Goal: Answer question/provide support

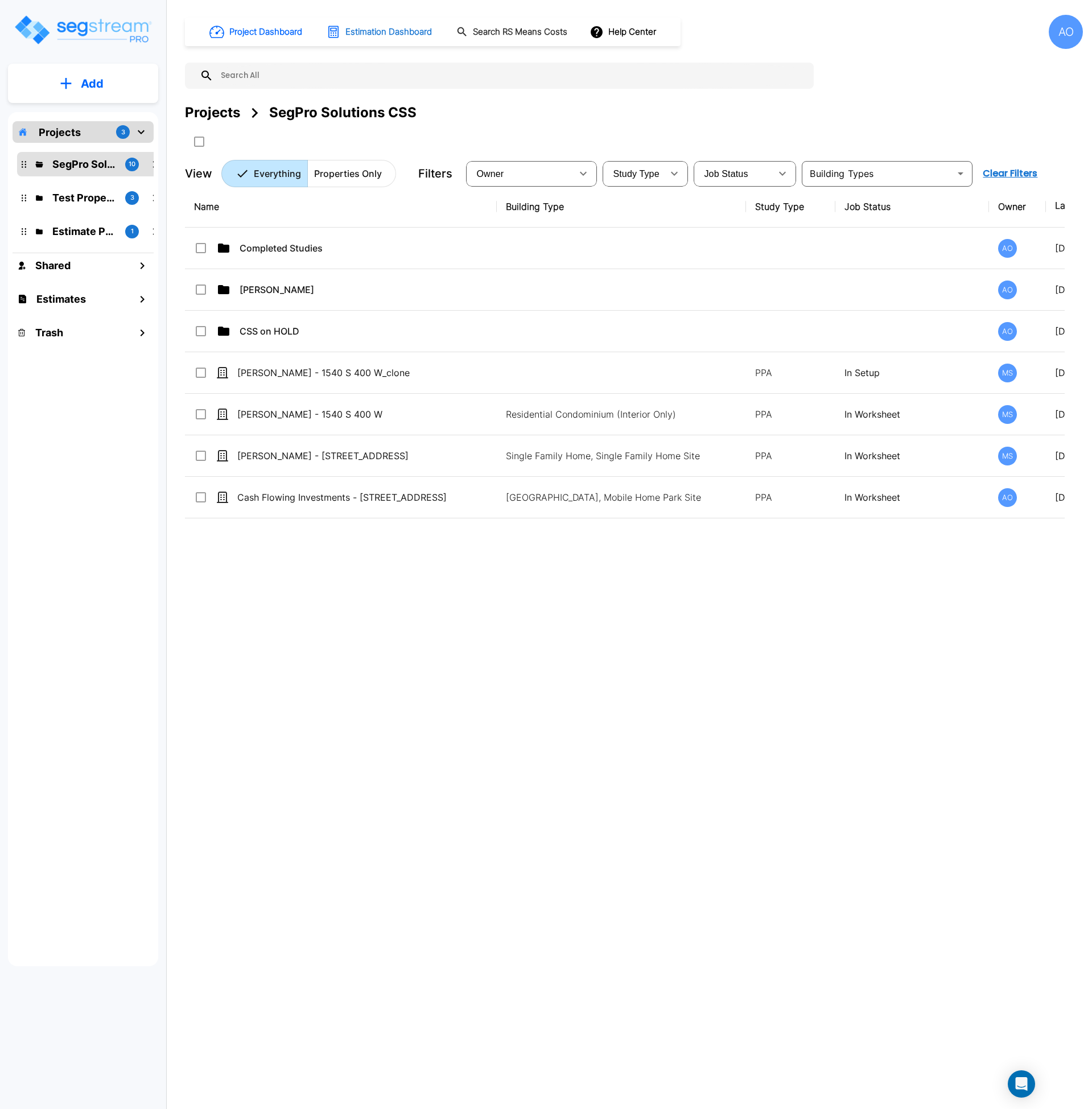
click at [359, 28] on h1 "Estimation Dashboard" at bounding box center [389, 31] width 87 height 13
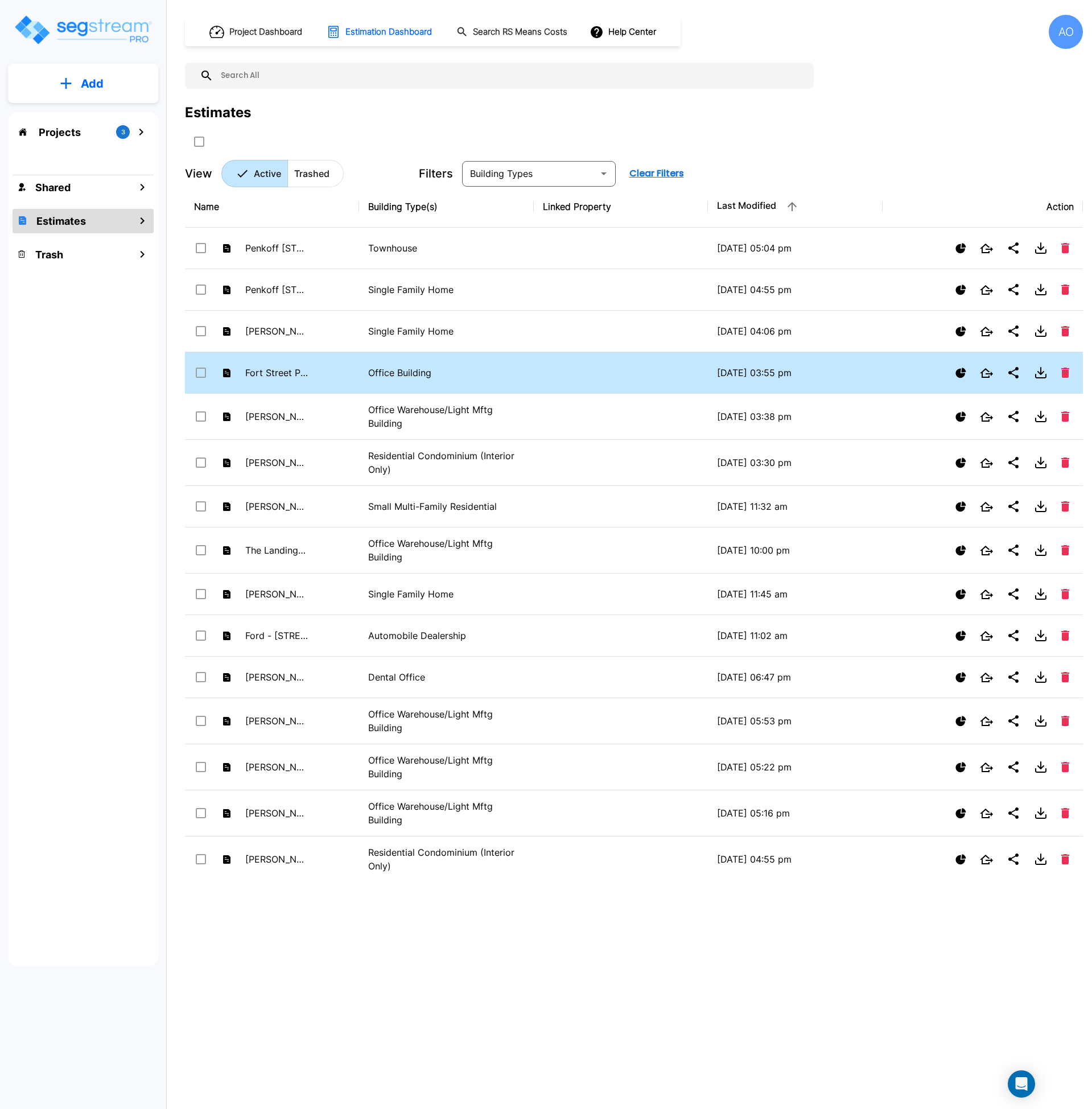
click at [419, 382] on td "Office Building" at bounding box center [445, 372] width 174 height 42
checkbox input "true"
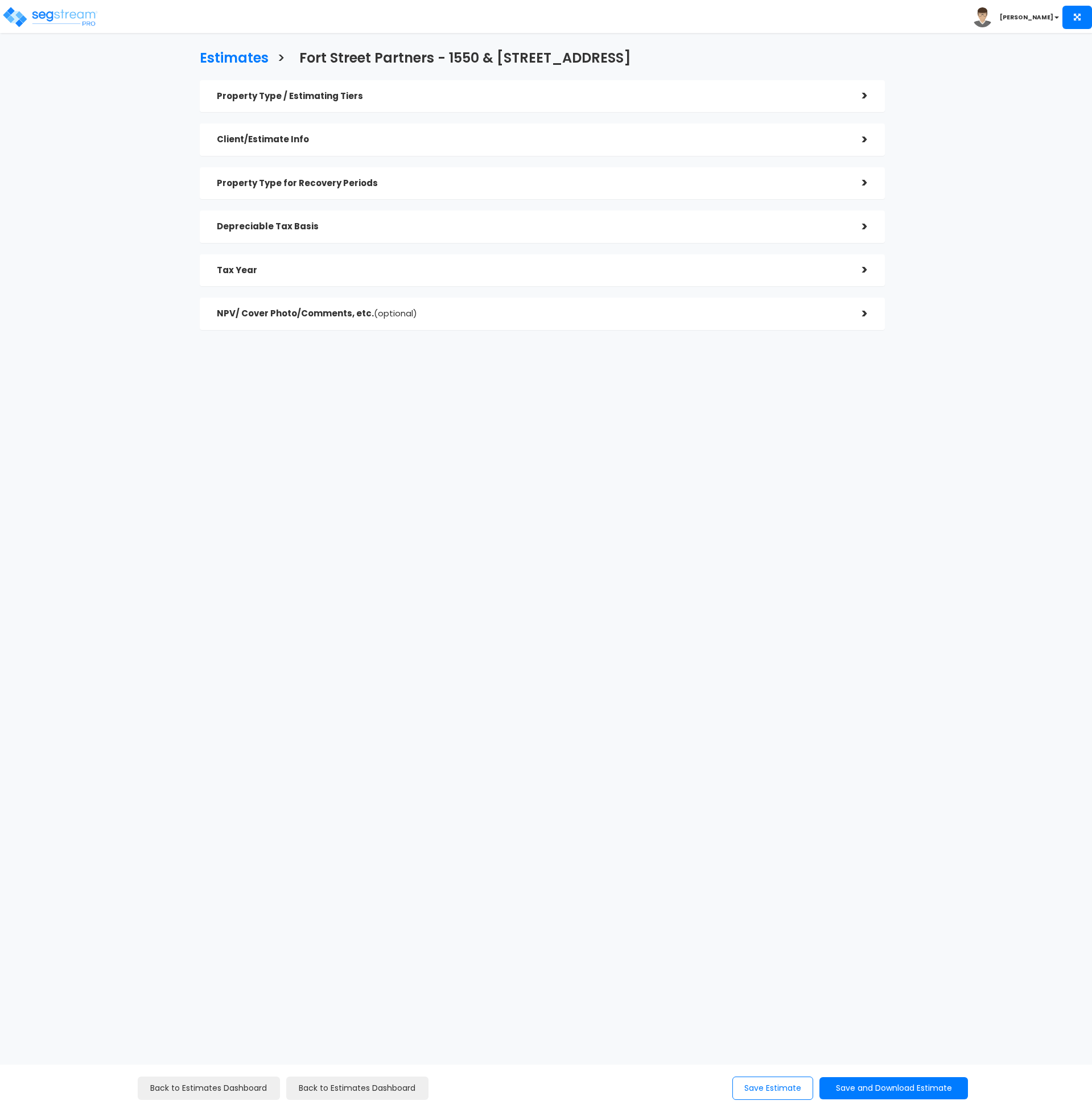
checkbox input "true"
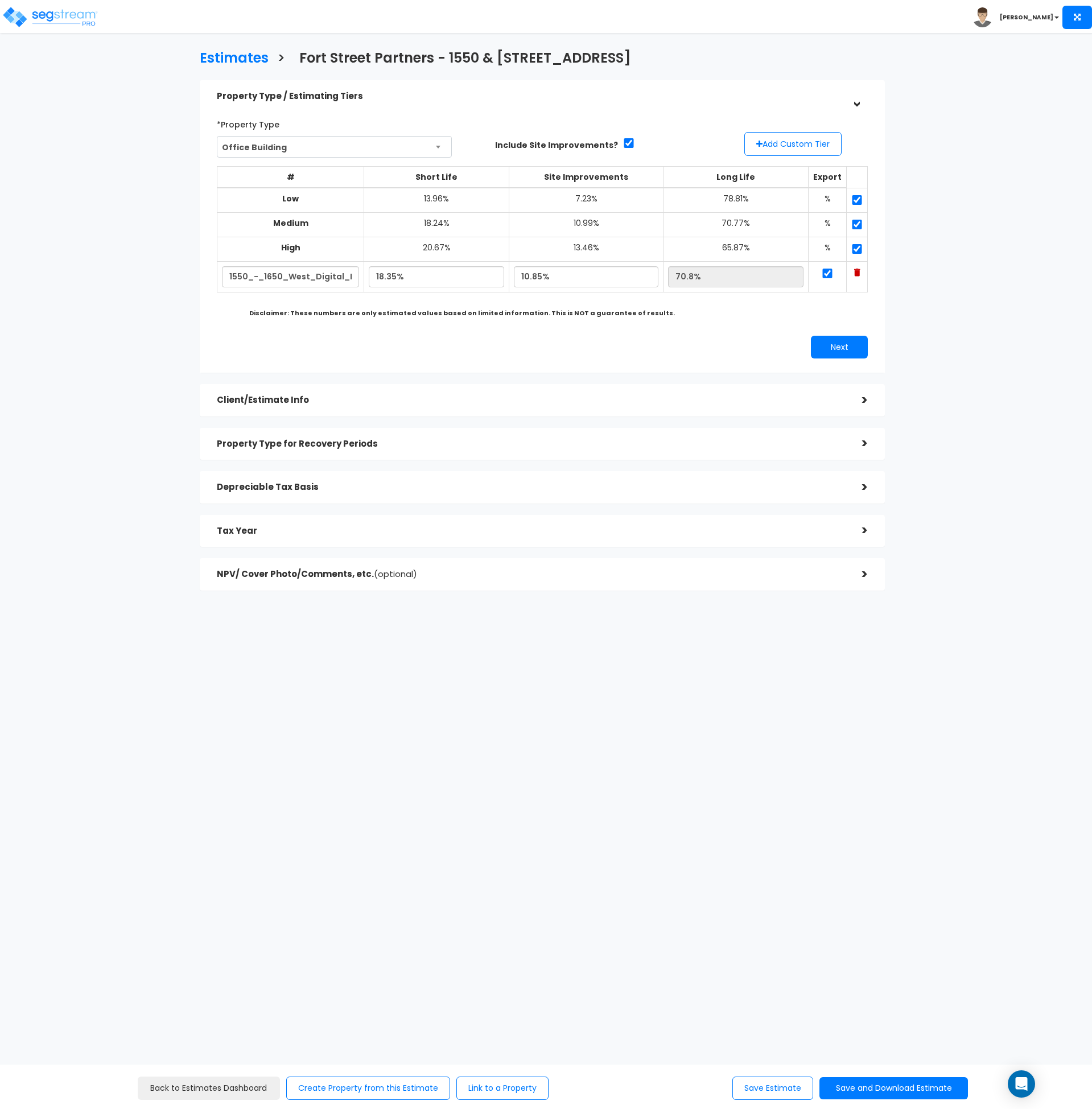
click at [857, 395] on div ">" at bounding box center [856, 400] width 23 height 18
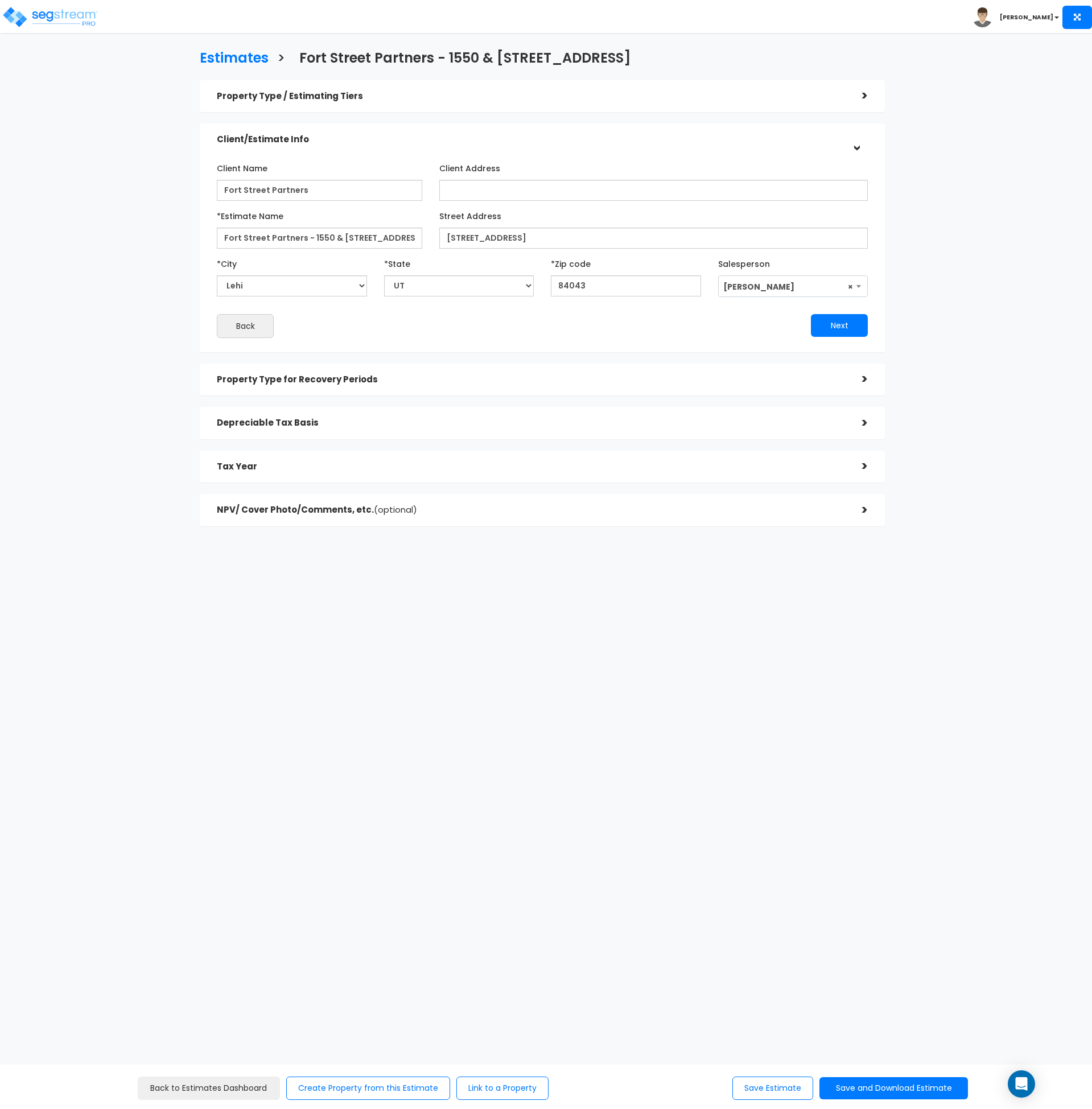
click at [839, 379] on h5 "Property Type for Recovery Periods" at bounding box center [531, 379] width 629 height 9
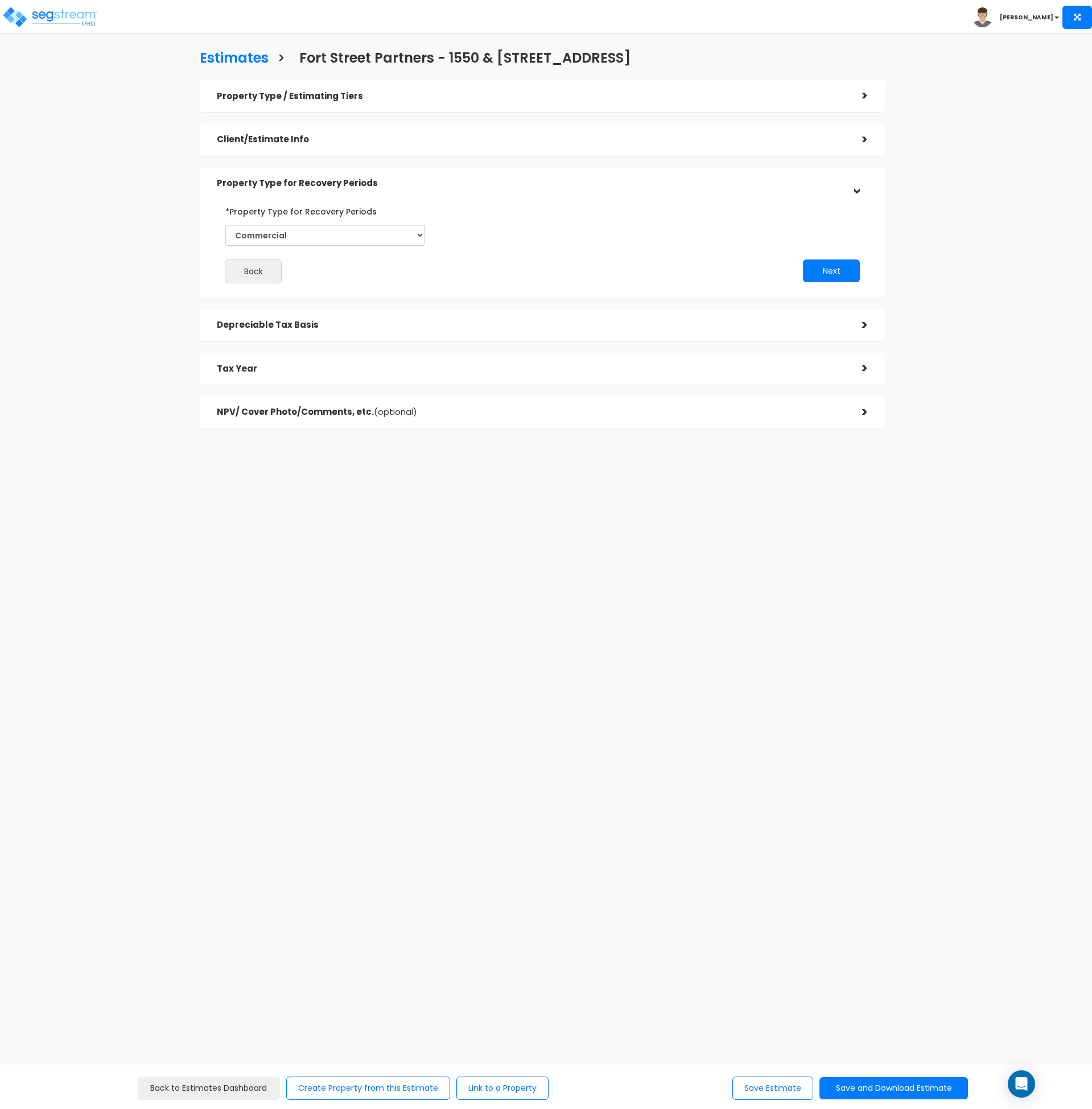
click at [829, 326] on h5 "Depreciable Tax Basis" at bounding box center [531, 325] width 629 height 9
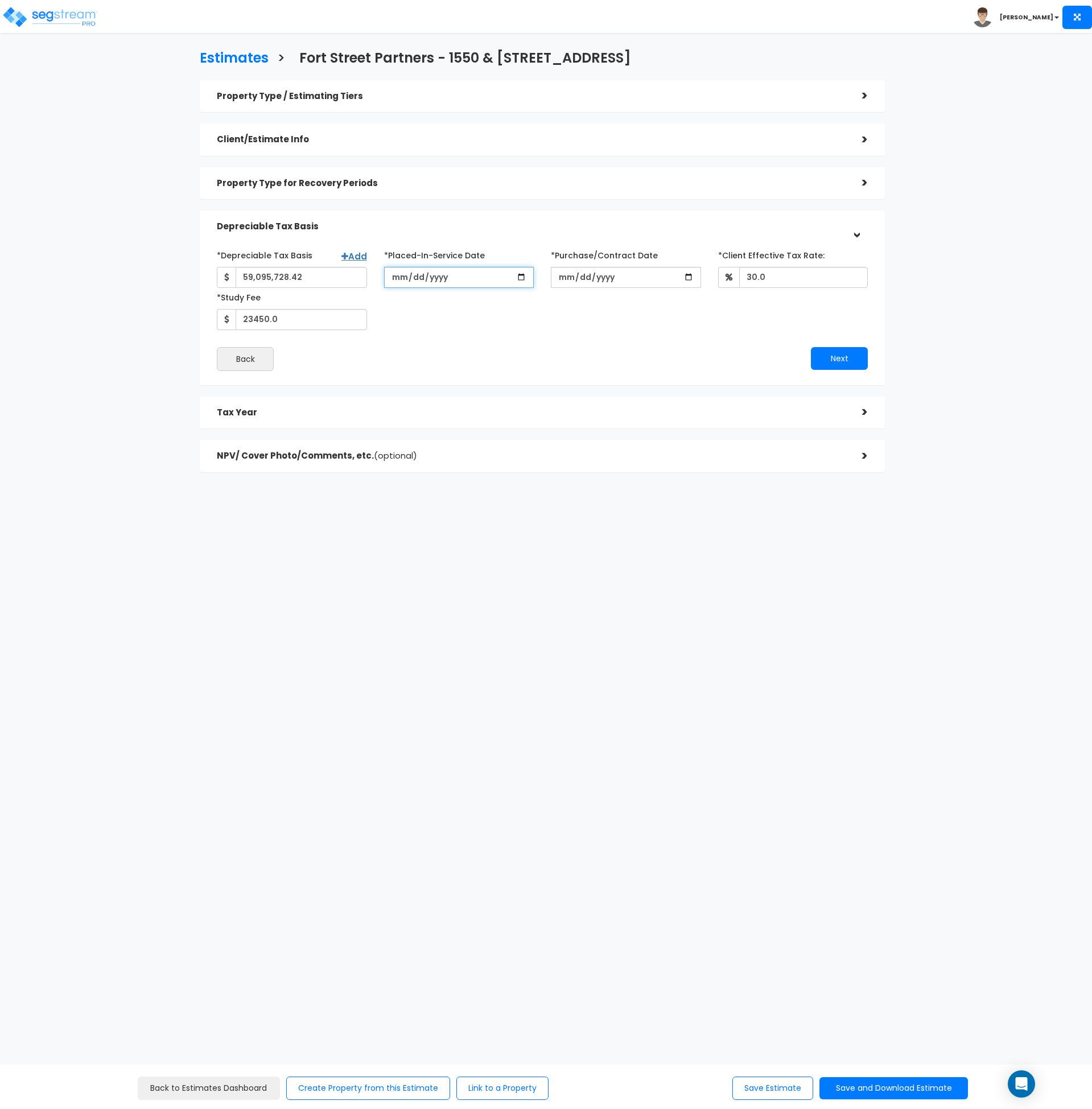
click at [446, 276] on input "2025-02-28" at bounding box center [459, 277] width 150 height 21
click at [435, 279] on input "2025-02-28" at bounding box center [459, 277] width 150 height 21
type input "2024-02-28"
click at [843, 322] on button "Next" at bounding box center [839, 316] width 57 height 23
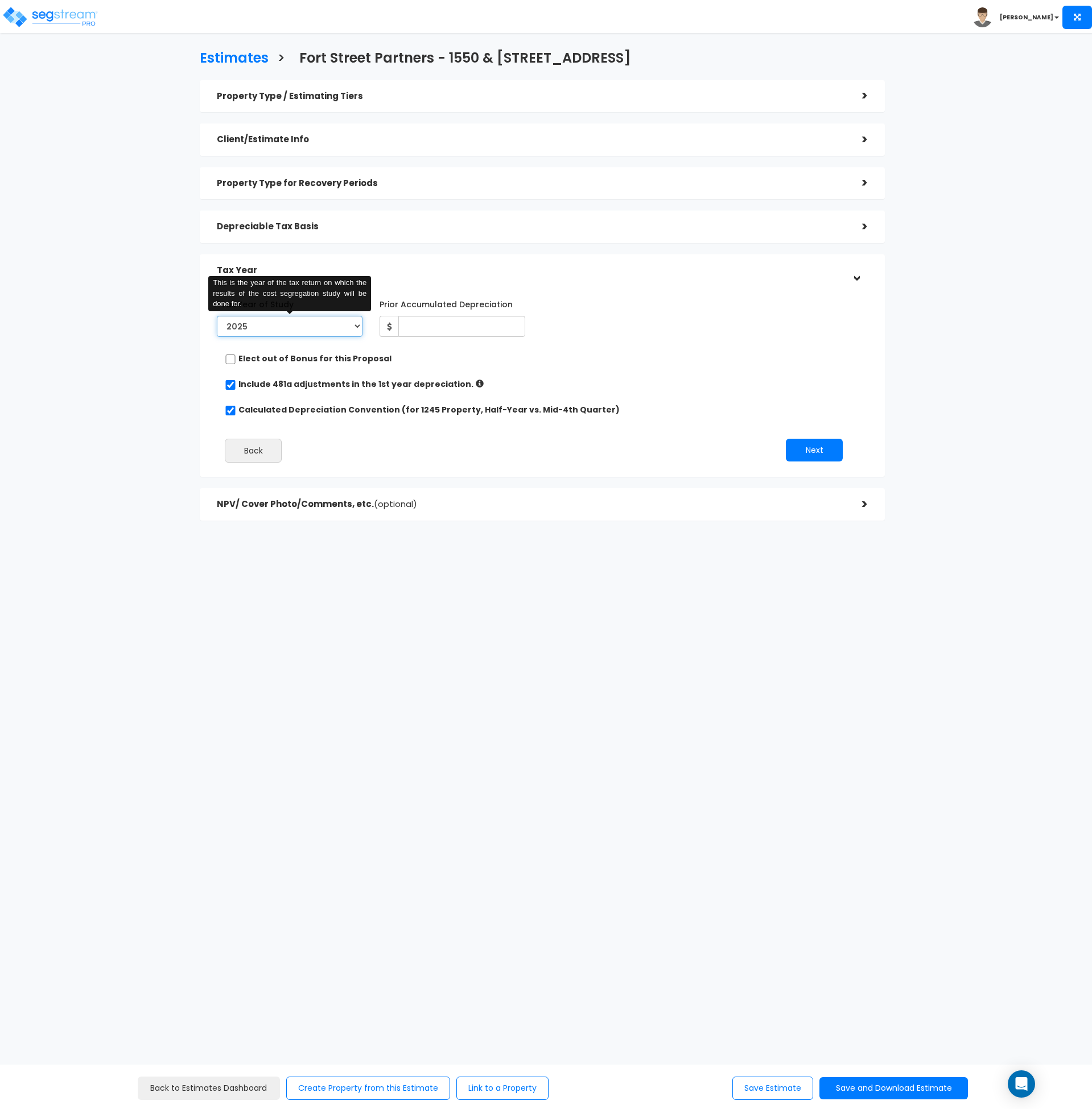
click at [259, 331] on select "2024 2025 2026" at bounding box center [290, 326] width 146 height 21
select select "2024"
click at [217, 316] on select "2024 2025 2026" at bounding box center [290, 326] width 146 height 21
click at [728, 374] on div "*Tax Year of Study 2024 2025 2026 This is the year of the tax return on which t…" at bounding box center [534, 383] width 651 height 188
click at [809, 451] on button "Next" at bounding box center [814, 450] width 57 height 23
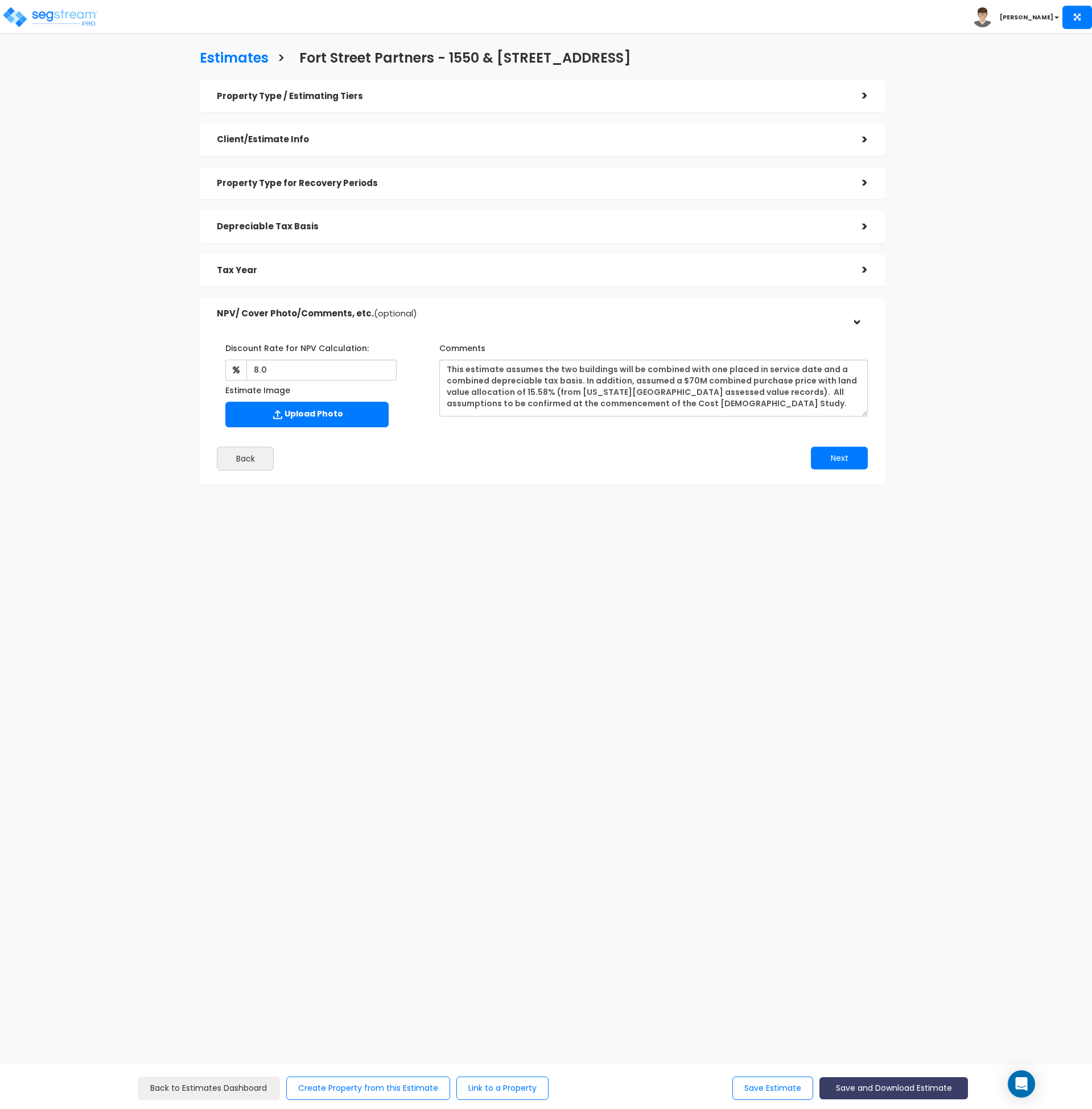
click at [850, 1085] on button "Save and Download Estimate" at bounding box center [893, 1089] width 148 height 22
click at [871, 1032] on link "Custom Estimate" at bounding box center [893, 1034] width 146 height 26
drag, startPoint x: 843, startPoint y: 985, endPoint x: 831, endPoint y: 936, distance: 50.4
click at [843, 599] on html "Toggle navigation Andrew x" at bounding box center [546, 300] width 1092 height 599
click at [311, 279] on div "Tax Year" at bounding box center [531, 271] width 629 height 21
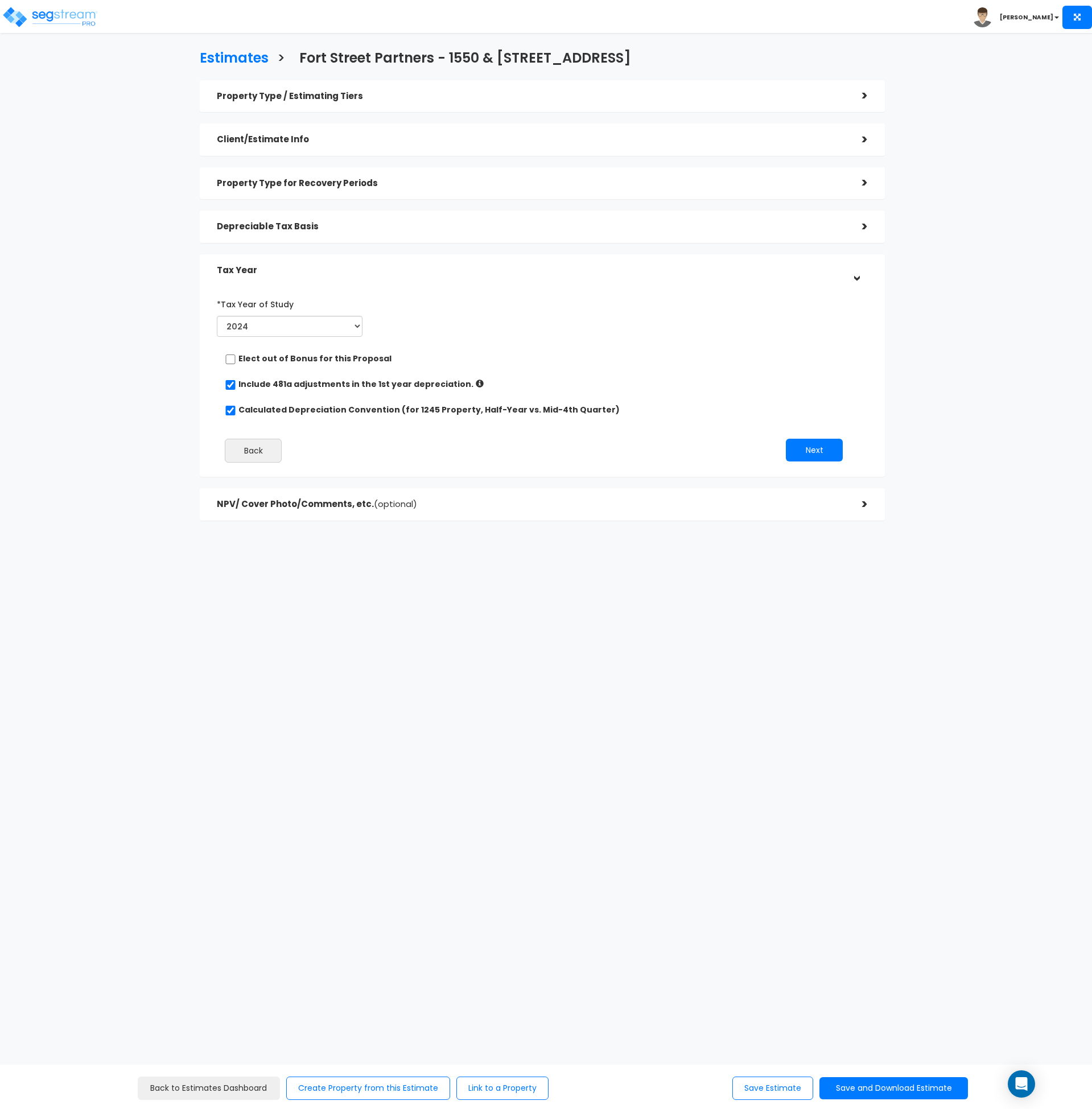
click at [317, 236] on div "Depreciable Tax Basis" at bounding box center [531, 227] width 629 height 21
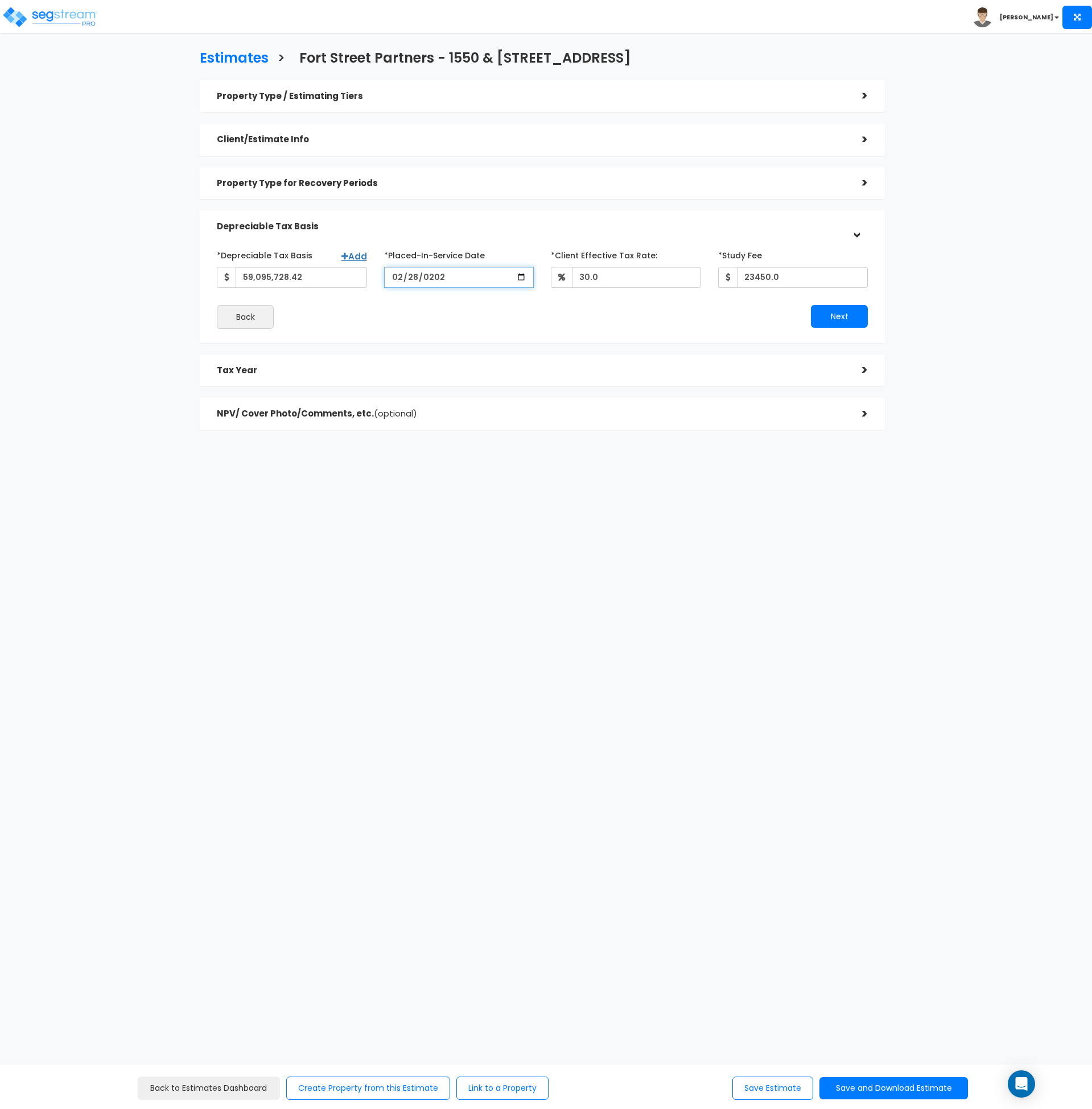
click at [437, 275] on input "2024-02-28" at bounding box center [459, 277] width 150 height 21
type input "2025-02-28"
click at [400, 280] on input "2025-02-28" at bounding box center [459, 277] width 150 height 21
type input "2025-01-01"
click at [834, 316] on button "Next" at bounding box center [839, 316] width 57 height 23
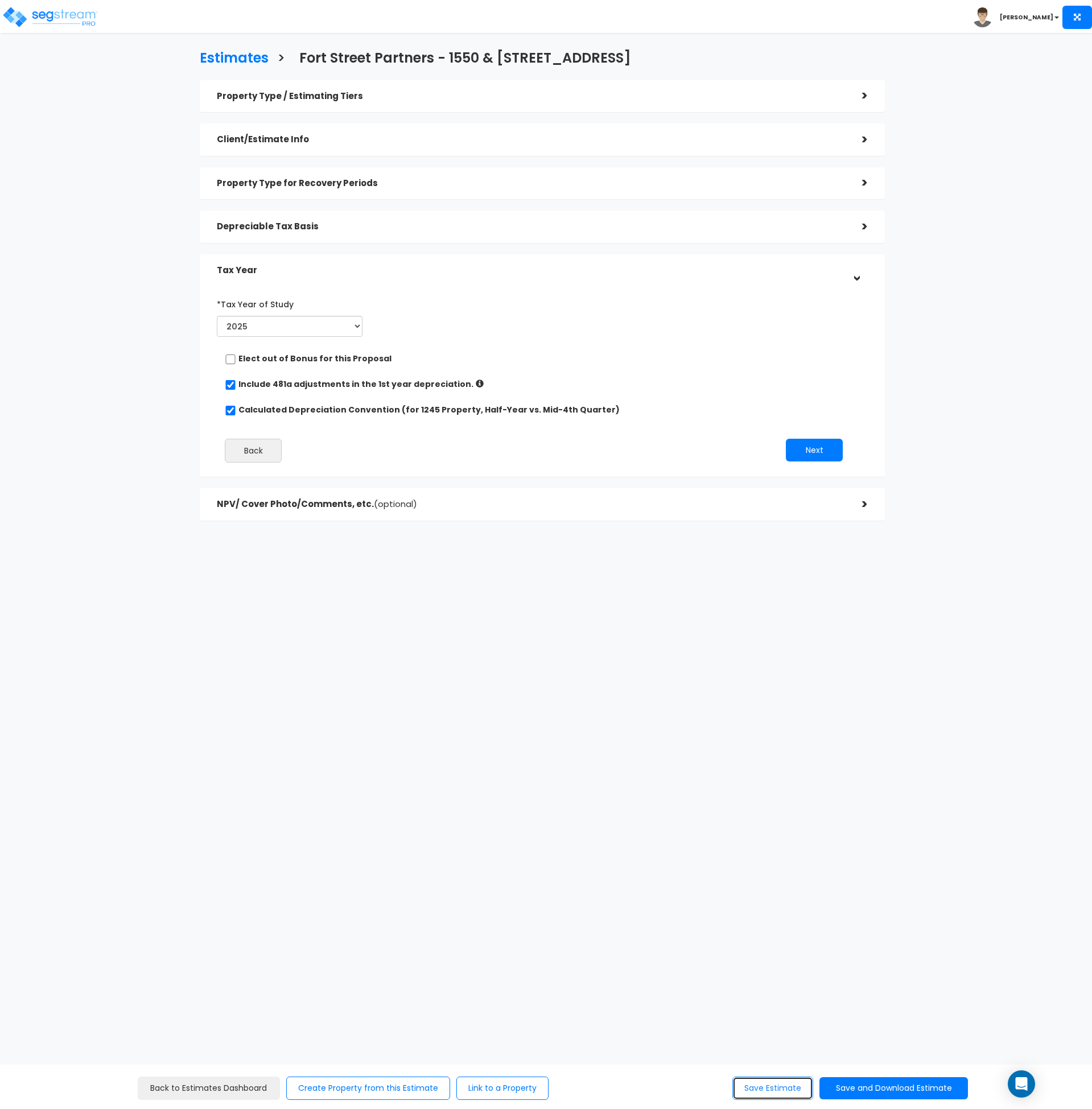
click at [768, 1087] on button "Save Estimate" at bounding box center [772, 1089] width 81 height 24
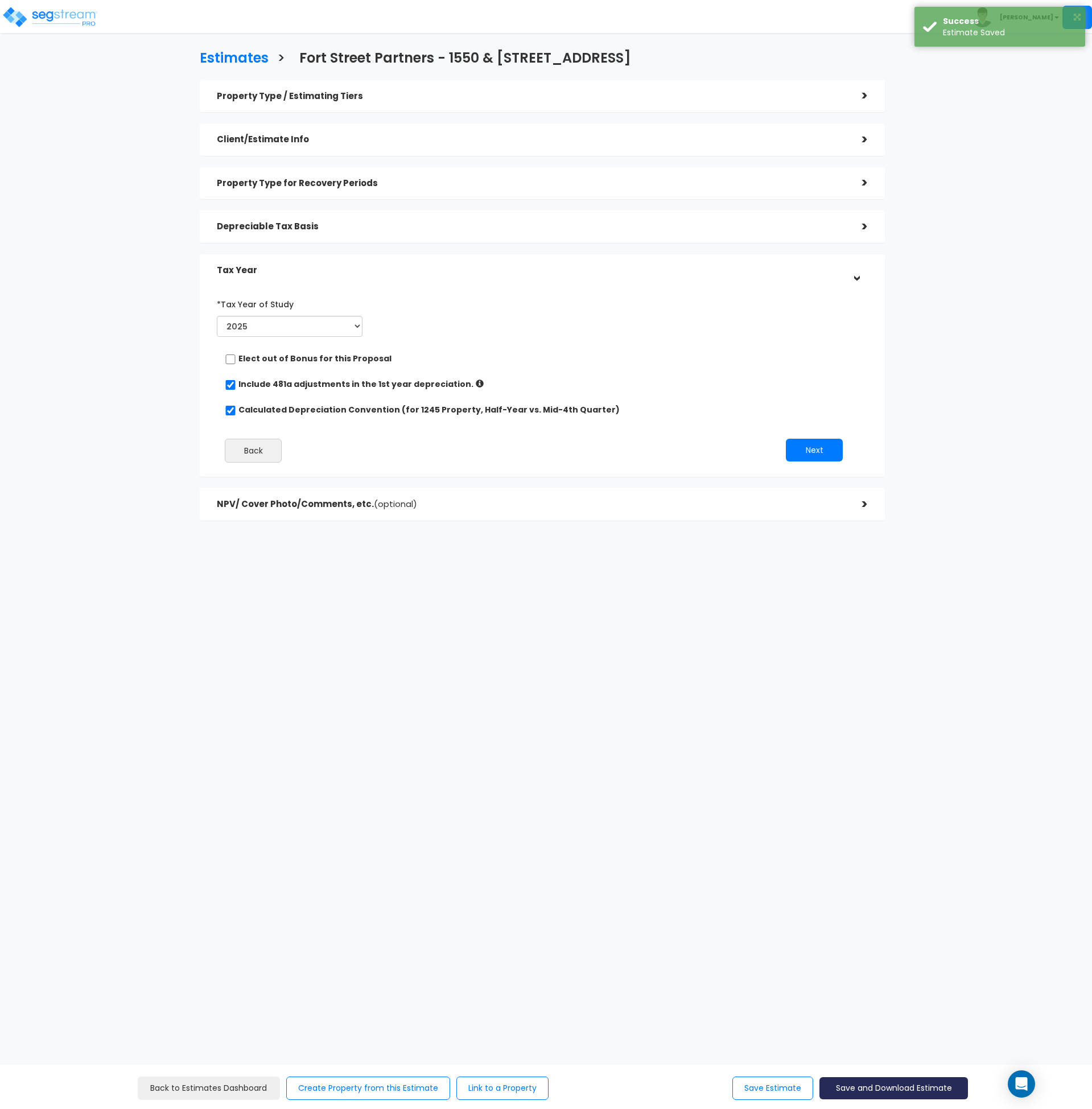
click at [870, 1095] on button "Save and Download Estimate" at bounding box center [893, 1089] width 148 height 22
click at [876, 1037] on link "Custom Estimate" at bounding box center [893, 1034] width 146 height 26
click at [544, 341] on div "*Tax Year of Study 2024 2025 2026 Prior Accumulated Depreciation Back Next" at bounding box center [534, 383] width 651 height 188
click at [350, 230] on h5 "Depreciable Tax Basis" at bounding box center [531, 227] width 629 height 9
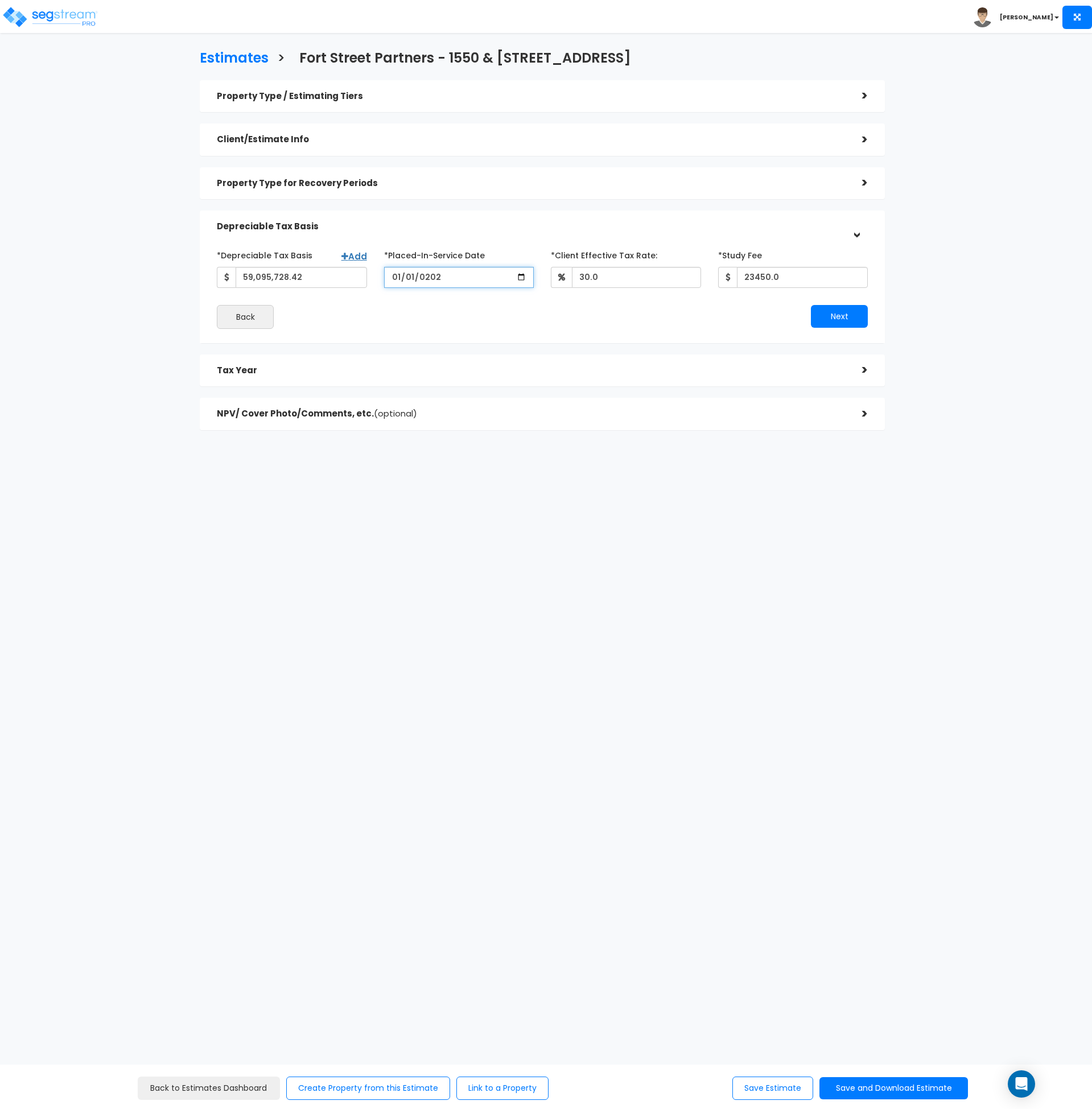
click at [398, 277] on input "2025-01-01" at bounding box center [459, 277] width 150 height 21
type input "0020-02-02"
click at [394, 282] on input "date" at bounding box center [459, 277] width 150 height 21
type input "0224-02-28"
click at [409, 277] on input "date" at bounding box center [459, 277] width 150 height 21
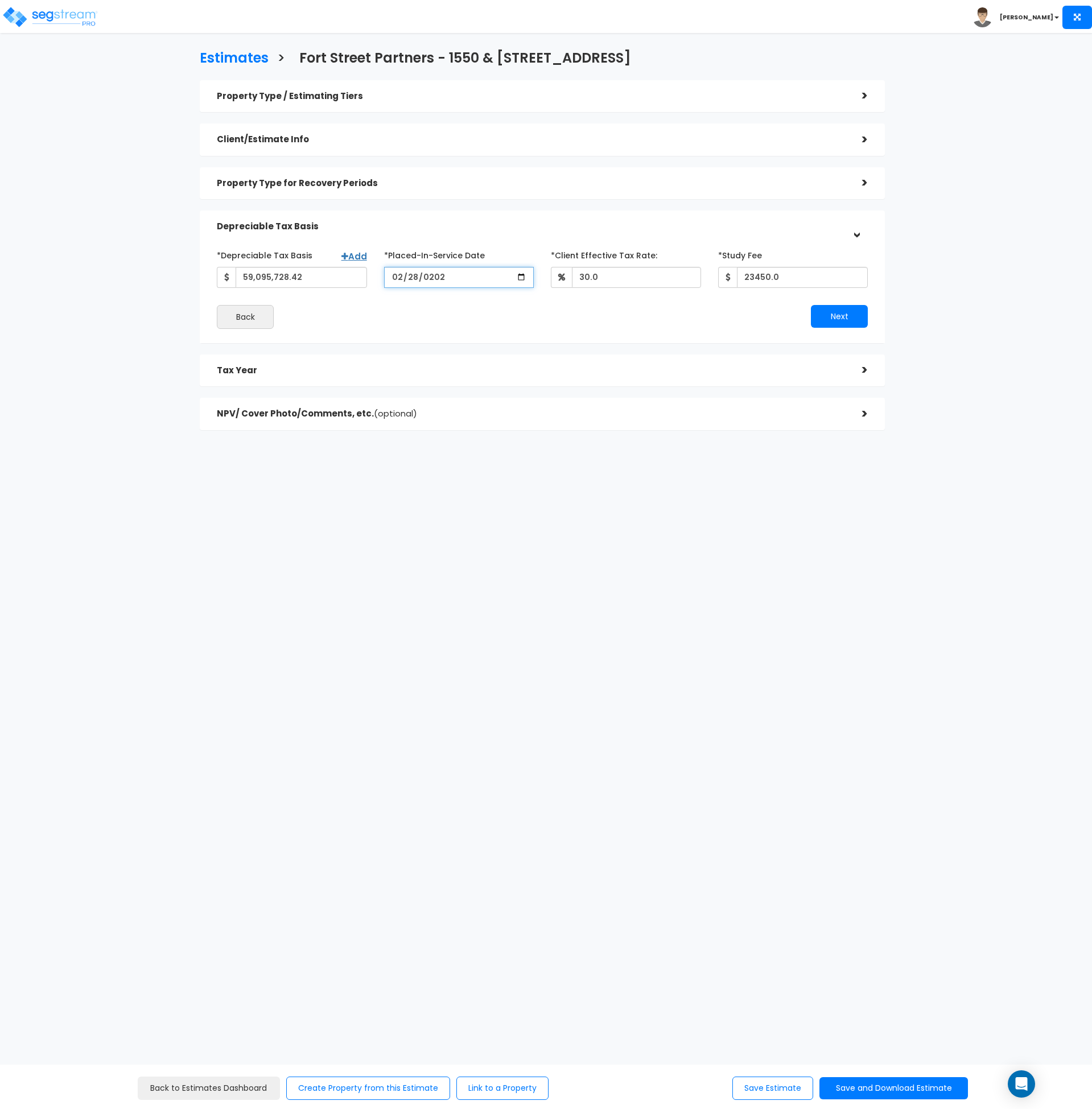
type input "2024-02-28"
click at [843, 316] on button "Next" at bounding box center [839, 316] width 57 height 23
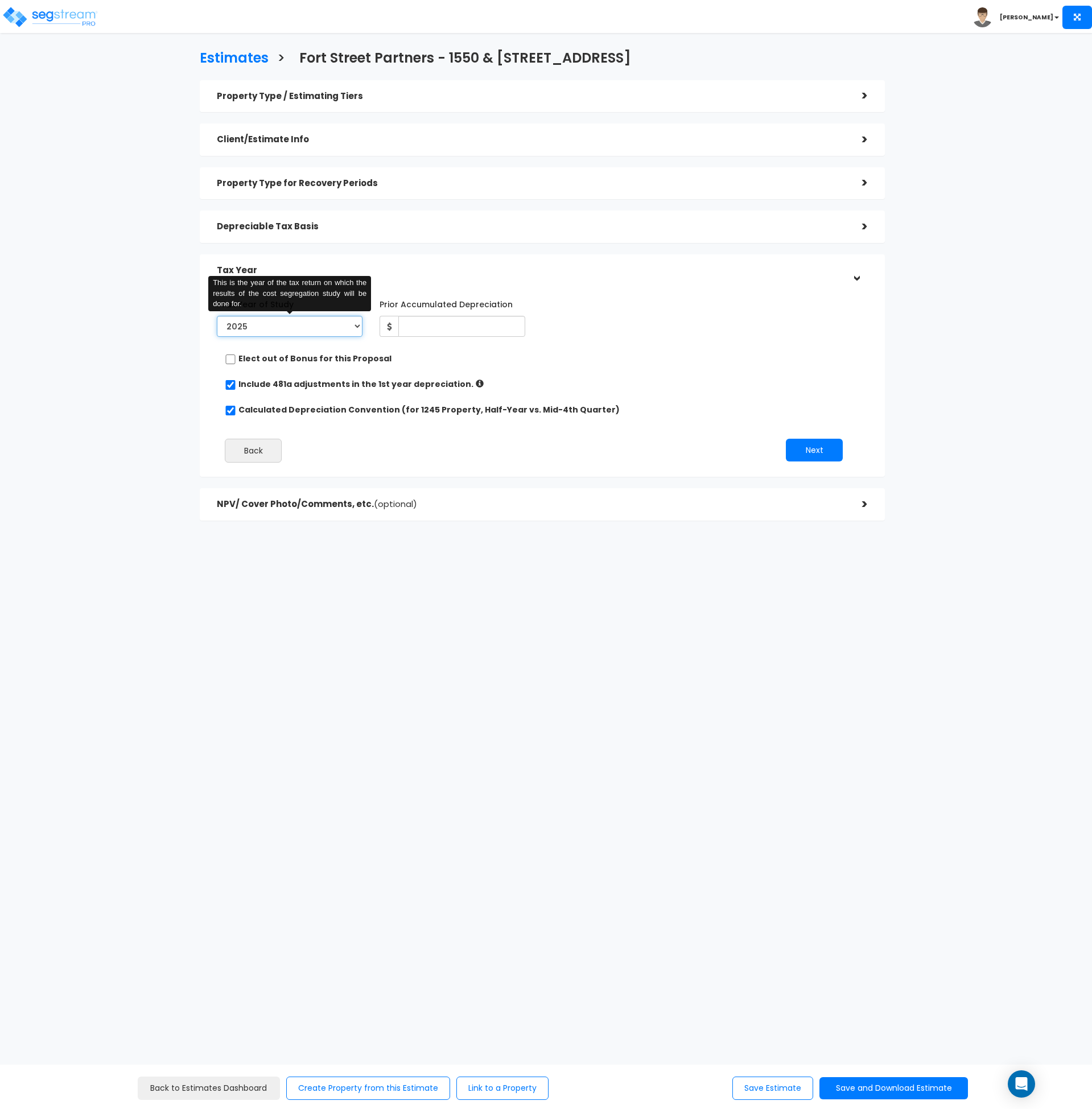
click at [271, 328] on select "2024 2025 2026" at bounding box center [290, 326] width 146 height 21
select select "2024"
click at [217, 316] on select "2024 2025 2026" at bounding box center [290, 326] width 146 height 21
click at [639, 372] on div "*Tax Year of Study 2024 2025 2026 This is the year of the tax return on which t…" at bounding box center [534, 383] width 651 height 188
click at [230, 358] on input "checkbox" at bounding box center [230, 359] width 11 height 9
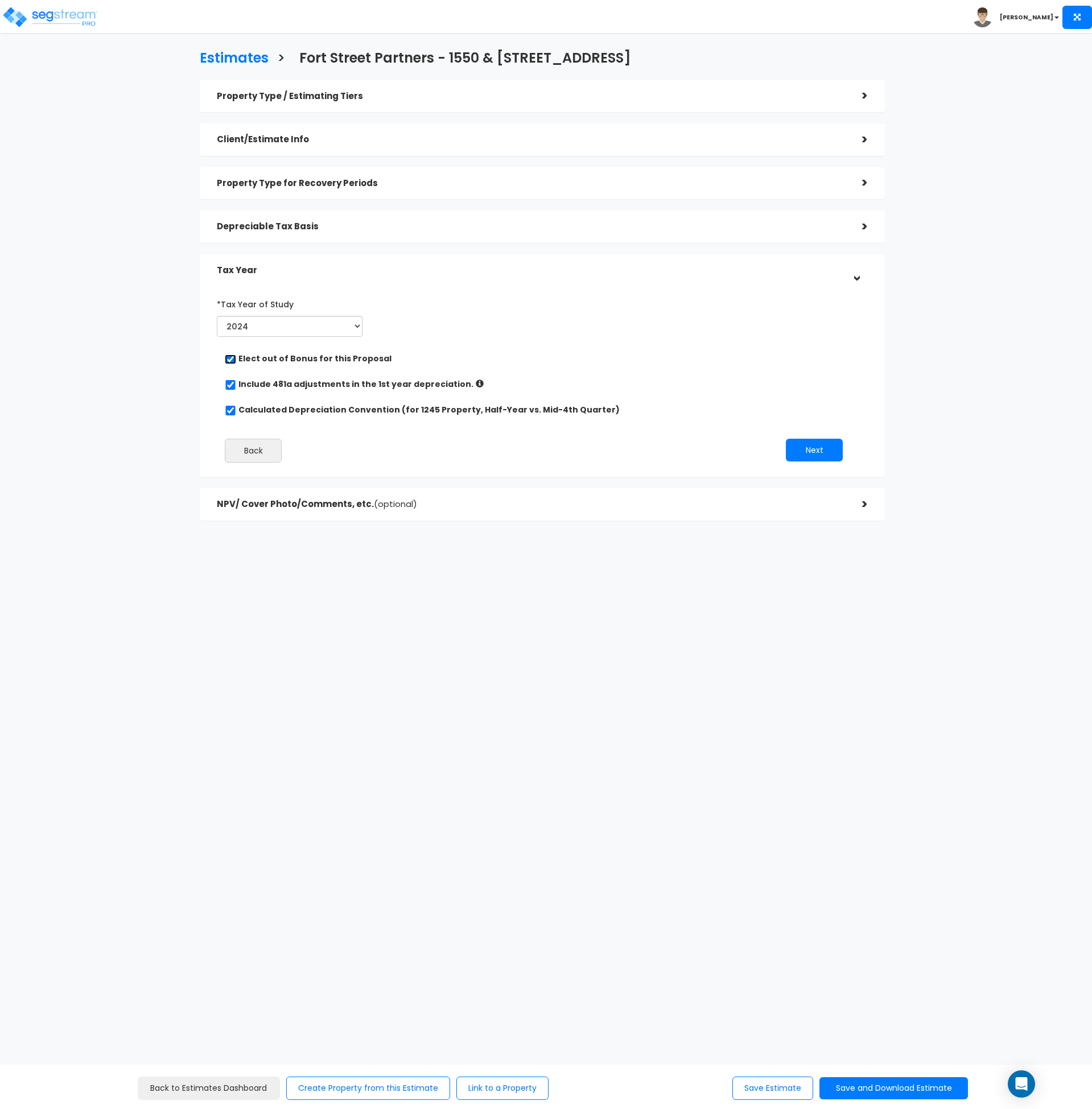
click at [230, 358] on input "checkbox" at bounding box center [230, 359] width 11 height 9
checkbox input "false"
click at [800, 450] on button "Next" at bounding box center [814, 450] width 57 height 23
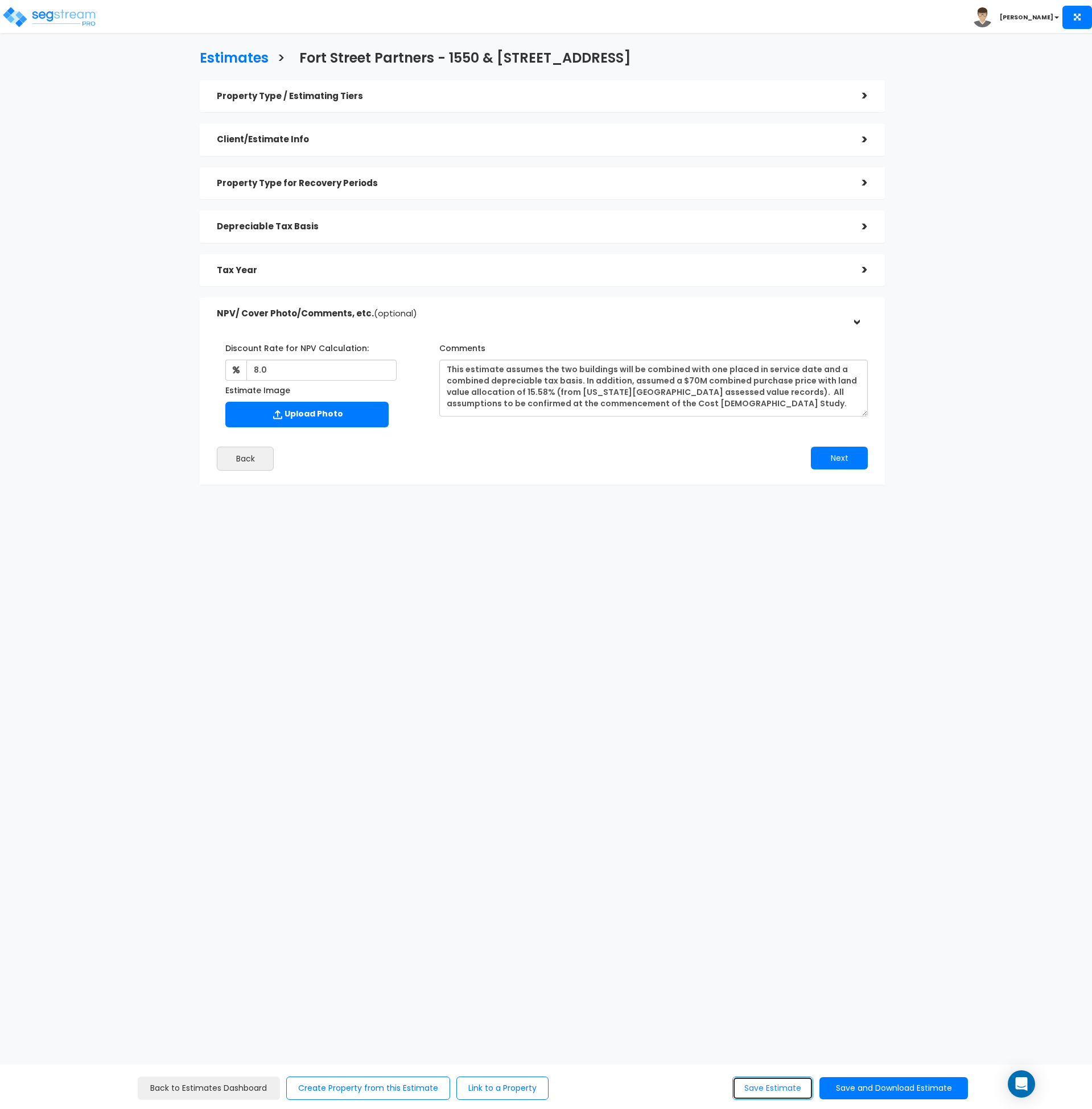
click at [755, 1085] on button "Save Estimate" at bounding box center [772, 1089] width 81 height 24
click at [346, 269] on h5 "Tax Year" at bounding box center [531, 270] width 629 height 9
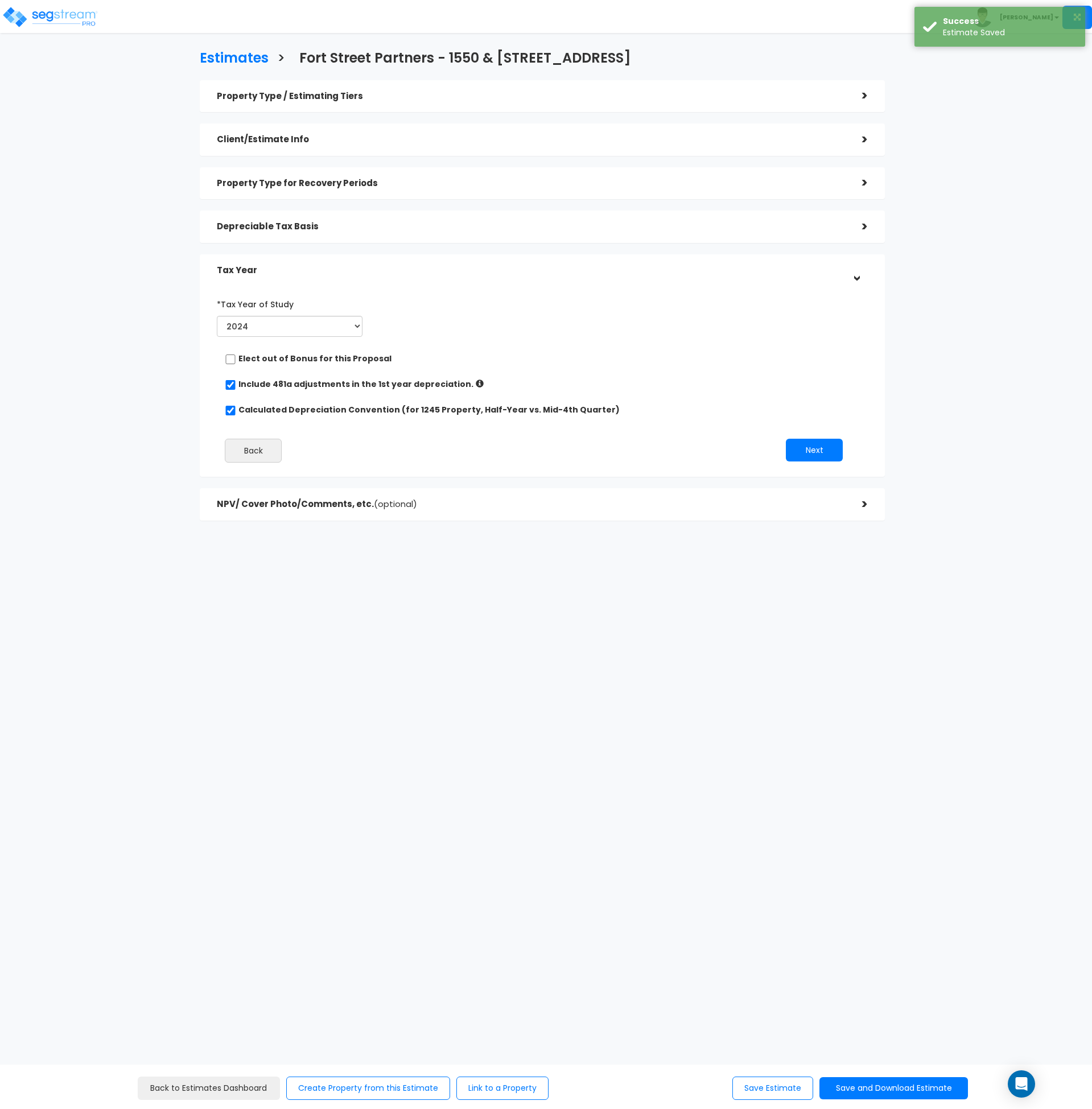
click at [356, 226] on h5 "Depreciable Tax Basis" at bounding box center [531, 227] width 629 height 9
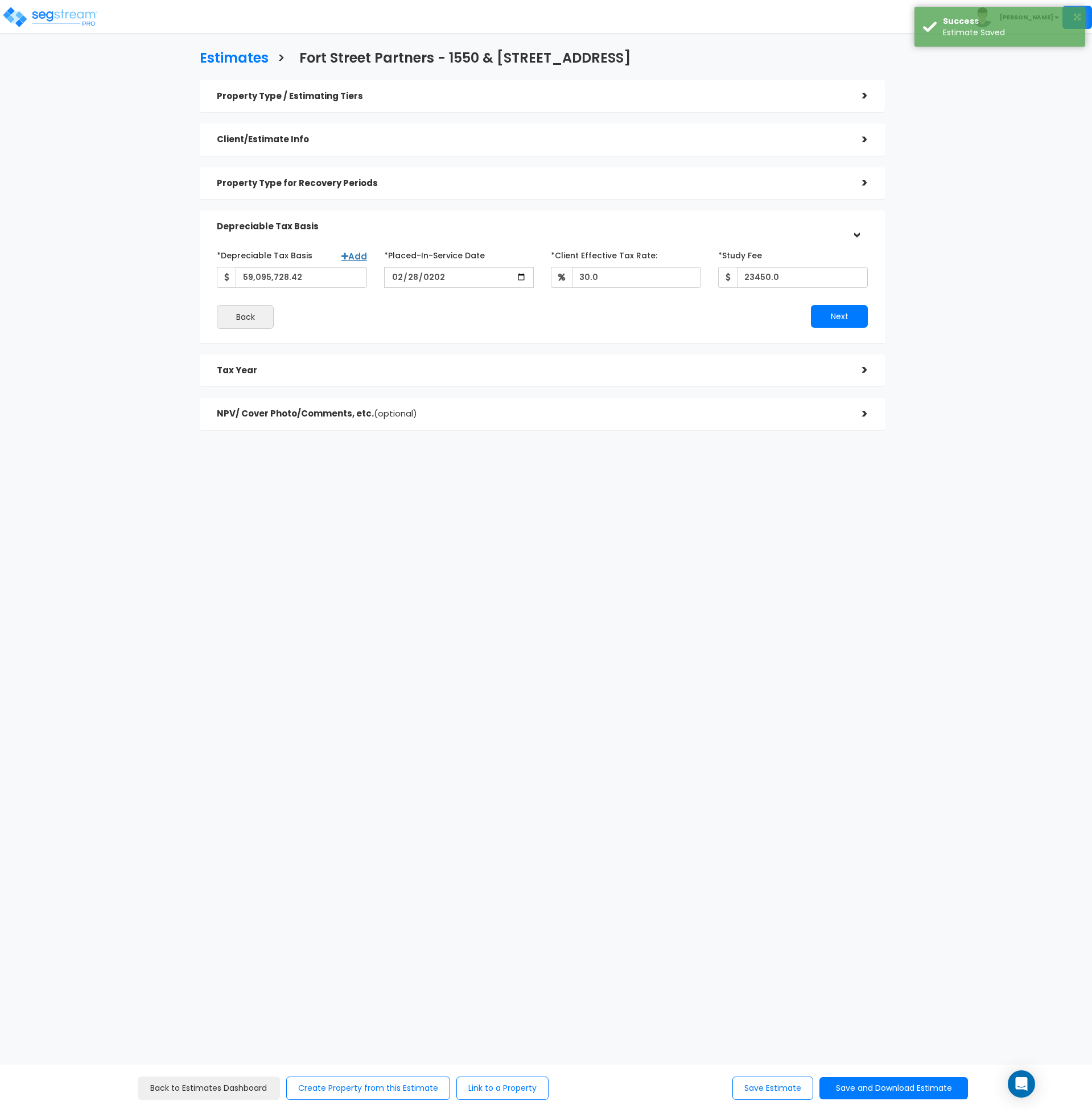
click at [641, 544] on html "Toggle navigation Andrew x" at bounding box center [546, 272] width 1092 height 544
click at [888, 1084] on button "Save and Download Estimate" at bounding box center [893, 1089] width 148 height 22
click at [880, 1027] on link "Custom Estimate" at bounding box center [893, 1034] width 146 height 26
click at [392, 277] on input "2024-02-28" at bounding box center [459, 277] width 150 height 21
type input "2025-01-01"
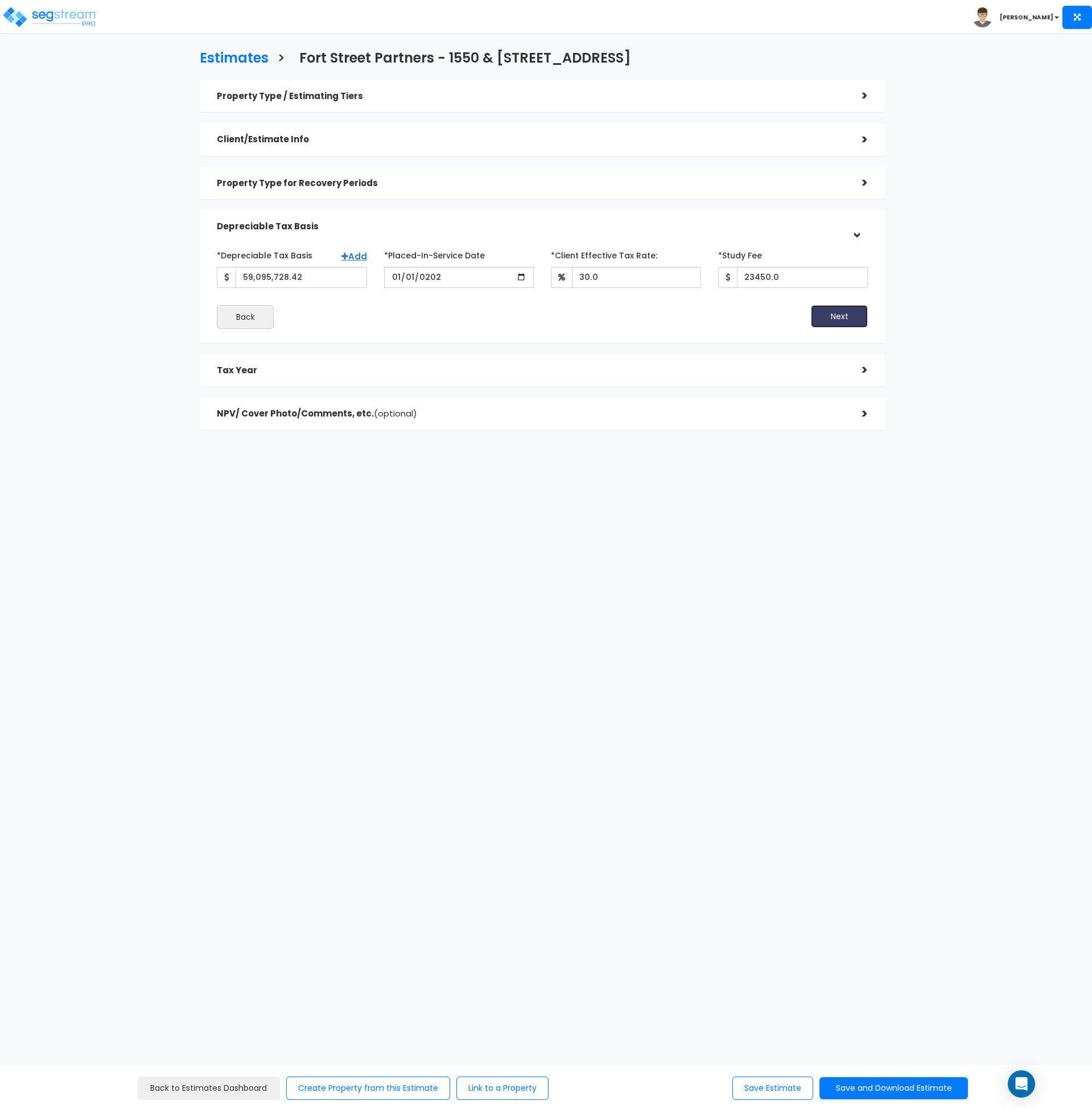
click at [838, 321] on button "Next" at bounding box center [839, 316] width 57 height 23
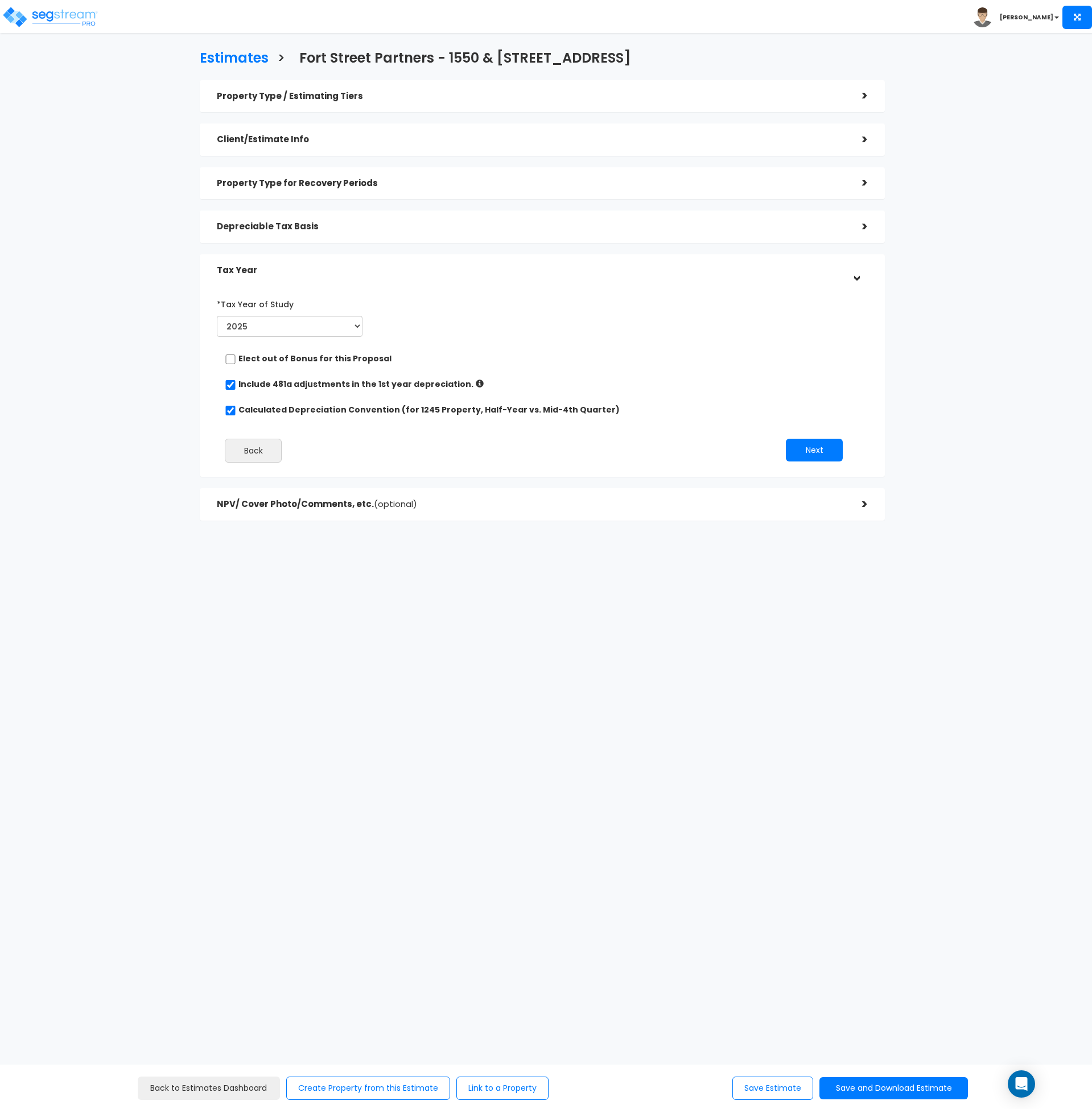
drag, startPoint x: 626, startPoint y: 365, endPoint x: 635, endPoint y: 367, distance: 9.2
click at [627, 365] on div "Elect out of Bonus for this Proposal" at bounding box center [538, 360] width 626 height 14
click at [802, 447] on button "Next" at bounding box center [814, 450] width 57 height 23
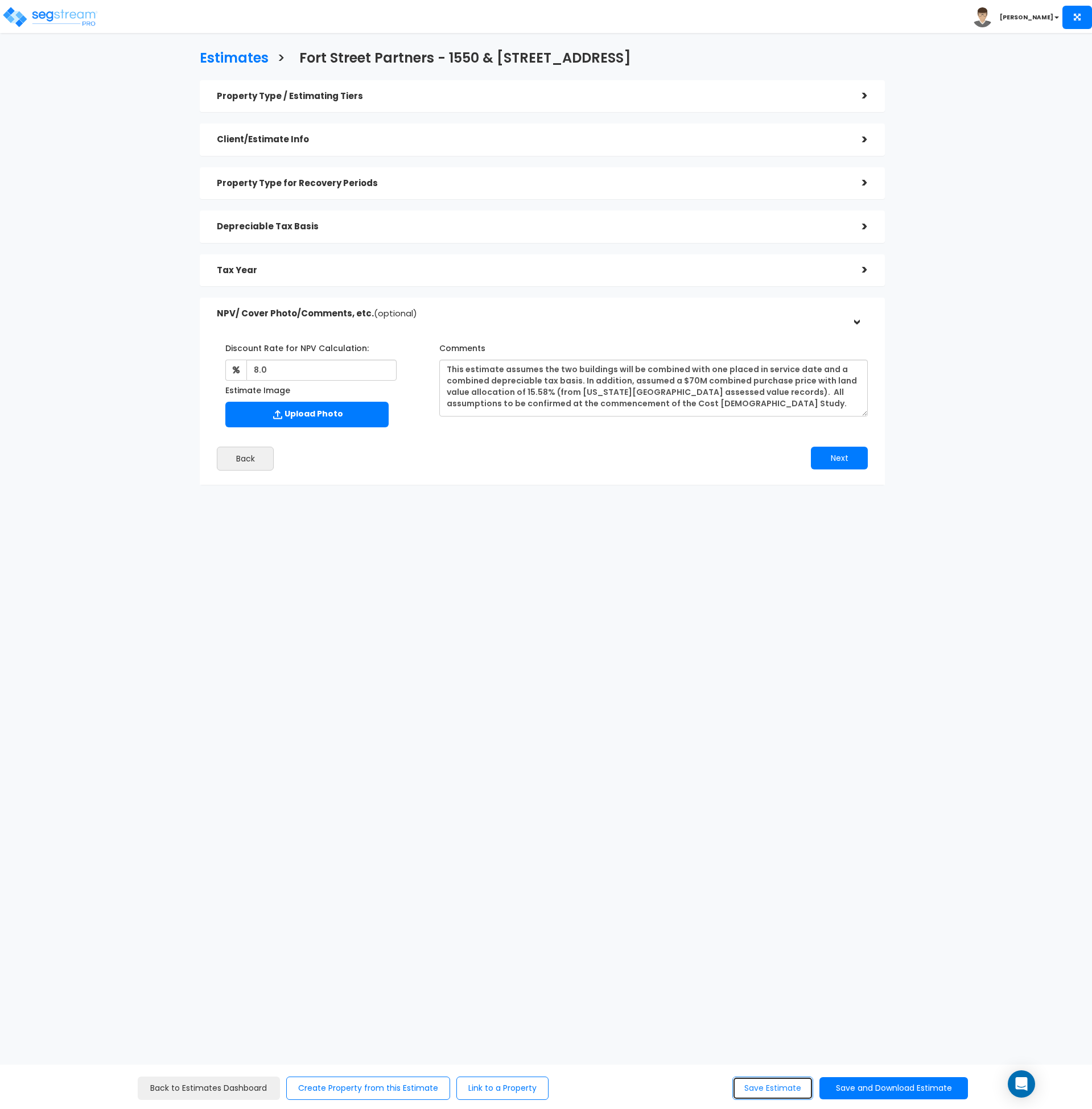
click at [753, 1095] on button "Save Estimate" at bounding box center [772, 1089] width 81 height 24
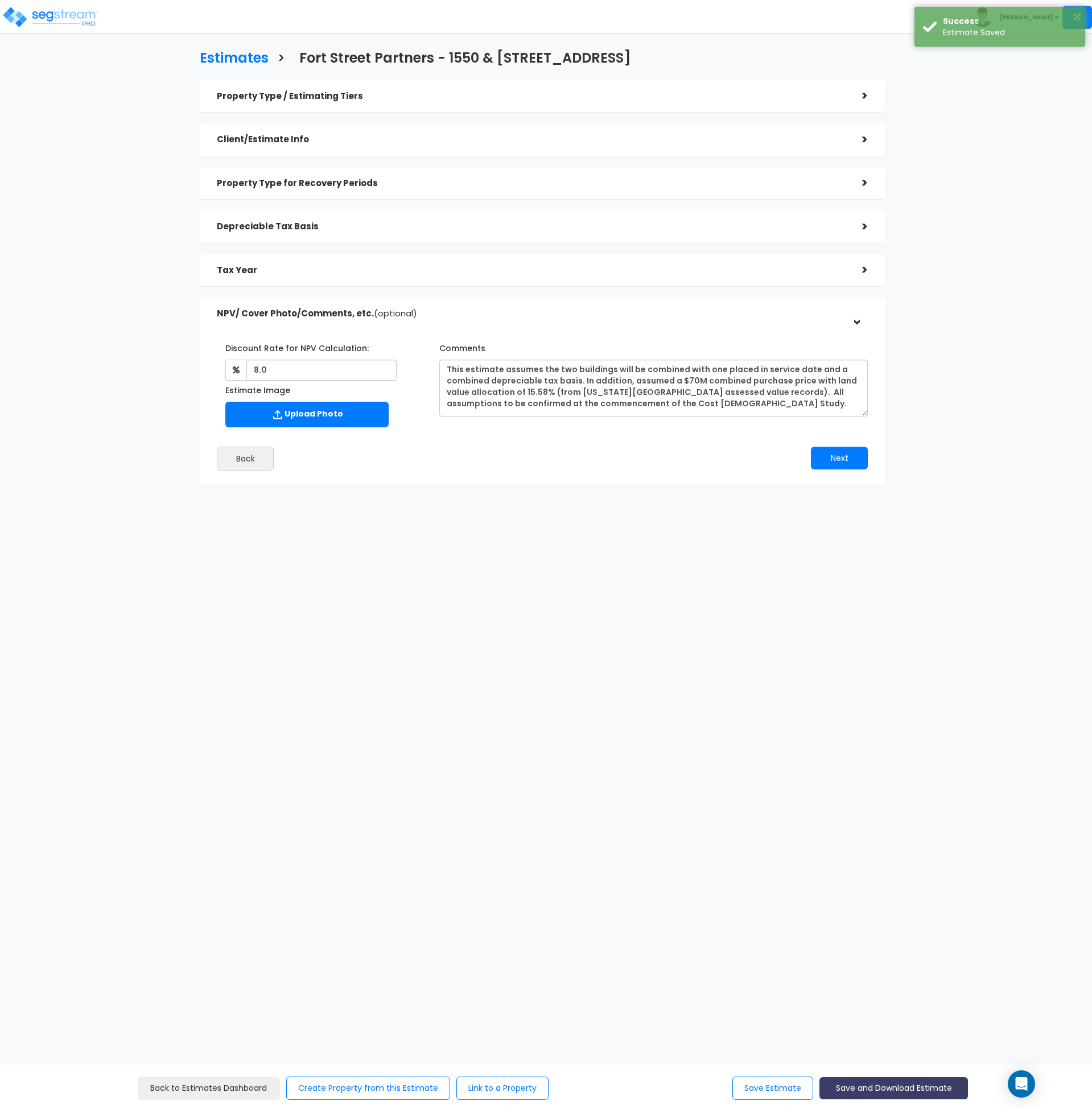
click at [858, 1084] on button "Save and Download Estimate" at bounding box center [893, 1089] width 148 height 22
click at [862, 1036] on link "Custom Estimate" at bounding box center [893, 1034] width 146 height 26
click at [1015, 305] on div "Estimates > Fort Street Partners - 1550 & 1650 West Digital Drive Property Type…" at bounding box center [546, 324] width 1092 height 549
click at [356, 262] on div "Tax Year" at bounding box center [531, 271] width 629 height 21
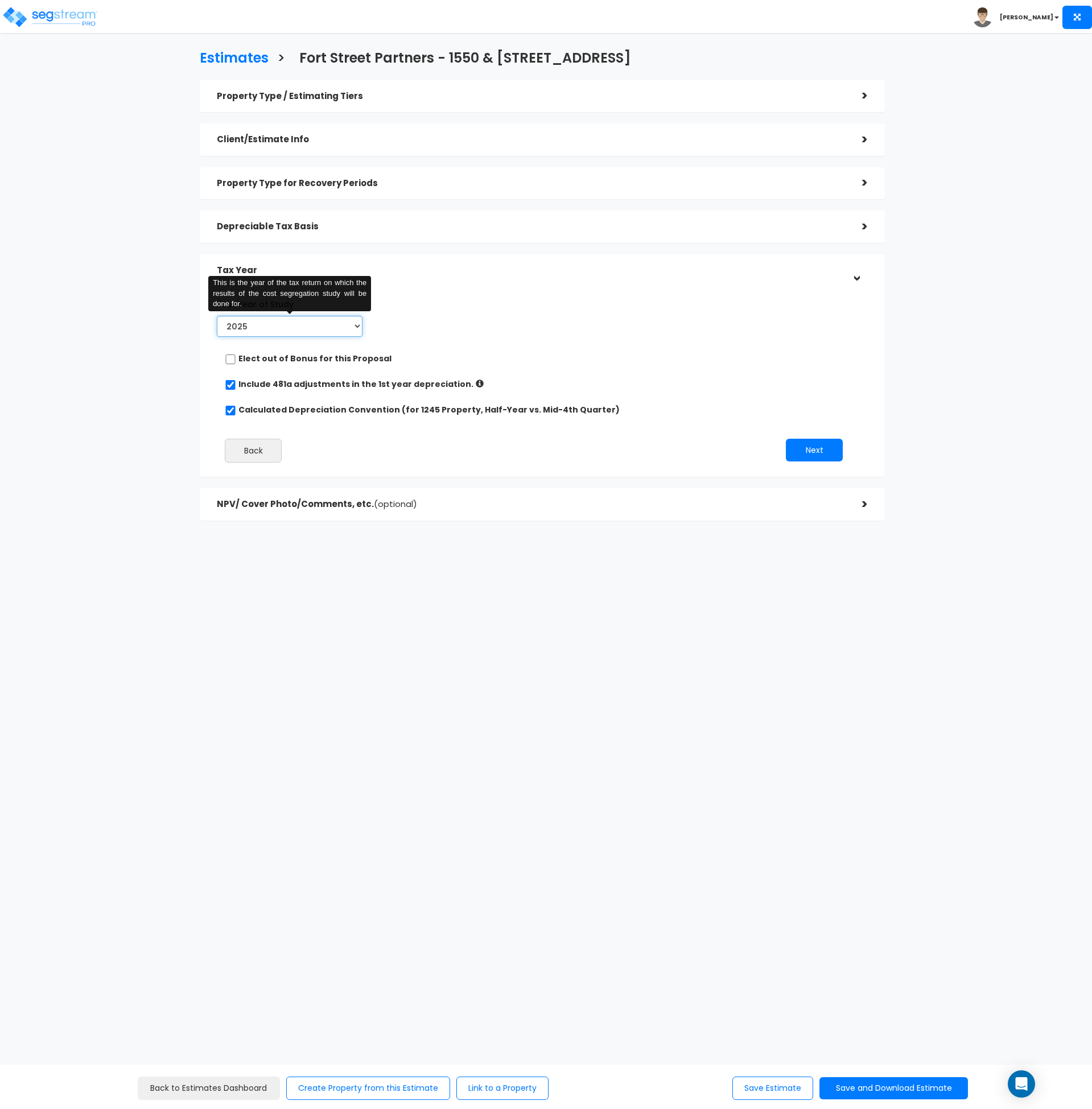
click at [327, 326] on select "2024 2025 2026" at bounding box center [290, 326] width 146 height 21
select select "2024"
click at [217, 316] on select "2024 2025 2026" at bounding box center [290, 326] width 146 height 21
click at [317, 319] on select "2024 2025 2026" at bounding box center [290, 326] width 146 height 21
click at [217, 316] on select "2024 2025 2026" at bounding box center [290, 326] width 146 height 21
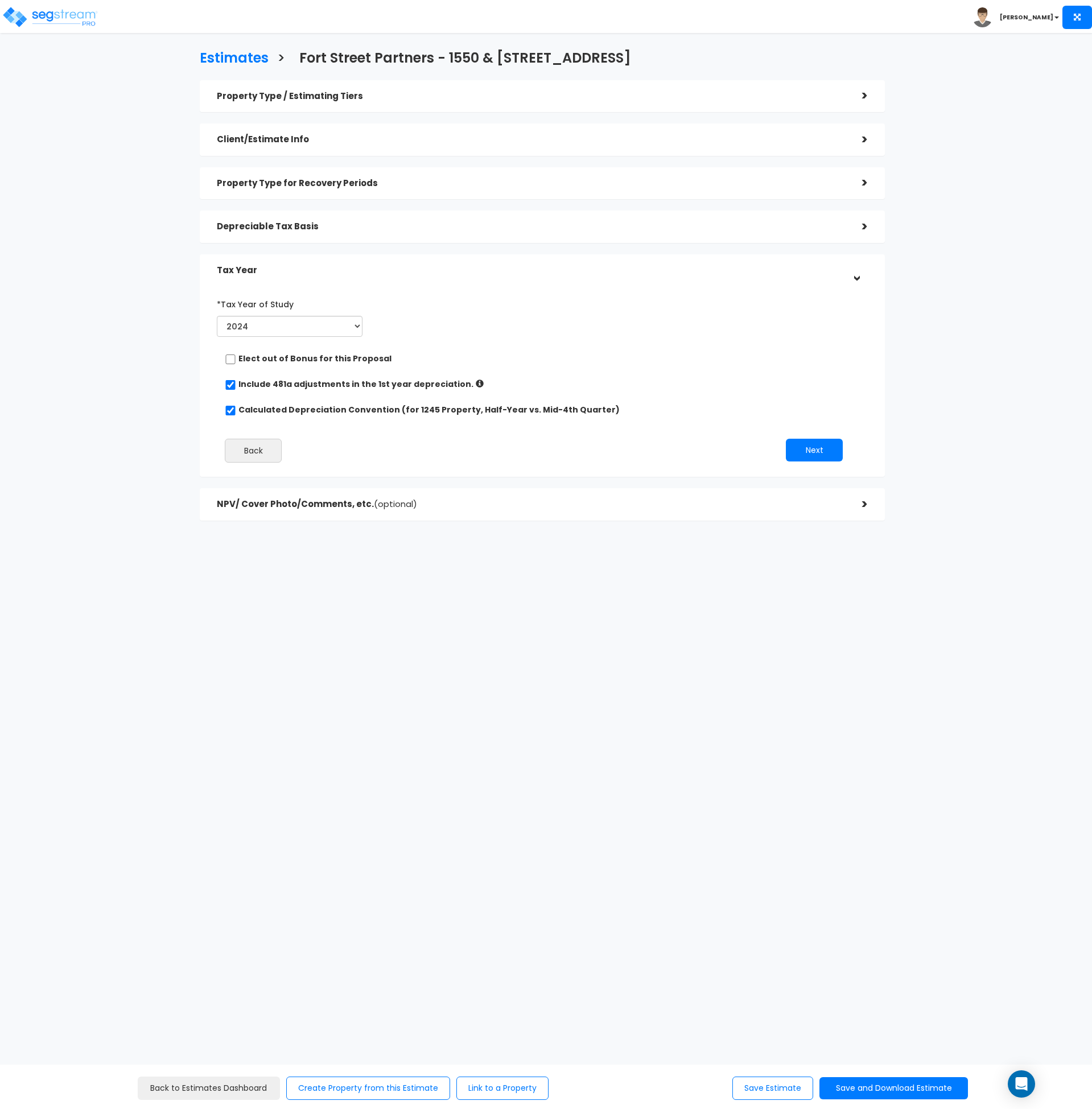
click at [468, 320] on div "*Tax Year of Study 2024 2025 2026 This is the year of the tax return on which t…" at bounding box center [534, 317] width 651 height 47
click at [282, 322] on select "2024 2025 2026" at bounding box center [290, 326] width 146 height 21
click at [535, 309] on div "*Tax Year of Study 2024 2025 2026 This is the year of the tax return on which t…" at bounding box center [534, 317] width 651 height 47
click at [450, 432] on div "*Tax Year of Study 2024 2025 2026 Prior Accumulated Depreciation Back Next" at bounding box center [534, 383] width 651 height 188
click at [234, 356] on input "checkbox" at bounding box center [230, 359] width 11 height 9
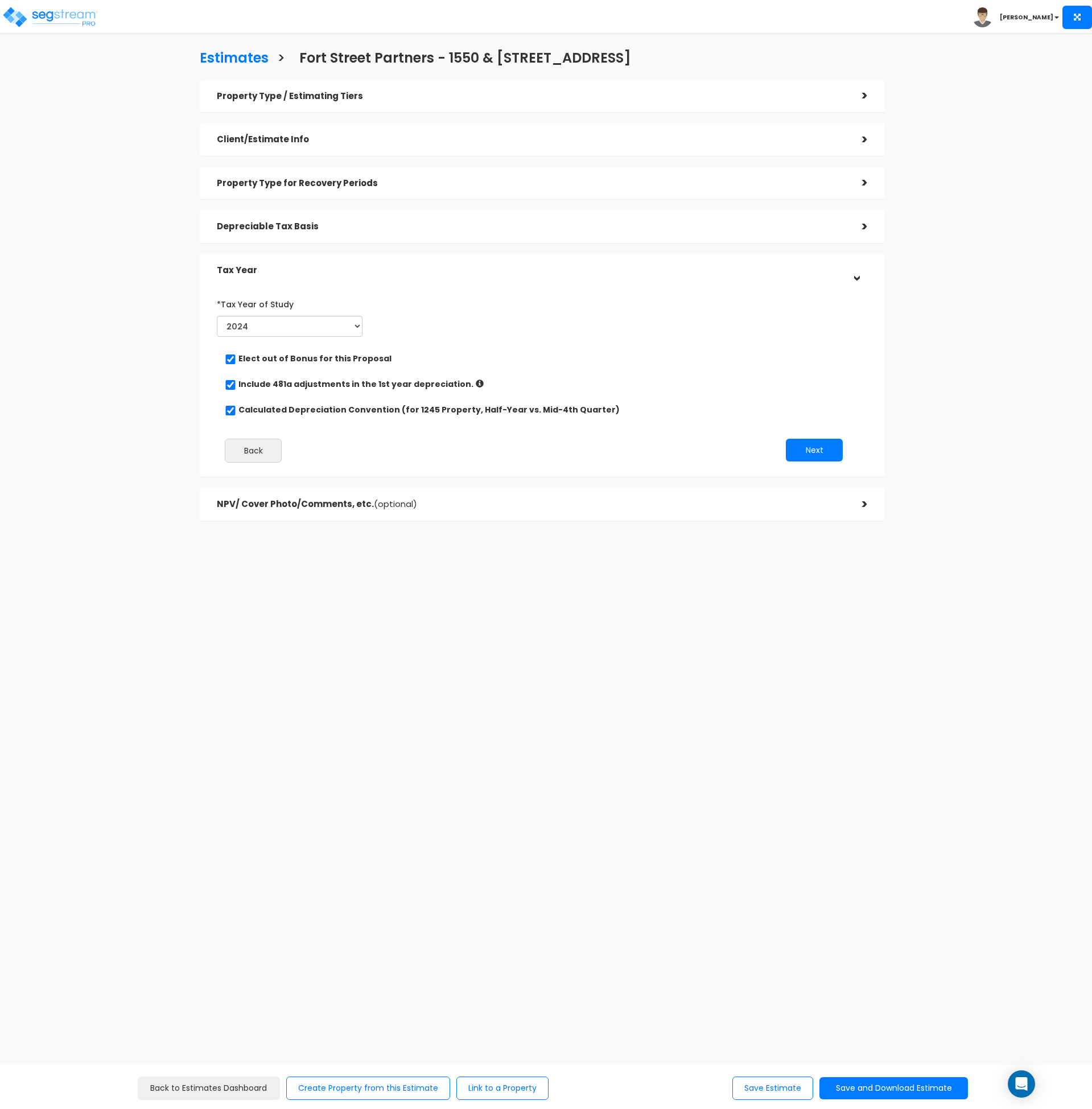
click at [238, 358] on div "Elect out of Bonus for this Proposal" at bounding box center [538, 360] width 626 height 14
click at [231, 358] on input "checkbox" at bounding box center [230, 359] width 11 height 9
checkbox input "false"
click at [272, 329] on select "2024 2025 2026" at bounding box center [290, 326] width 146 height 21
click at [622, 317] on div "*Tax Year of Study 2024 2025 2026 This is the year of the tax return on which t…" at bounding box center [534, 317] width 651 height 47
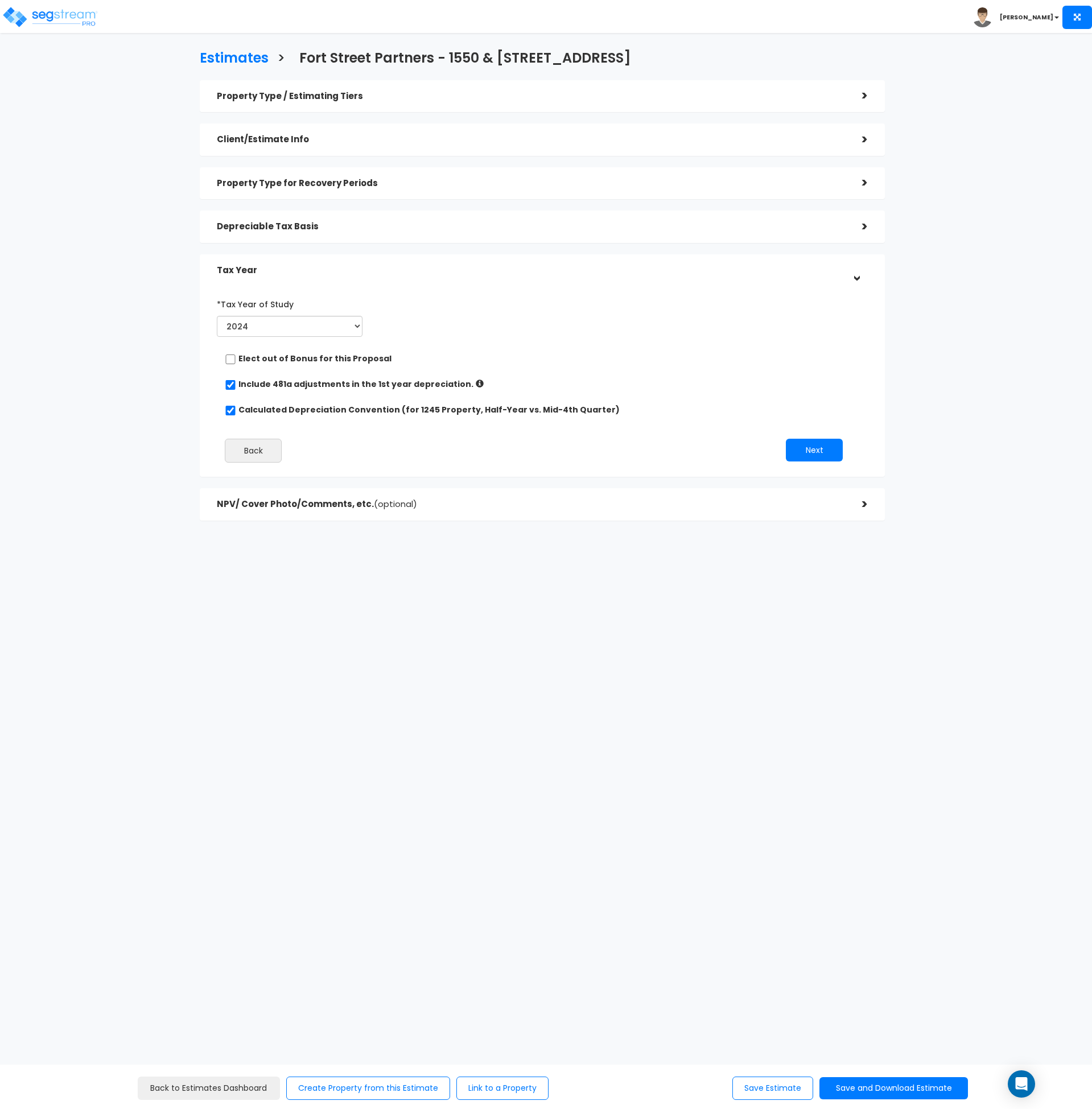
click at [352, 227] on h5 "Depreciable Tax Basis" at bounding box center [531, 227] width 629 height 9
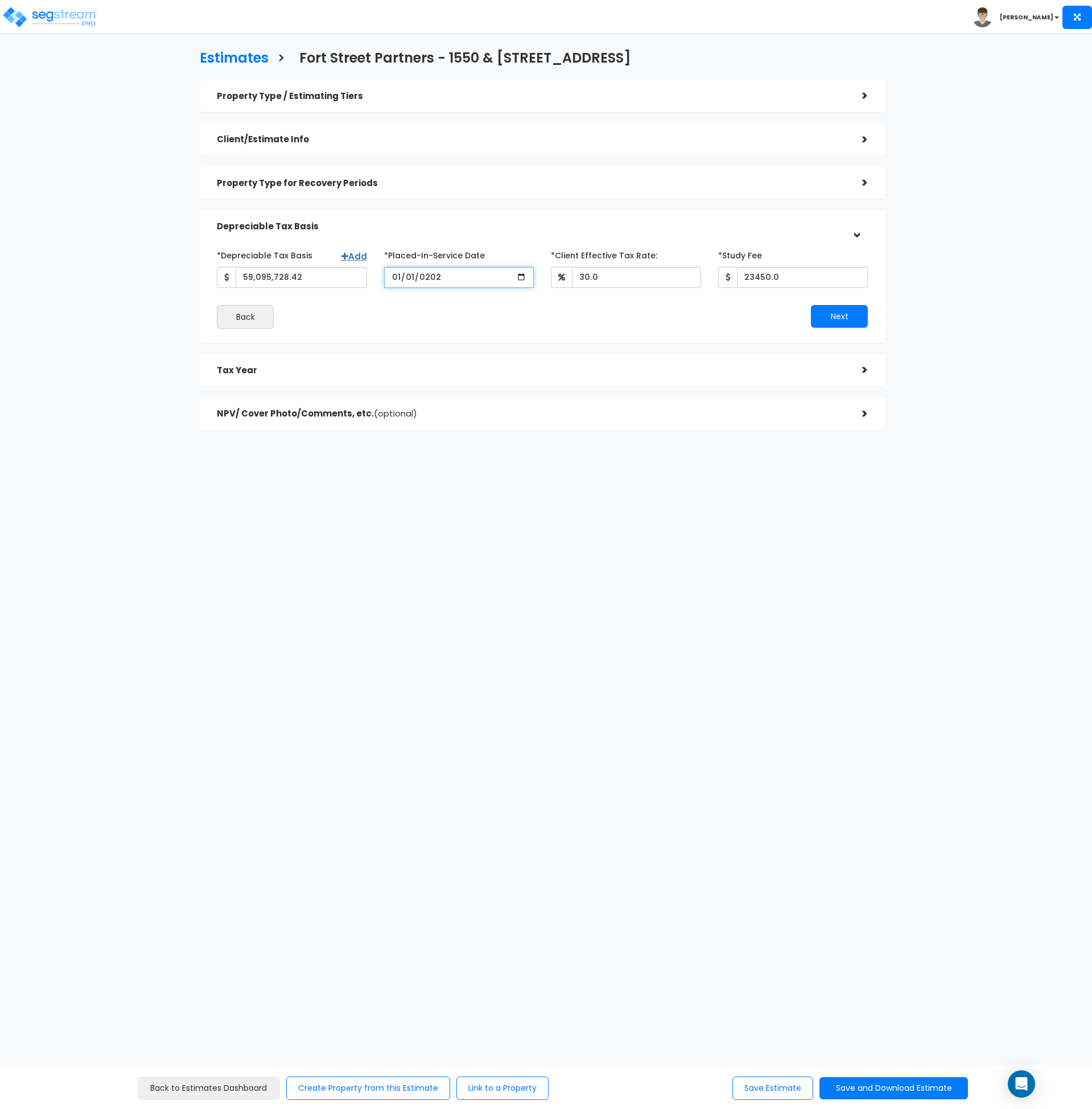
click at [423, 276] on input "2025-01-01" at bounding box center [459, 277] width 150 height 21
click at [394, 276] on input "2025-01-01" at bounding box center [459, 277] width 150 height 21
type input "2222-10-12"
click at [402, 272] on input "date" at bounding box center [459, 277] width 150 height 21
type input "2022-08-28"
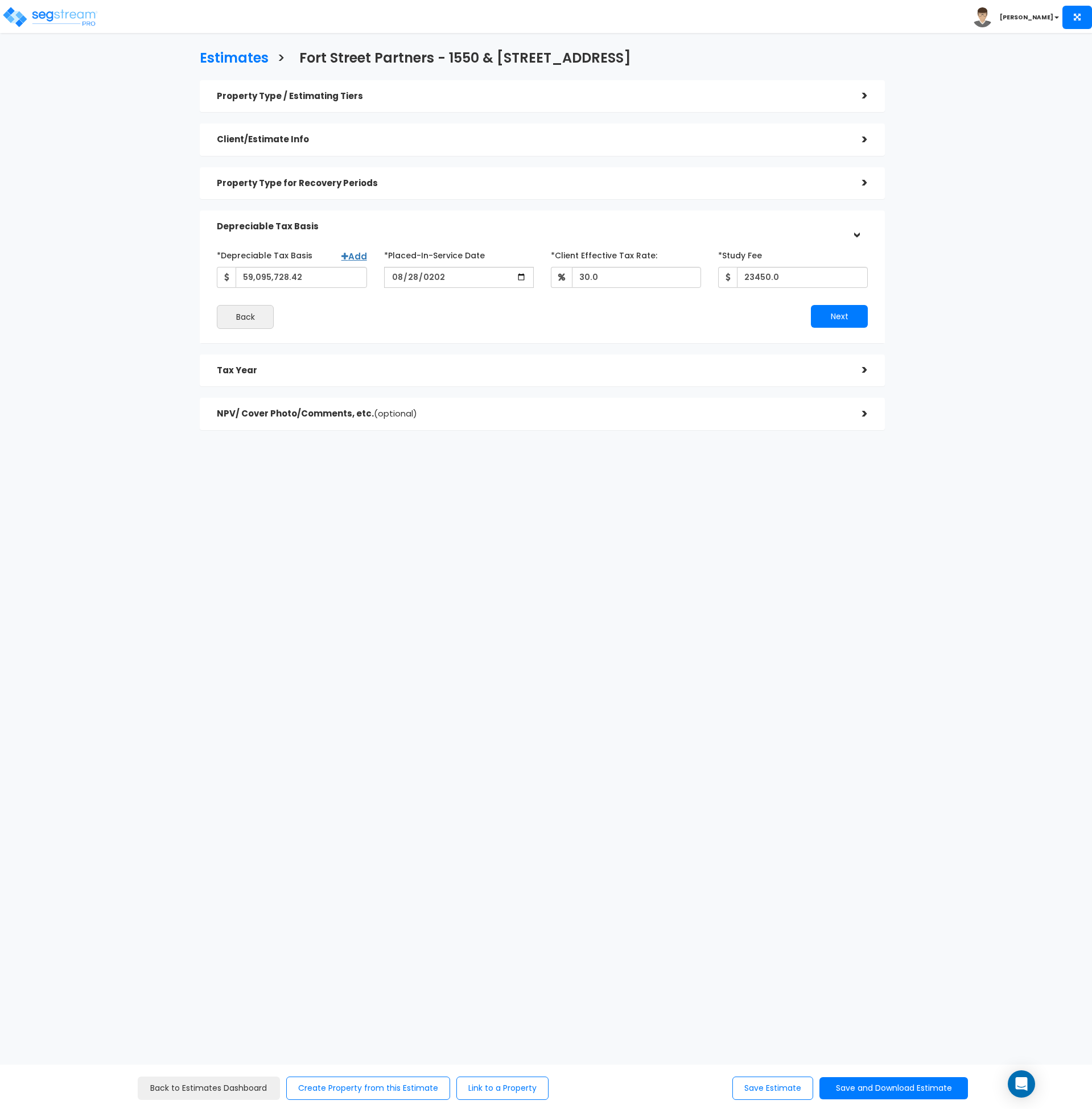
drag, startPoint x: 528, startPoint y: 323, endPoint x: 666, endPoint y: 333, distance: 138.4
click at [534, 326] on div "Back" at bounding box center [376, 317] width 334 height 24
click at [826, 319] on button "Next" at bounding box center [839, 316] width 57 height 23
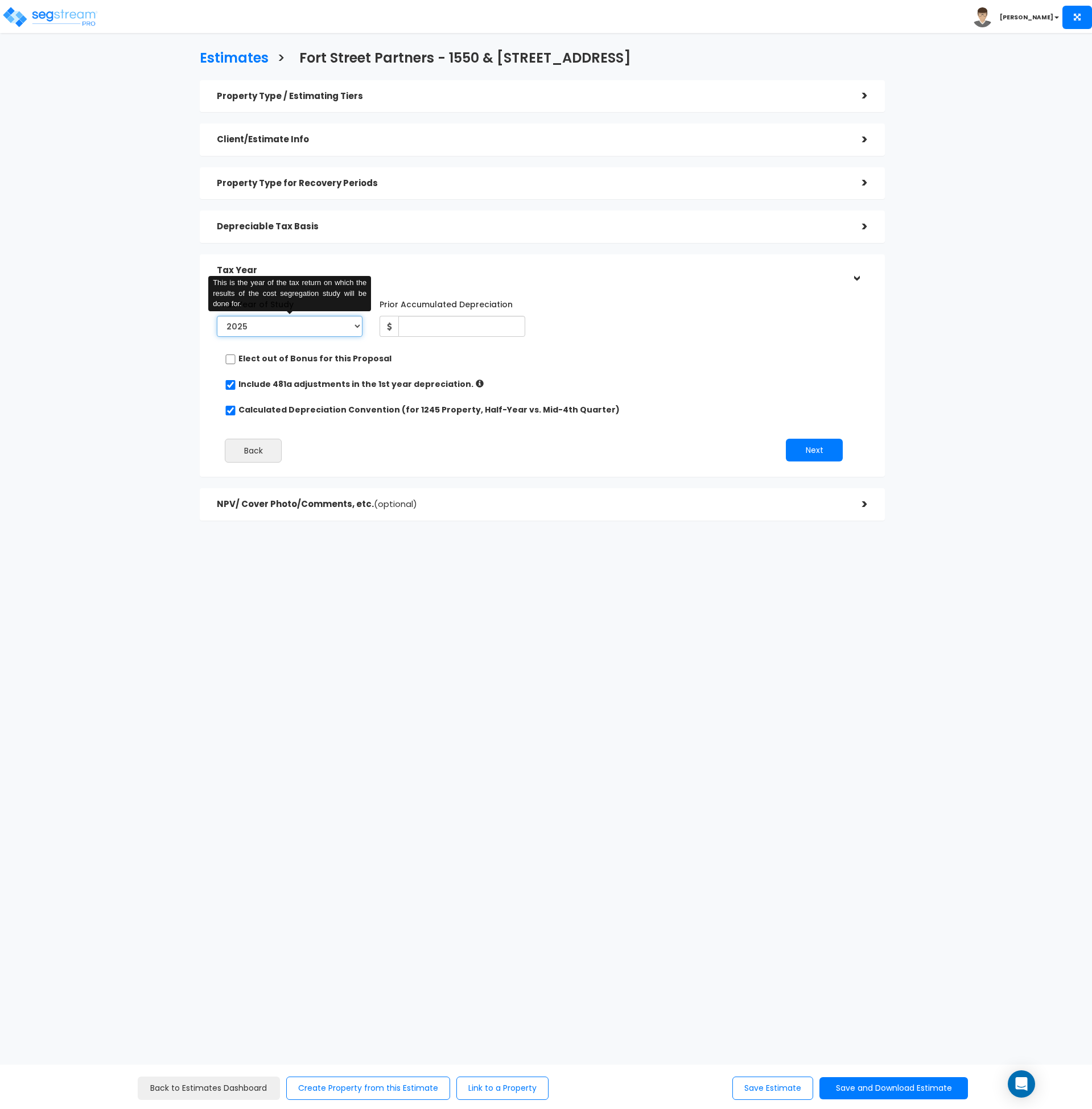
click at [294, 326] on select "2022 2023 2024 2025 2026" at bounding box center [290, 326] width 146 height 21
select select "2022"
click at [217, 316] on select "2022 2023 2024 2025 2026" at bounding box center [290, 326] width 146 height 21
click at [521, 344] on div "*Tax Year of Study 2022 2023 2024 2025 2026 This is the year of the tax return …" at bounding box center [534, 383] width 651 height 188
click at [759, 1086] on button "Save Estimate" at bounding box center [772, 1089] width 81 height 24
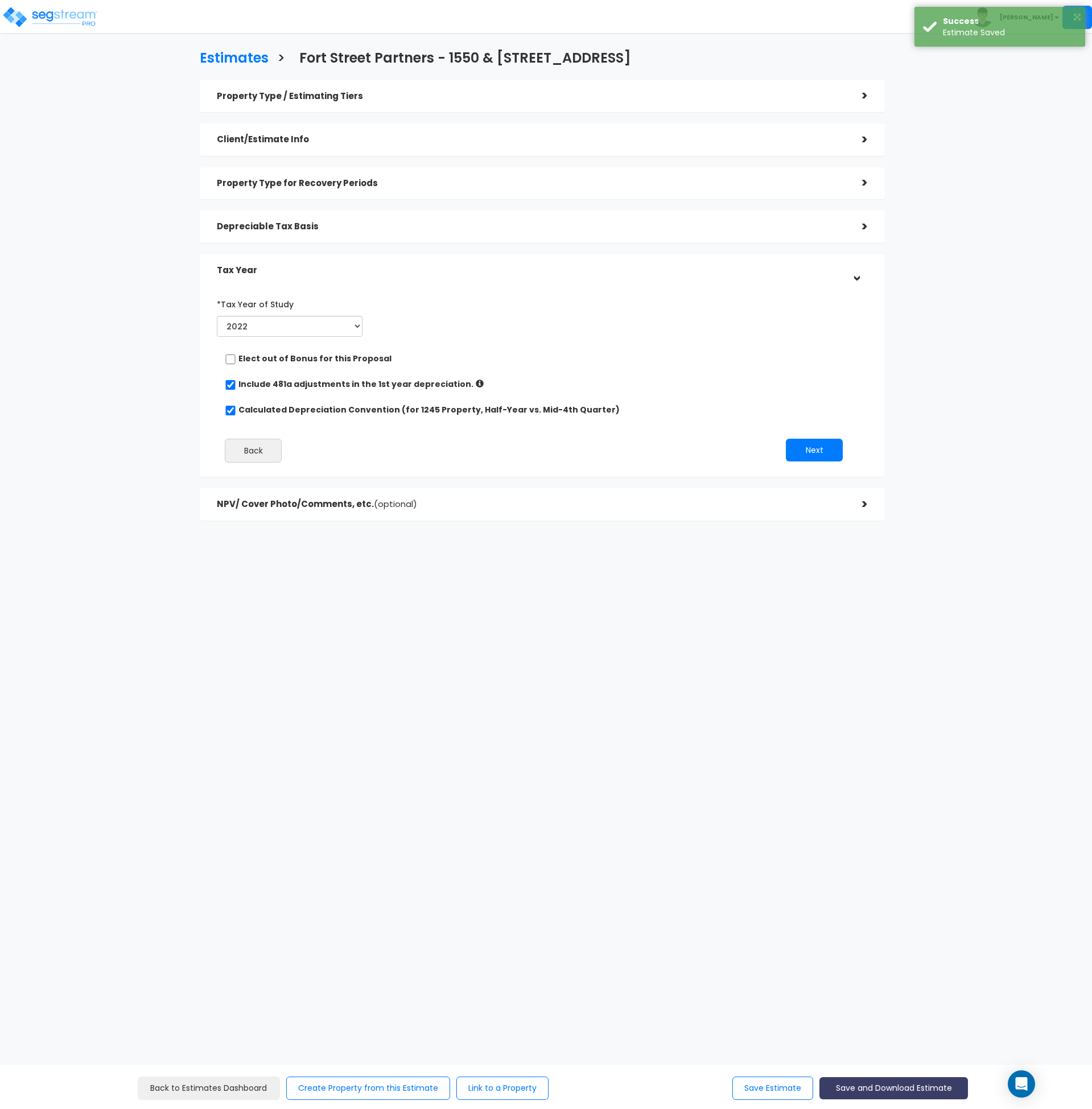
click at [865, 1087] on button "Save and Download Estimate" at bounding box center [893, 1089] width 148 height 22
click at [868, 1033] on link "Custom Estimate" at bounding box center [893, 1034] width 146 height 26
click at [909, 374] on div "Estimates > Fort Street Partners - 1550 & 1650 West Digital Drive Property Type…" at bounding box center [542, 288] width 896 height 692
click at [601, 358] on div "Elect out of Bonus for this Proposal" at bounding box center [538, 360] width 626 height 14
click at [232, 357] on input "checkbox" at bounding box center [230, 359] width 11 height 9
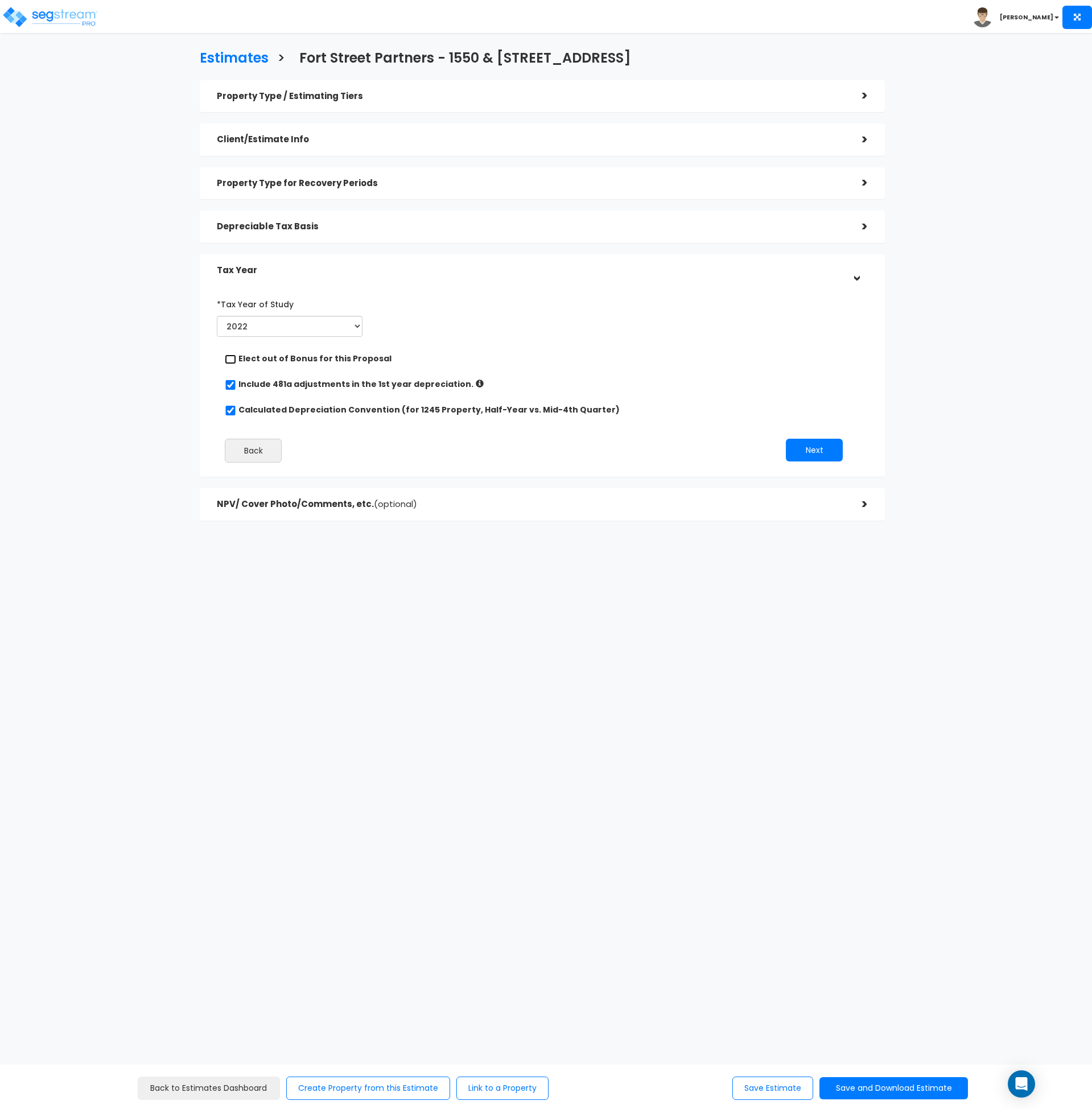
checkbox input "true"
click at [269, 326] on select "2022 2023 2024 2025 2026" at bounding box center [290, 326] width 146 height 21
select select "2025"
click at [217, 316] on select "2022 2023 2024 2025 2026" at bounding box center [290, 326] width 146 height 21
click at [427, 233] on div "Depreciable Tax Basis" at bounding box center [531, 227] width 629 height 21
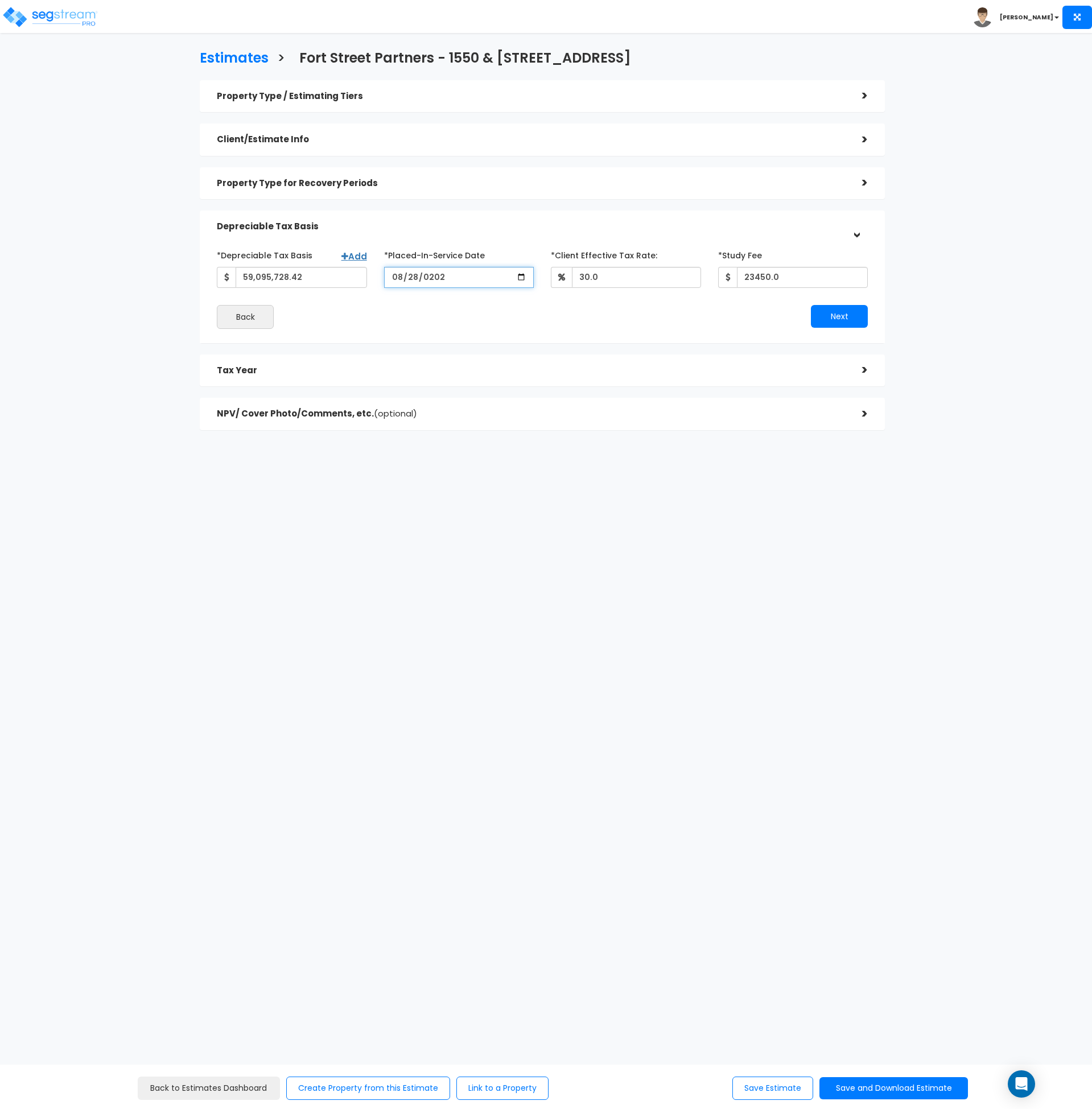
click at [438, 279] on input "2022-08-28" at bounding box center [459, 277] width 150 height 21
type input "2025-08-28"
click at [548, 314] on div "*Depreciable Tax Basis Add 59,095,728.42 *Placed-In-Service Date 2025-08-28 *Pu…" at bounding box center [543, 288] width 669 height 84
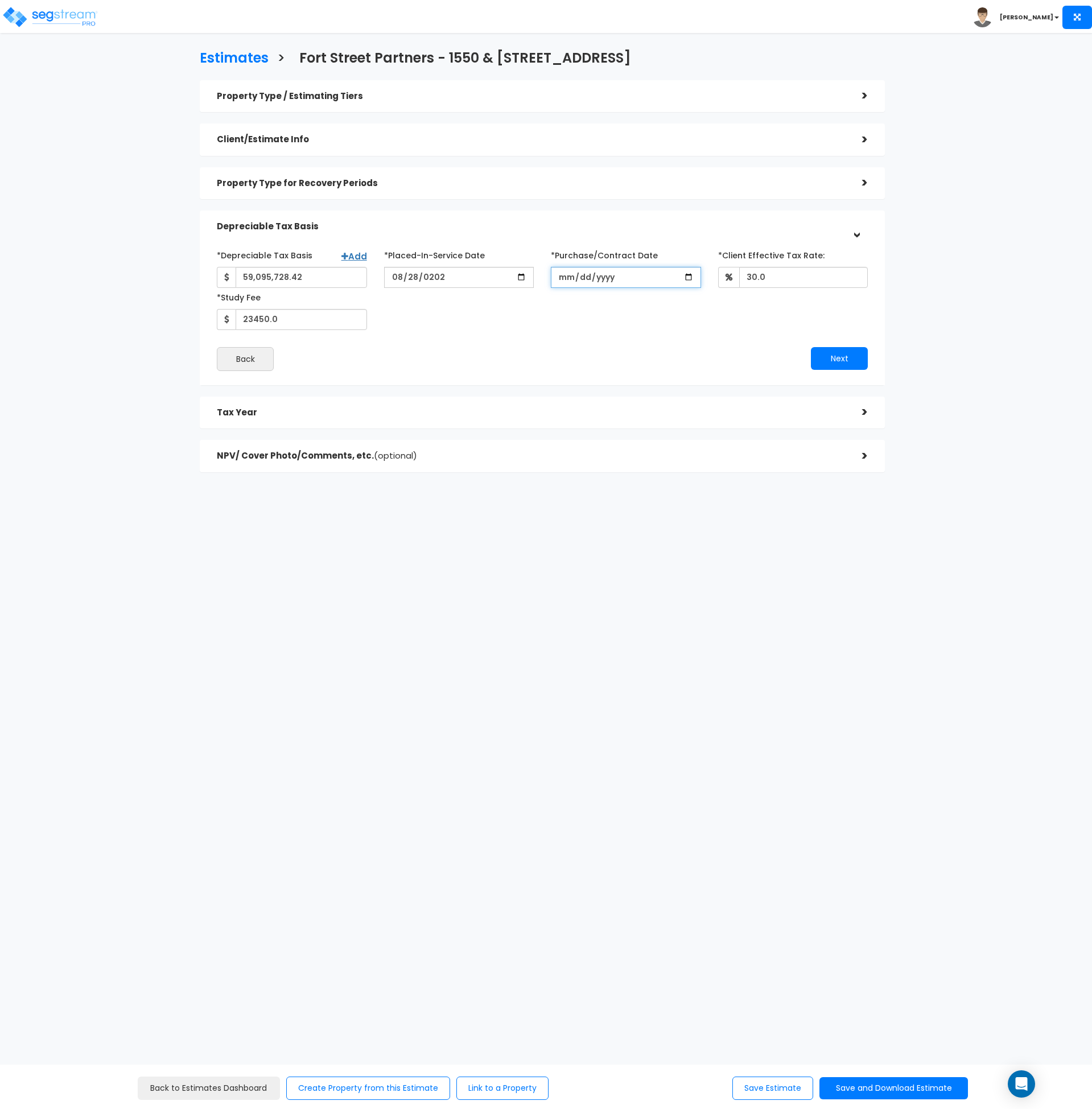
click at [566, 277] on input "*Purchase/Contract Date" at bounding box center [625, 277] width 150 height 21
type input "2024-08-15"
click at [580, 363] on div "Next" at bounding box center [709, 358] width 334 height 23
click at [827, 361] on button "Next" at bounding box center [839, 358] width 57 height 23
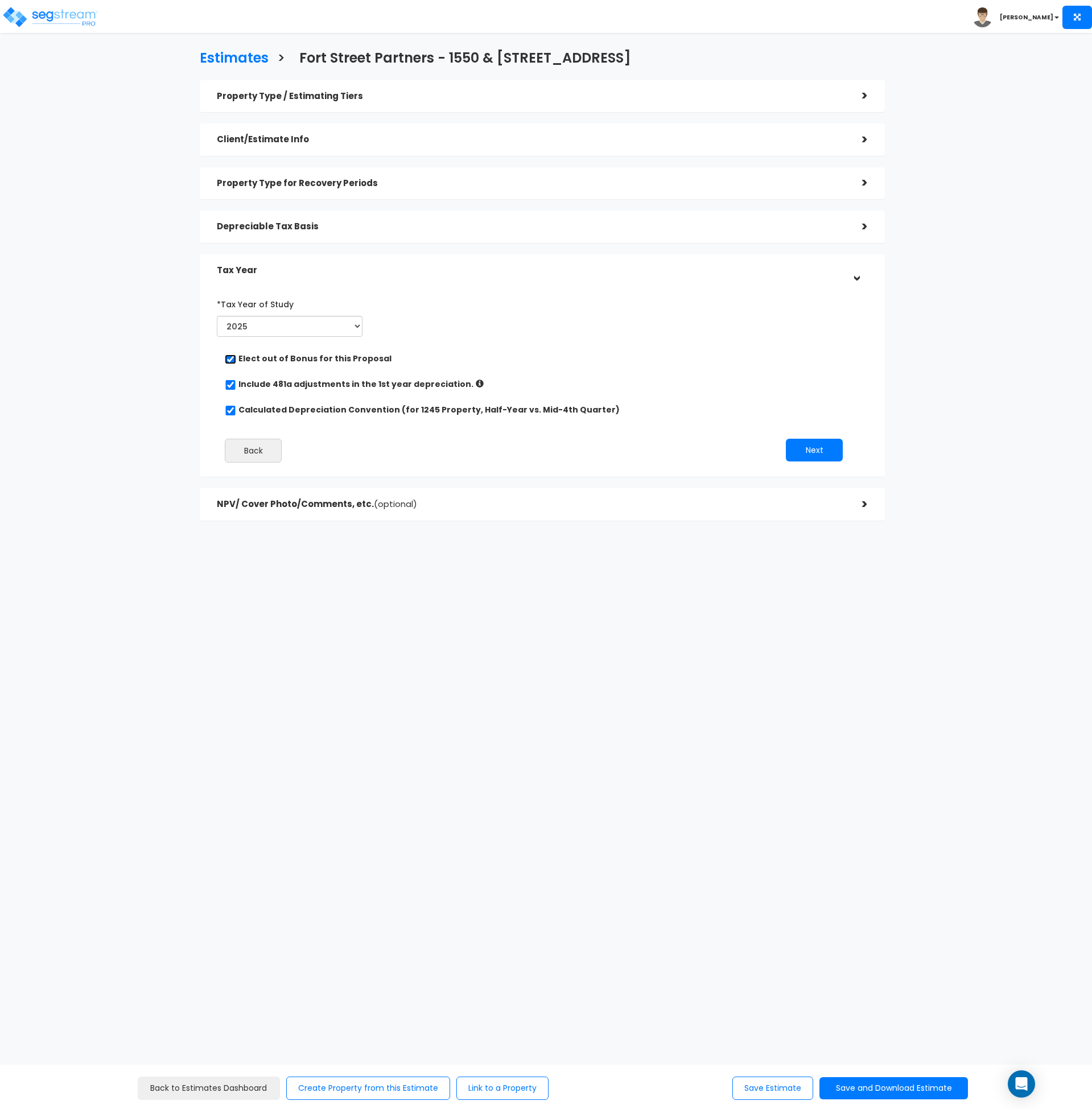
click at [231, 356] on input "checkbox" at bounding box center [230, 359] width 11 height 9
checkbox input "false"
click at [653, 238] on div "Depreciable Tax Basis >" at bounding box center [542, 227] width 686 height 32
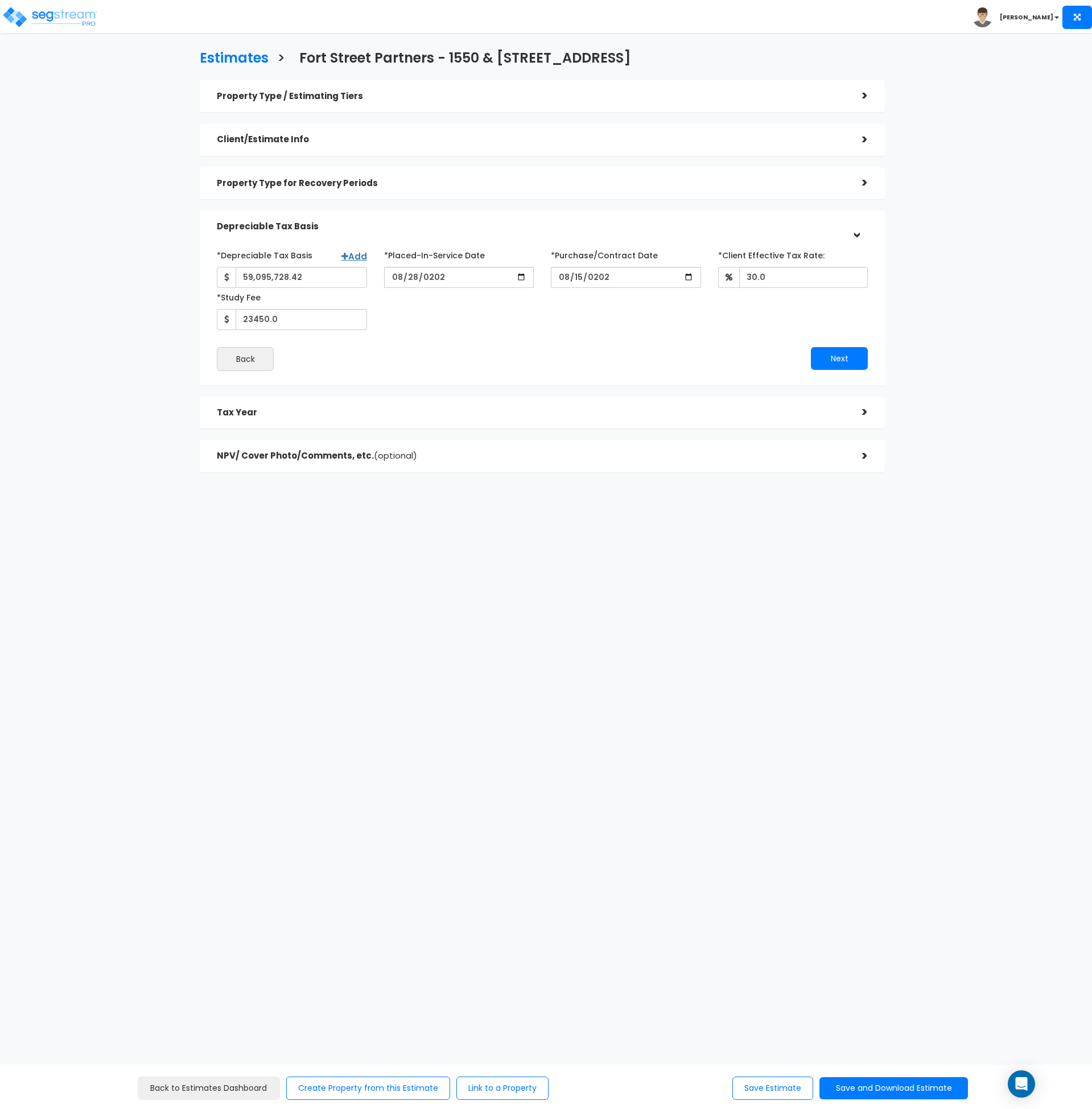
click at [674, 345] on div "*Depreciable Tax Basis Add 59,095,728.42 *Placed-In-Service Date 30.0" at bounding box center [542, 309] width 651 height 126
click at [829, 361] on button "Next" at bounding box center [839, 358] width 57 height 23
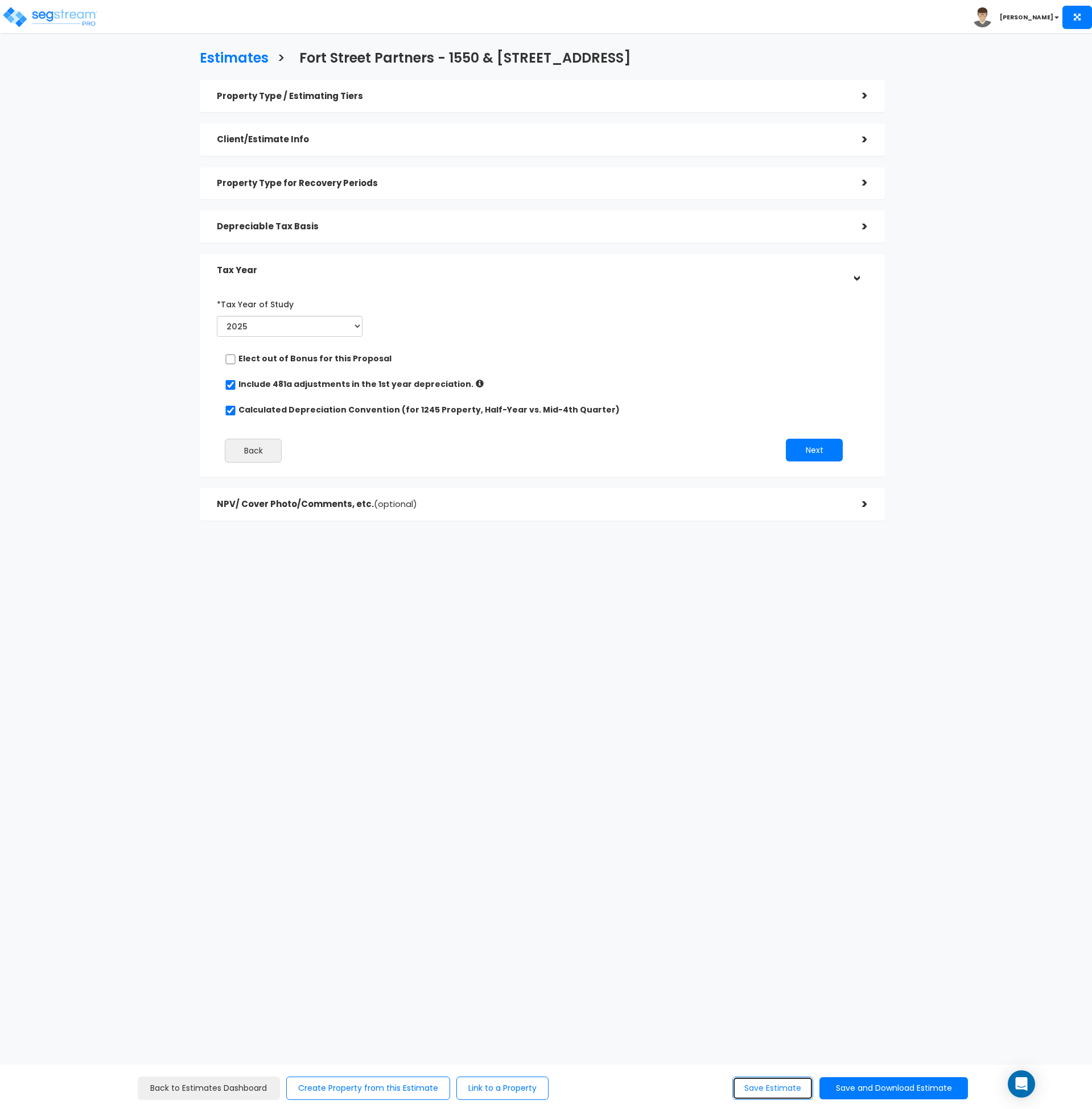
click at [749, 1094] on button "Save Estimate" at bounding box center [772, 1089] width 81 height 24
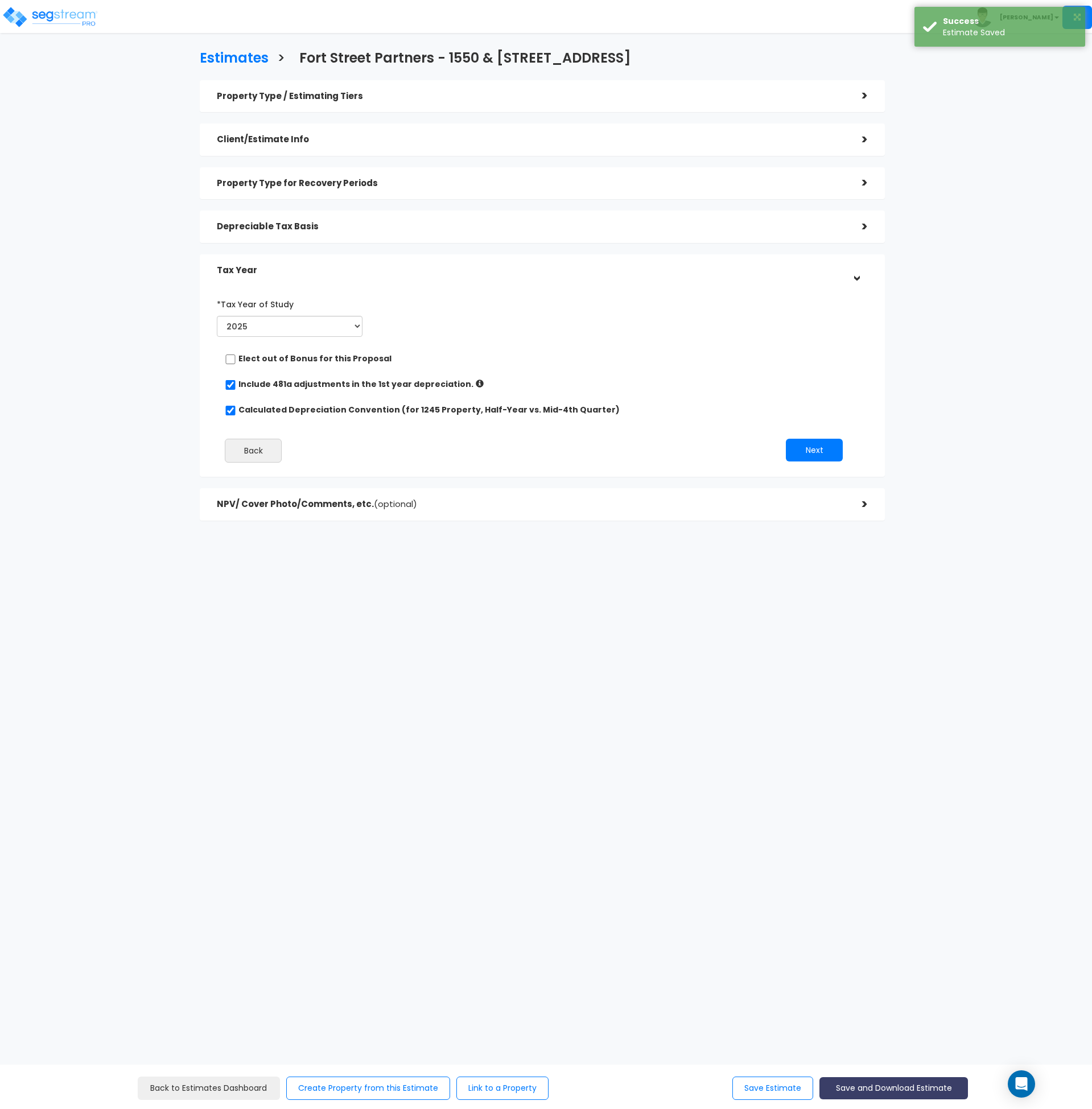
click at [864, 1089] on button "Save and Download Estimate" at bounding box center [893, 1089] width 148 height 22
click at [885, 1031] on link "Custom Estimate" at bounding box center [893, 1034] width 146 height 26
drag, startPoint x: 647, startPoint y: 353, endPoint x: 538, endPoint y: 303, distance: 119.9
click at [647, 353] on div "Elect out of Bonus for this Proposal" at bounding box center [538, 360] width 626 height 14
click at [356, 216] on div "Depreciable Tax Basis" at bounding box center [531, 227] width 629 height 21
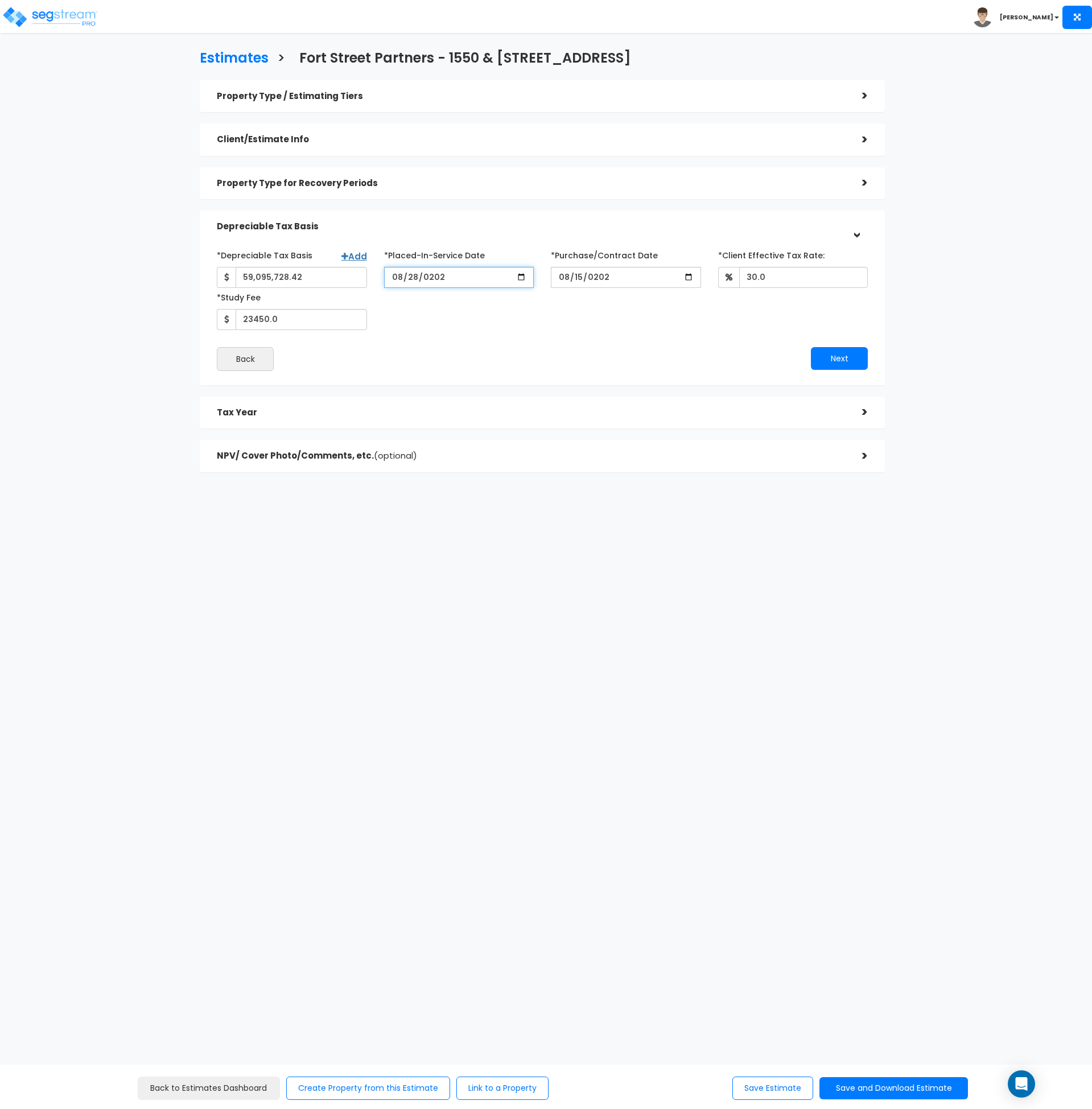
click at [440, 279] on input "2025-08-28" at bounding box center [459, 277] width 150 height 21
click at [392, 277] on input "2025-08-28" at bounding box center [459, 277] width 150 height 21
type input "2025-02-28"
click at [568, 279] on input "*Purchase/Contract Date" at bounding box center [625, 277] width 150 height 21
type input "[DATE]"
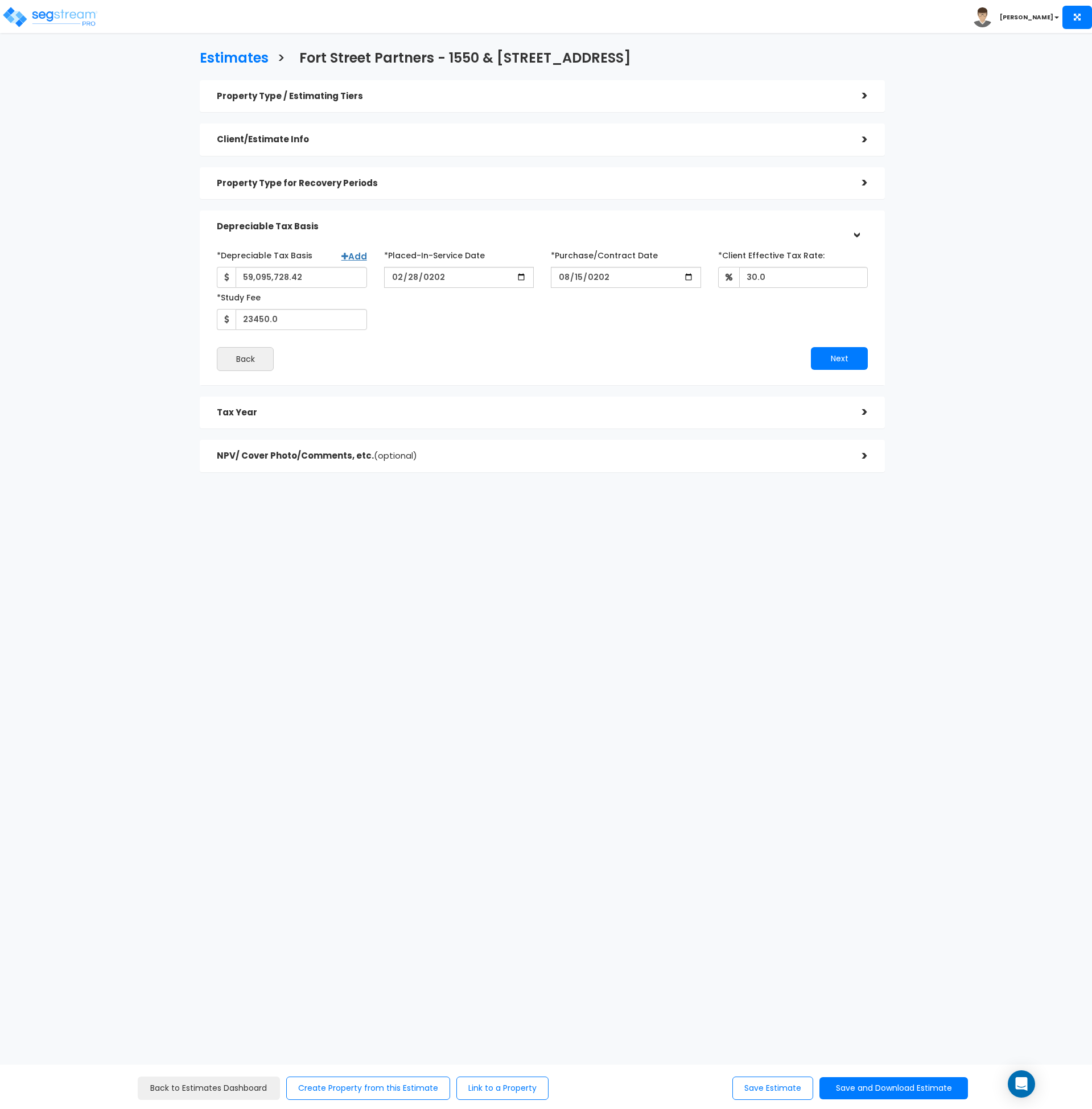
click at [566, 299] on div "*Depreciable Tax Basis Add 59,095,728.42 *Placed-In-Service Date 2025-02-28 *Pu…" at bounding box center [543, 288] width 669 height 84
click at [827, 364] on button "Next" at bounding box center [839, 358] width 57 height 23
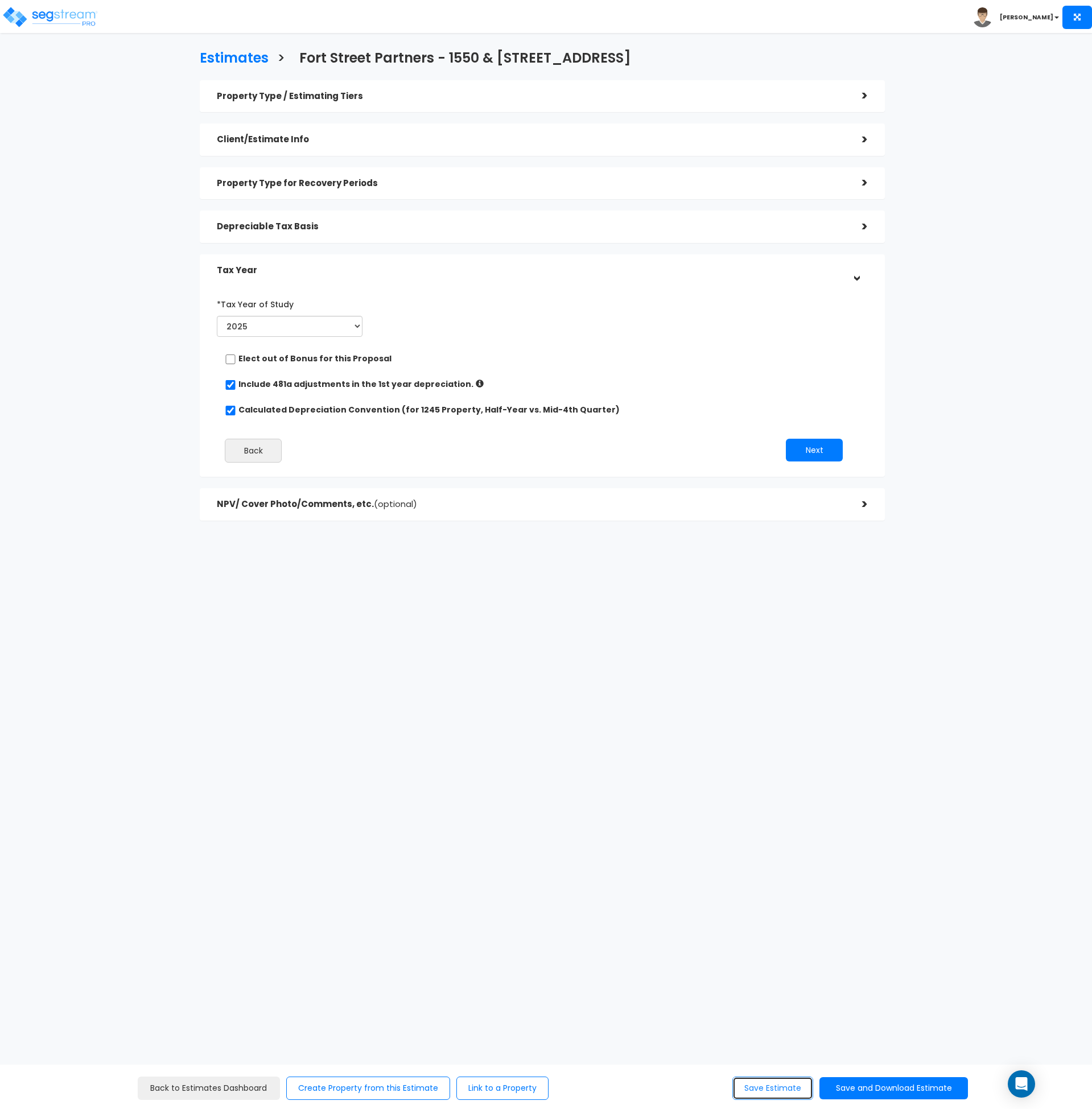
click at [759, 1087] on button "Save Estimate" at bounding box center [772, 1089] width 81 height 24
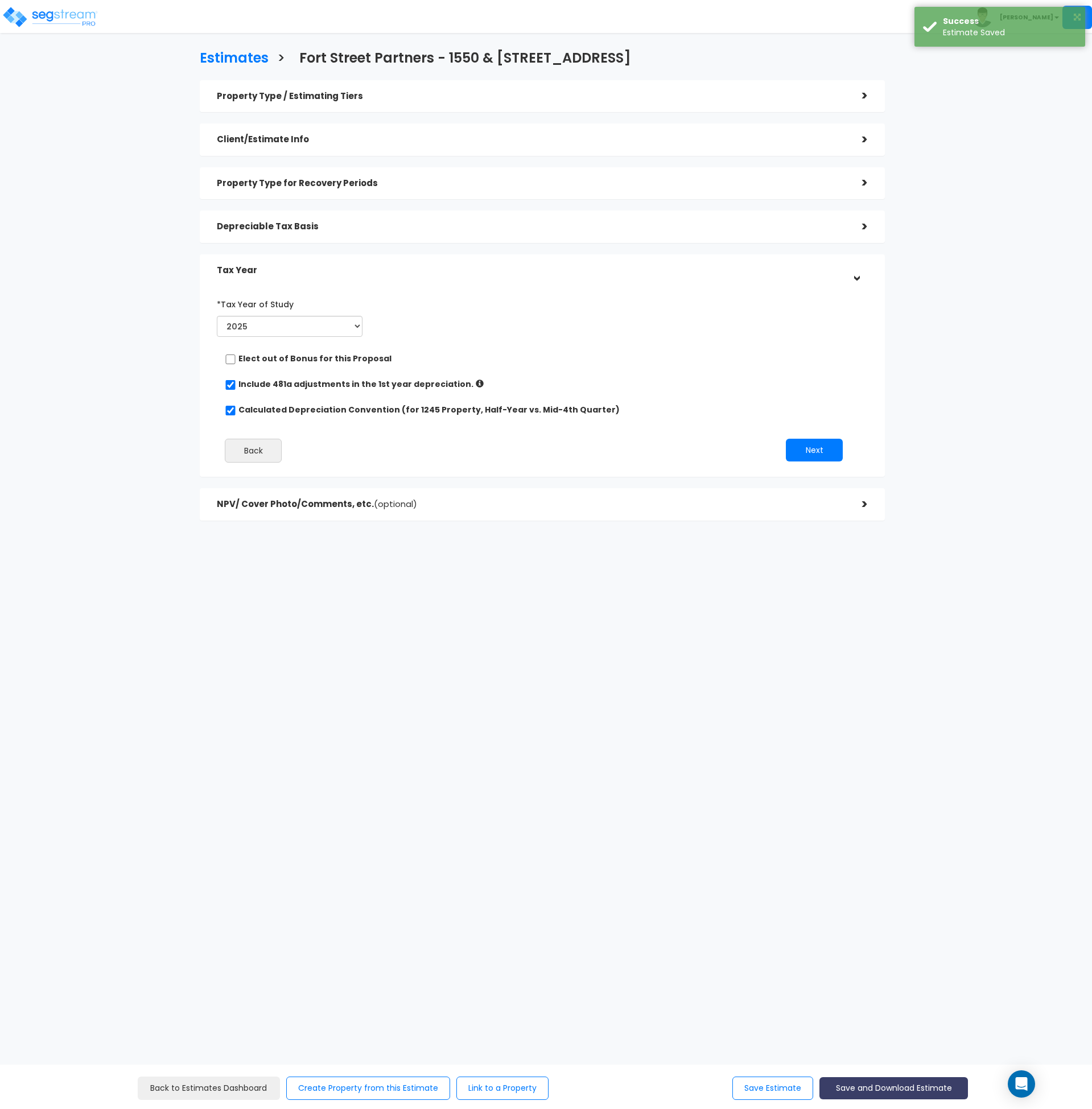
click at [884, 1090] on button "Save and Download Estimate" at bounding box center [893, 1089] width 148 height 22
click at [882, 1034] on link "Custom Estimate" at bounding box center [893, 1034] width 146 height 26
click at [1022, 1078] on icon "Open Intercom Messenger" at bounding box center [1021, 1084] width 13 height 14
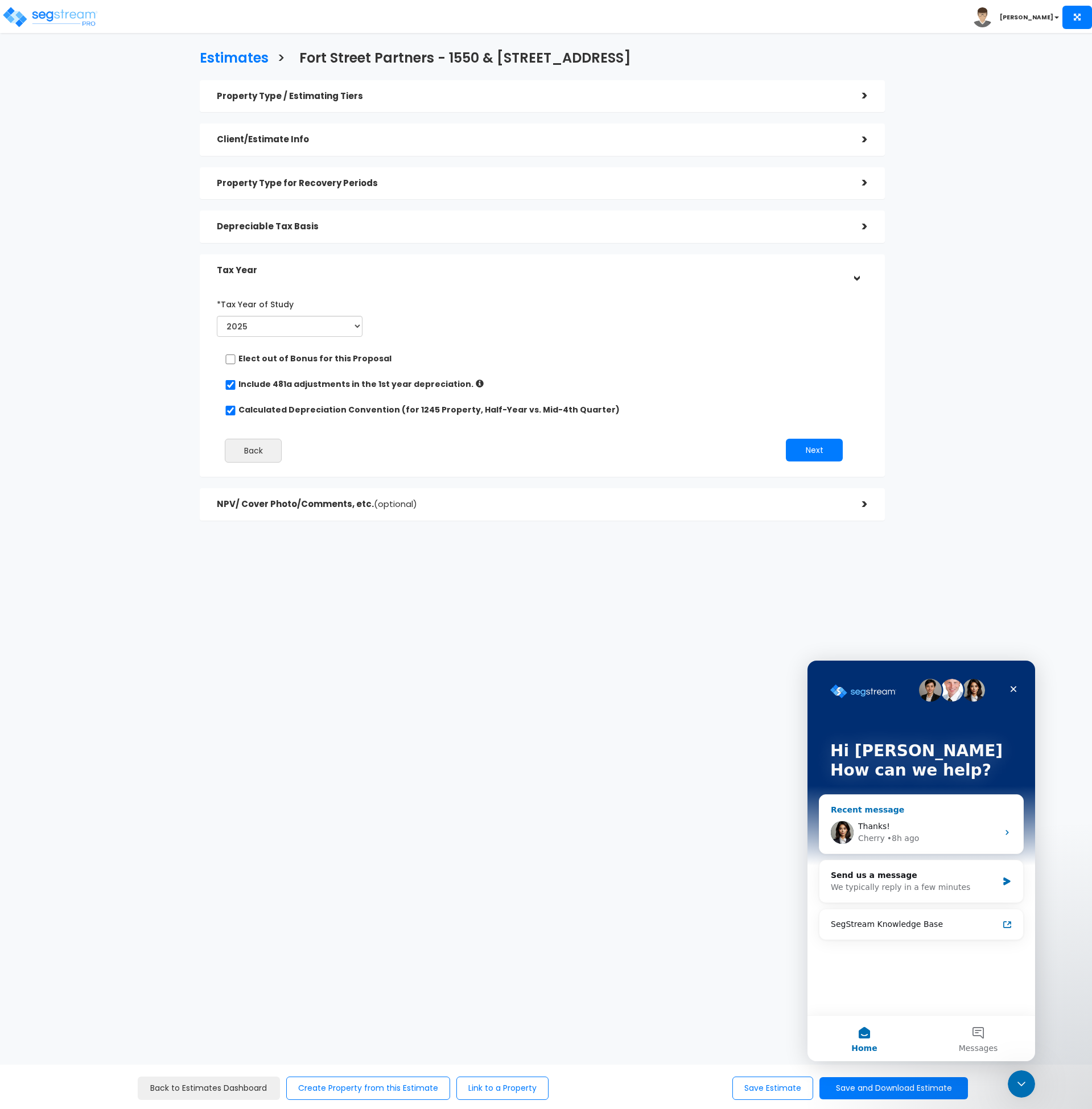
click at [899, 820] on div "Thanks! Cherry • 8h ago" at bounding box center [921, 833] width 204 height 42
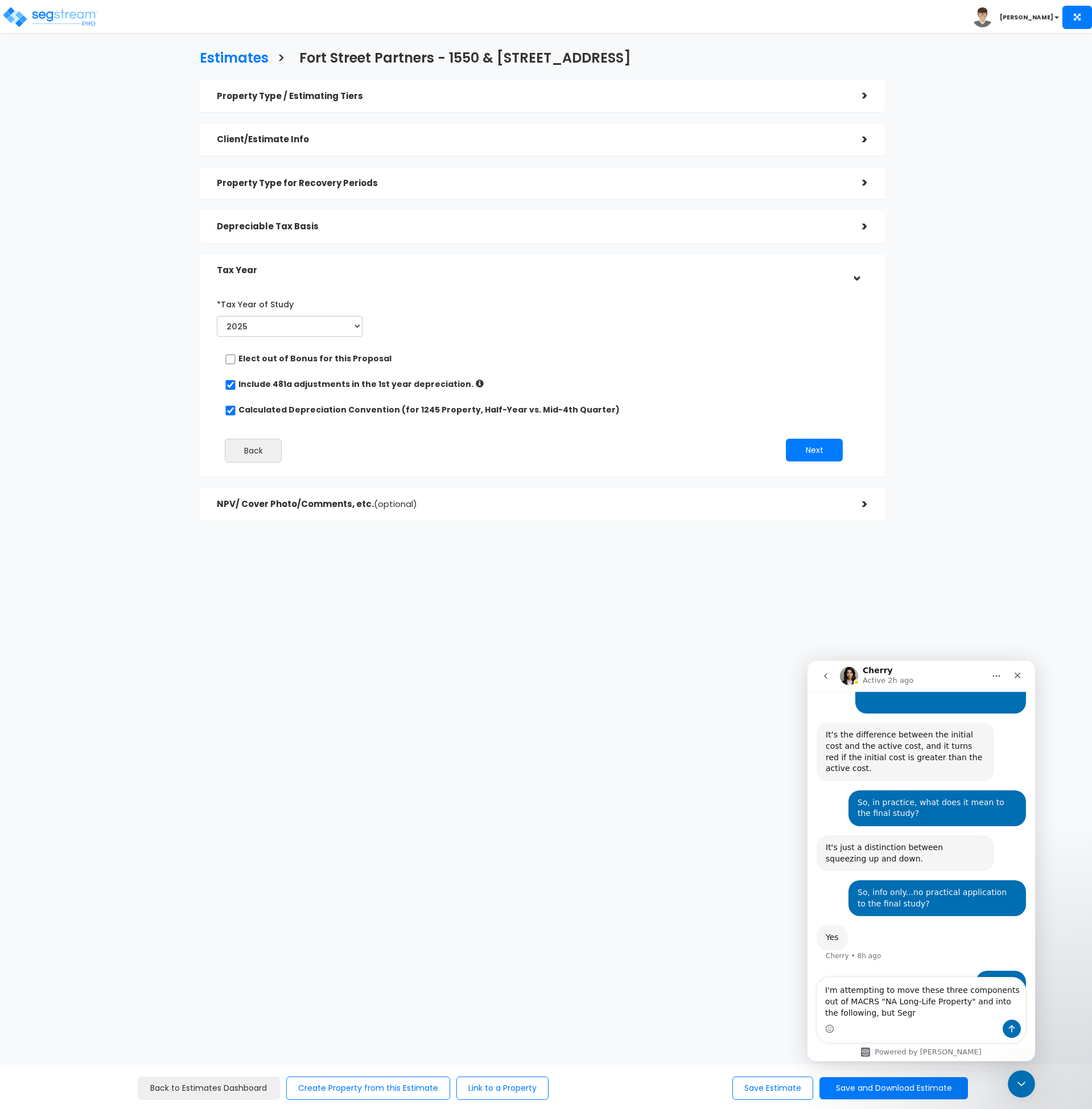
scroll to position [532, 0]
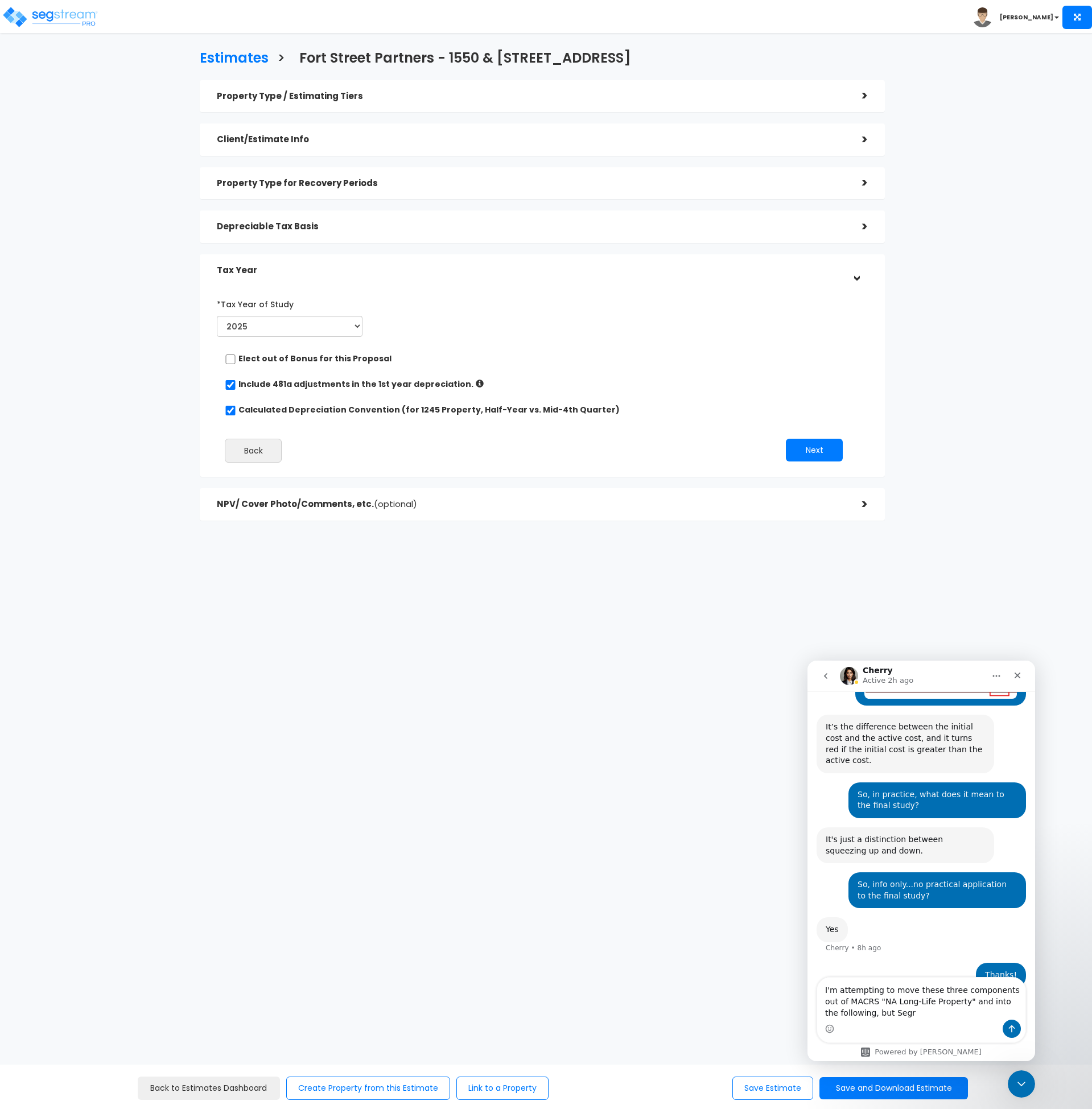
drag, startPoint x: 886, startPoint y: 1017, endPoint x: 809, endPoint y: 988, distance: 82.3
click at [809, 988] on div "I'm attempting to move these three components out of MACRS "NA Long-Life Proper…" at bounding box center [921, 1011] width 227 height 66
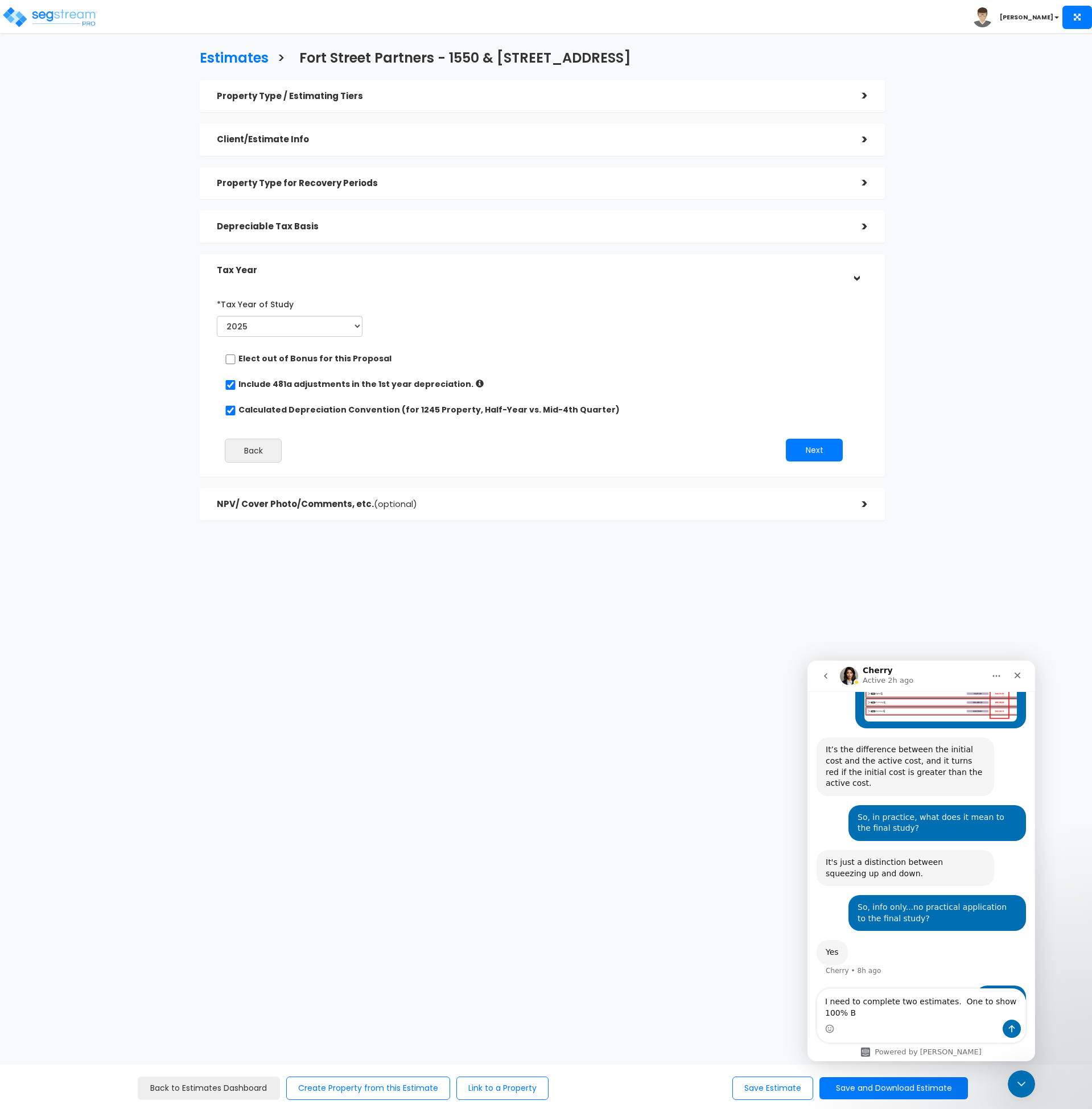
scroll to position [521, 0]
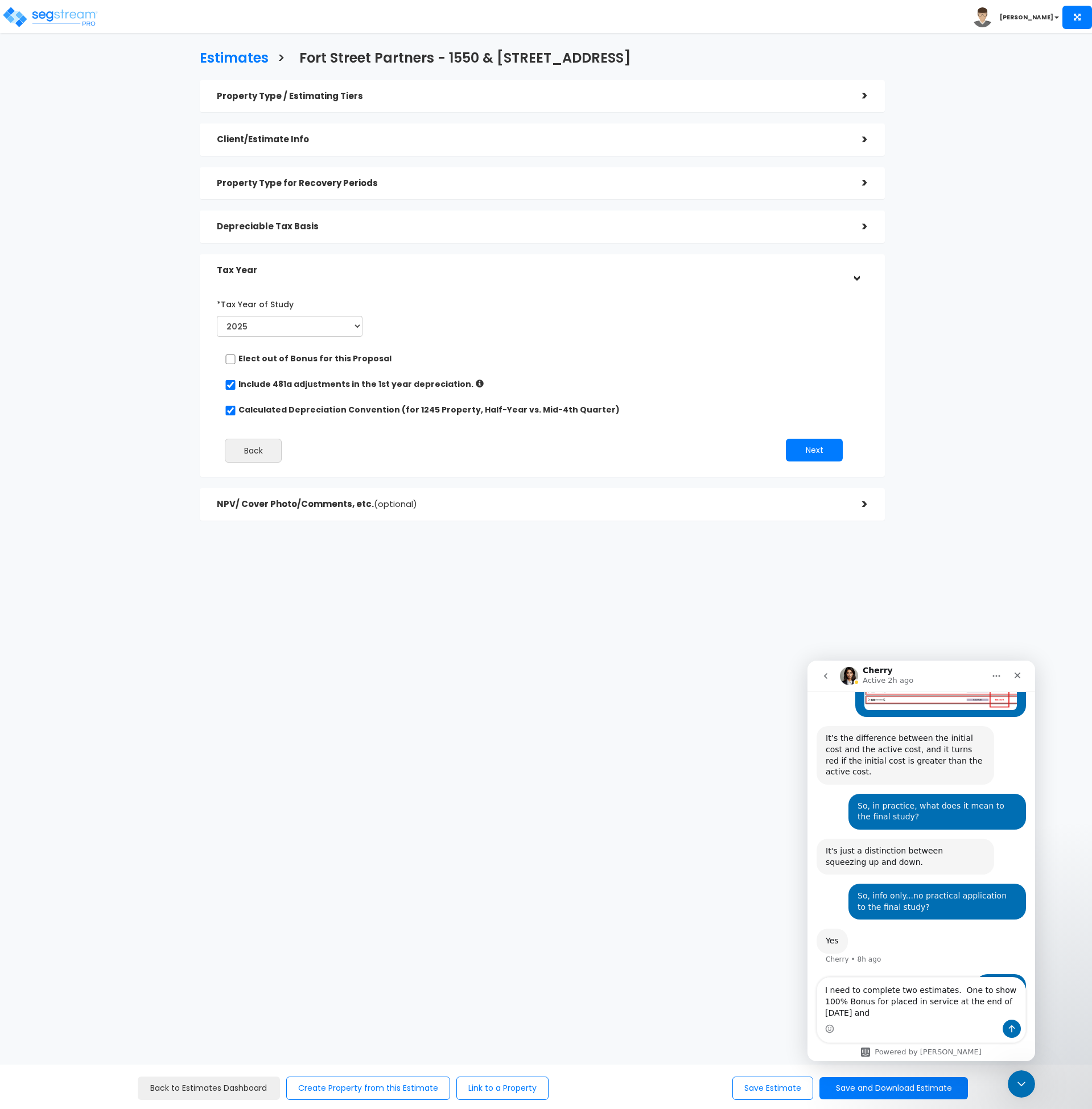
drag, startPoint x: 923, startPoint y: 1013, endPoint x: 1033, endPoint y: 1013, distance: 110.0
click at [1032, 1013] on div "I need to complete two estimates. One to show 100% Bonus for placed in service …" at bounding box center [921, 1011] width 227 height 66
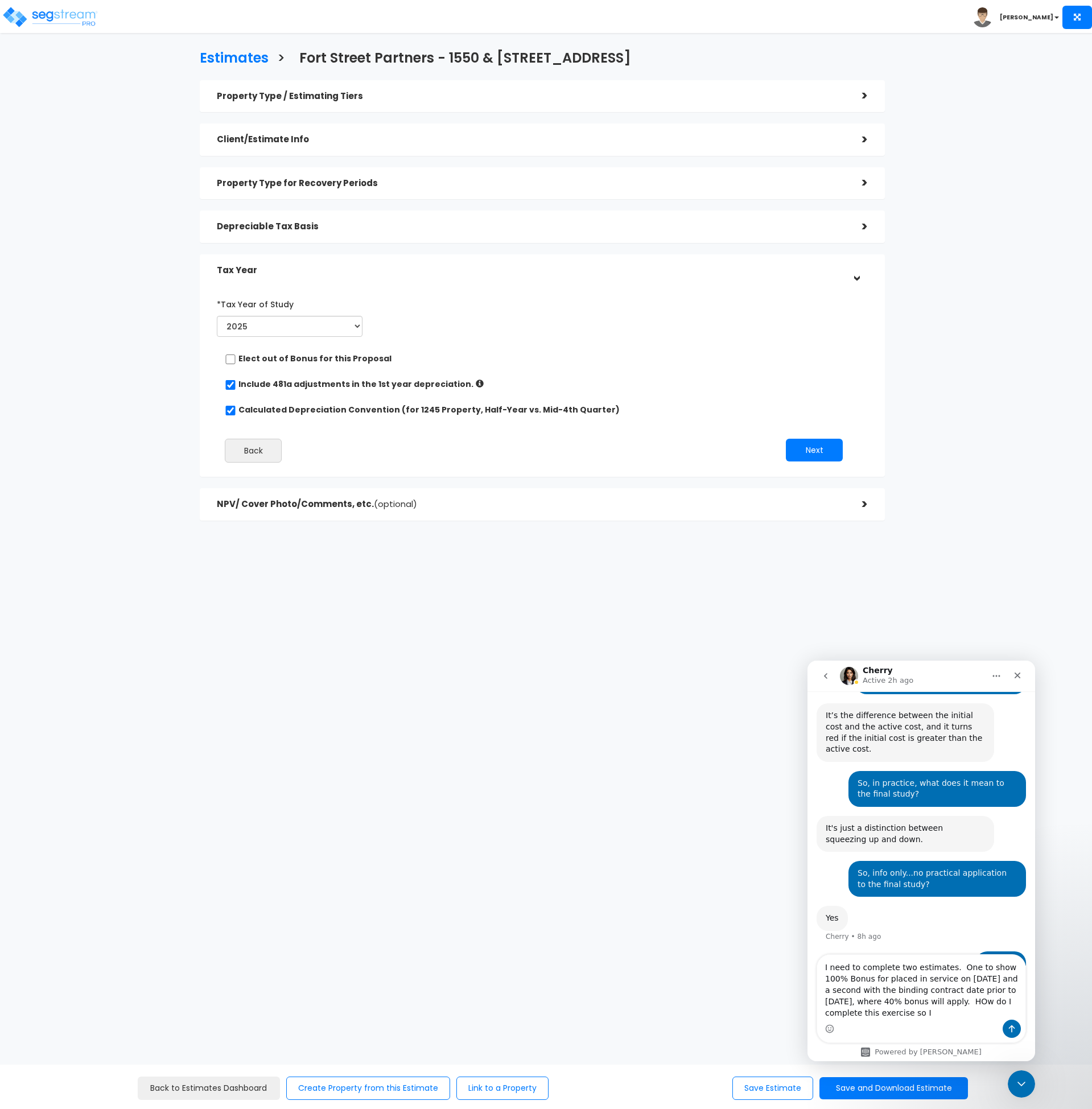
scroll to position [555, 0]
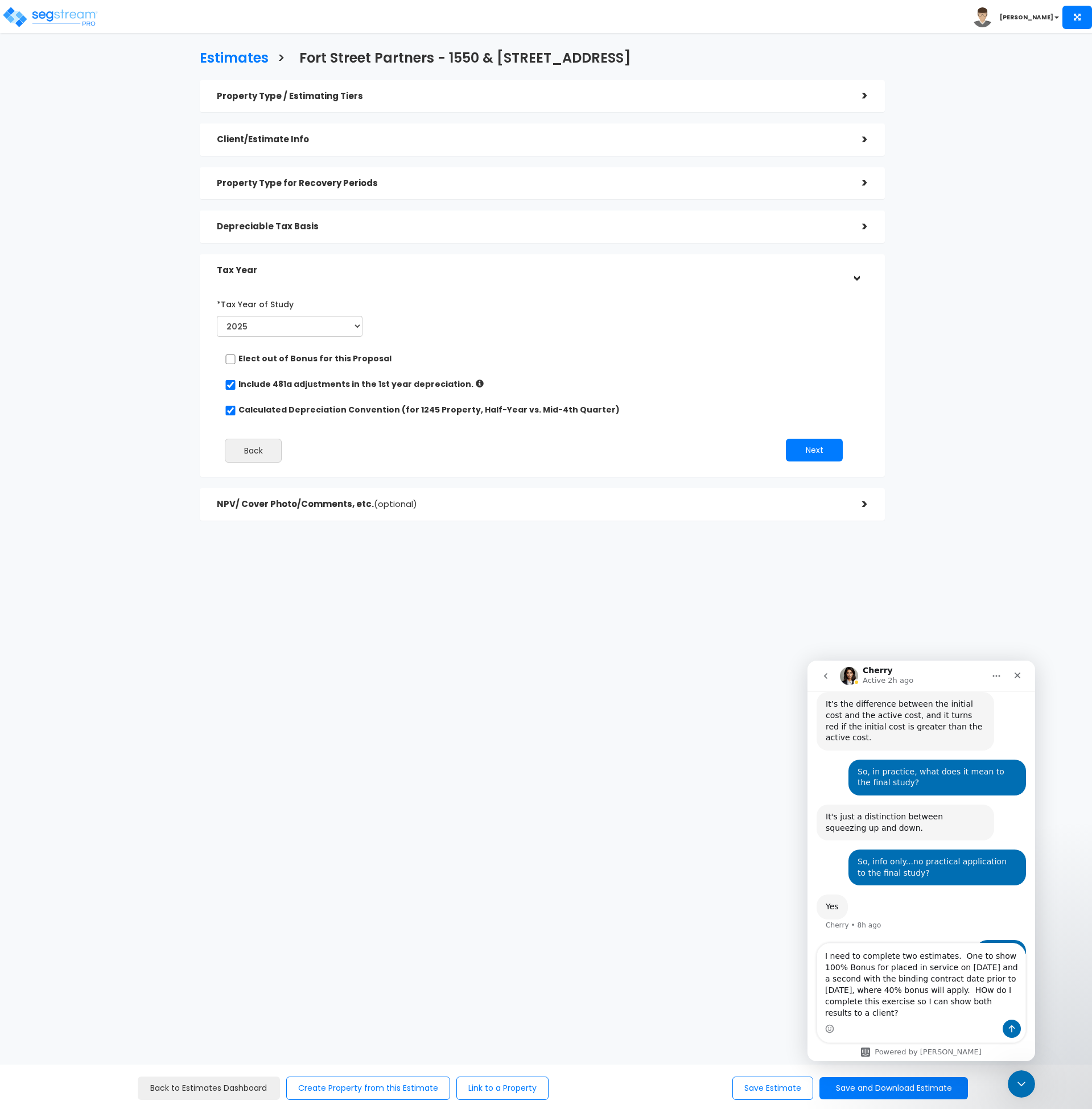
click at [917, 1002] on textarea "I need to complete two estimates. One to show 100% Bonus for placed in service …" at bounding box center [921, 982] width 209 height 76
type textarea "I need to complete two estimates. One to show 100% Bonus for placed in service …"
click at [1012, 1026] on icon "Send a message…" at bounding box center [1011, 1029] width 6 height 8
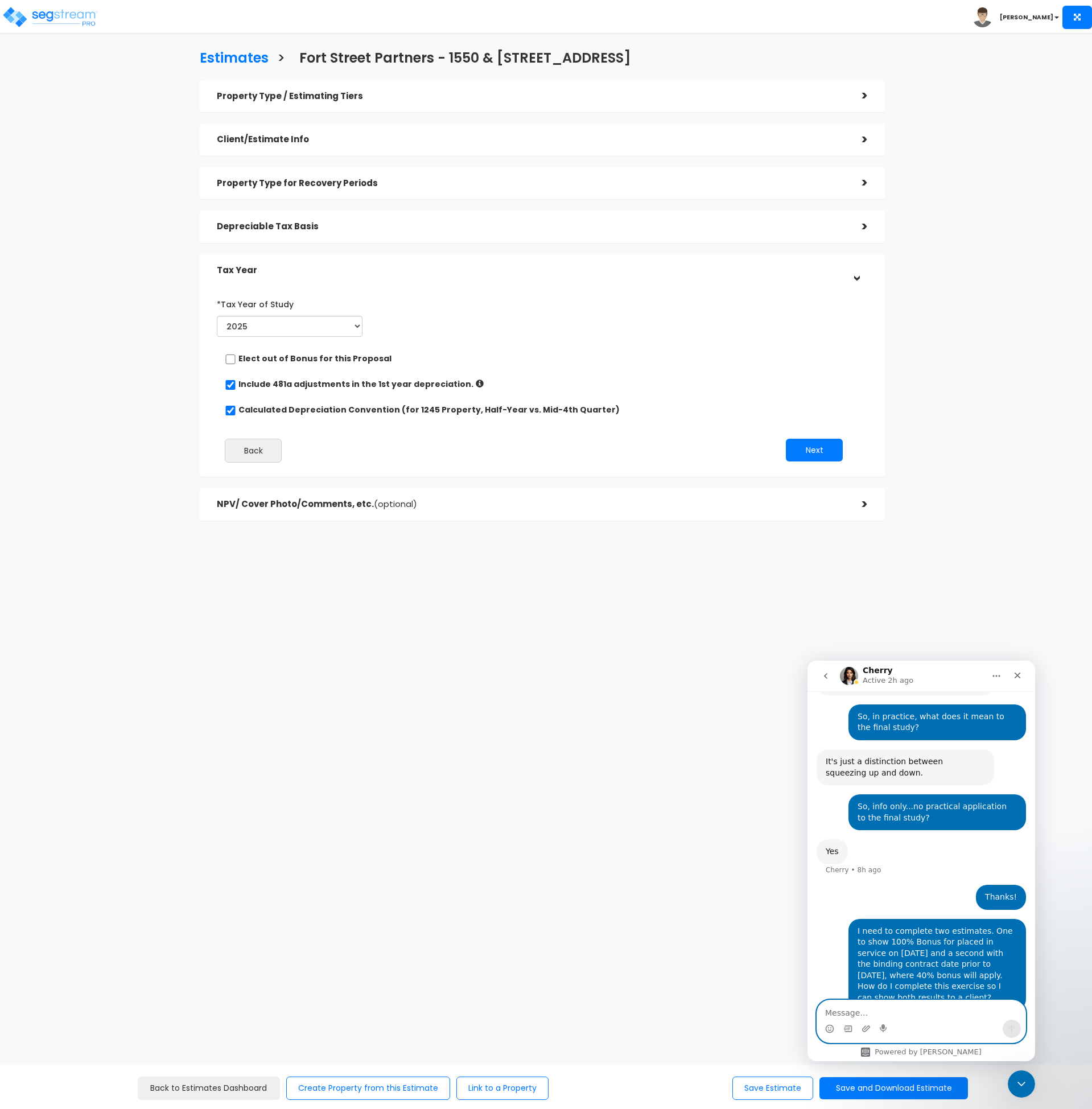
scroll to position [654, 0]
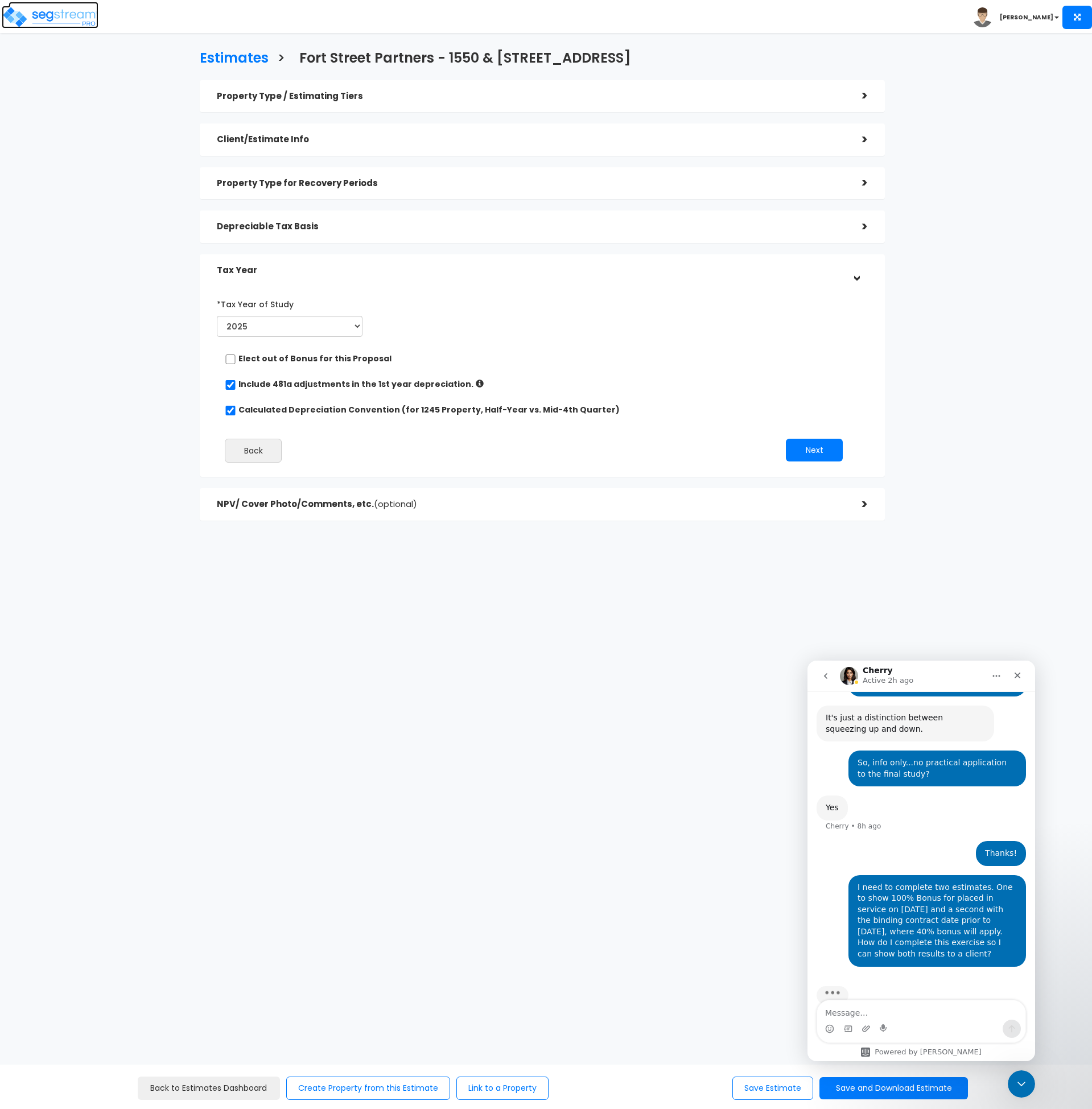
click at [80, 13] on img at bounding box center [50, 17] width 97 height 23
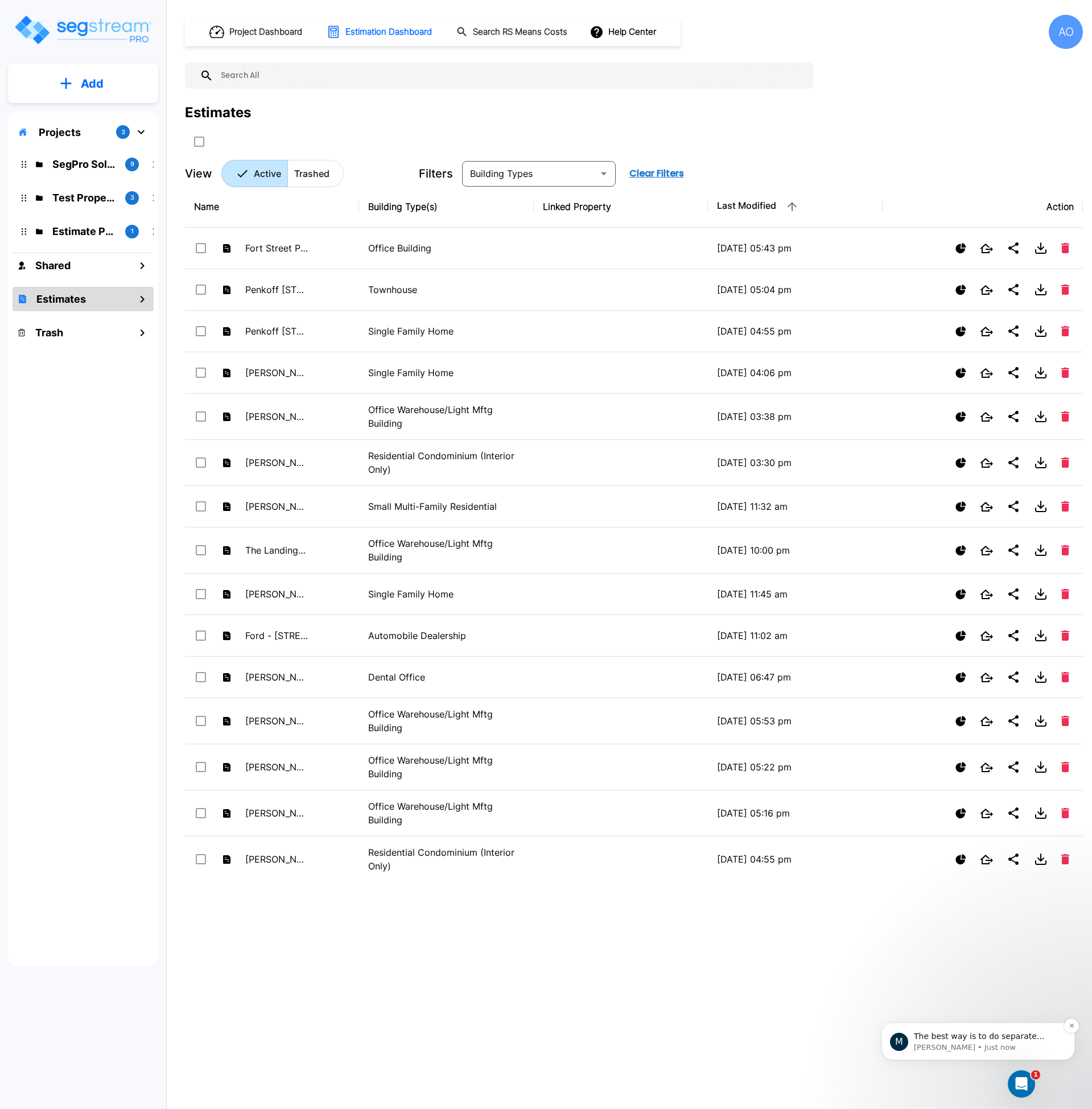
click at [1009, 1037] on p "The best way is to do separate estimates." at bounding box center [987, 1037] width 147 height 11
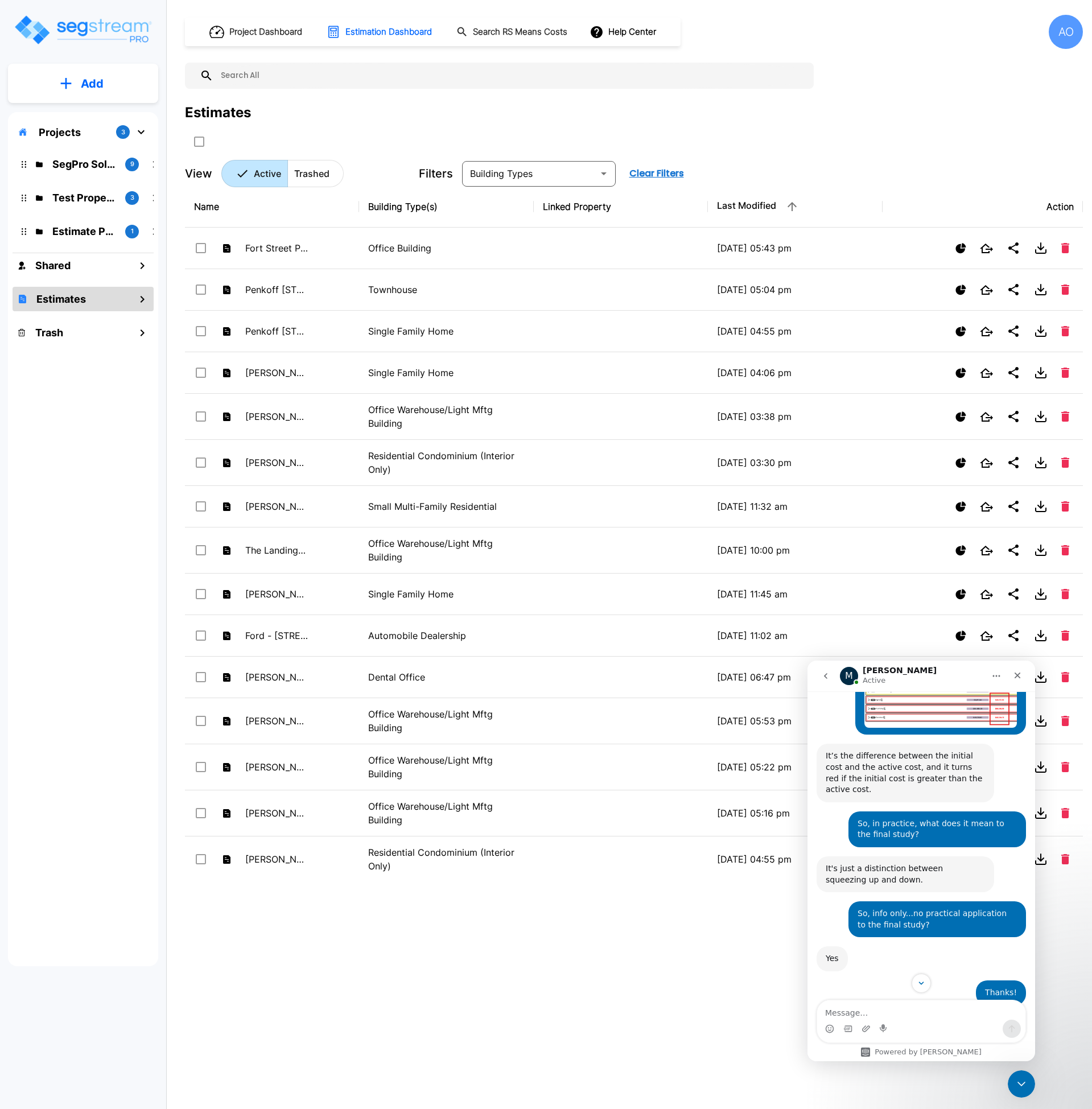
scroll to position [714, 0]
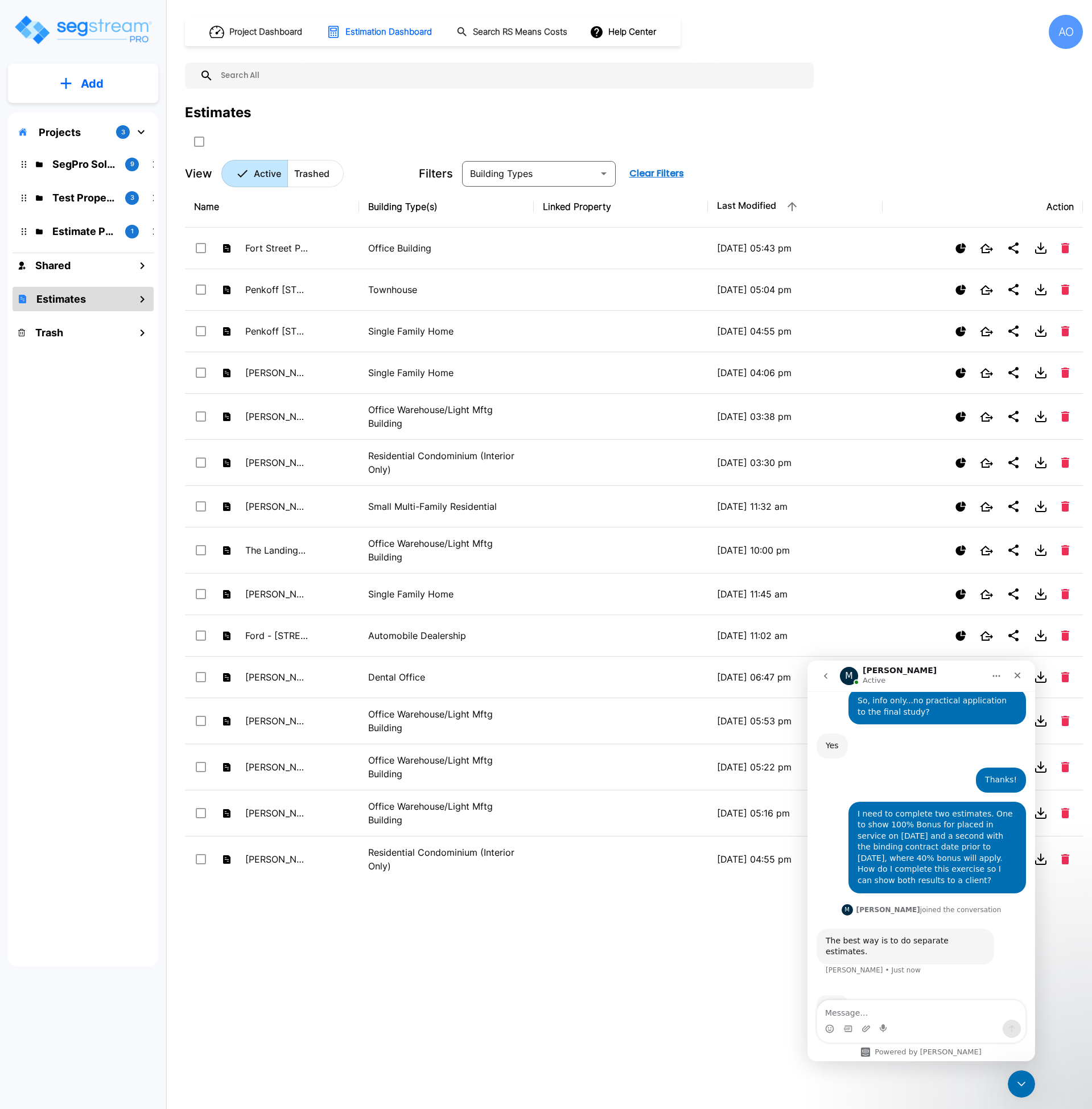
click at [896, 1006] on textarea "Message…" at bounding box center [921, 1010] width 209 height 20
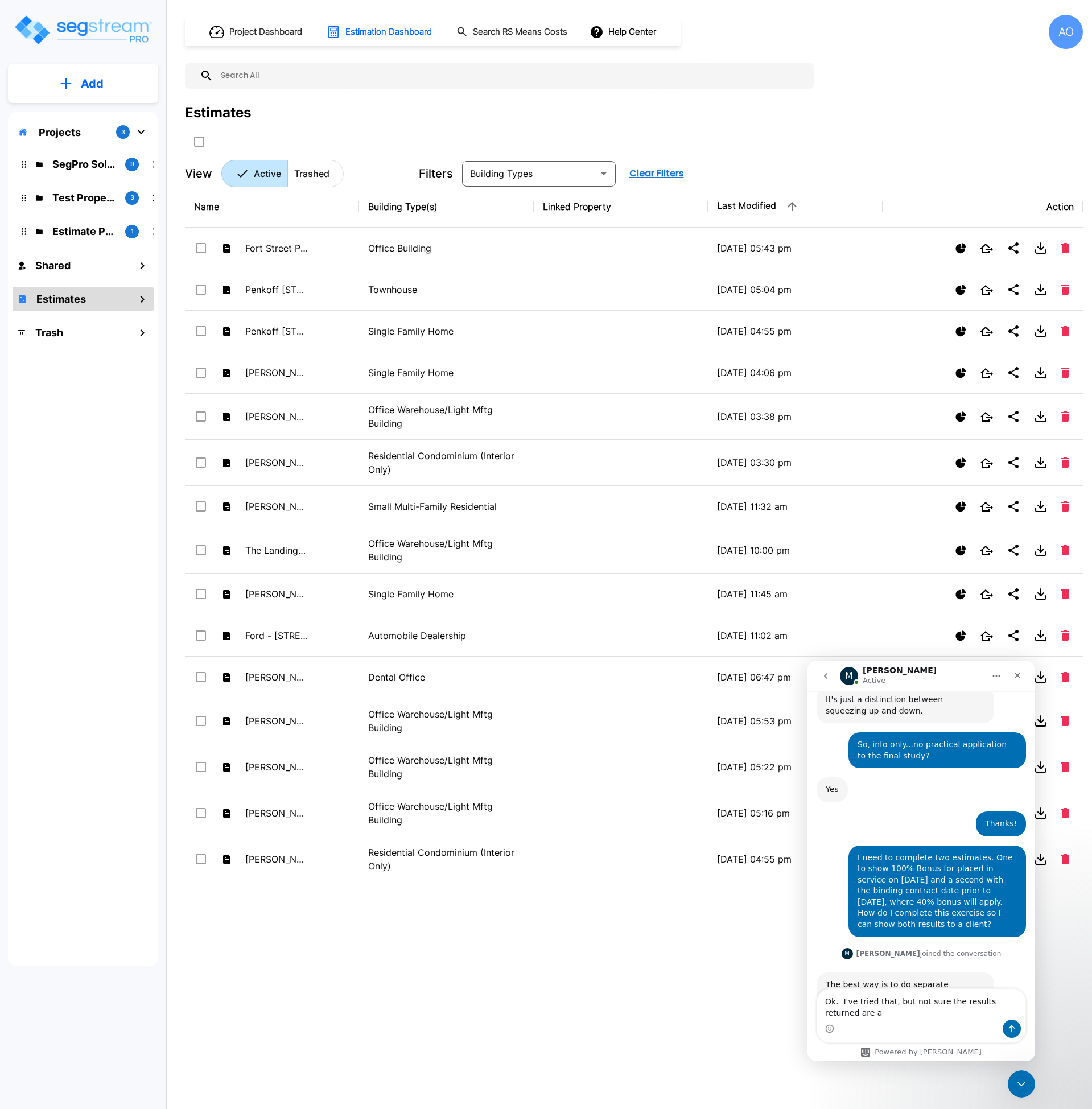
scroll to position [682, 0]
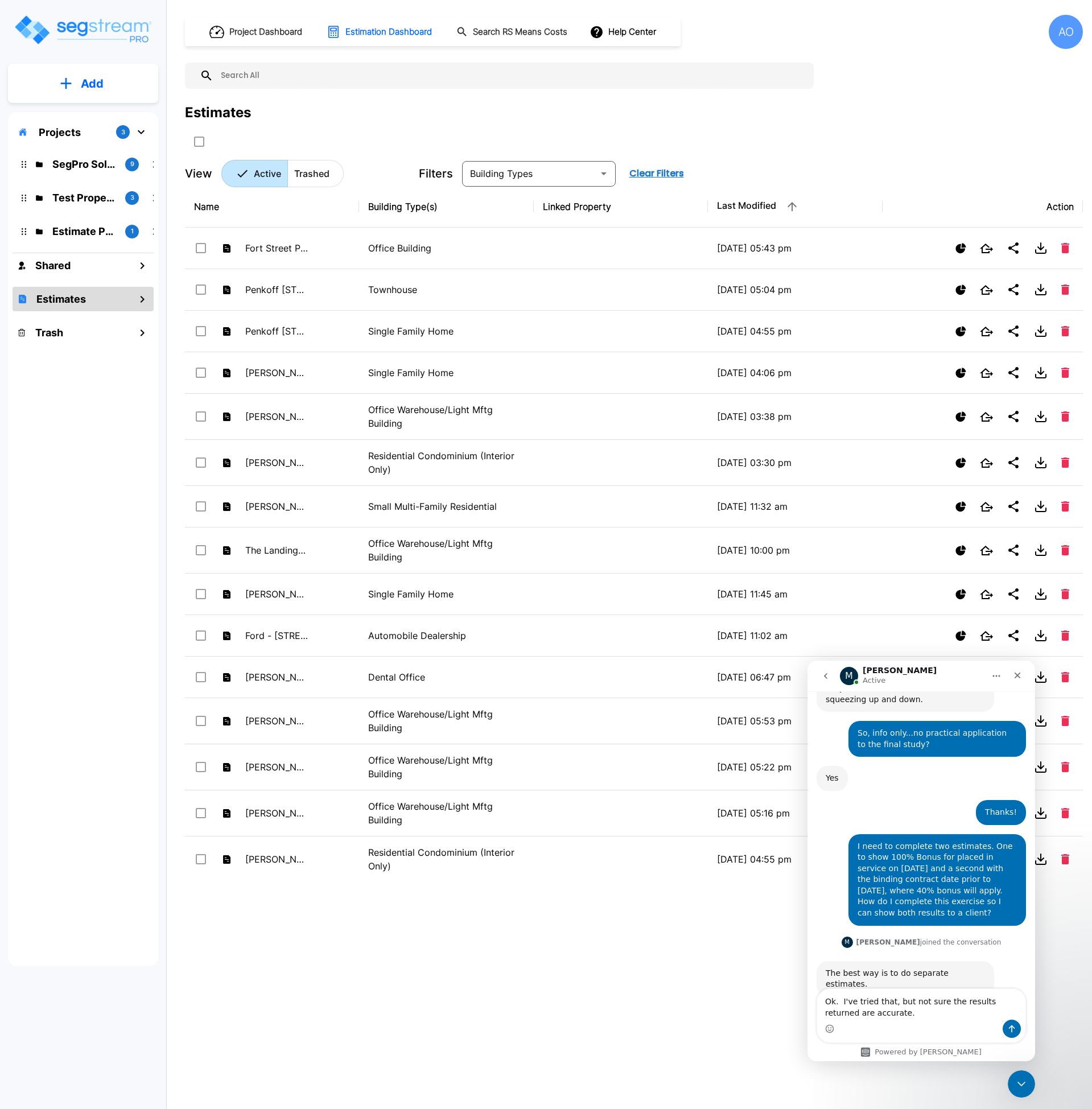
type textarea "Ok. I've tried that, but not sure the results returned are accurate."
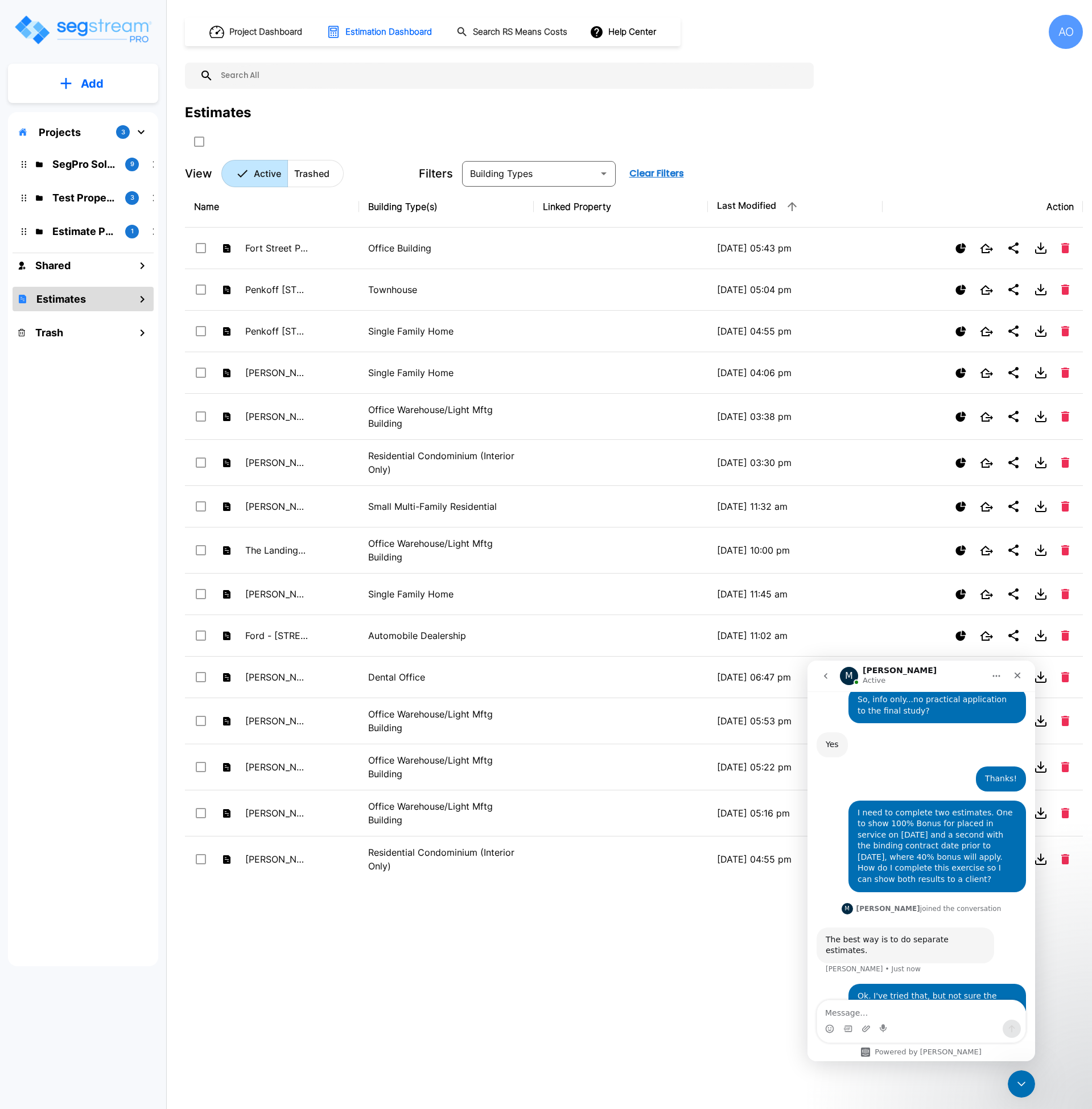
click at [76, 17] on img "mailbox folders" at bounding box center [82, 30] width 139 height 32
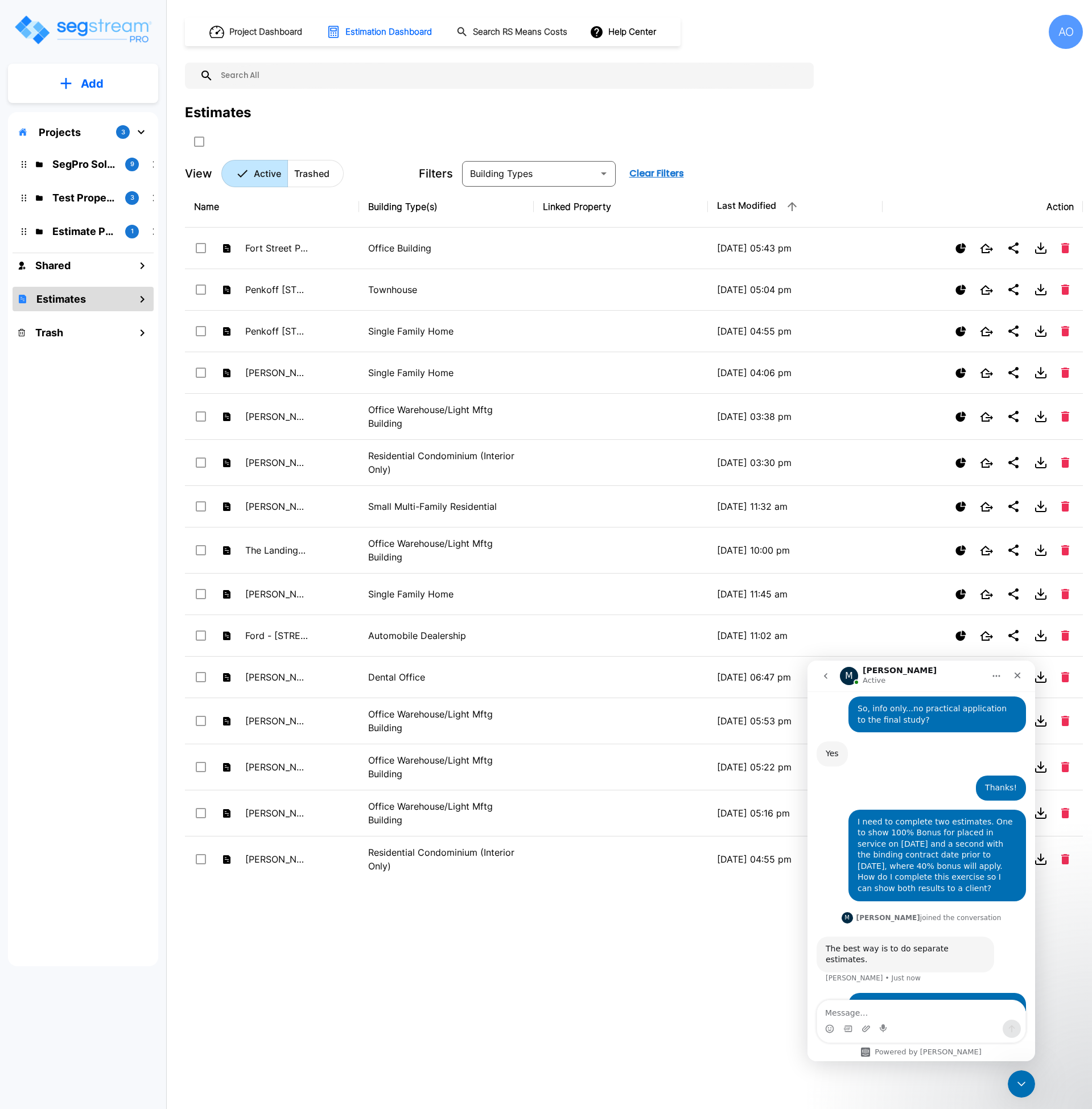
scroll to position [715, 0]
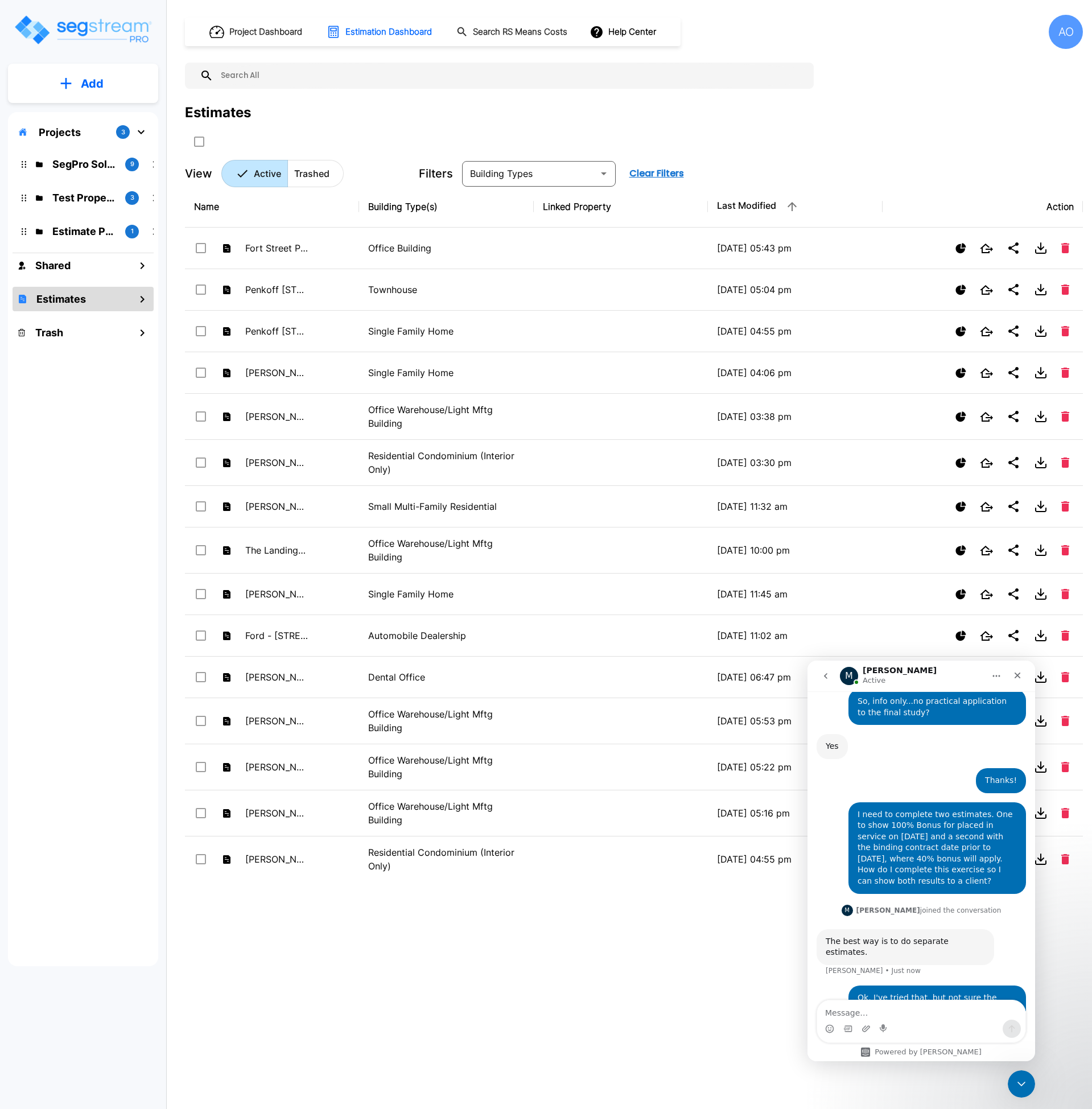
click at [101, 32] on img "mailbox folders" at bounding box center [82, 30] width 139 height 32
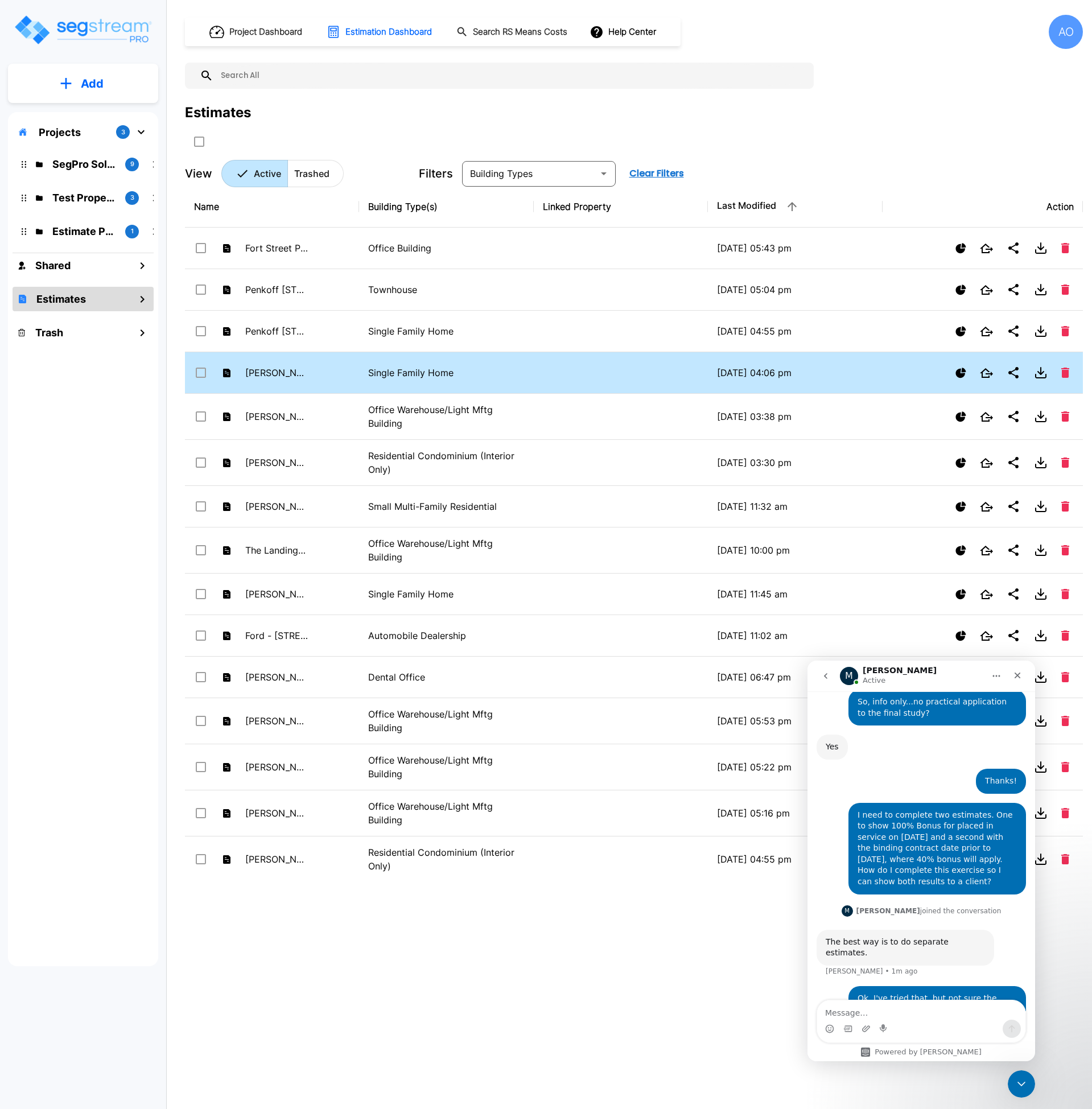
scroll to position [715, 0]
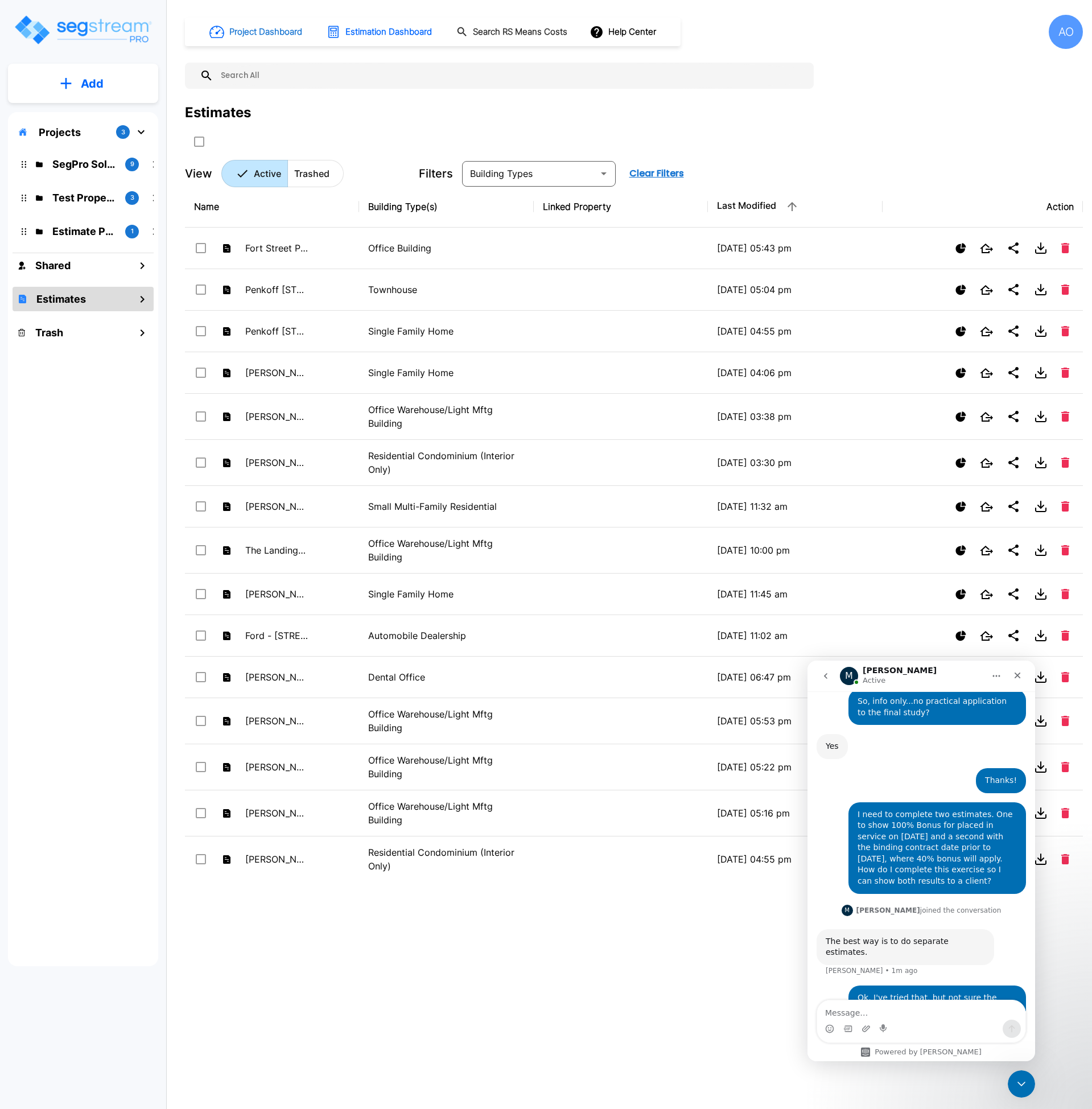
click at [262, 41] on button "Project Dashboard" at bounding box center [256, 32] width 104 height 25
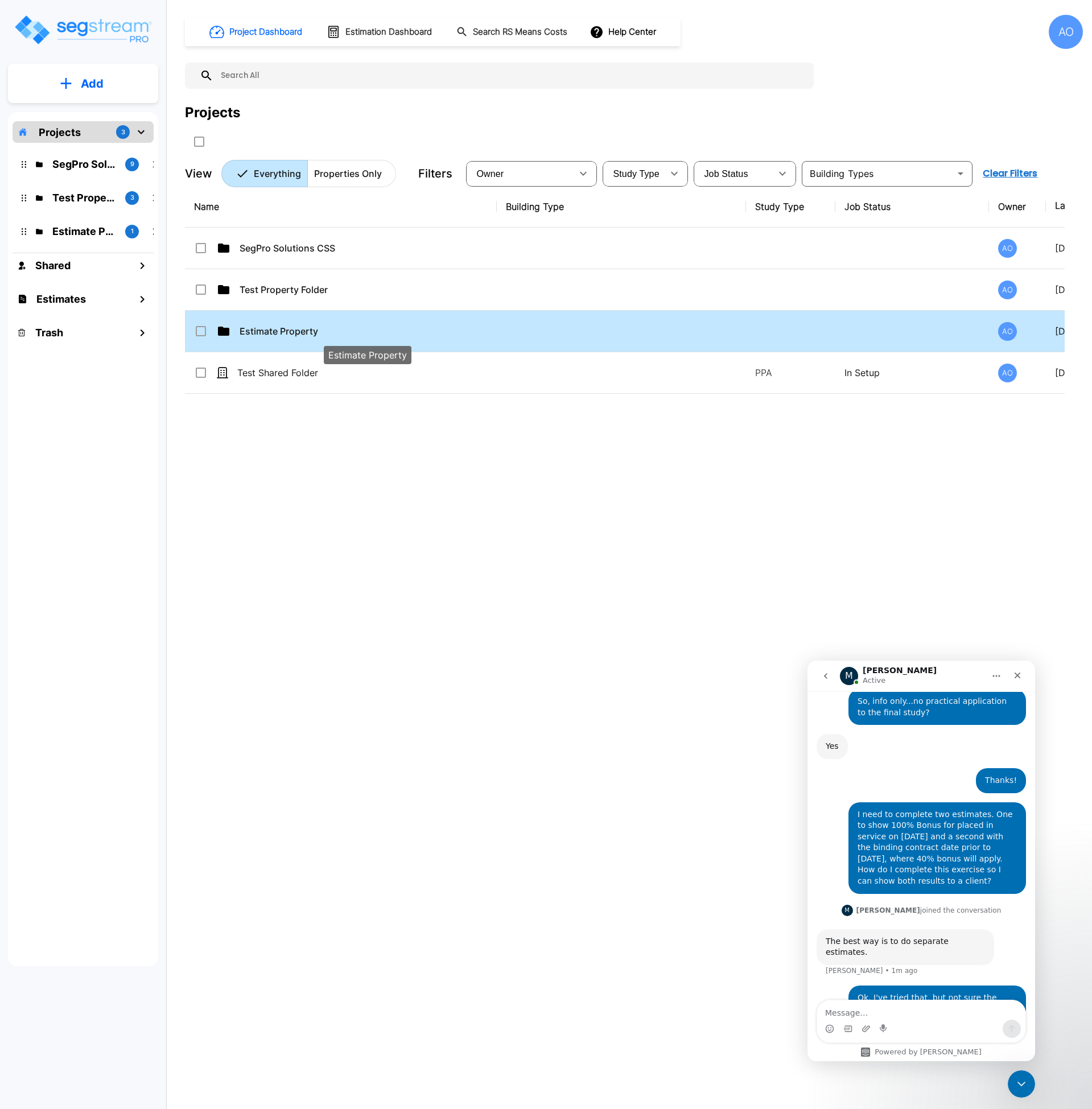
click at [314, 338] on p "Estimate Property" at bounding box center [367, 331] width 255 height 14
click at [227, 334] on icon at bounding box center [223, 331] width 11 height 9
checkbox input "false"
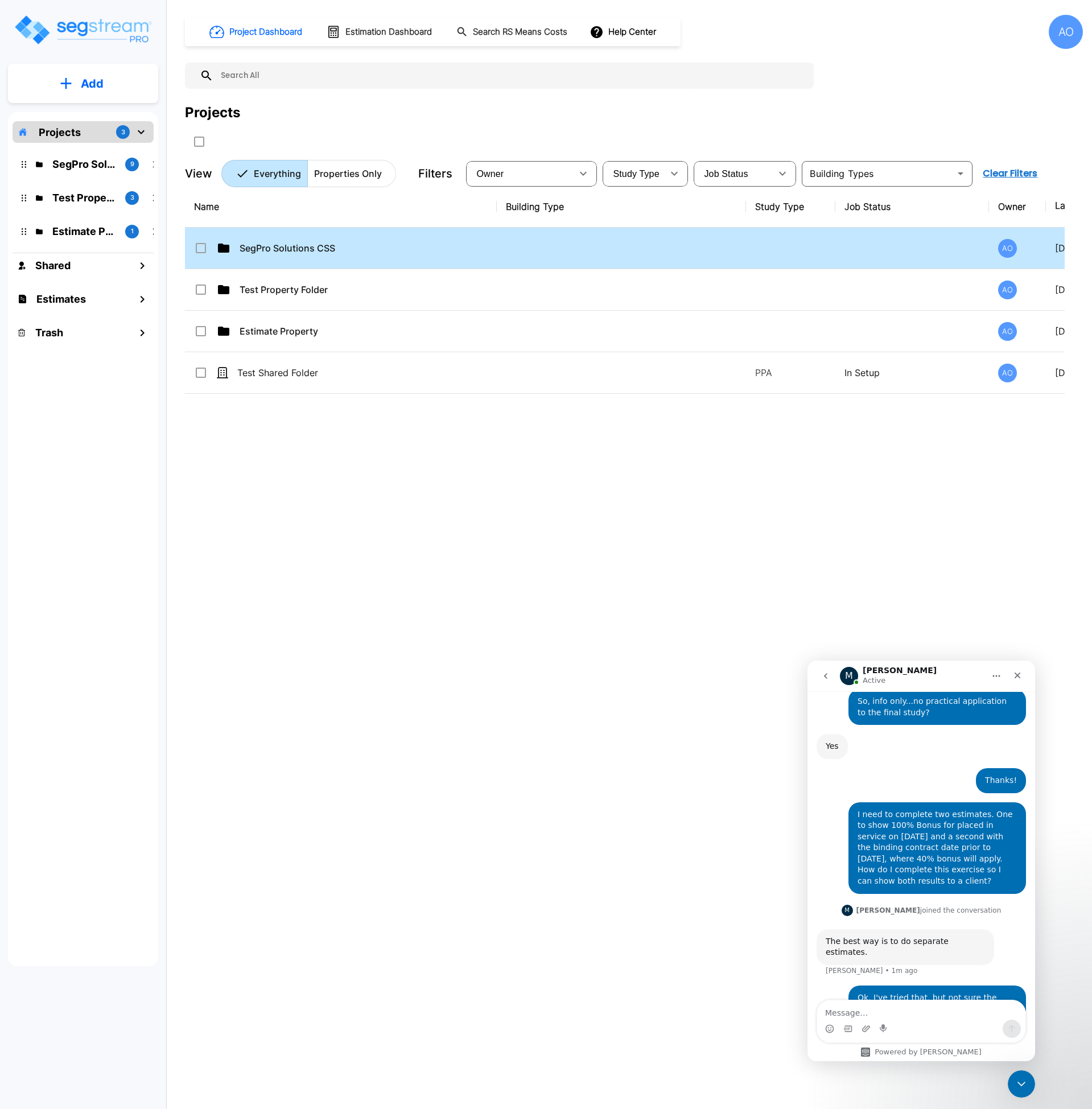
click at [276, 255] on td "SegPro Solutions CSS" at bounding box center [341, 248] width 312 height 42
checkbox input "true"
click at [276, 255] on td "SegPro Solutions CSS" at bounding box center [341, 248] width 312 height 42
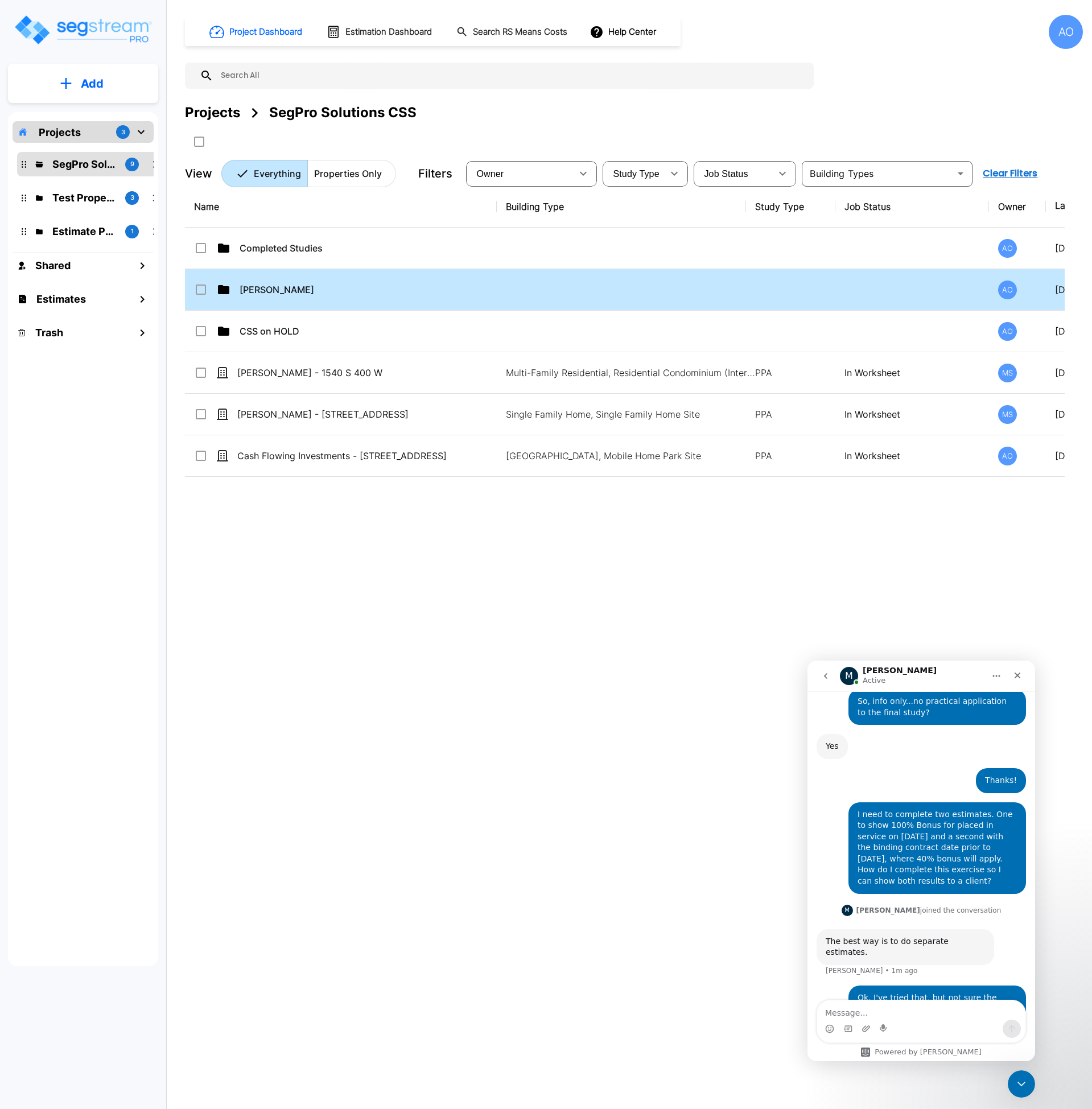
click at [272, 281] on td "[PERSON_NAME]" at bounding box center [341, 289] width 312 height 42
checkbox input "true"
click at [272, 281] on td "Anjalie" at bounding box center [341, 289] width 312 height 42
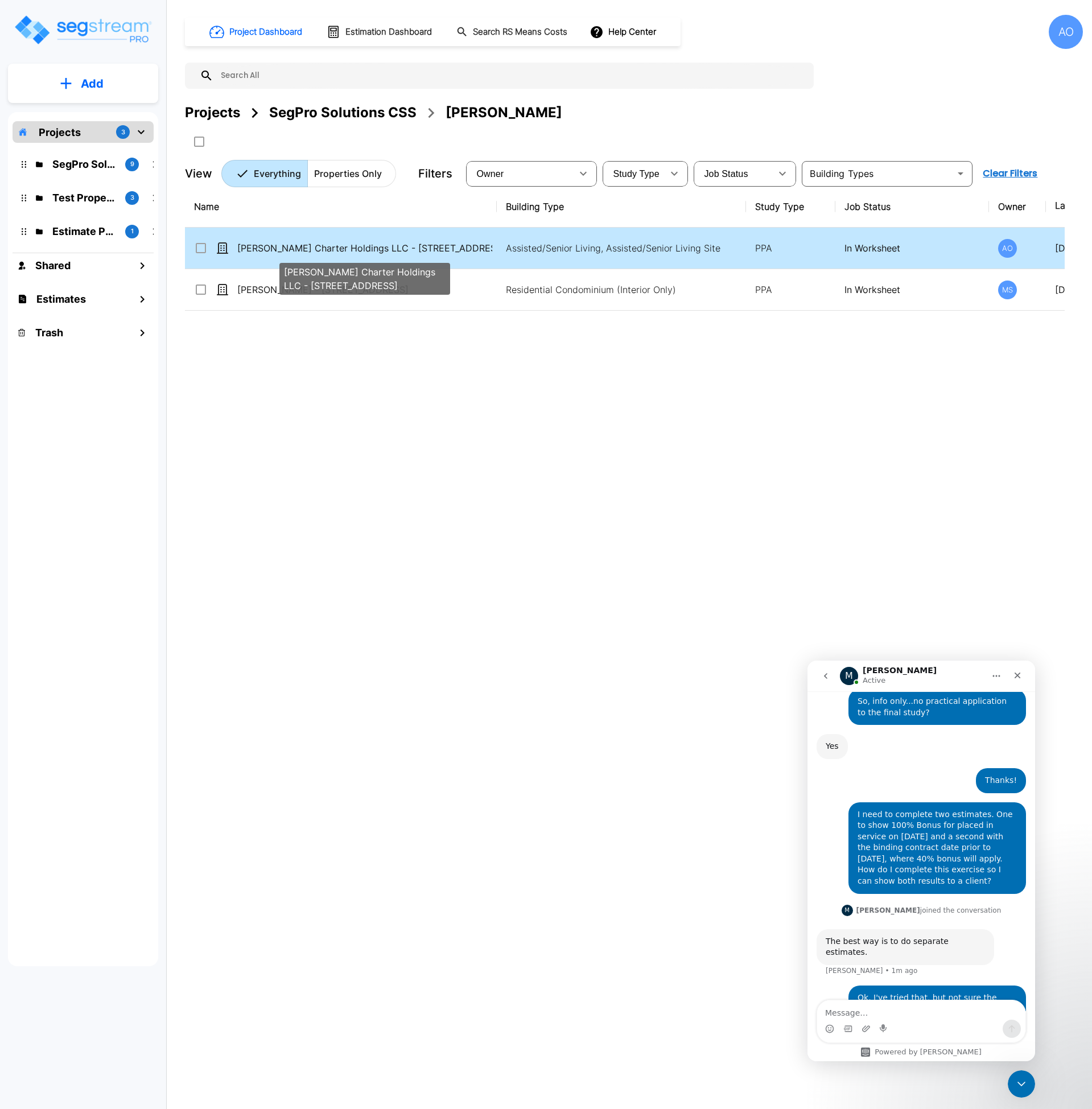
click at [361, 248] on p "[PERSON_NAME] Charter Holdings LLC - [STREET_ADDRESS]" at bounding box center [365, 248] width 255 height 14
checkbox input "true"
click at [361, 248] on p "[PERSON_NAME] Charter Holdings LLC - [STREET_ADDRESS]" at bounding box center [365, 248] width 255 height 14
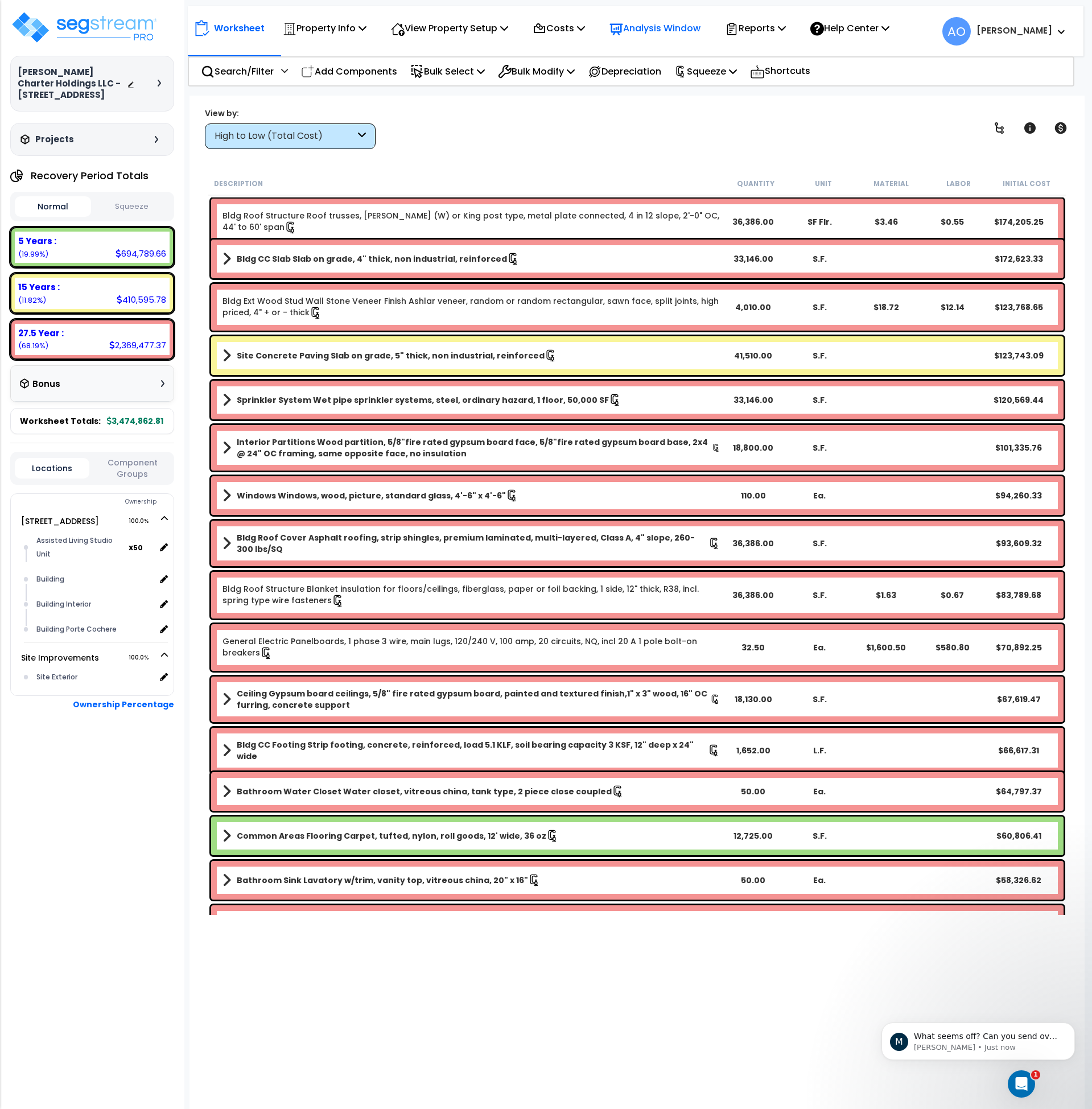
click at [656, 32] on p "Analysis Window" at bounding box center [654, 28] width 91 height 15
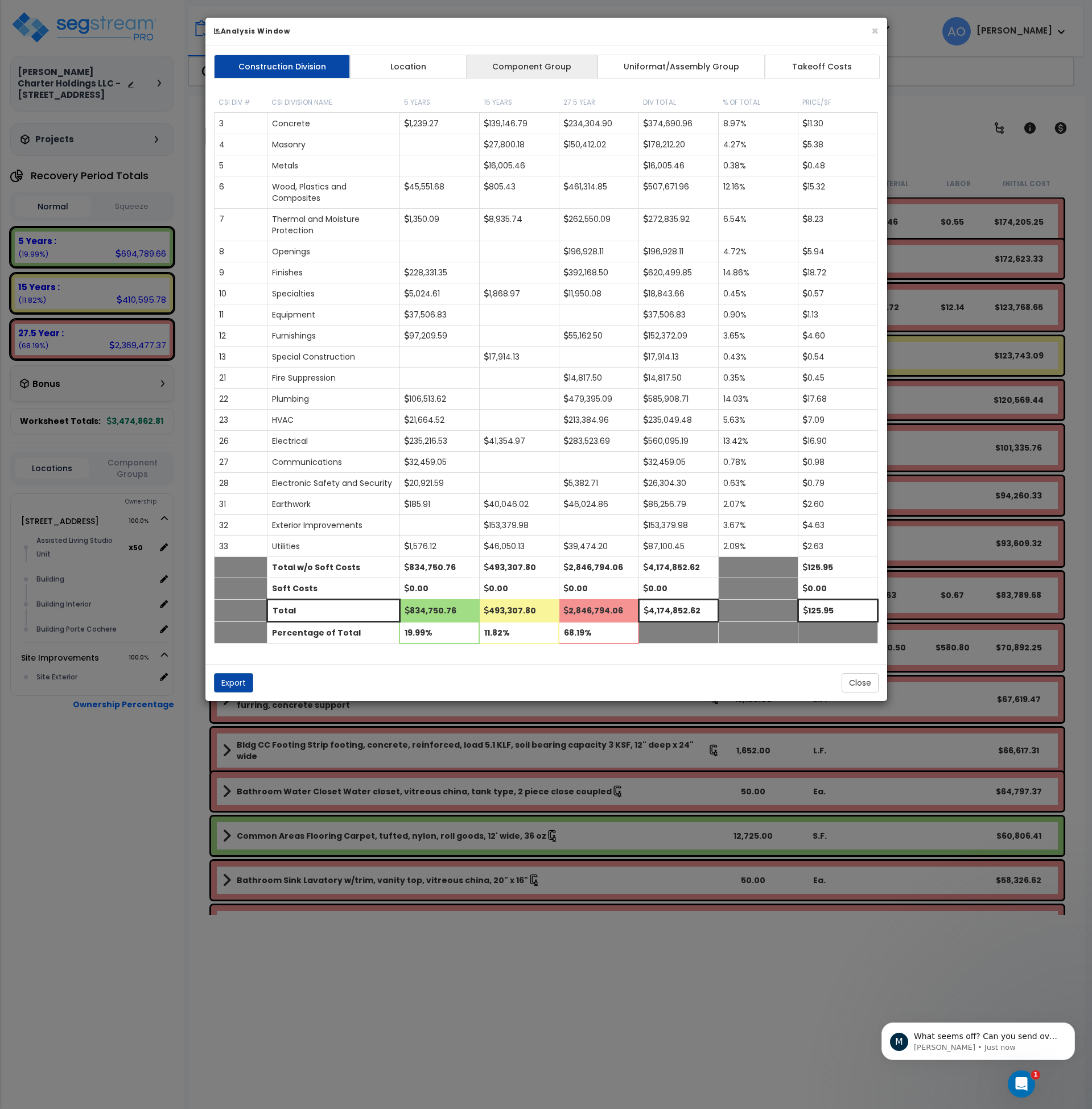
click at [526, 64] on link "Component Group" at bounding box center [532, 66] width 132 height 24
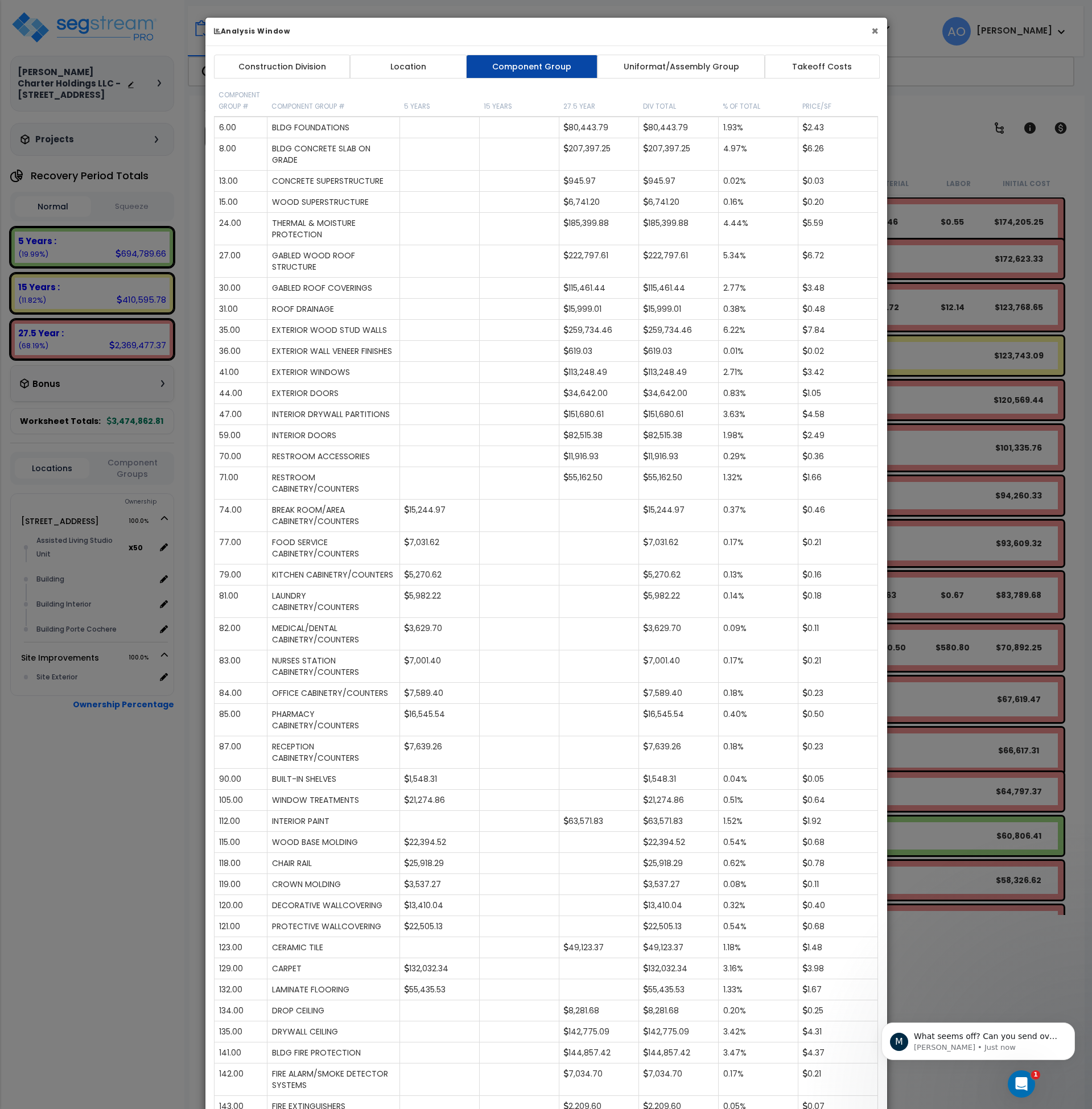
click at [874, 34] on button "×" at bounding box center [875, 31] width 8 height 12
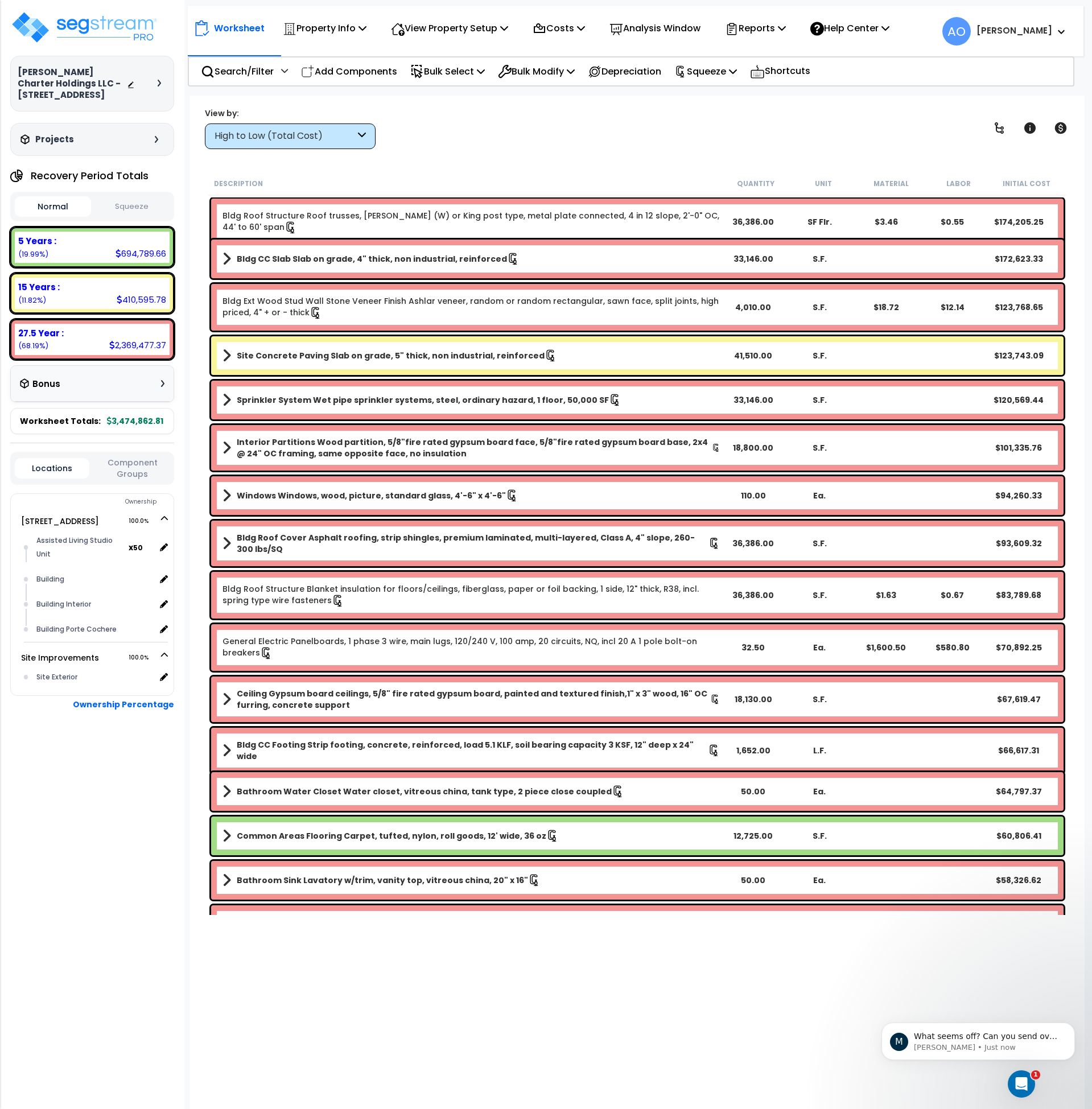
click at [137, 199] on button "Squeeze" at bounding box center [132, 206] width 76 height 20
click at [137, 200] on button "Squeeze" at bounding box center [132, 206] width 76 height 20
click at [42, 204] on button "Normal" at bounding box center [53, 206] width 76 height 20
click at [125, 210] on button "Squeeze" at bounding box center [132, 206] width 76 height 20
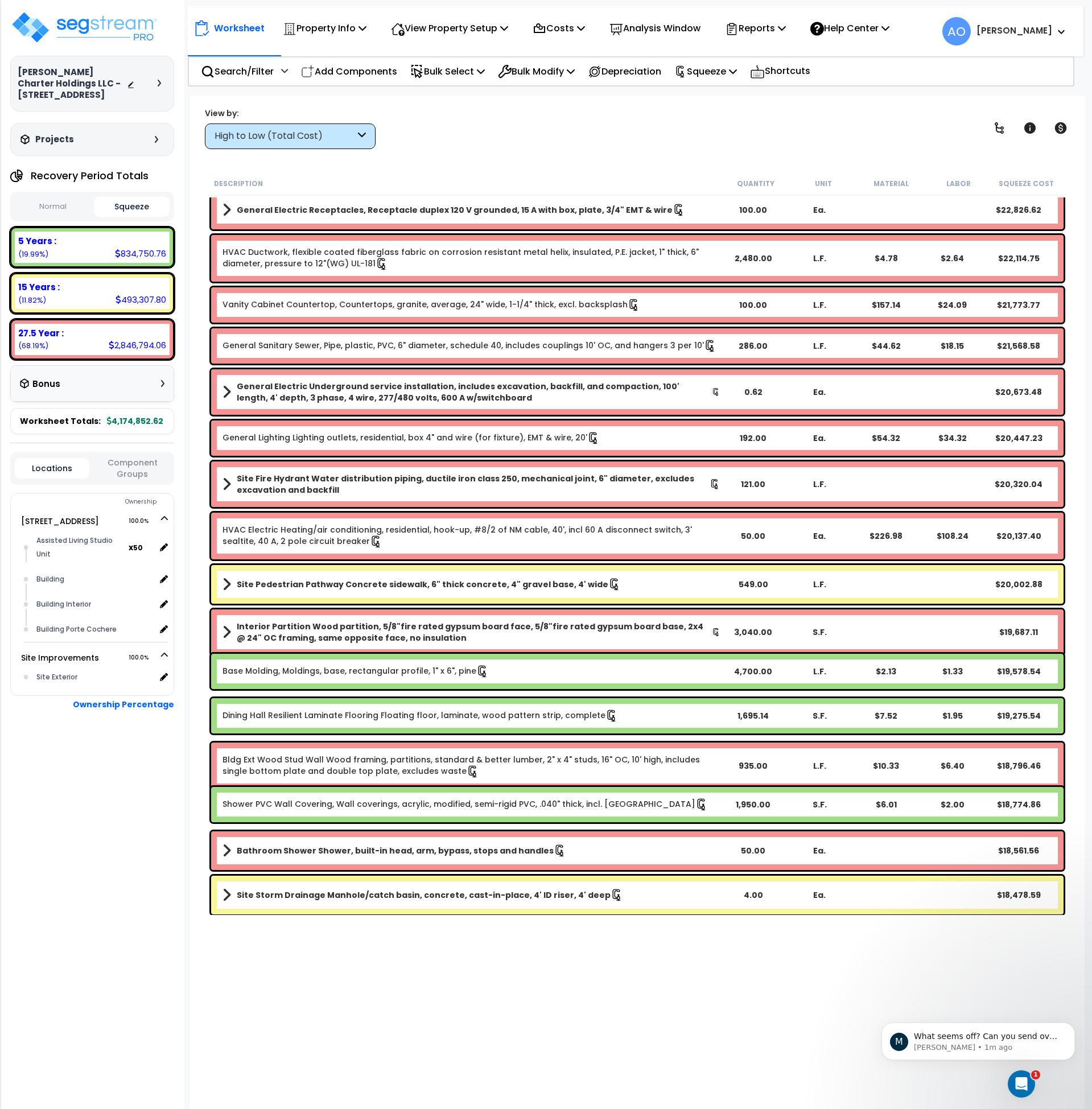
scroll to position [1559, 0]
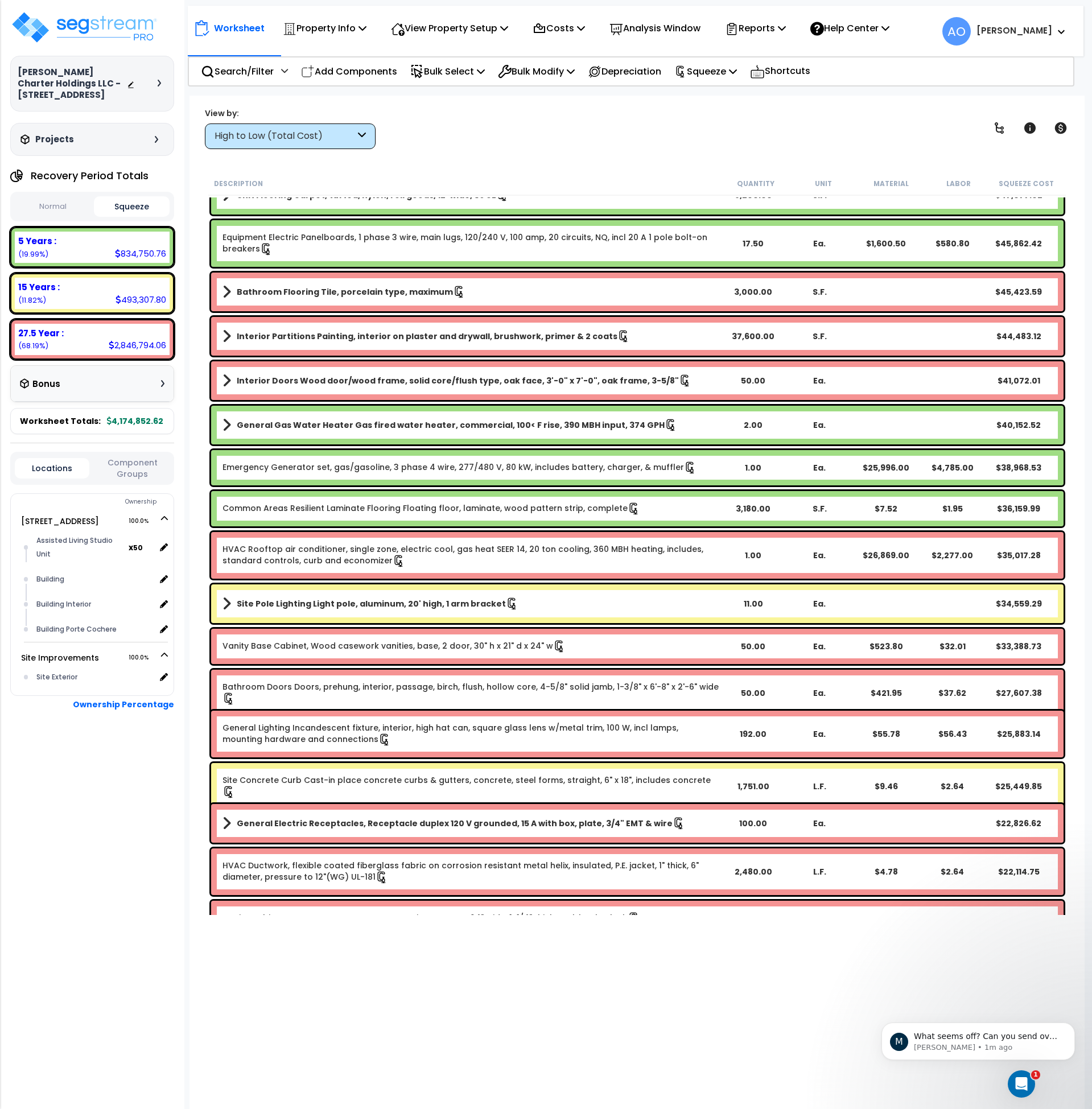
click at [636, 27] on p "Analysis Window" at bounding box center [654, 28] width 91 height 15
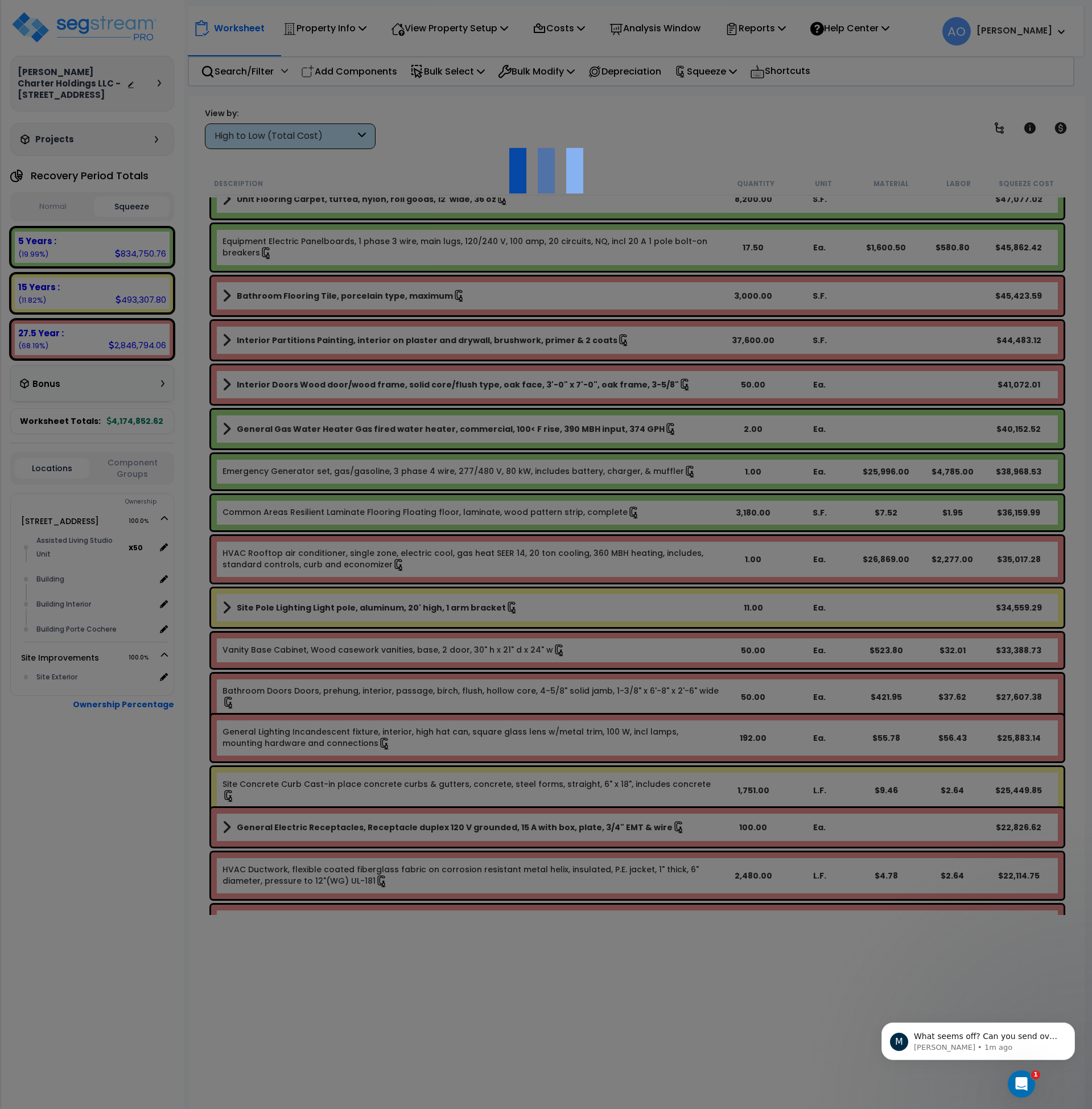
scroll to position [940, 0]
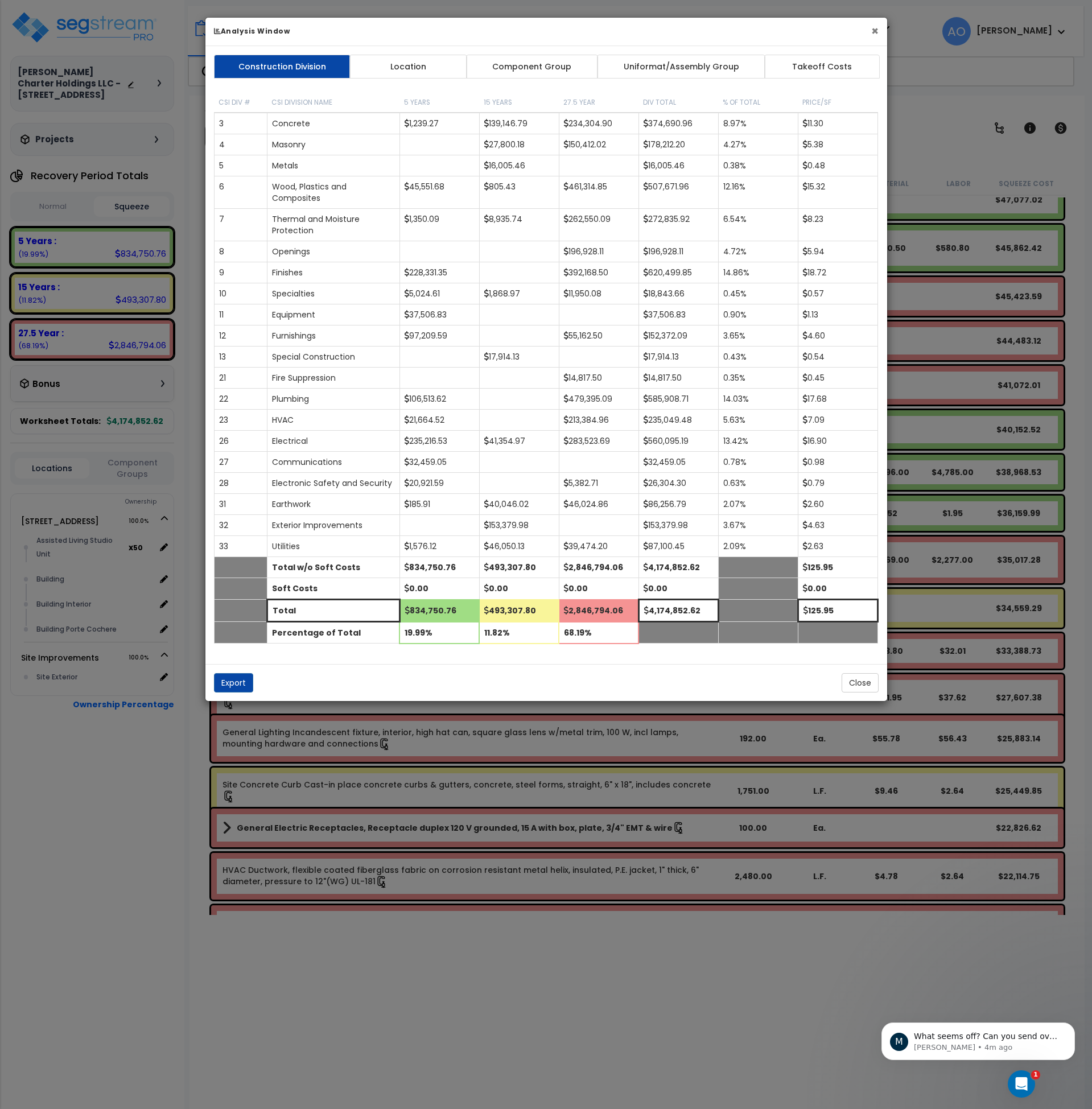
click at [871, 32] on button "×" at bounding box center [875, 31] width 8 height 12
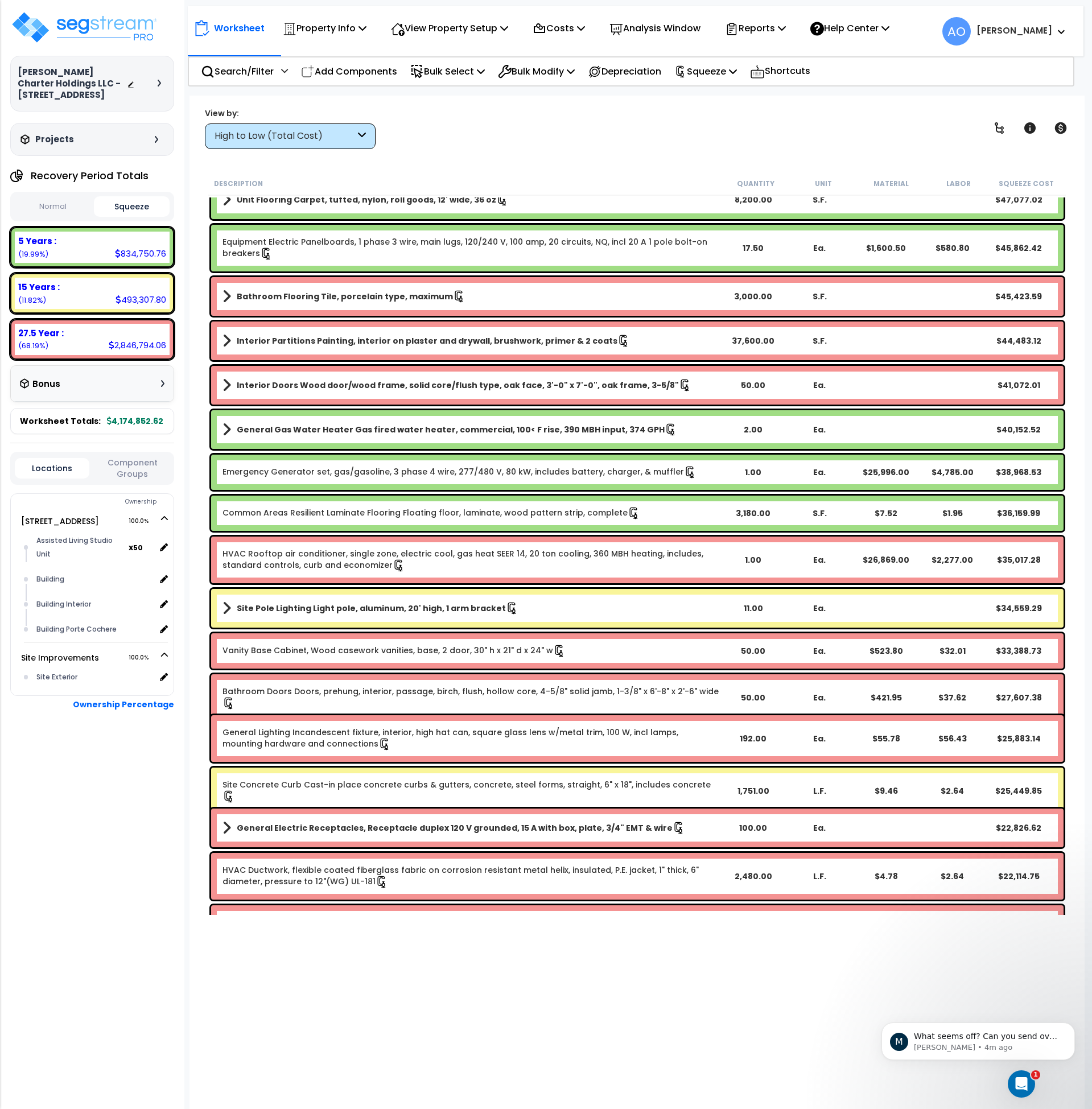
click at [304, 137] on div "High to Low (Total Cost)" at bounding box center [285, 136] width 141 height 13
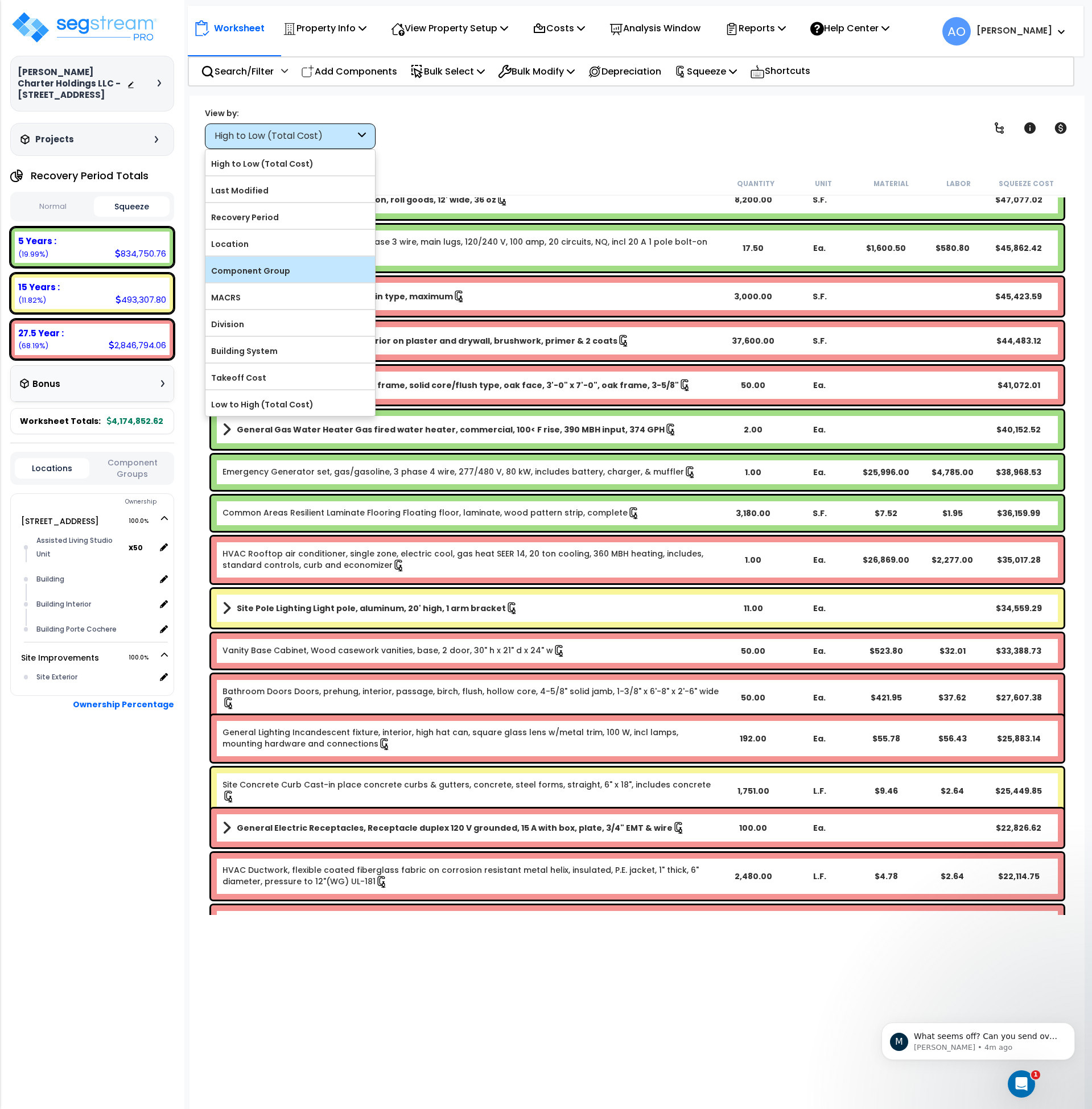
click at [305, 269] on label "Component Group" at bounding box center [290, 271] width 170 height 17
click at [0, 0] on input "Component Group" at bounding box center [0, 0] width 0 height 0
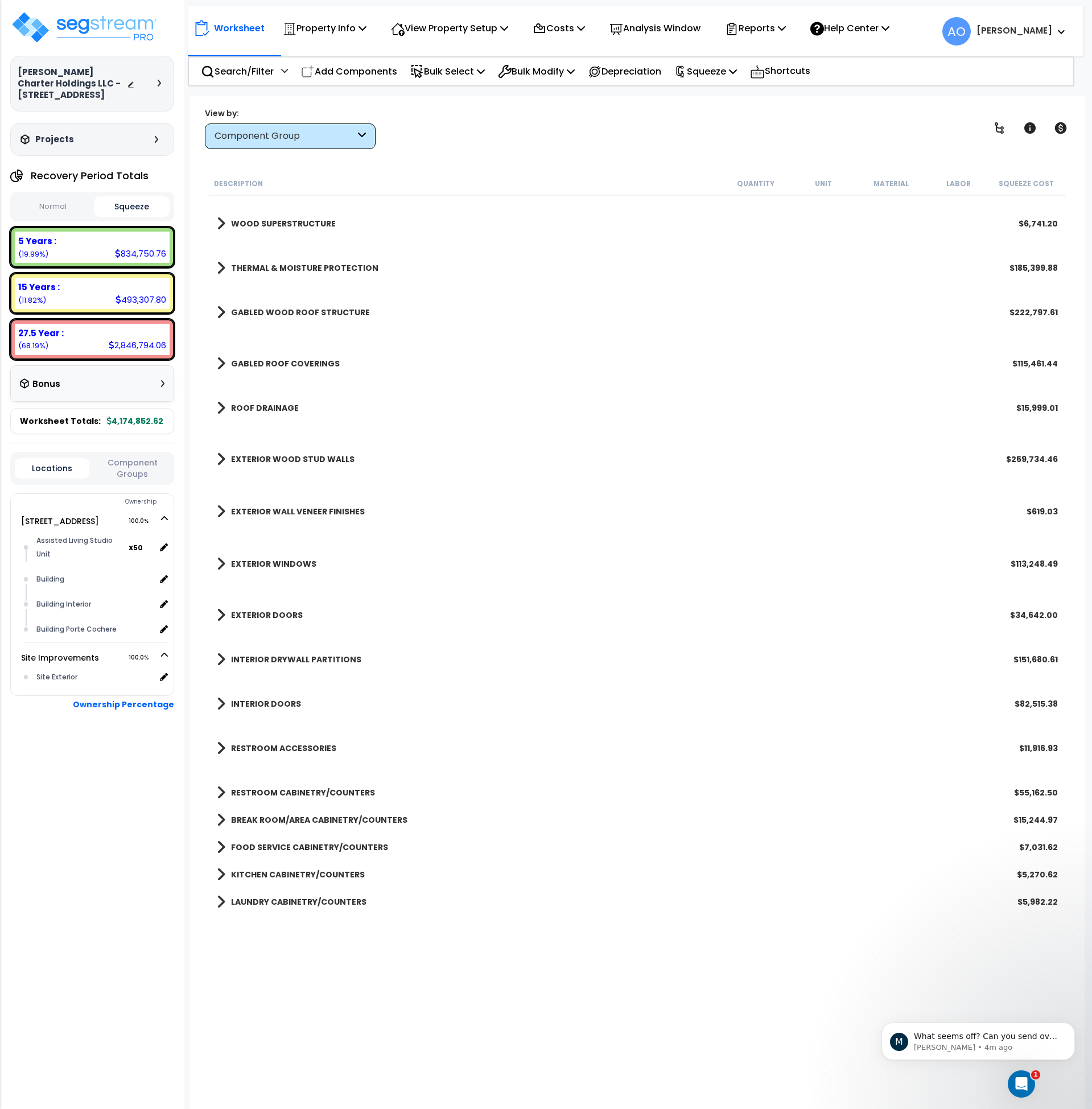
scroll to position [0, 0]
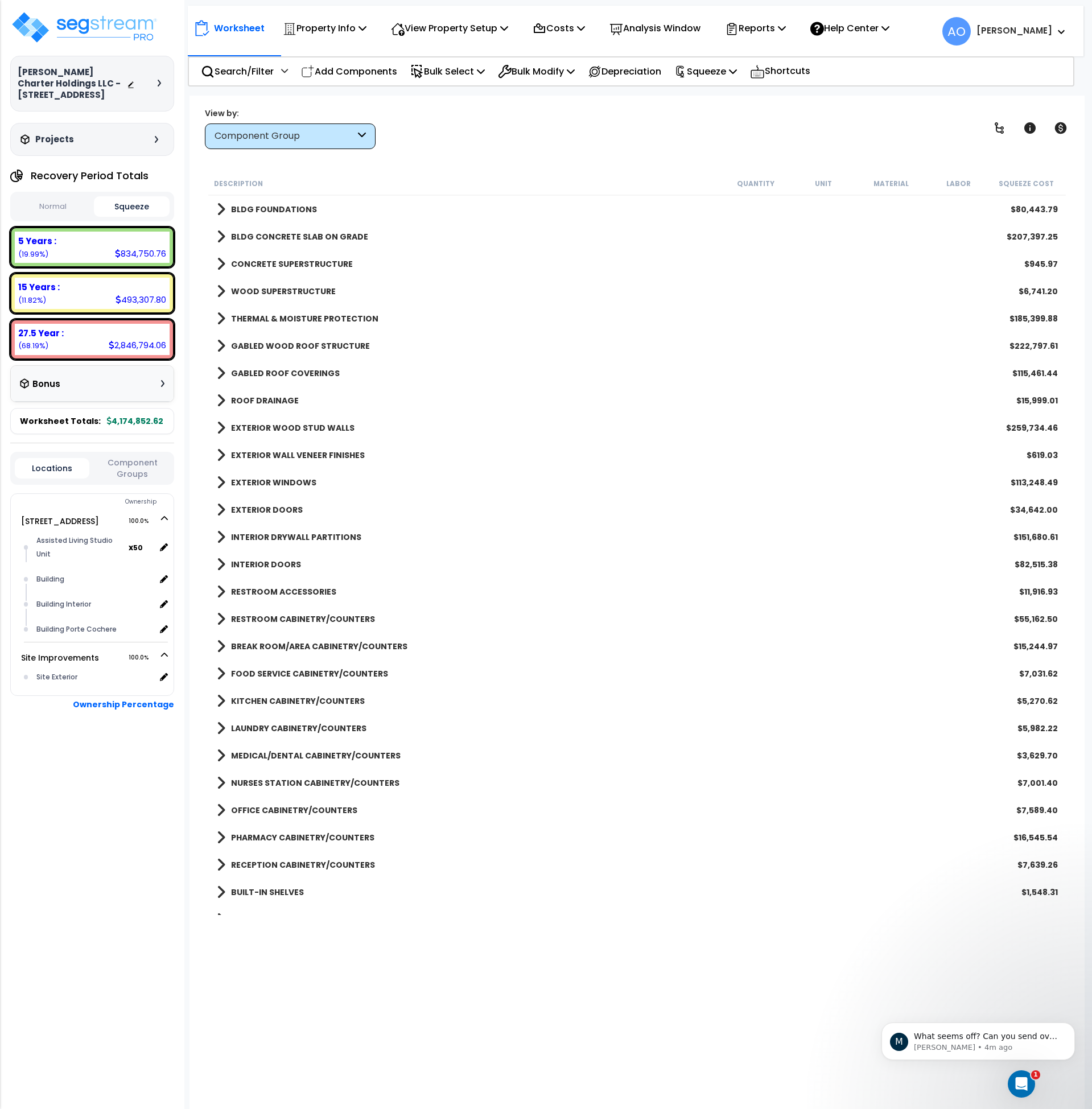
click at [295, 210] on b "BLDG FOUNDATIONS" at bounding box center [273, 209] width 86 height 11
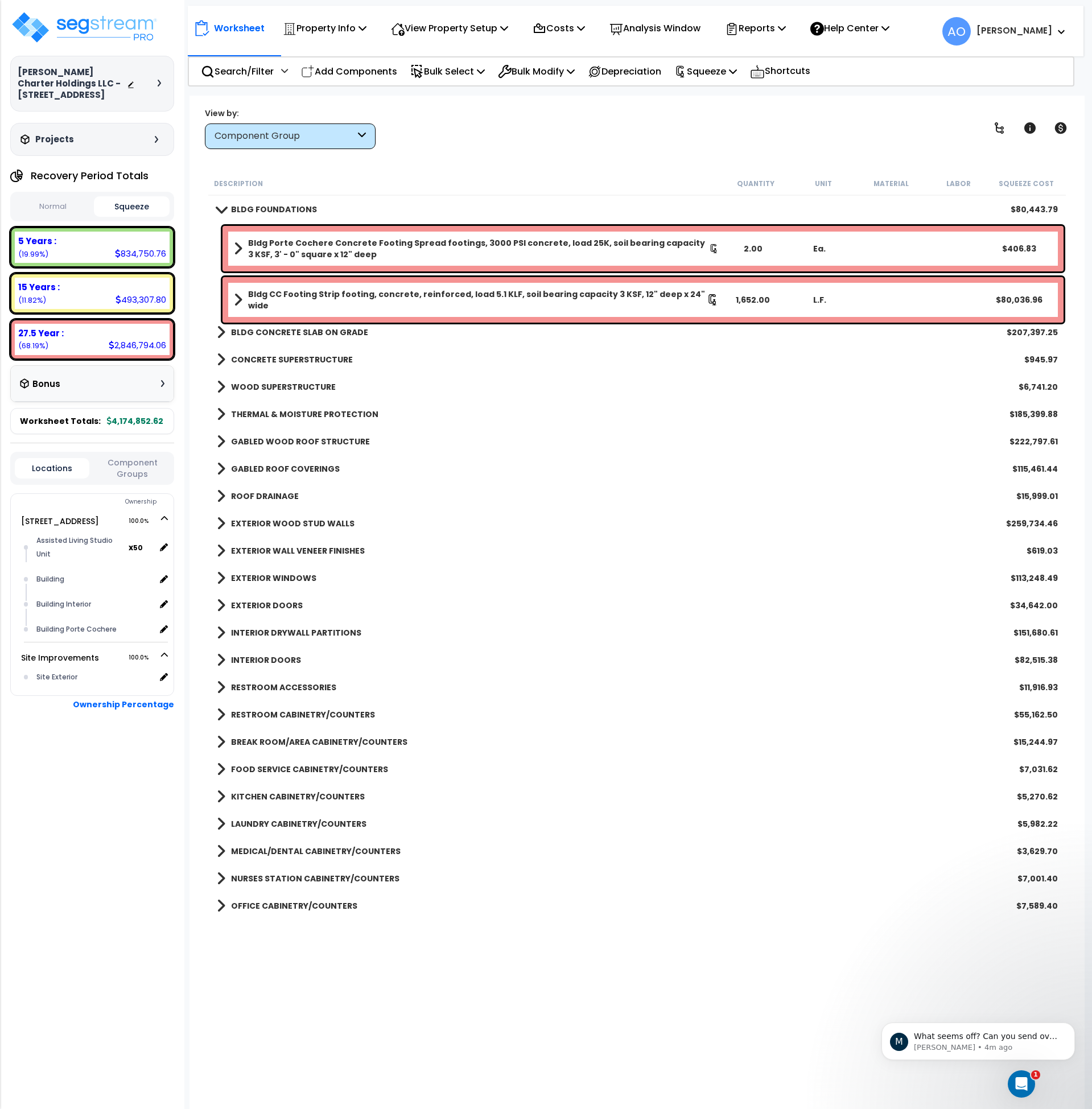
click at [295, 210] on b "BLDG FOUNDATIONS" at bounding box center [273, 209] width 86 height 11
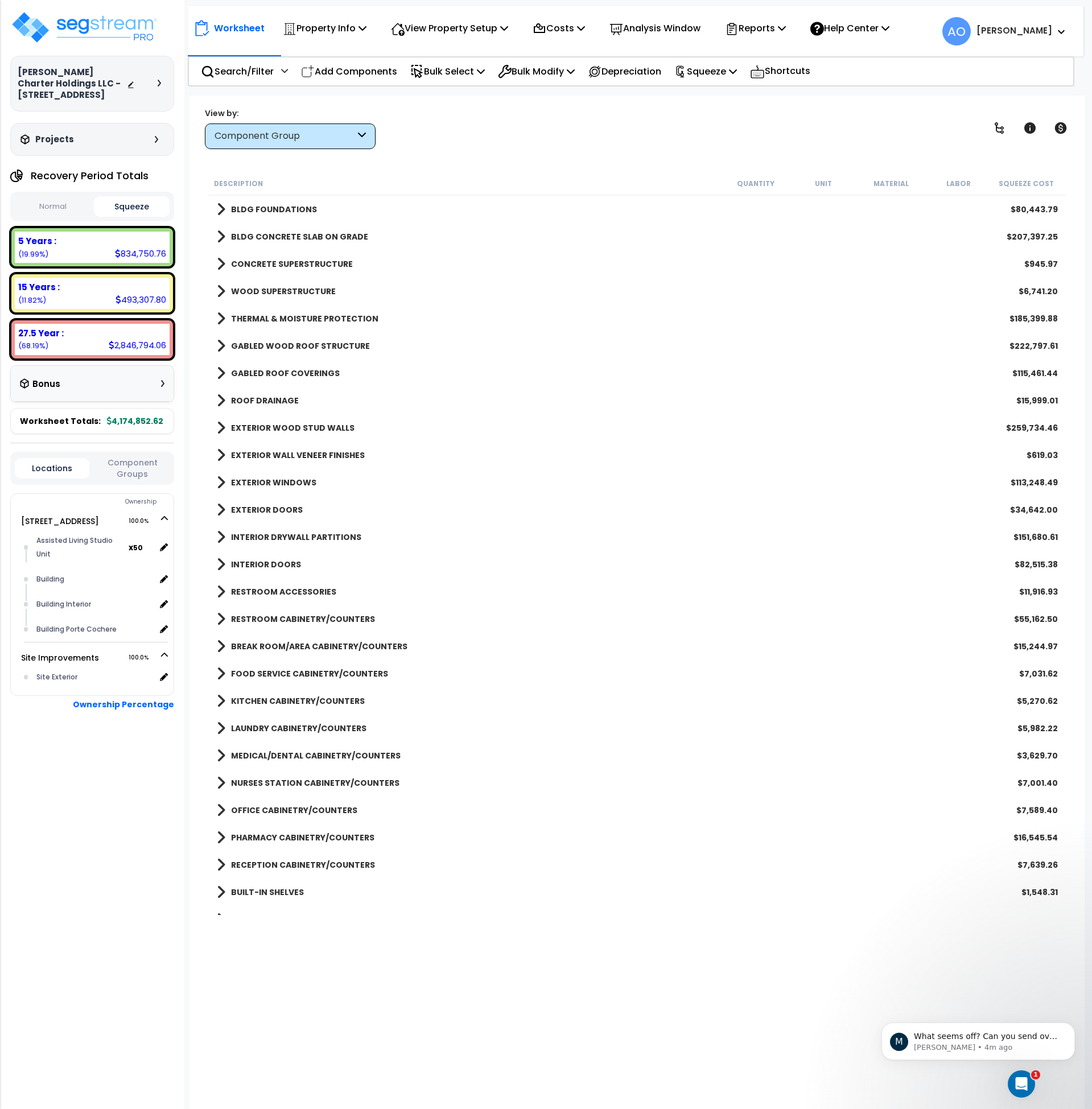
click at [309, 238] on b "BLDG CONCRETE SLAB ON GRADE" at bounding box center [300, 236] width 137 height 11
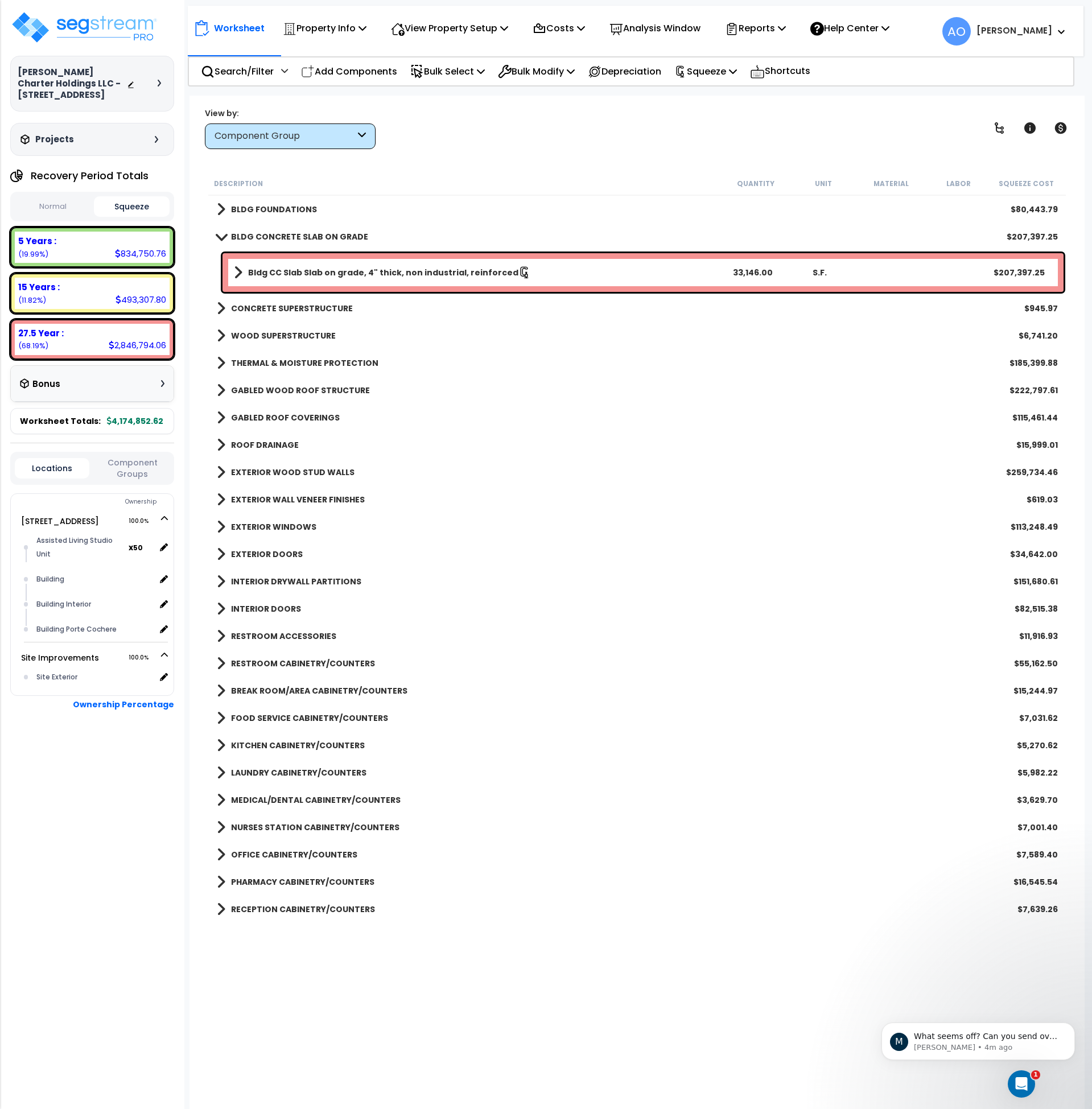
click at [309, 238] on b "BLDG CONCRETE SLAB ON GRADE" at bounding box center [300, 236] width 137 height 11
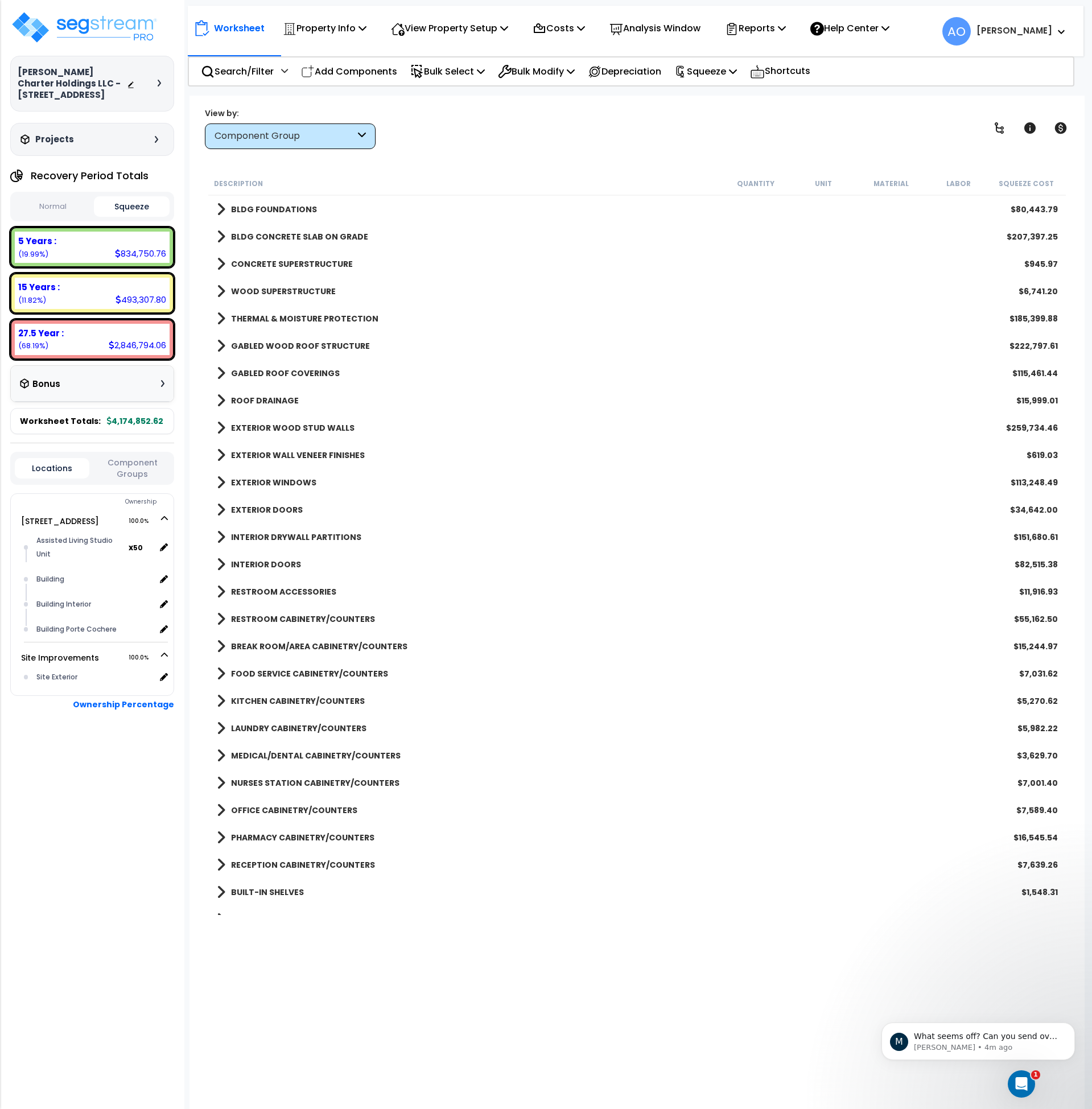
click at [311, 266] on b "CONCRETE SUPERSTRUCTURE" at bounding box center [292, 264] width 122 height 11
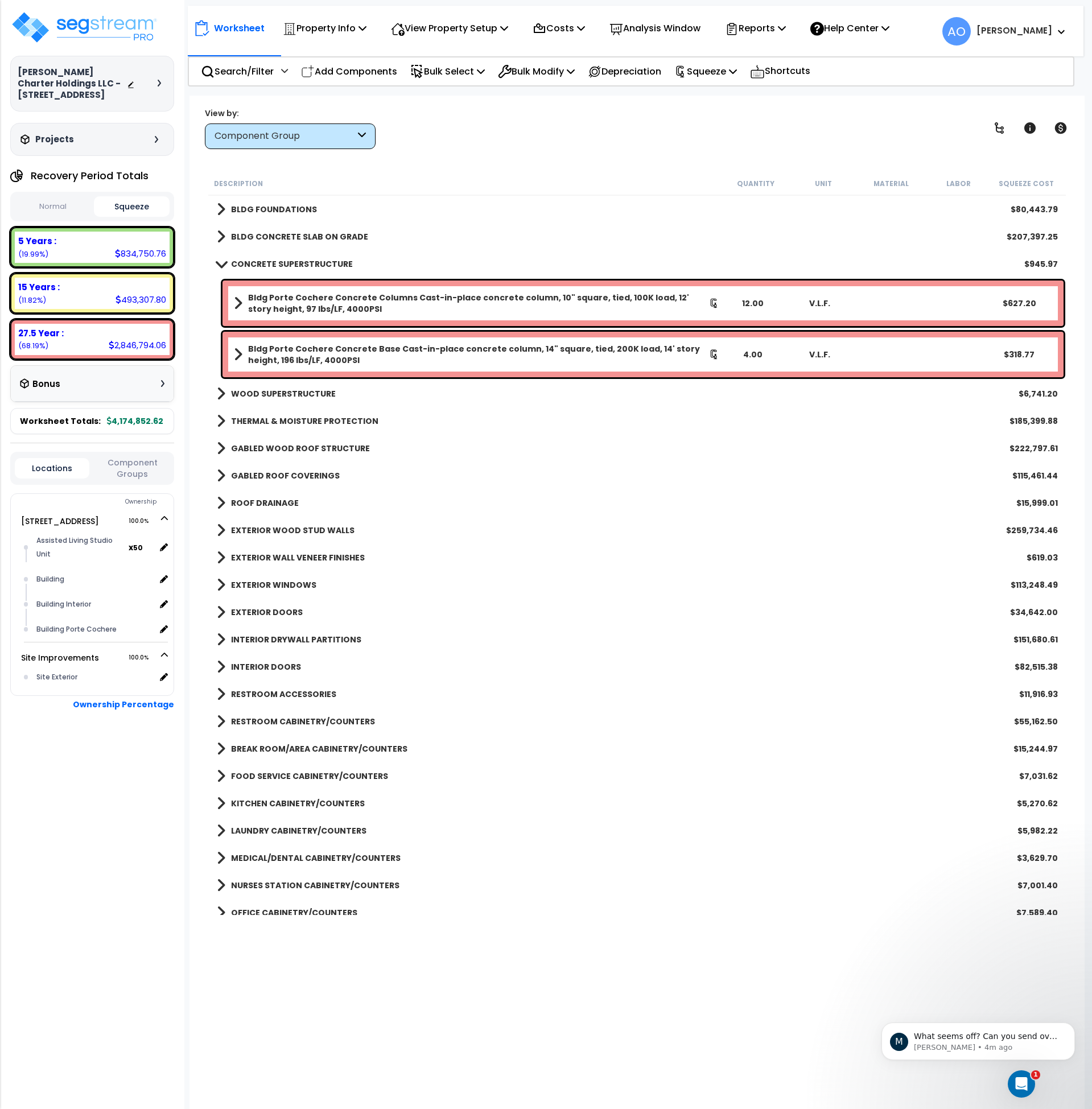
click at [311, 266] on b "CONCRETE SUPERSTRUCTURE" at bounding box center [292, 264] width 122 height 11
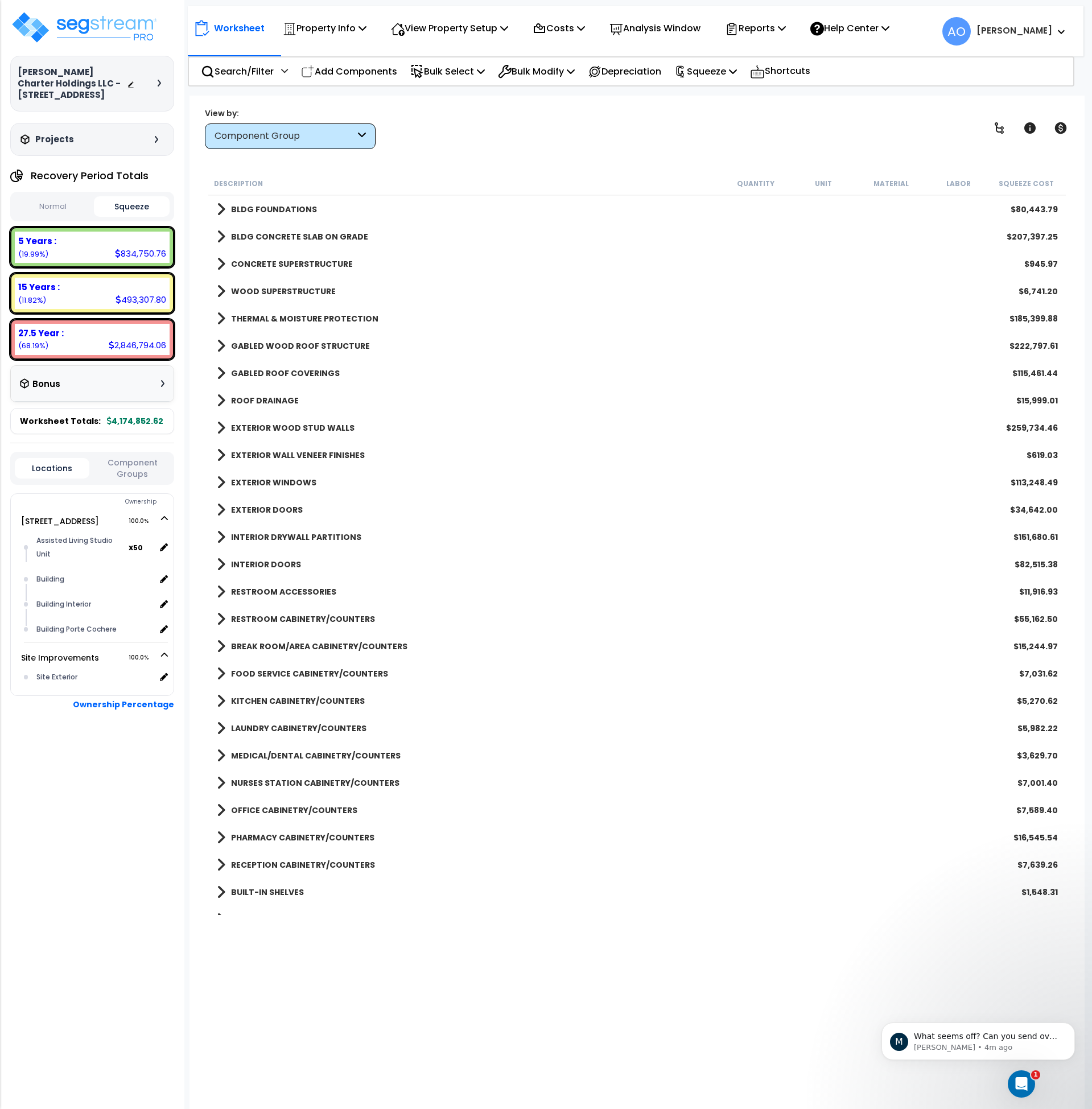
click at [316, 286] on b "WOOD SUPERSTRUCTURE" at bounding box center [283, 291] width 104 height 11
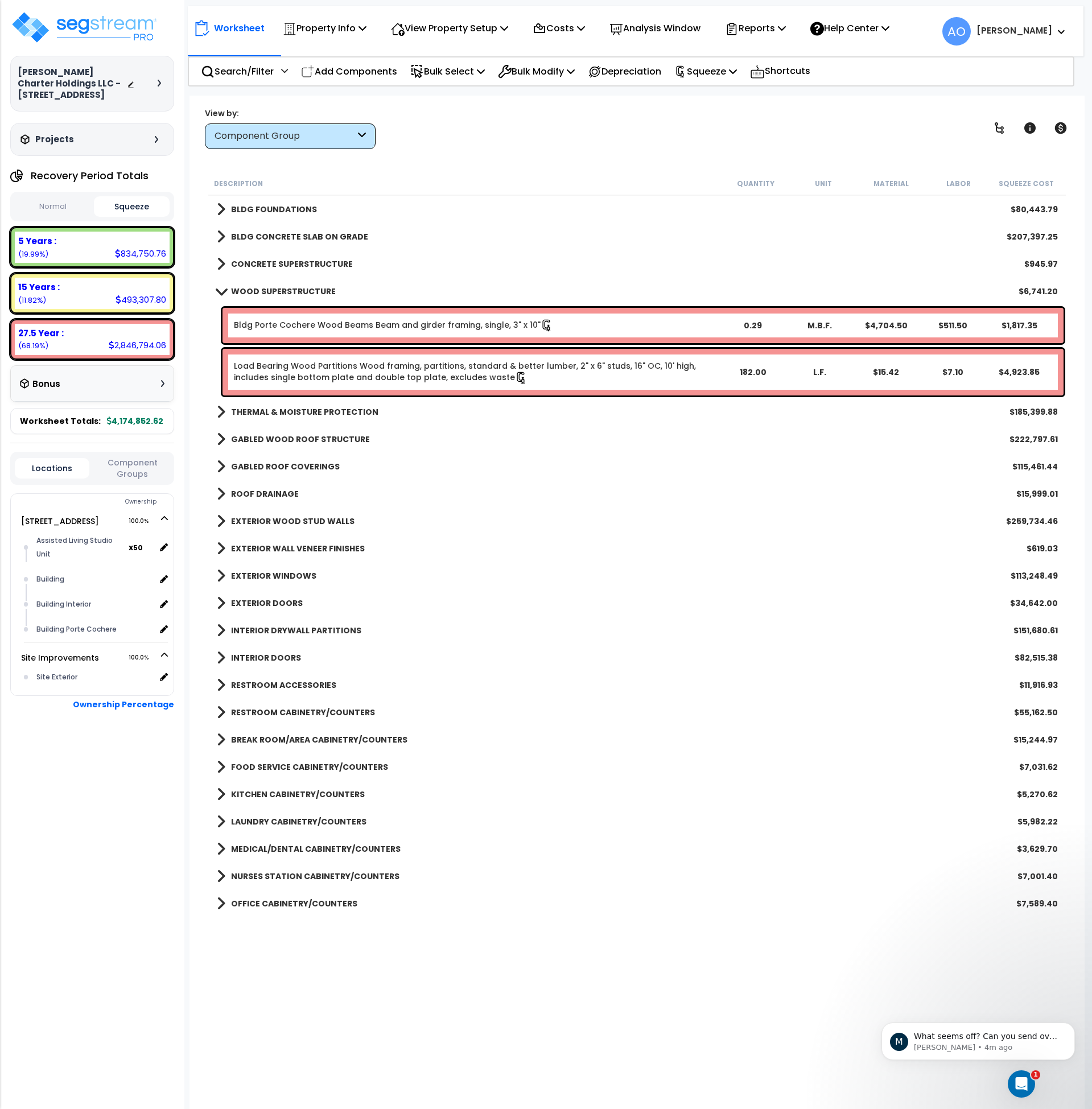
click at [119, 209] on button "Squeeze" at bounding box center [132, 206] width 76 height 20
click at [272, 294] on b "WOOD SUPERSTRUCTURE" at bounding box center [283, 291] width 104 height 11
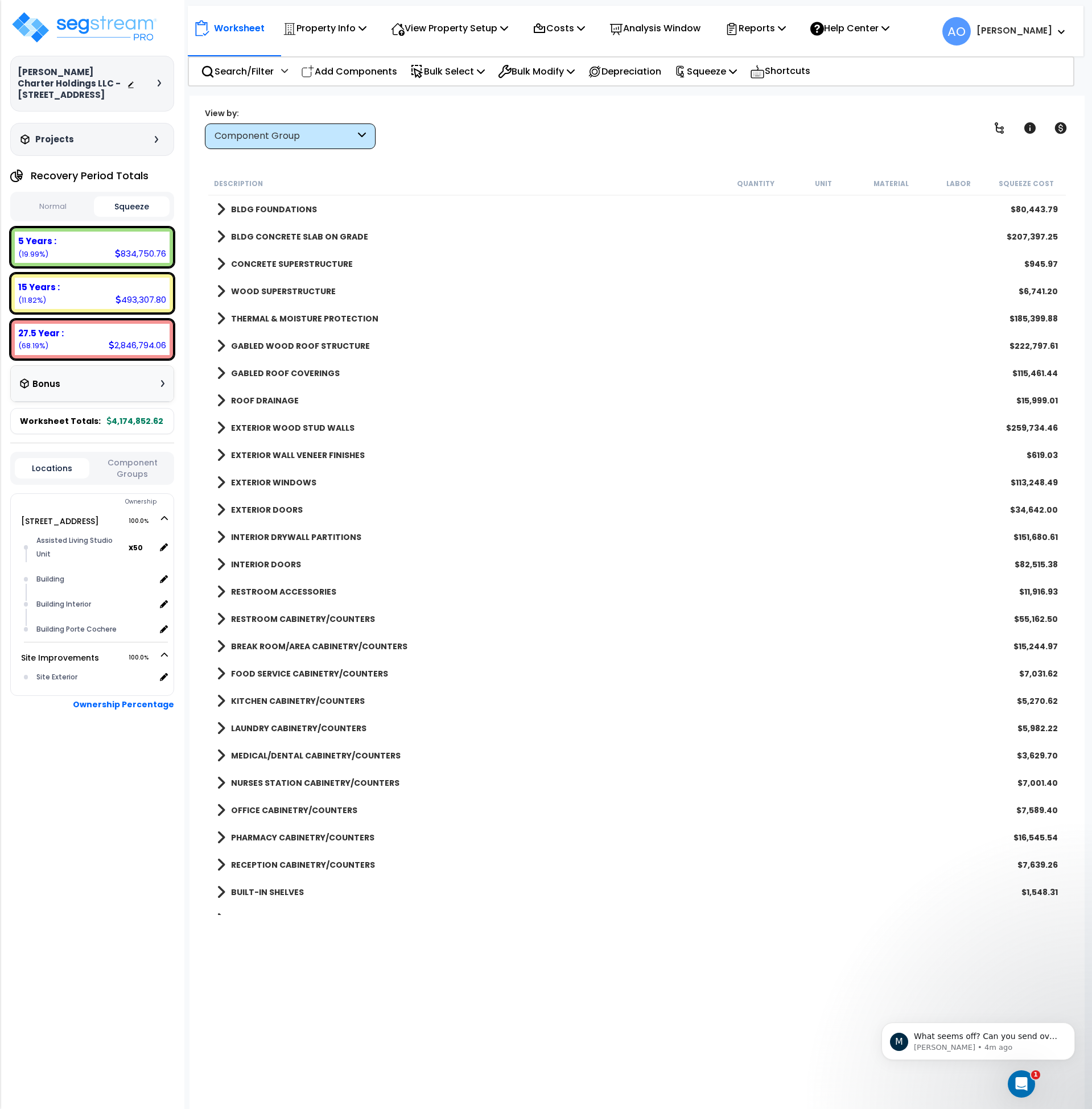
click at [289, 323] on b "THERMAL & MOISTURE PROTECTION" at bounding box center [305, 318] width 148 height 11
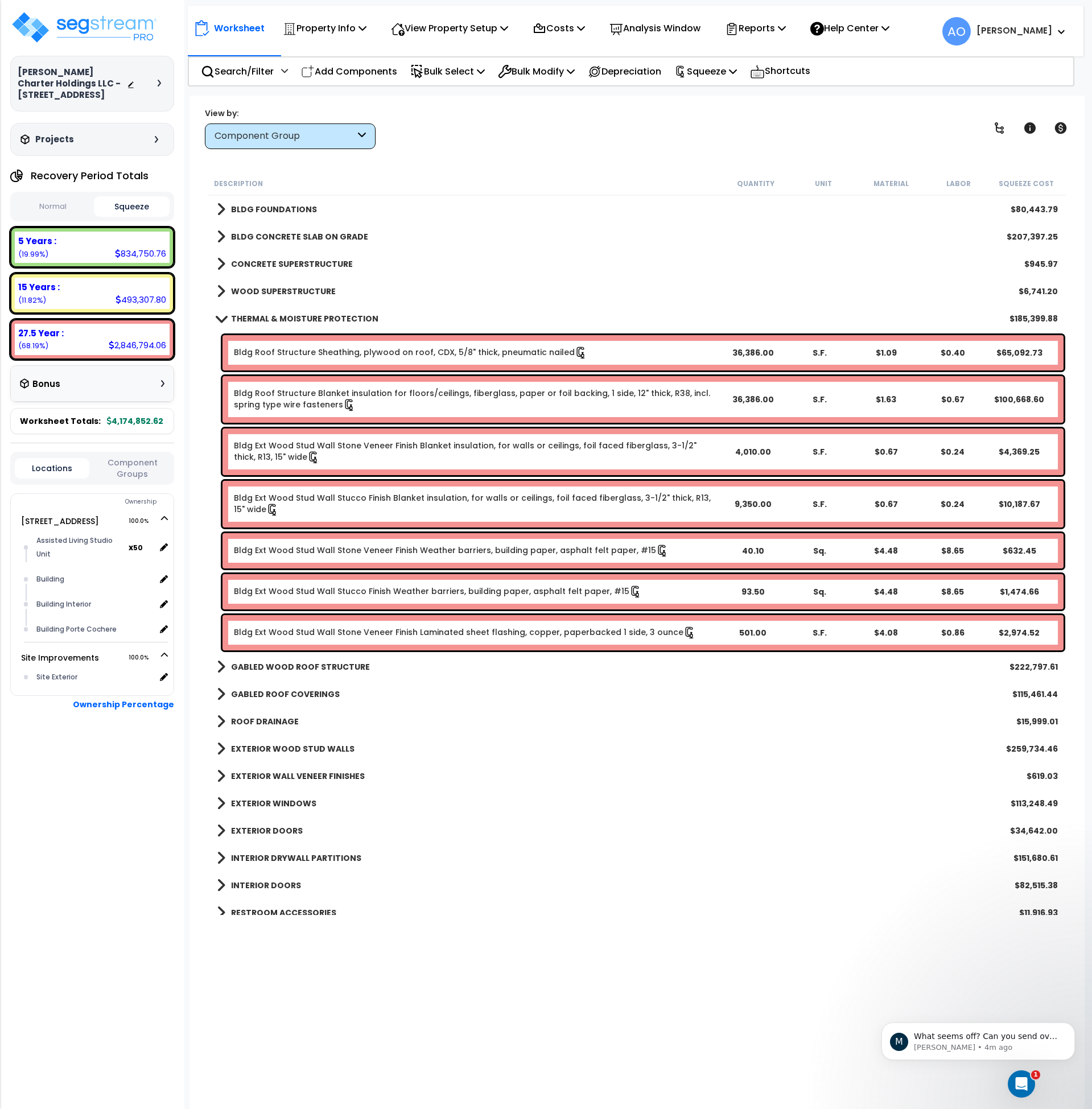
click at [289, 323] on b "THERMAL & MOISTURE PROTECTION" at bounding box center [305, 318] width 148 height 11
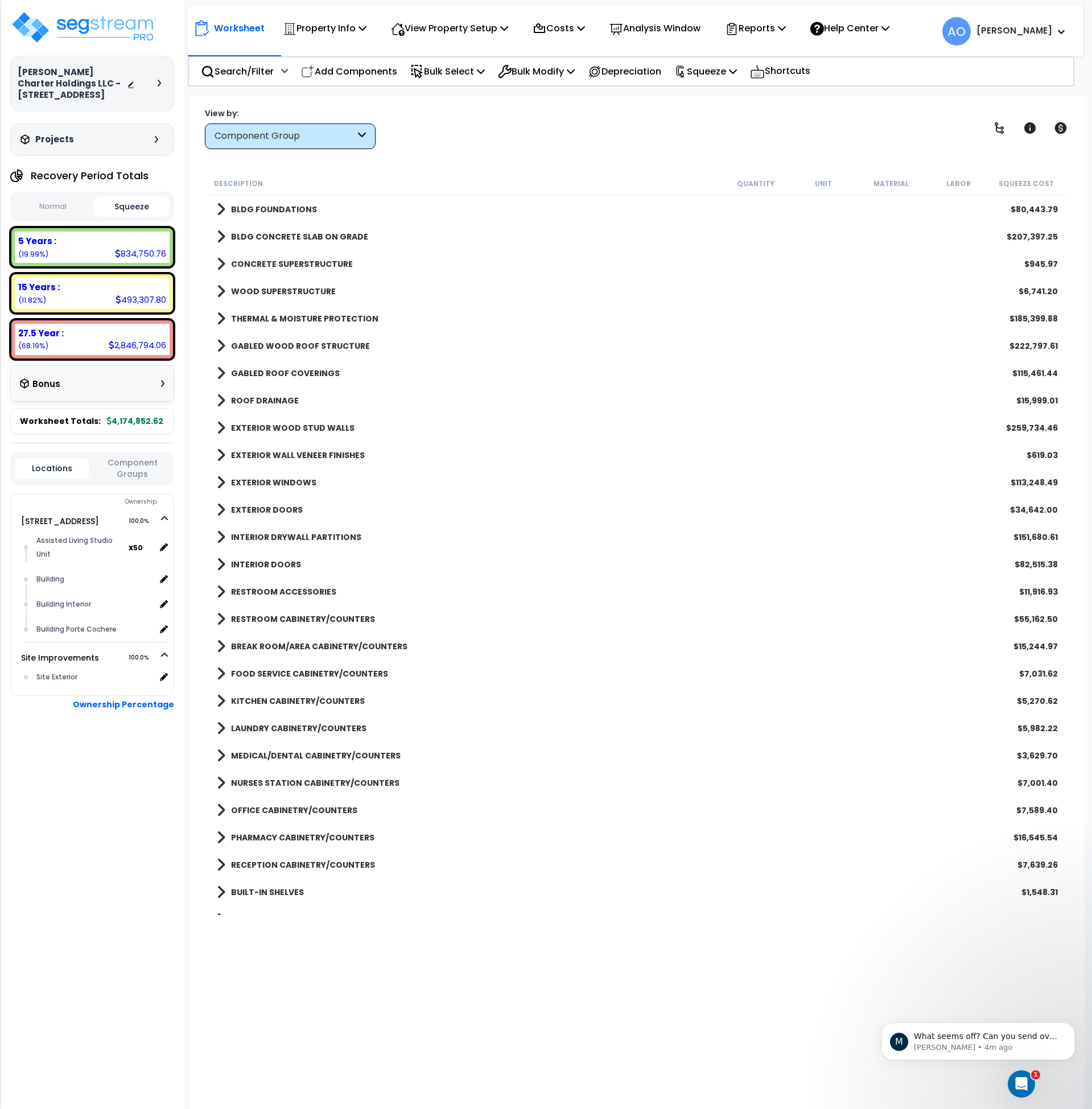
click at [294, 344] on b "GABLED WOOD ROOF STRUCTURE" at bounding box center [300, 345] width 139 height 11
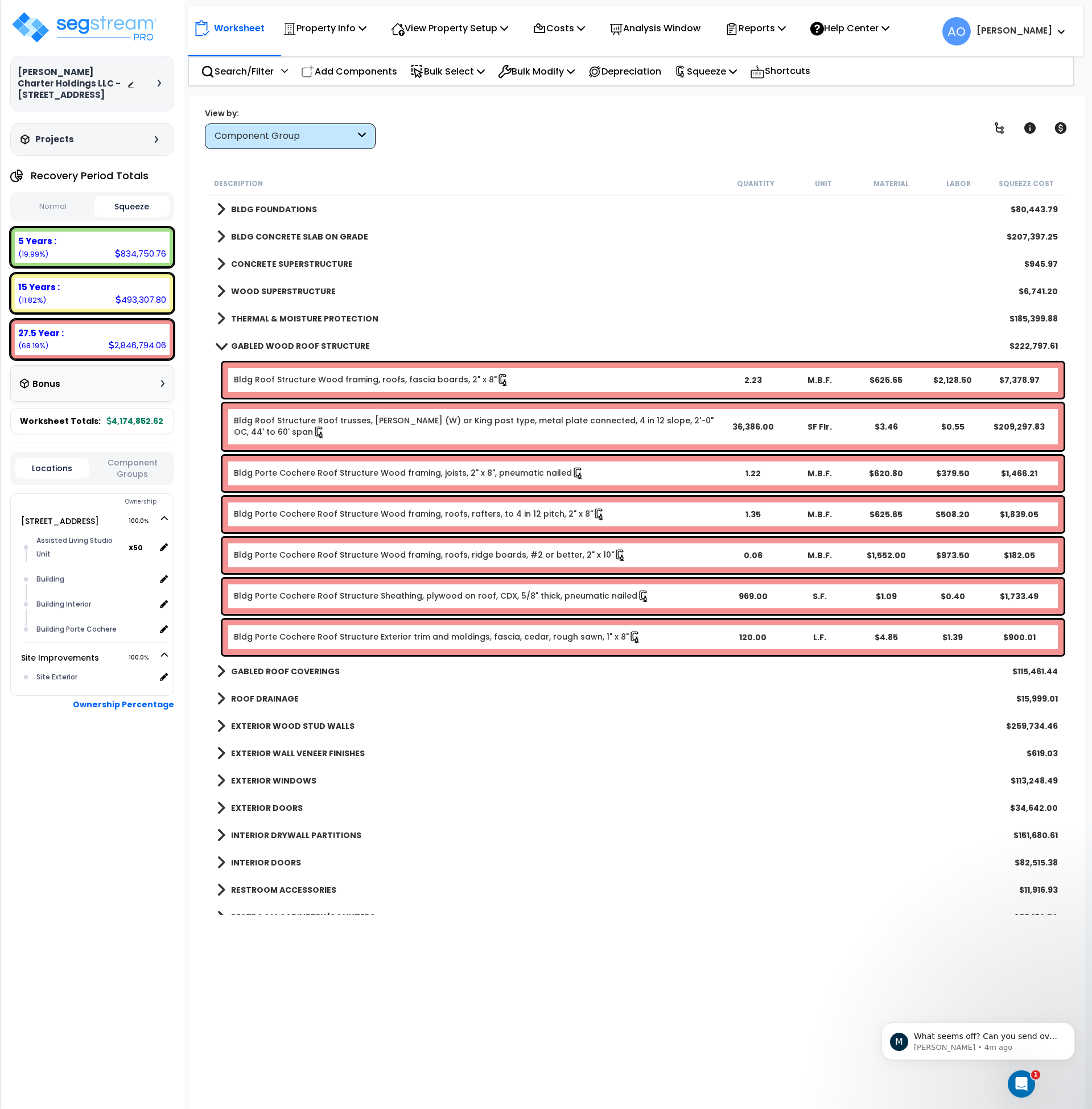
click at [294, 344] on b "GABLED WOOD ROOF STRUCTURE" at bounding box center [300, 345] width 139 height 11
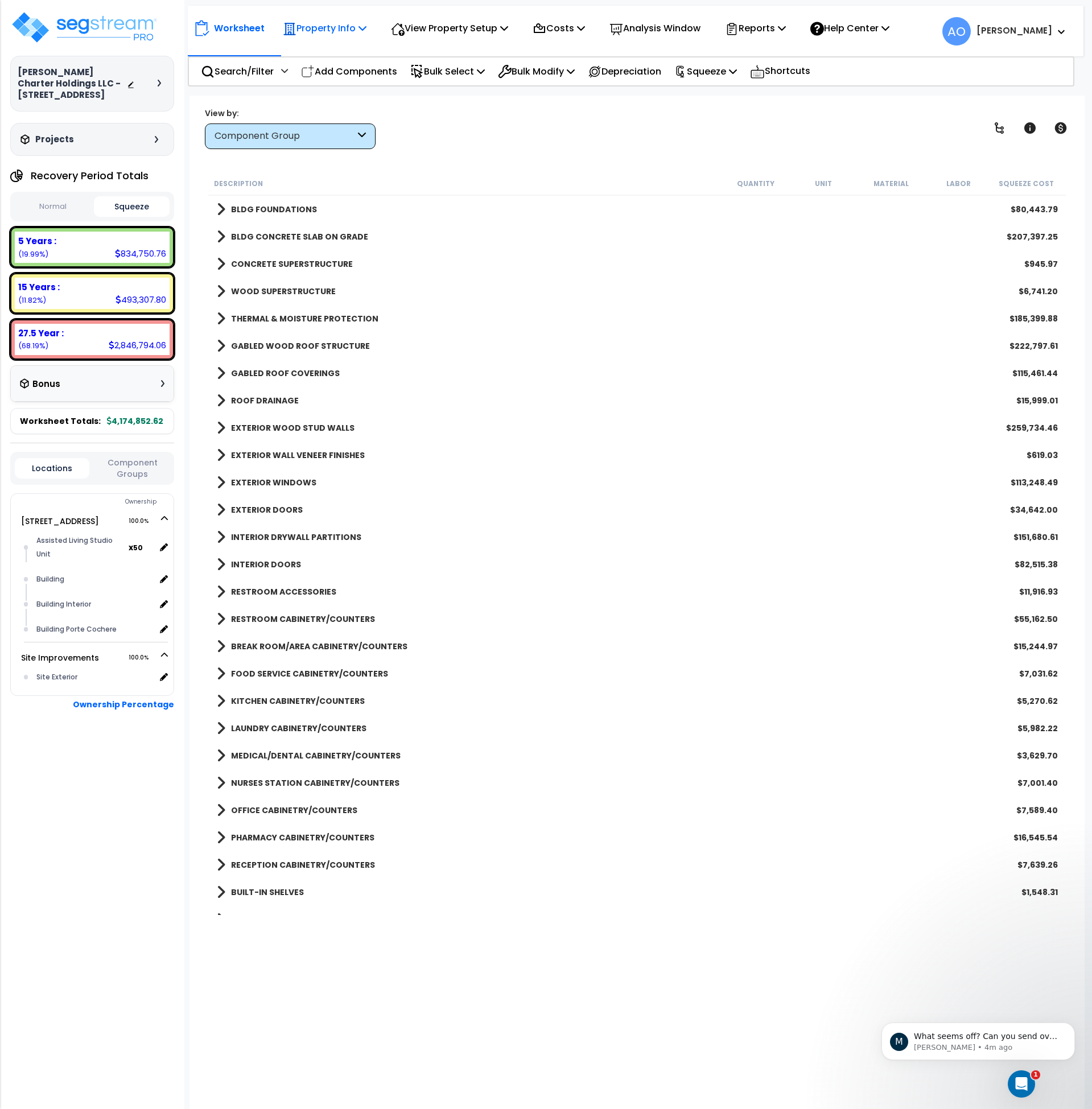
click at [344, 34] on p "Property Info" at bounding box center [324, 28] width 84 height 15
click at [424, 31] on p "View Property Setup" at bounding box center [450, 28] width 117 height 15
click at [424, 76] on link "View Questionnaire" at bounding box center [441, 77] width 113 height 23
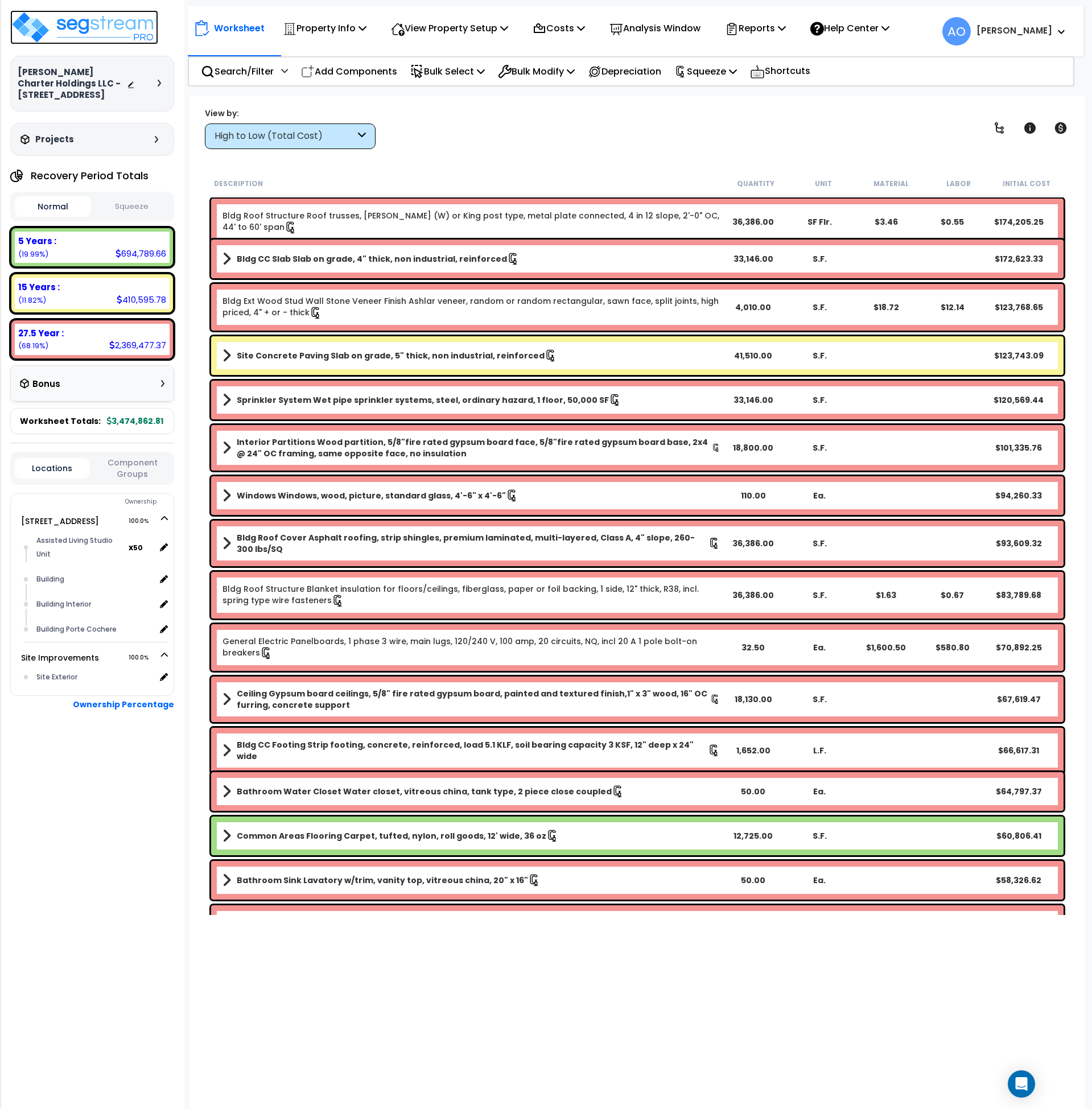
click at [117, 31] on img at bounding box center [84, 27] width 148 height 34
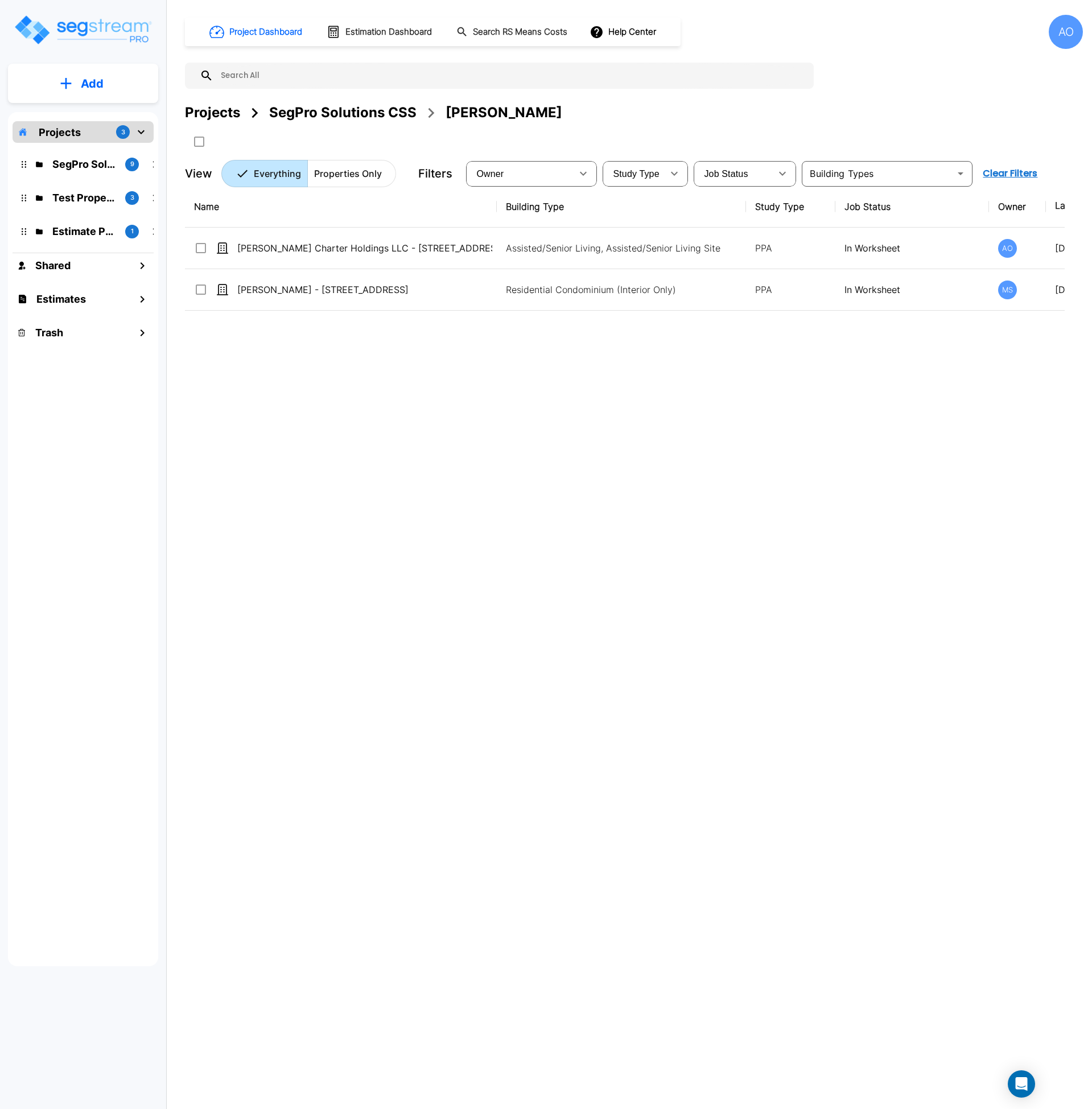
click at [307, 104] on div "SegPro Solutions CSS" at bounding box center [343, 113] width 148 height 20
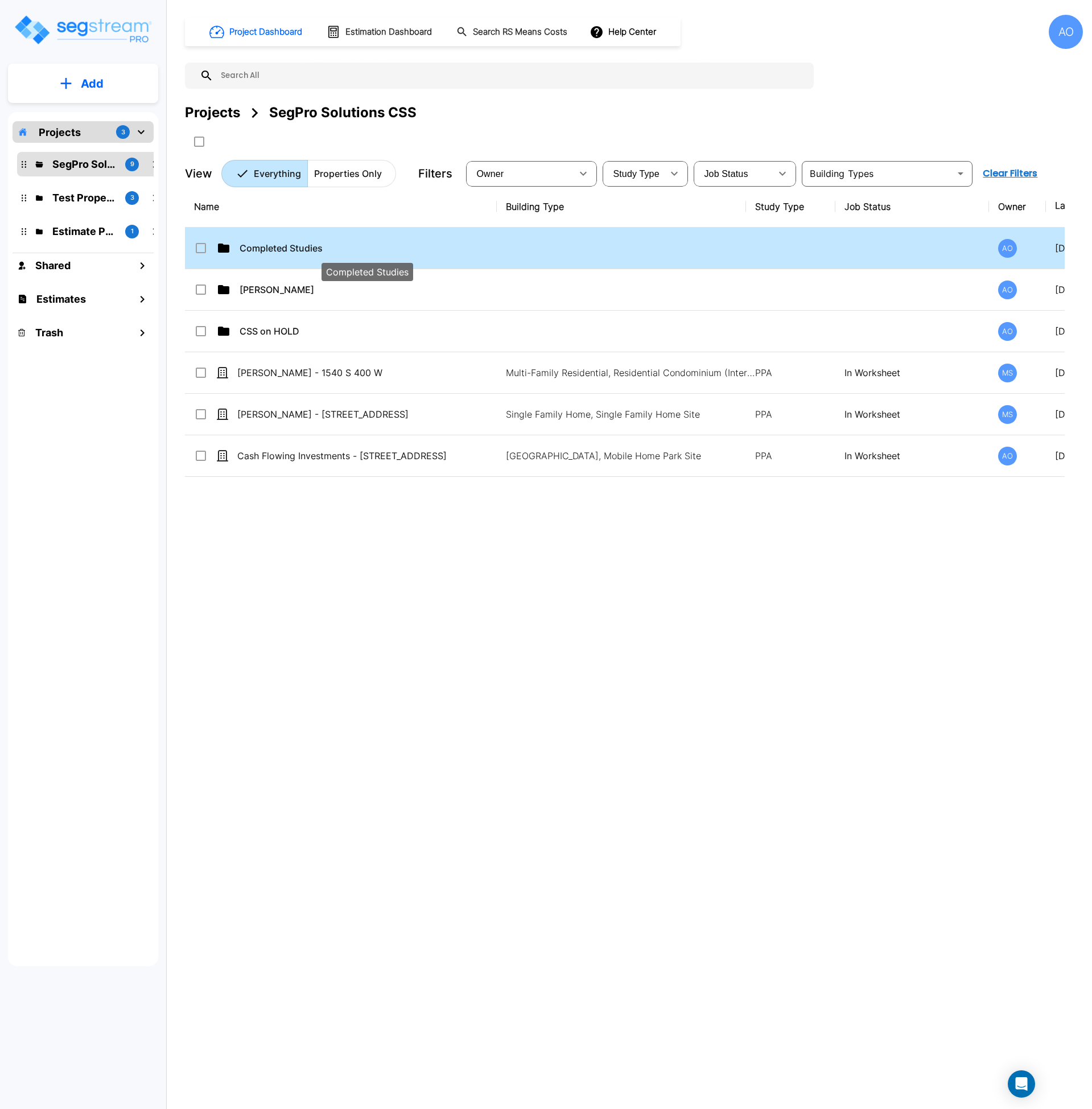
click at [310, 253] on p "Completed Studies" at bounding box center [367, 248] width 255 height 14
checkbox input "true"
click at [310, 253] on p "Completed Studies" at bounding box center [367, 248] width 255 height 14
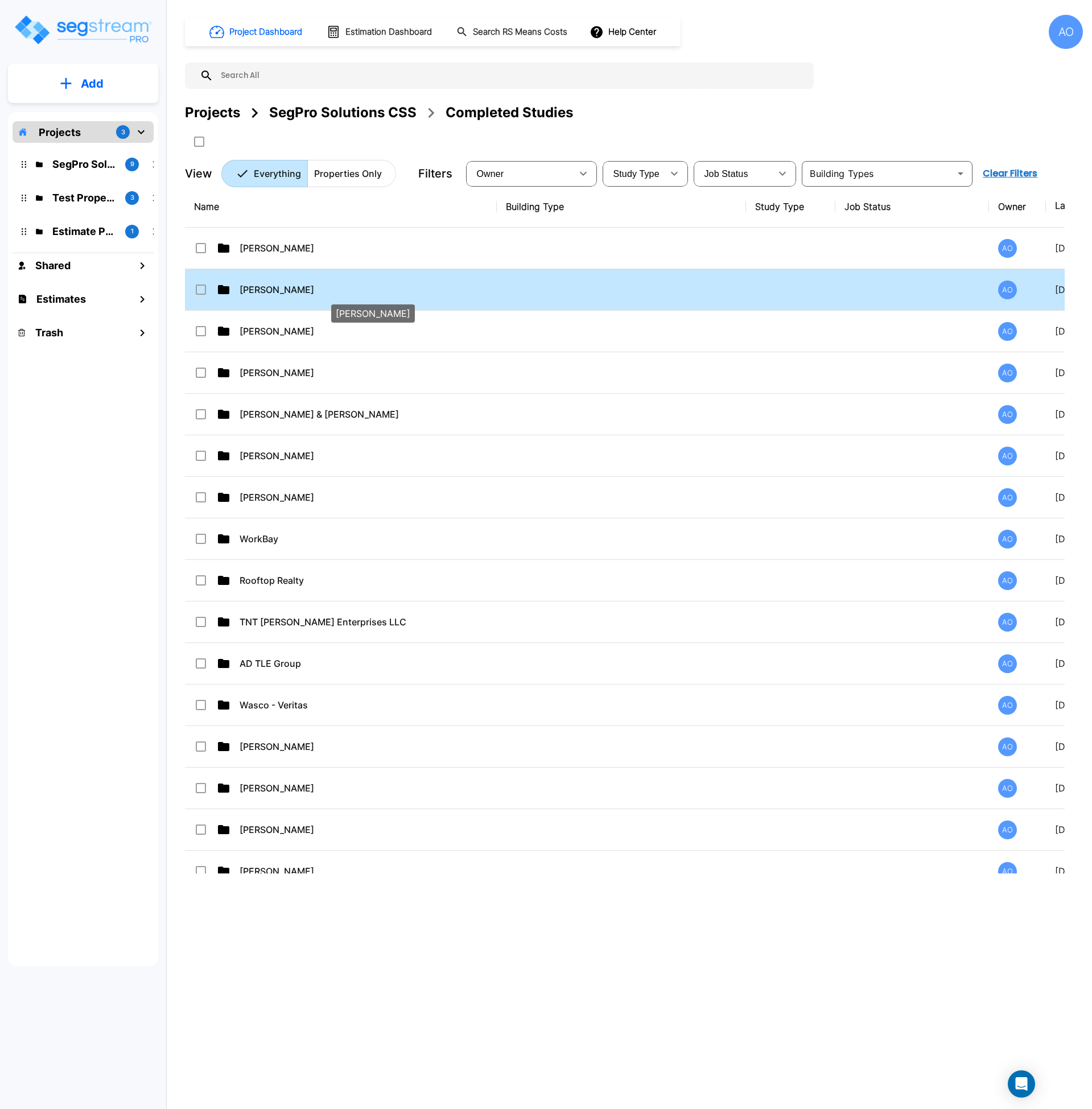
click at [284, 283] on p "[PERSON_NAME]" at bounding box center [367, 289] width 255 height 14
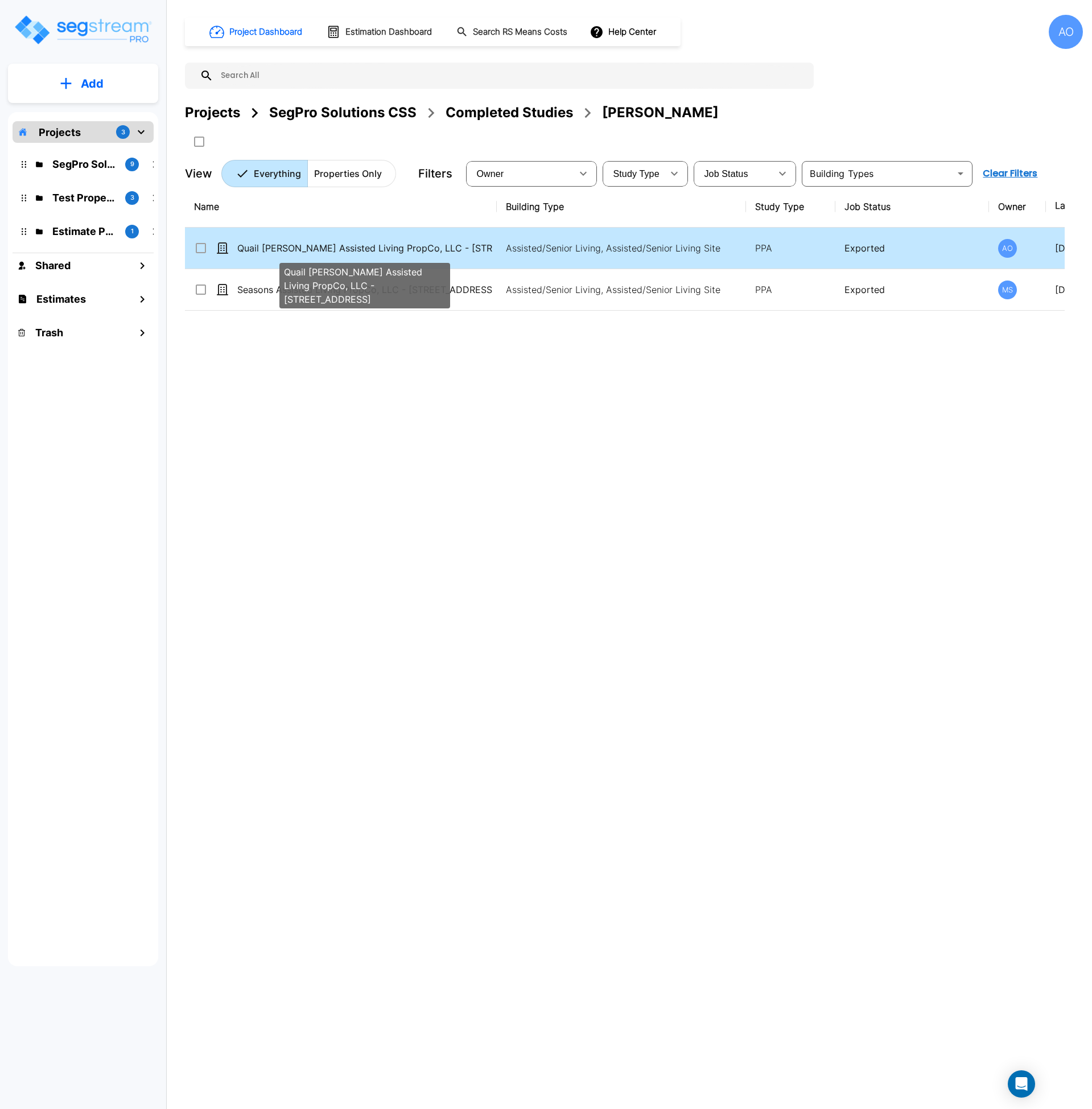
click at [388, 254] on p "Quail [PERSON_NAME] Assisted Living PropCo, LLC - [STREET_ADDRESS]" at bounding box center [365, 248] width 255 height 14
checkbox input "true"
click at [388, 254] on p "Quail [PERSON_NAME] Assisted Living PropCo, LLC - [STREET_ADDRESS]" at bounding box center [365, 248] width 255 height 14
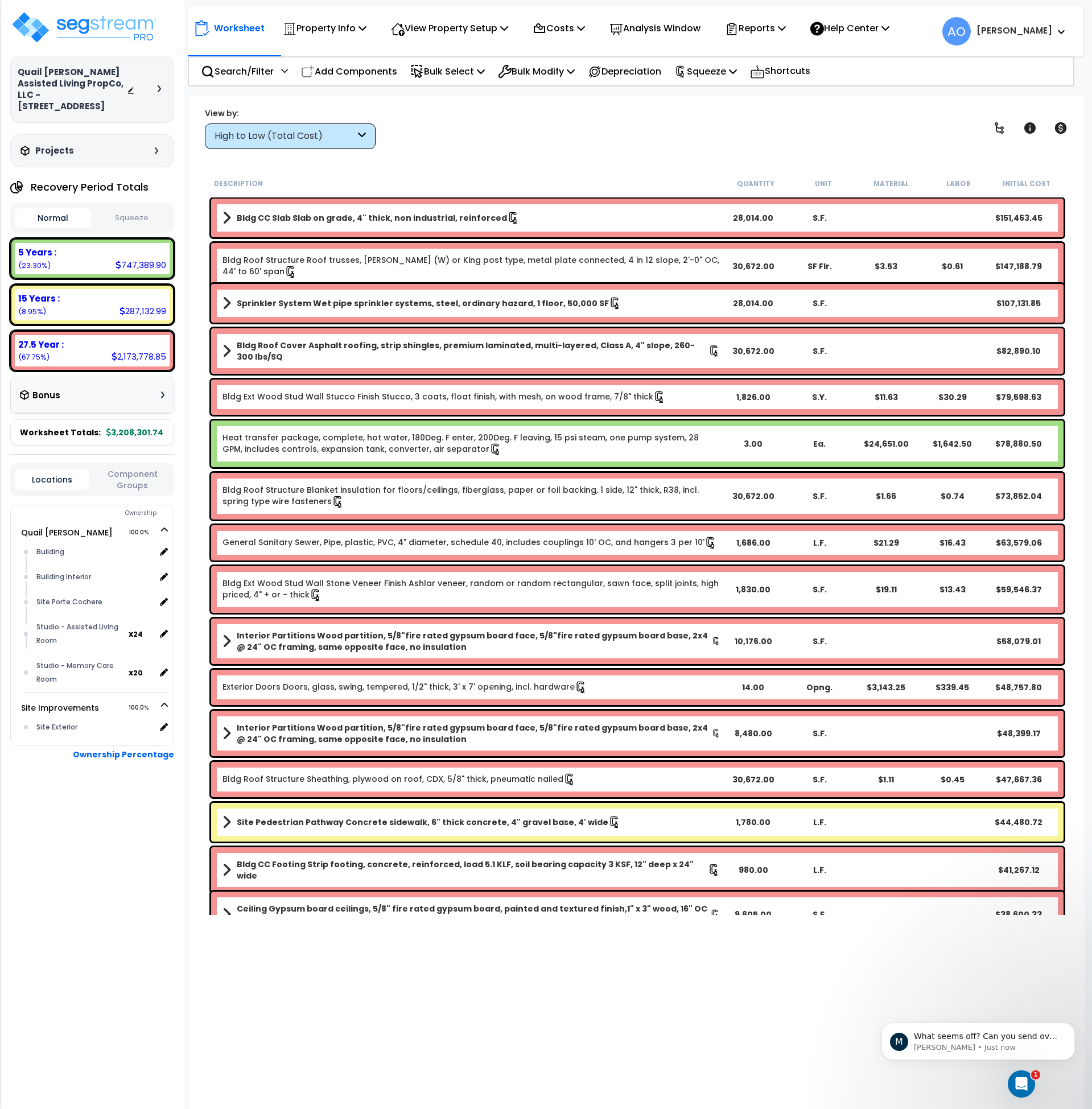
click at [655, 29] on p "Analysis Window" at bounding box center [654, 28] width 91 height 15
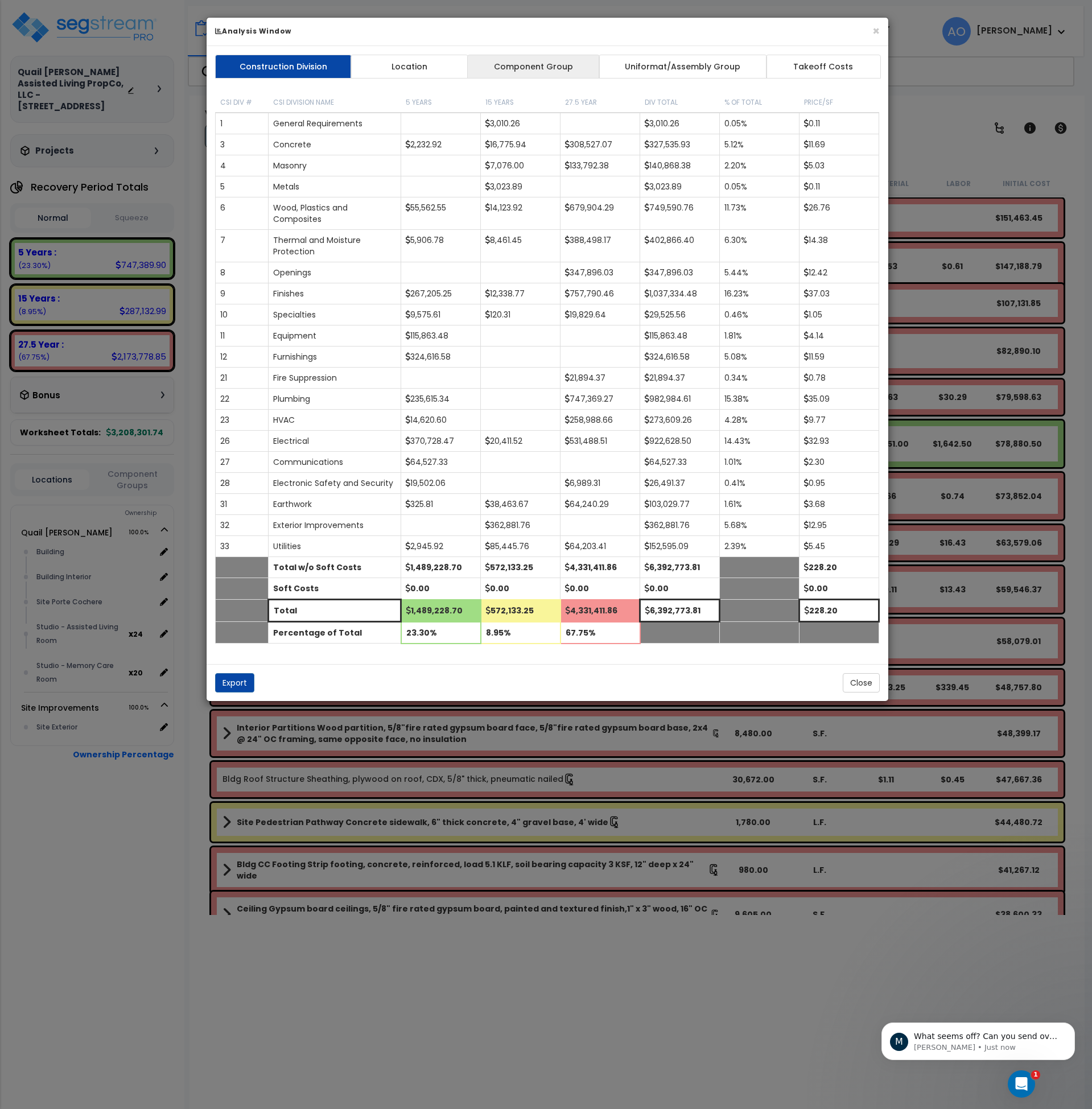
click at [503, 71] on link "Component Group" at bounding box center [534, 66] width 132 height 24
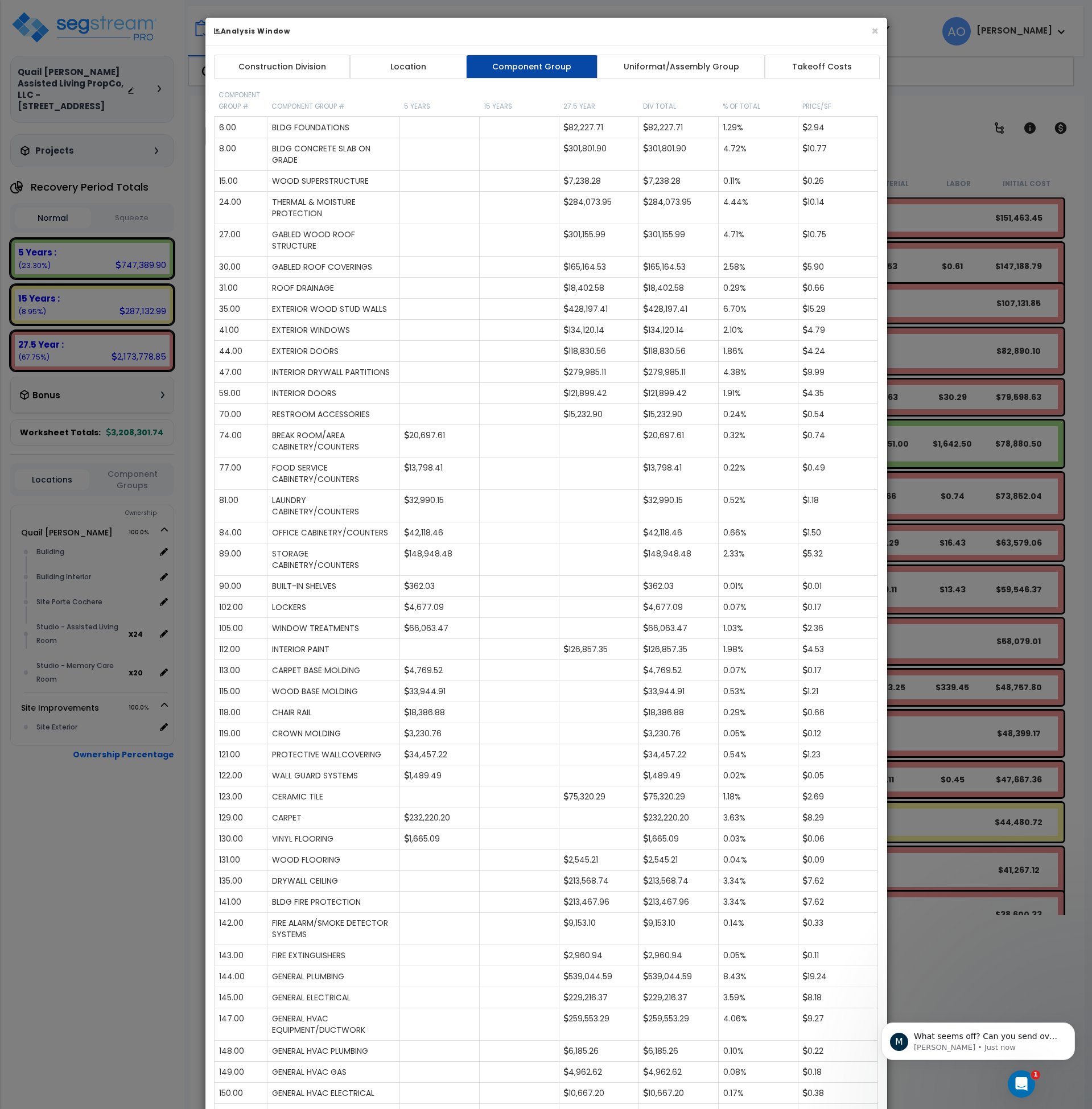
click at [962, 145] on div "× Analysis Window Construction Division Location Component Group Uniformat/Asse…" at bounding box center [546, 554] width 1092 height 1109
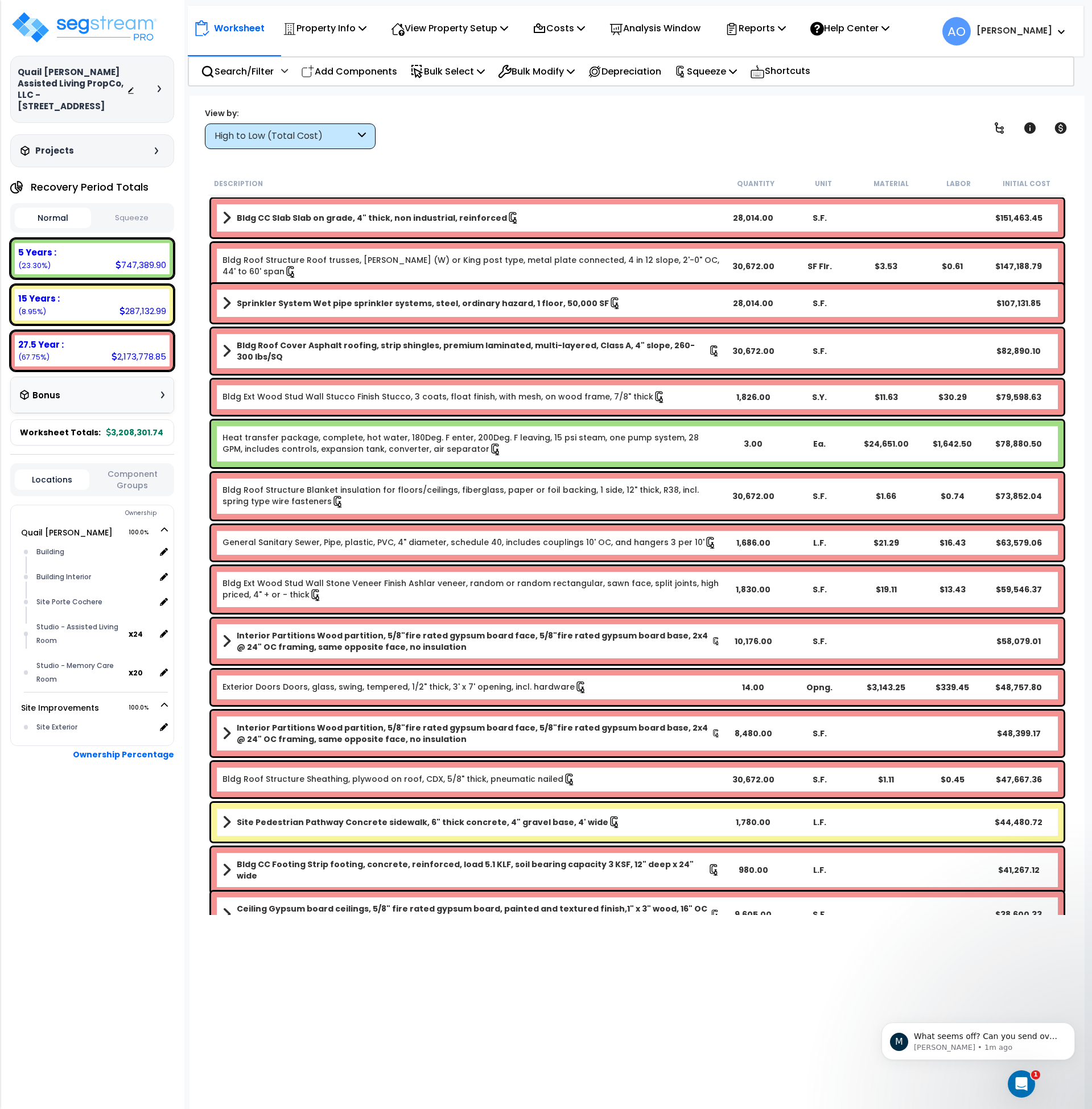
click at [274, 143] on div "High to Low (Total Cost)" at bounding box center [285, 136] width 141 height 13
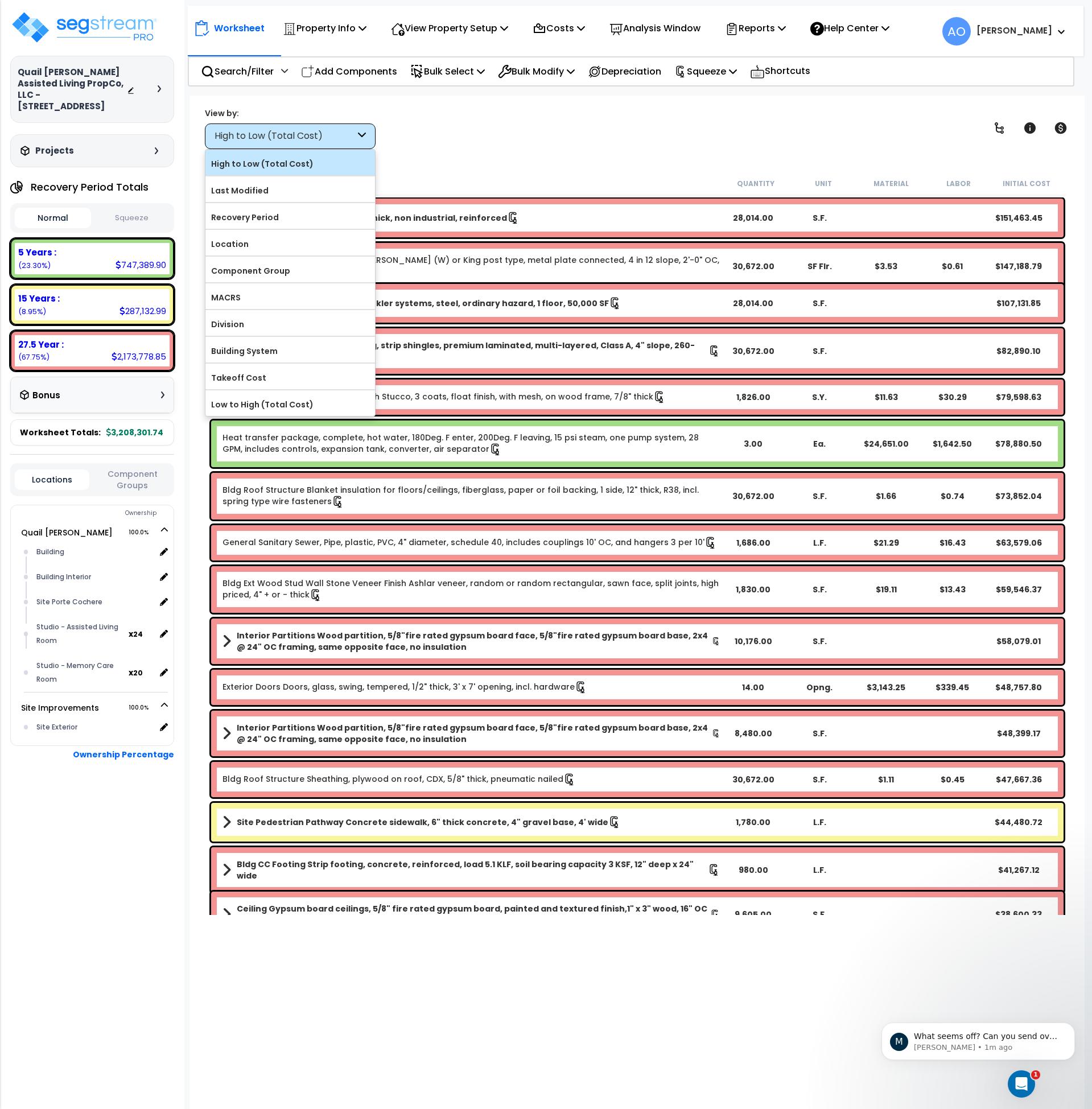
click at [280, 171] on label "High to Low (Total Cost)" at bounding box center [290, 164] width 170 height 17
click at [0, 0] on input "High to Low (Total Cost)" at bounding box center [0, 0] width 0 height 0
click at [574, 168] on div "Worksheet Property Info Property Setup Add Property Unit Template property Clon…" at bounding box center [637, 650] width 896 height 1109
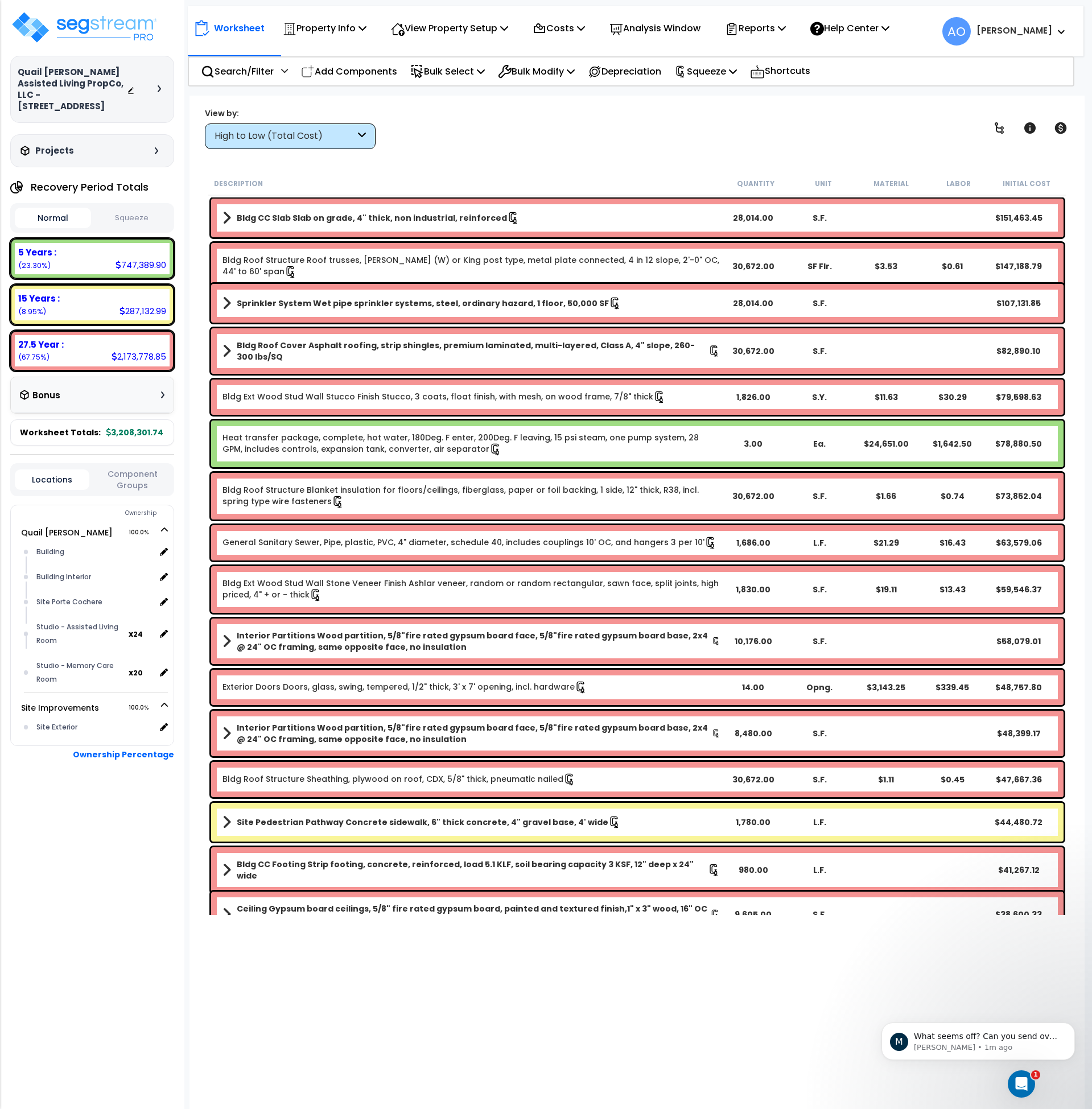
click at [137, 209] on button "Squeeze" at bounding box center [132, 218] width 76 height 20
click at [665, 21] on p "Analysis Window" at bounding box center [654, 28] width 91 height 15
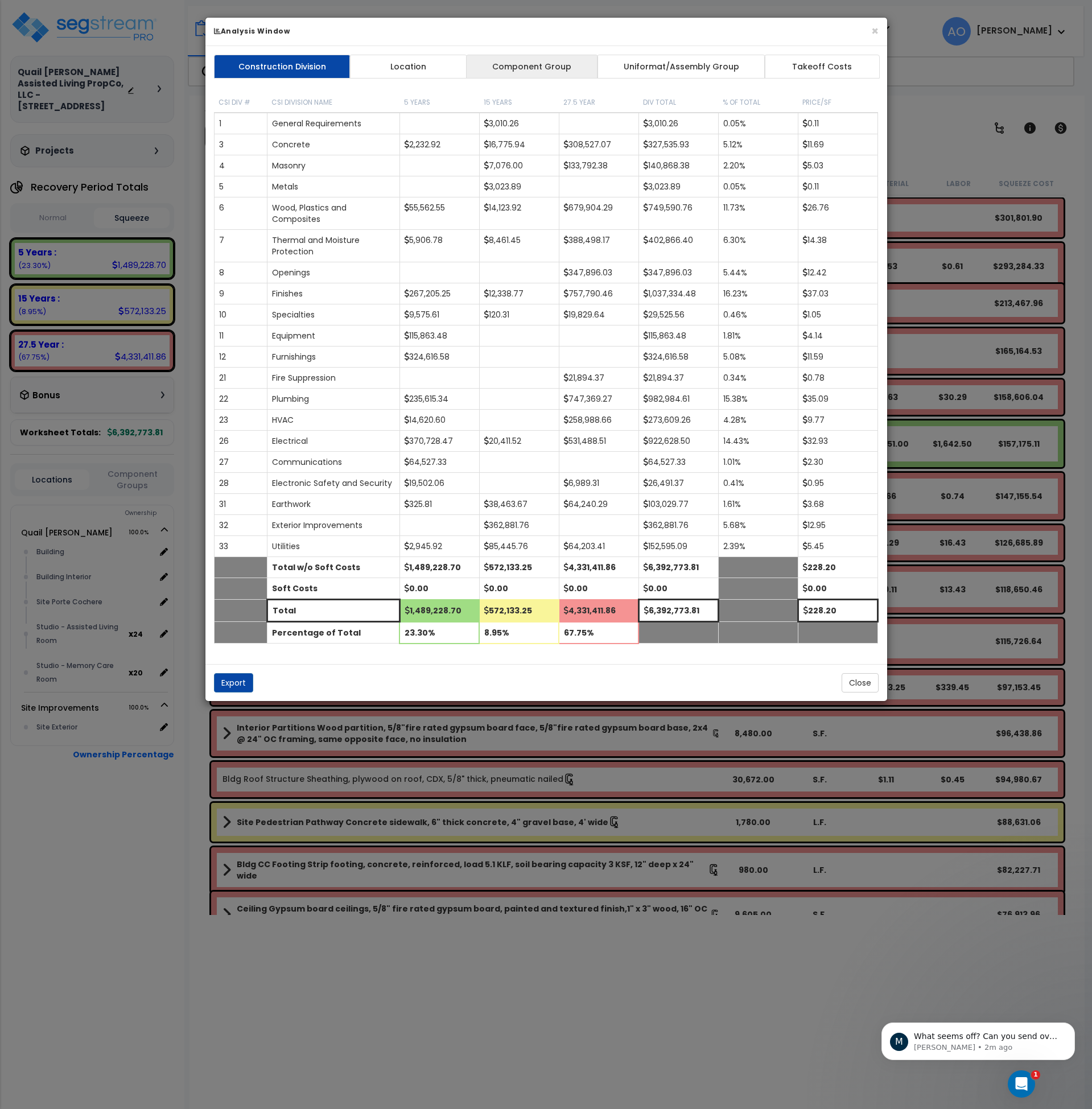
click at [507, 69] on link "Component Group" at bounding box center [532, 66] width 132 height 24
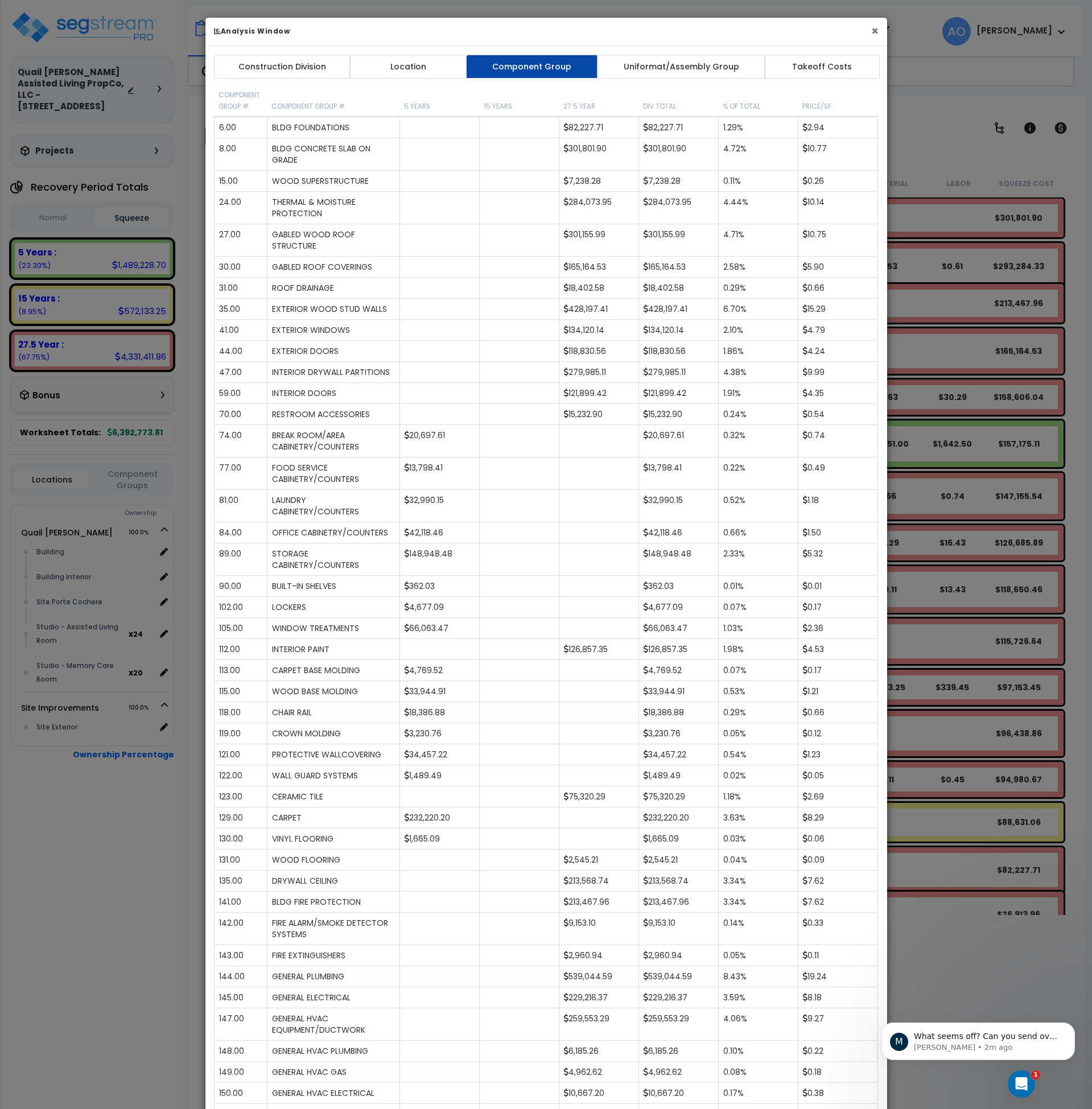
click at [875, 31] on button "×" at bounding box center [875, 31] width 8 height 12
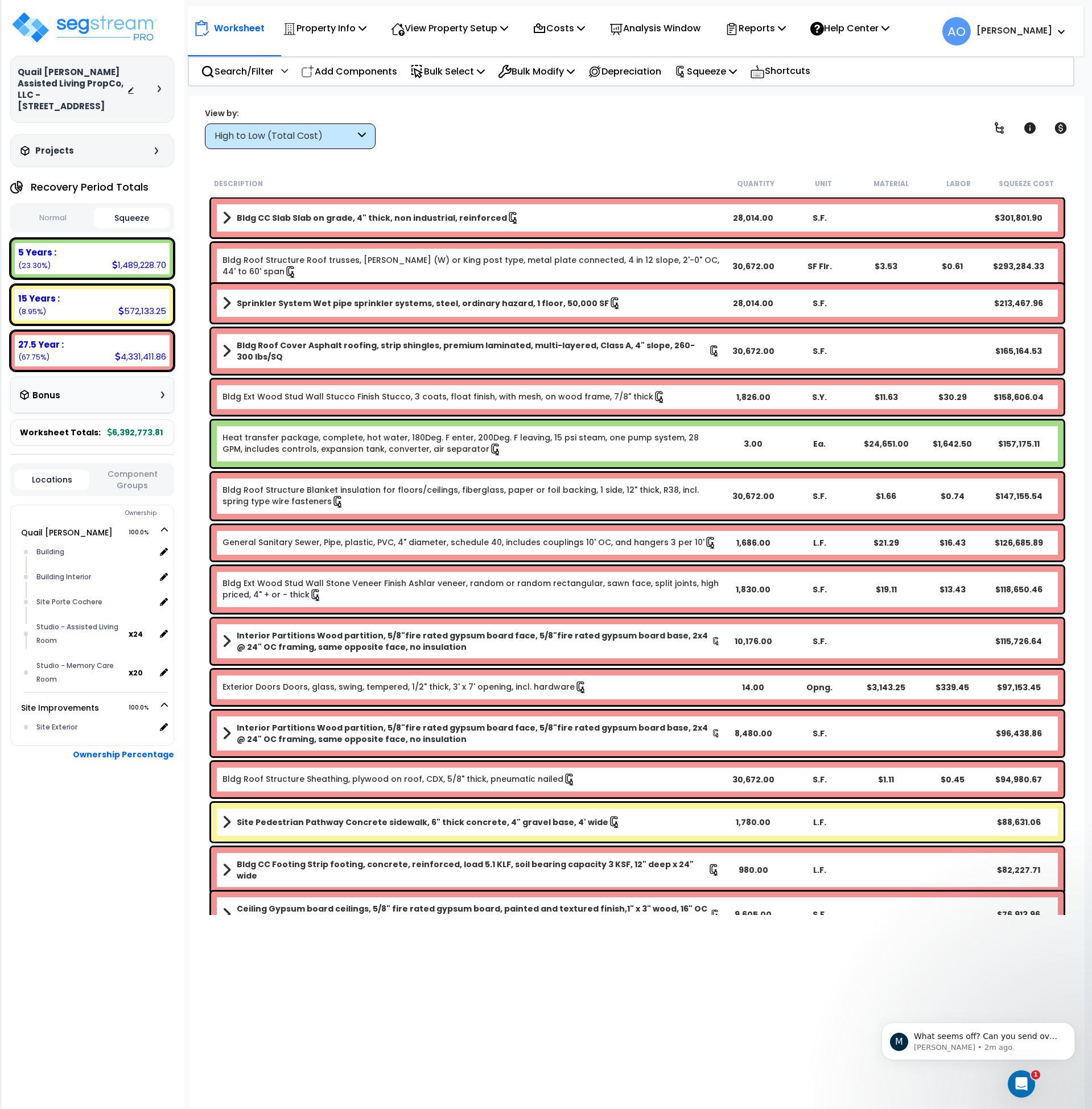
click at [283, 141] on div "High to Low (Total Cost)" at bounding box center [285, 136] width 141 height 13
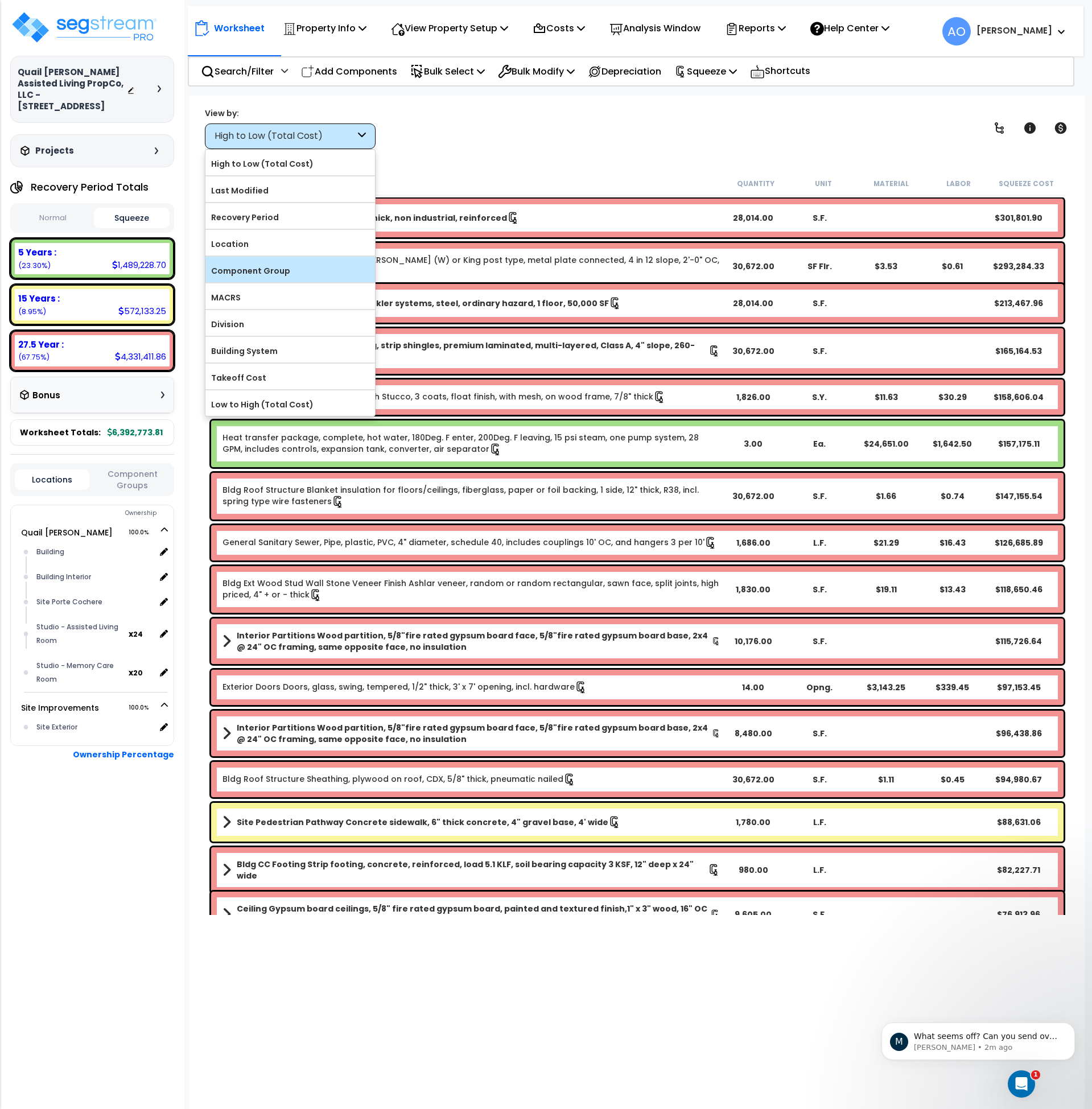
click at [281, 272] on label "Component Group" at bounding box center [290, 271] width 170 height 17
click at [0, 0] on input "Component Group" at bounding box center [0, 0] width 0 height 0
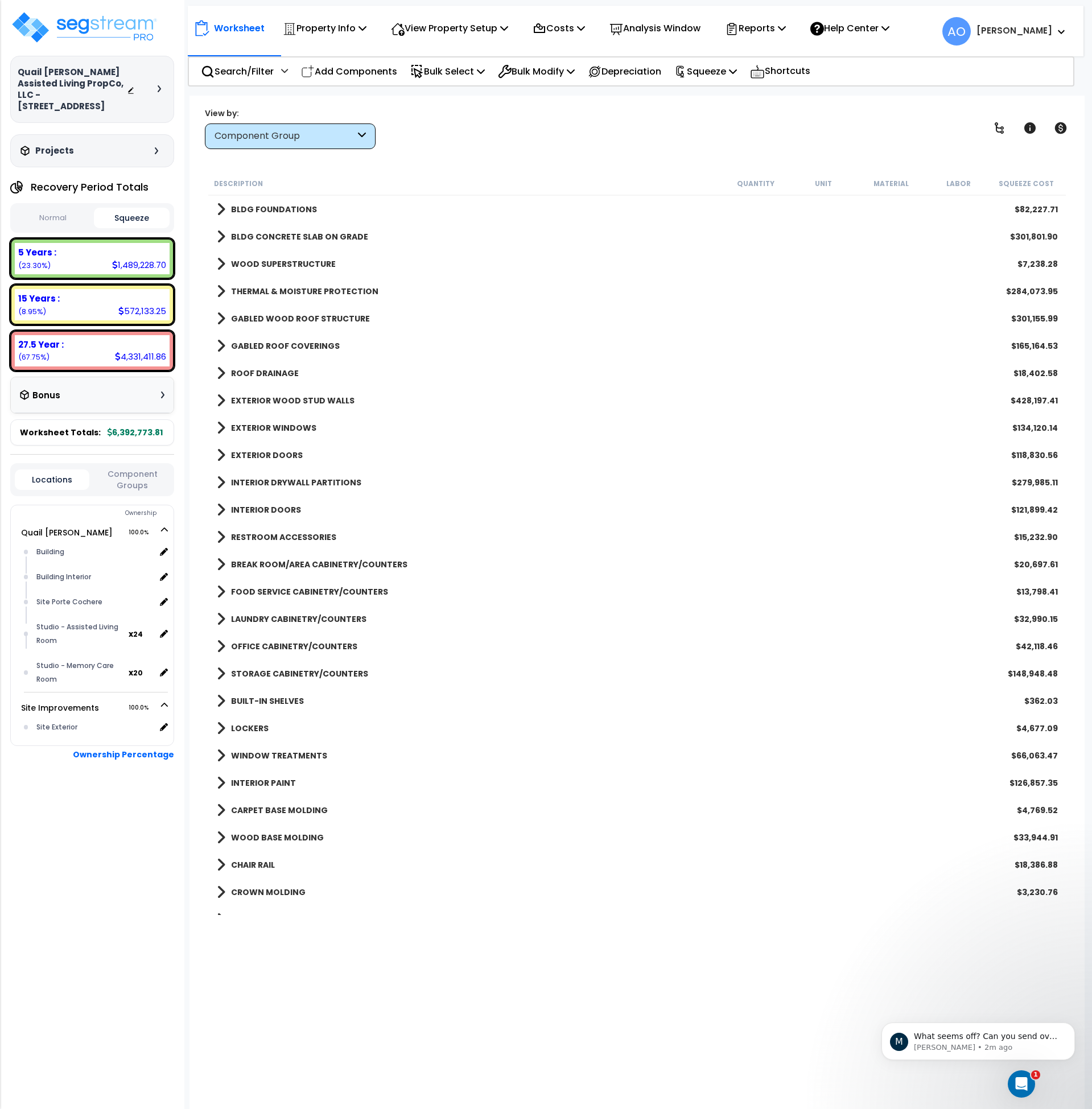
click at [288, 204] on b "BLDG FOUNDATIONS" at bounding box center [273, 209] width 86 height 11
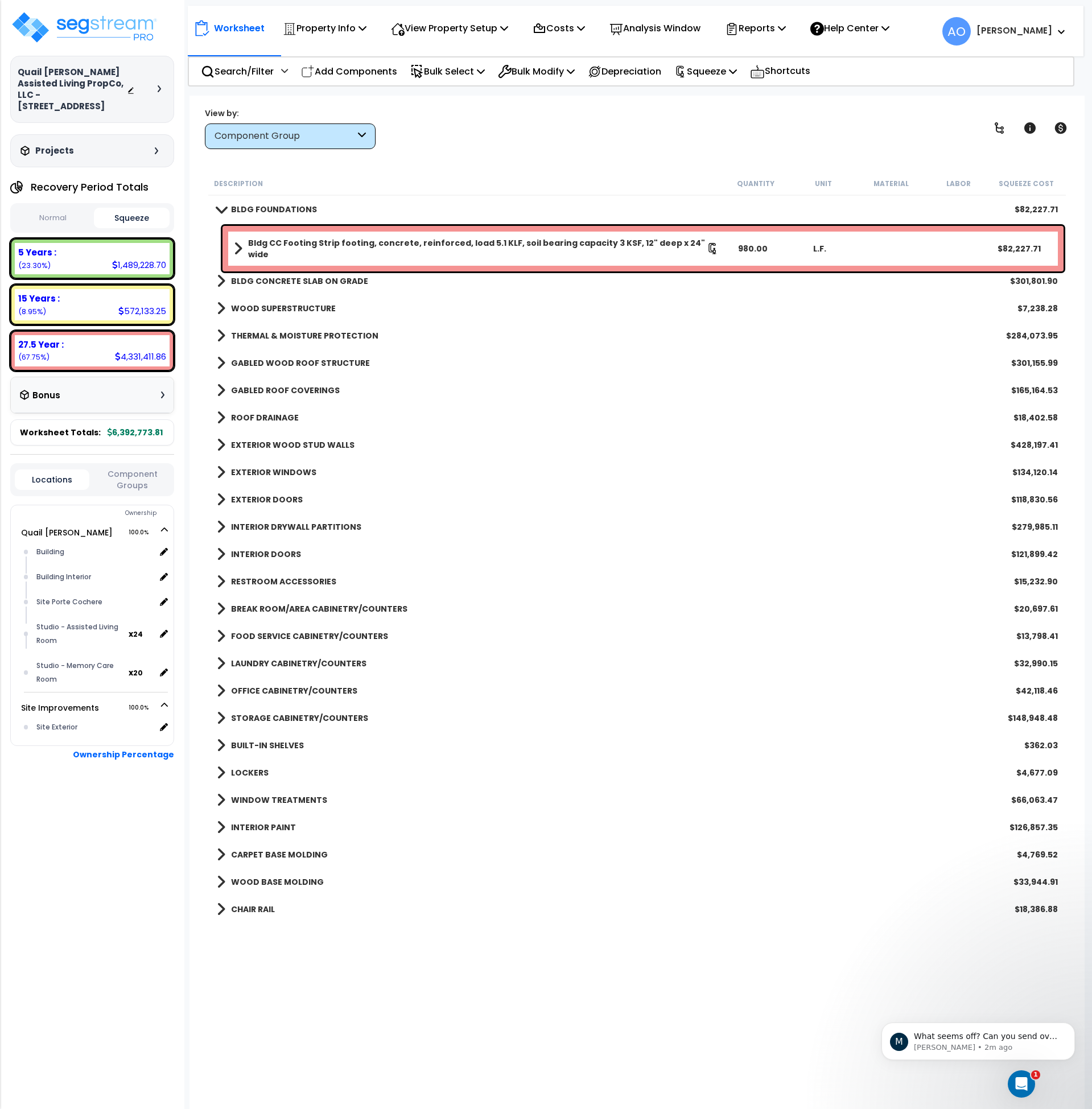
click at [288, 204] on b "BLDG FOUNDATIONS" at bounding box center [273, 209] width 86 height 11
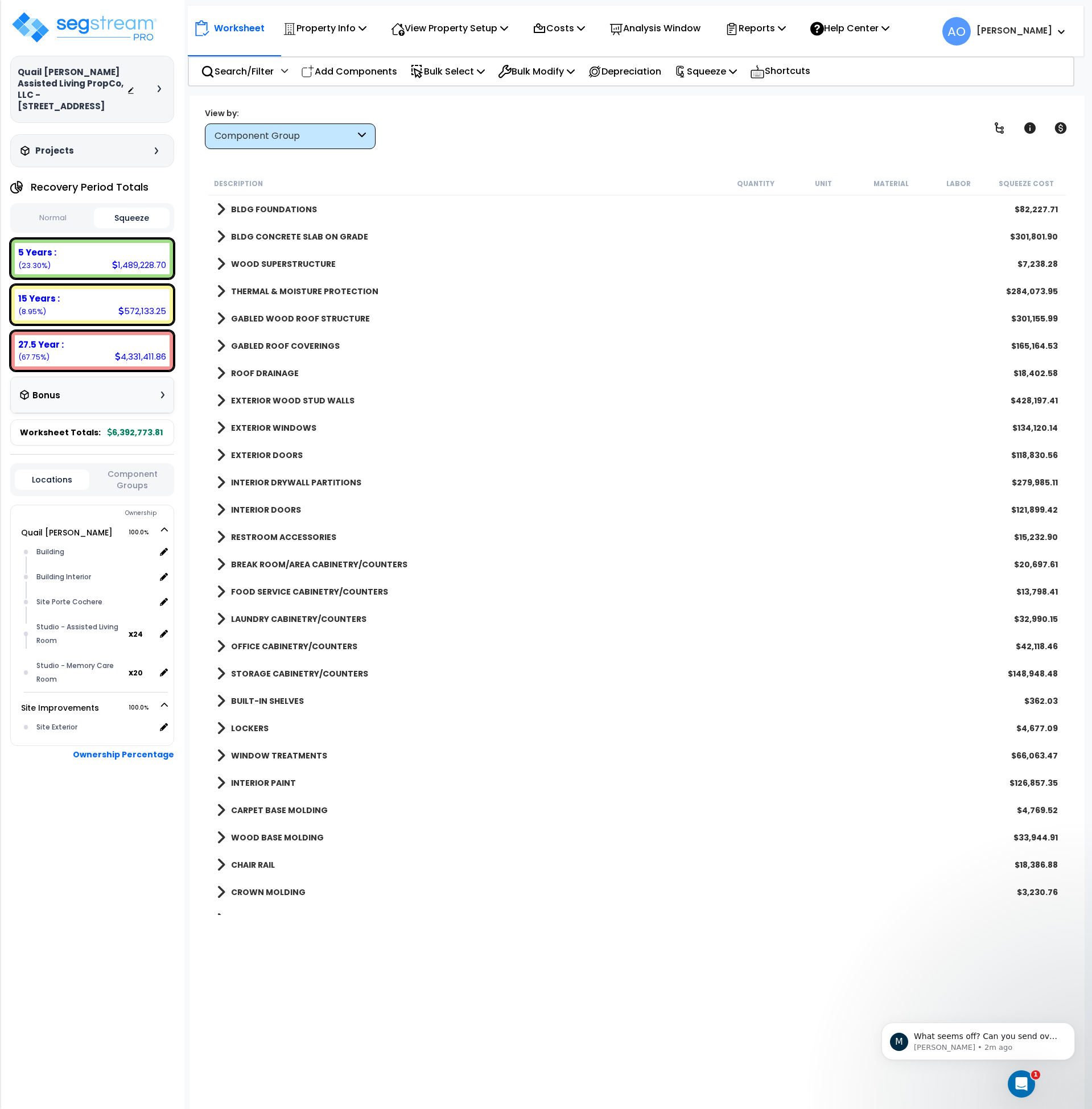
click at [292, 236] on b "BLDG CONCRETE SLAB ON GRADE" at bounding box center [300, 236] width 137 height 11
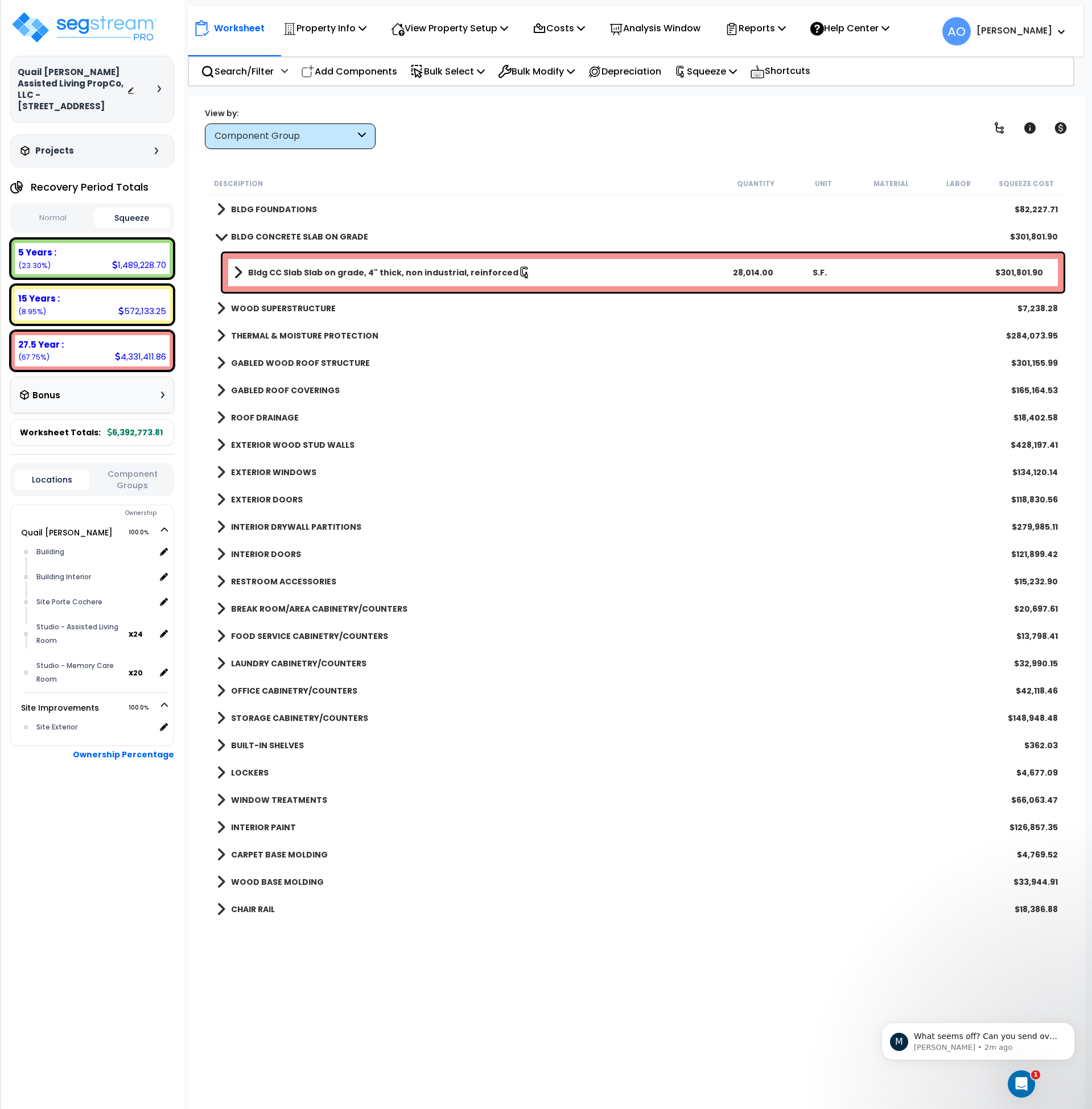
click at [293, 236] on b "BLDG CONCRETE SLAB ON GRADE" at bounding box center [300, 236] width 137 height 11
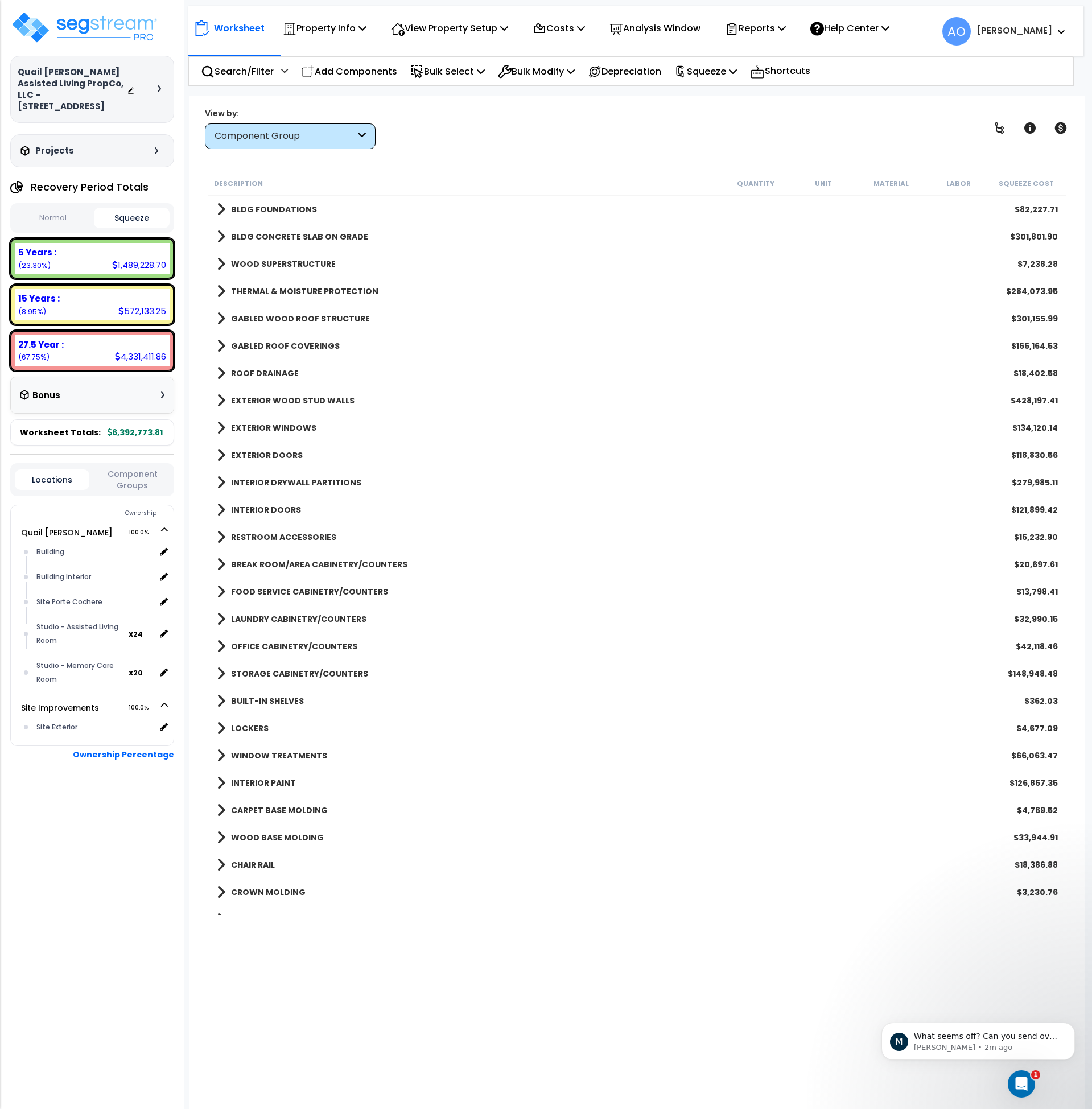
click at [293, 266] on b "WOOD SUPERSTRUCTURE" at bounding box center [283, 264] width 104 height 11
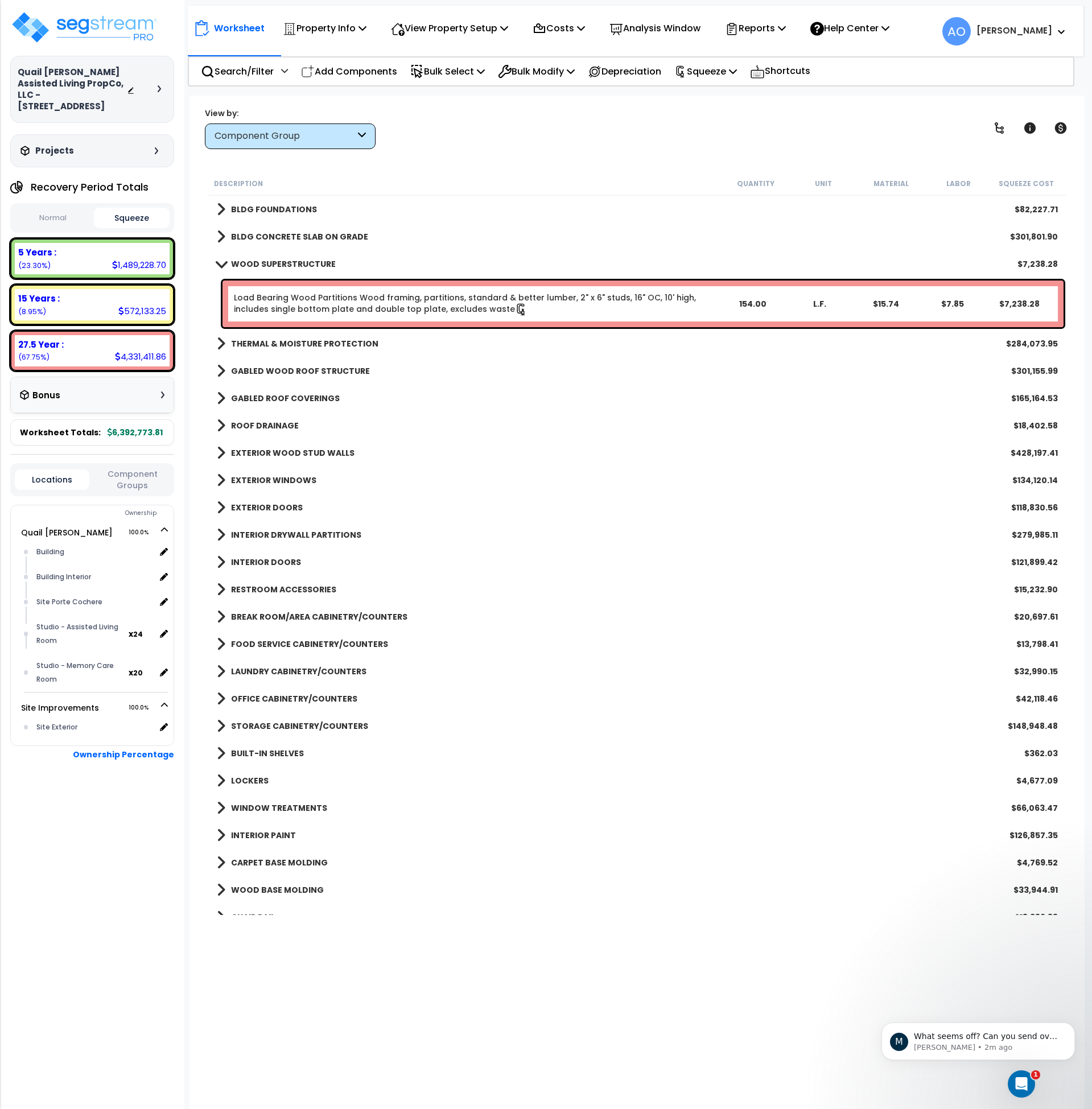
click at [293, 266] on b "WOOD SUPERSTRUCTURE" at bounding box center [283, 264] width 104 height 11
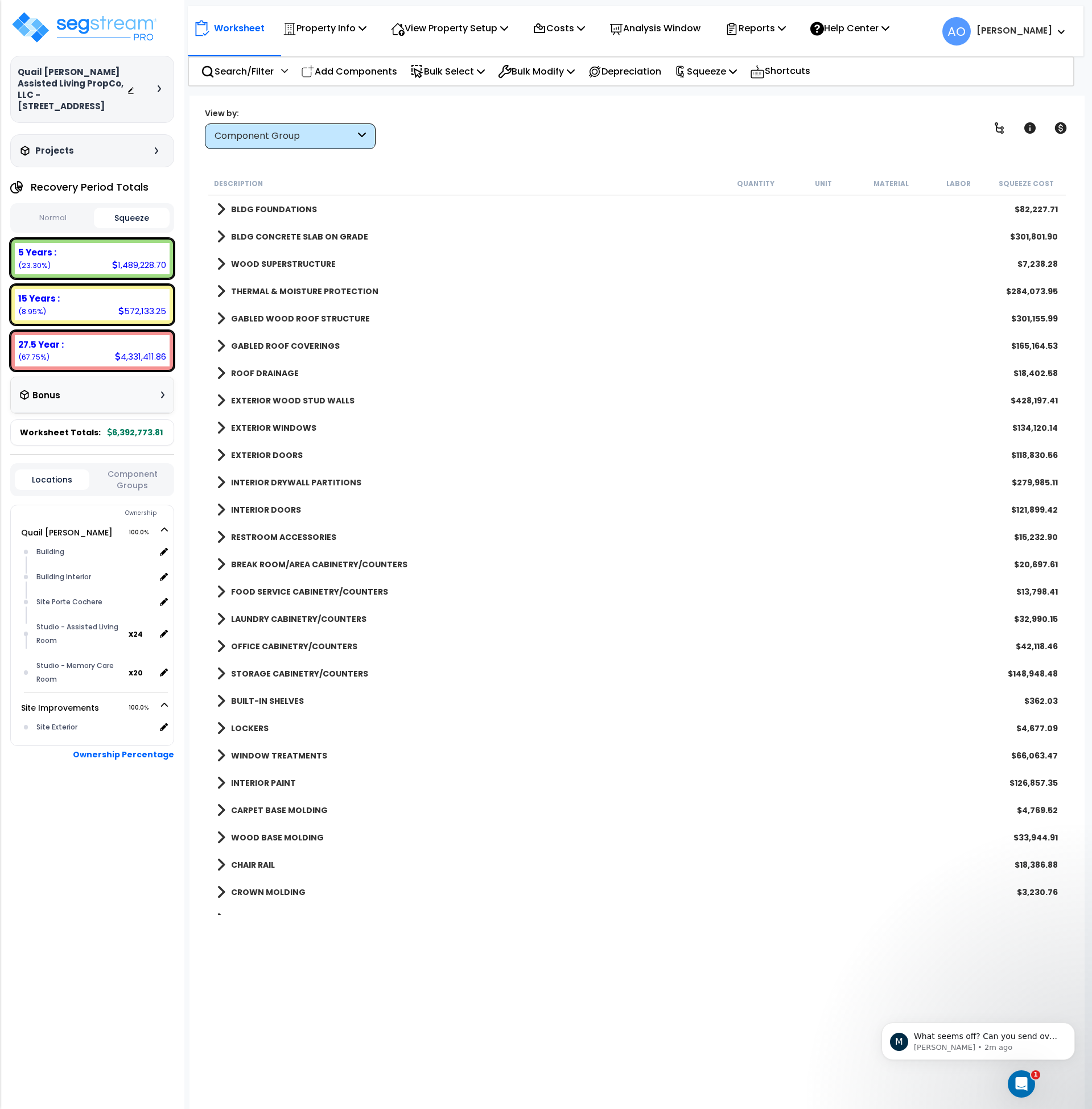
click at [300, 287] on b "THERMAL & MOISTURE PROTECTION" at bounding box center [305, 291] width 148 height 11
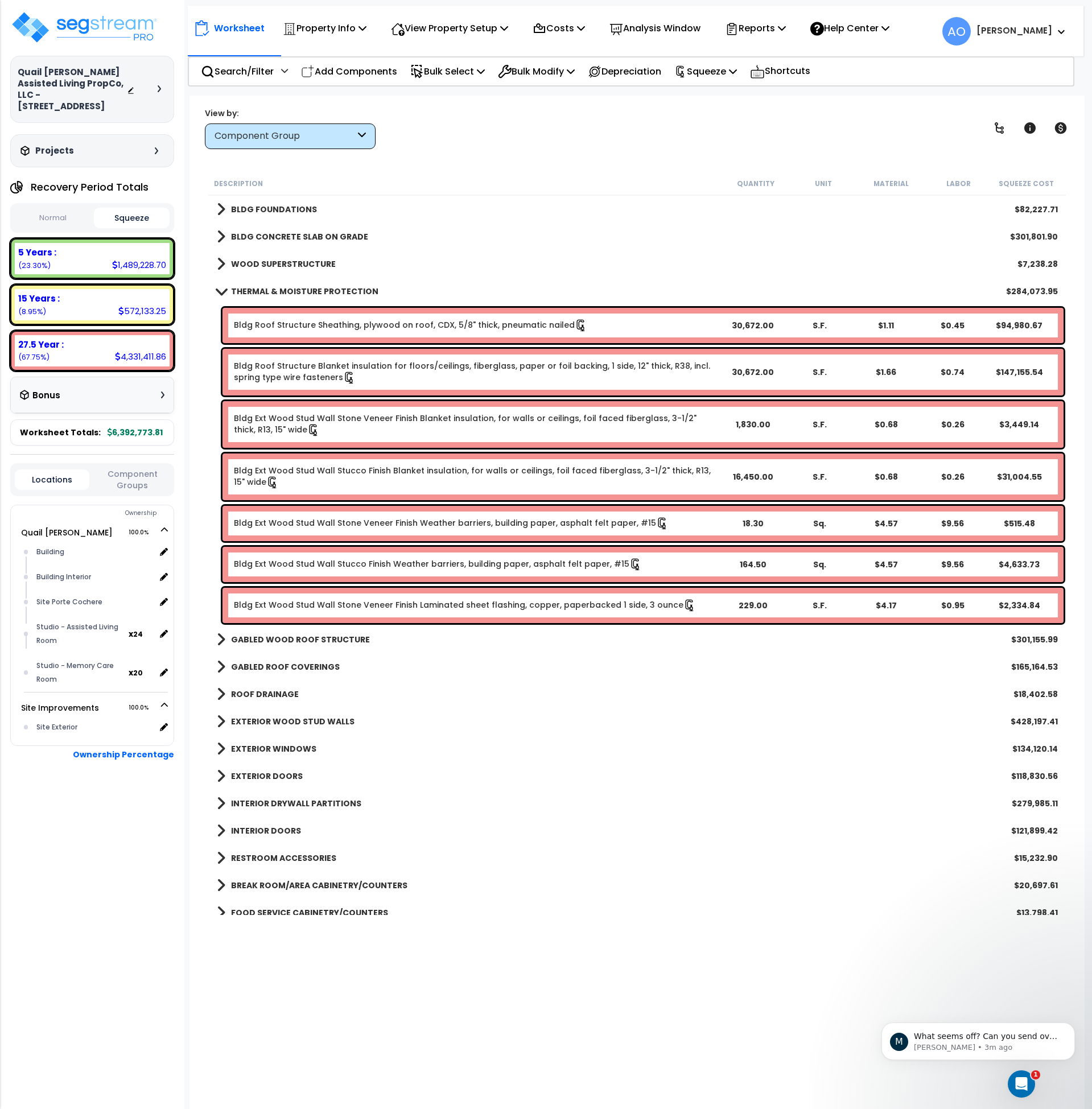
click at [272, 290] on b "THERMAL & MOISTURE PROTECTION" at bounding box center [305, 291] width 148 height 11
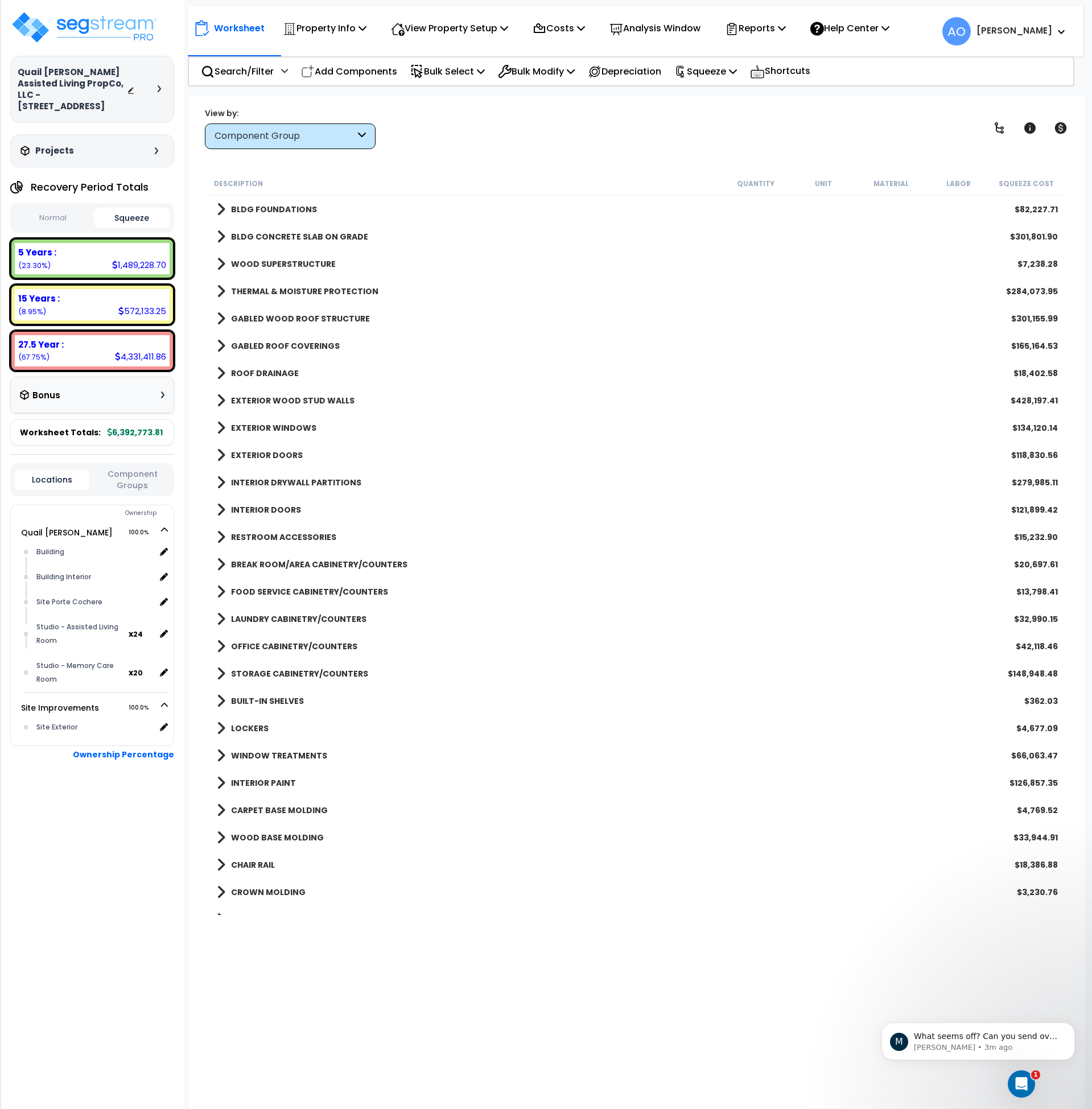
click at [272, 311] on link "GABLED WOOD ROOF STRUCTURE" at bounding box center [294, 318] width 153 height 16
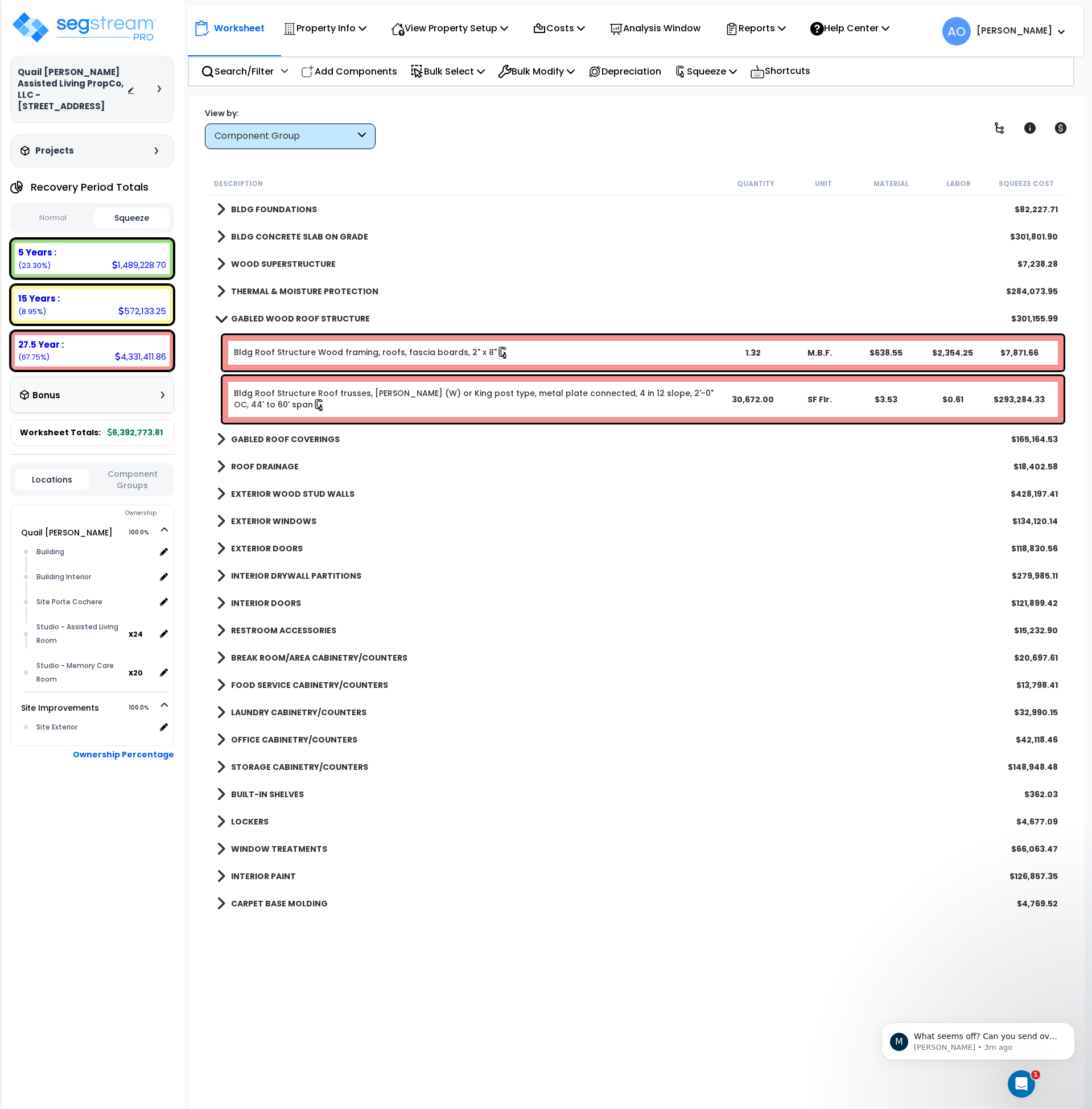
click at [271, 286] on b "THERMAL & MOISTURE PROTECTION" at bounding box center [305, 291] width 148 height 11
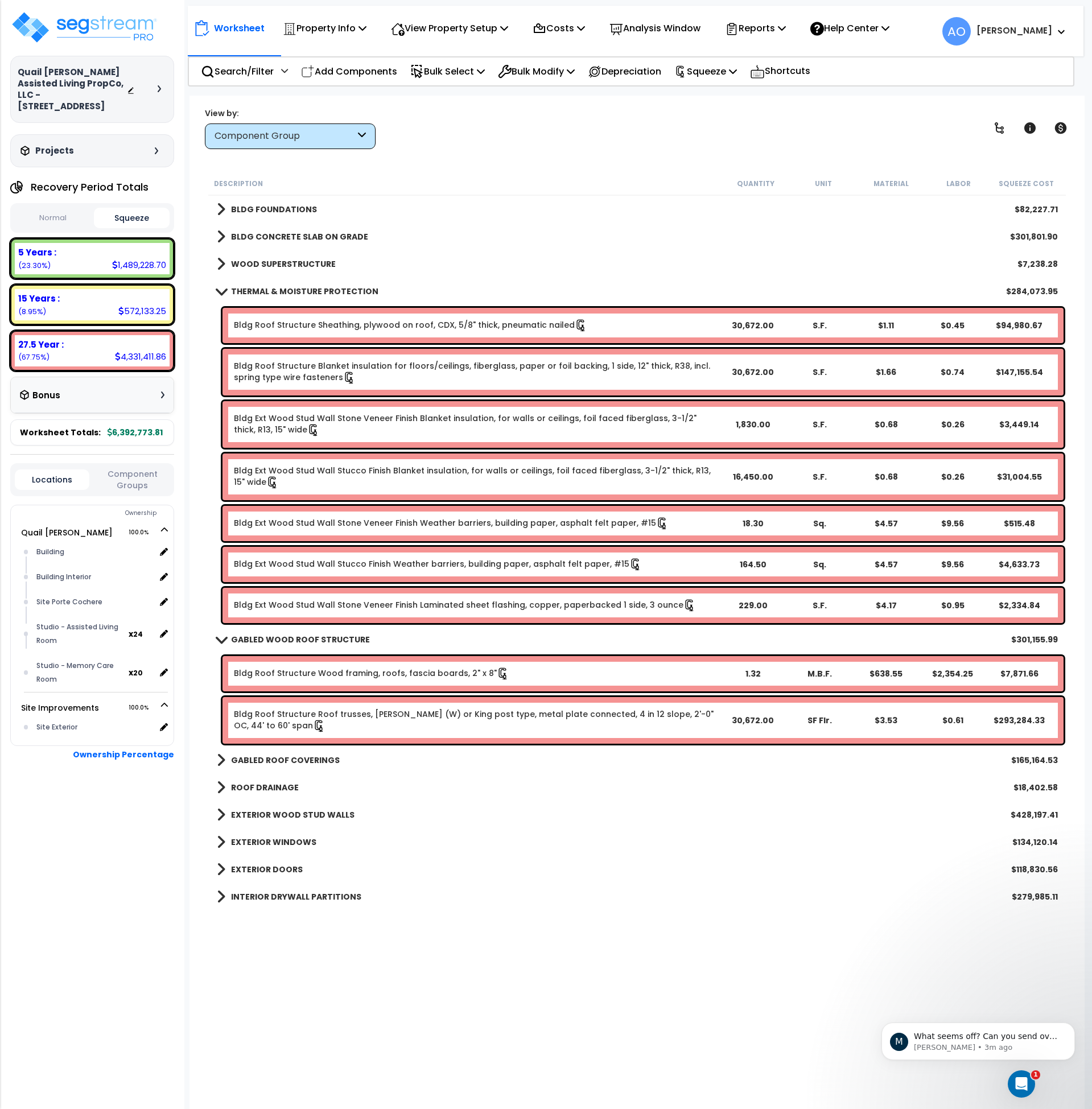
click at [271, 286] on b "THERMAL & MOISTURE PROTECTION" at bounding box center [305, 291] width 148 height 11
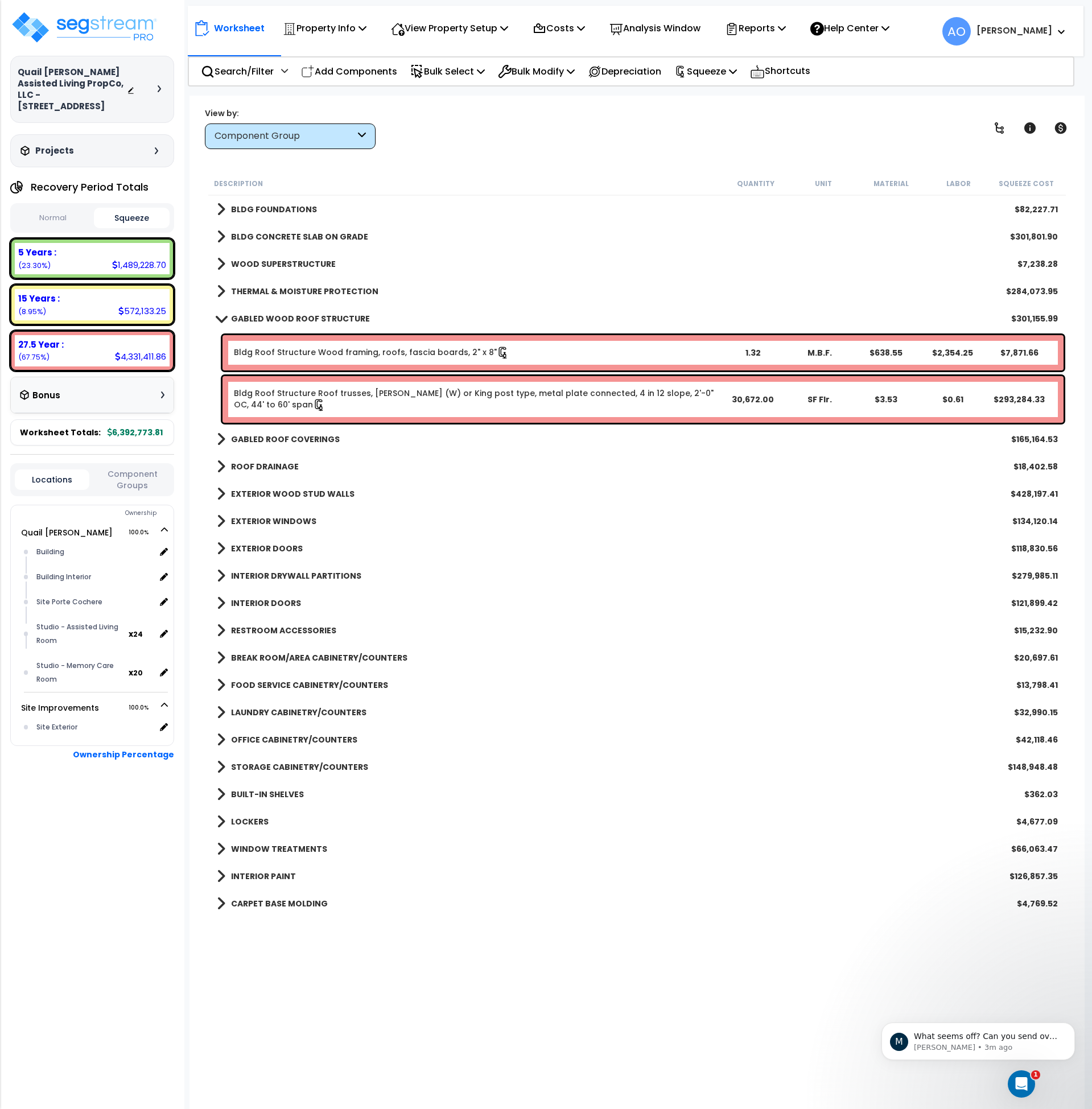
click at [279, 440] on b "GABLED ROOF COVERINGS" at bounding box center [285, 439] width 109 height 11
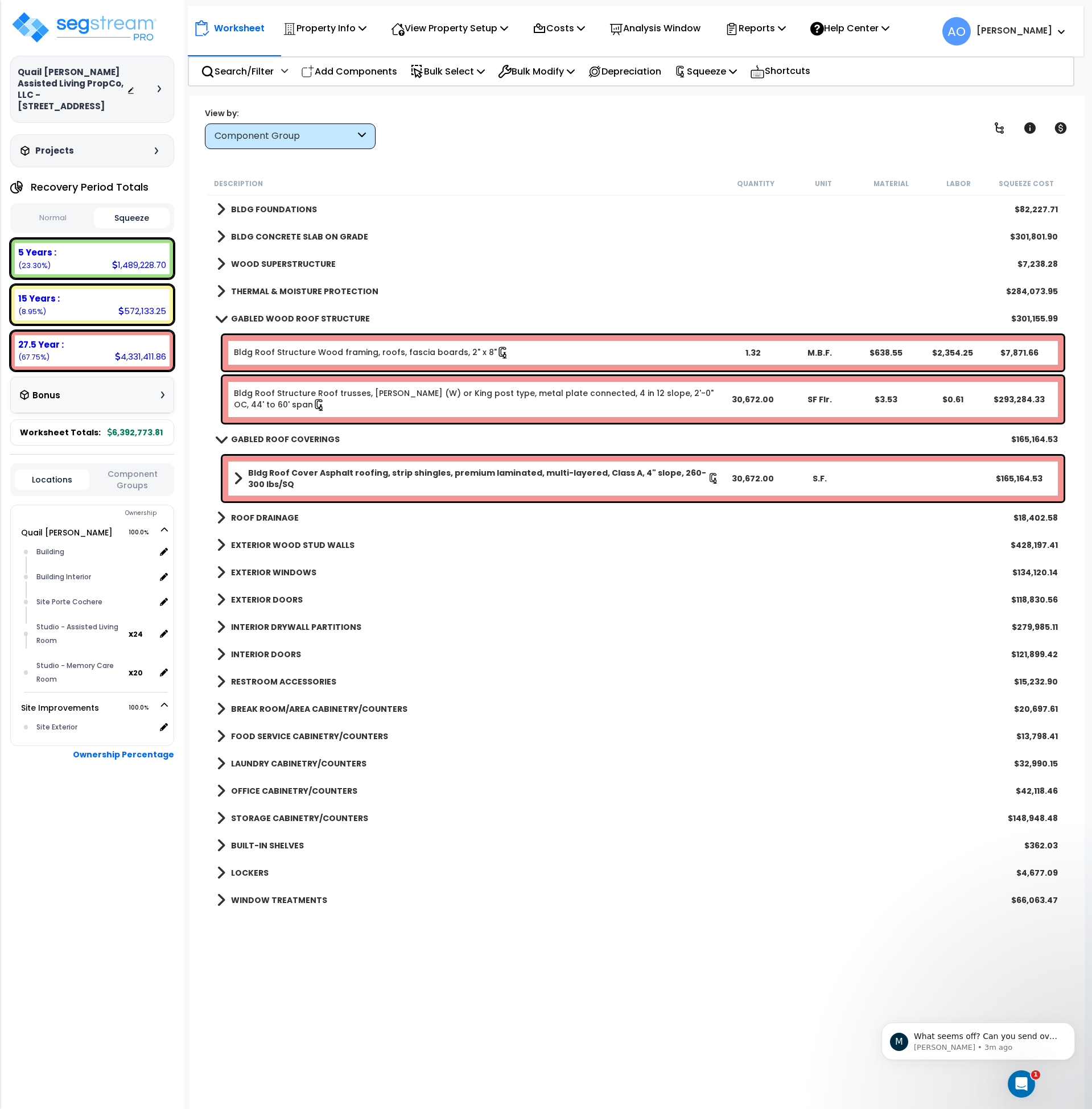
click at [279, 440] on b "GABLED ROOF COVERINGS" at bounding box center [285, 439] width 109 height 11
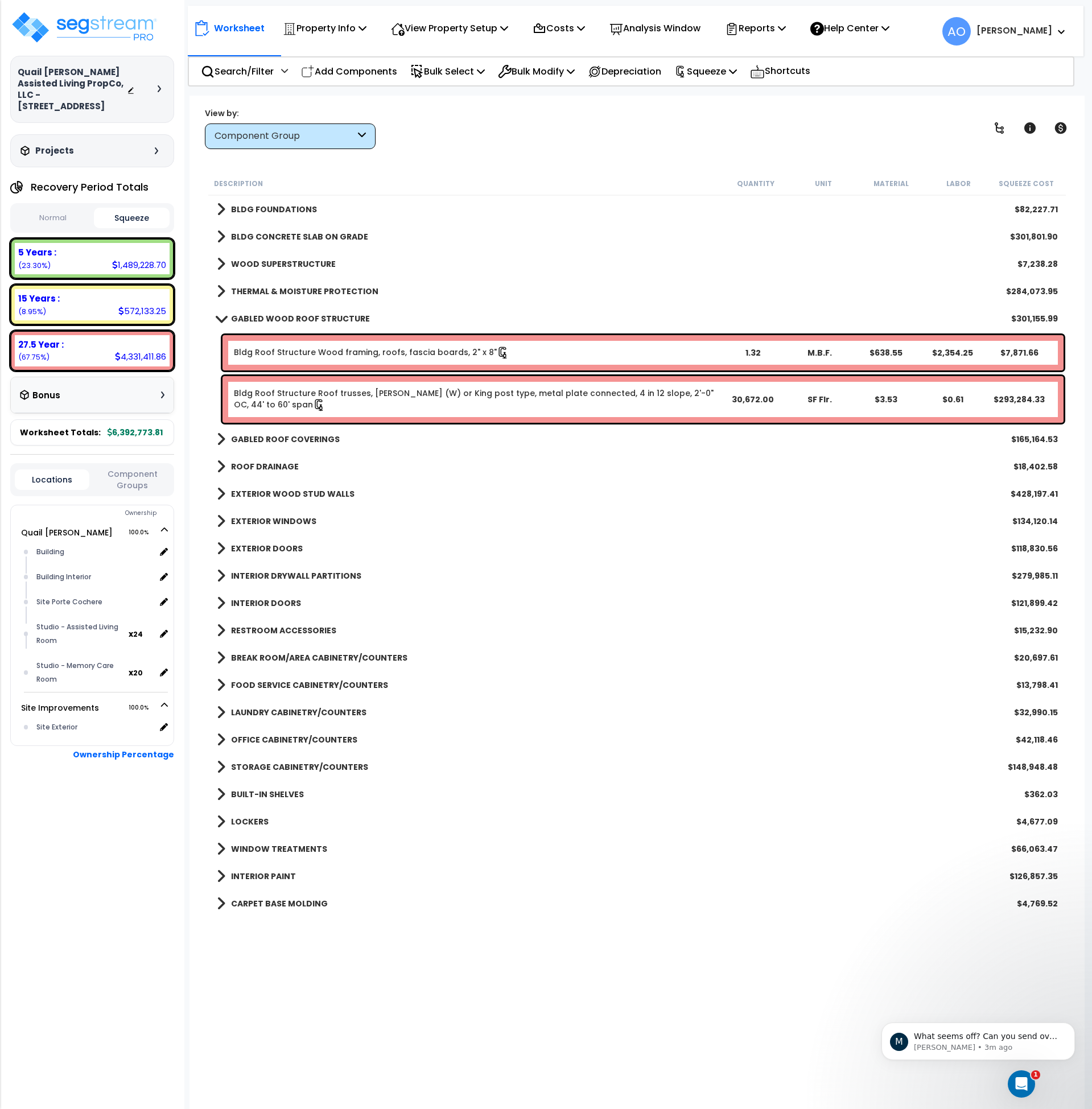
click at [275, 464] on b "ROOF DRAINAGE" at bounding box center [265, 466] width 68 height 11
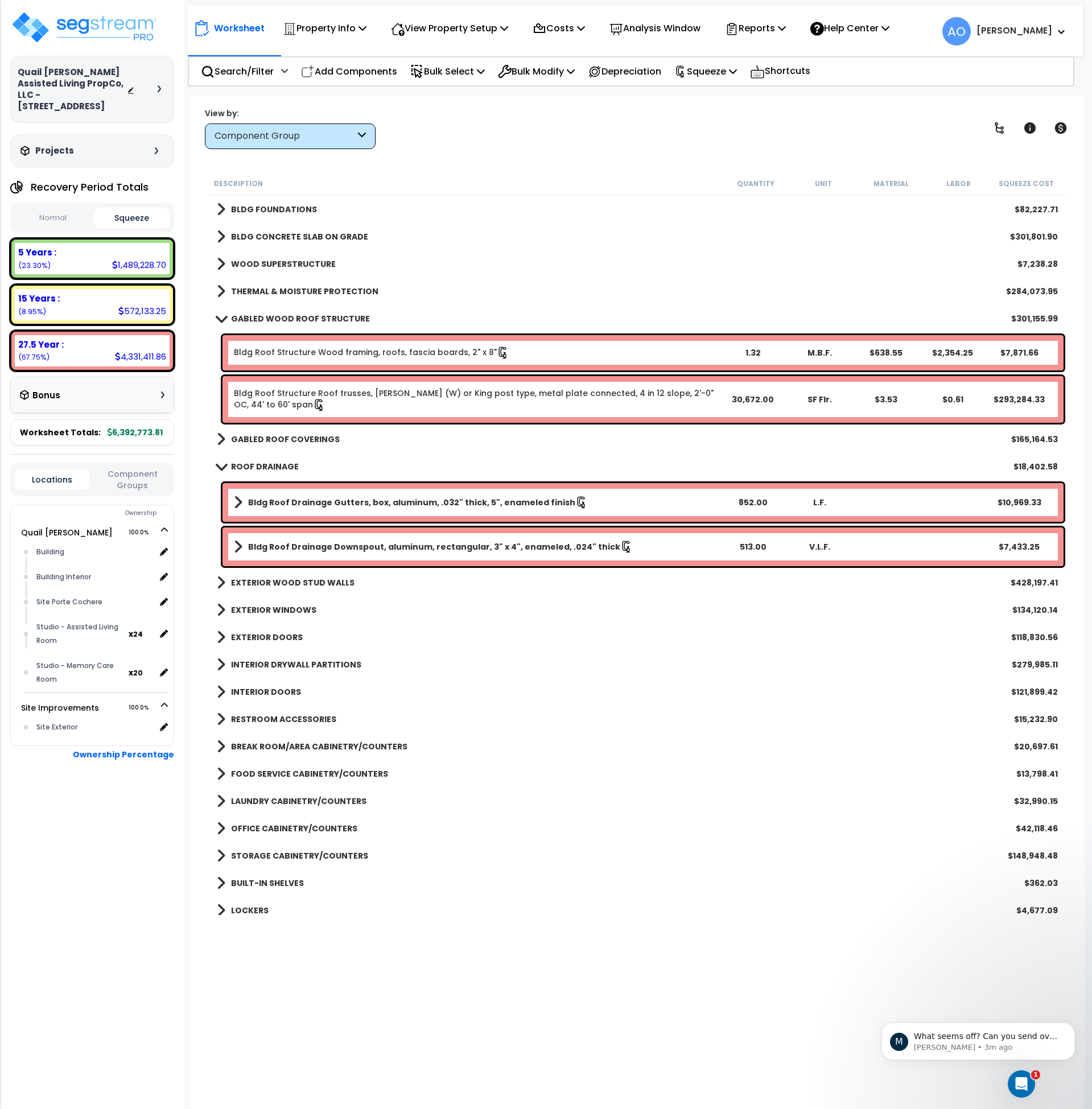
click at [275, 464] on b "ROOF DRAINAGE" at bounding box center [265, 466] width 68 height 11
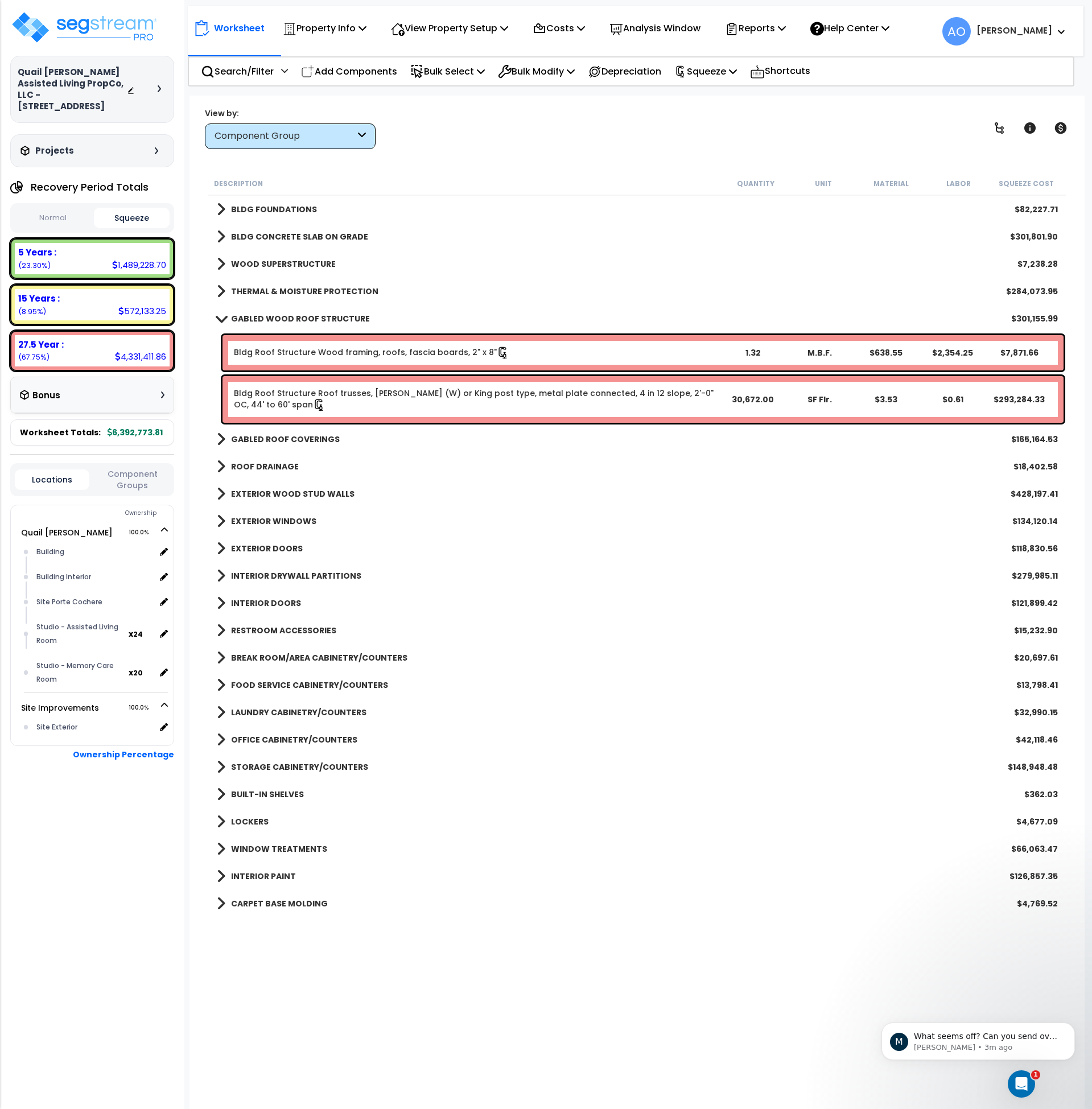
click at [279, 497] on b "EXTERIOR WOOD STUD WALLS" at bounding box center [293, 494] width 124 height 11
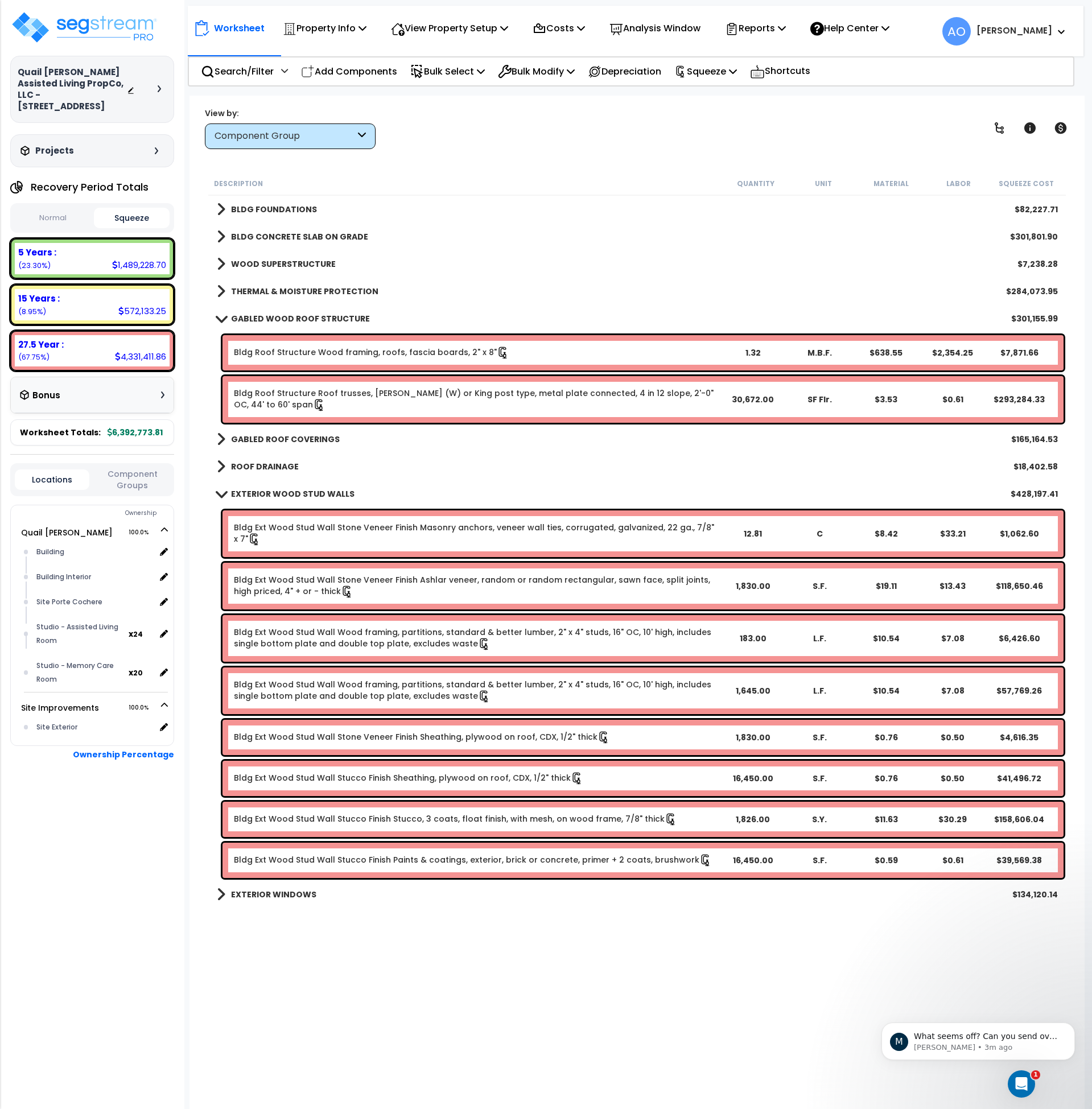
click at [279, 497] on b "EXTERIOR WOOD STUD WALLS" at bounding box center [293, 494] width 124 height 11
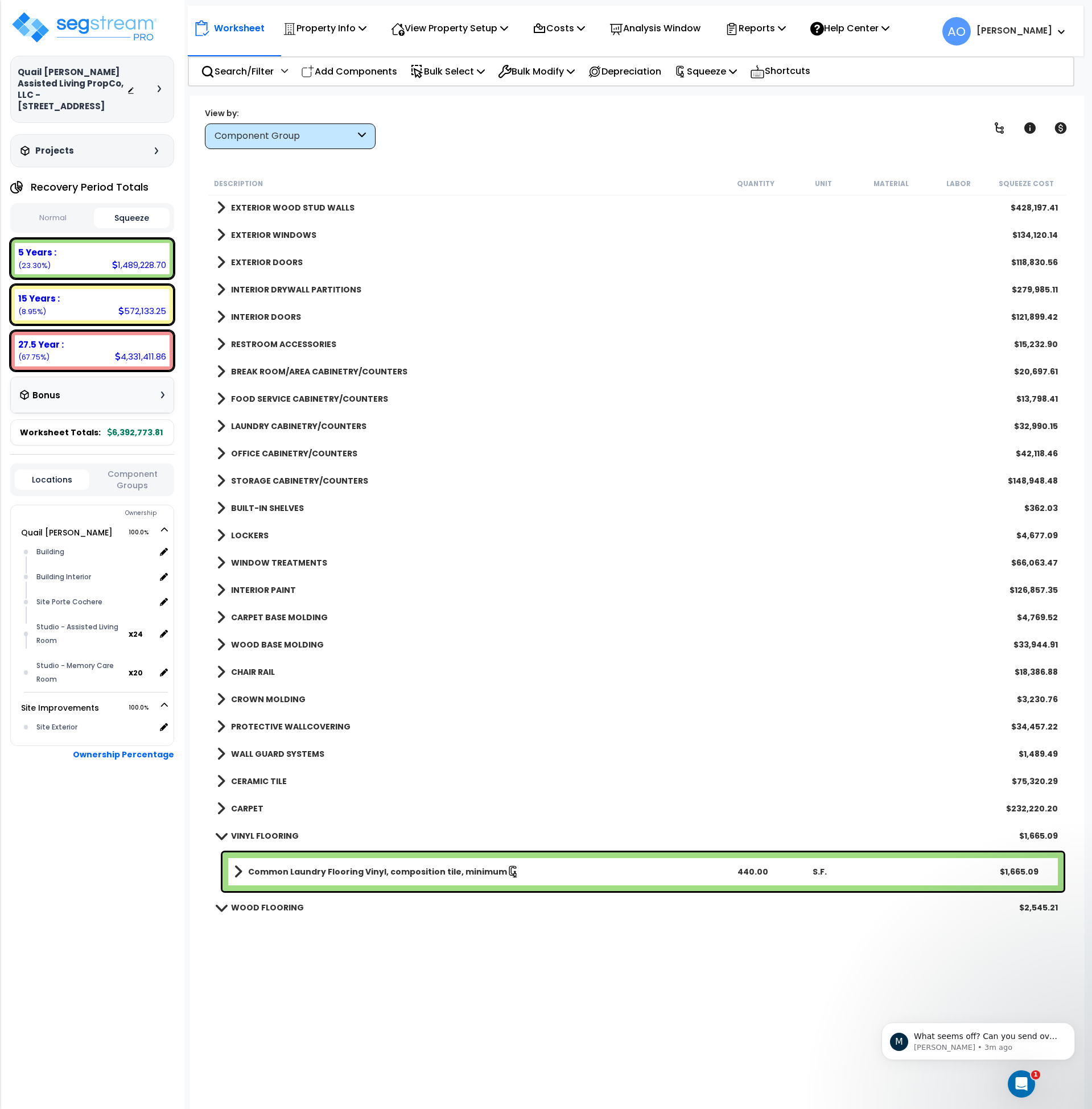
click at [316, 340] on b "RESTROOM ACCESSORIES" at bounding box center [283, 344] width 105 height 11
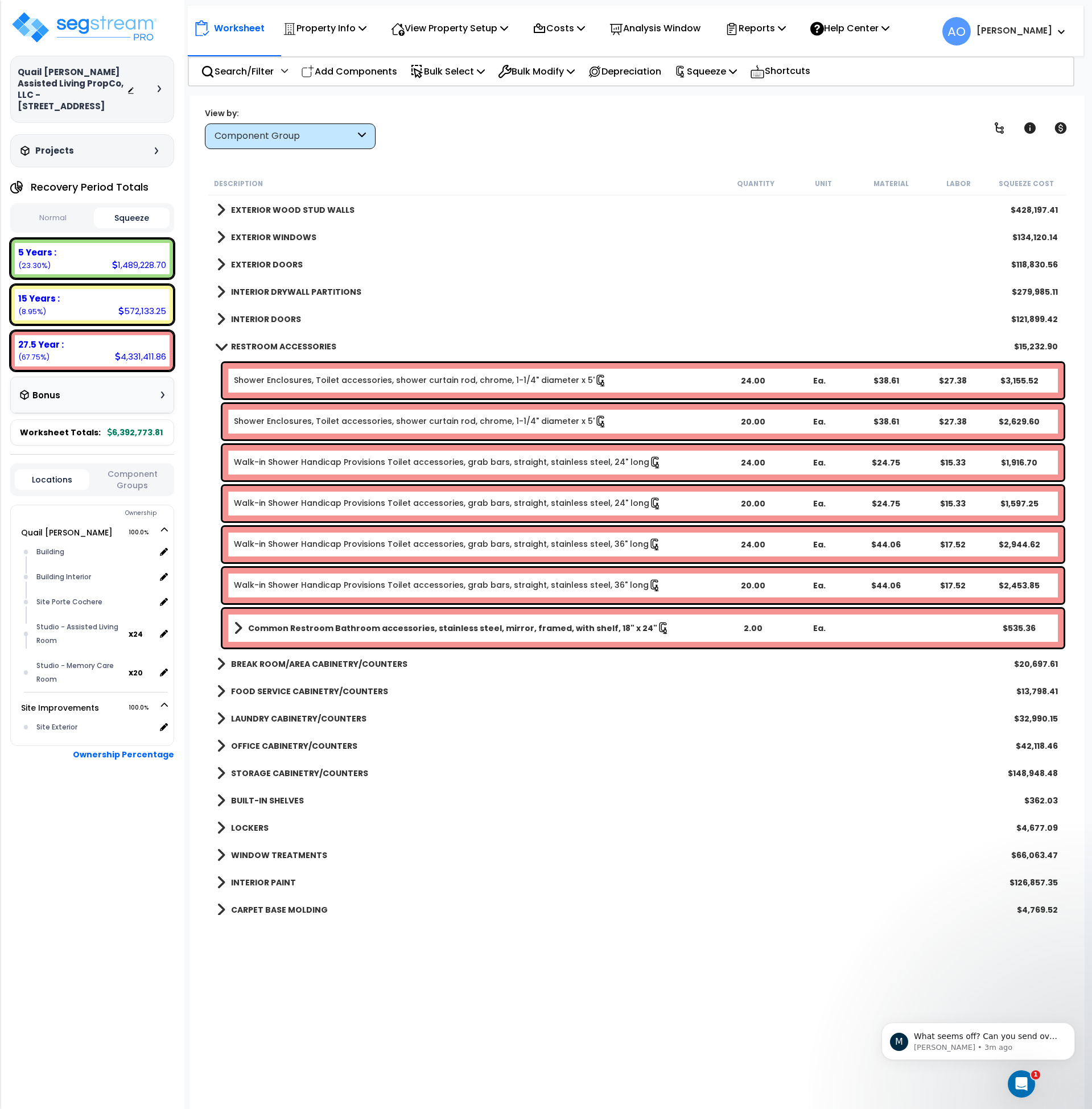
scroll to position [283, 0]
click at [316, 340] on link "RESTROOM ACCESSORIES" at bounding box center [277, 347] width 120 height 16
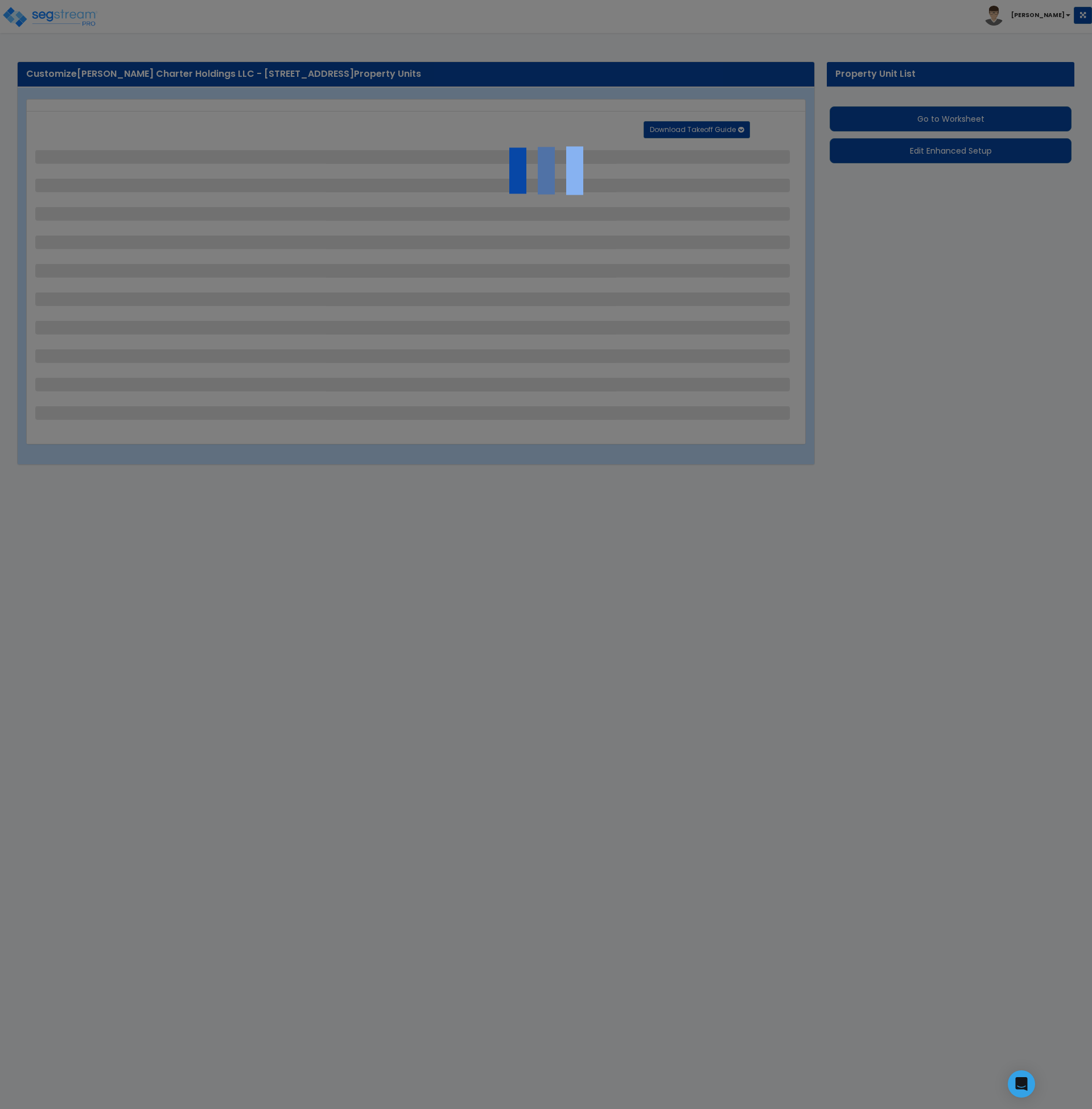
select select "2"
select select "1"
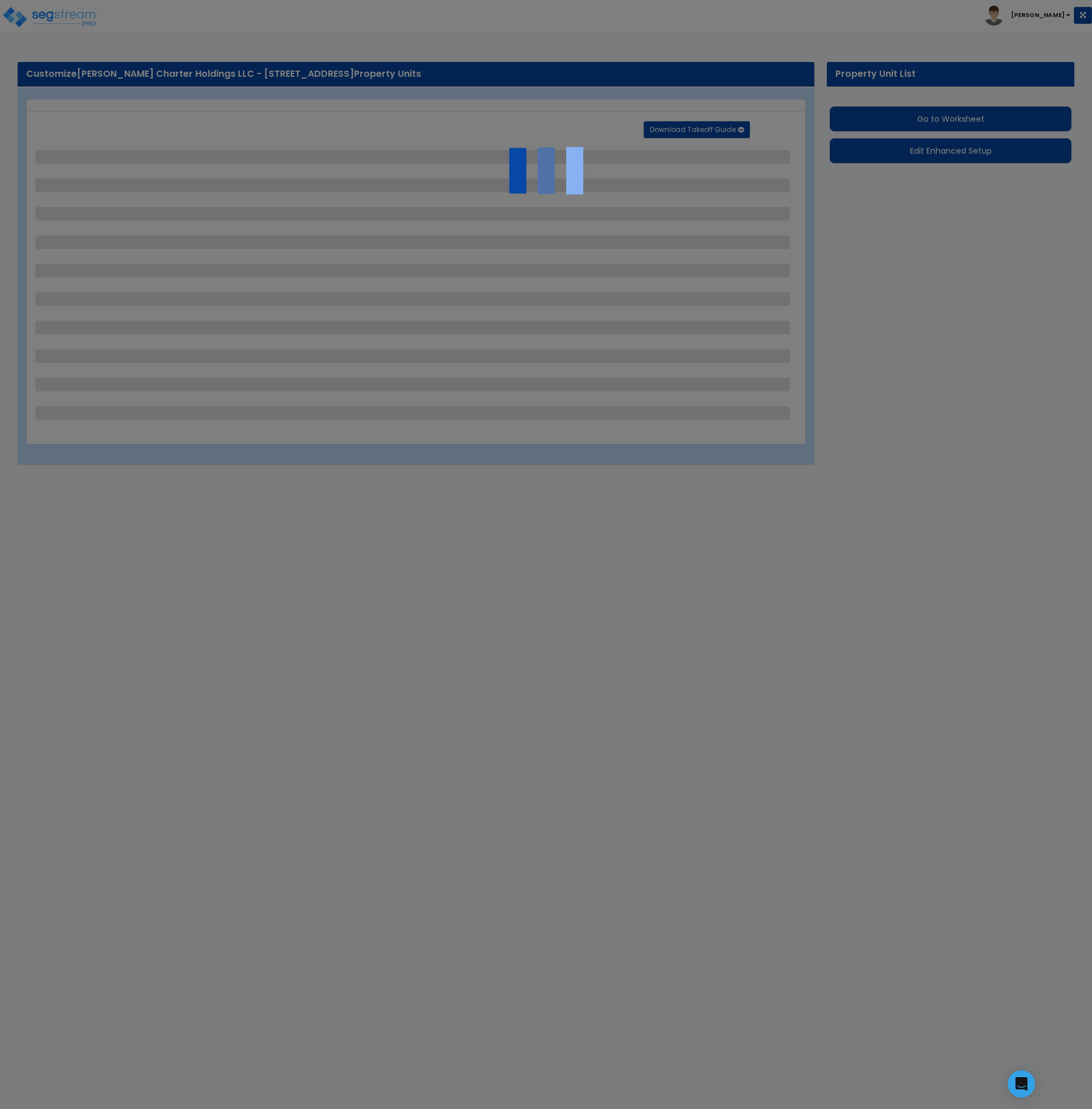
select select "1"
select select "2"
select select "1"
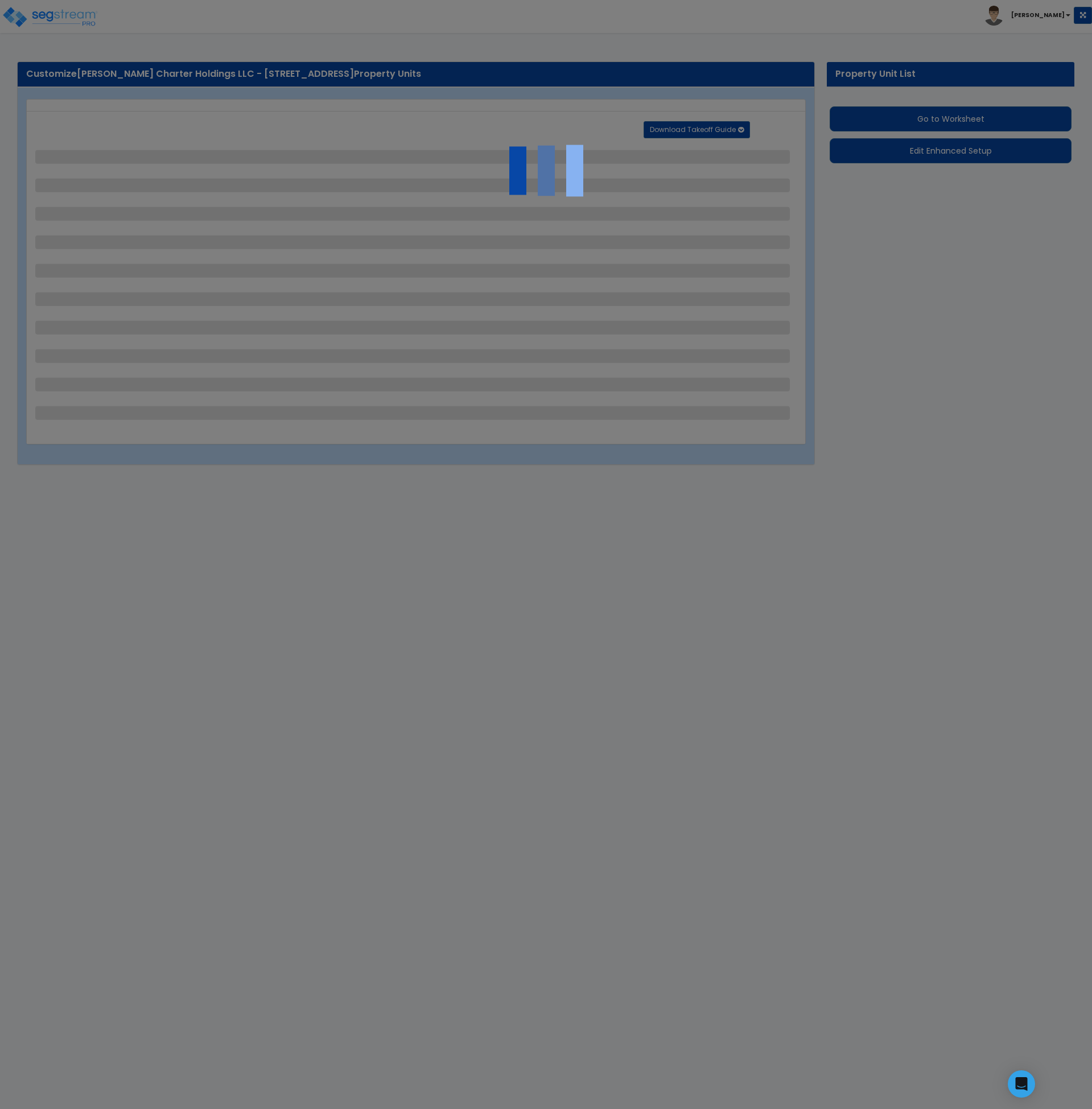
select select "1"
select select "3"
select select "2"
select select "1"
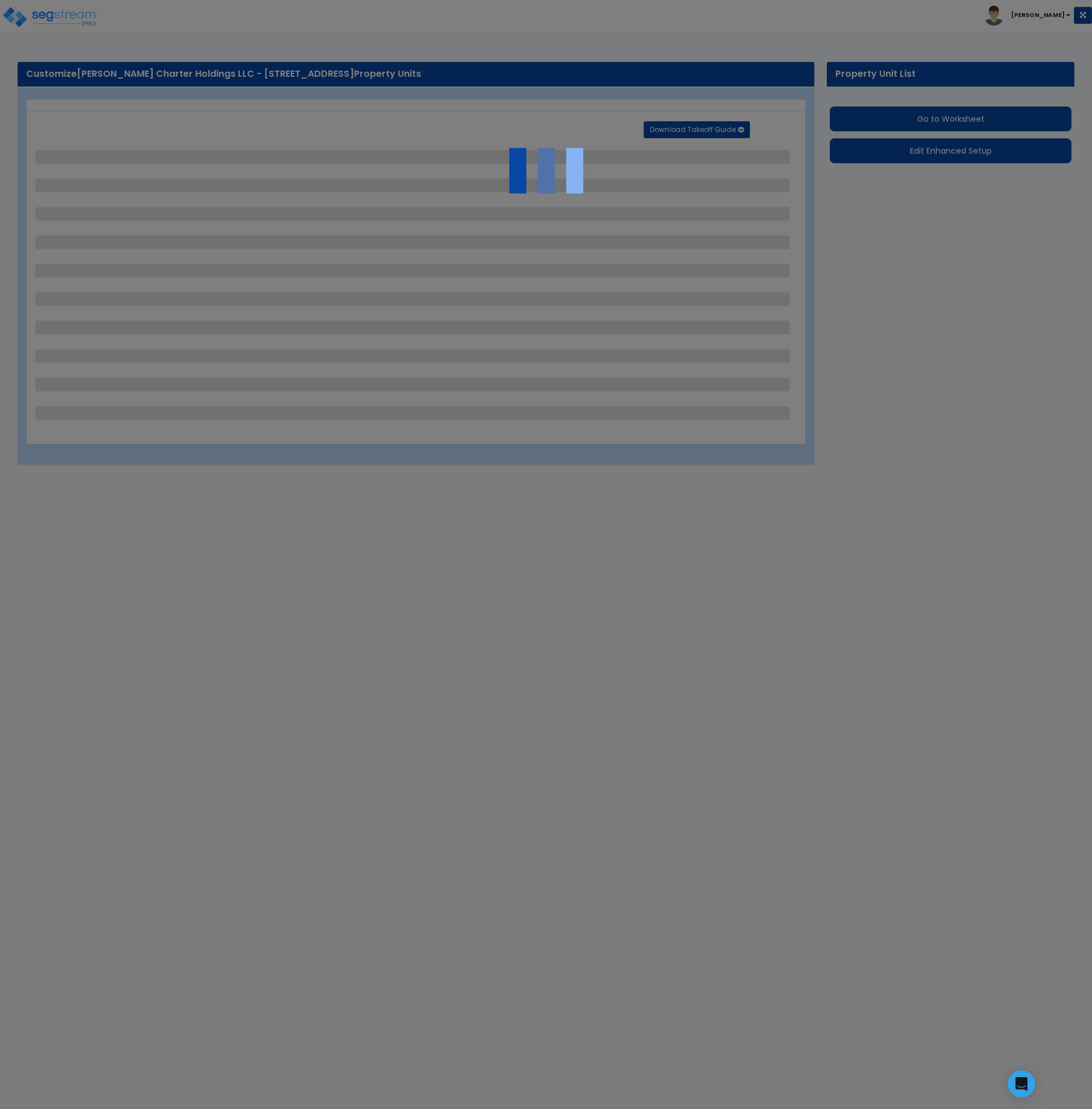
select select "1"
select select "2"
select select "3"
select select "2"
select select "4"
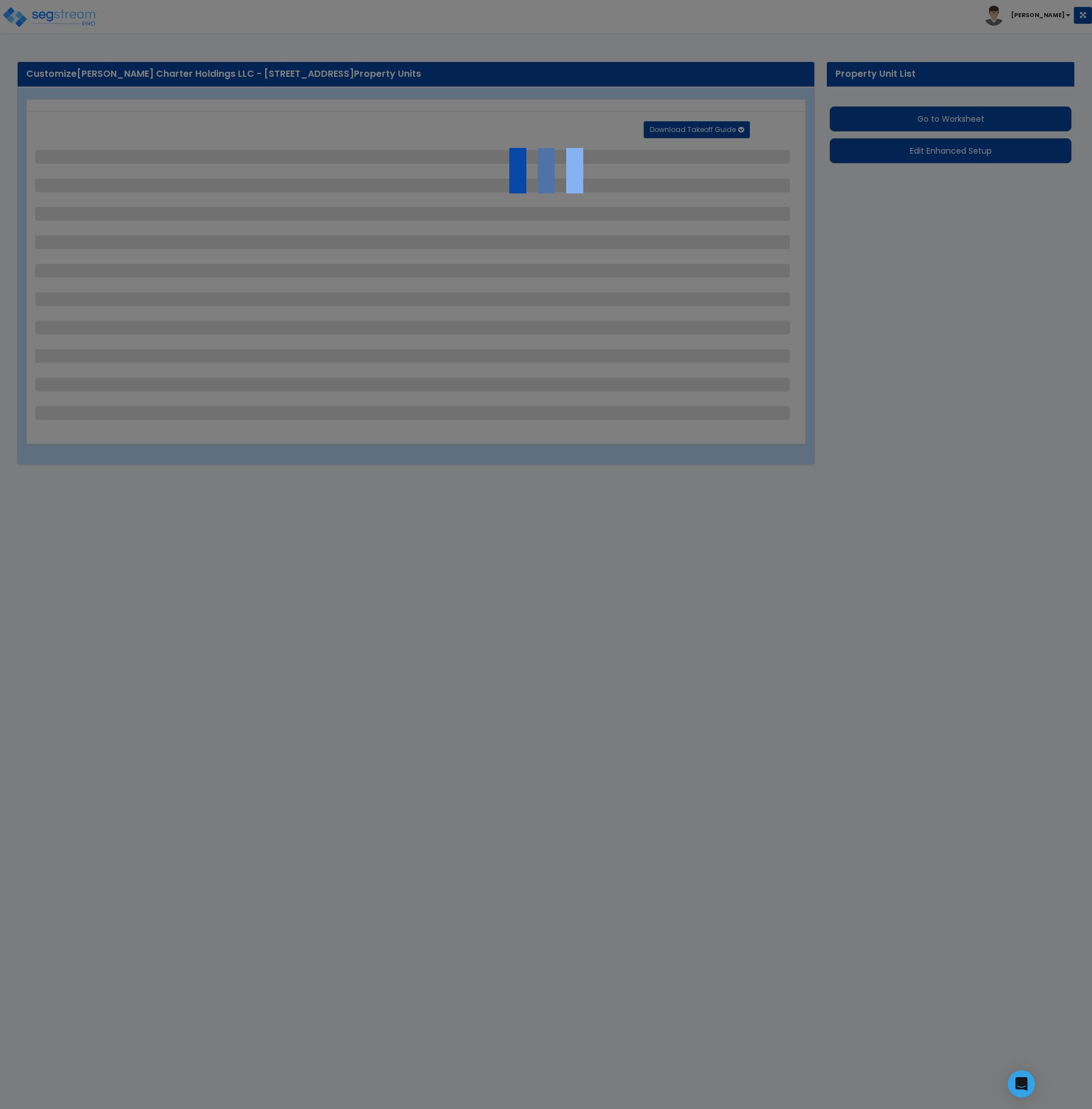
select select "1"
select select "2"
select select "4"
select select "1"
select select "2"
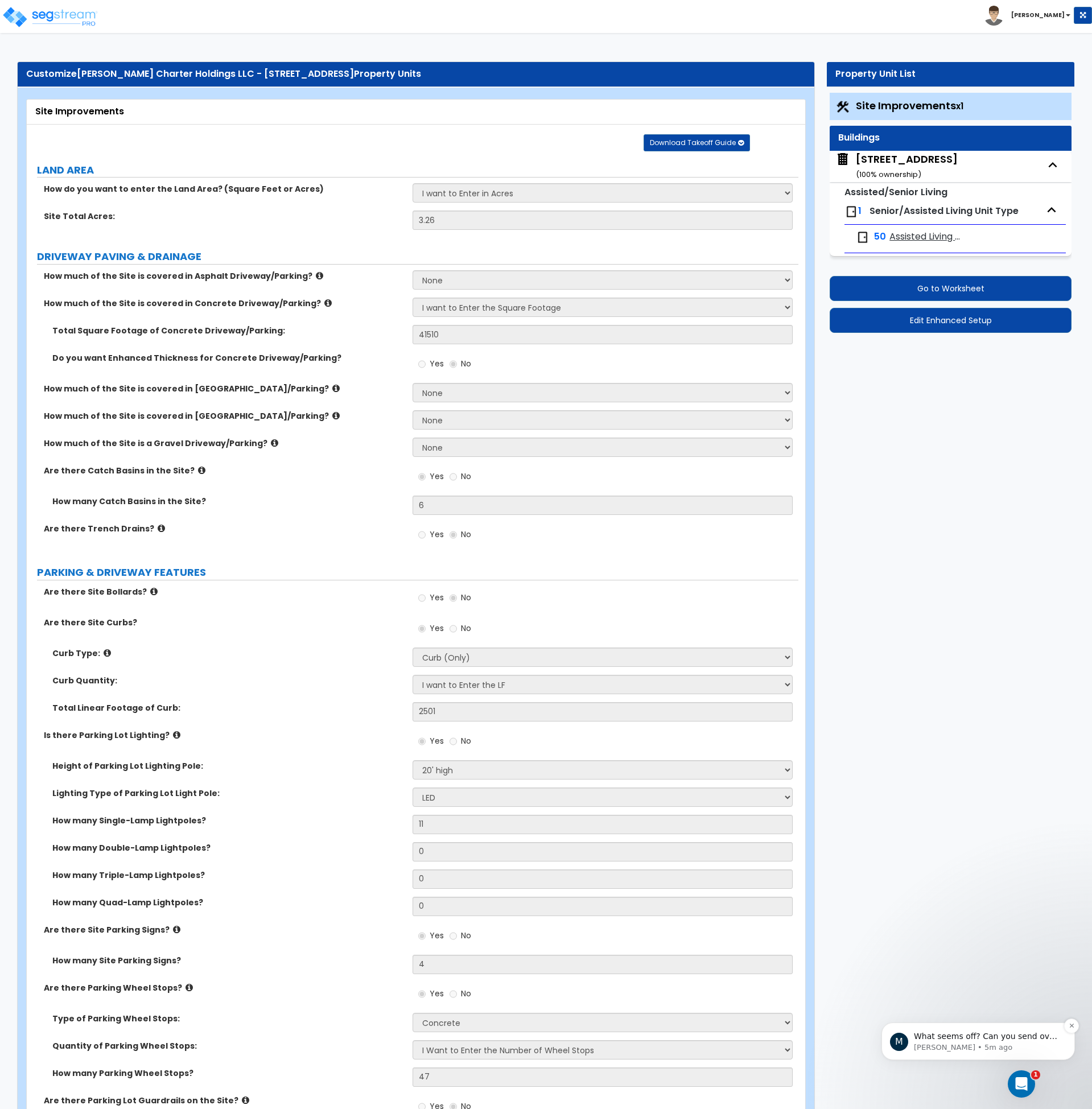
click at [950, 1037] on p "What seems off? Can you send over the url for each one?" at bounding box center [987, 1037] width 147 height 11
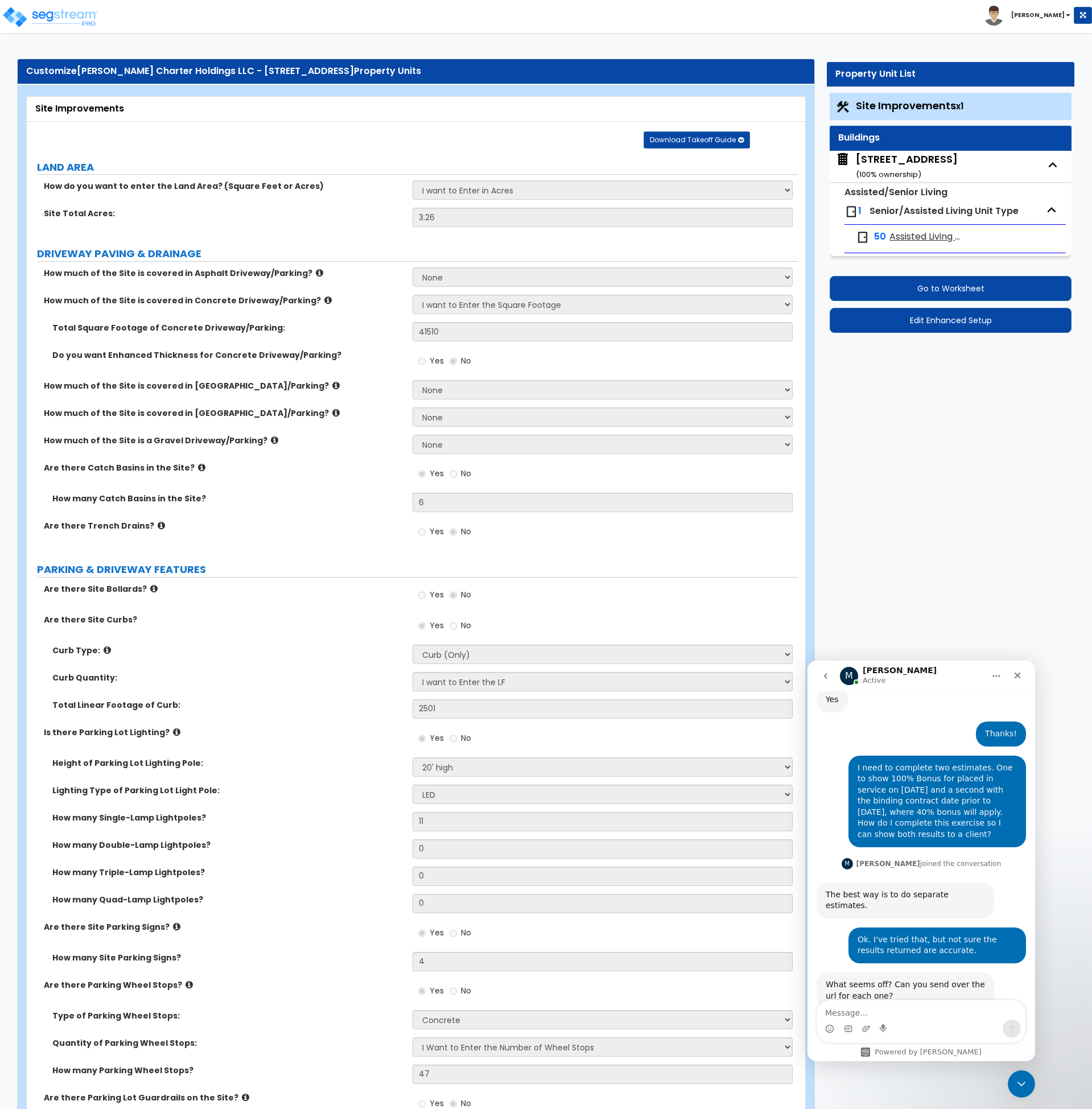
scroll to position [5, 0]
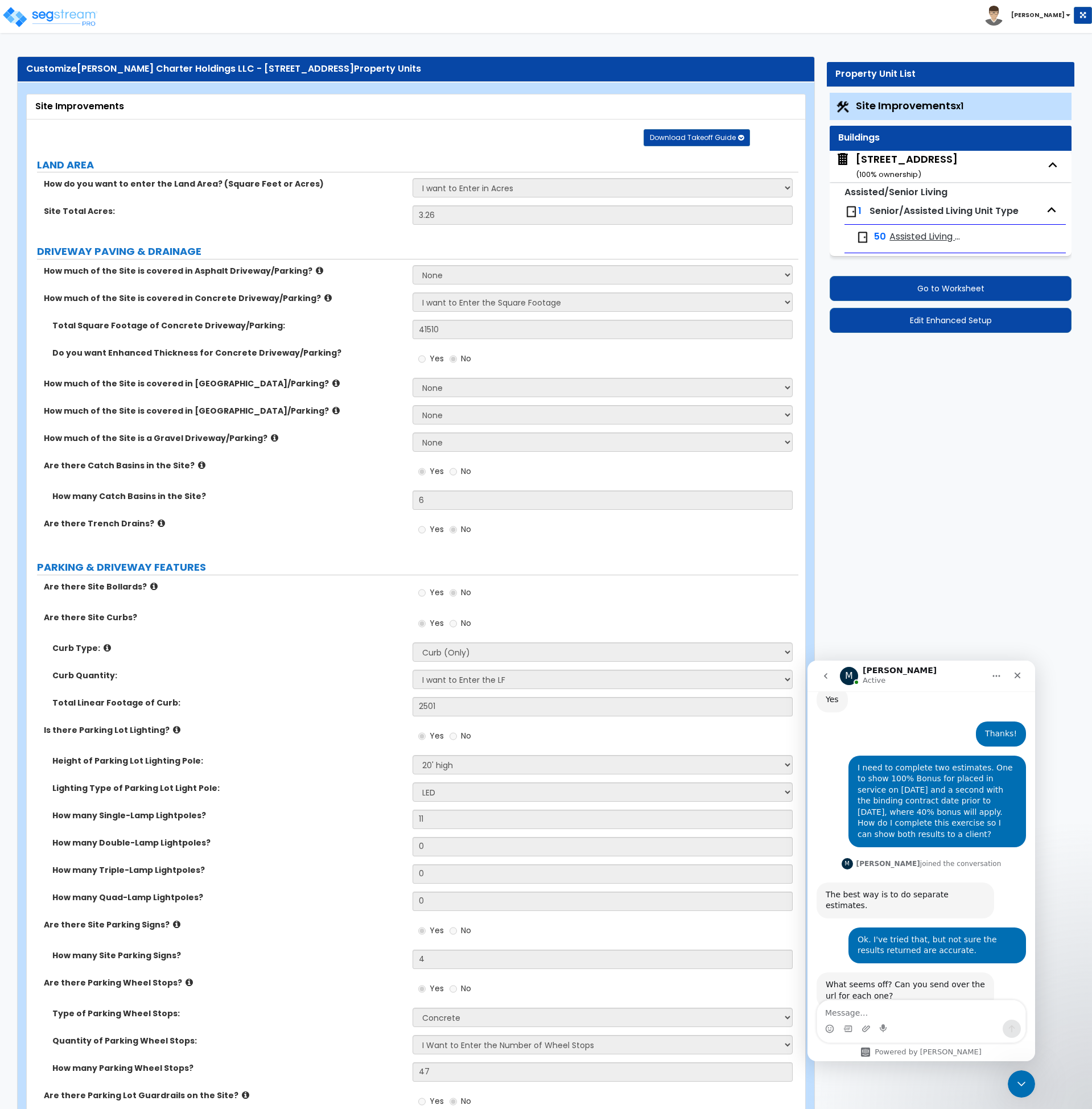
click at [902, 1009] on textarea "Message…" at bounding box center [921, 1010] width 209 height 20
type textarea "W"
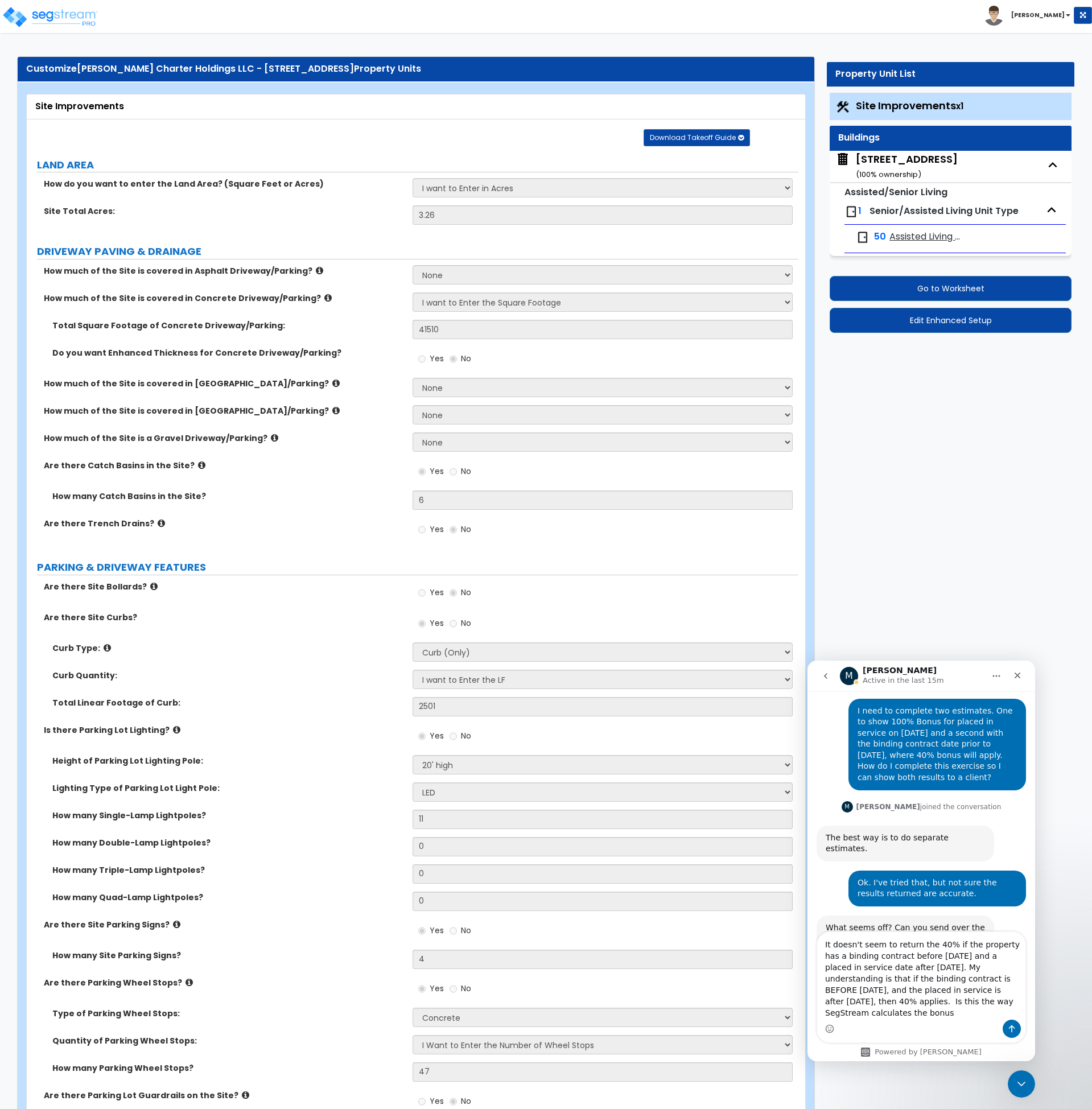
scroll to position [829, 0]
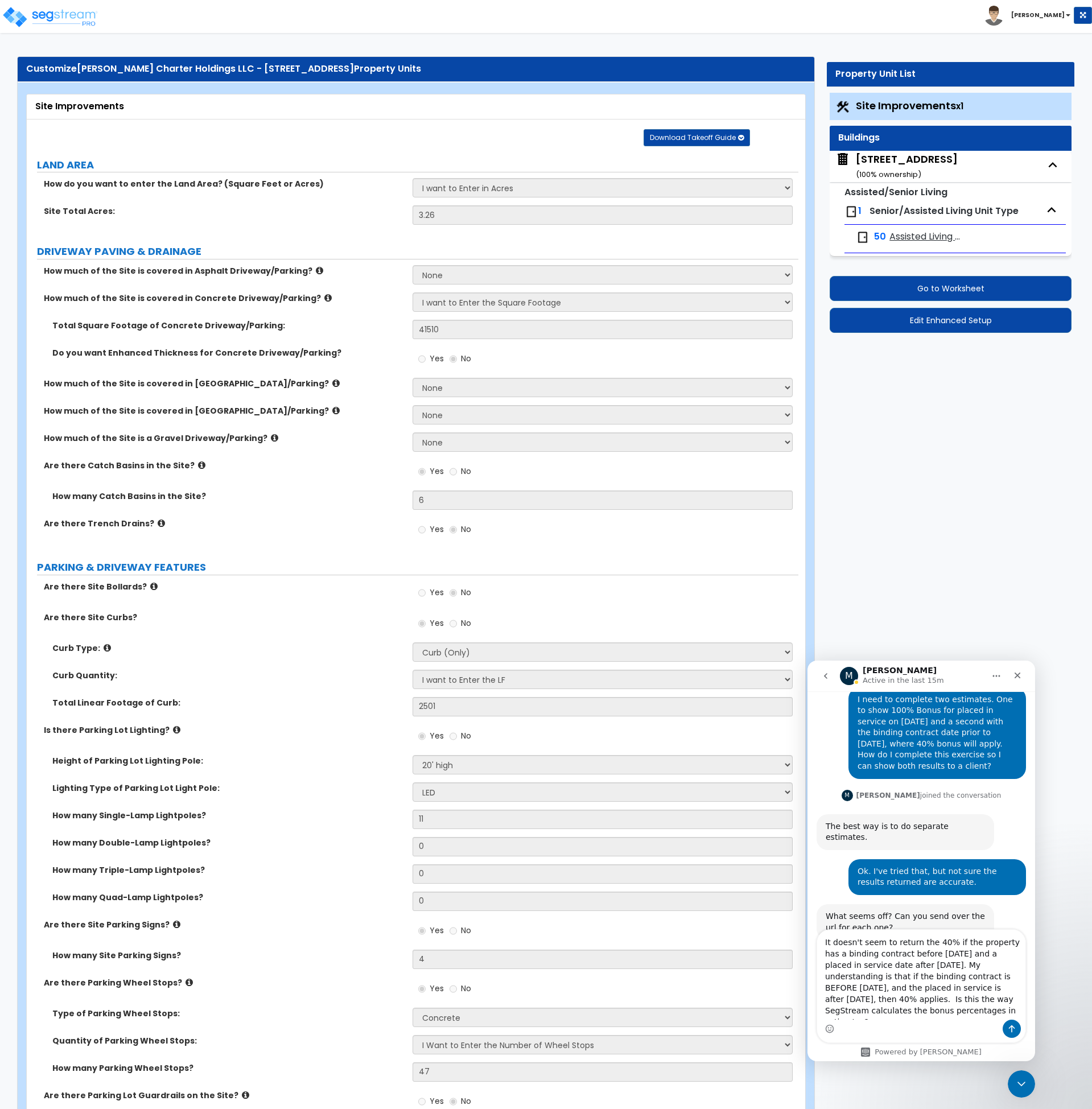
type textarea "It doesn't seem to return the 40% if the property has a binding contract before…"
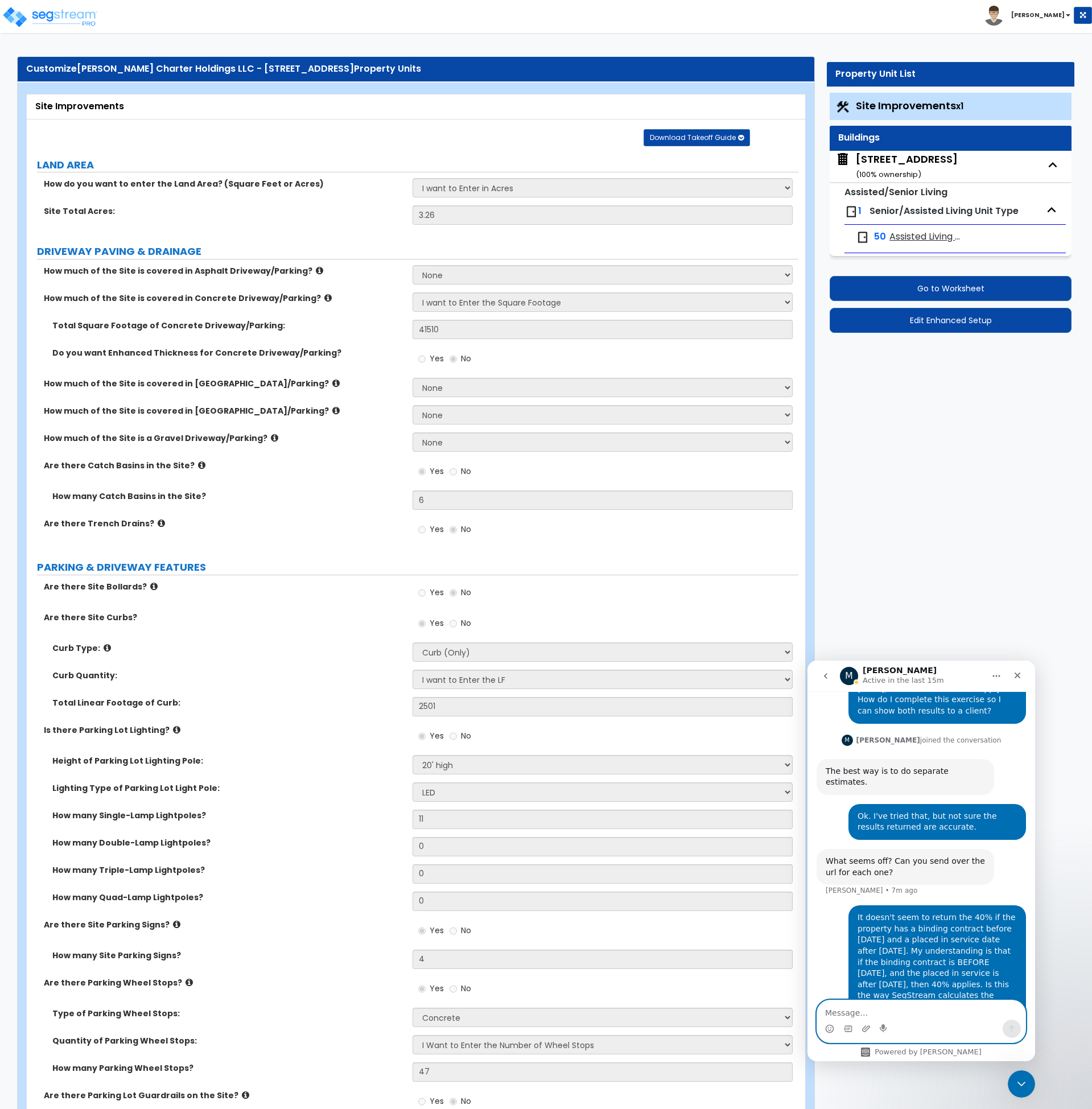
click at [836, 1014] on textarea "Message…" at bounding box center [921, 1010] width 209 height 20
paste textarea "[URL][DOMAIN_NAME]"
type textarea "URL: [URL][DOMAIN_NAME]"
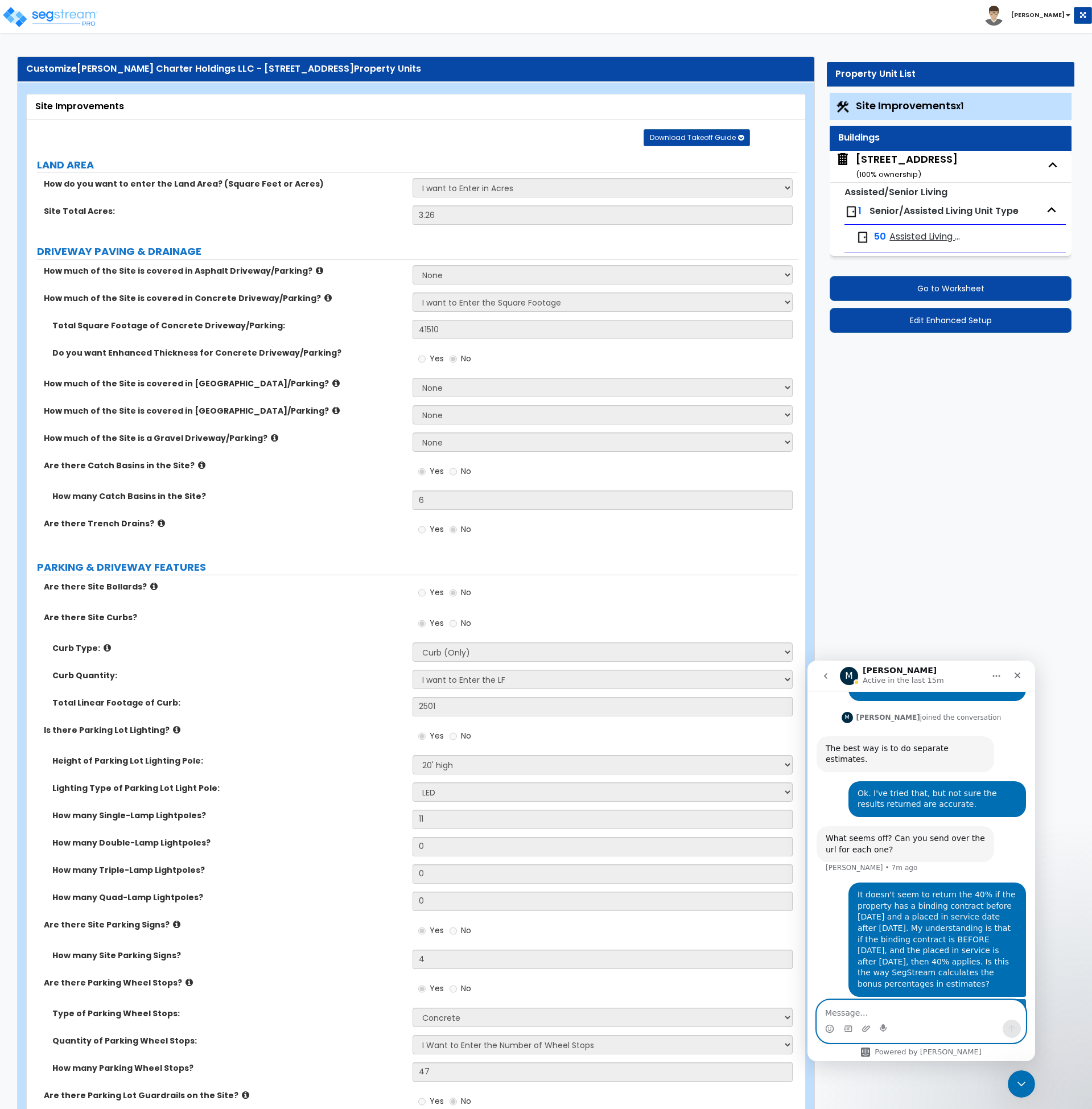
scroll to position [933, 0]
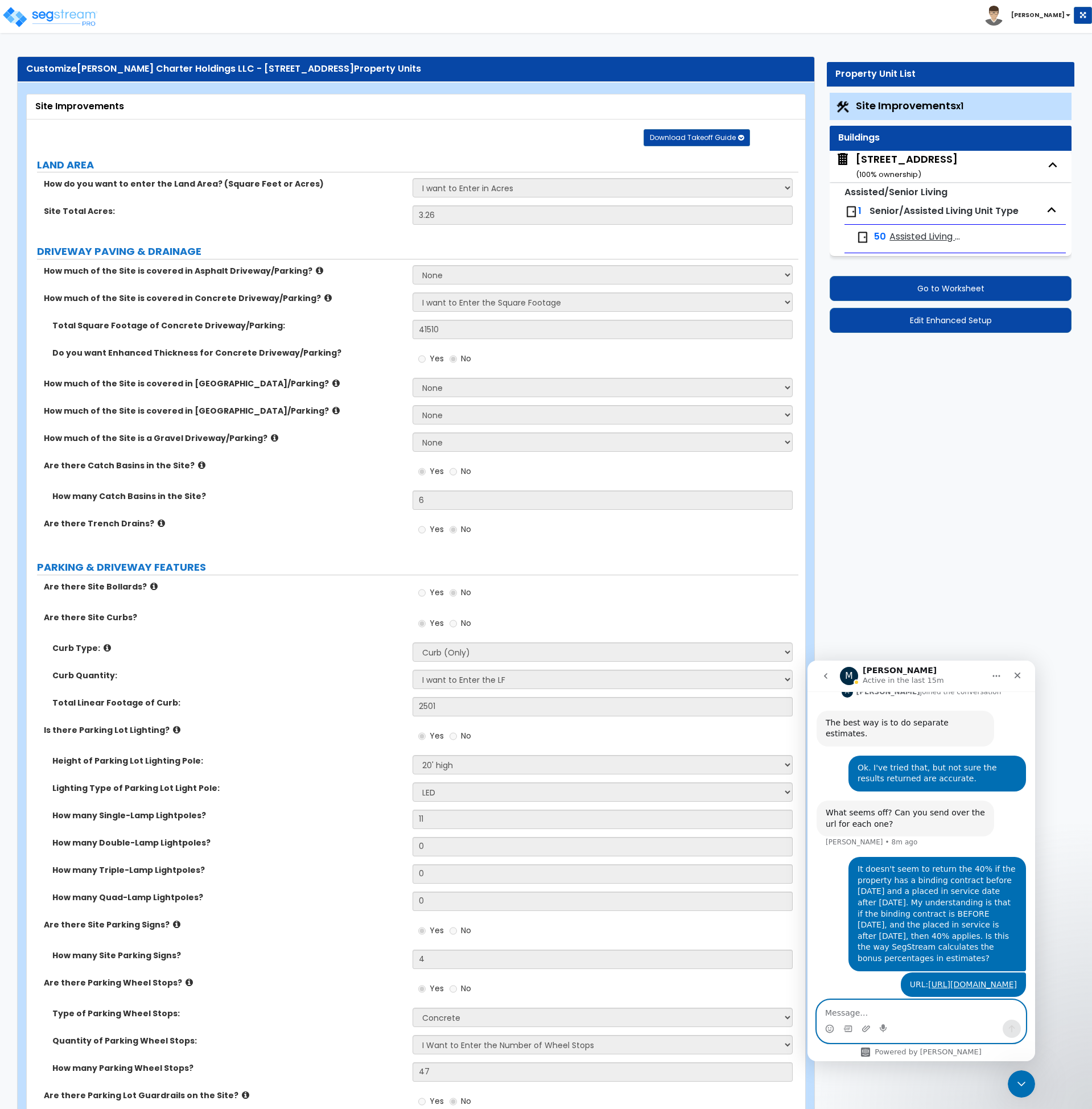
click at [871, 1013] on textarea "Message…" at bounding box center [921, 1010] width 209 height 20
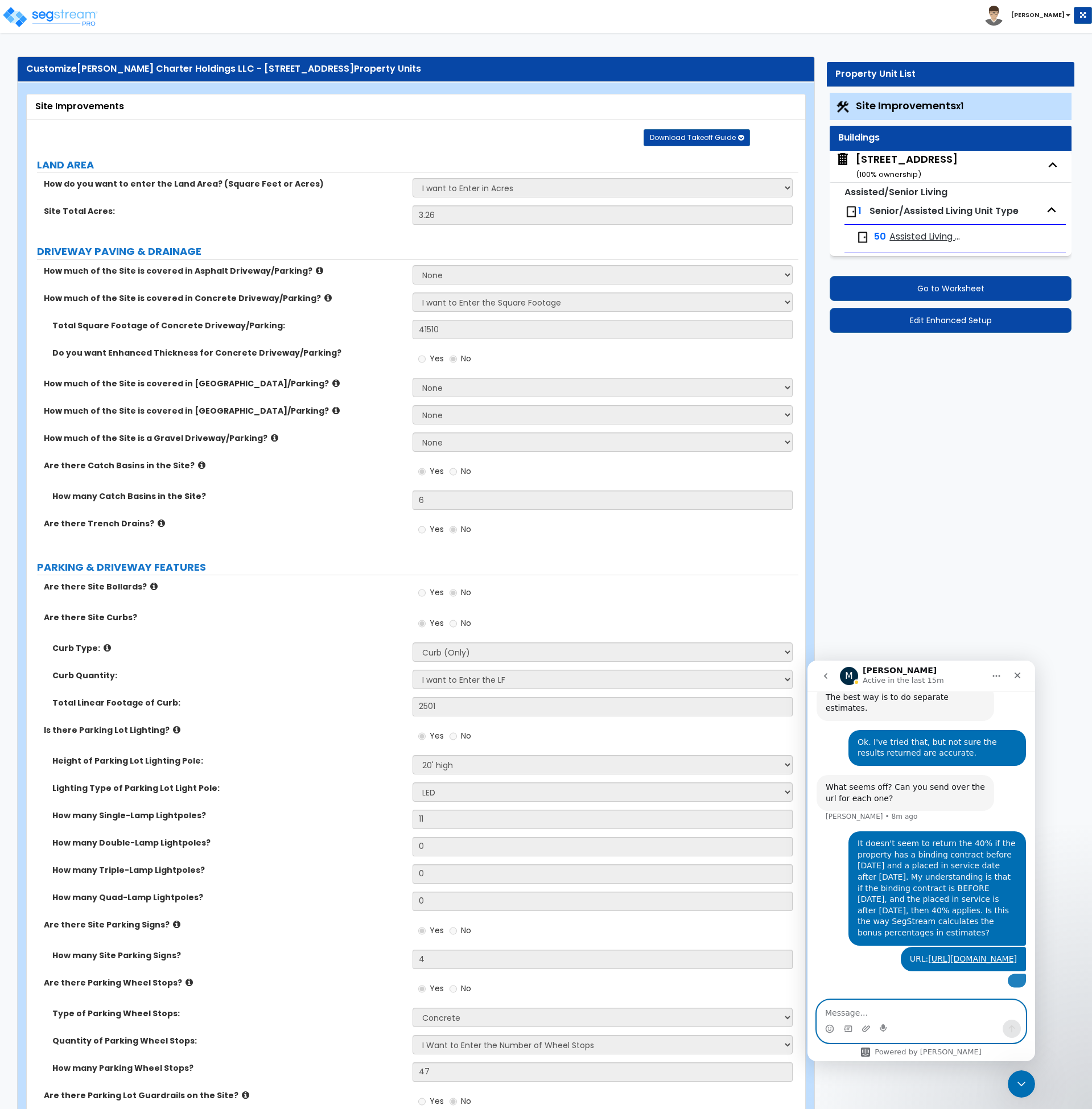
scroll to position [992, 0]
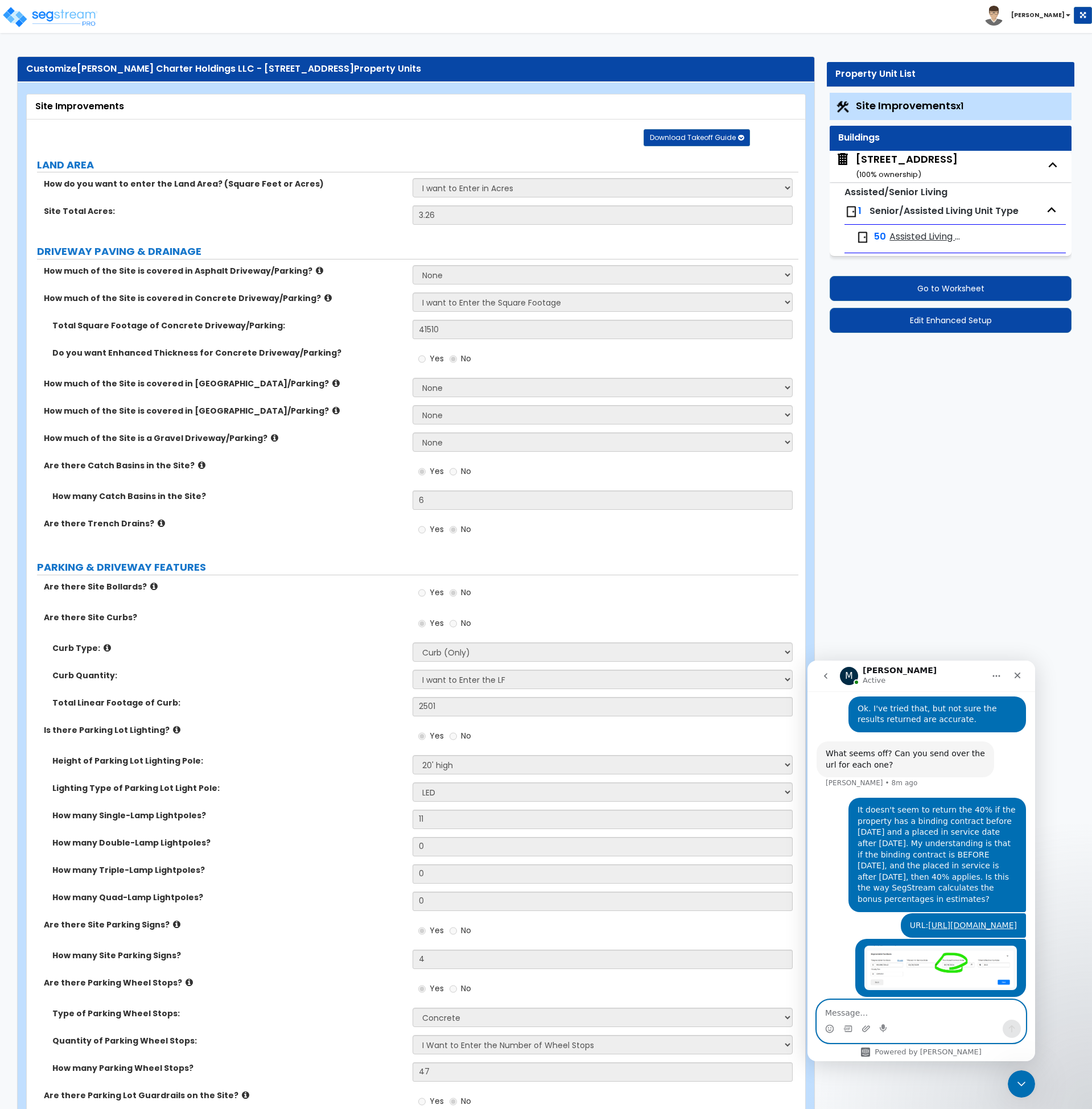
click at [872, 1016] on textarea "Message…" at bounding box center [921, 1010] width 209 height 20
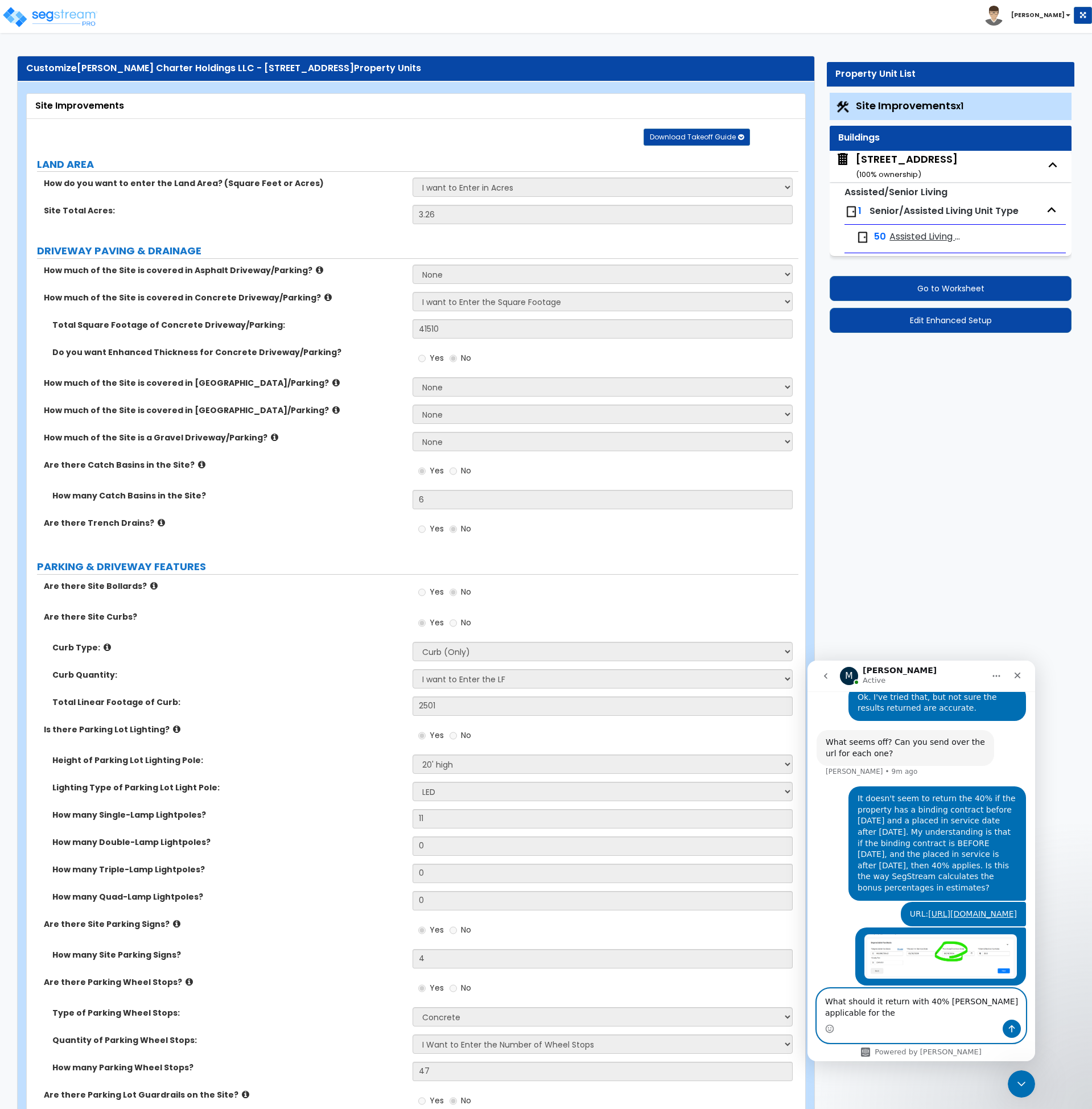
scroll to position [1047, 0]
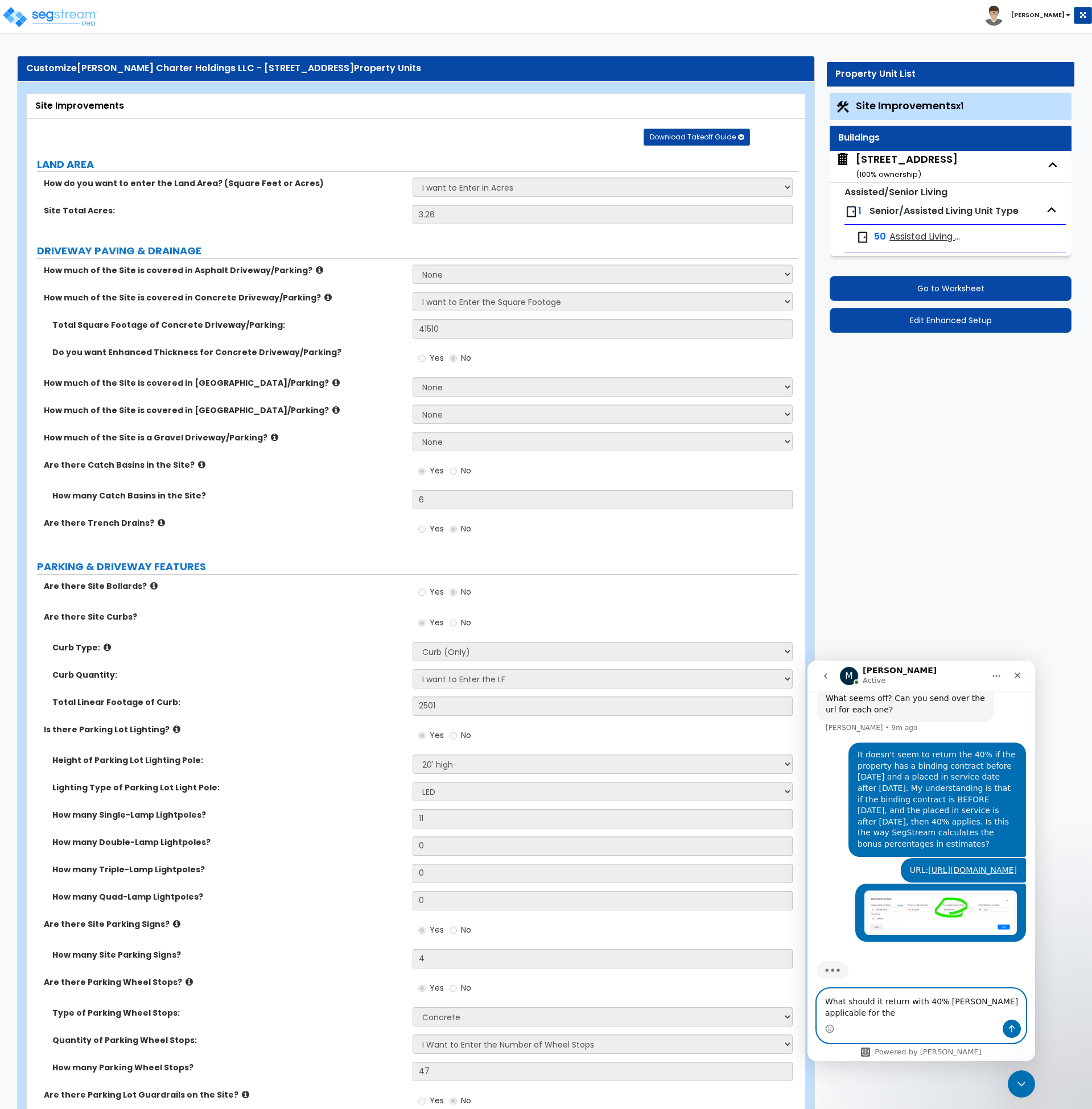
click at [847, 1018] on textarea "What should it return with 40% [PERSON_NAME] applicable for the" at bounding box center [921, 1005] width 209 height 31
click at [947, 1002] on textarea "What should it return with 40% [PERSON_NAME] applicable for the Year 1 Increase…" at bounding box center [921, 999] width 209 height 42
type textarea "What should it return with 40% bonus applicable for the Year 1 Increased Deprec…"
click at [1015, 1034] on button "Send a message…" at bounding box center [1011, 1028] width 18 height 18
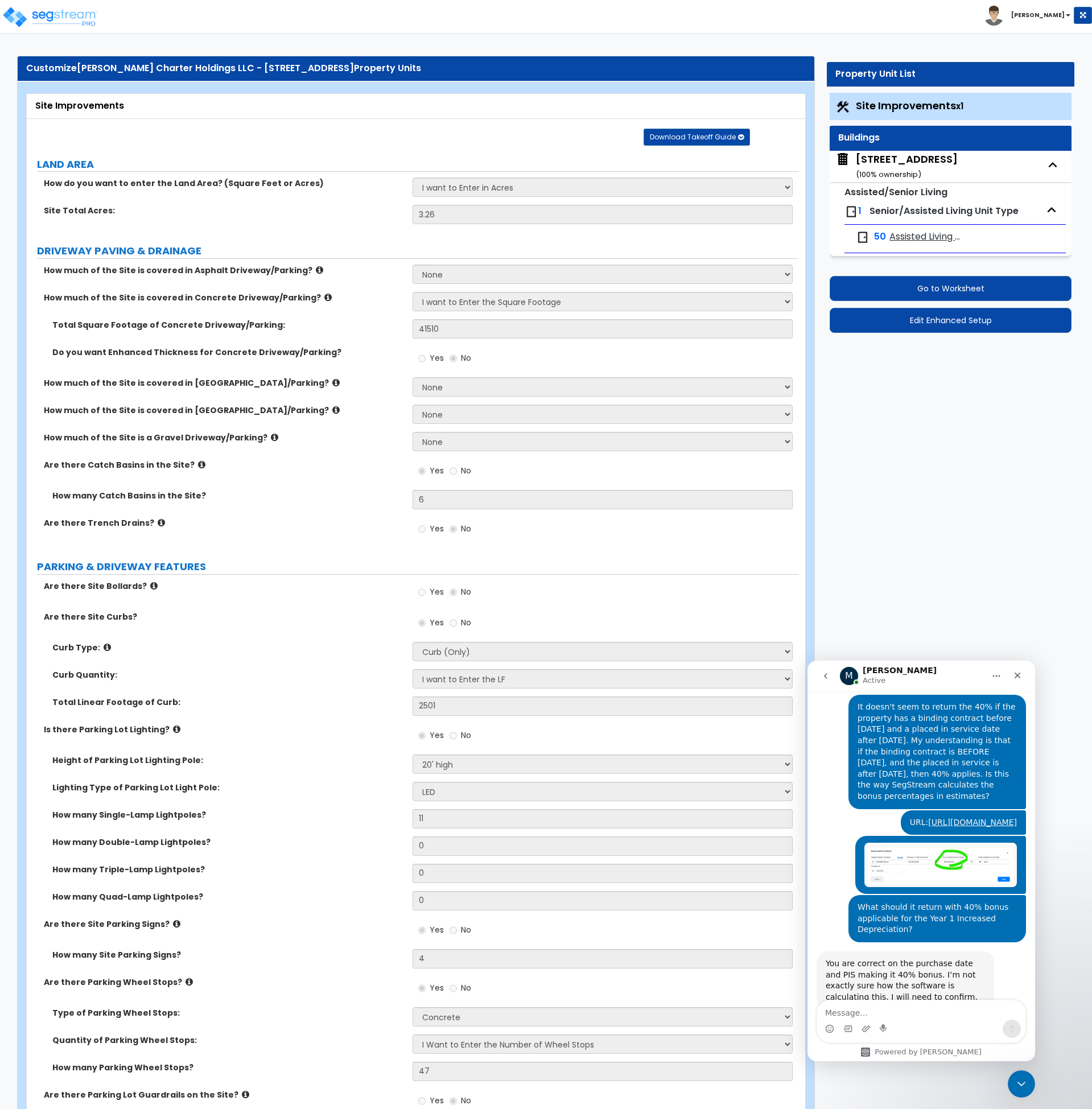
scroll to position [1107, 0]
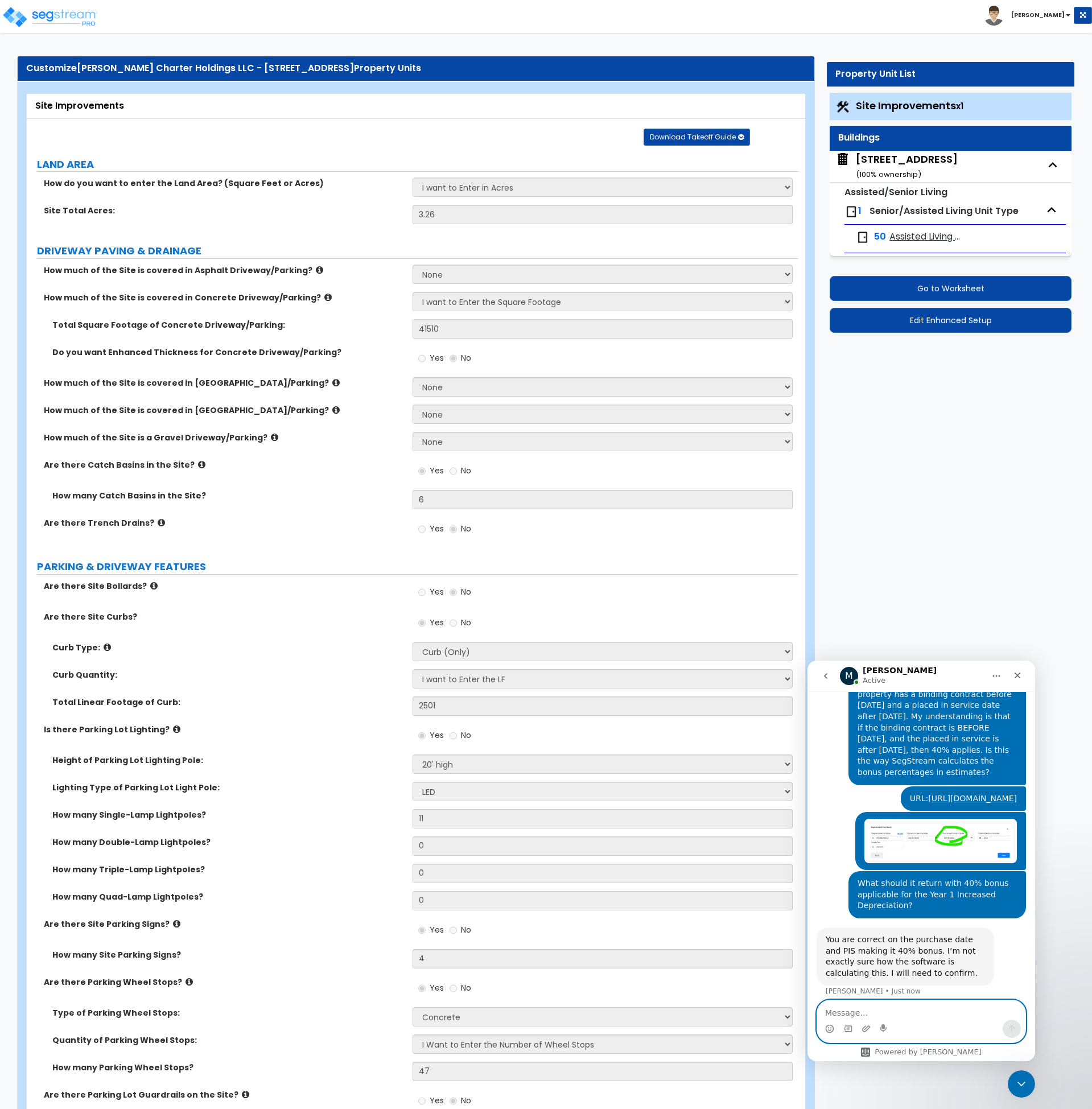
drag, startPoint x: 837, startPoint y: 1005, endPoint x: 839, endPoint y: 1011, distance: 6.3
click at [837, 1006] on textarea "Message…" at bounding box center [921, 1010] width 209 height 20
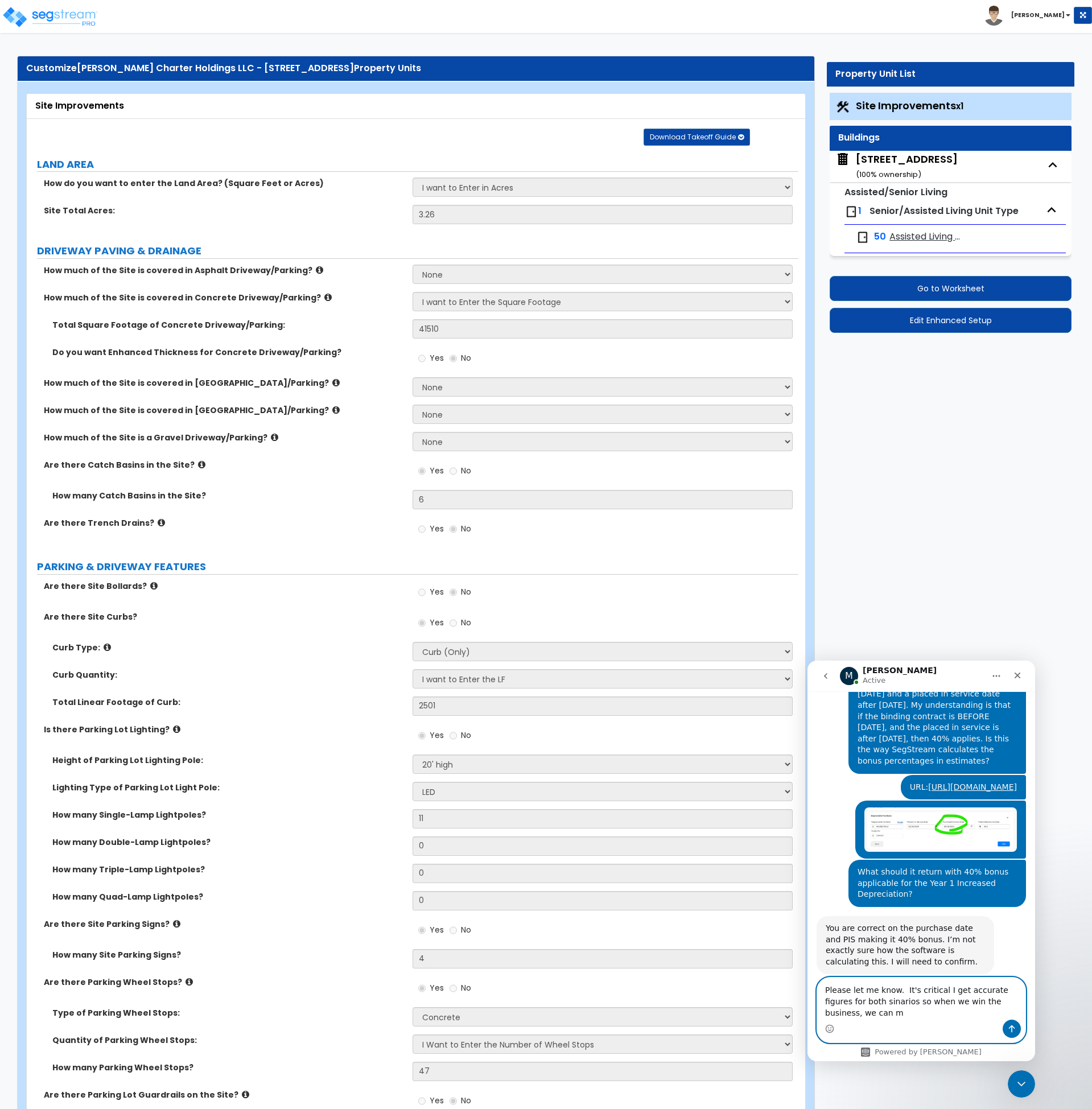
scroll to position [1130, 0]
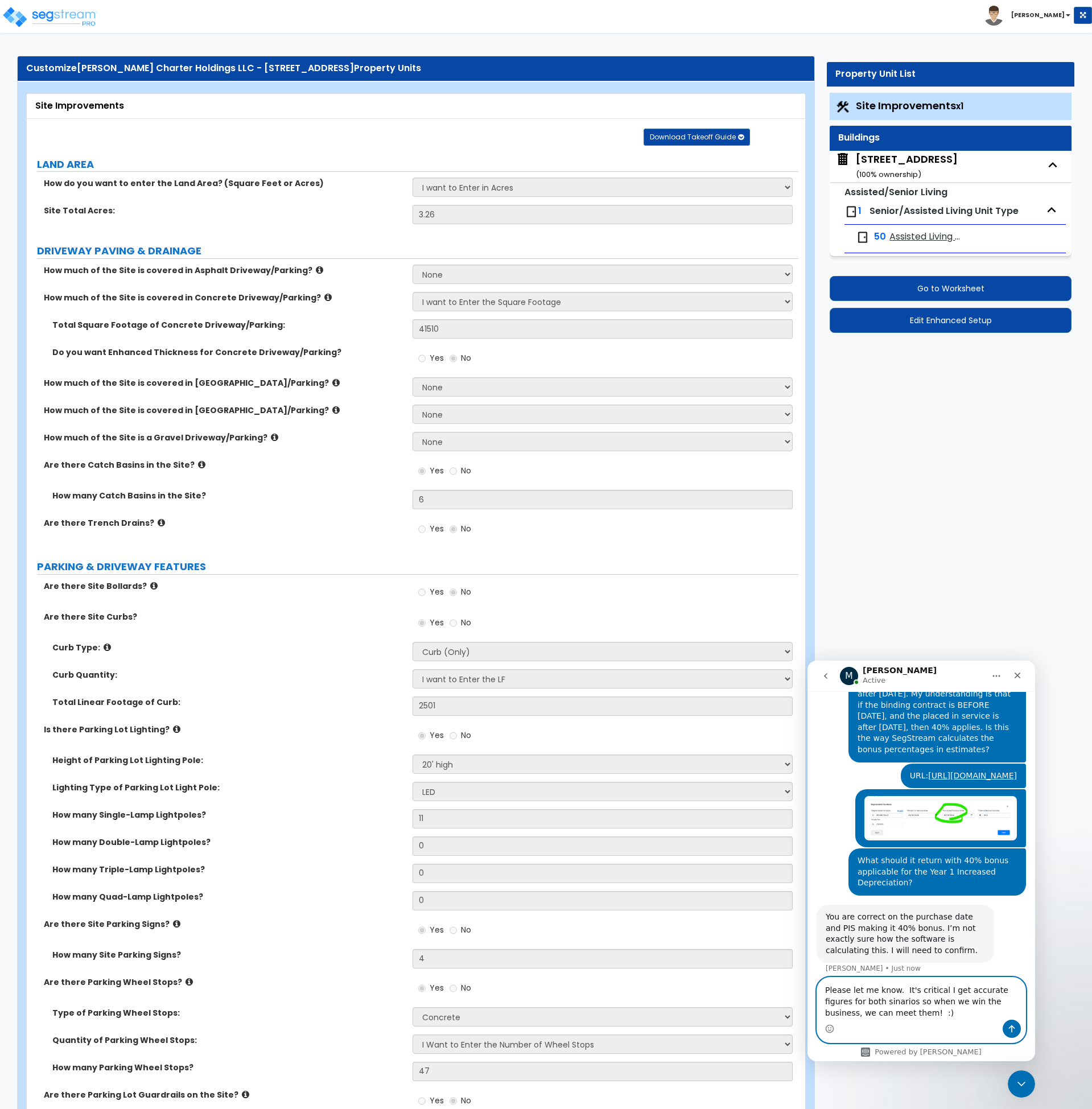
click at [850, 1001] on textarea "Please let me know. It's critical I get accurate figures for both sinarios so w…" at bounding box center [921, 999] width 209 height 42
drag, startPoint x: 883, startPoint y: 1003, endPoint x: 857, endPoint y: 1000, distance: 26.2
click at [857, 1000] on textarea "Please let me know. It's critical I get accurate figures for both sinarios so w…" at bounding box center [921, 999] width 209 height 42
click at [904, 999] on textarea "Please let me know. It's critical I get accurate figures for both scinarios so …" at bounding box center [921, 999] width 209 height 42
type textarea "Please let me know. It's critical I get accurate figures for both scenarios so …"
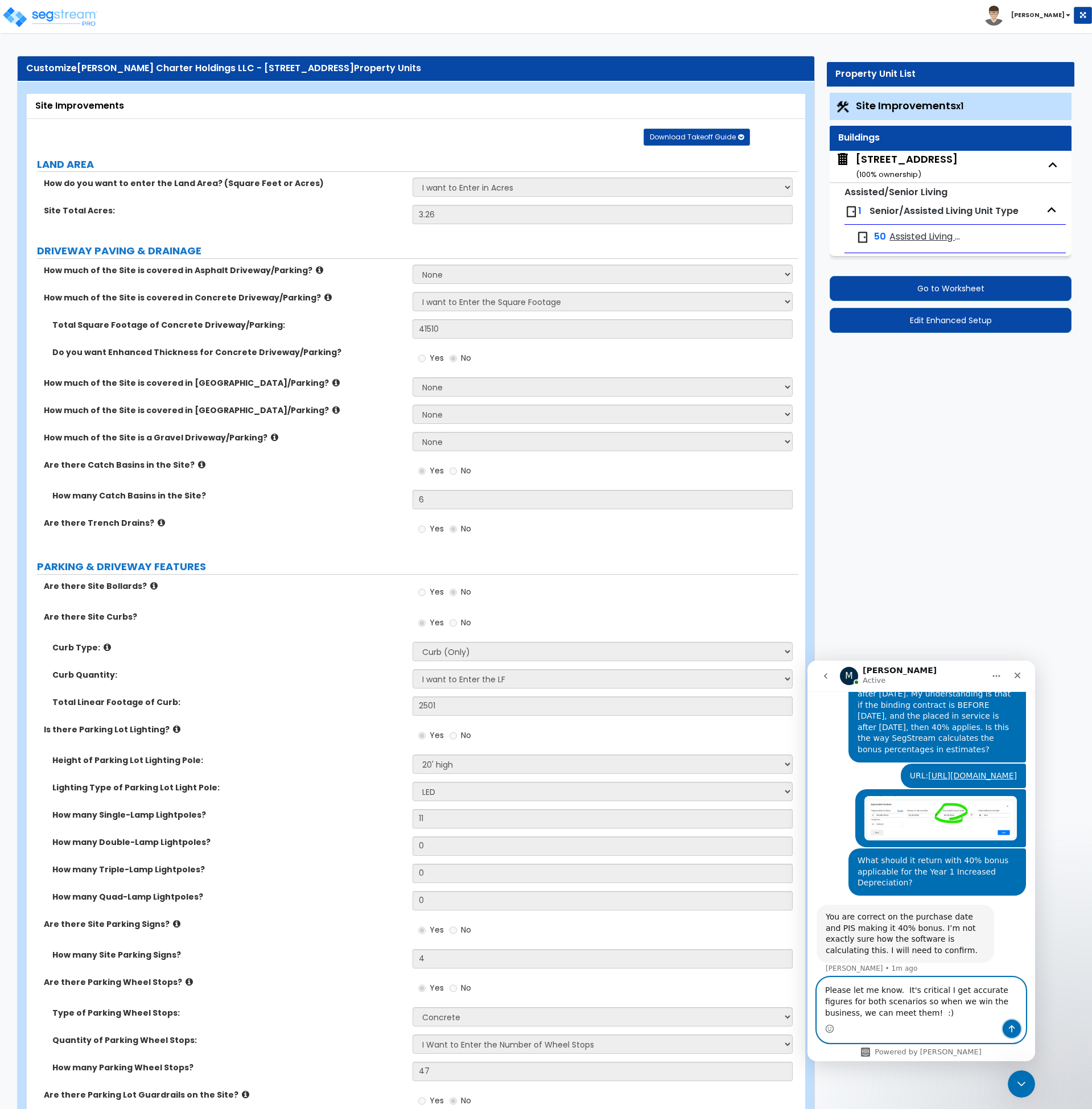
click at [1011, 1030] on icon "Send a message…" at bounding box center [1011, 1029] width 9 height 9
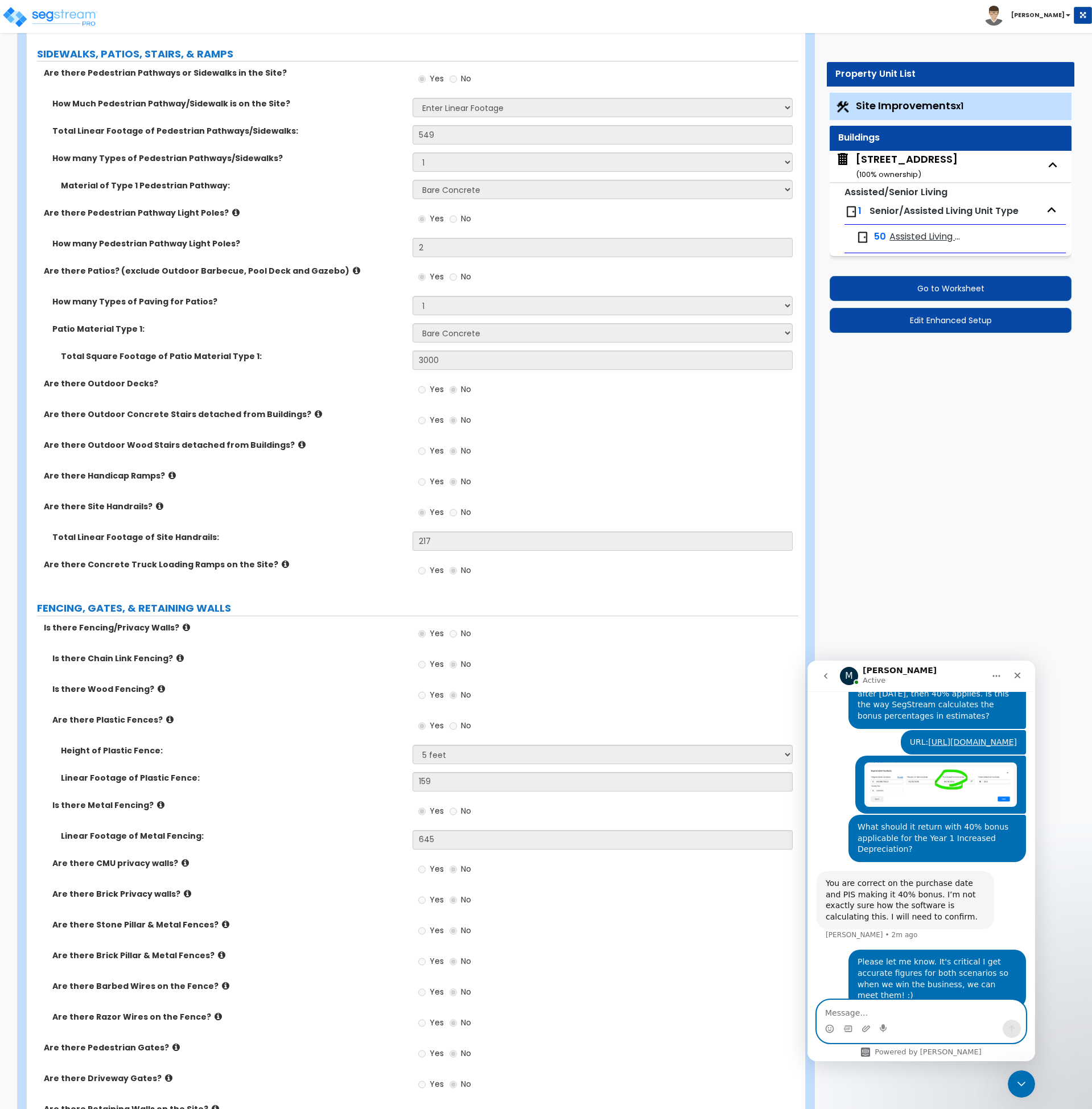
scroll to position [1303, 0]
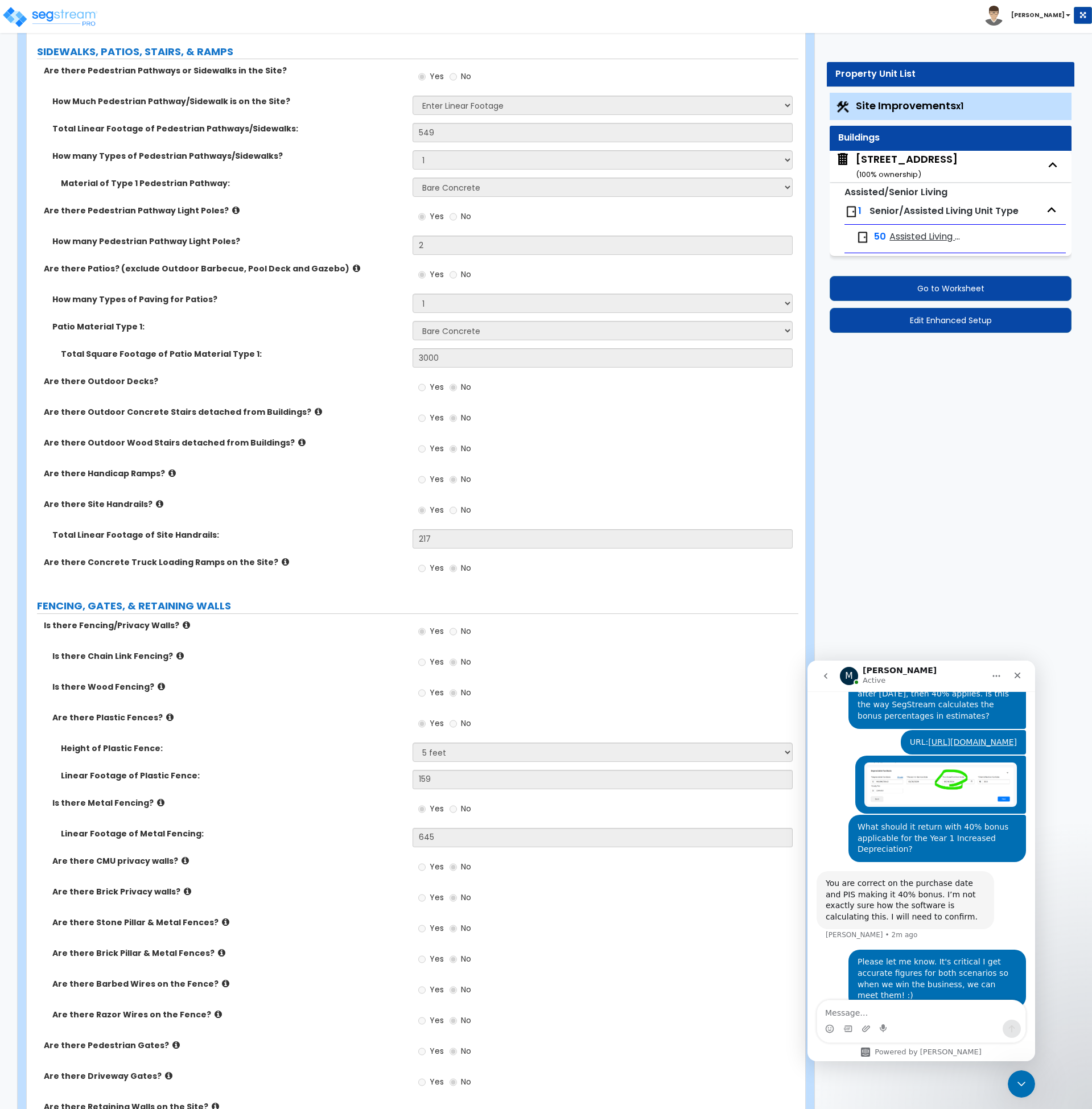
click at [311, 527] on div "Are there Site Handrails? Yes No" at bounding box center [413, 514] width 772 height 31
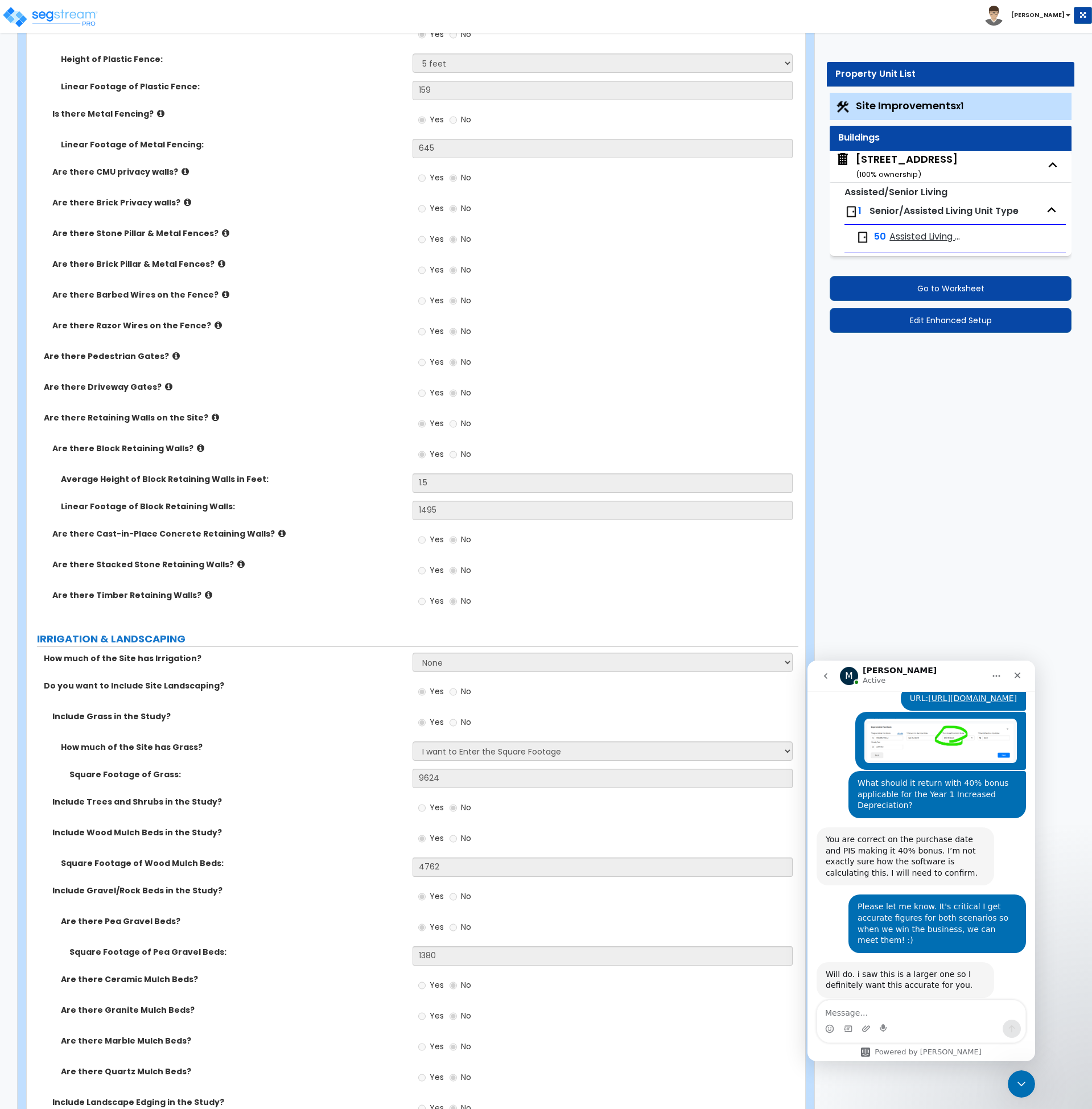
scroll to position [1208, 0]
click at [831, 1030] on icon "Emoji picker" at bounding box center [830, 1030] width 3 height 1
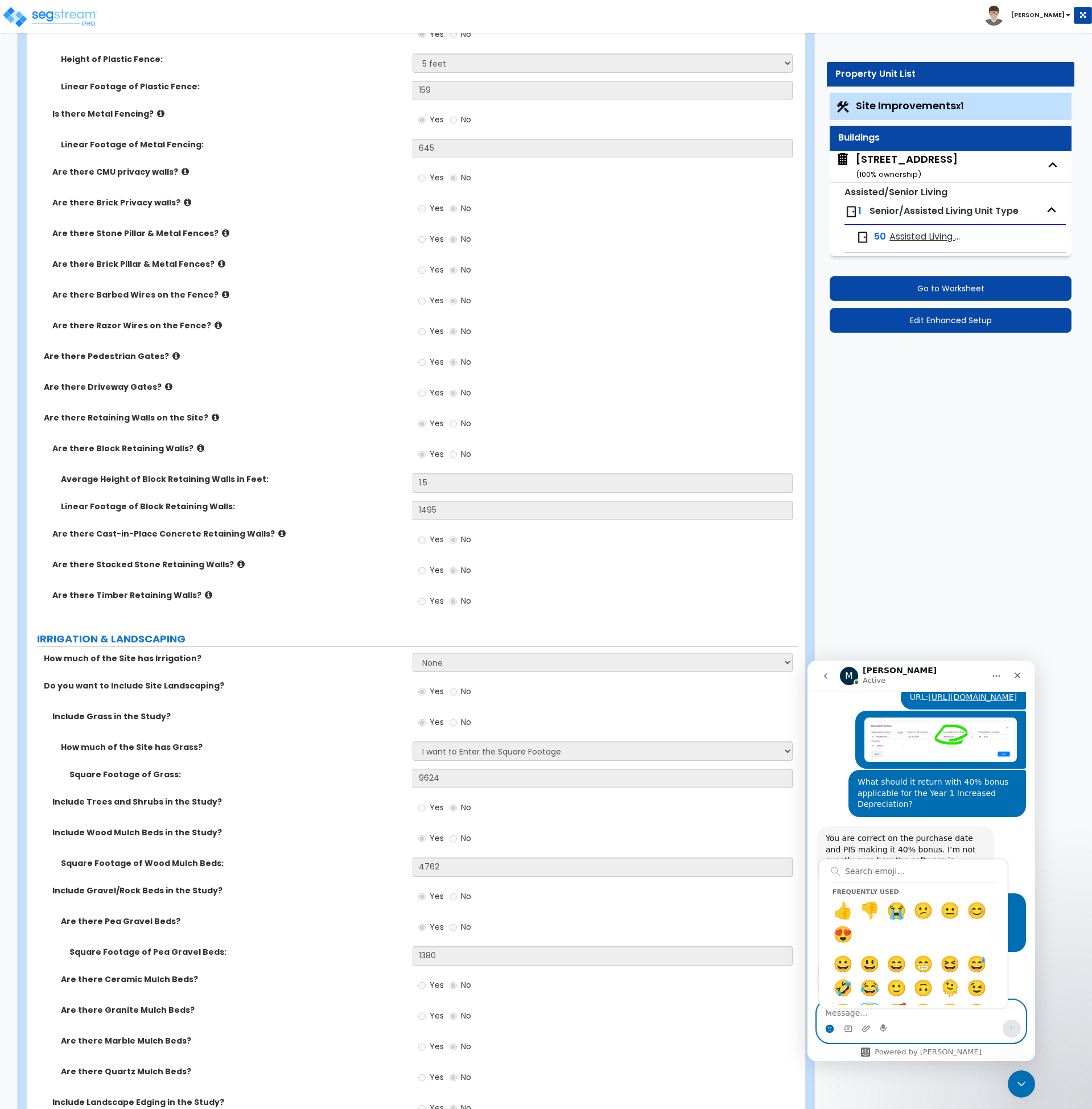
click at [831, 1030] on circle "Emoji picker" at bounding box center [829, 1028] width 8 height 8
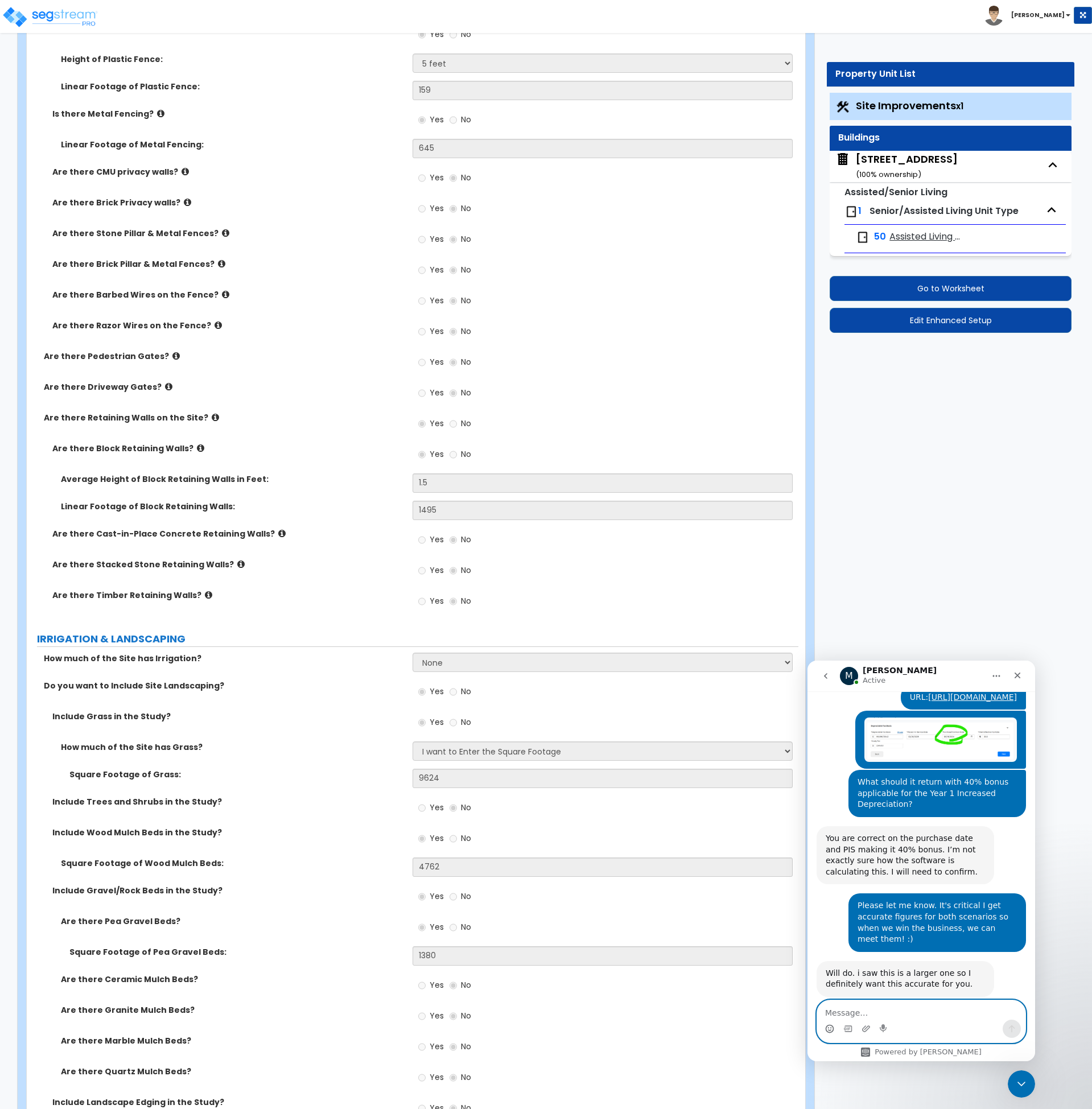
click at [831, 1030] on icon "Emoji picker" at bounding box center [830, 1030] width 3 height 1
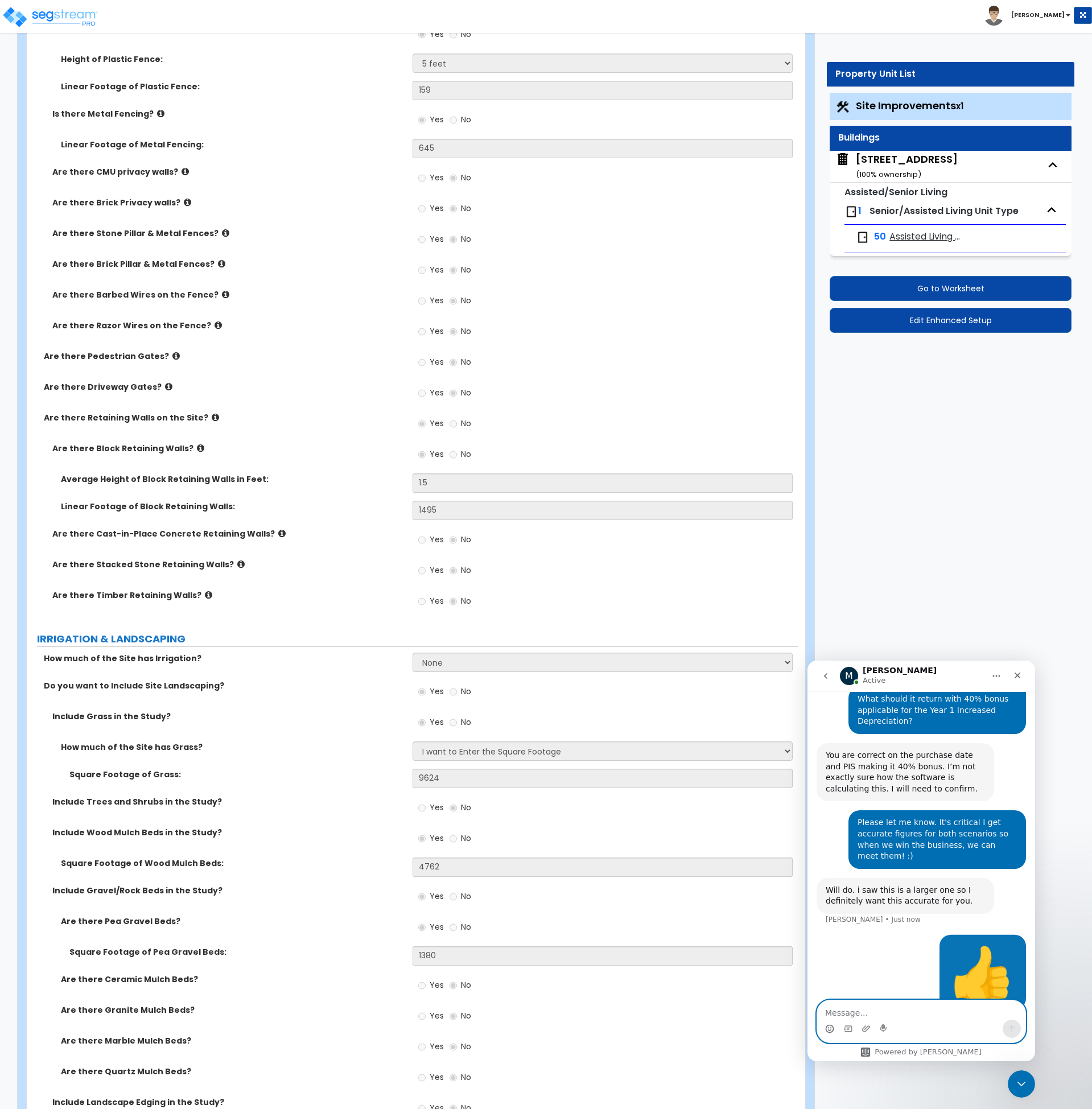
scroll to position [1292, 0]
click at [305, 688] on label "Do you want to Include Site Landscaping?" at bounding box center [224, 686] width 361 height 11
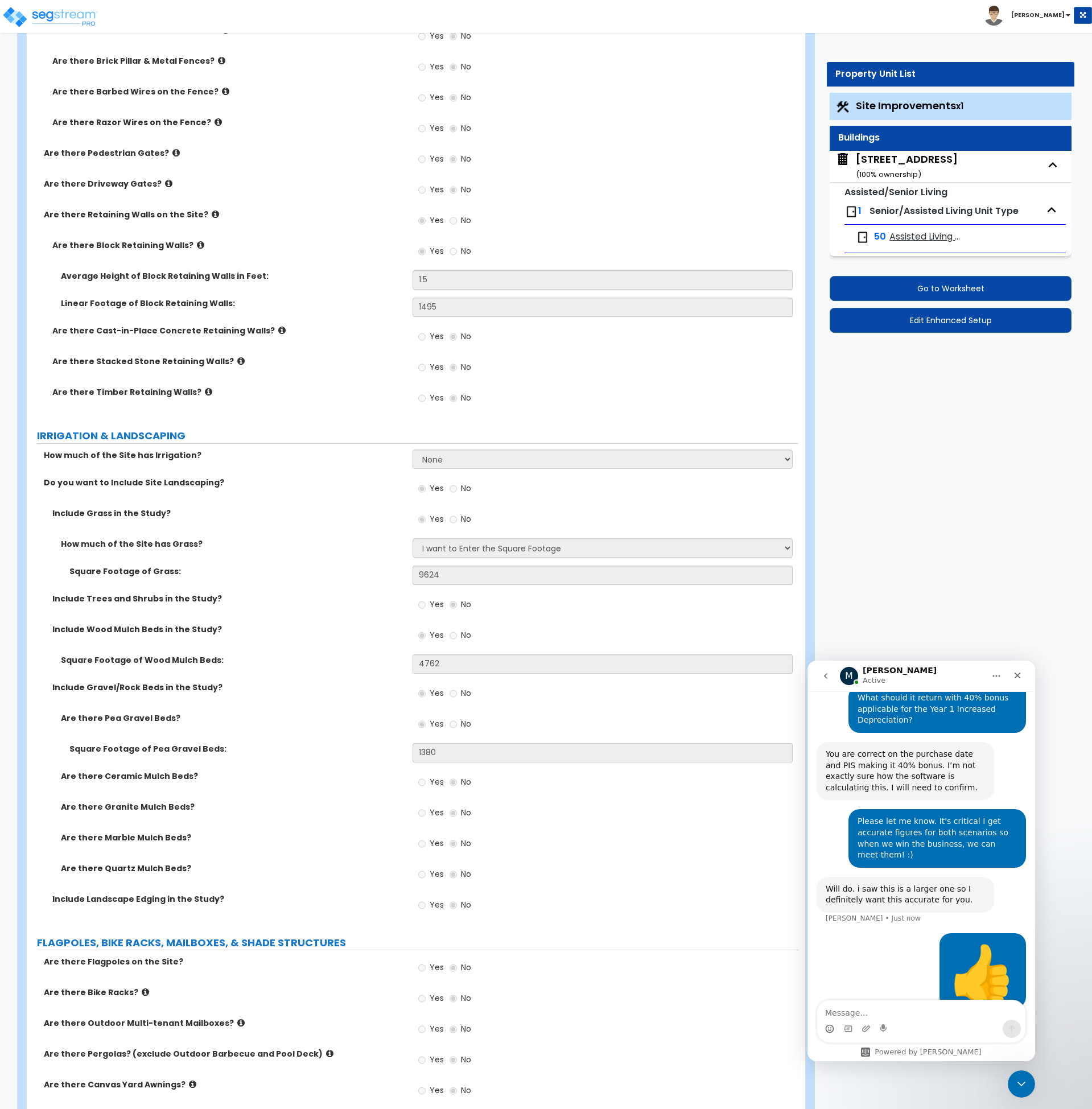
scroll to position [2196, 0]
click at [361, 715] on label "Are there Pea Gravel Beds?" at bounding box center [232, 717] width 344 height 11
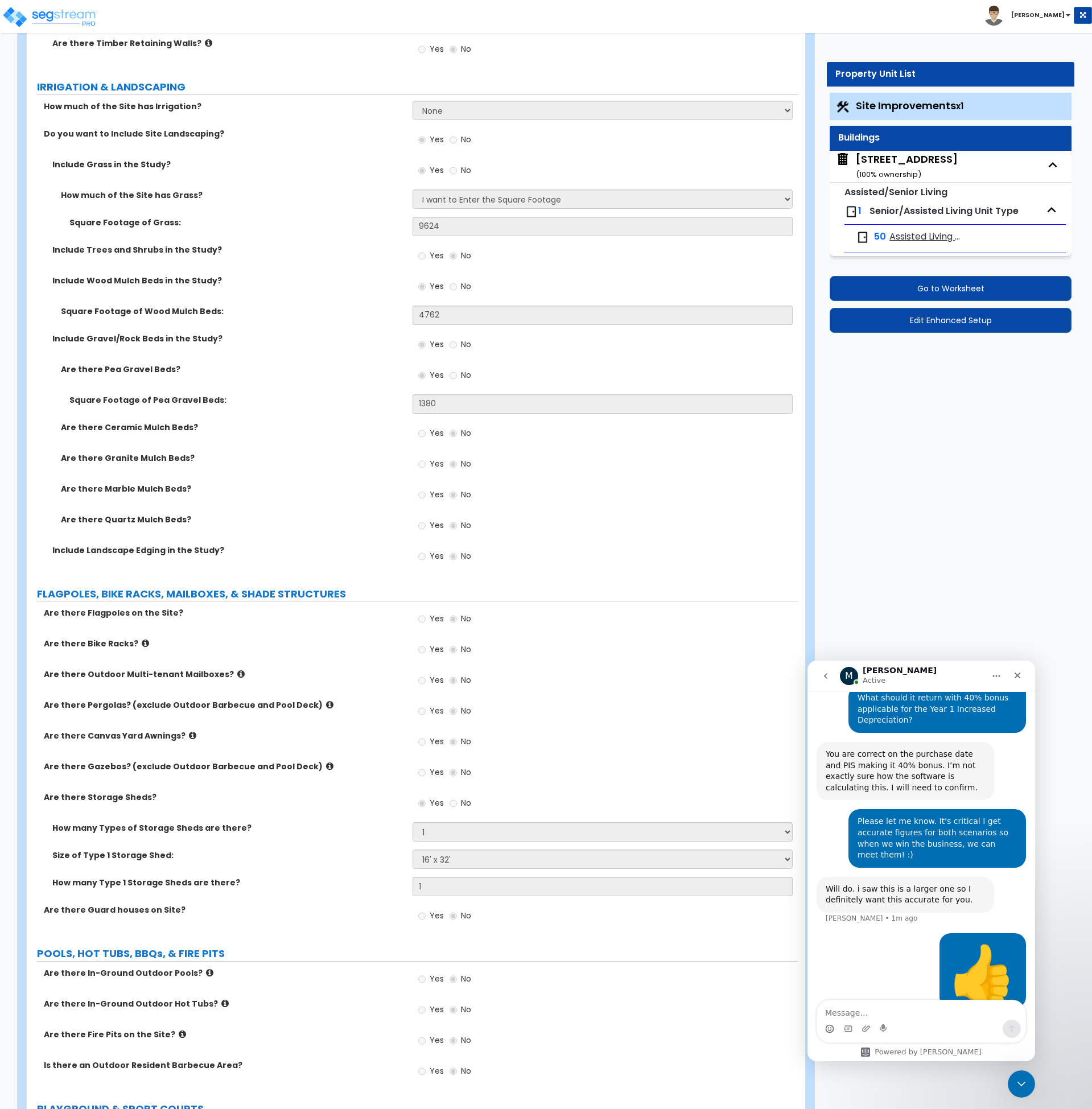
scroll to position [2545, 0]
click at [372, 529] on div "Are there Quartz Mulch Beds? Yes No" at bounding box center [413, 529] width 772 height 31
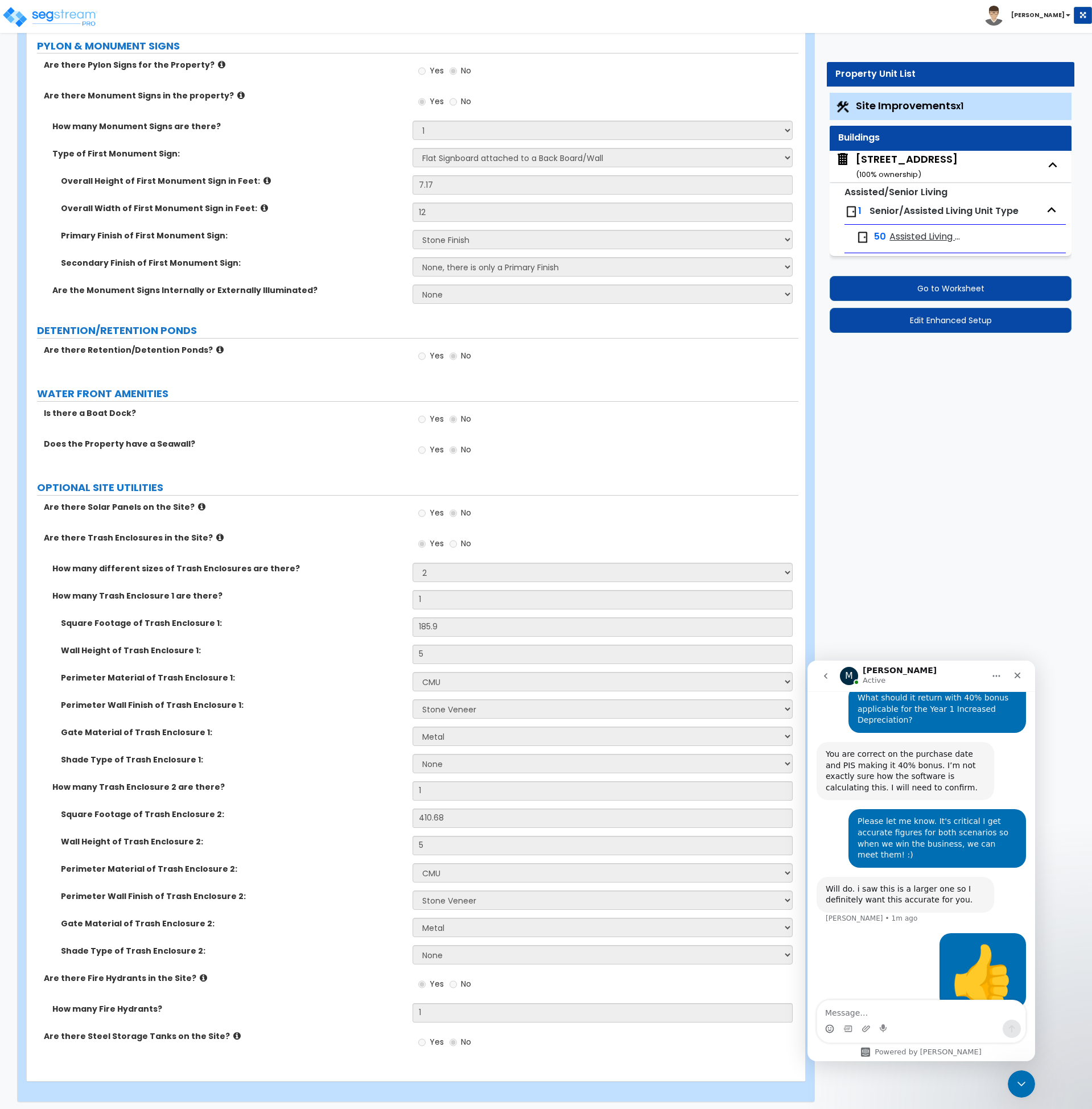
scroll to position [3737, 0]
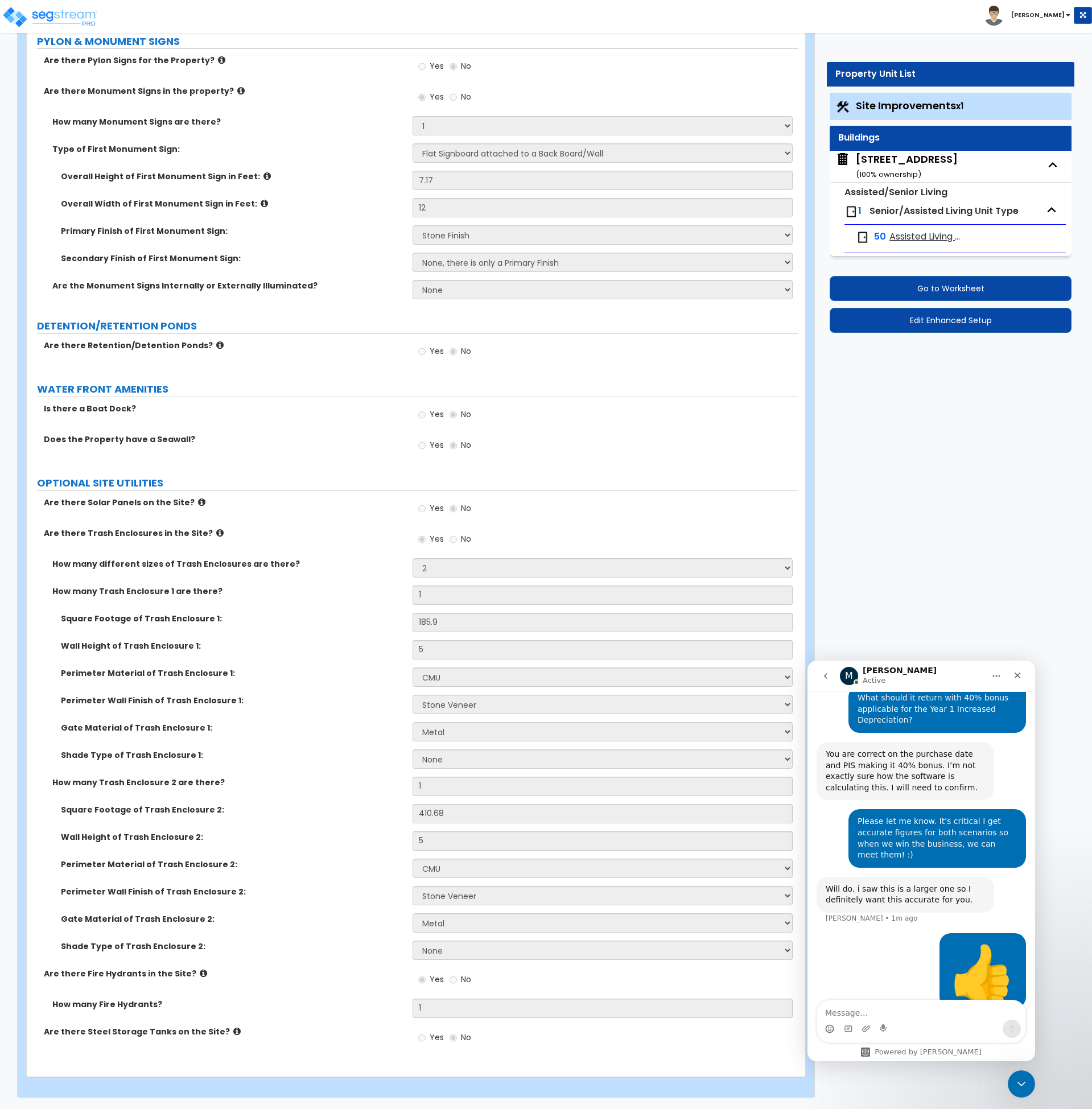
click at [934, 169] on div "10107 Military Drive West ( 100 % ownership)" at bounding box center [907, 166] width 102 height 29
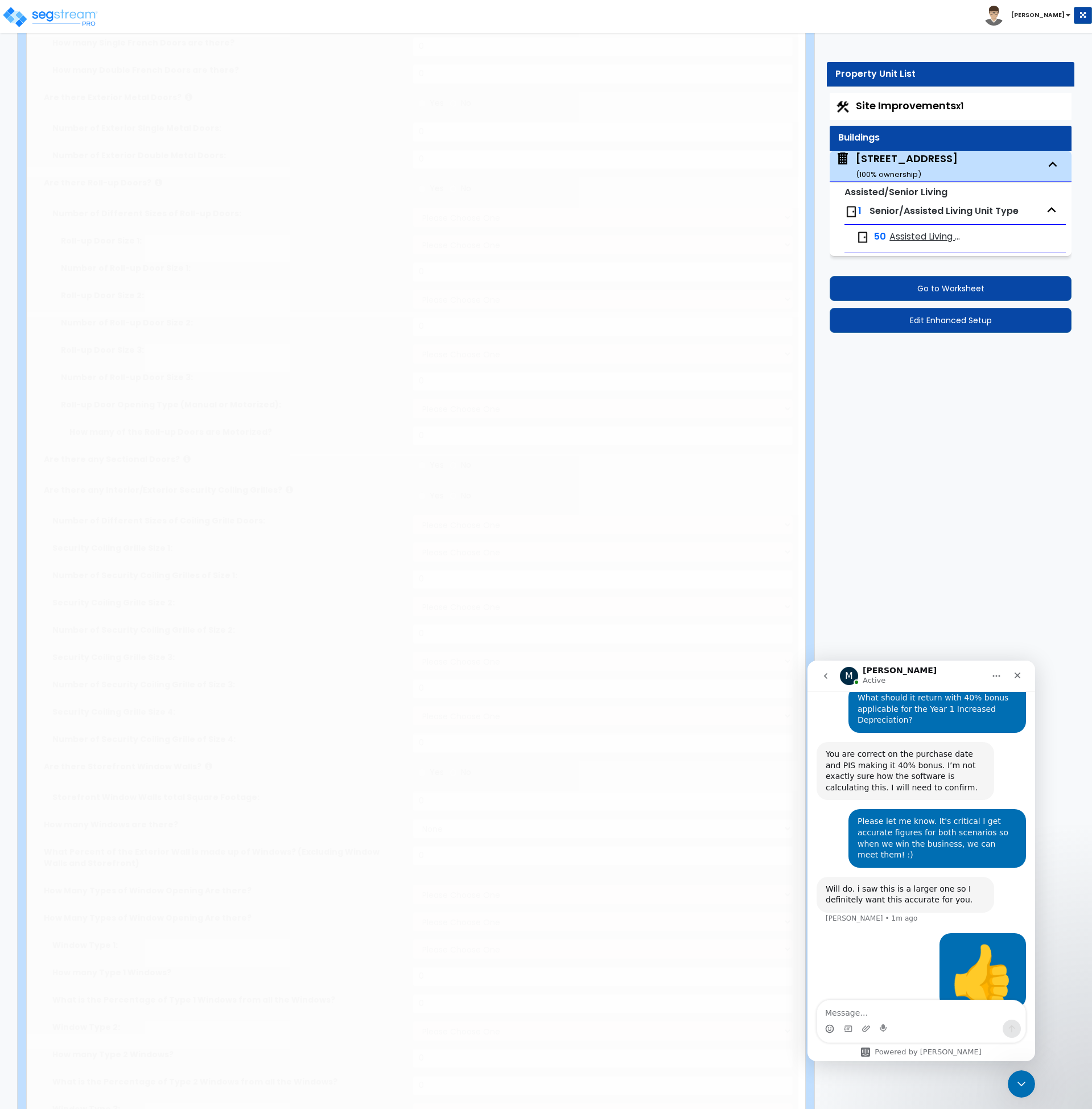
radio input "true"
type input "22.81"
type input "35.2"
type input "8"
type input "2"
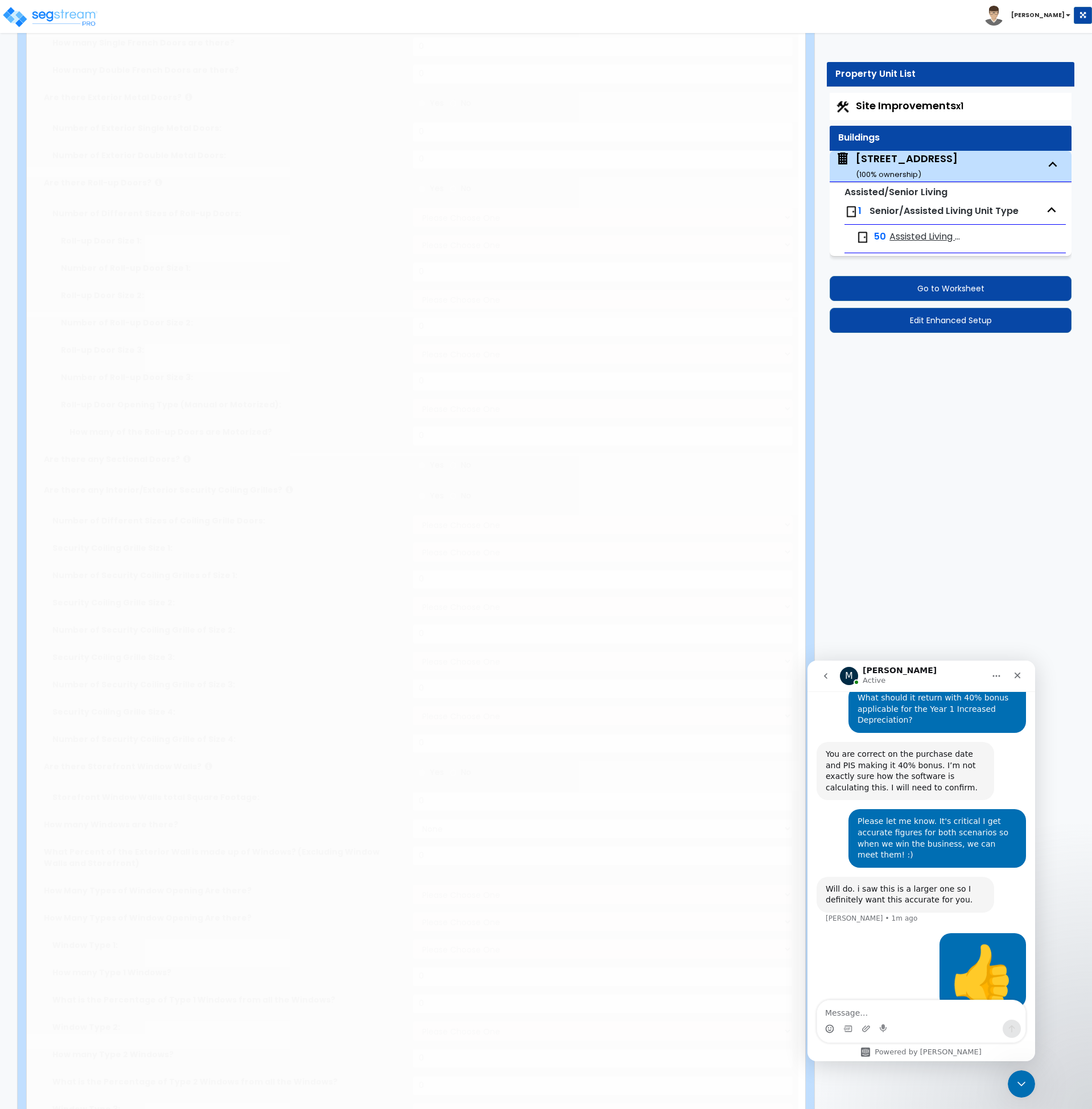
select select "3"
radio input "true"
type input "2"
select select "5"
select select "2"
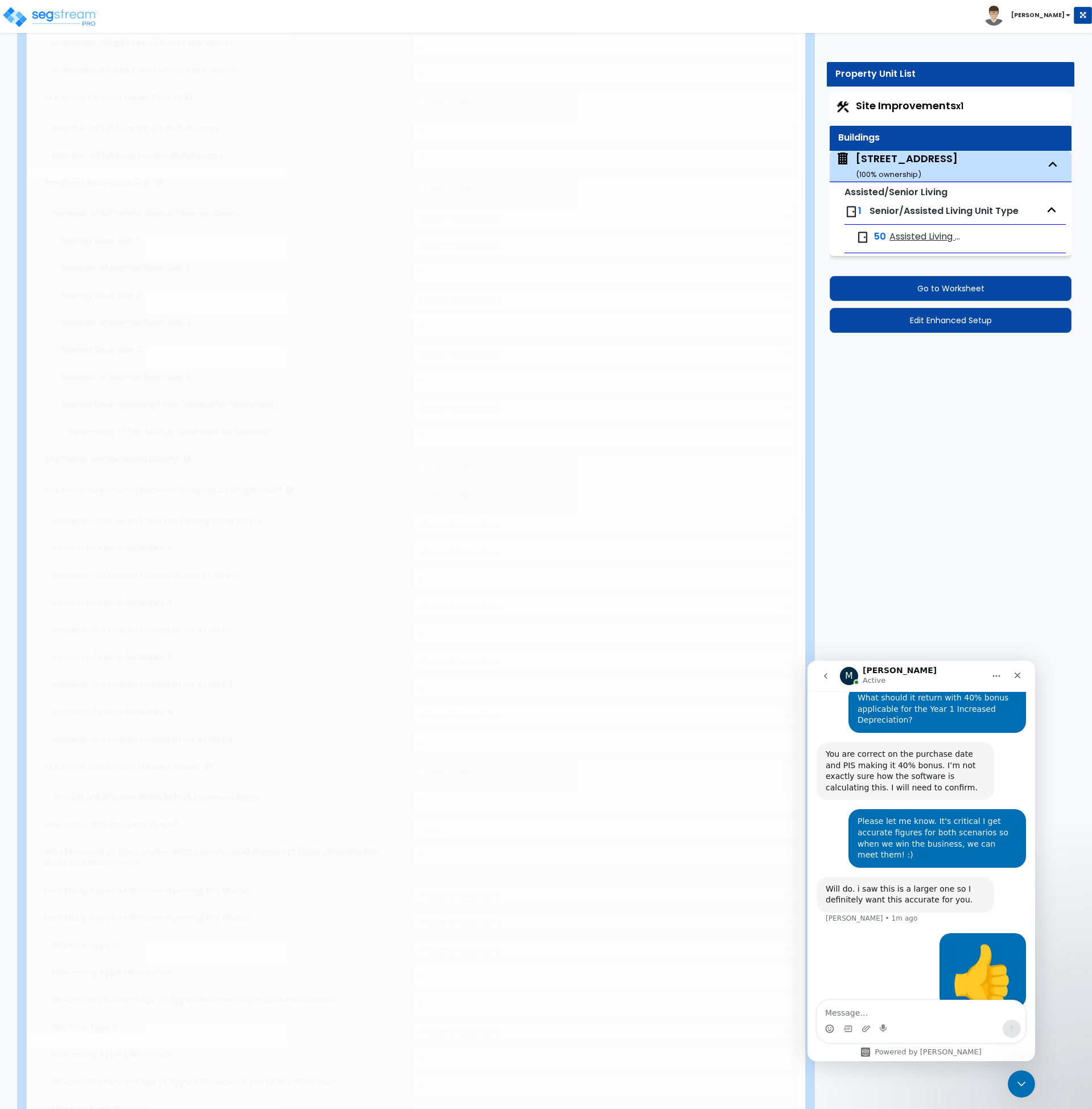
select select "1"
select select "2"
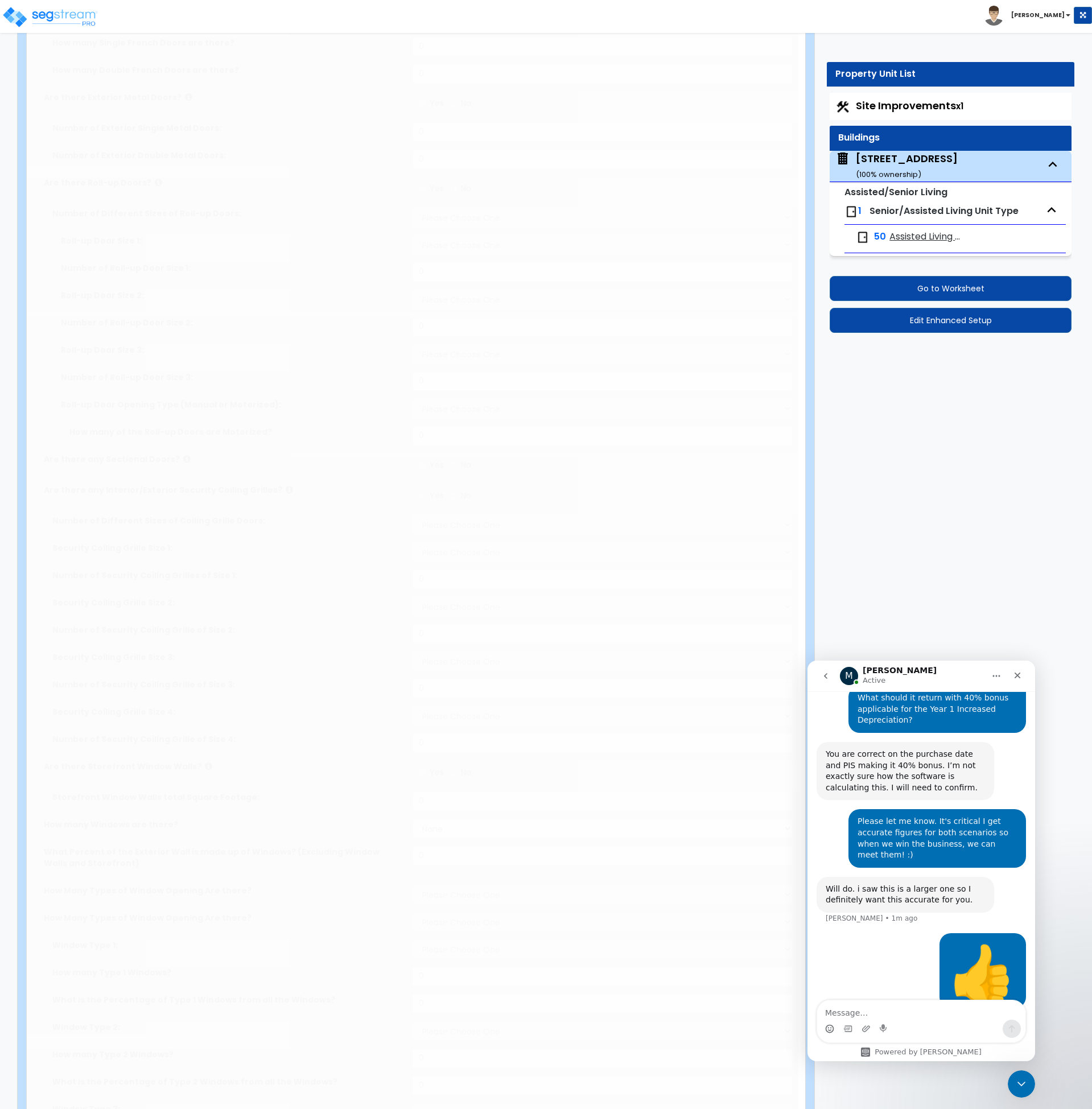
type input "9.69"
type input "783.62"
type input "33146"
select select "7"
select select "2"
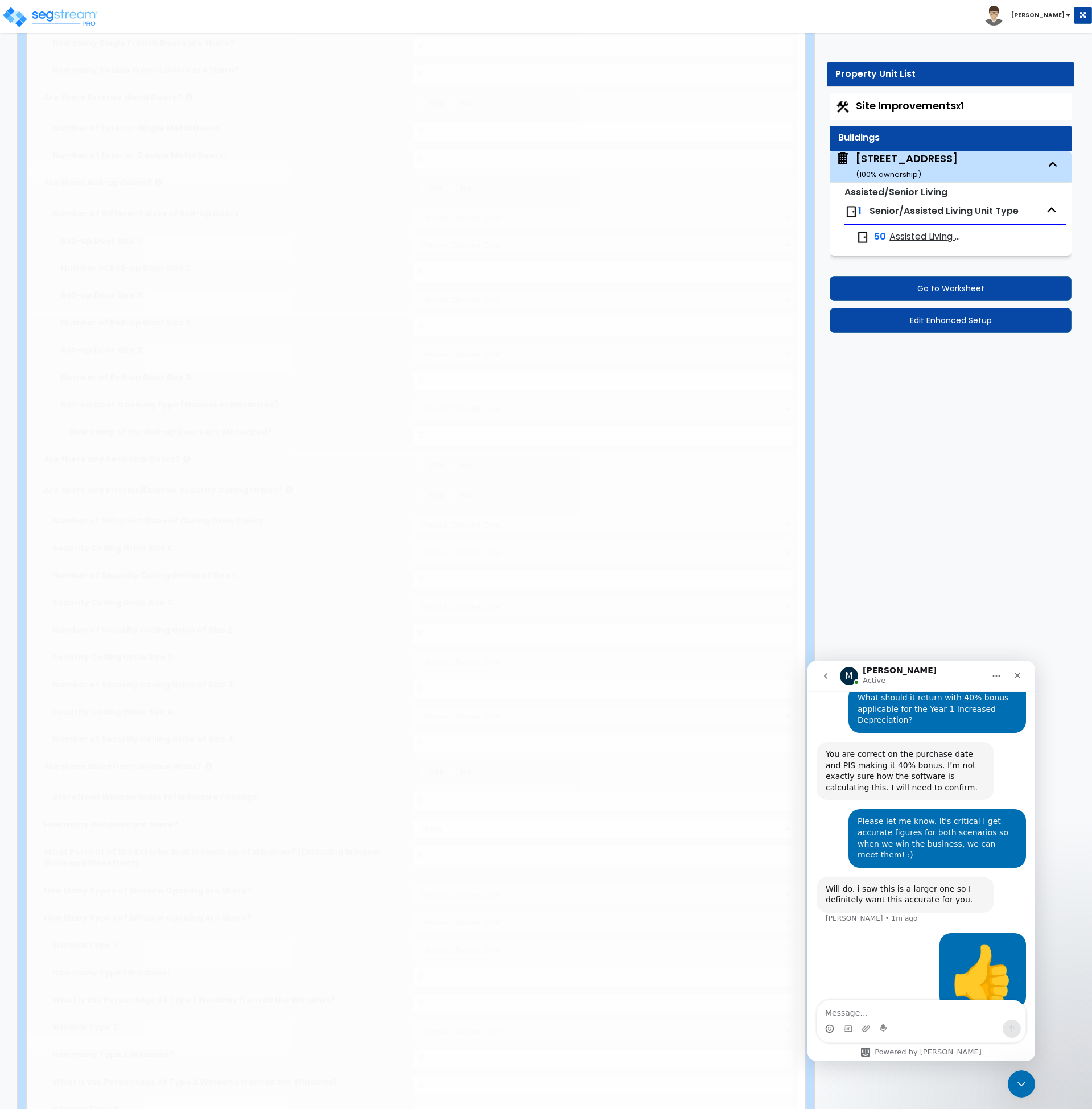
select select "3"
type input "30"
select select "7"
select select "1"
select select "2"
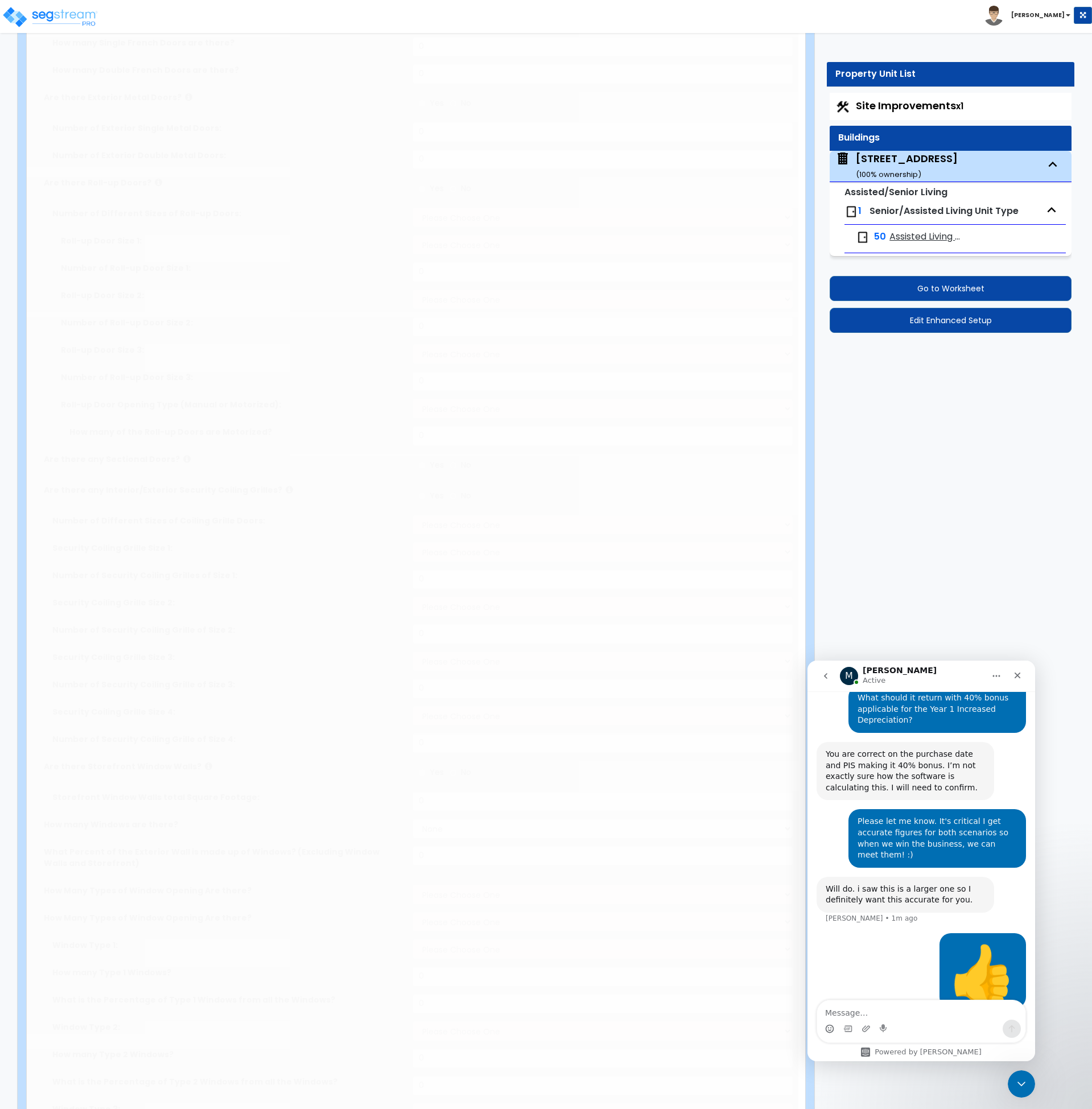
select select "1"
radio input "true"
type input "12"
type input "4"
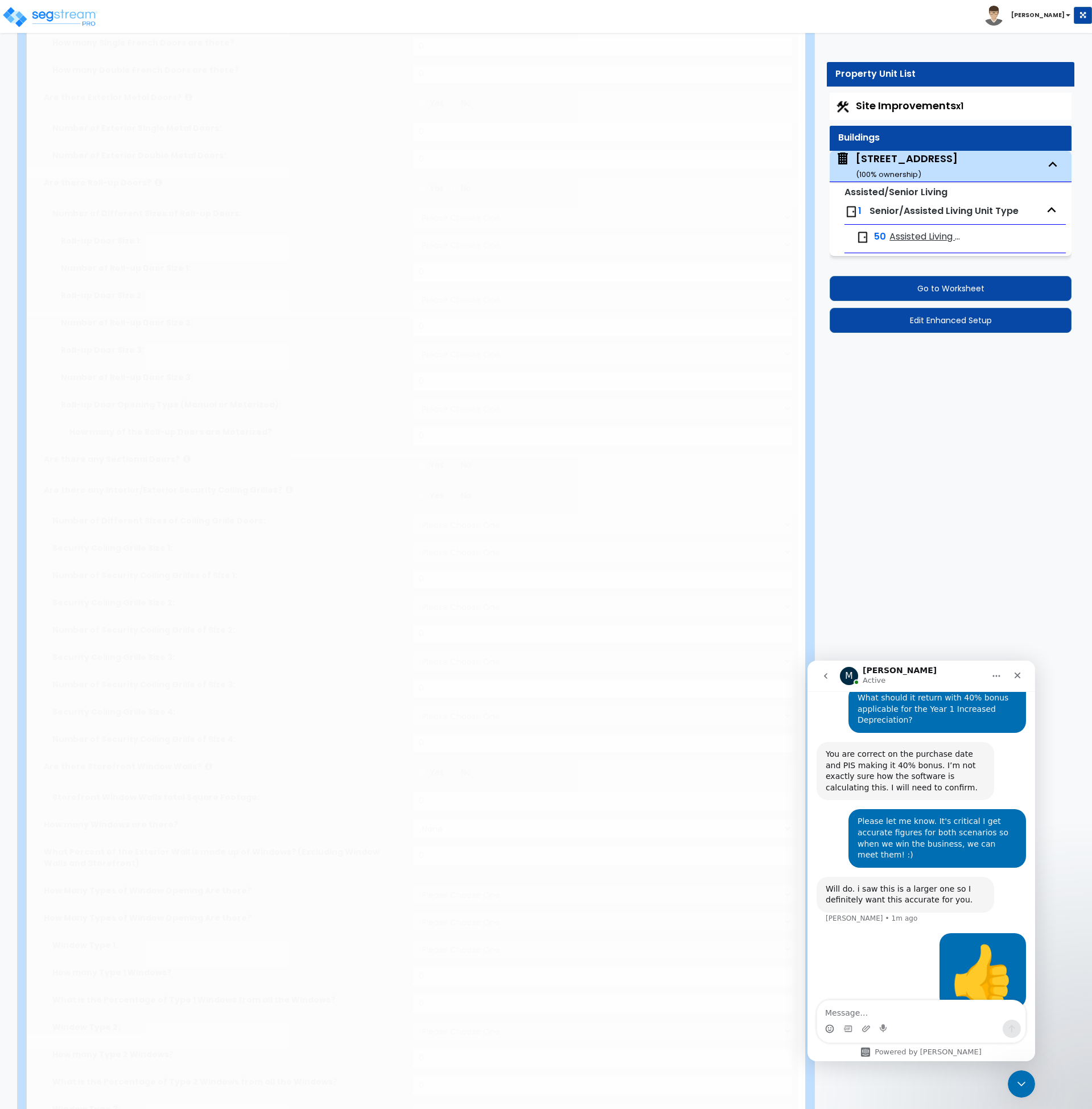
radio input "true"
type input "1"
radio input "true"
type input "11"
type input "5"
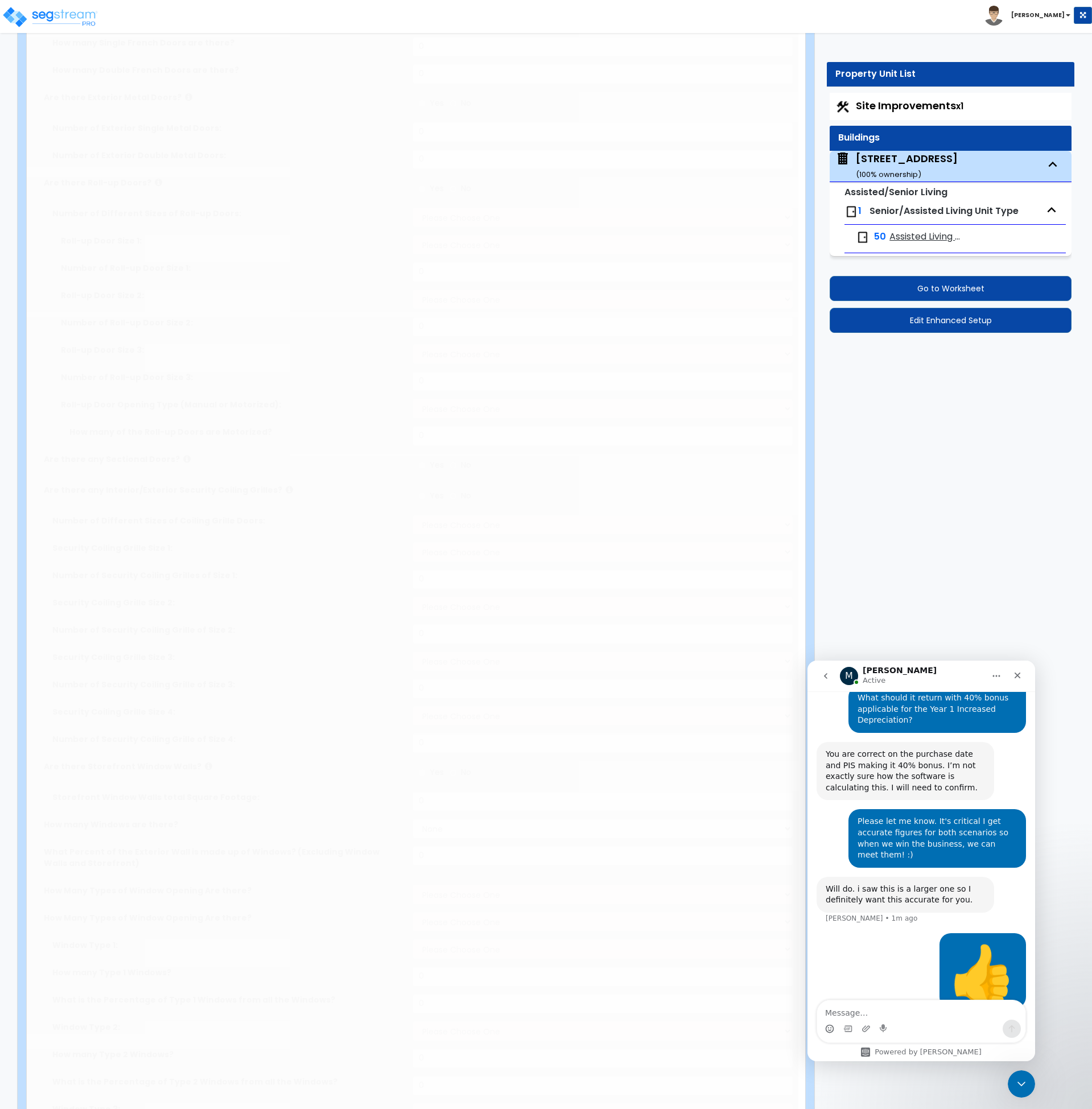
select select "2"
select select "1"
select select "2"
type input "110"
radio input "true"
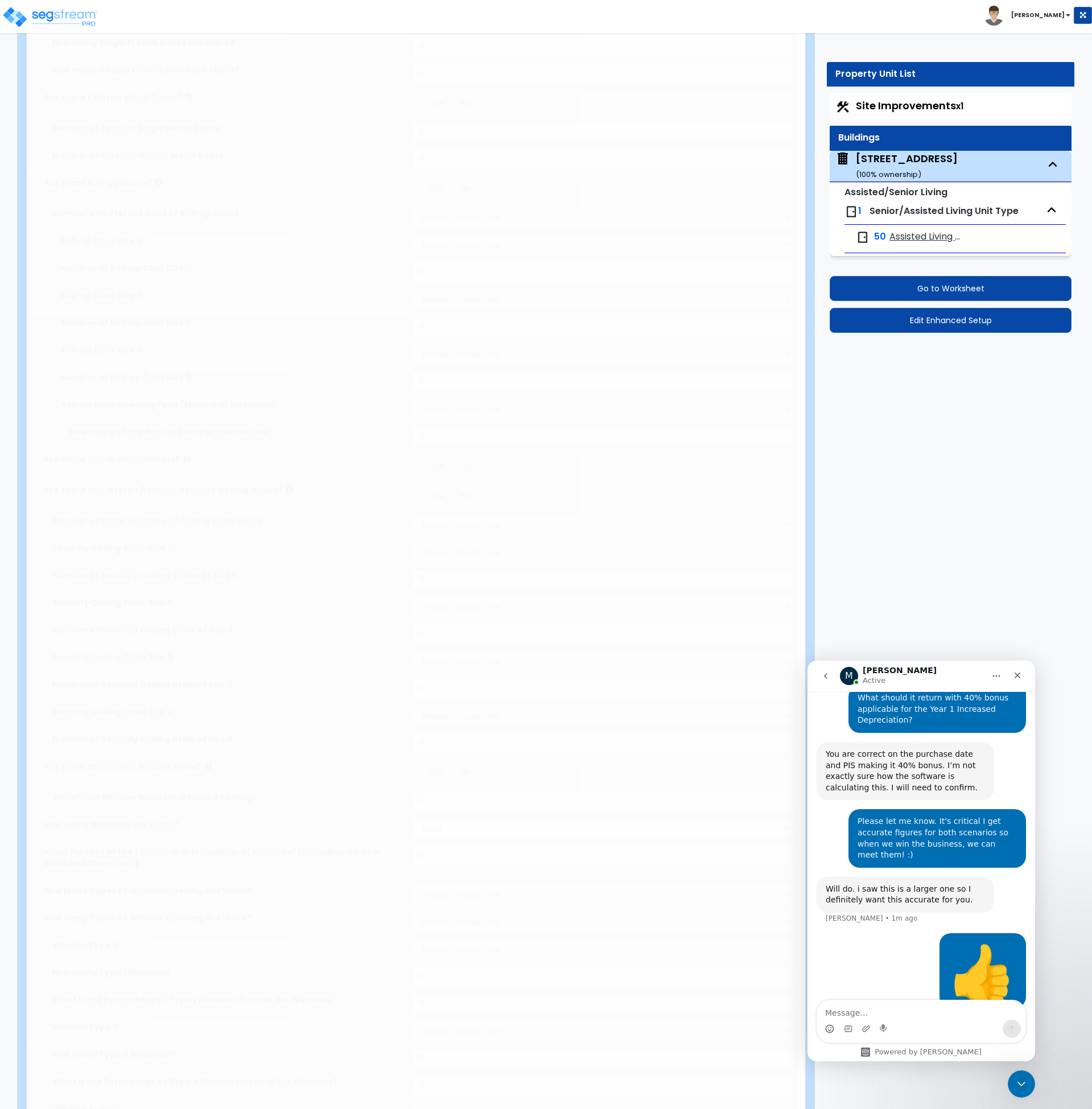
type input "1025.71"
radio input "true"
select select "1"
type input "14"
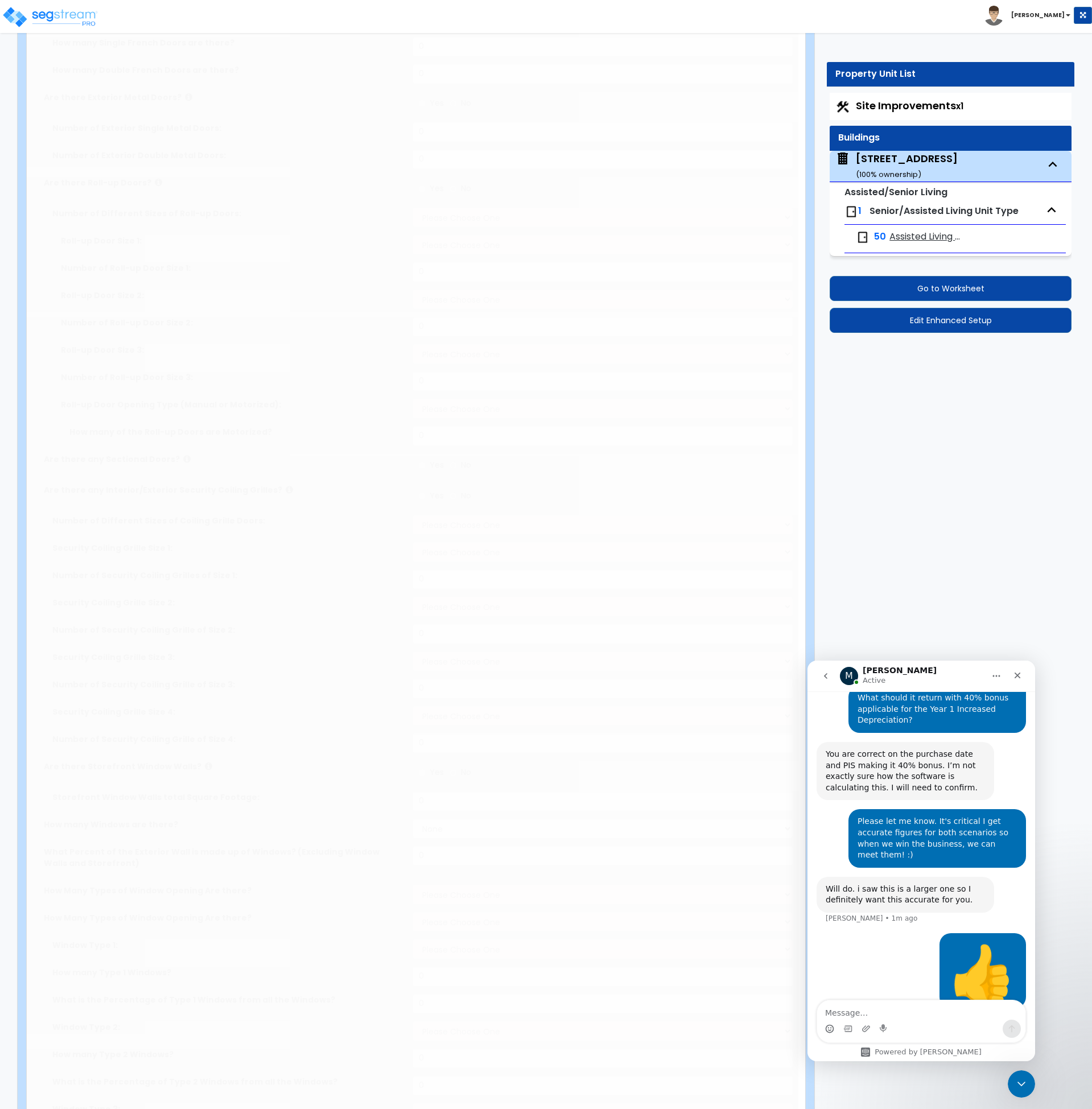
radio input "true"
type input "4"
type input "1057"
select select "5"
radio input "true"
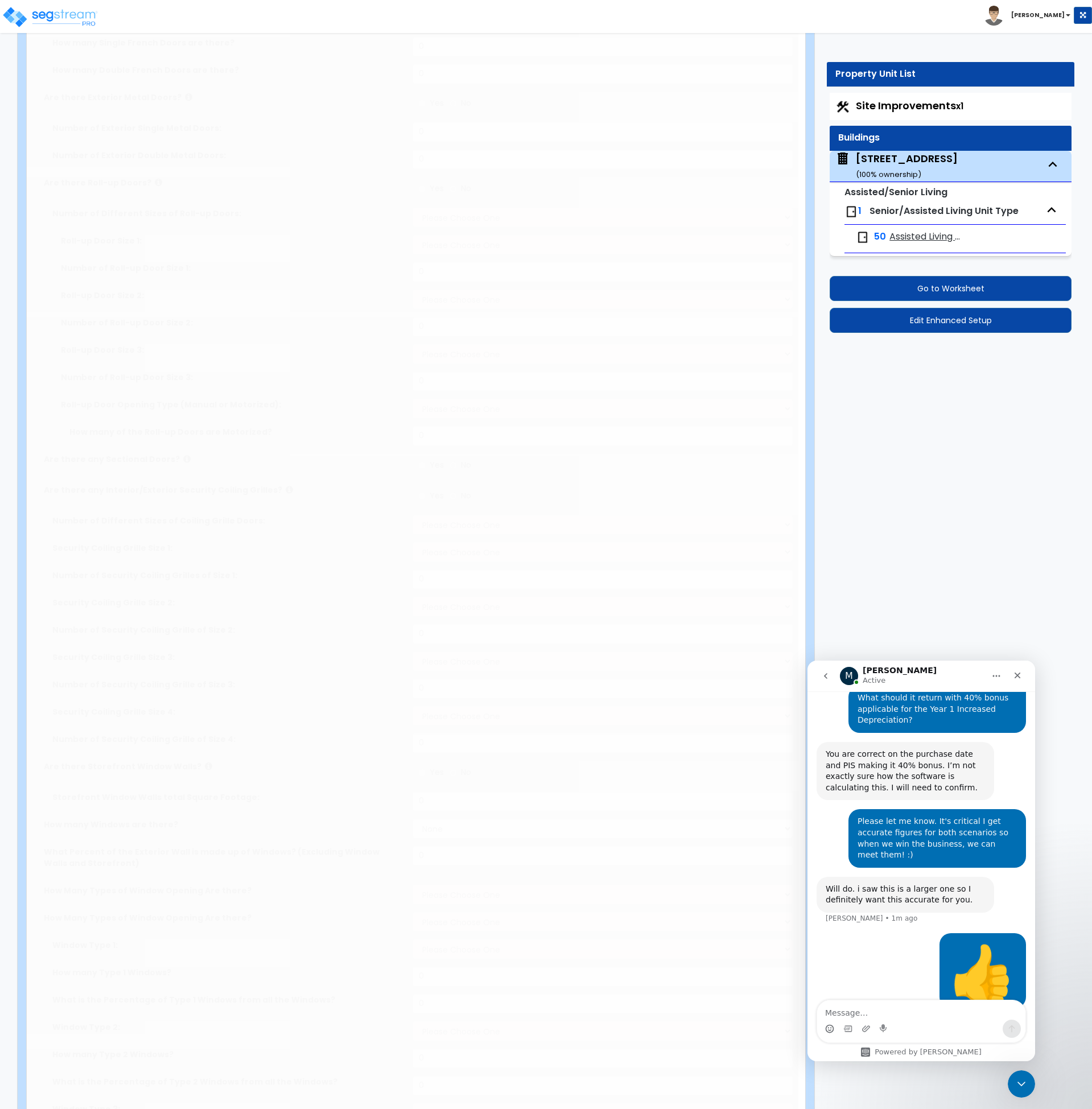
type input "1"
select select "1"
type input "7"
type input "17"
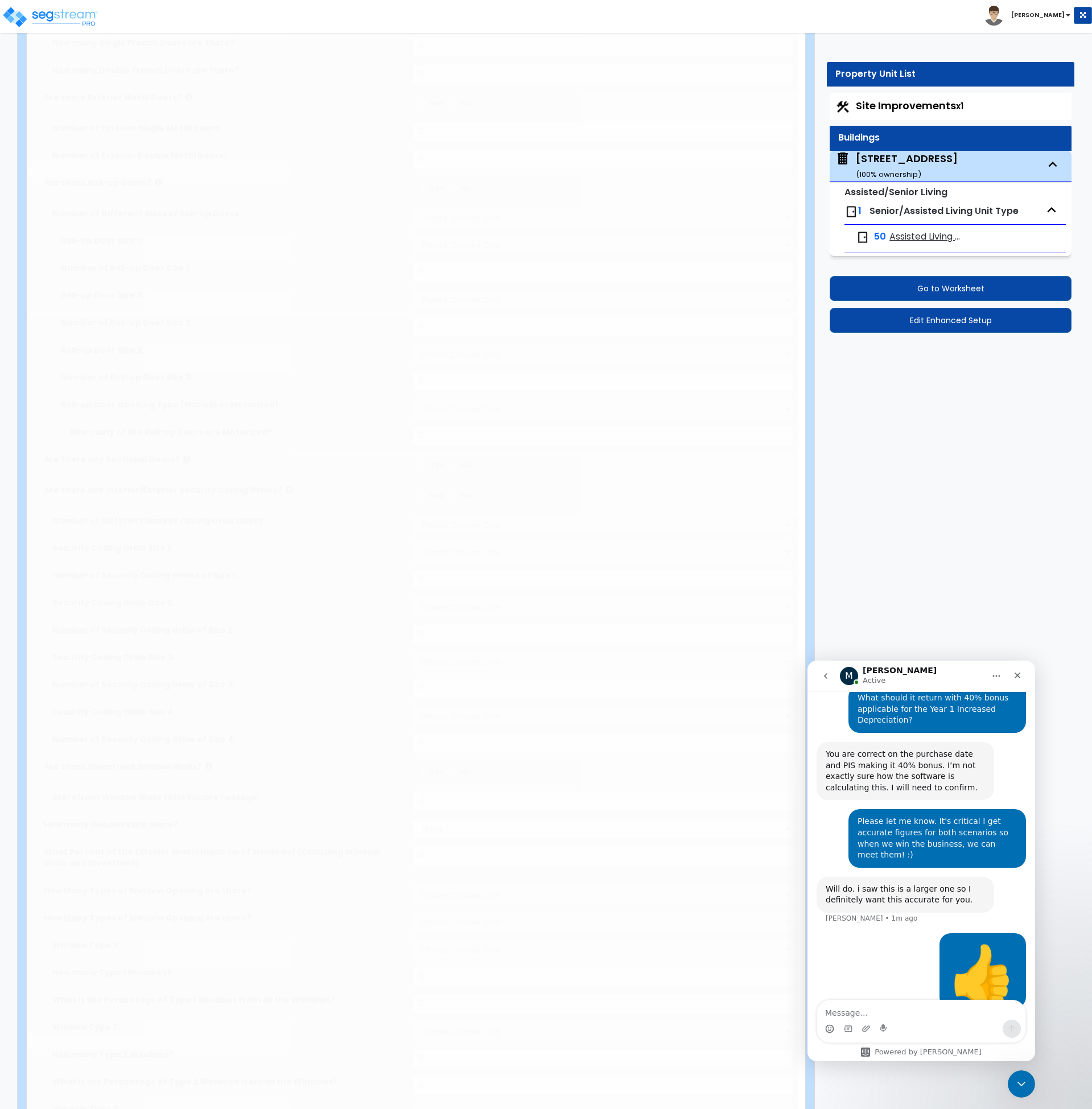
type input "1"
radio input "true"
type input "1"
type input "135"
select select "5"
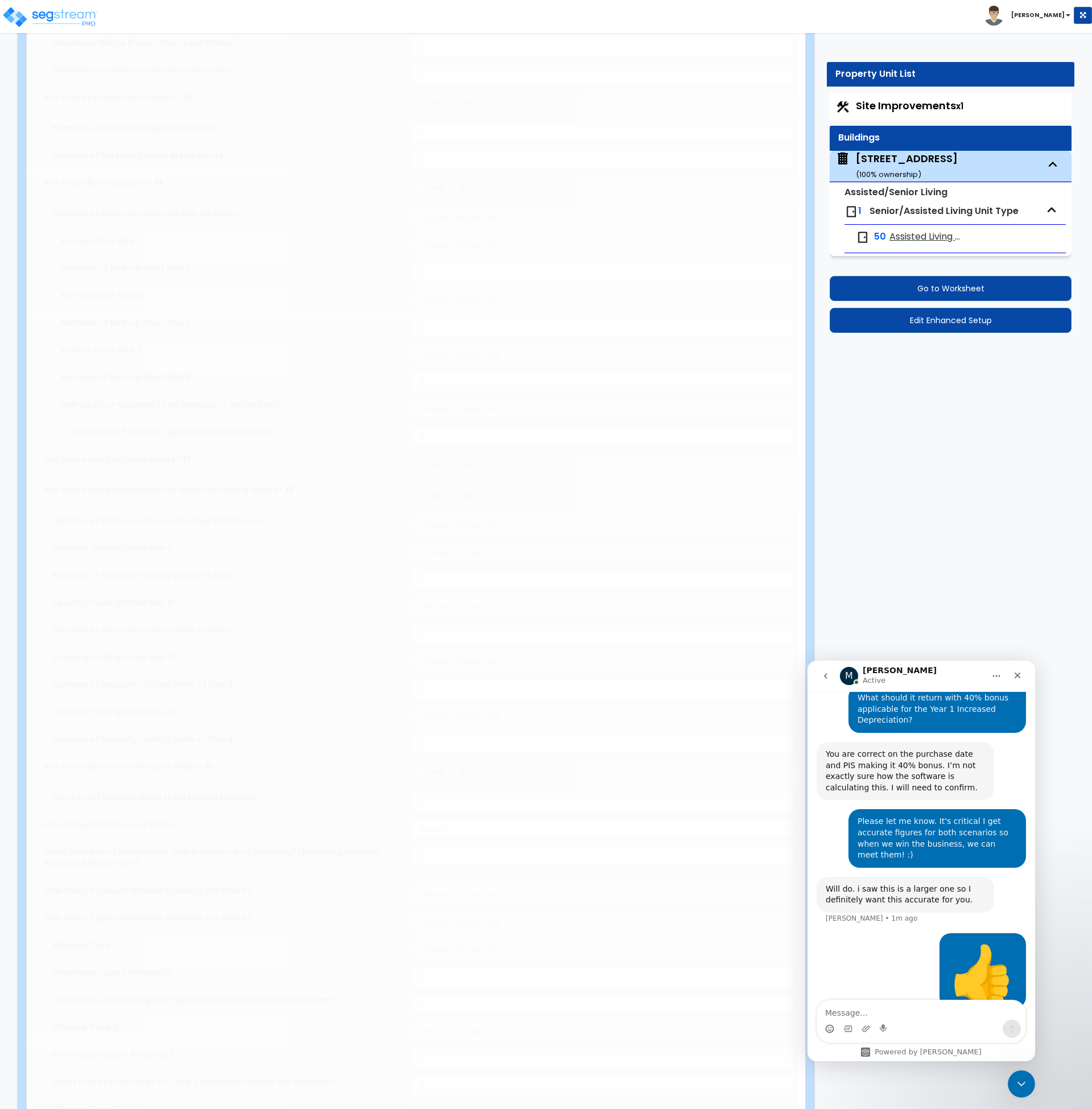
type input "4"
radio input "true"
select select "1"
type input "12"
radio input "true"
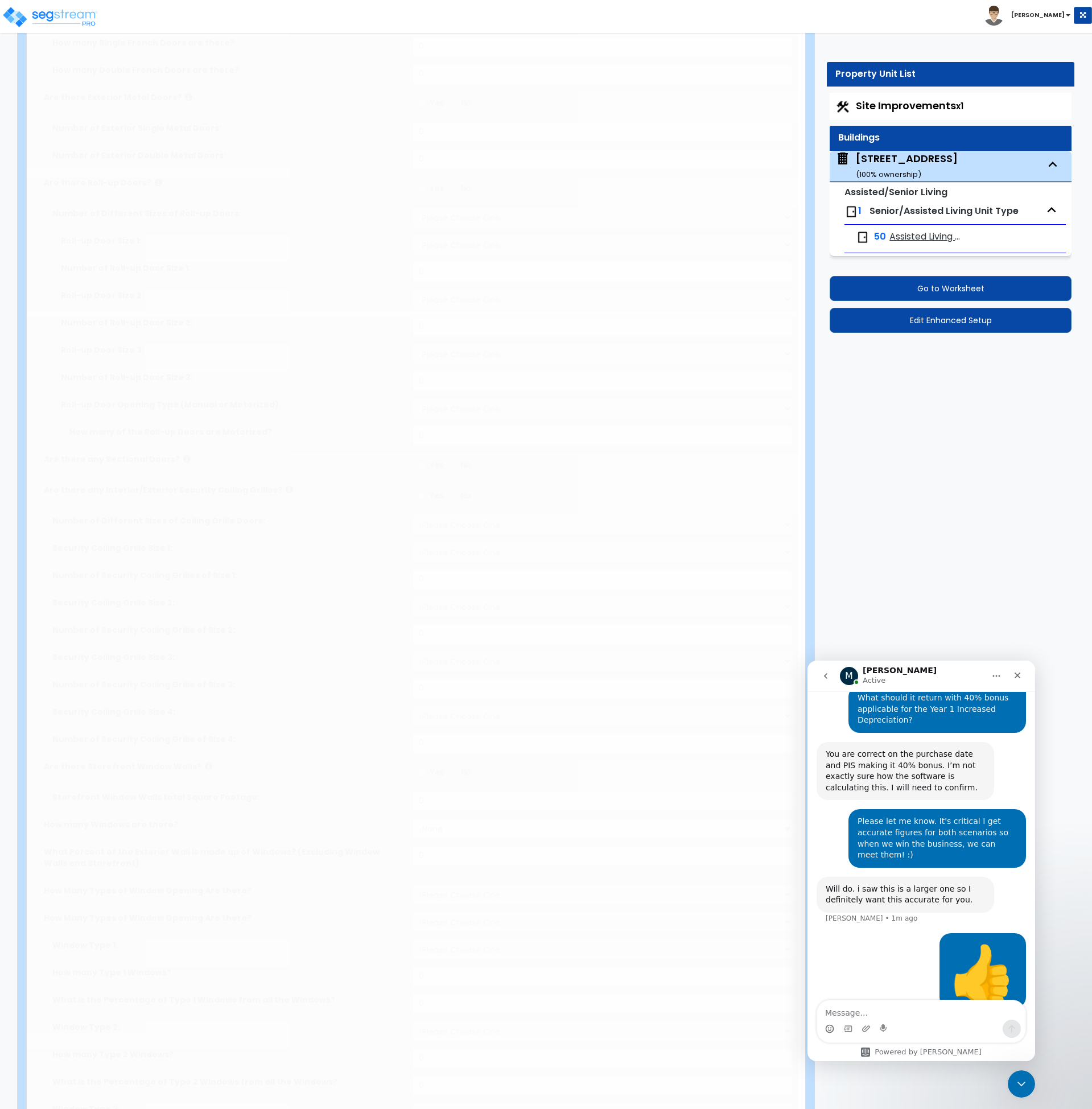
type input "1"
type input "140.95"
select select "5"
select select "1"
type input "7"
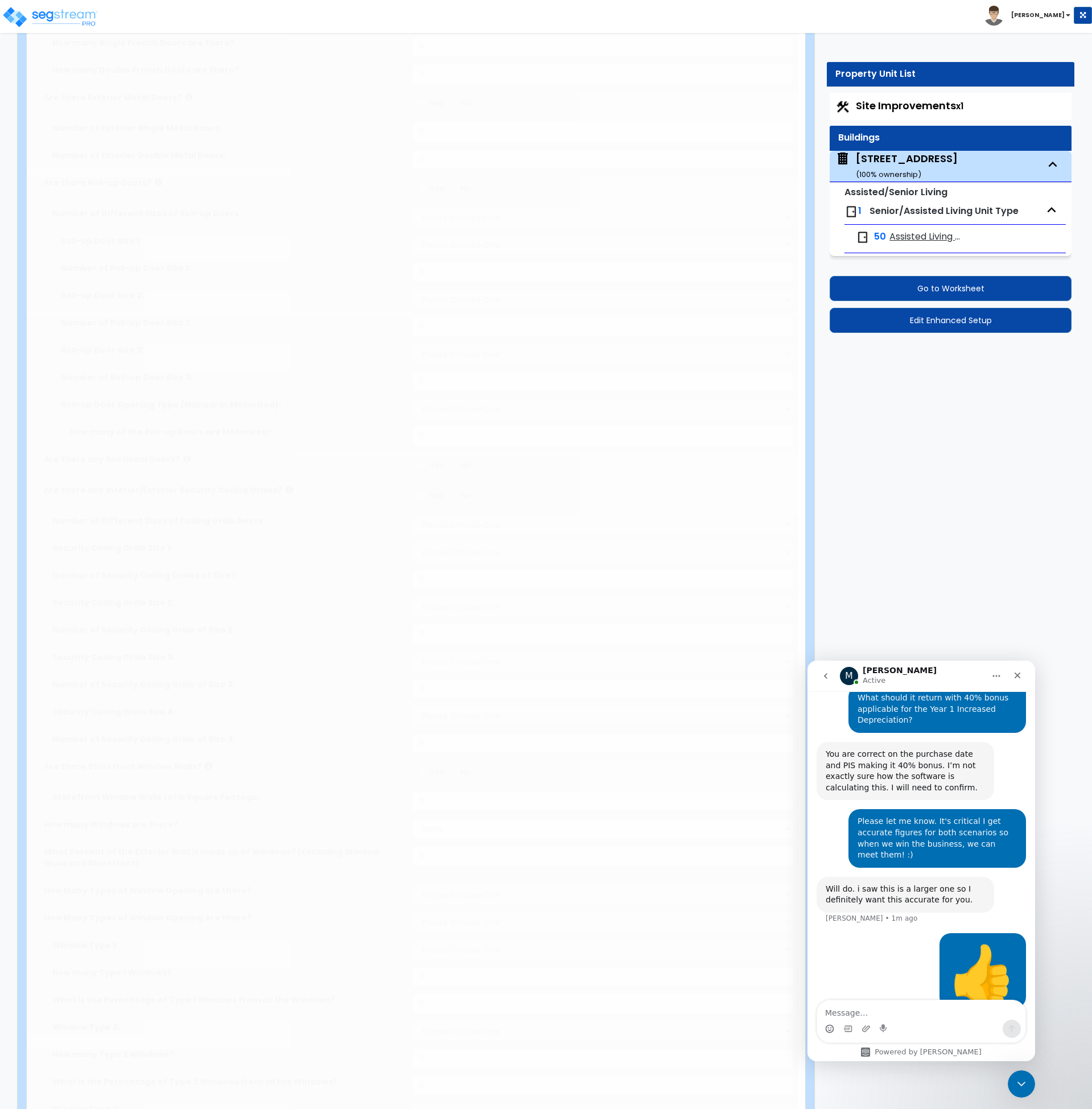
type input "7"
type input "2"
radio input "true"
select select "1"
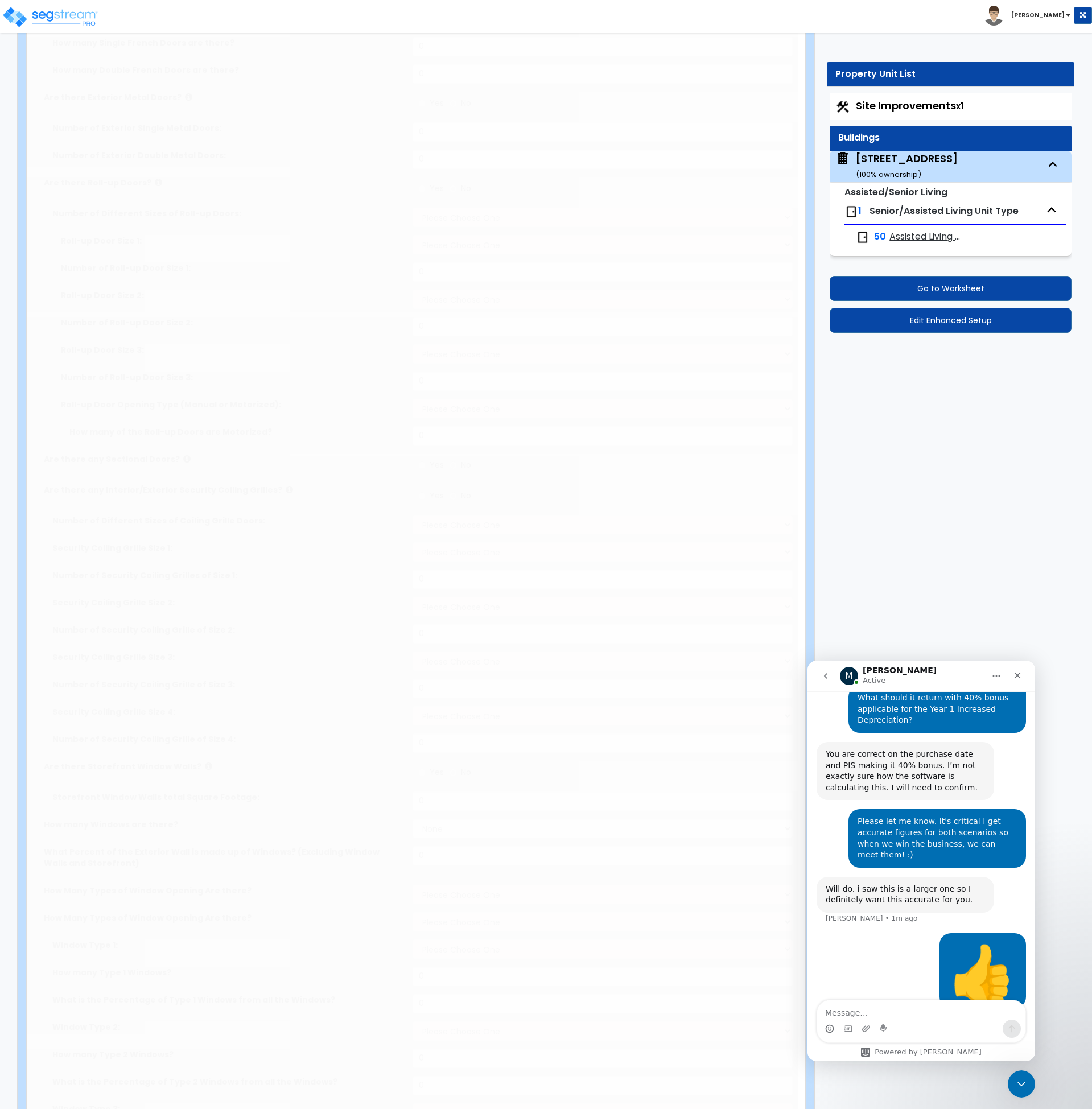
type input "23"
radio input "true"
select select "1"
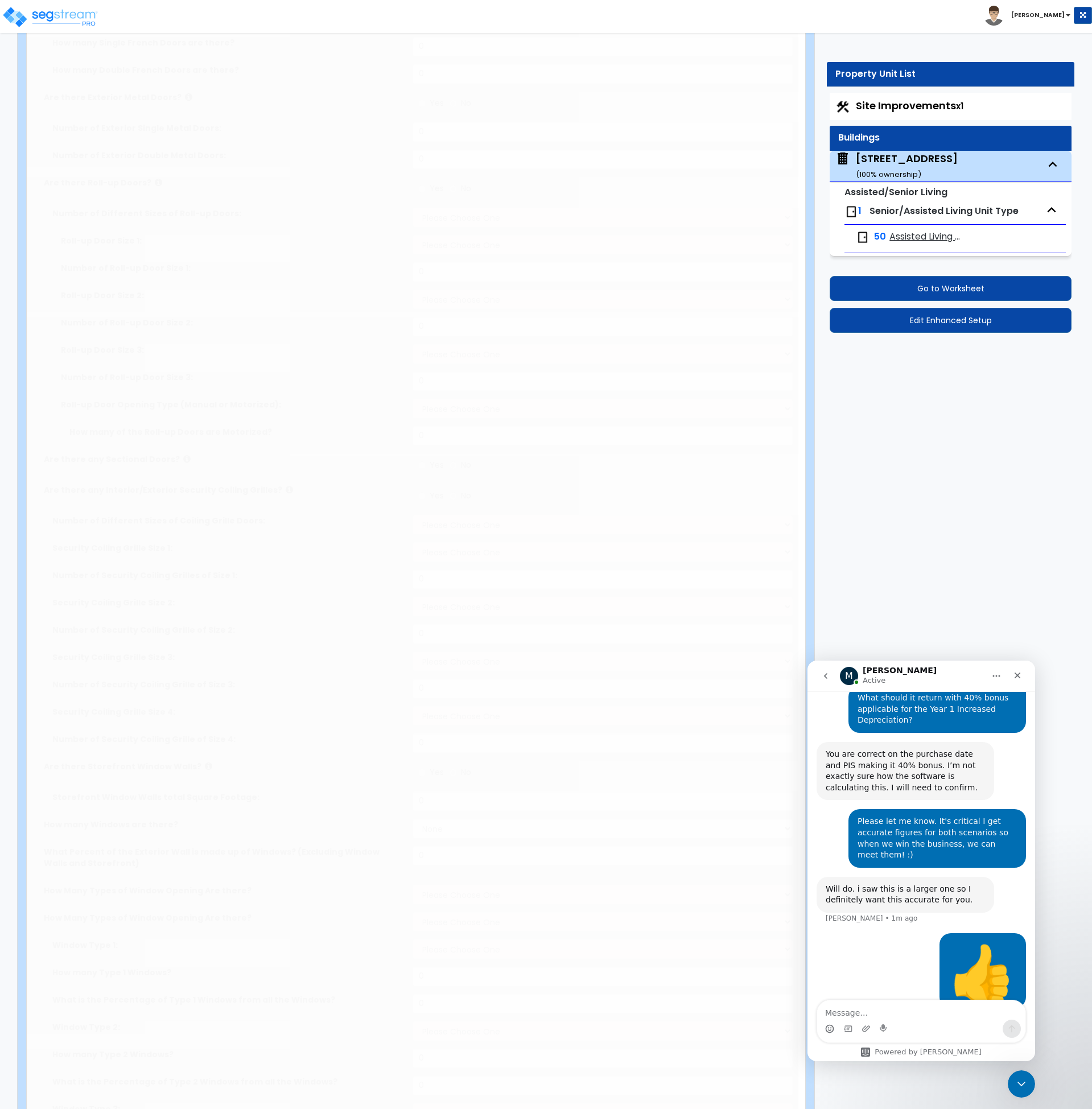
type input "6"
radio input "true"
type input "1"
radio input "true"
type input "2"
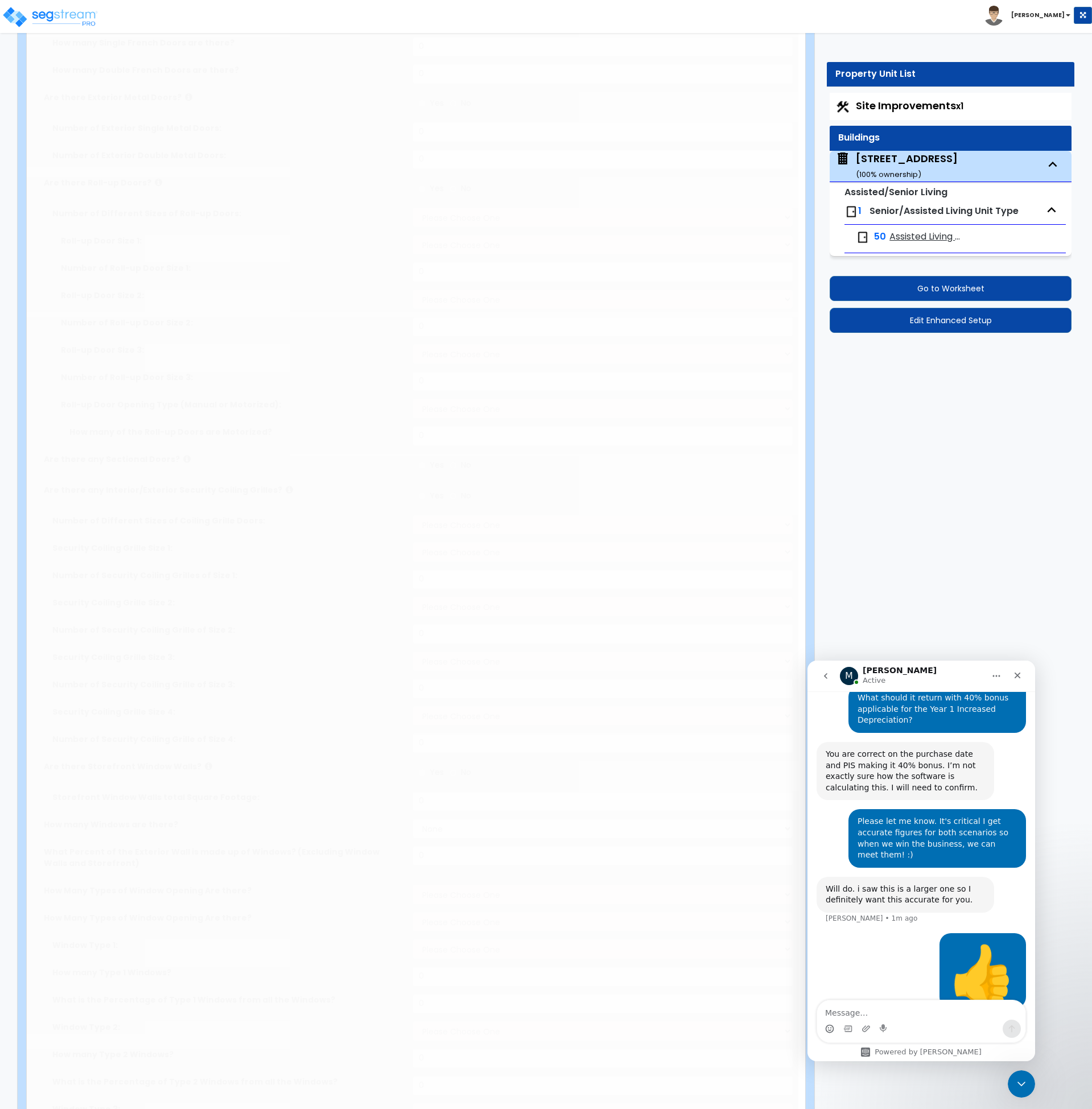
radio input "true"
select select "1"
type input "6"
radio input "true"
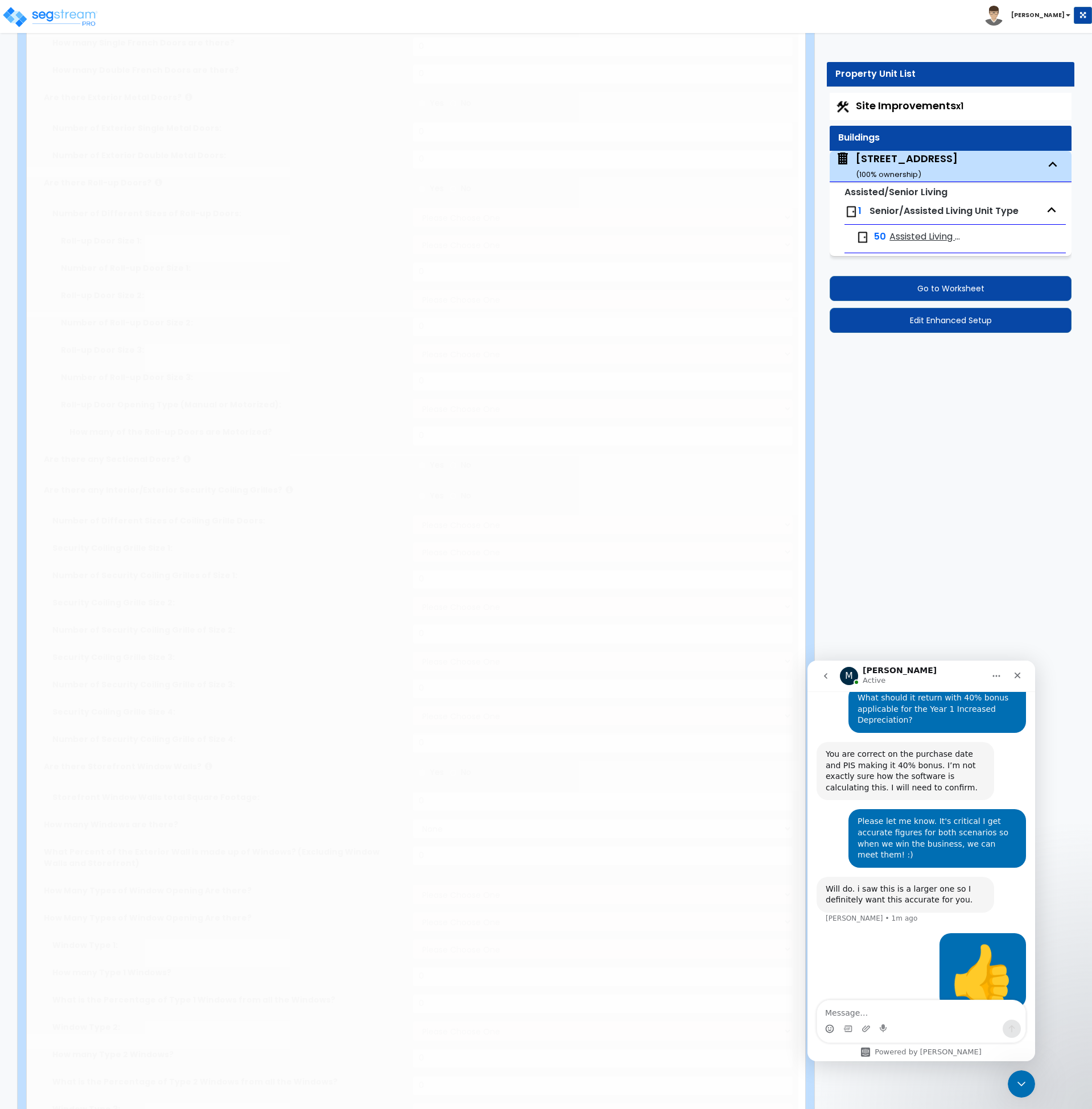
select select "5"
type input "4"
radio input "true"
type input "350"
select select "4"
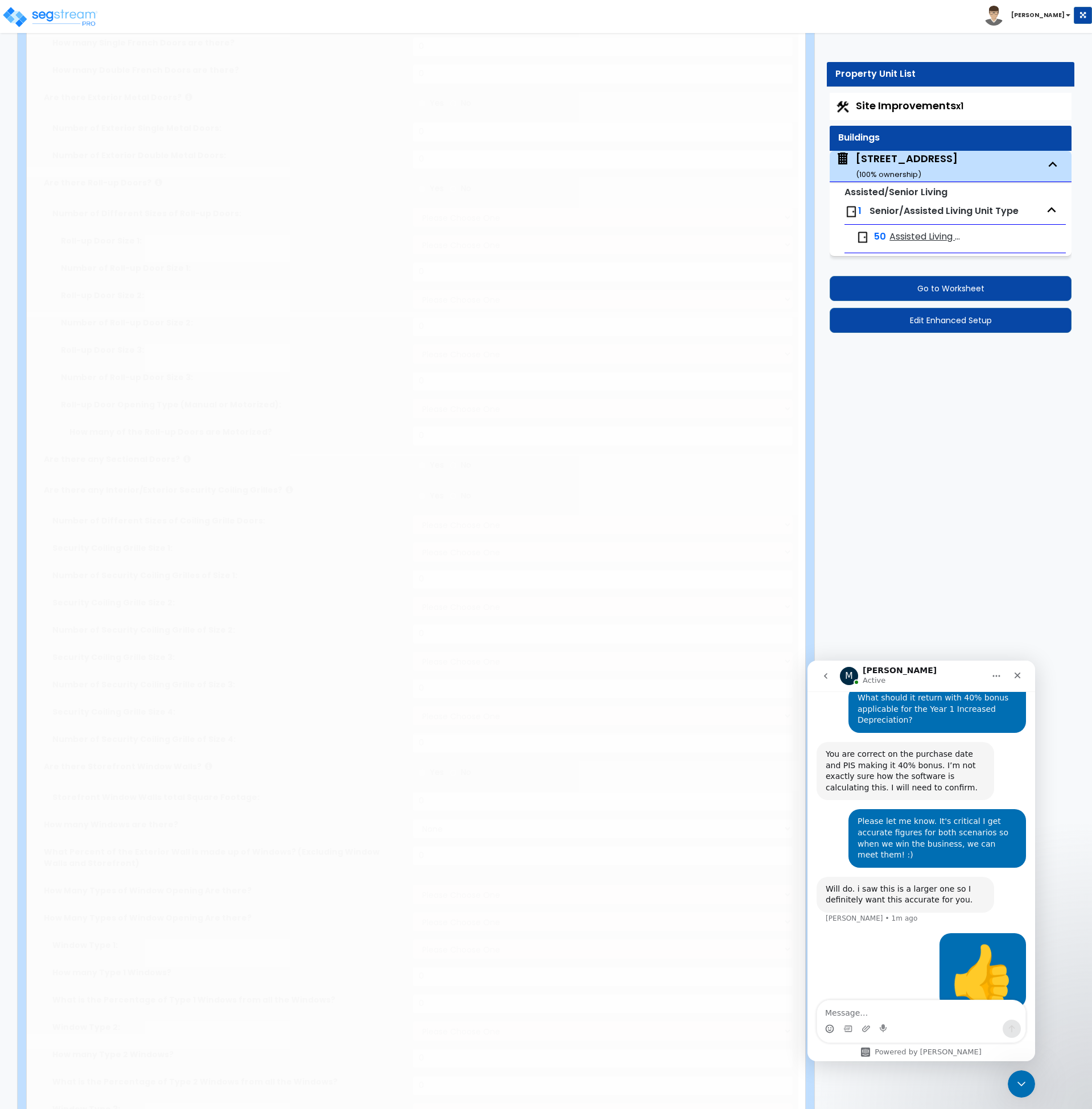
radio input "true"
type input "1695.14"
radio input "true"
select select "5"
type input "10"
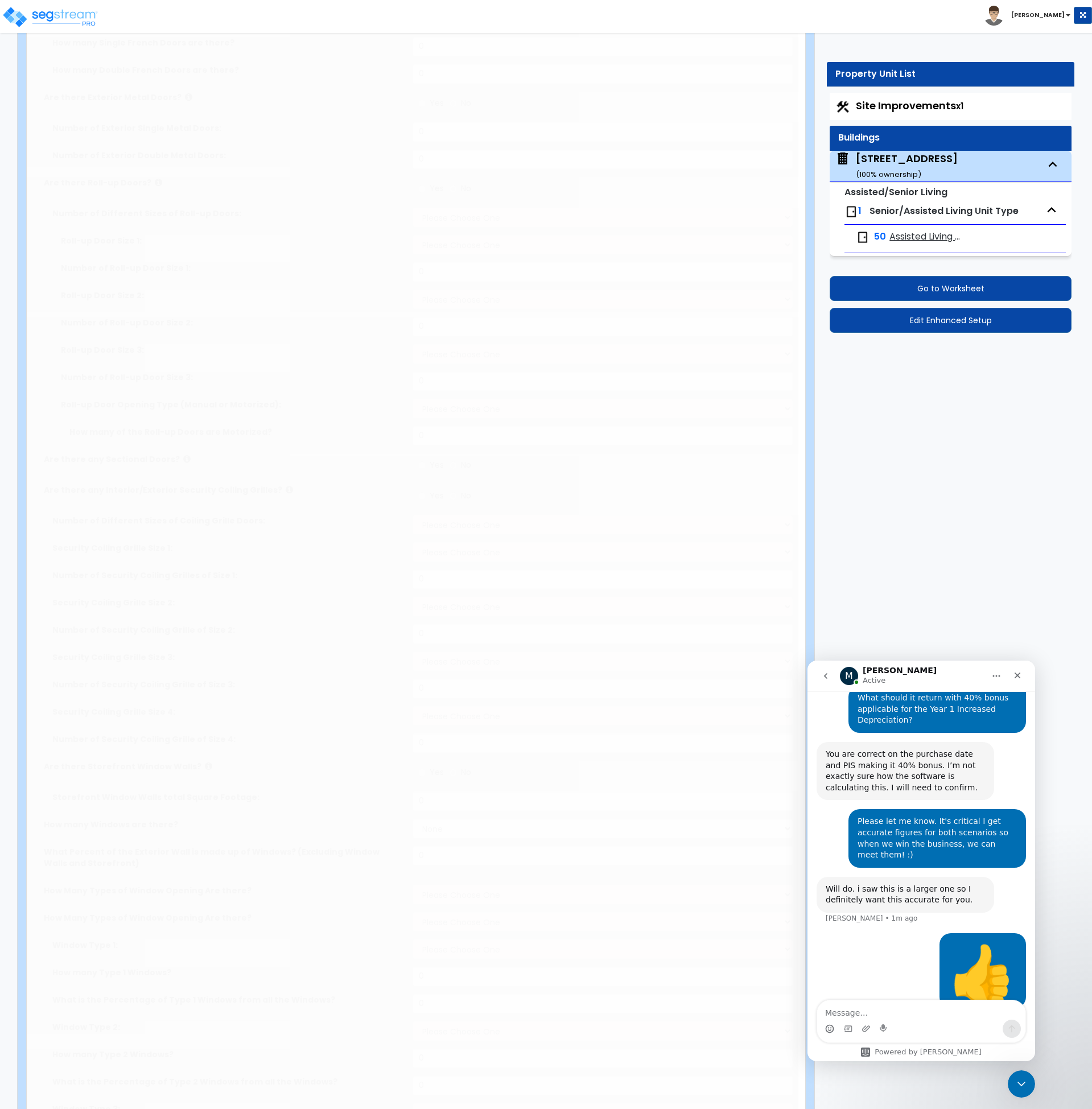
type input "10"
select select "3"
radio input "true"
type input "837.01"
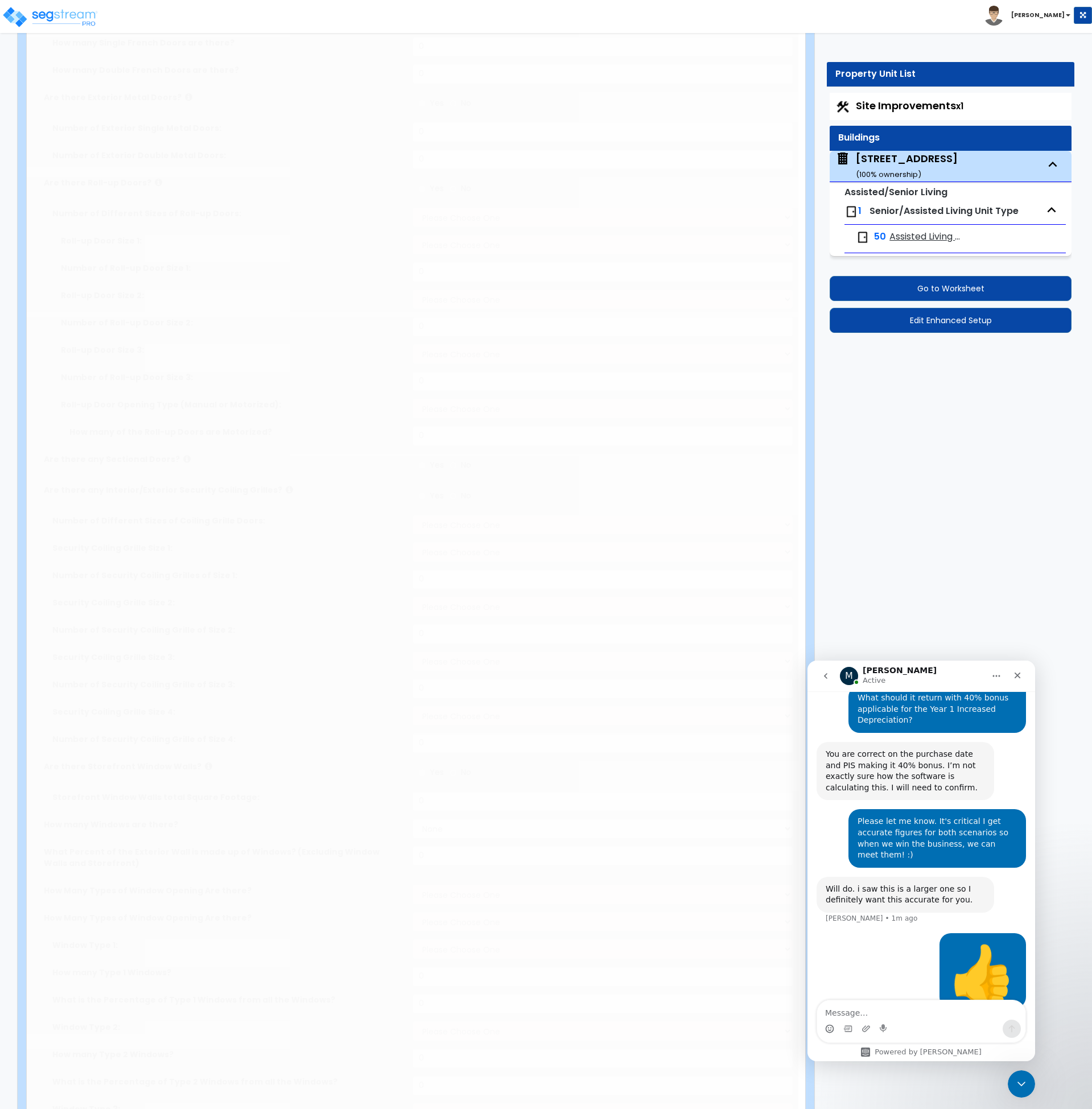
select select "3"
select select "1"
radio input "true"
type input "448"
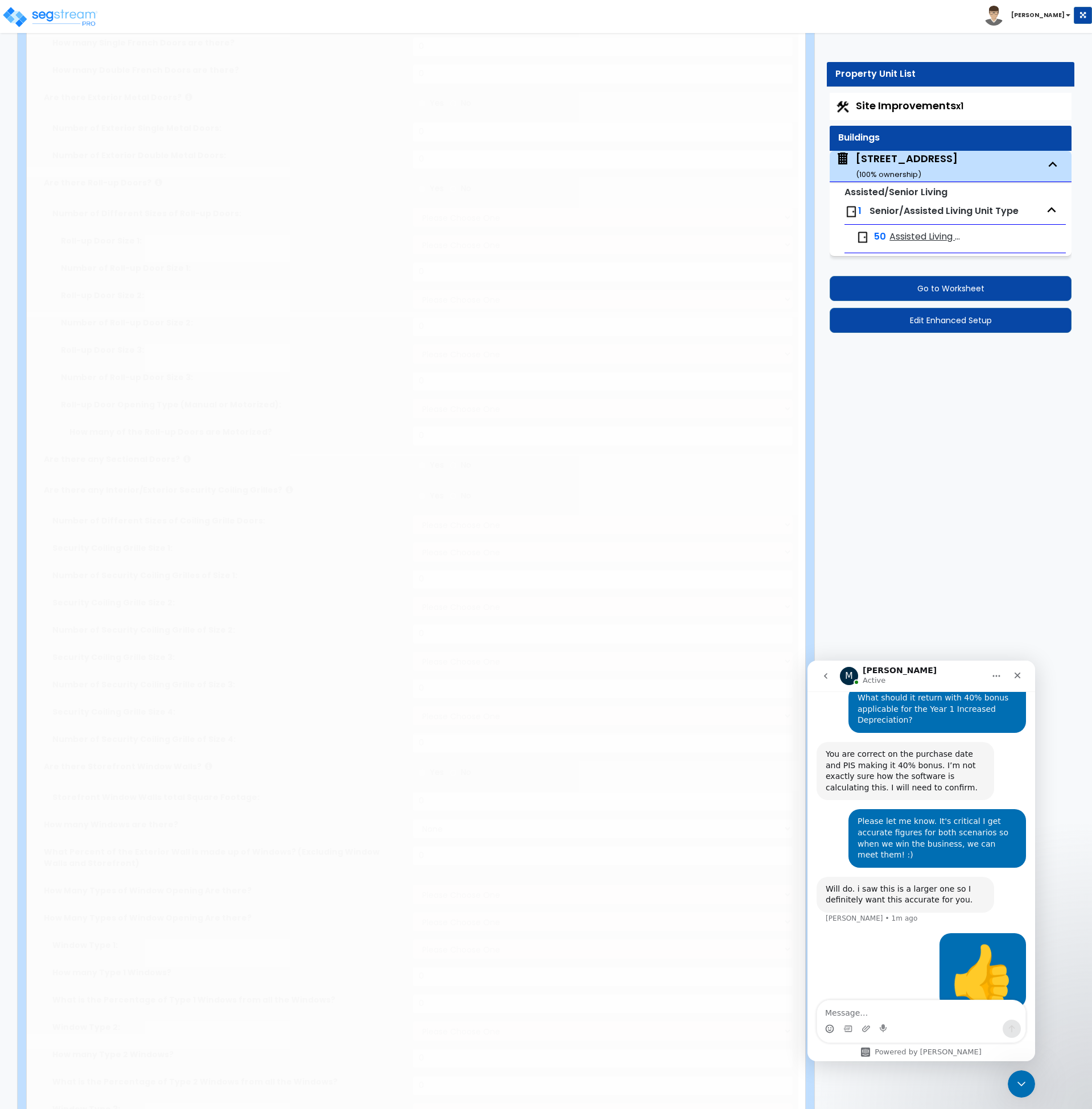
radio input "true"
type input "100"
select select "1"
type input "6"
radio input "true"
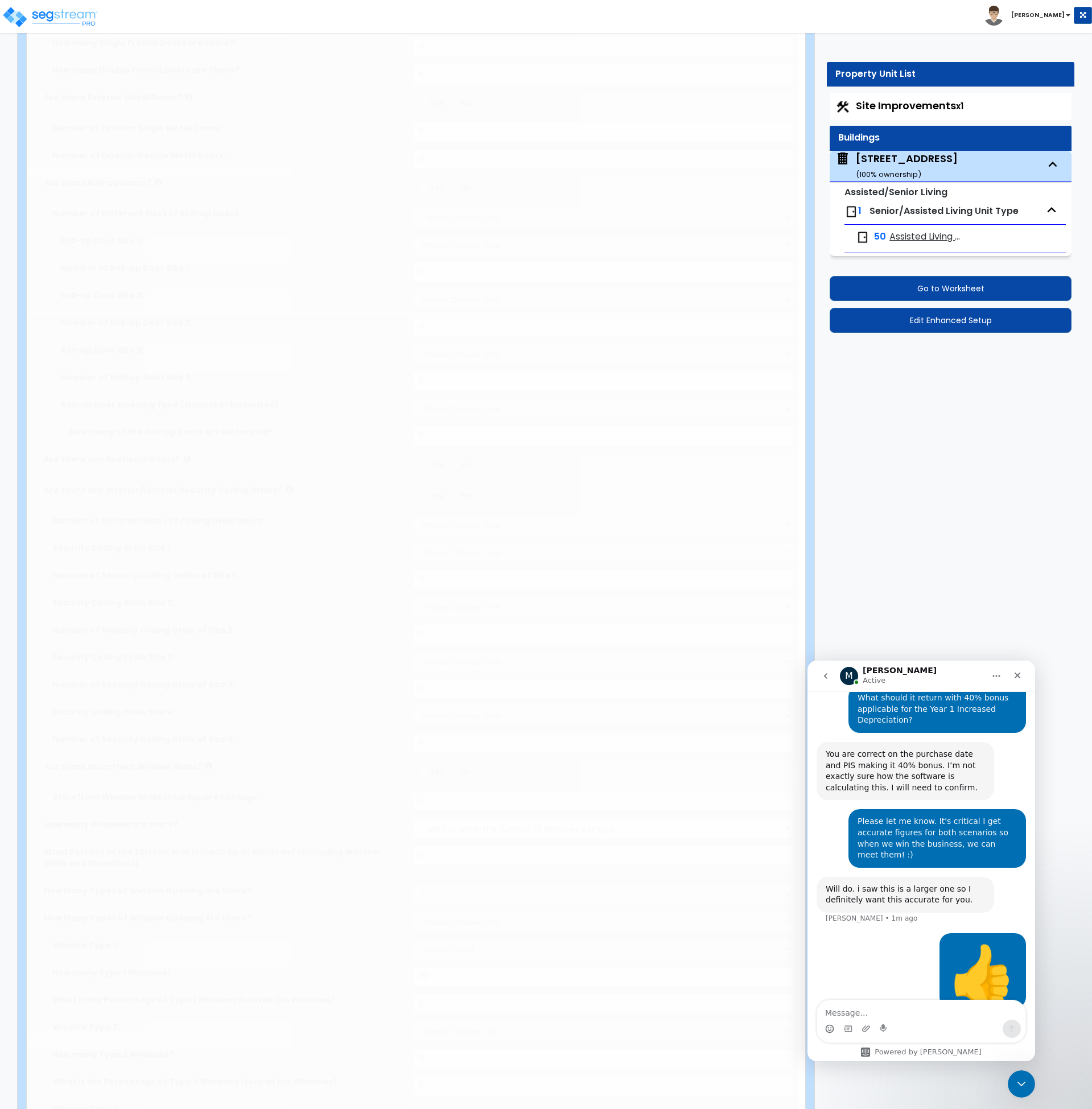
select select "1"
select select "2"
type input "1"
radio input "true"
type input "2"
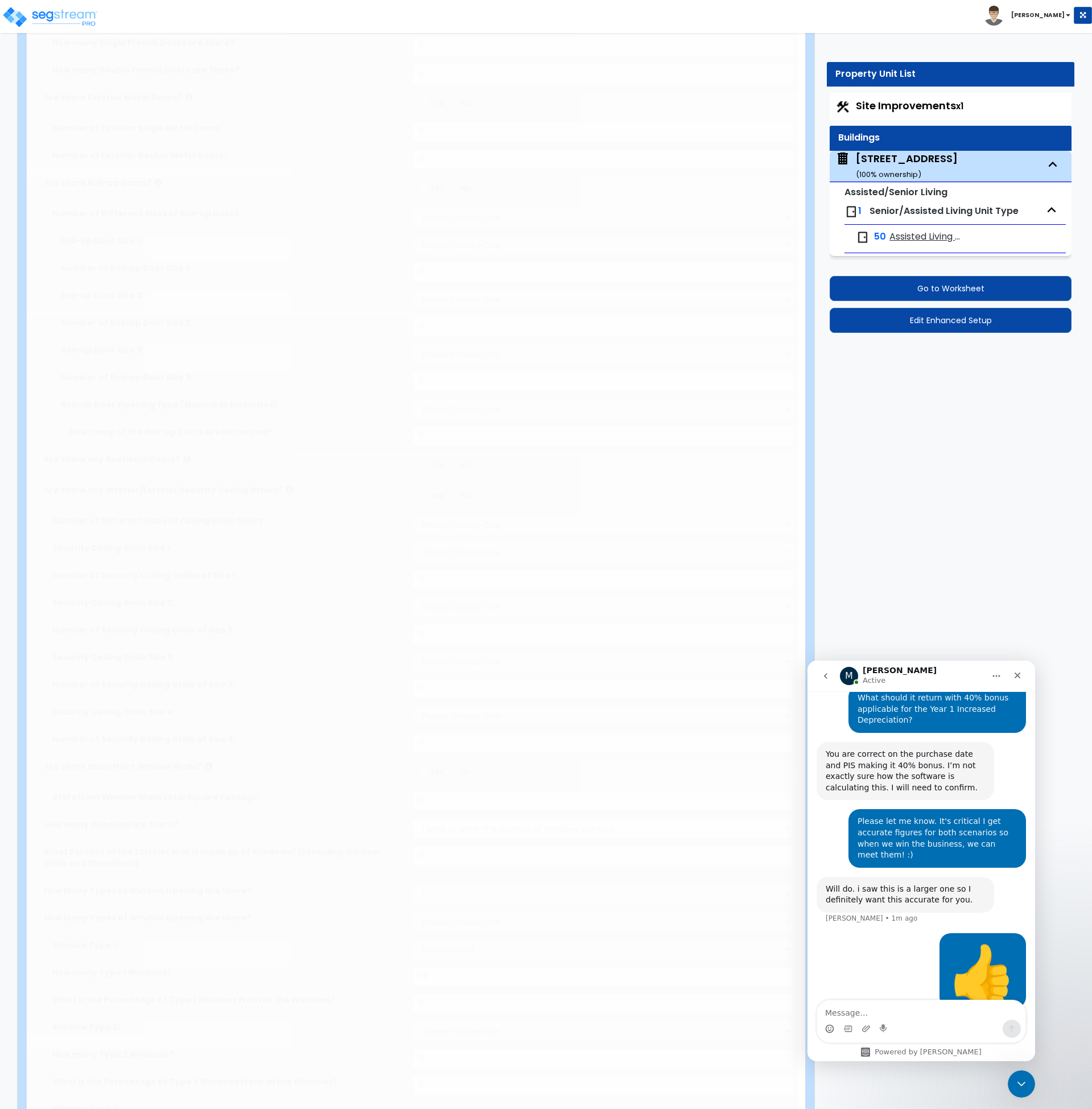
radio input "true"
select select "1"
type input "13"
type input "2"
radio input "true"
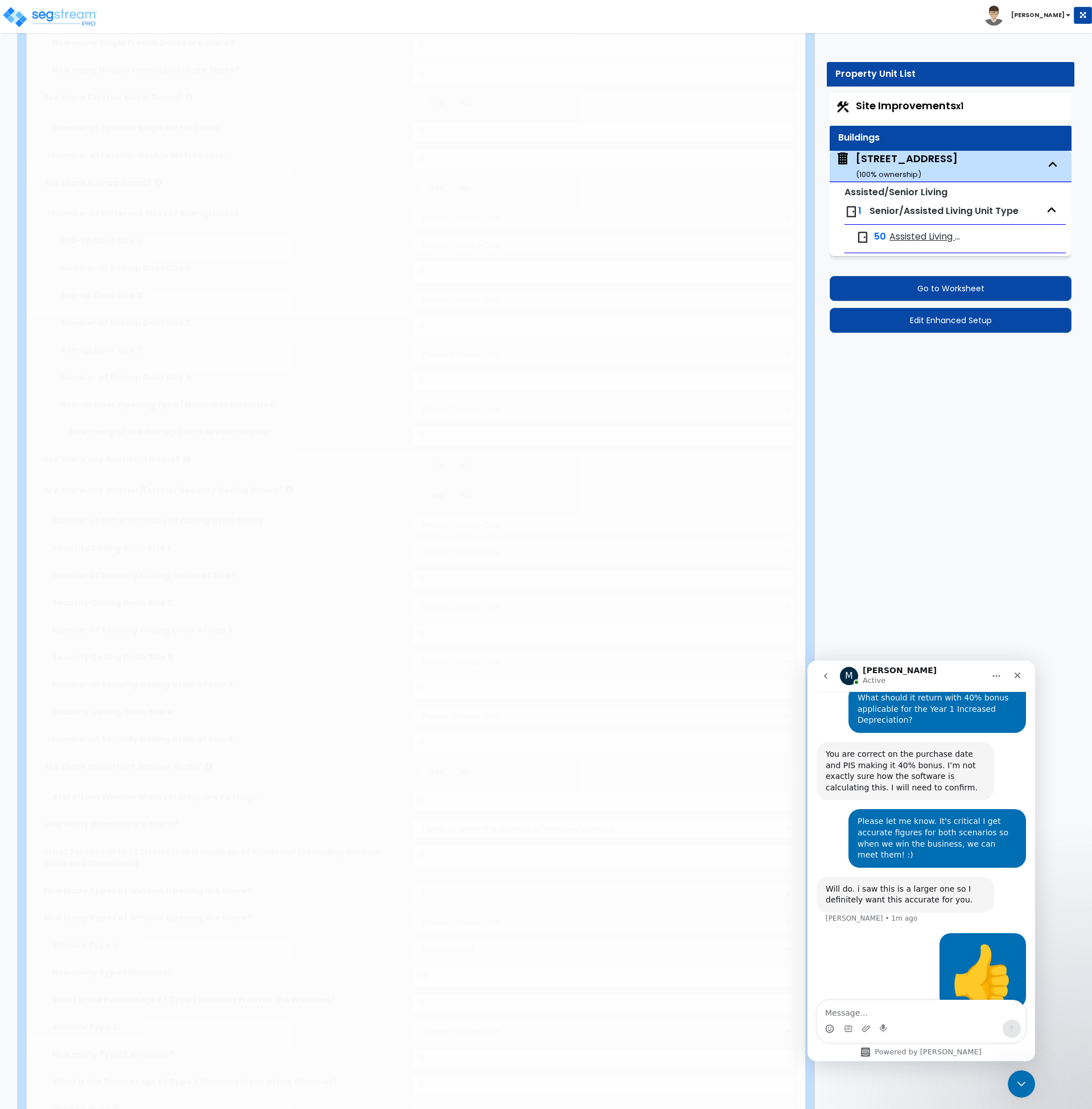
type input "1"
radio input "true"
type input "3"
radio input "true"
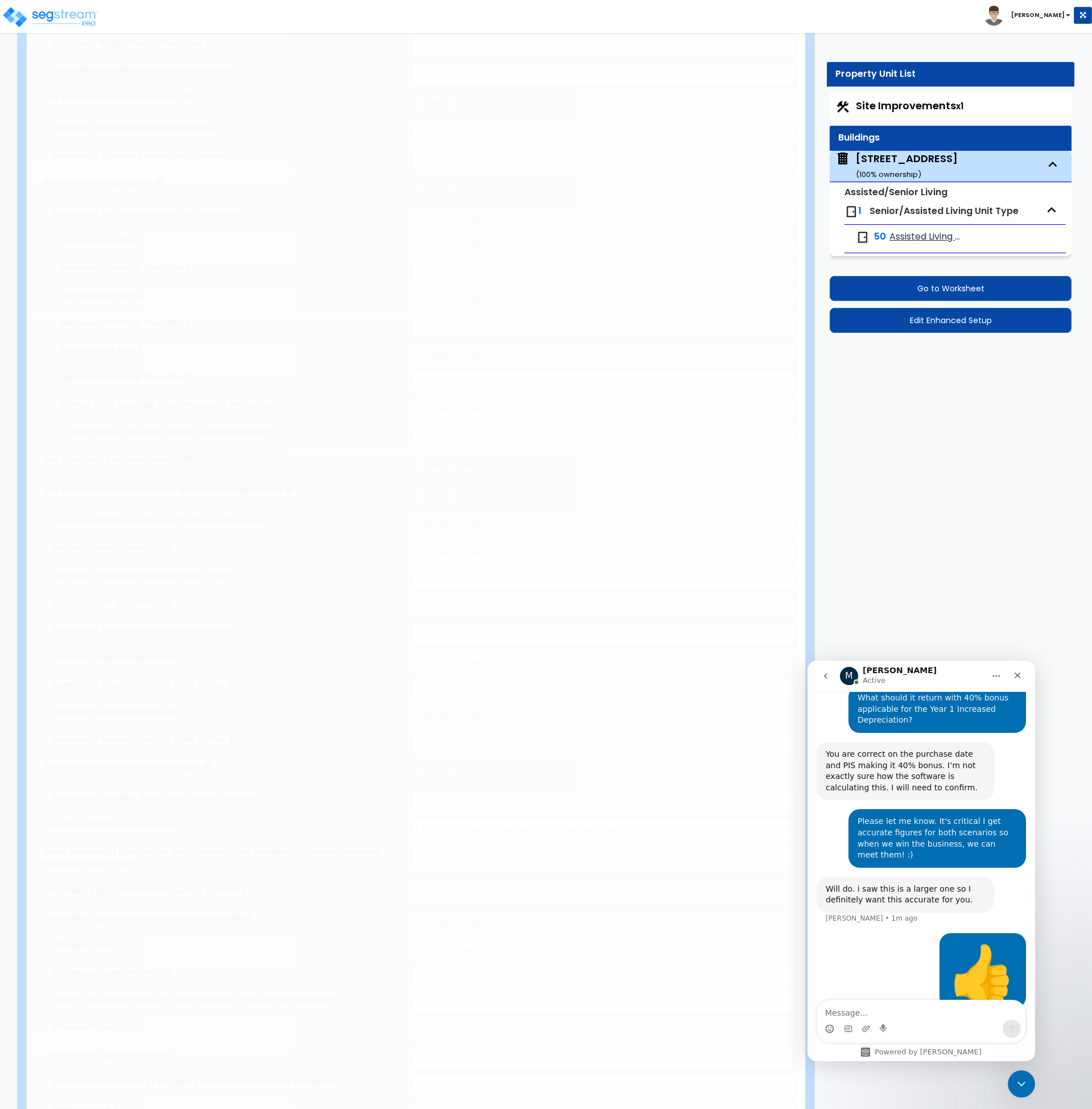
select select "4"
type input "7"
radio input "true"
select select "1"
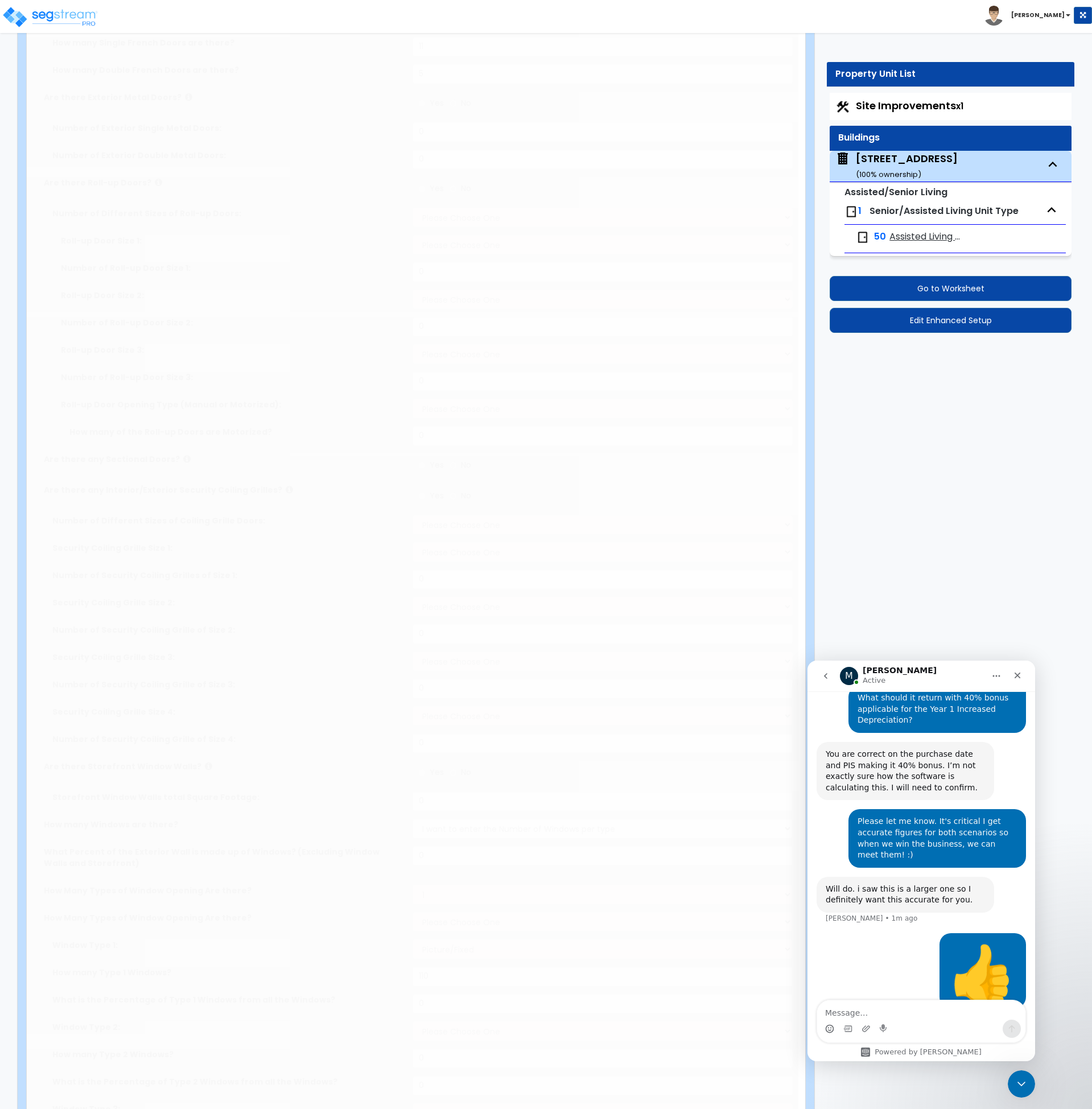
select select "1"
radio input "true"
type input "1"
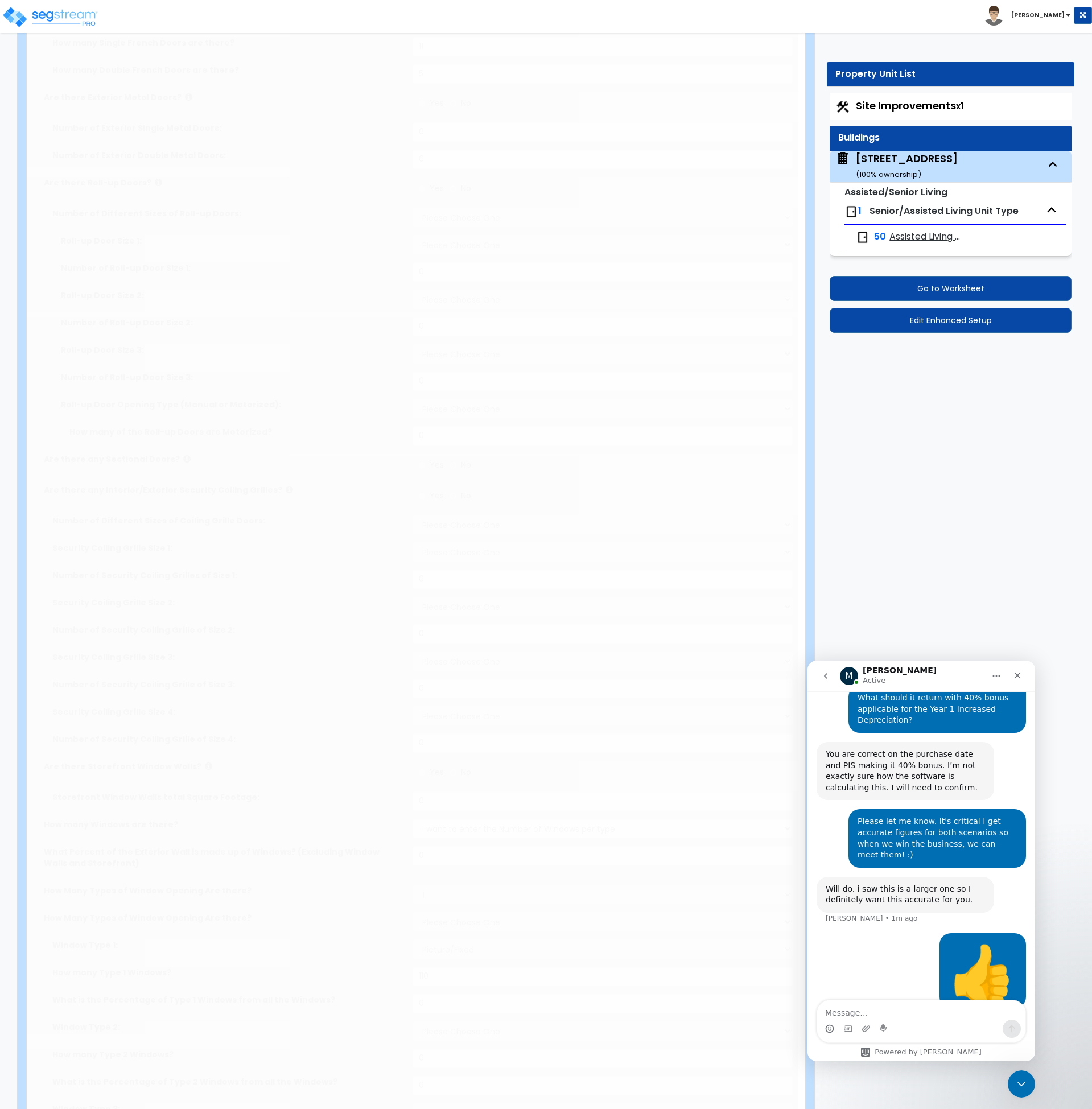
select select "1"
select select "2"
select select "3"
type input "20"
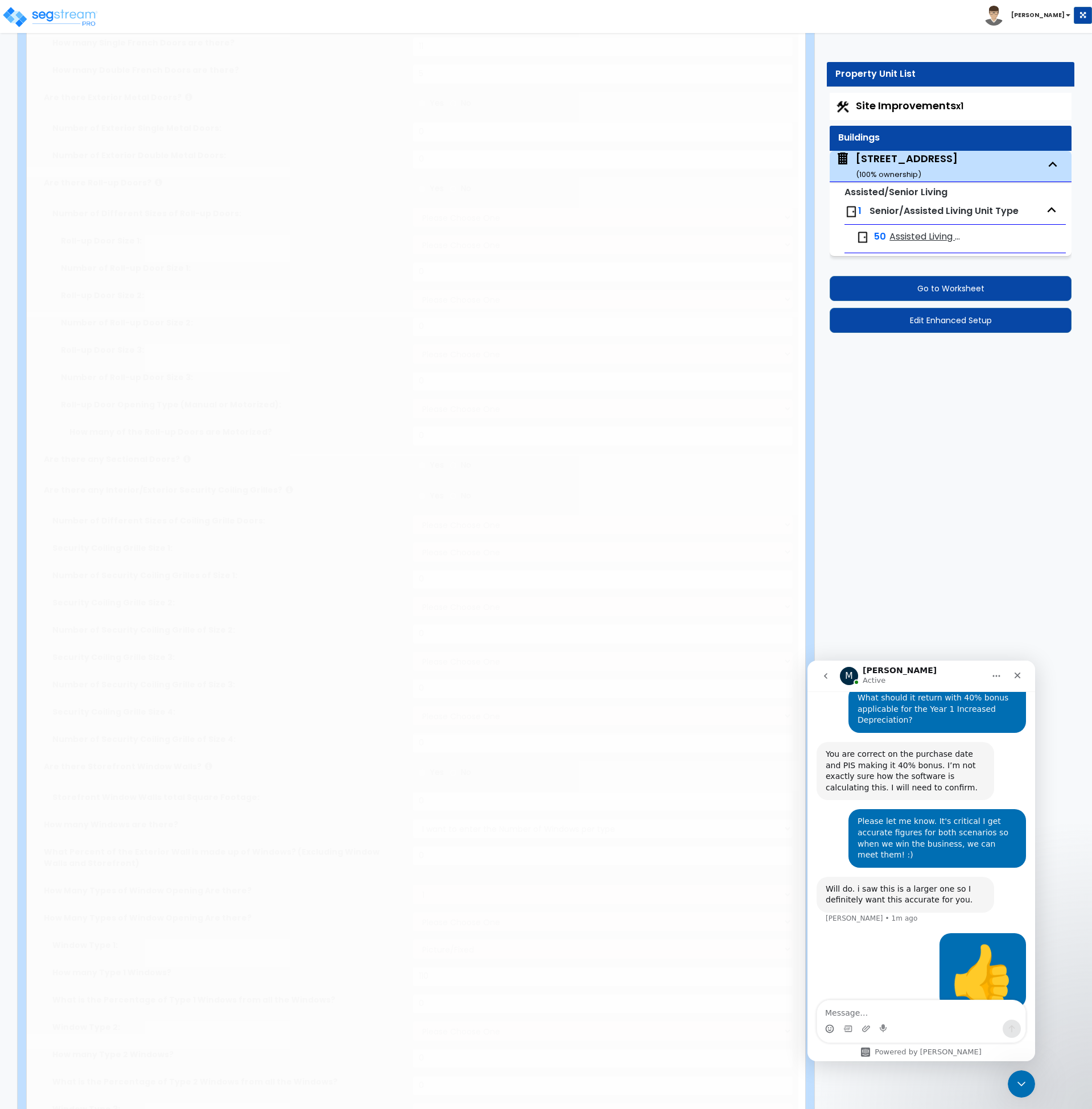
select select "5"
radio input "true"
select select "3"
radio input "true"
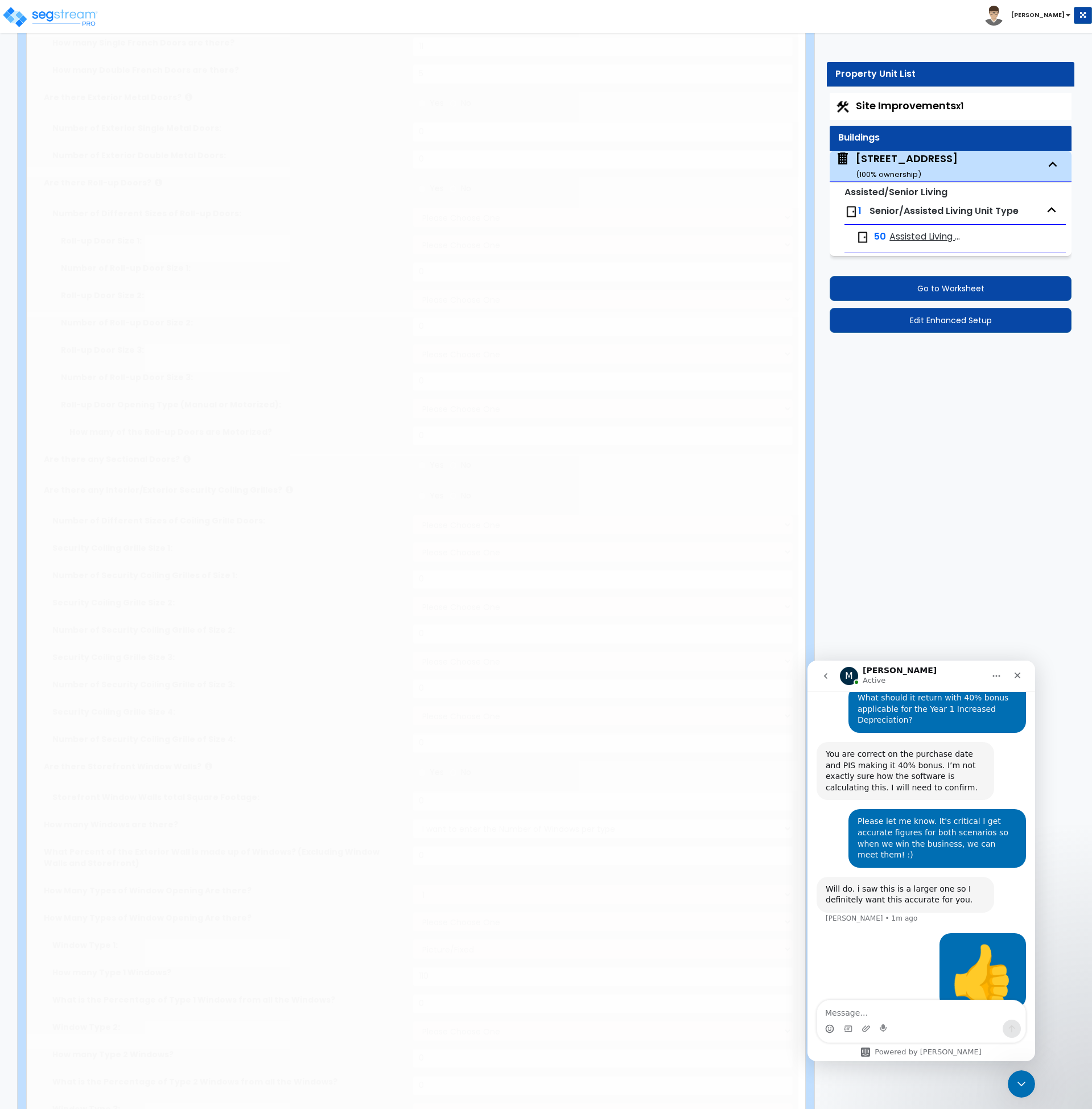
type input "312"
radio input "true"
select select "1"
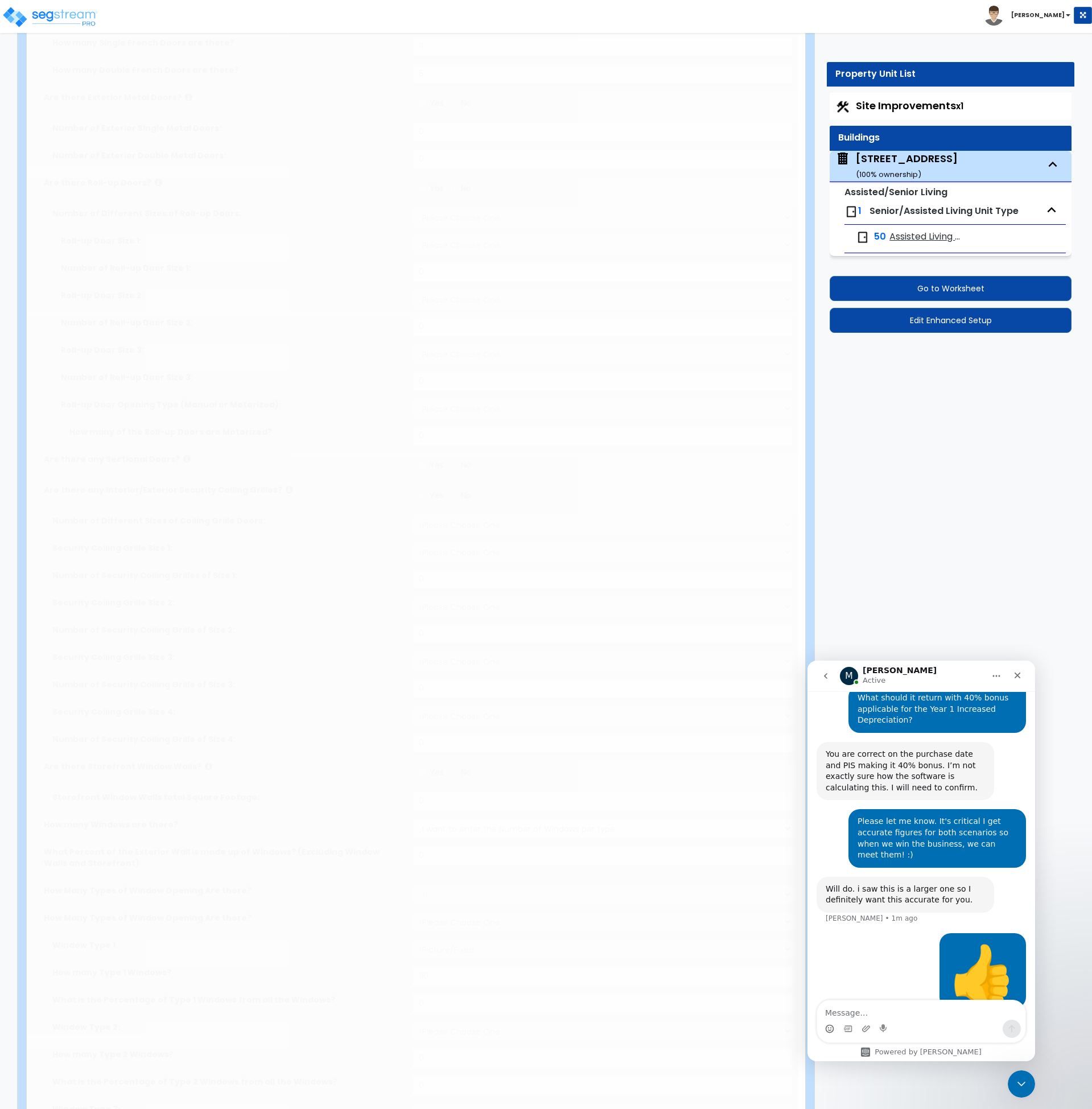
radio input "true"
type input "375"
select select "2"
select select "3"
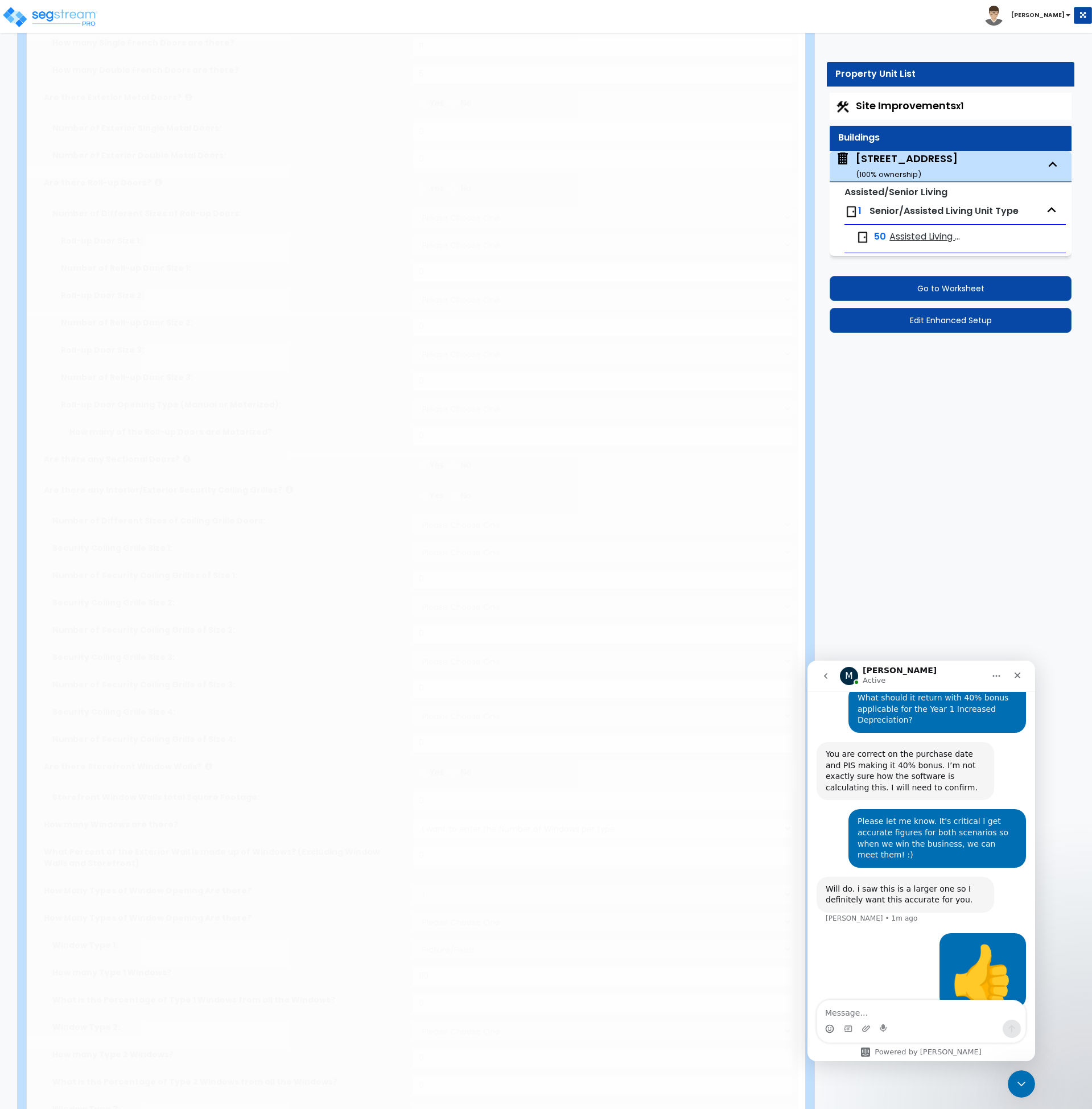
type input "35"
select select "5"
radio input "true"
type input "20"
type input "35"
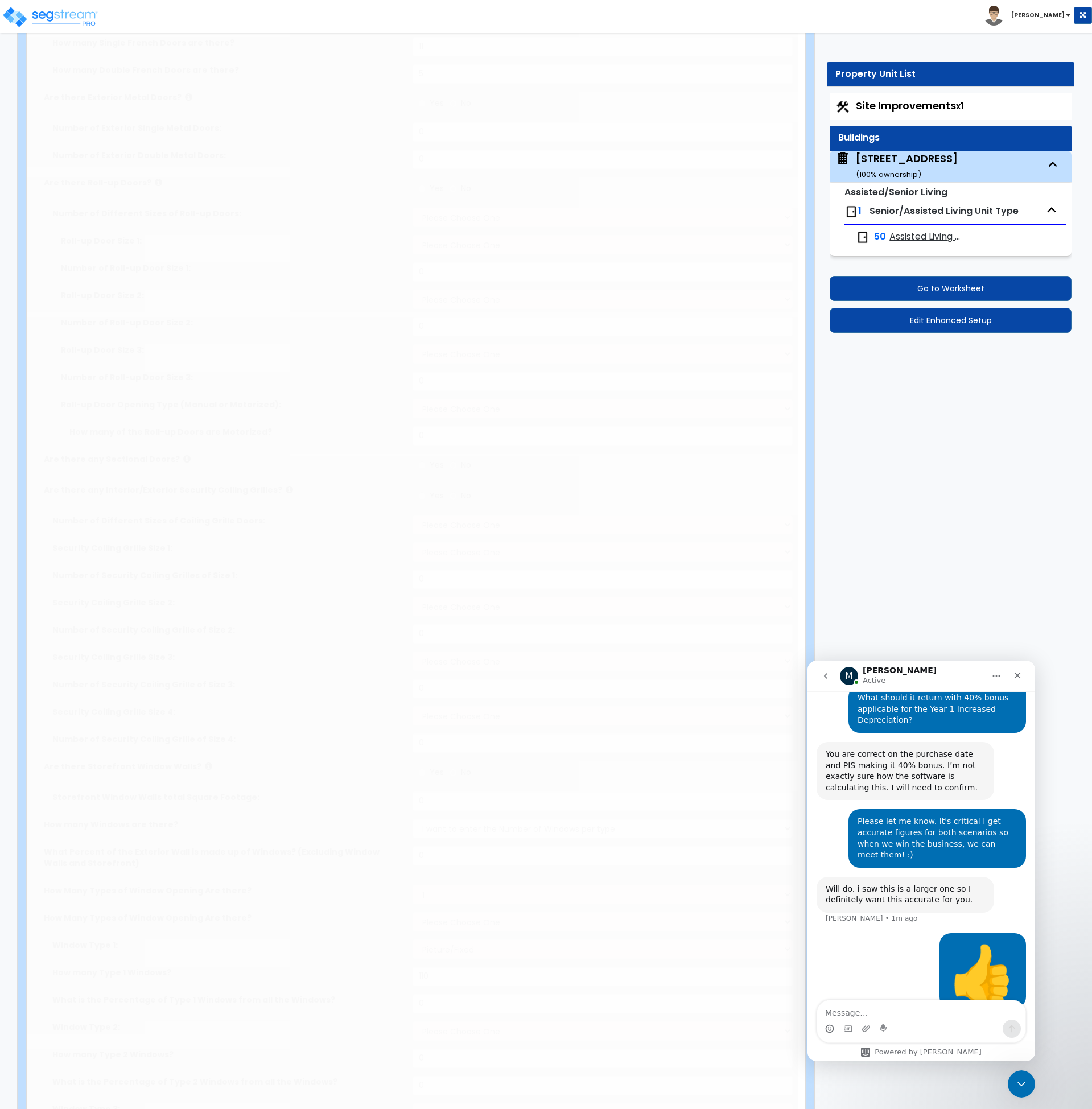
type input "8"
radio input "true"
type input "3"
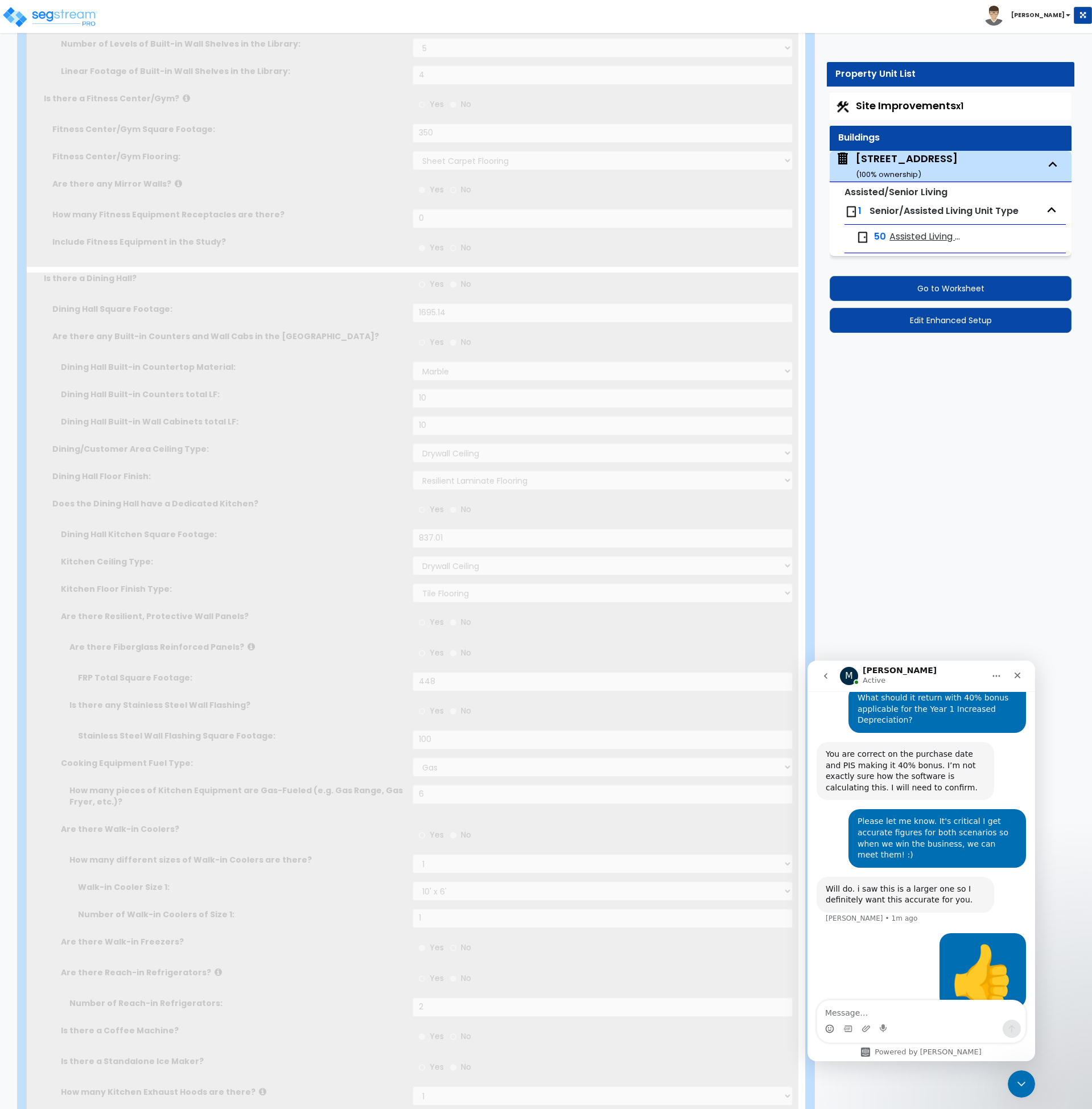
scroll to position [0, 0]
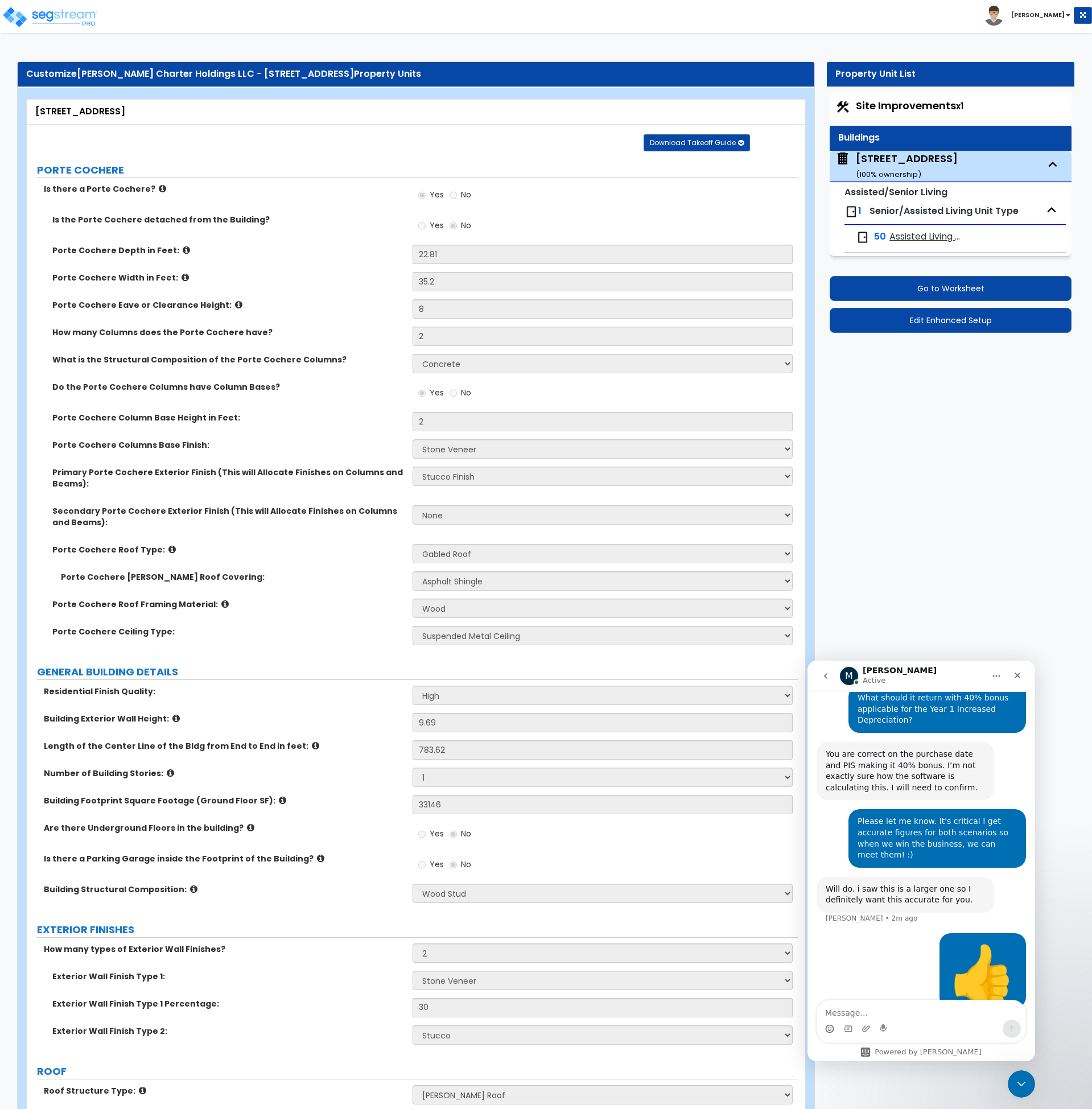
click at [273, 696] on label "Residential Finish Quality:" at bounding box center [224, 691] width 361 height 11
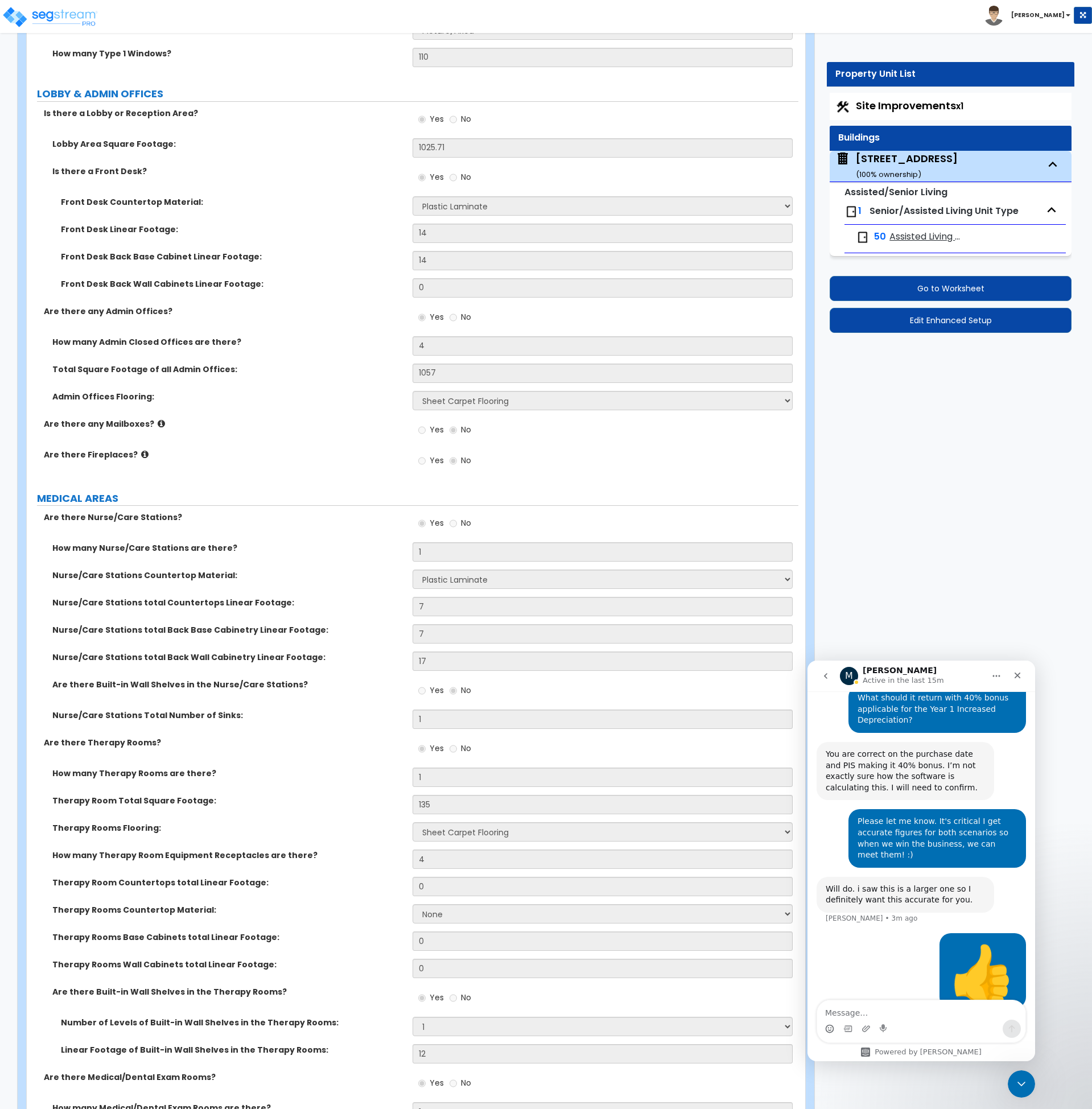
scroll to position [2141, 0]
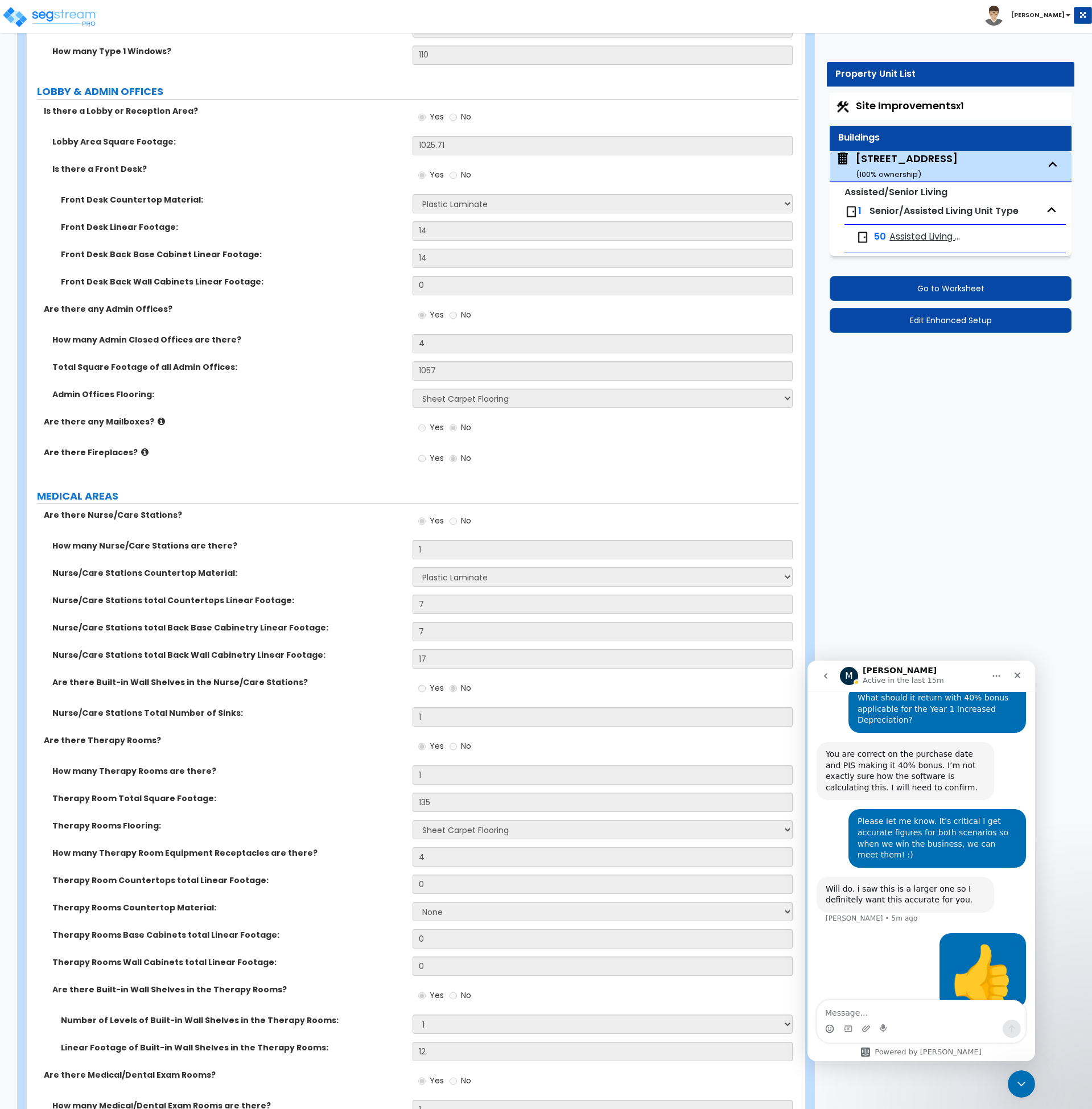
click at [297, 447] on label "Are there Fireplaces?" at bounding box center [224, 452] width 361 height 11
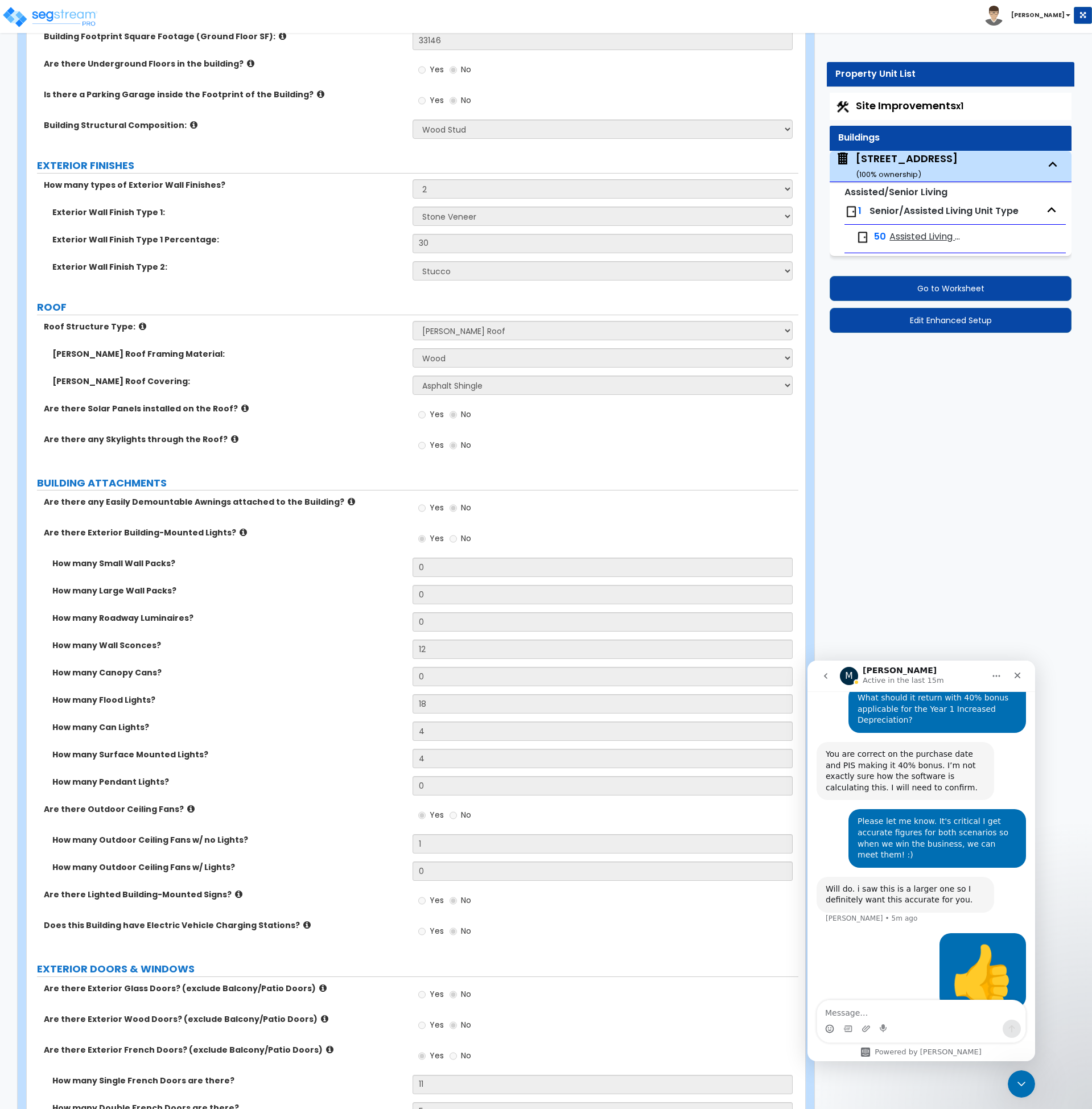
scroll to position [764, 0]
click at [362, 429] on div "Are there Solar Panels installed on the Roof? Yes No" at bounding box center [413, 419] width 772 height 31
click at [311, 420] on div "Are there Solar Panels installed on the Roof? Yes No" at bounding box center [413, 419] width 772 height 31
click at [289, 462] on div "Are there any Skylights through the Roof? Yes No" at bounding box center [413, 450] width 772 height 31
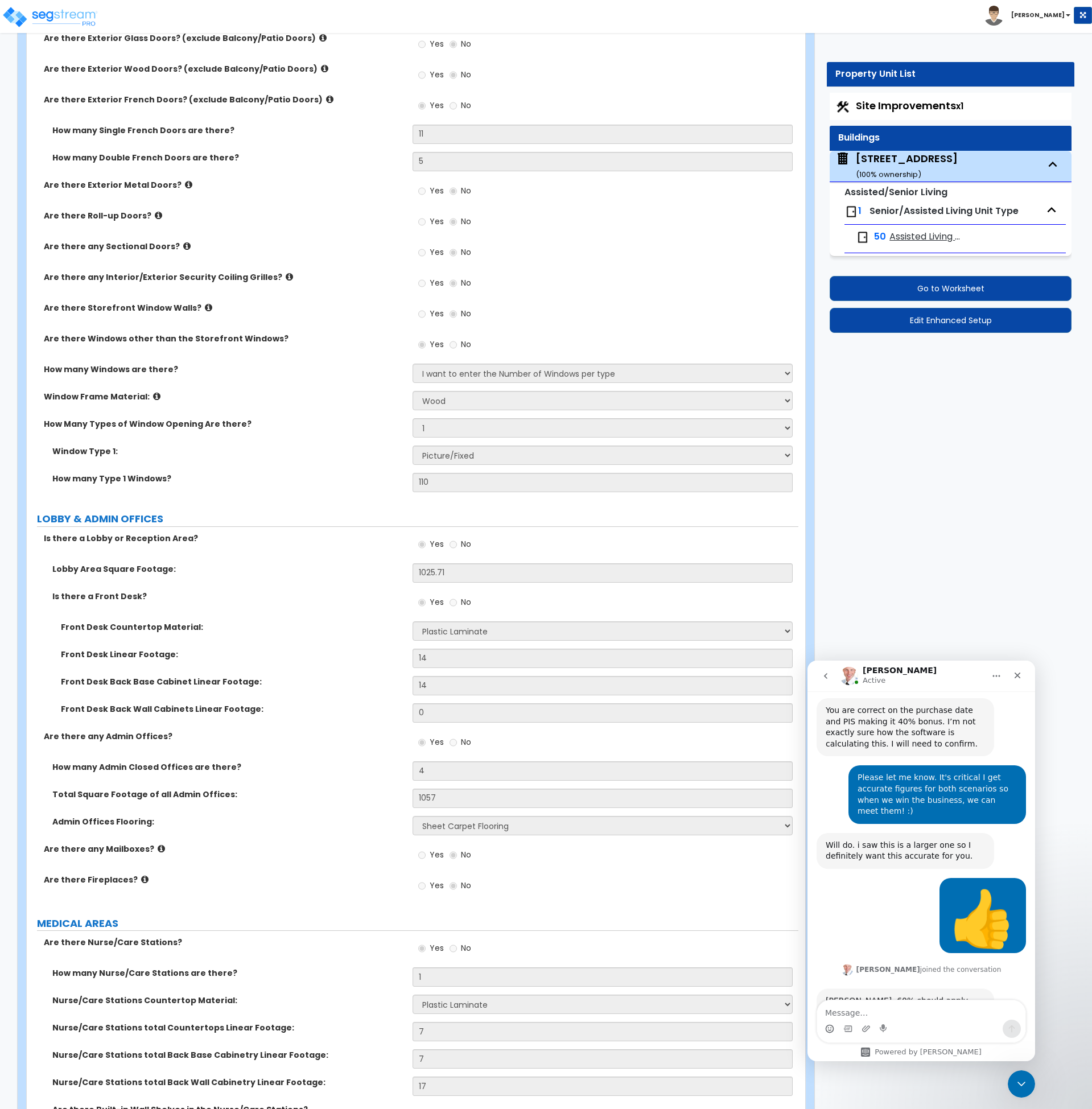
scroll to position [1353, 0]
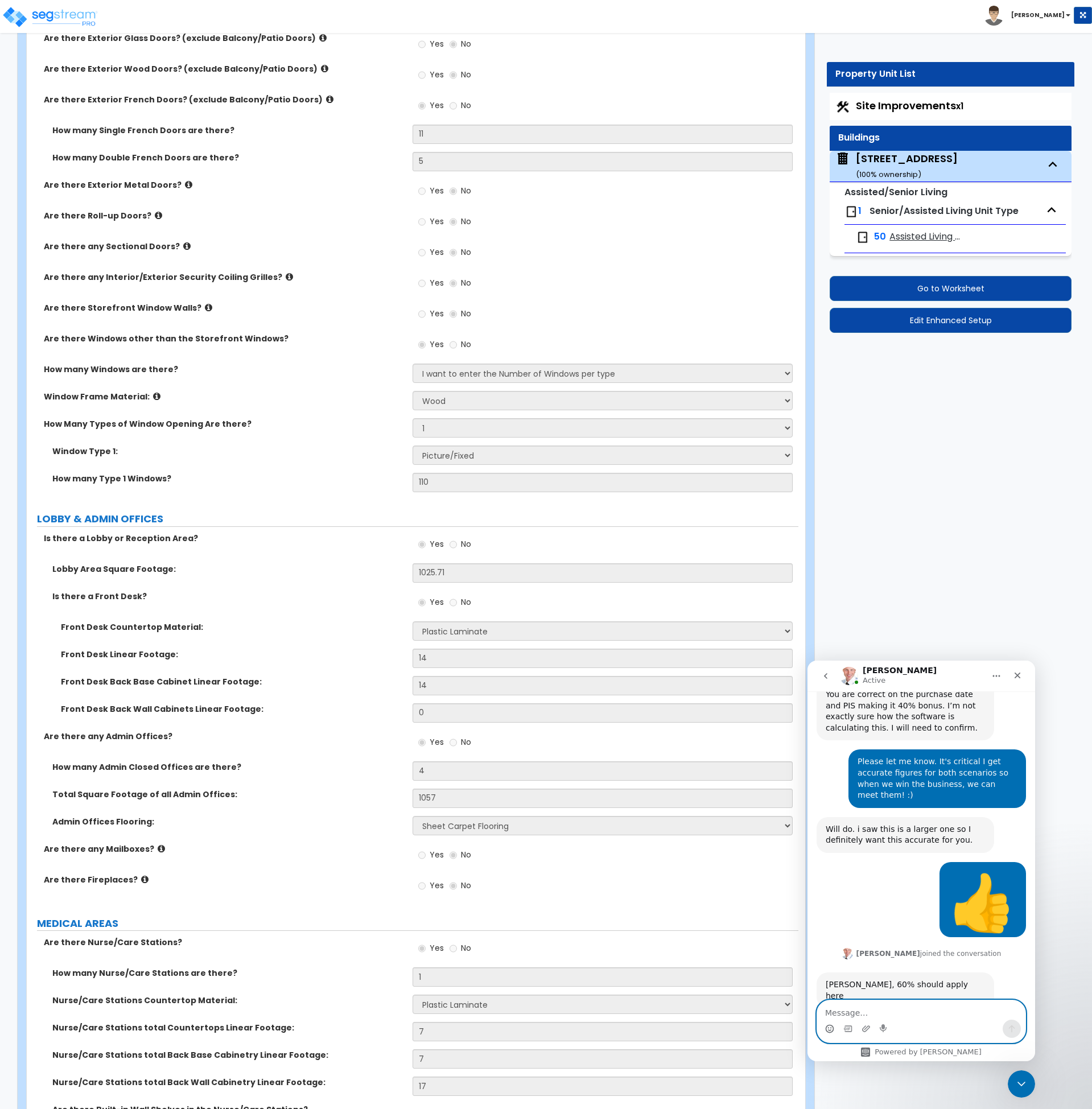
click at [946, 1014] on textarea "Message…" at bounding box center [921, 1010] width 209 height 20
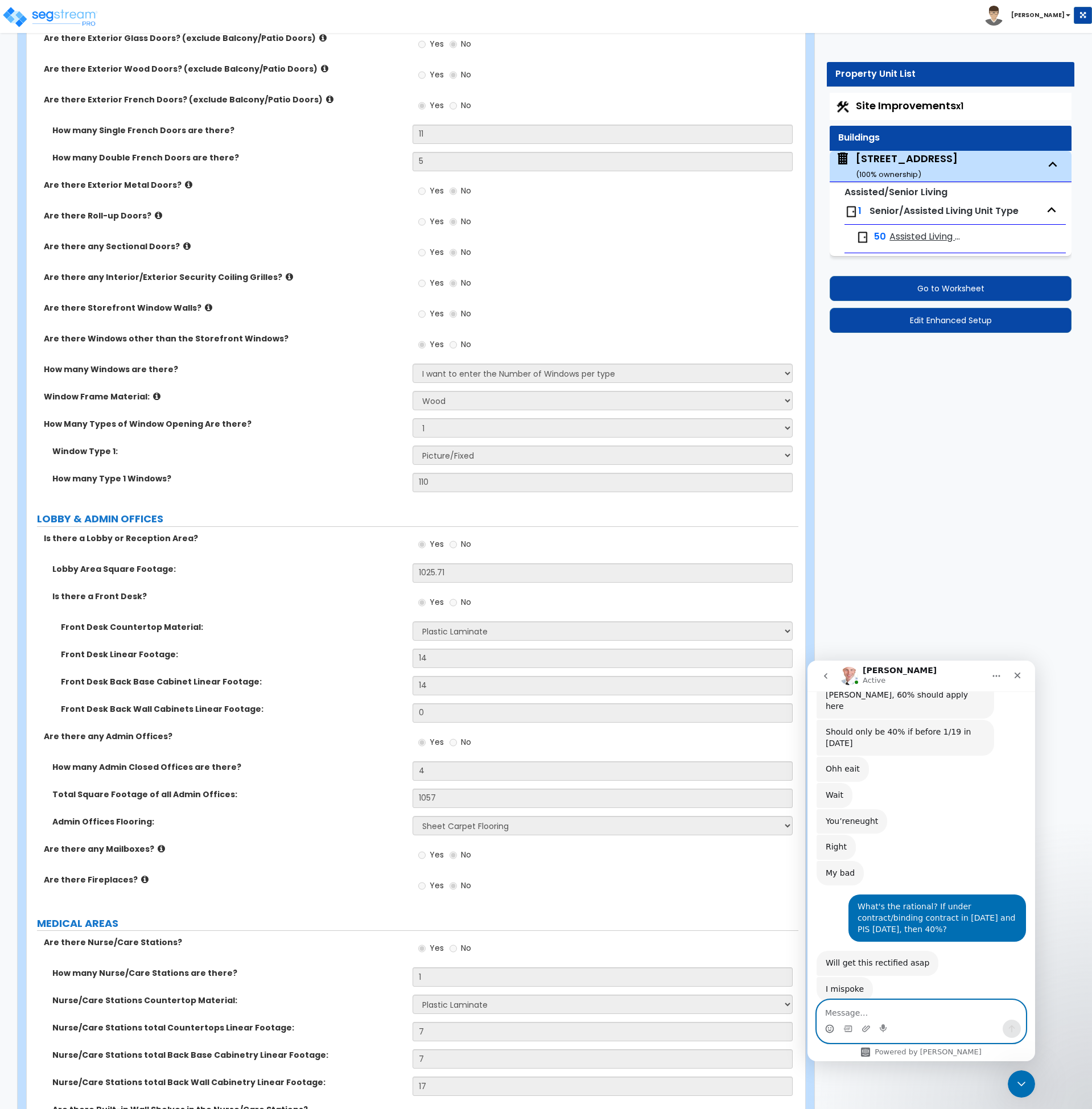
scroll to position [1659, 0]
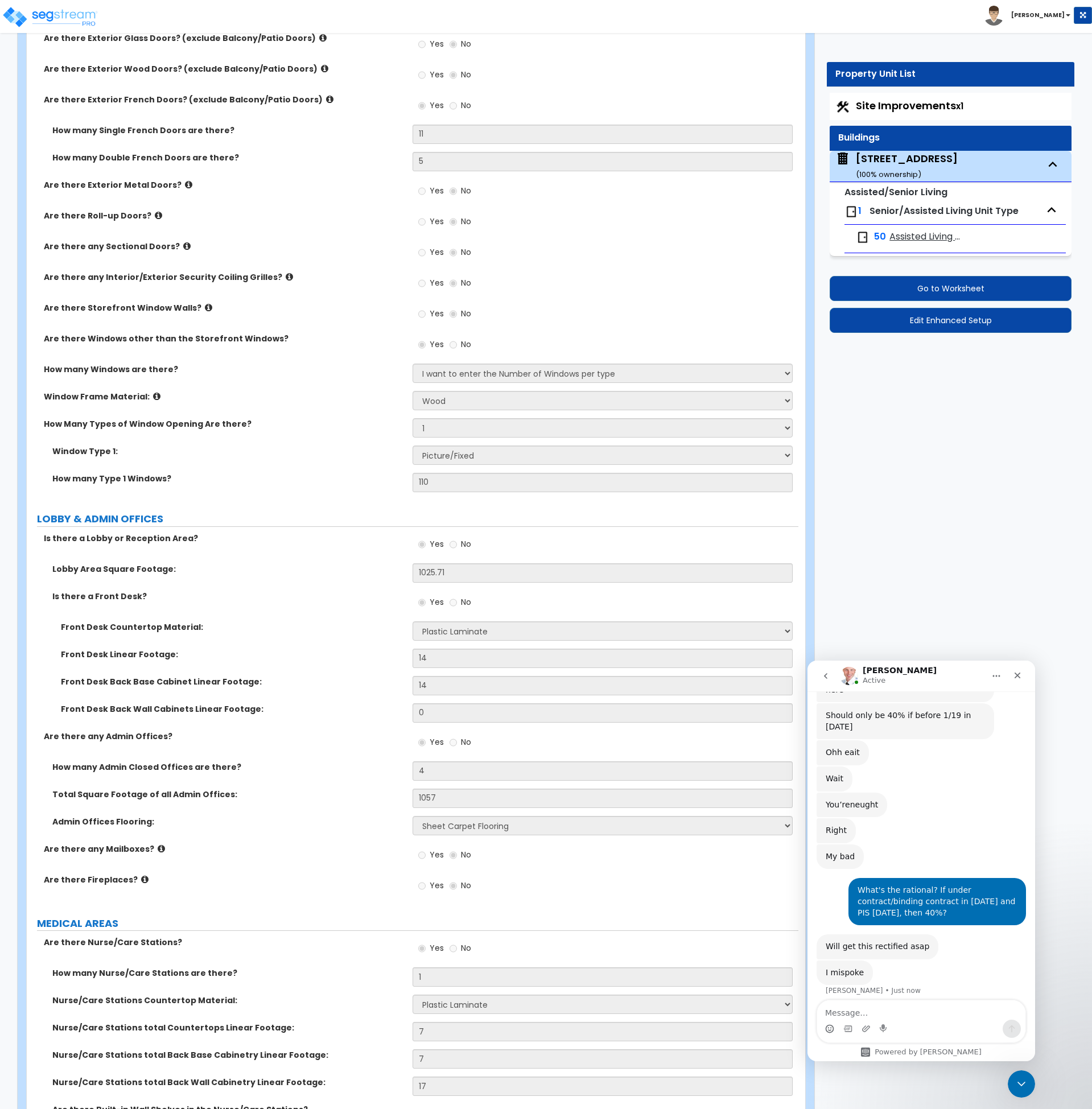
click at [369, 495] on div "How many Type 1 Windows? 110" at bounding box center [413, 486] width 772 height 27
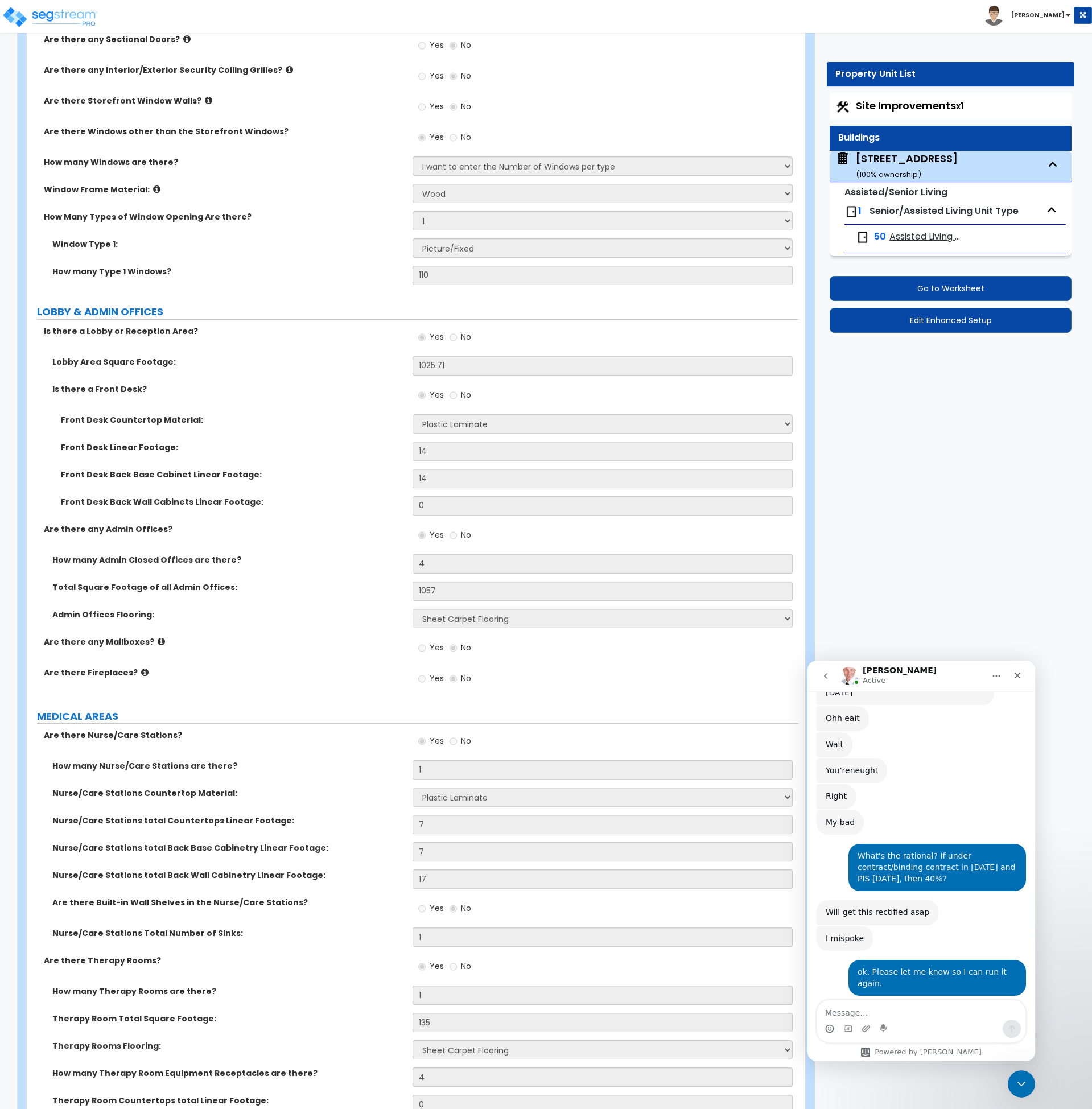
scroll to position [1692, 0]
click at [885, 1017] on textarea "Message…" at bounding box center [921, 1010] width 209 height 20
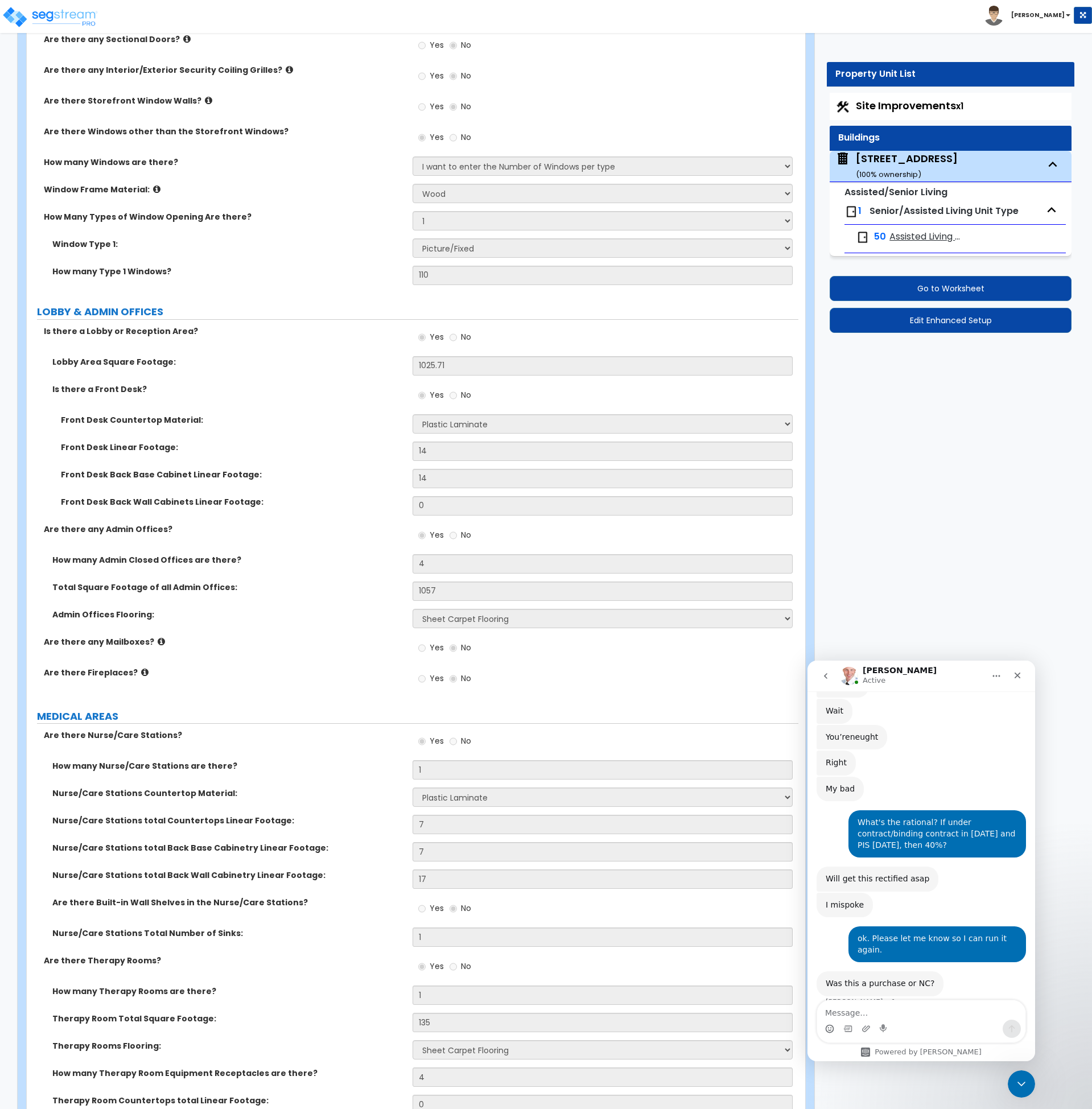
click at [319, 583] on label "Total Square Footage of all Admin Offices:" at bounding box center [228, 587] width 352 height 11
click at [332, 653] on div "Are there any Mailboxes? Yes No" at bounding box center [413, 652] width 772 height 31
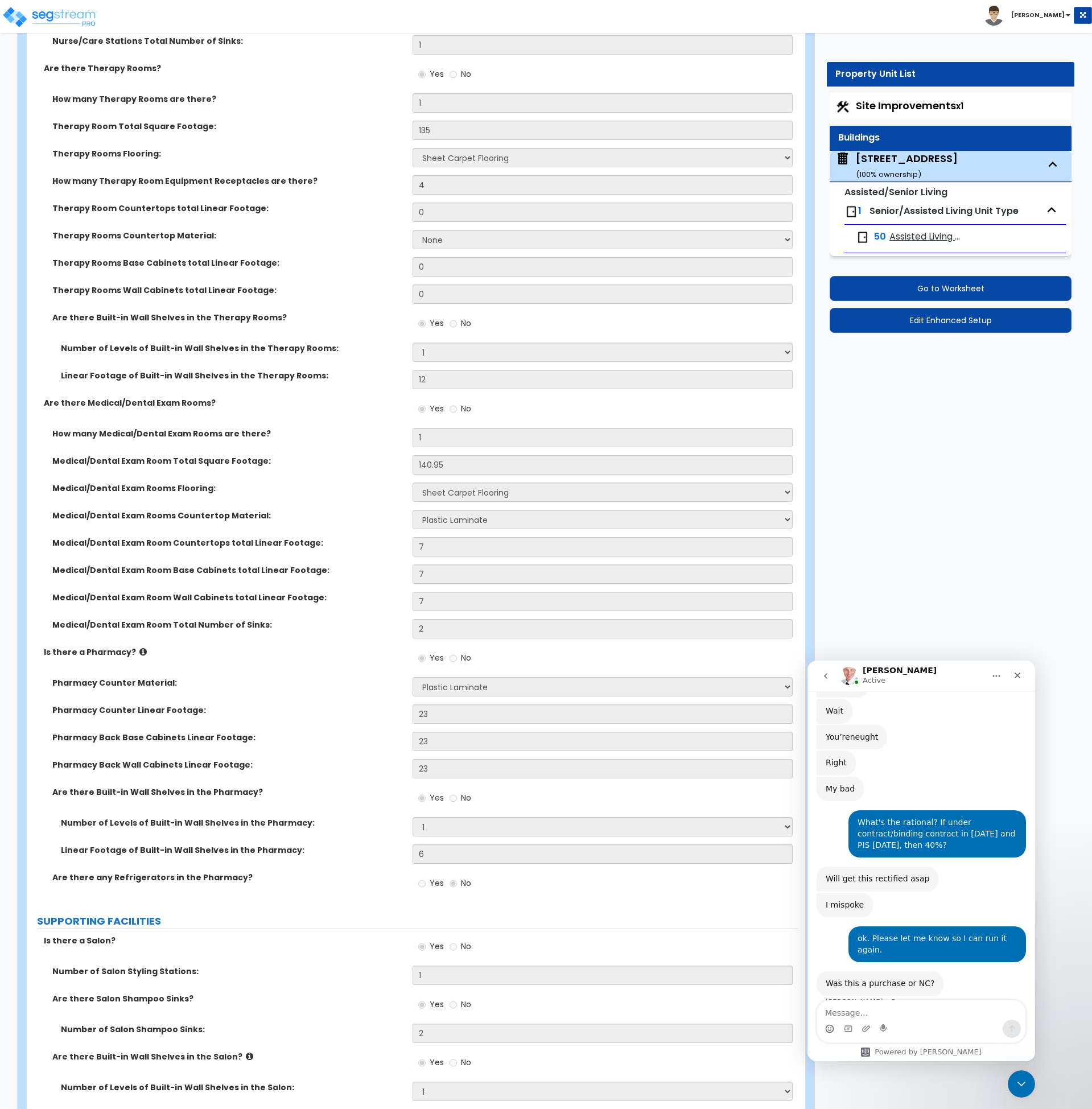
scroll to position [2815, 0]
click at [300, 703] on div "Pharmacy Counter Material: None Plastic Laminate Solid Surface Stone Quartz Mar…" at bounding box center [413, 692] width 772 height 27
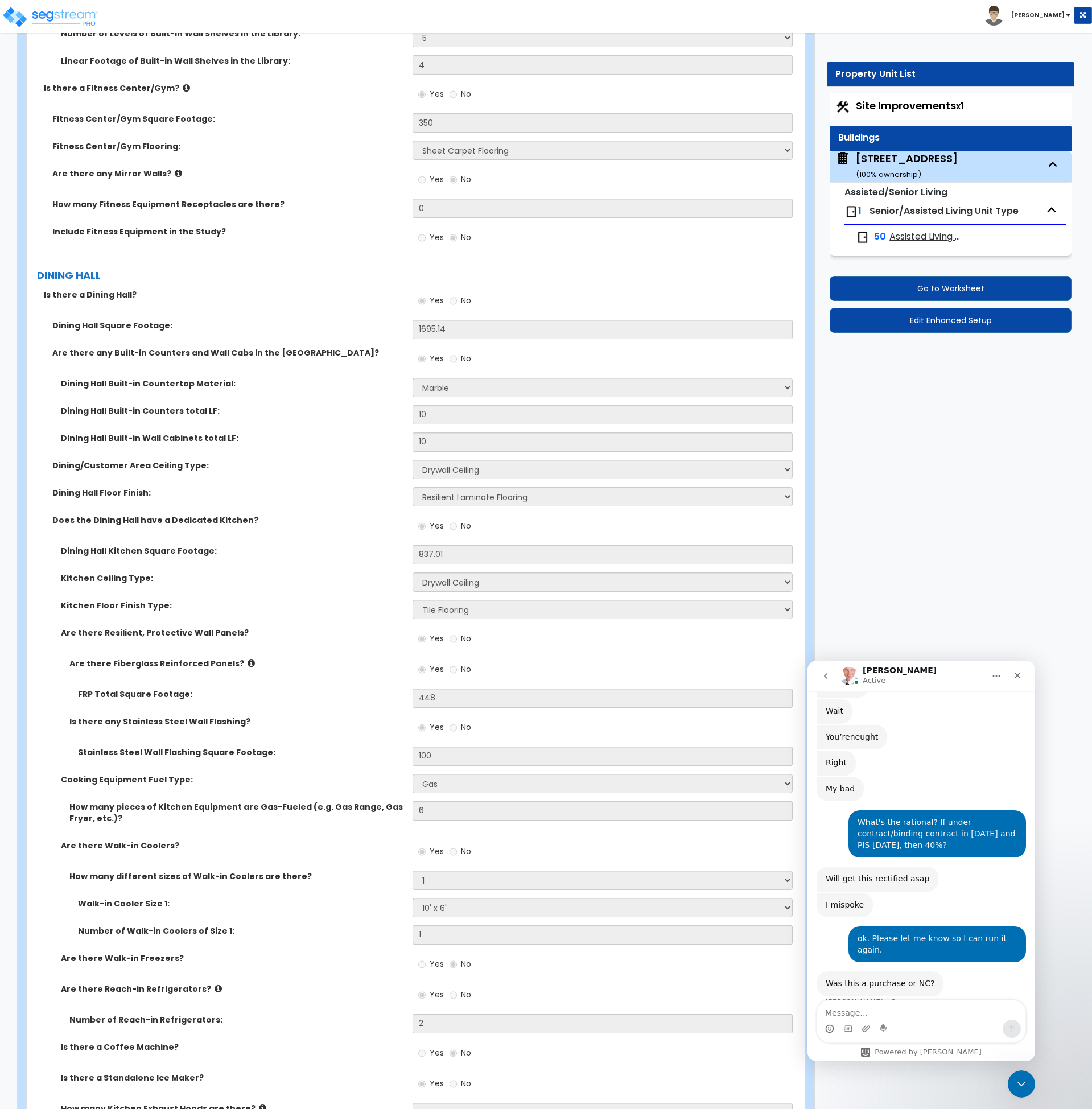
scroll to position [3985, 0]
click at [384, 681] on div "Are there Fiberglass Reinforced Panels? Yes No" at bounding box center [413, 673] width 772 height 31
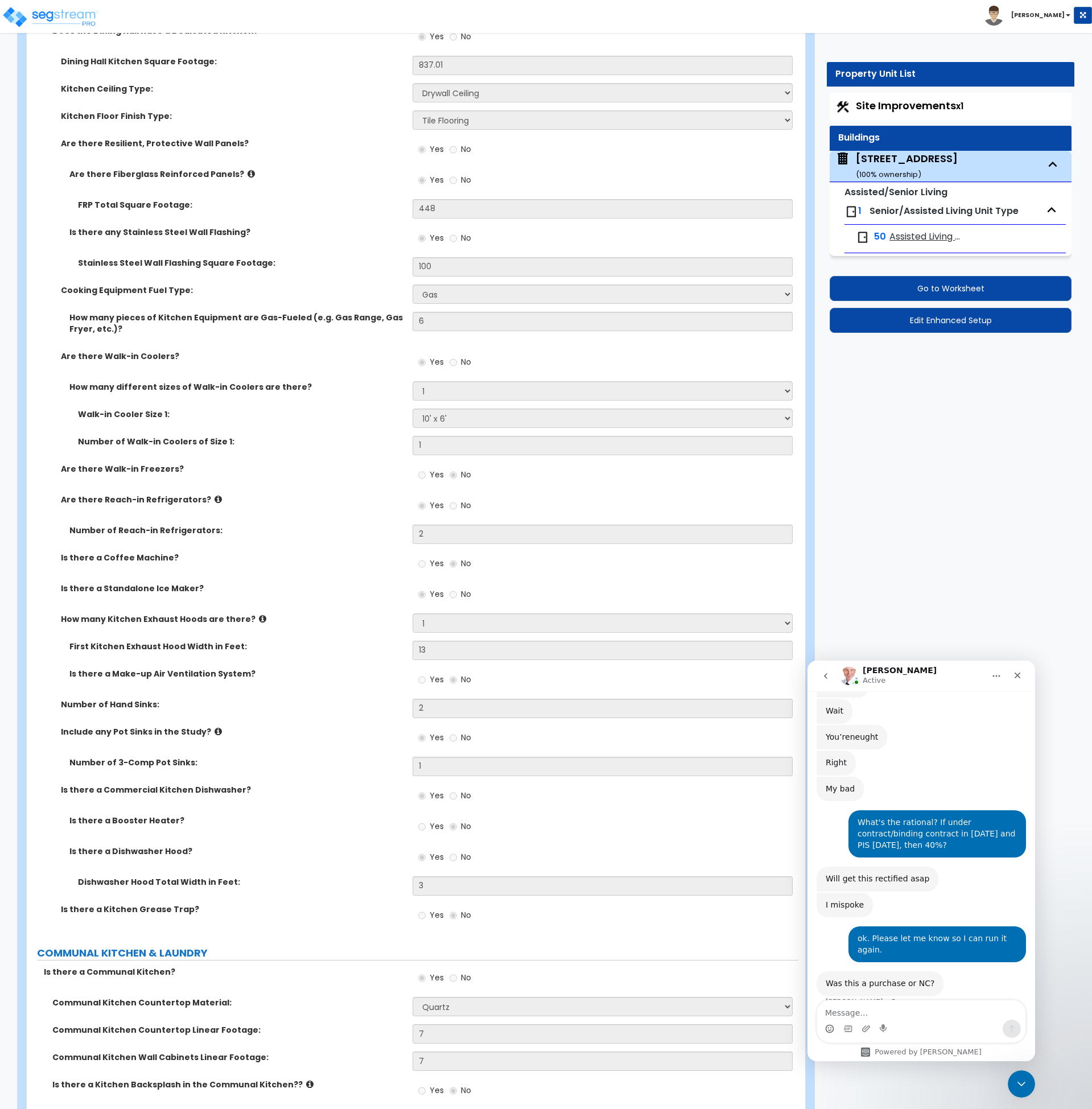
scroll to position [4475, 0]
click at [324, 639] on div "How many Kitchen Exhaust Hoods are there? None 1 2 3" at bounding box center [413, 626] width 772 height 27
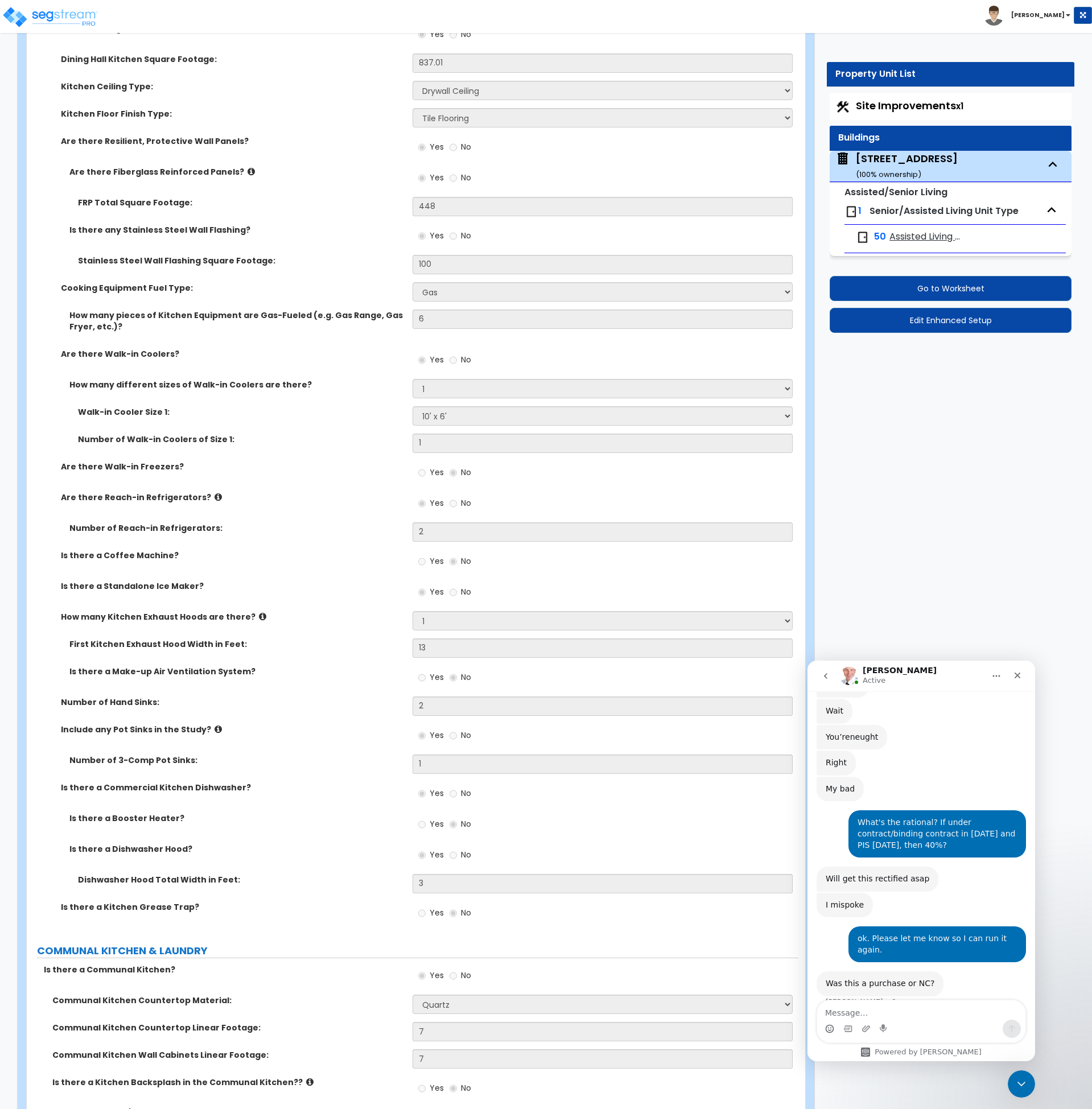
scroll to position [4478, 0]
click at [327, 511] on div "Are there Reach-in Refrigerators? Yes No" at bounding box center [413, 507] width 772 height 31
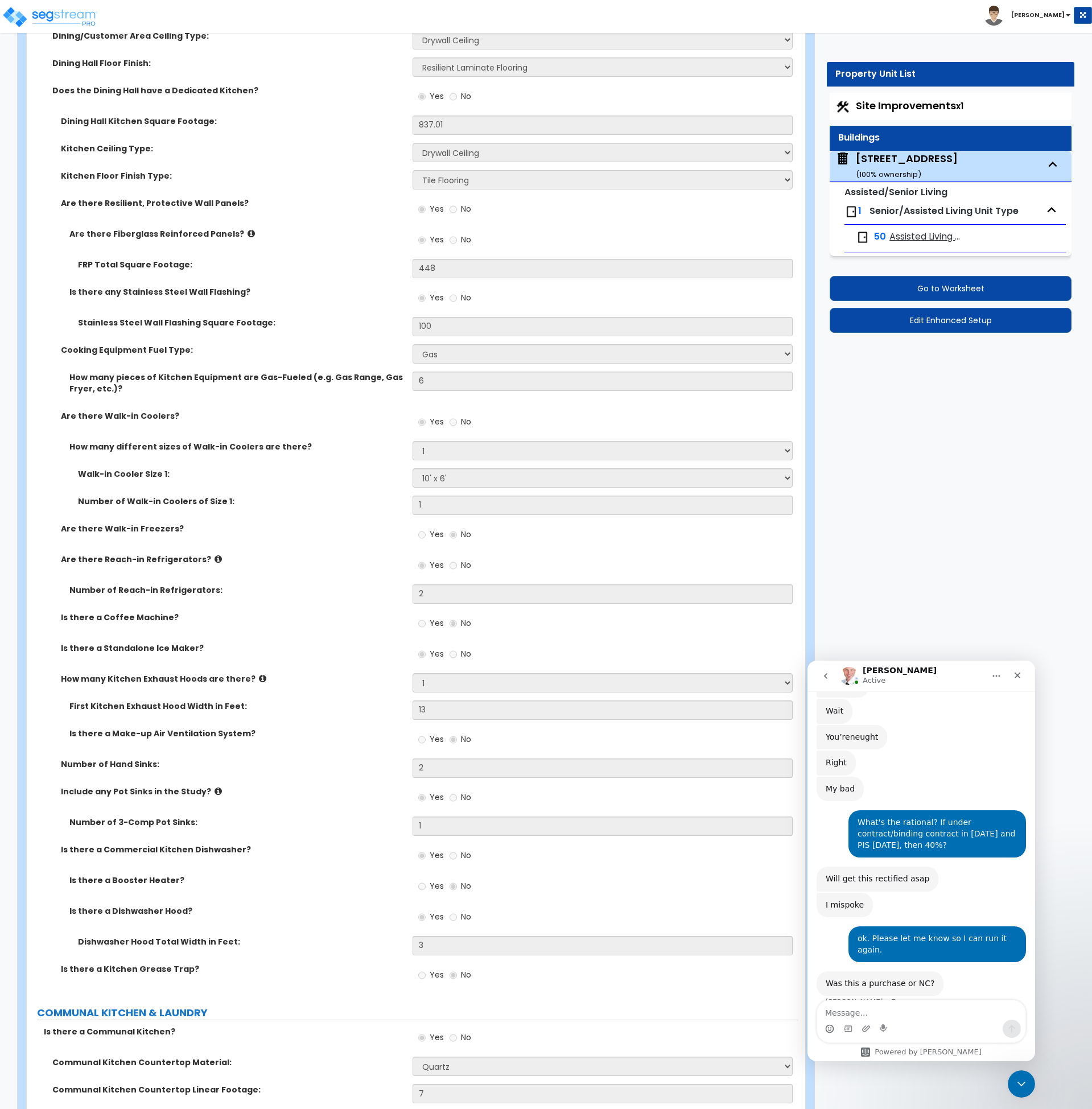
scroll to position [4414, 0]
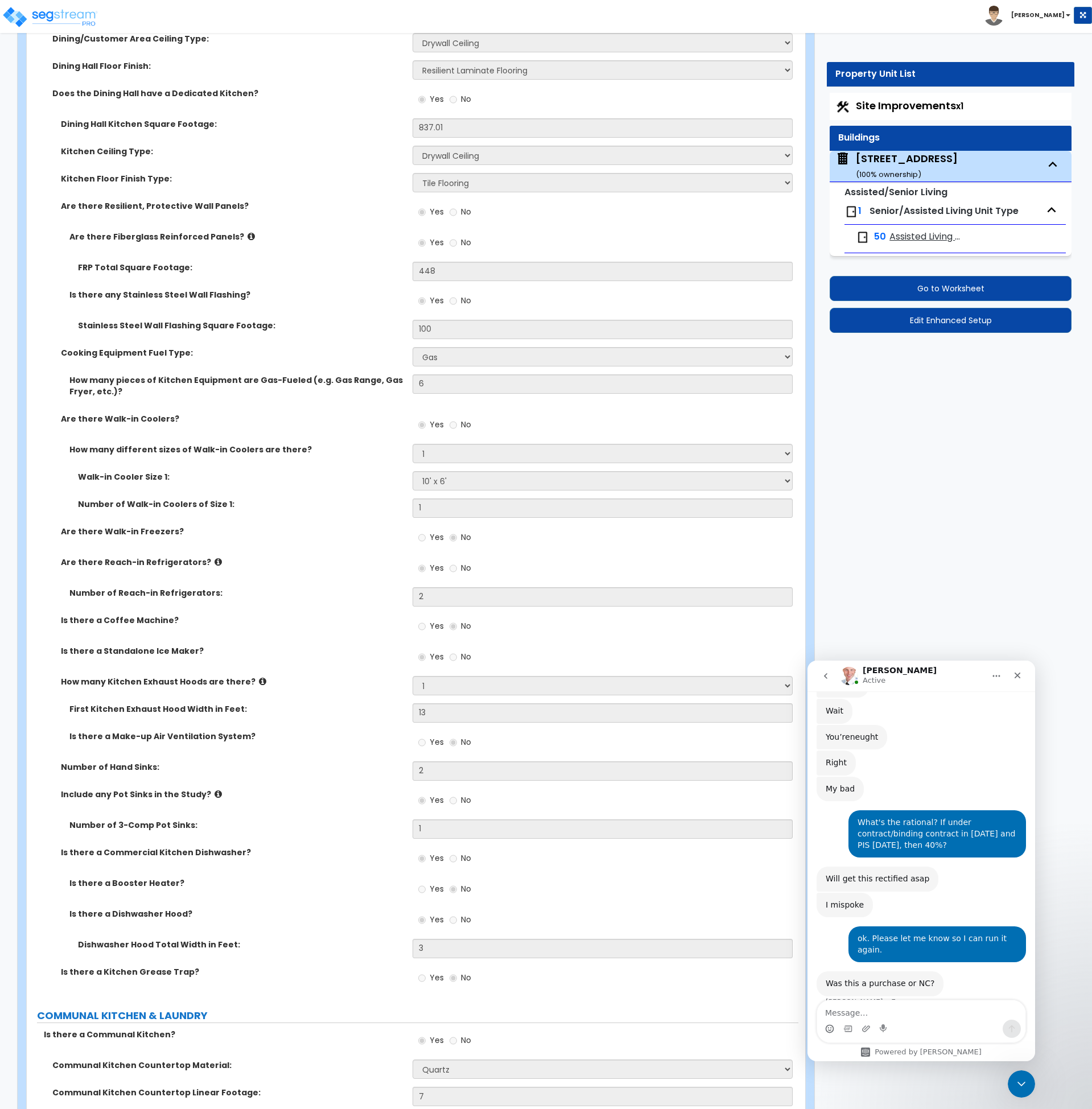
click at [268, 560] on label "Are there Reach-in Refrigerators?" at bounding box center [232, 562] width 344 height 11
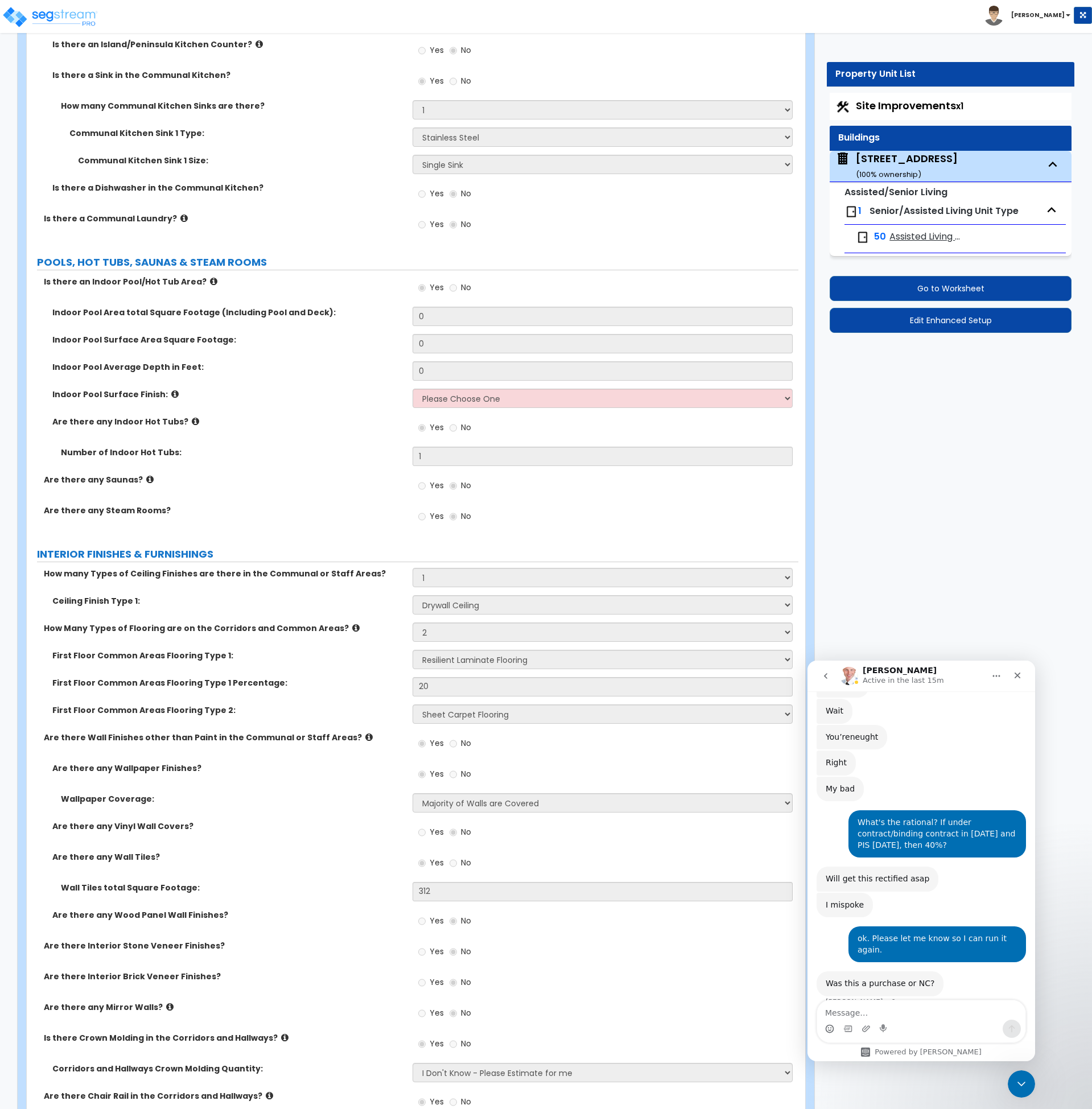
scroll to position [5547, 0]
click at [314, 479] on label "Are there any Saunas?" at bounding box center [224, 479] width 361 height 11
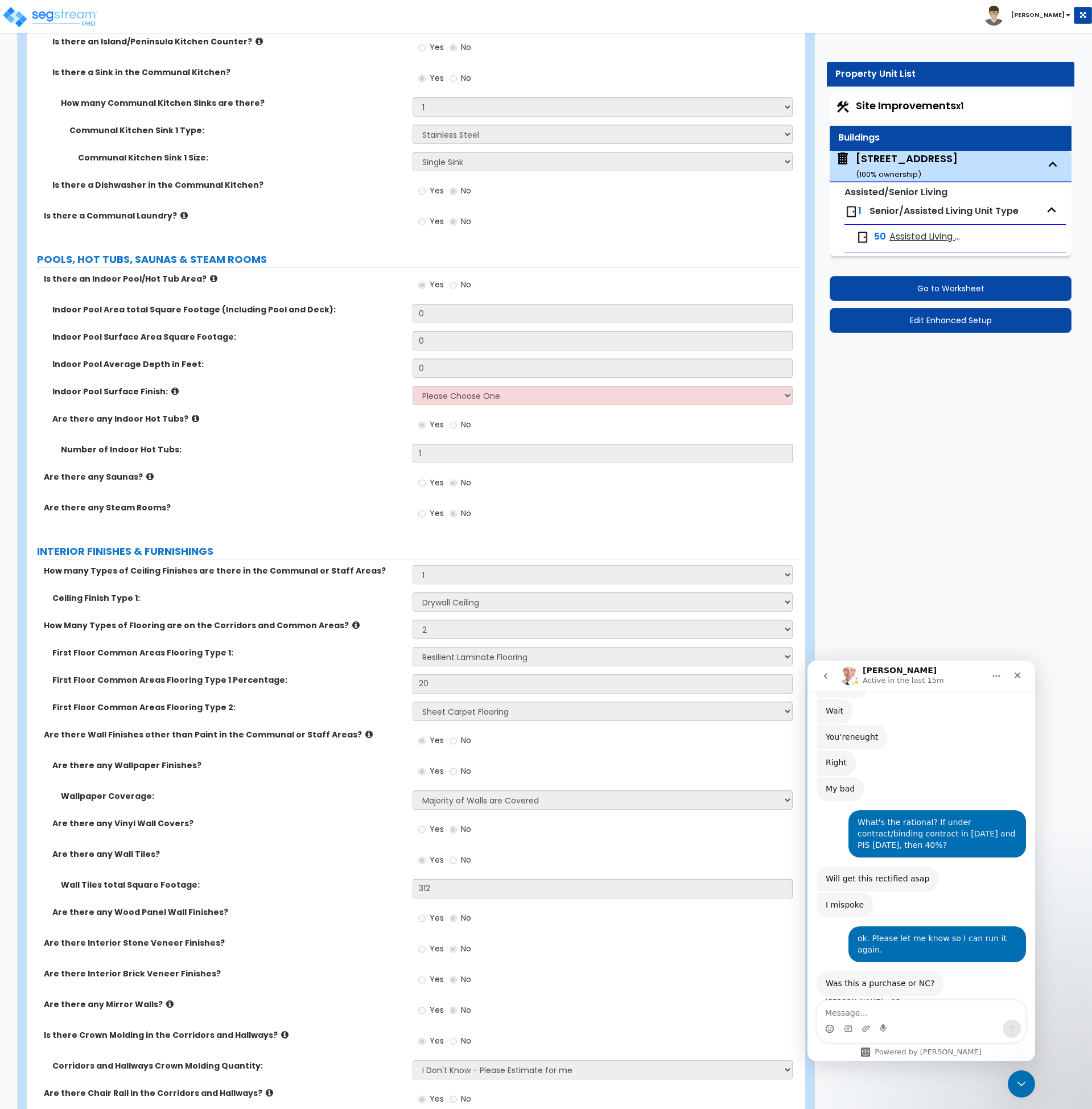
click at [394, 650] on label "First Floor Common Areas Flooring Type 1:" at bounding box center [228, 653] width 352 height 11
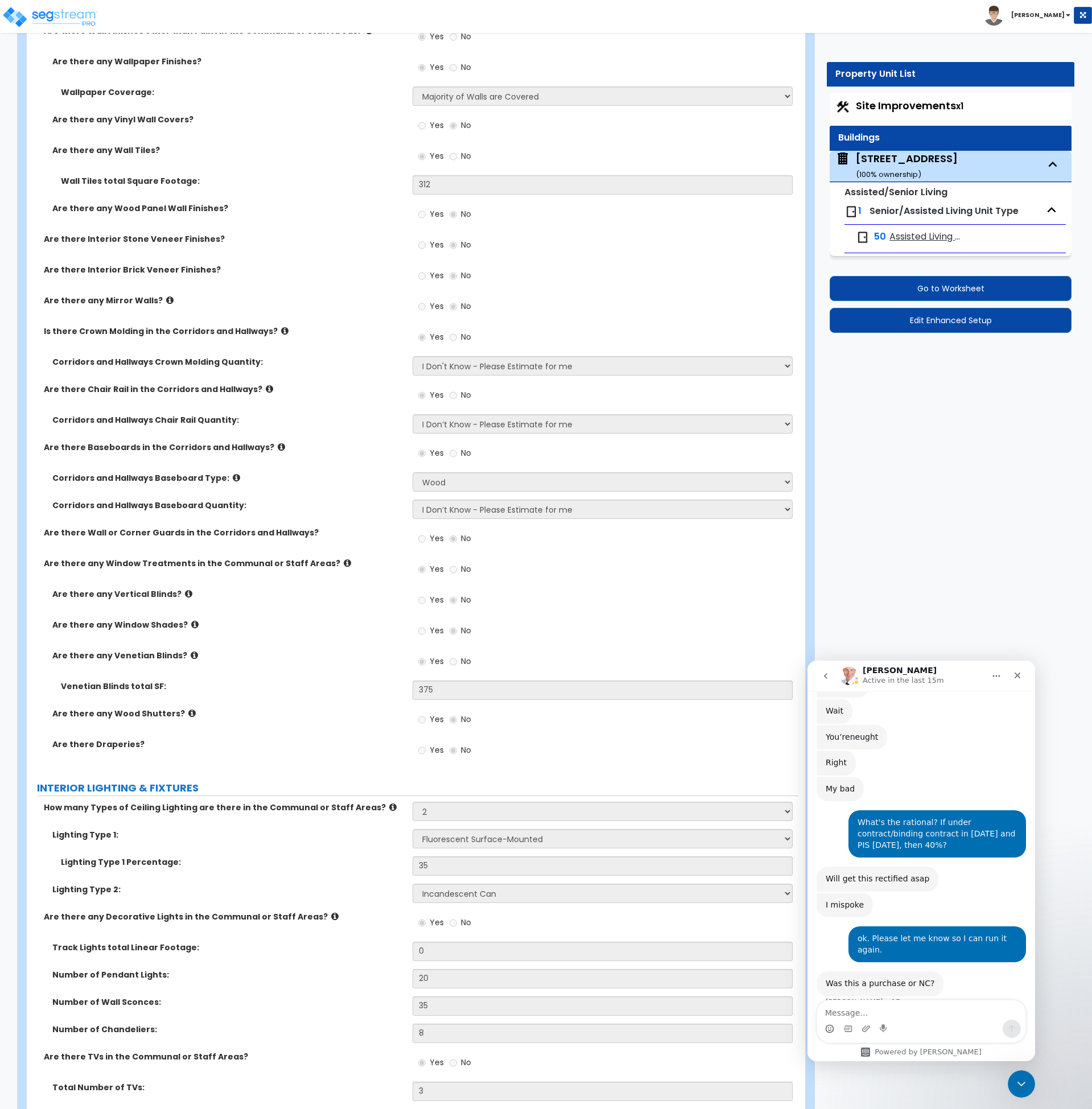
scroll to position [6254, 0]
click at [266, 384] on icon at bounding box center [269, 389] width 8 height 8
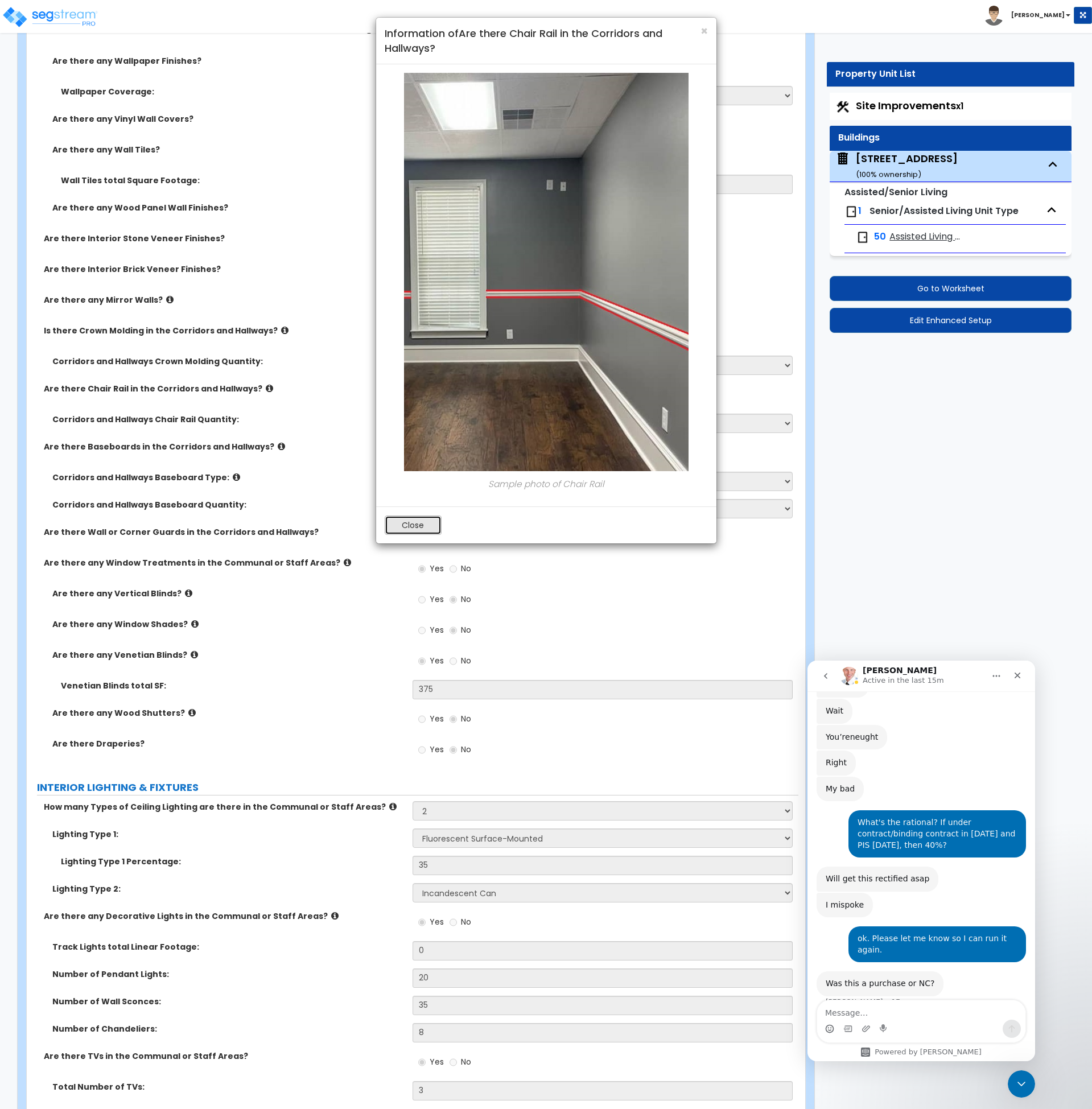
click at [409, 533] on button "Close" at bounding box center [412, 525] width 57 height 20
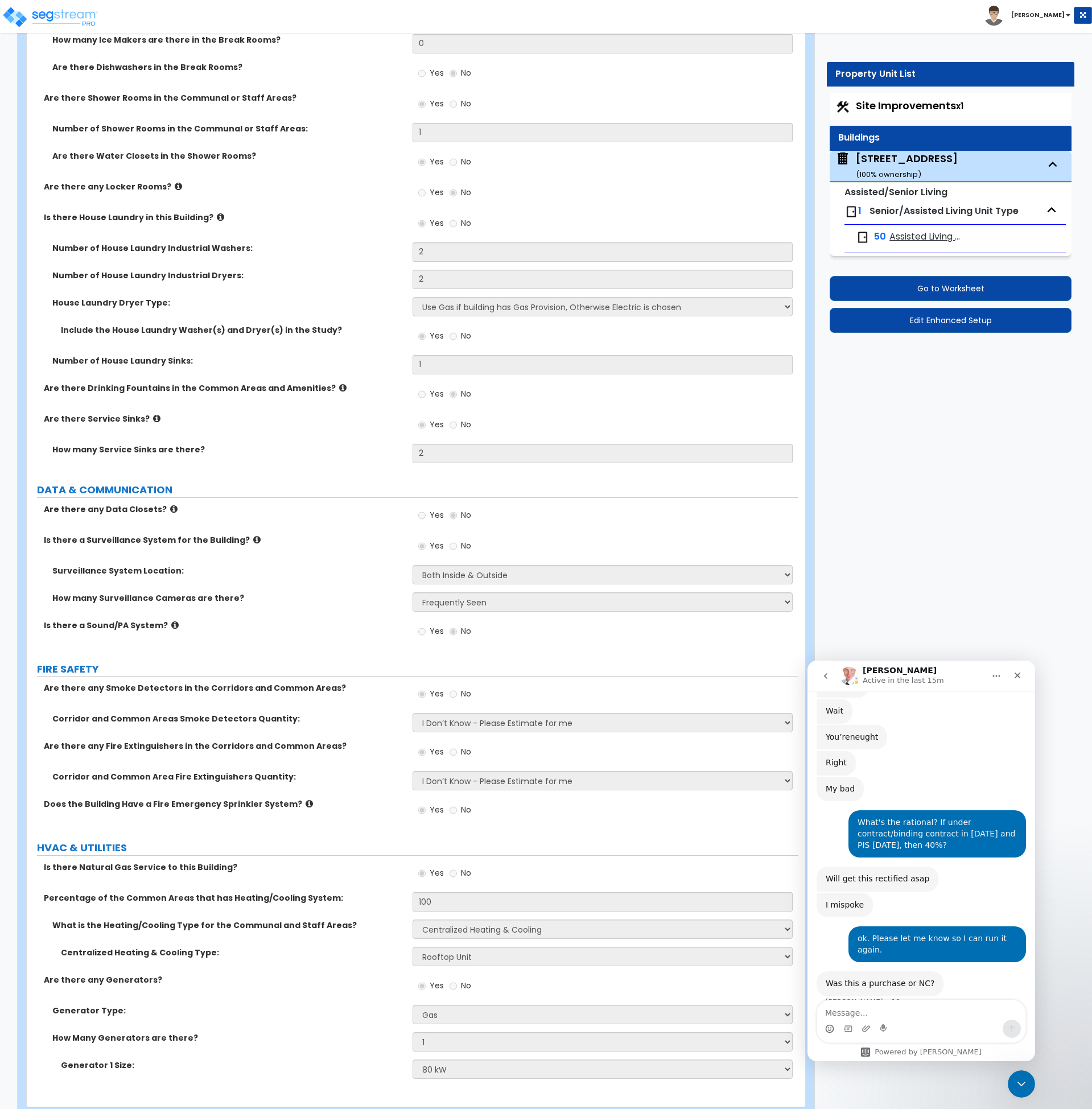
scroll to position [8020, 0]
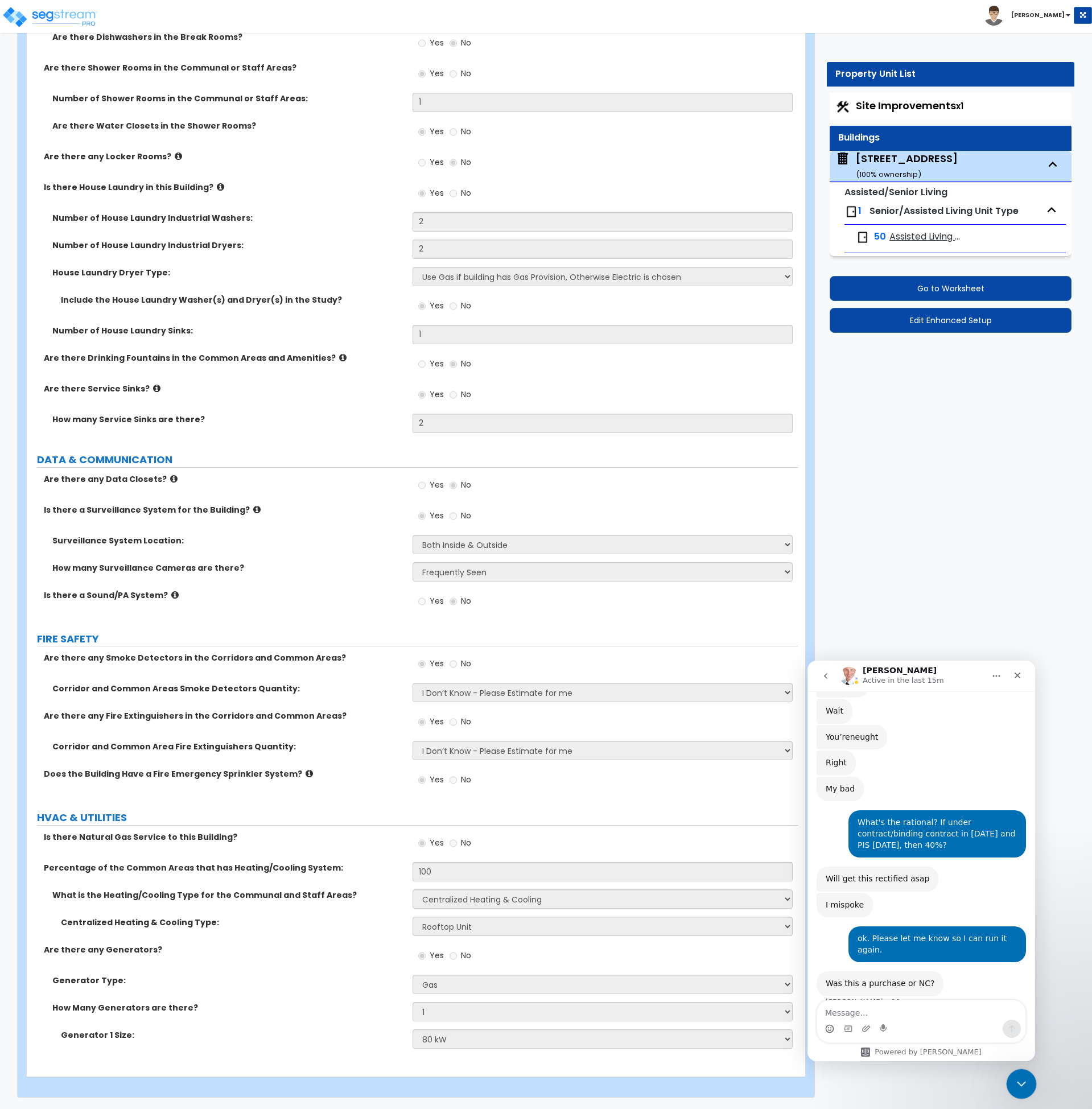
click at [1009, 1085] on div "Close Intercom Messenger" at bounding box center [1020, 1083] width 27 height 27
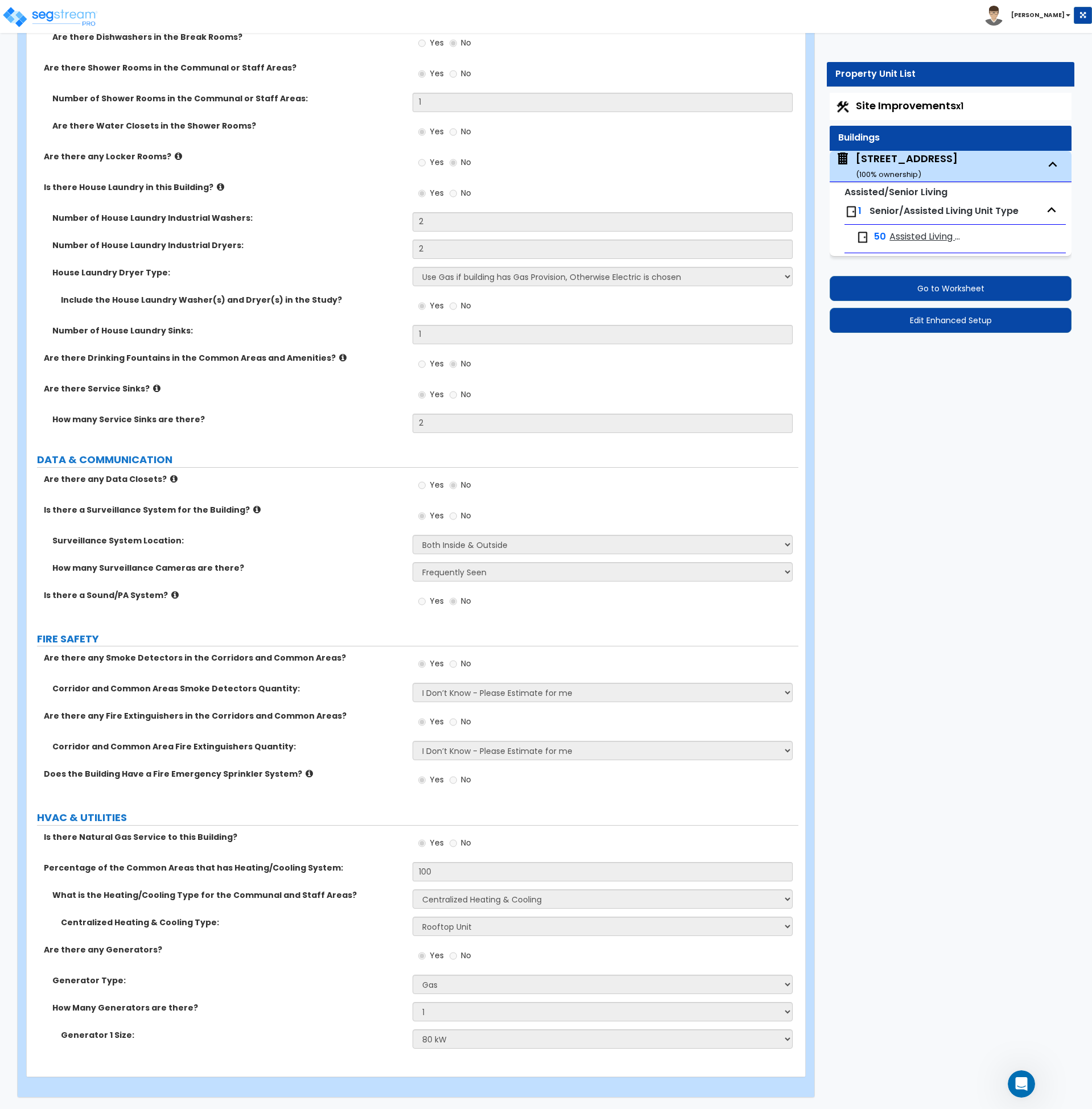
scroll to position [1727, 0]
click at [934, 296] on button "Go to Worksheet" at bounding box center [950, 288] width 242 height 25
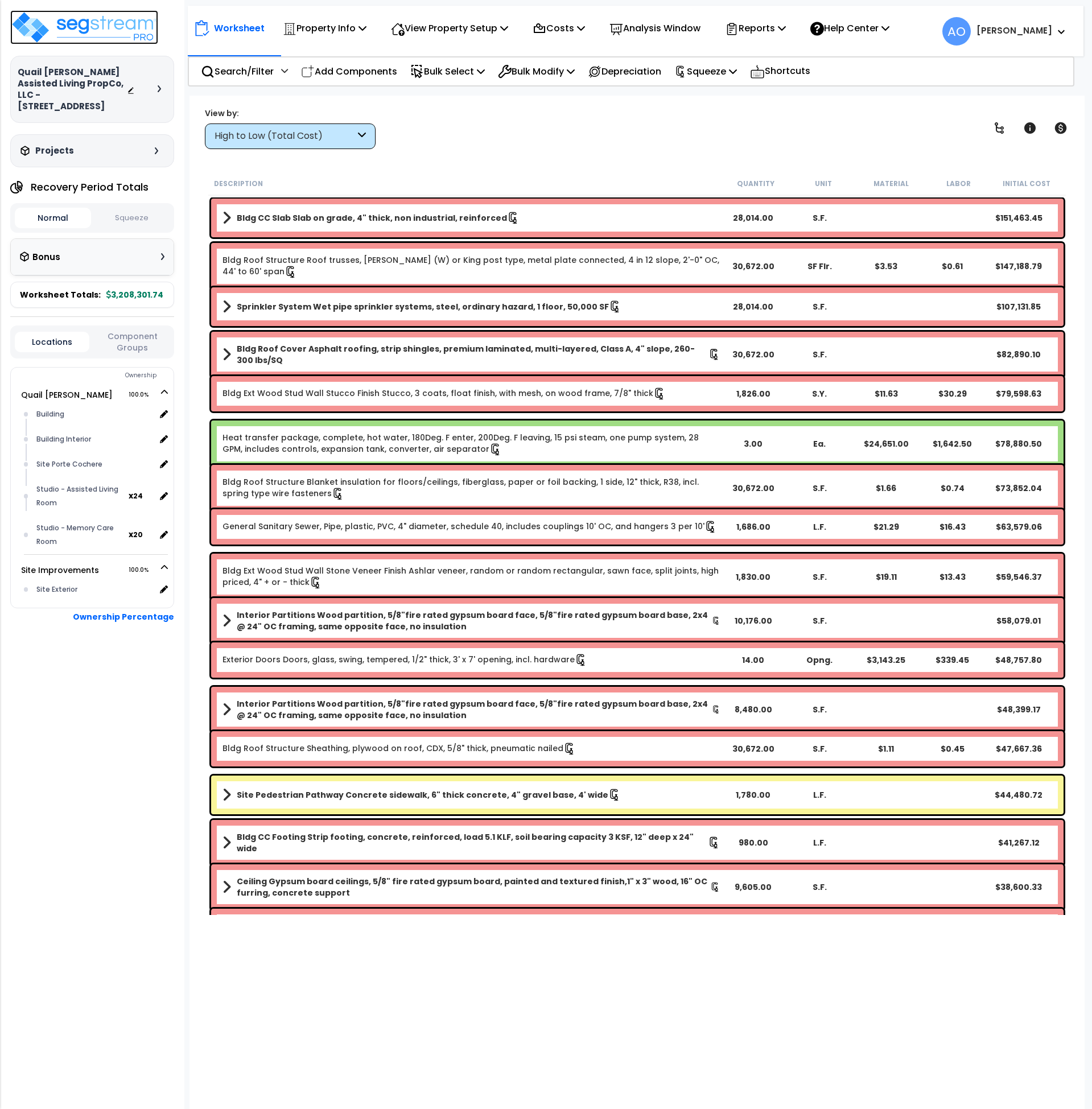
click at [97, 30] on img at bounding box center [84, 27] width 148 height 34
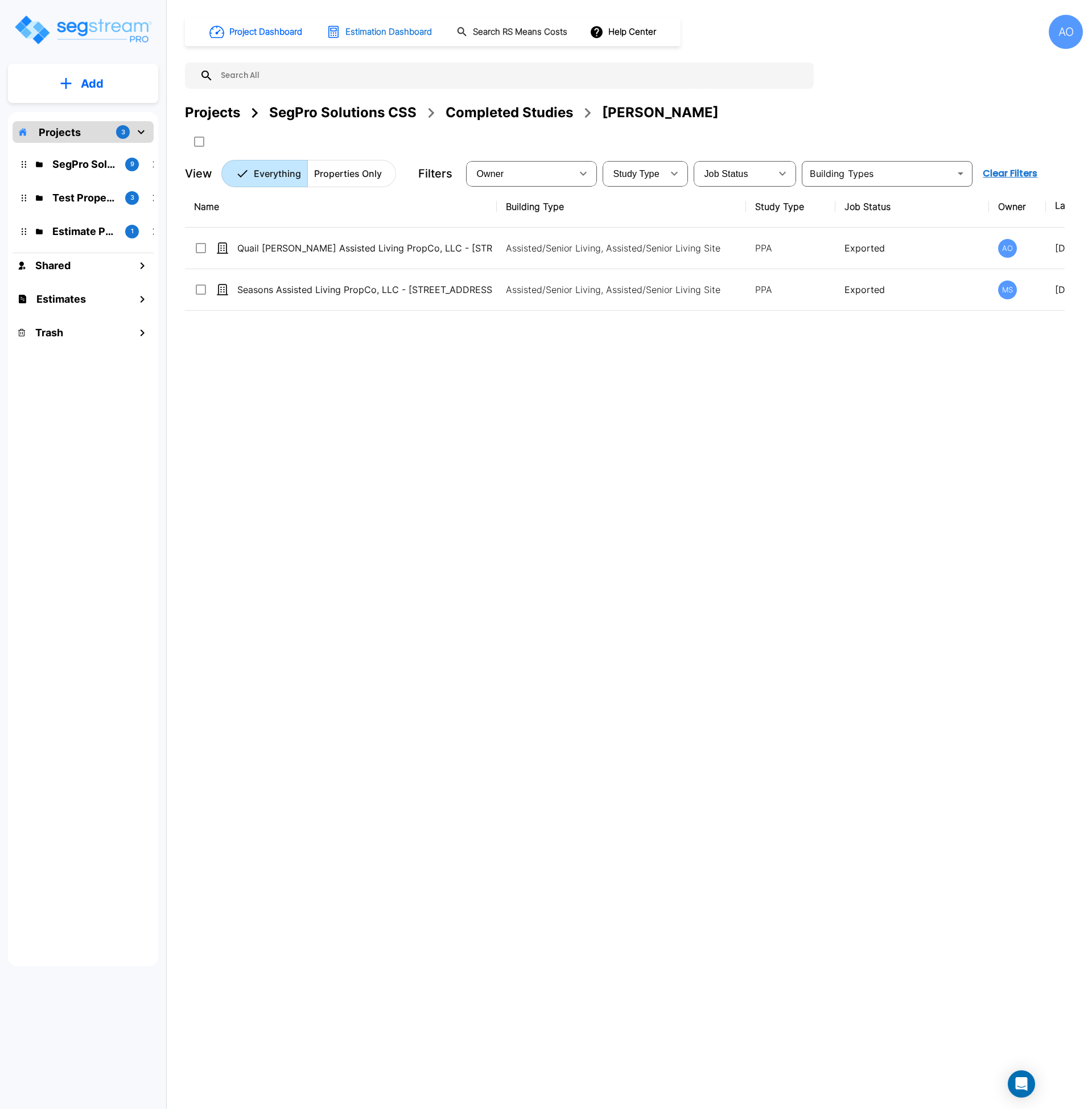
click at [376, 32] on h1 "Estimation Dashboard" at bounding box center [389, 31] width 87 height 13
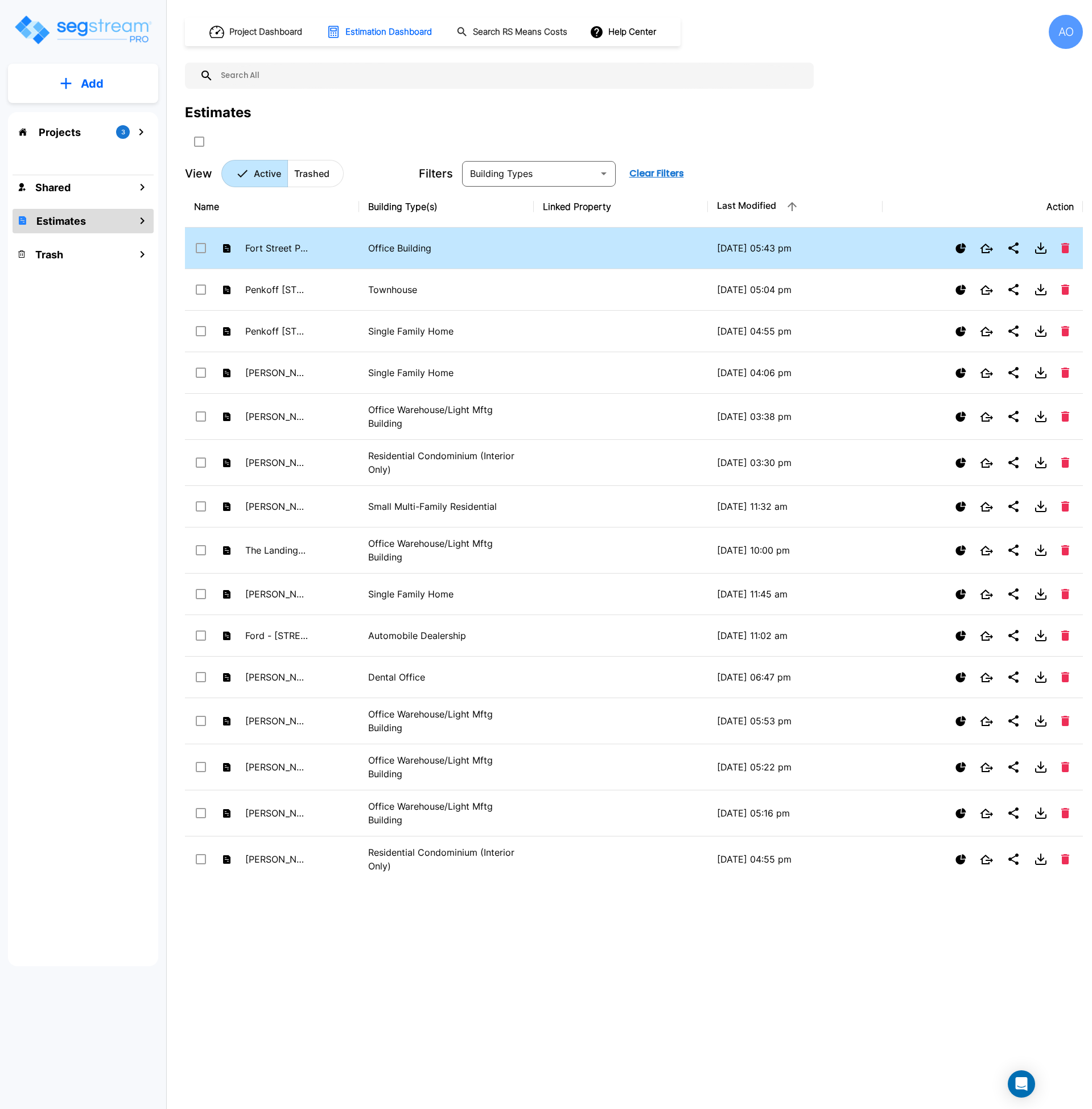
click at [395, 243] on p "Office Building" at bounding box center [446, 248] width 156 height 14
checkbox input "true"
click at [395, 243] on p "Office Building" at bounding box center [446, 248] width 156 height 14
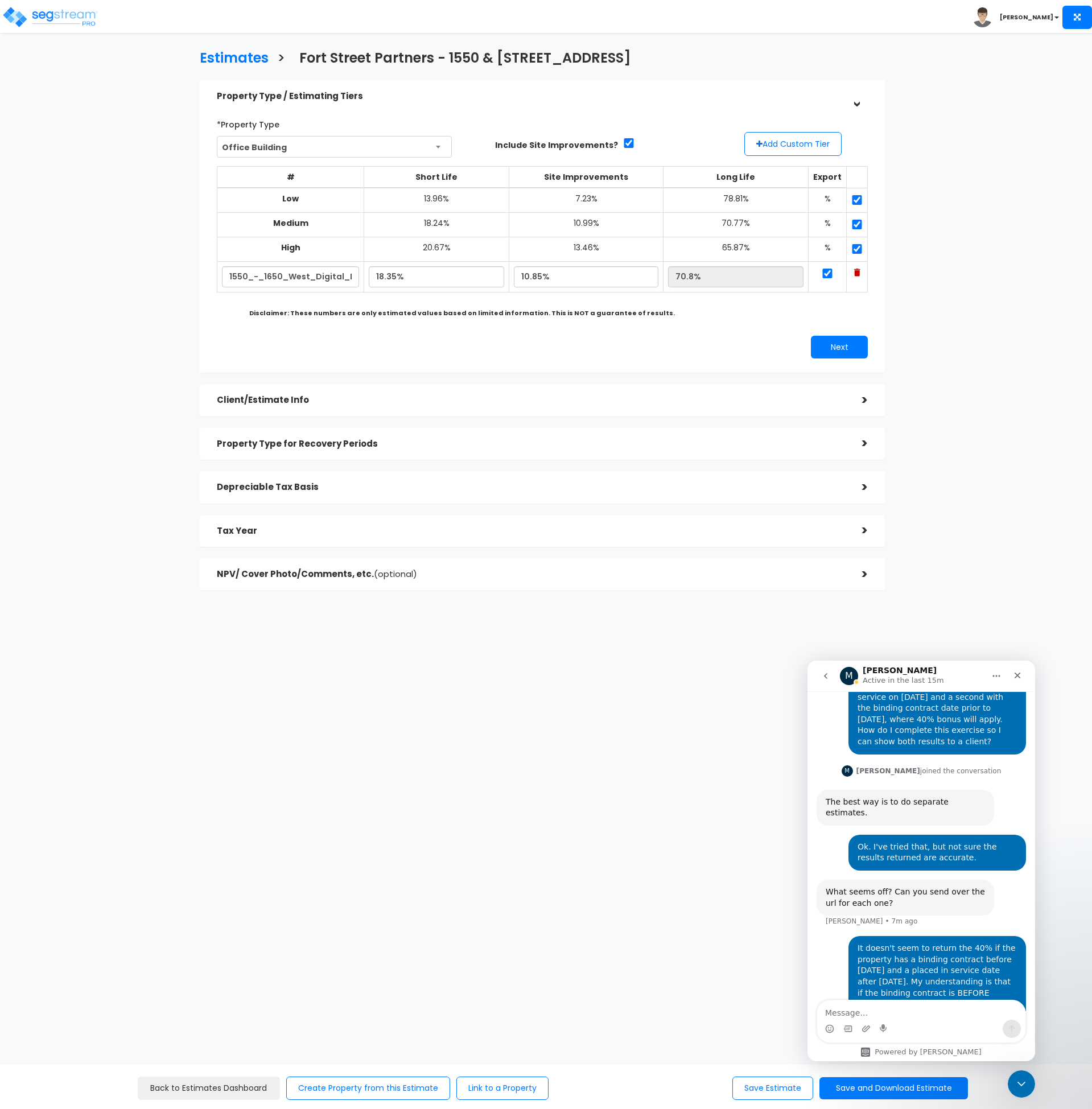
scroll to position [884, 0]
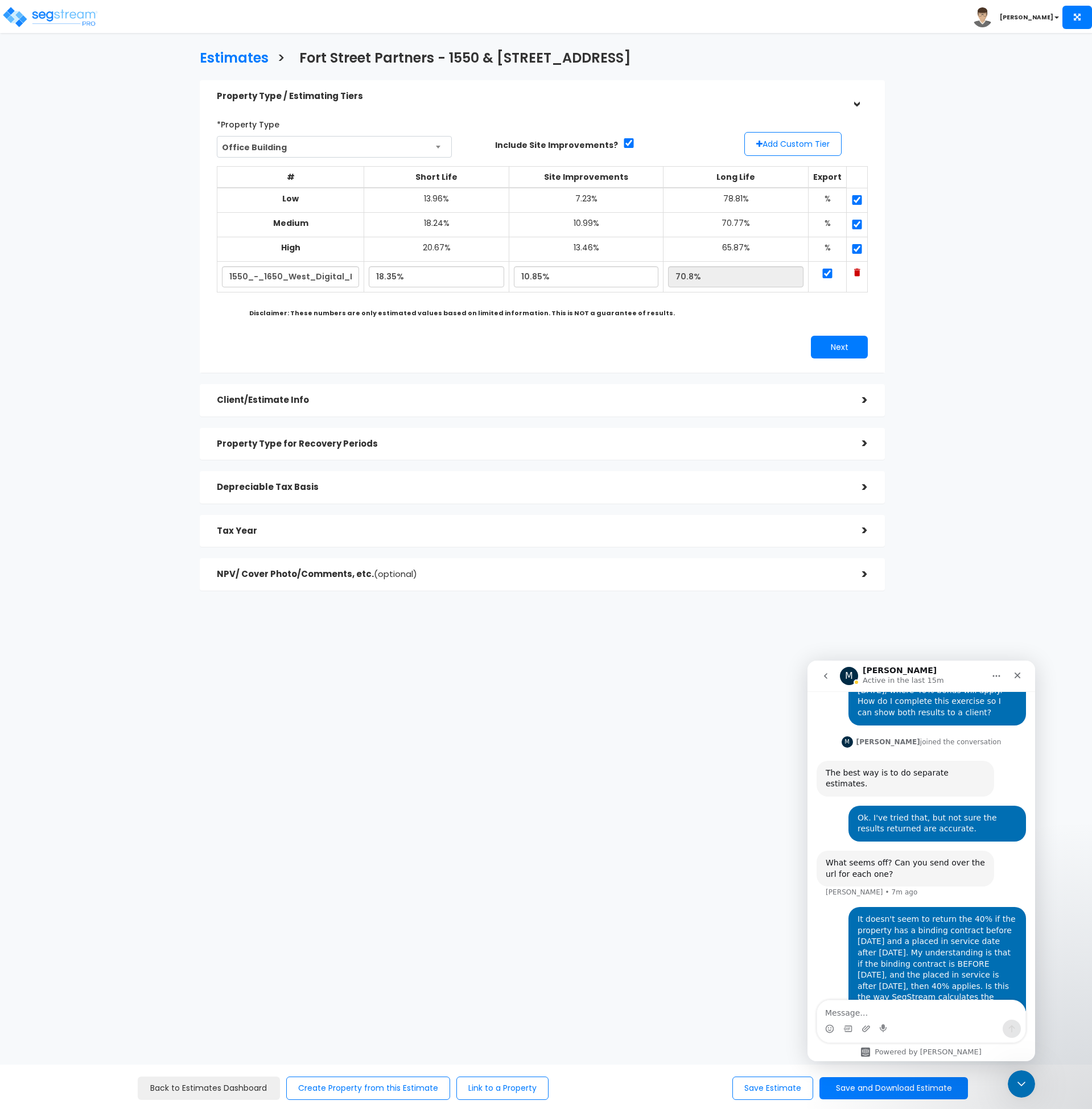
click at [364, 407] on div "Client/Estimate Info" at bounding box center [531, 400] width 629 height 21
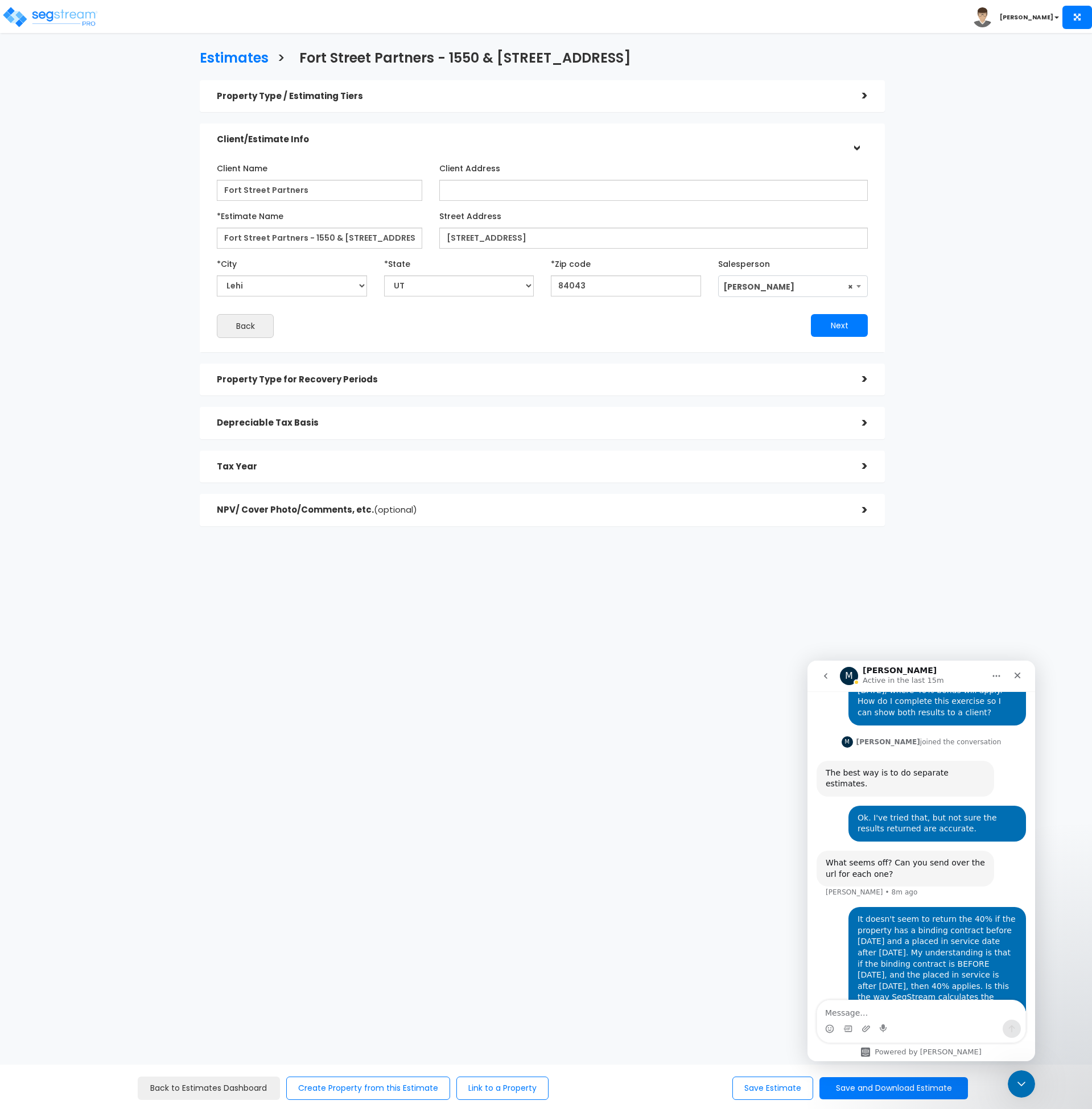
scroll to position [933, 0]
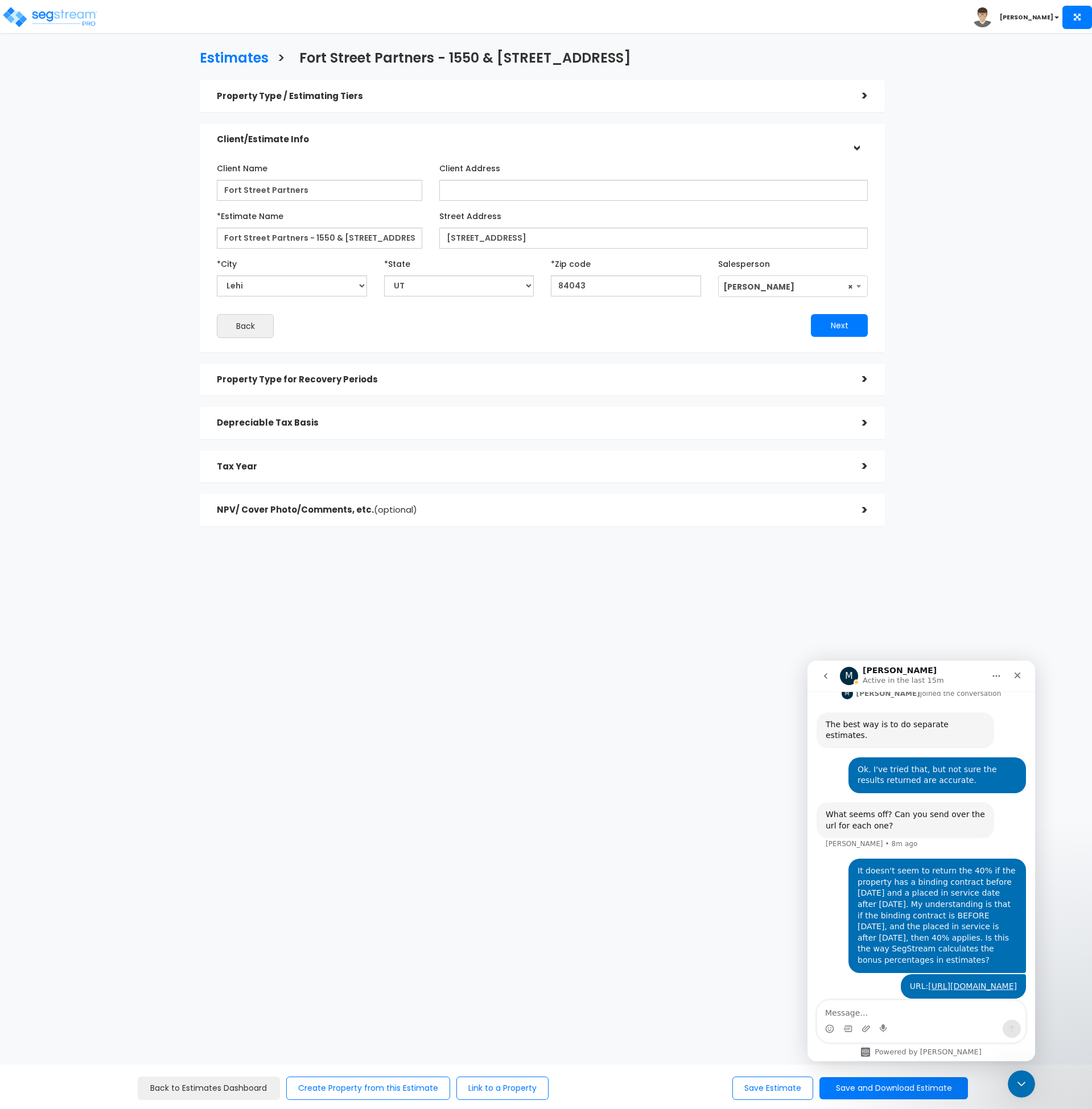
click at [388, 383] on h5 "Property Type for Recovery Periods" at bounding box center [531, 379] width 629 height 9
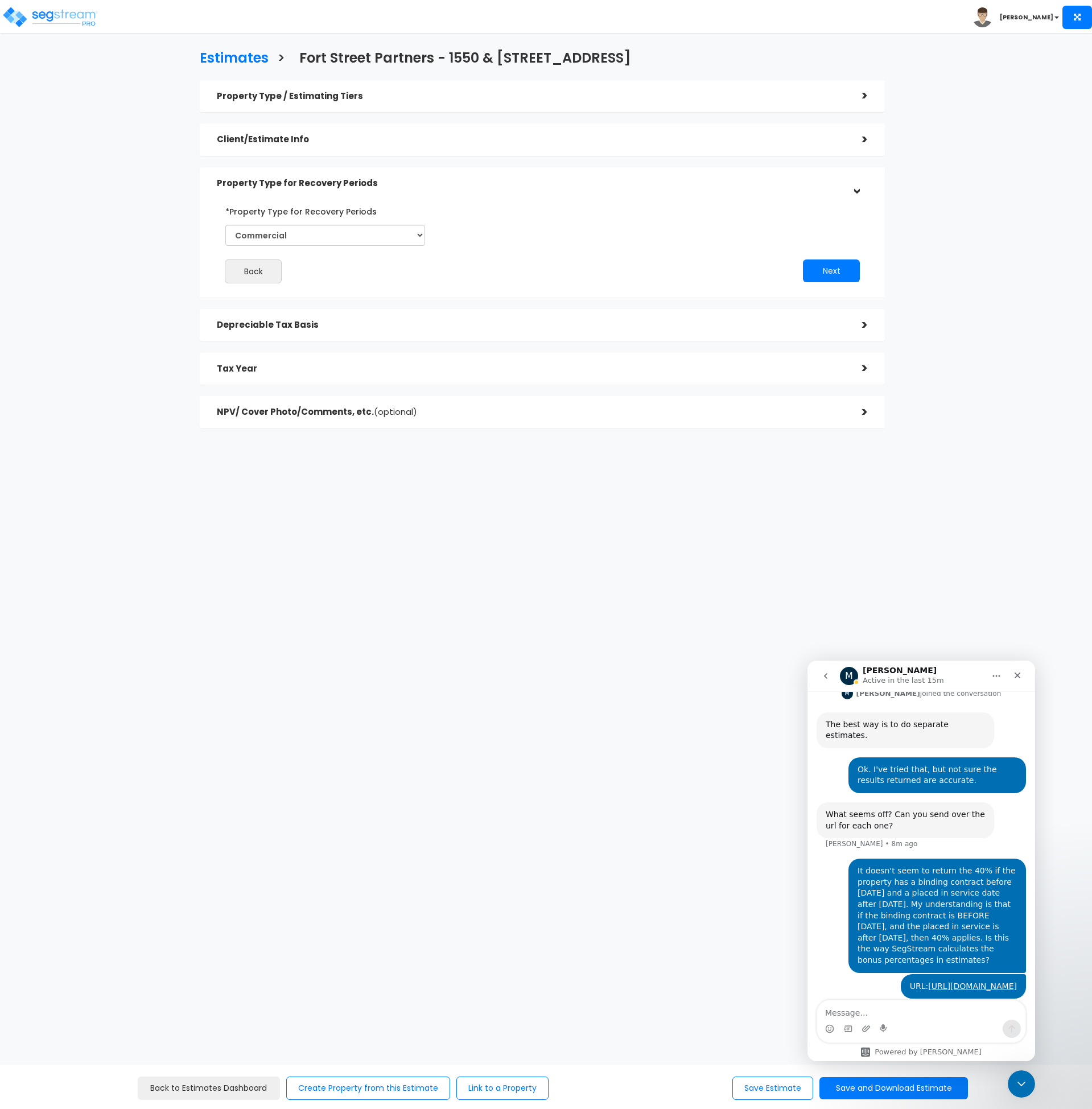
click at [389, 326] on h5 "Depreciable Tax Basis" at bounding box center [531, 325] width 629 height 9
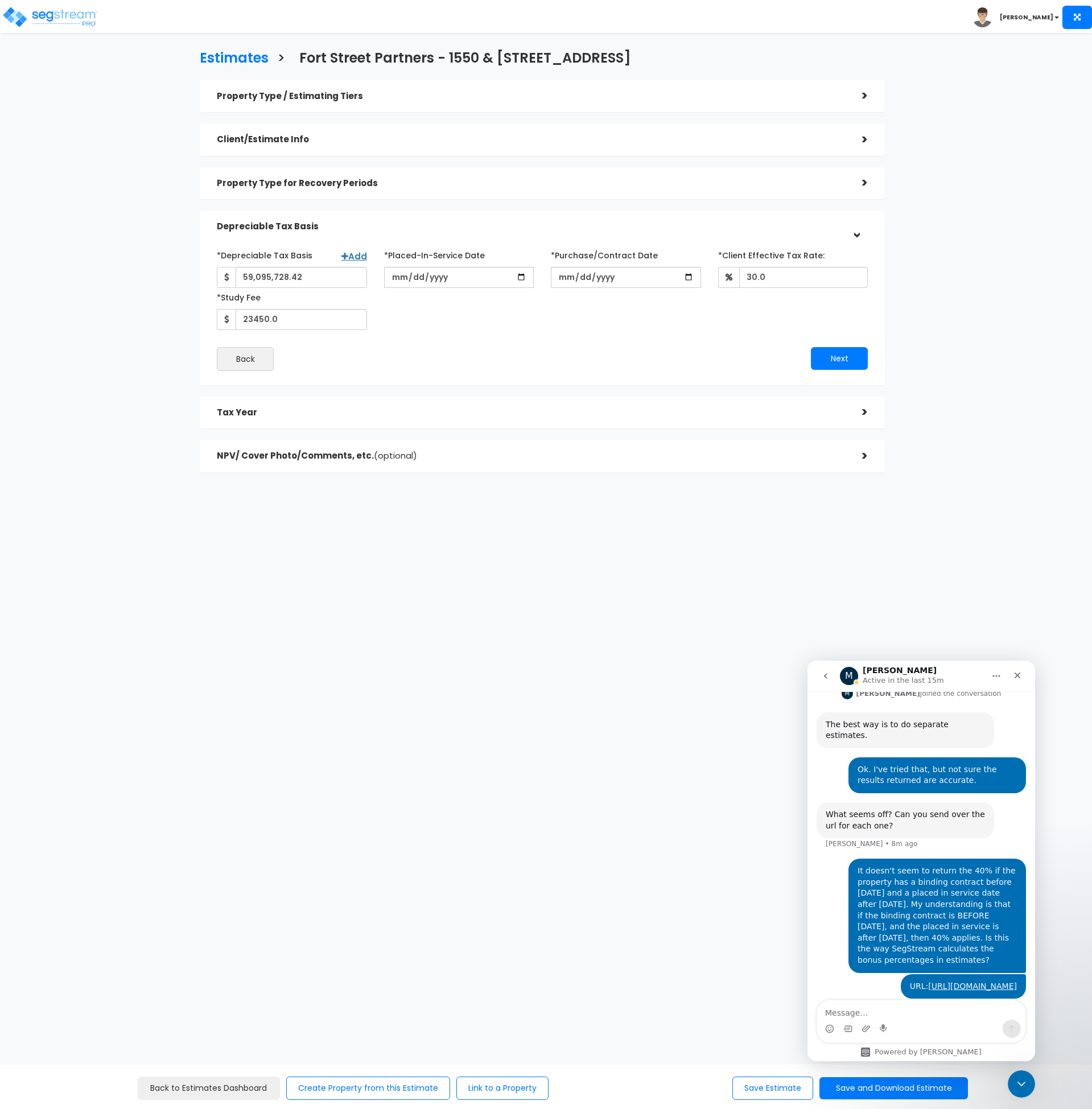
click at [462, 586] on html "Toggle navigation [PERSON_NAME]" at bounding box center [546, 293] width 1092 height 586
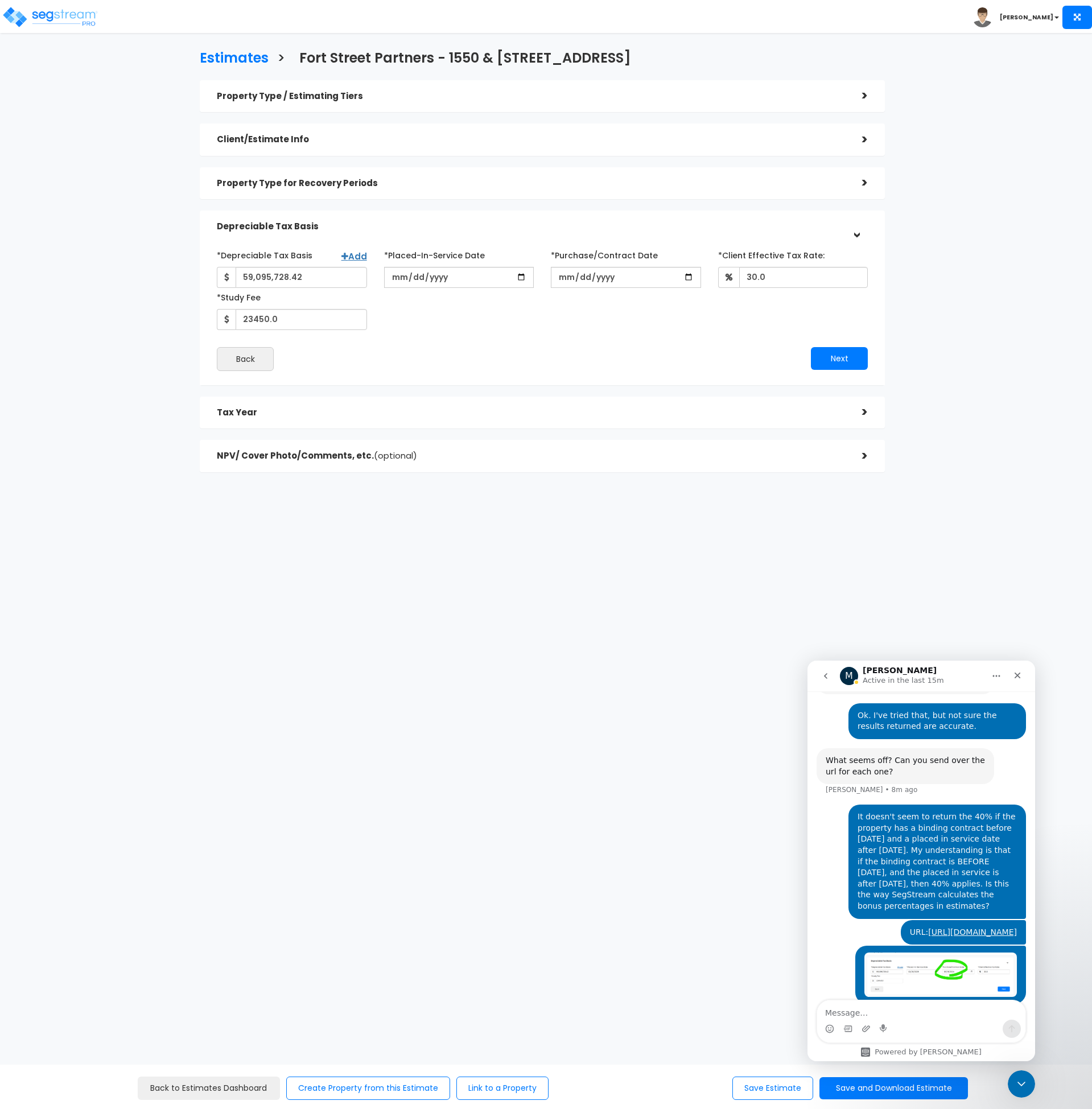
scroll to position [992, 0]
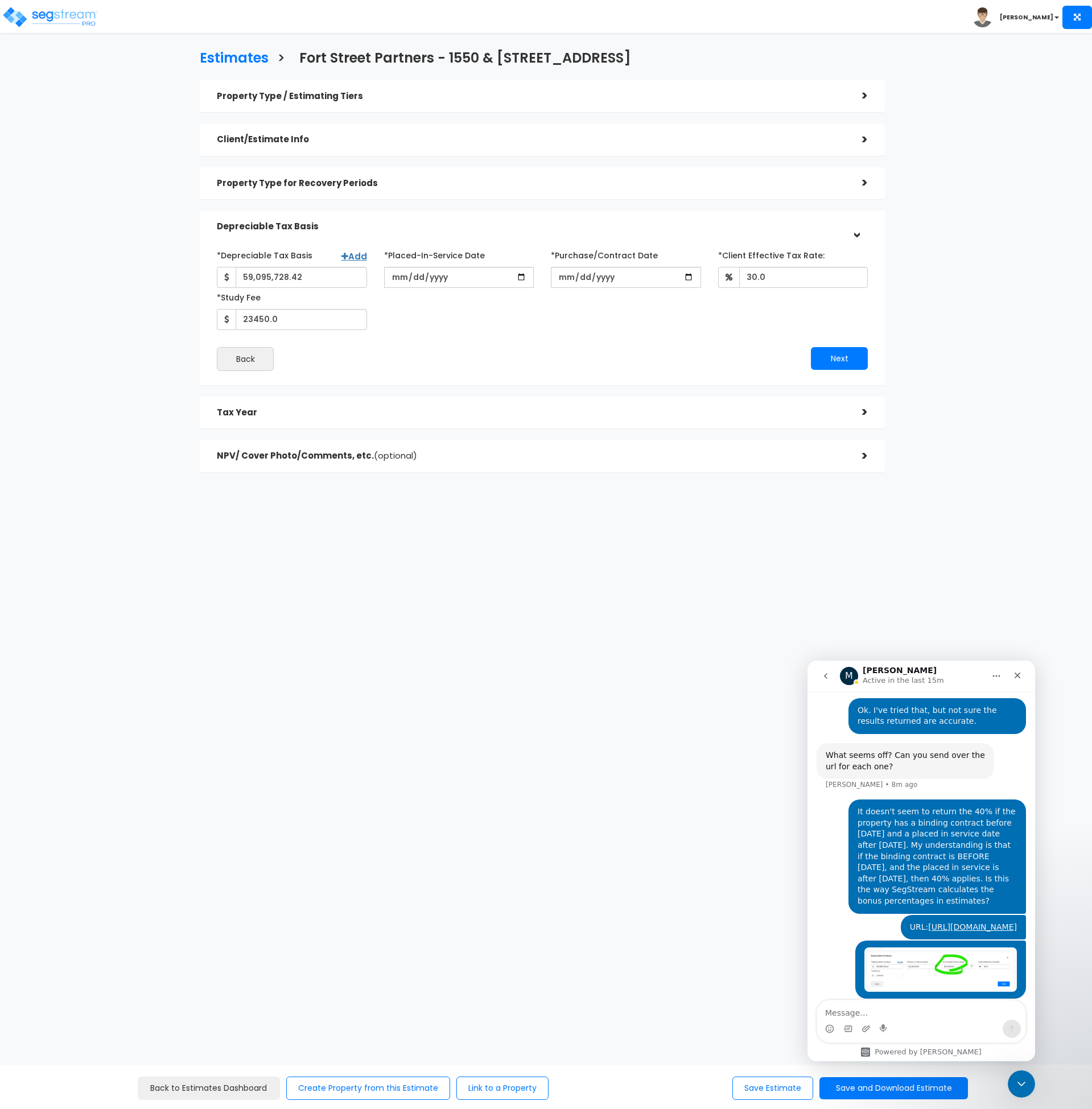
click at [692, 570] on div "Estimates > Fort Street Partners - [STREET_ADDRESS] Property Type / Estimating …" at bounding box center [542, 264] width 896 height 643
click at [291, 410] on h5 "Tax Year" at bounding box center [531, 412] width 629 height 9
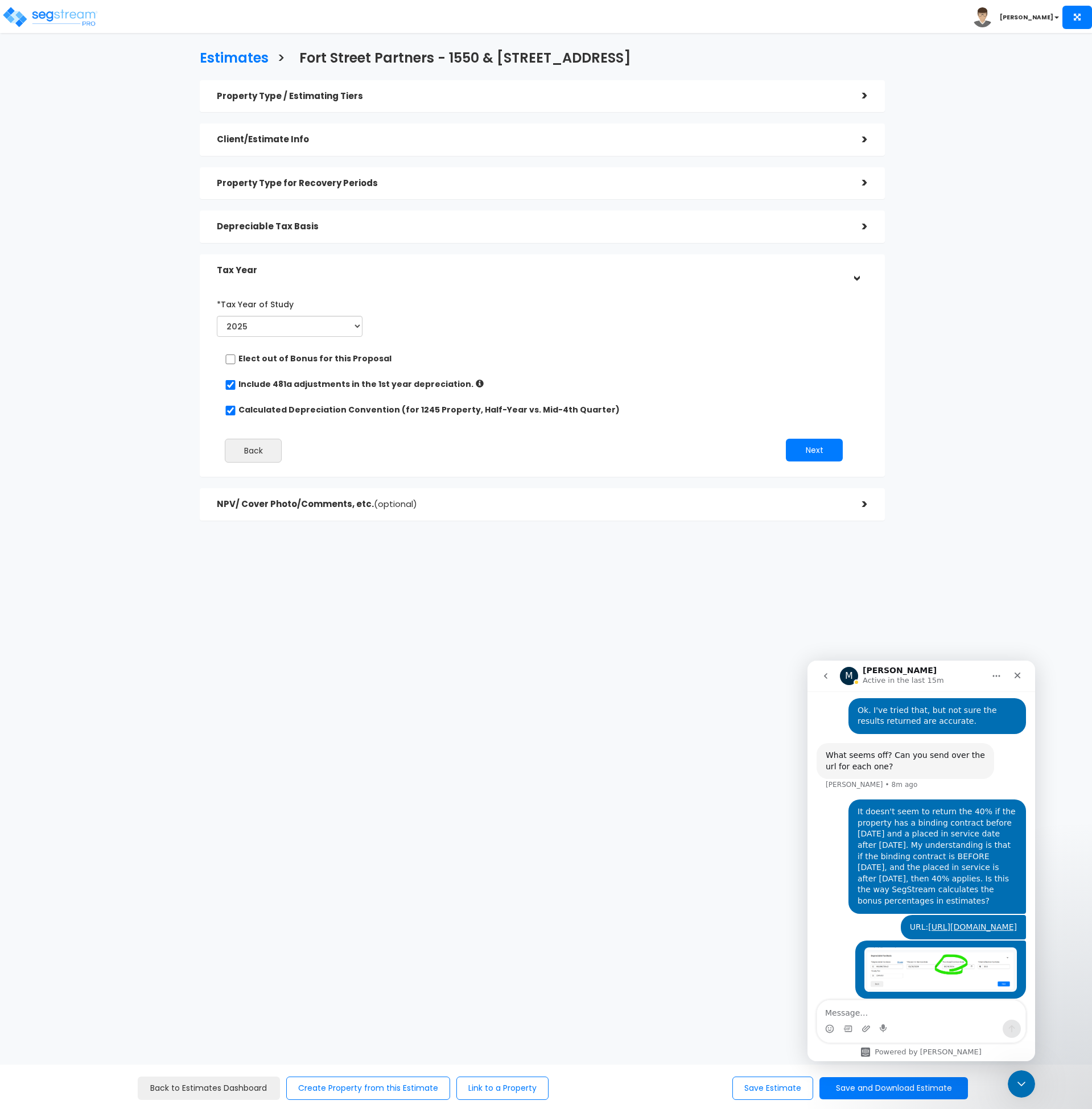
click at [446, 635] on html "Toggle navigation [PERSON_NAME]" at bounding box center [546, 317] width 1092 height 635
click at [868, 1089] on button "Save and Download Estimate" at bounding box center [893, 1089] width 148 height 22
click at [1022, 1078] on icon "Close Intercom Messenger" at bounding box center [1020, 1083] width 14 height 14
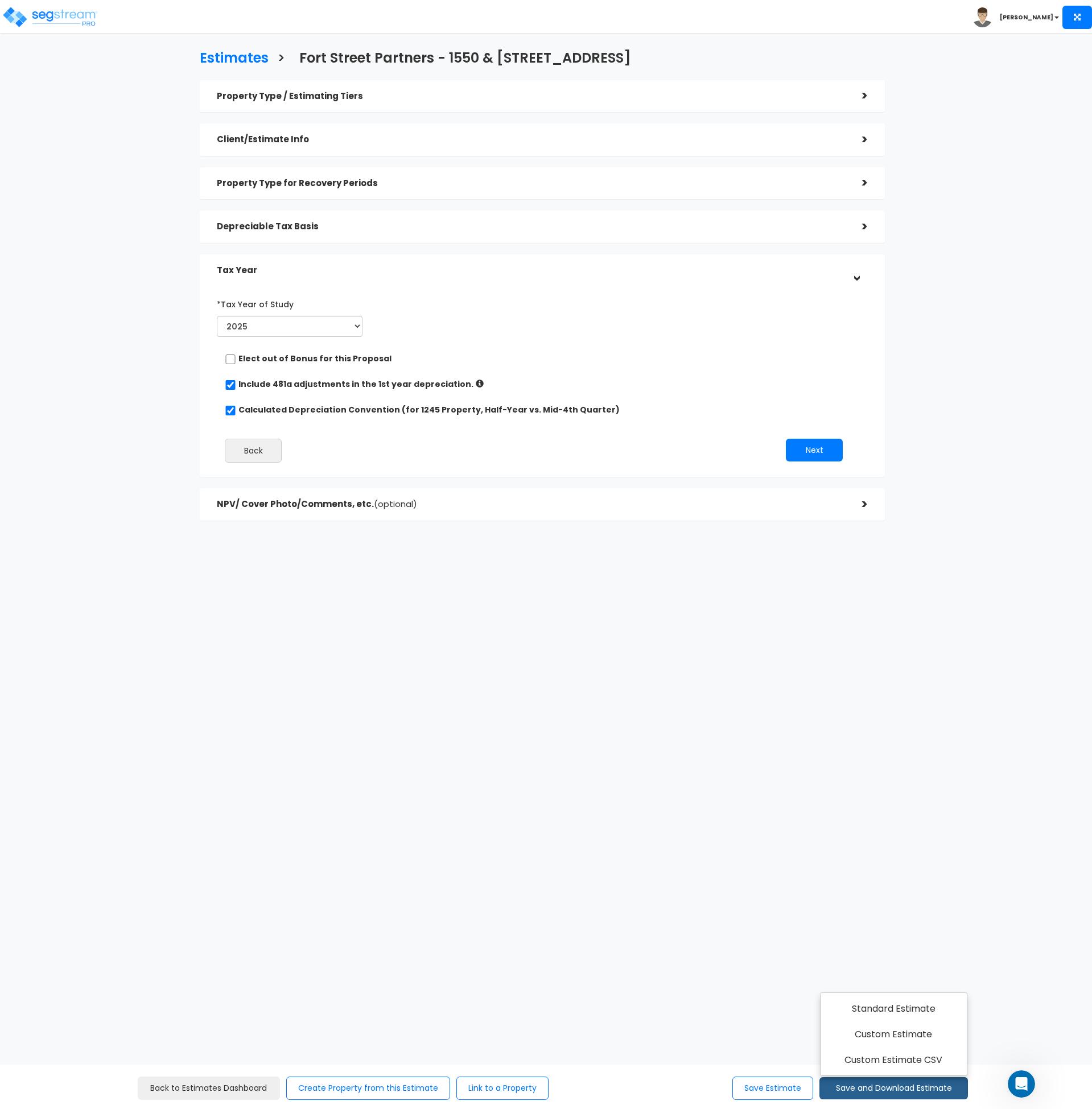
scroll to position [1035, 0]
click at [575, 635] on html "Toggle navigation [PERSON_NAME]" at bounding box center [546, 317] width 1092 height 635
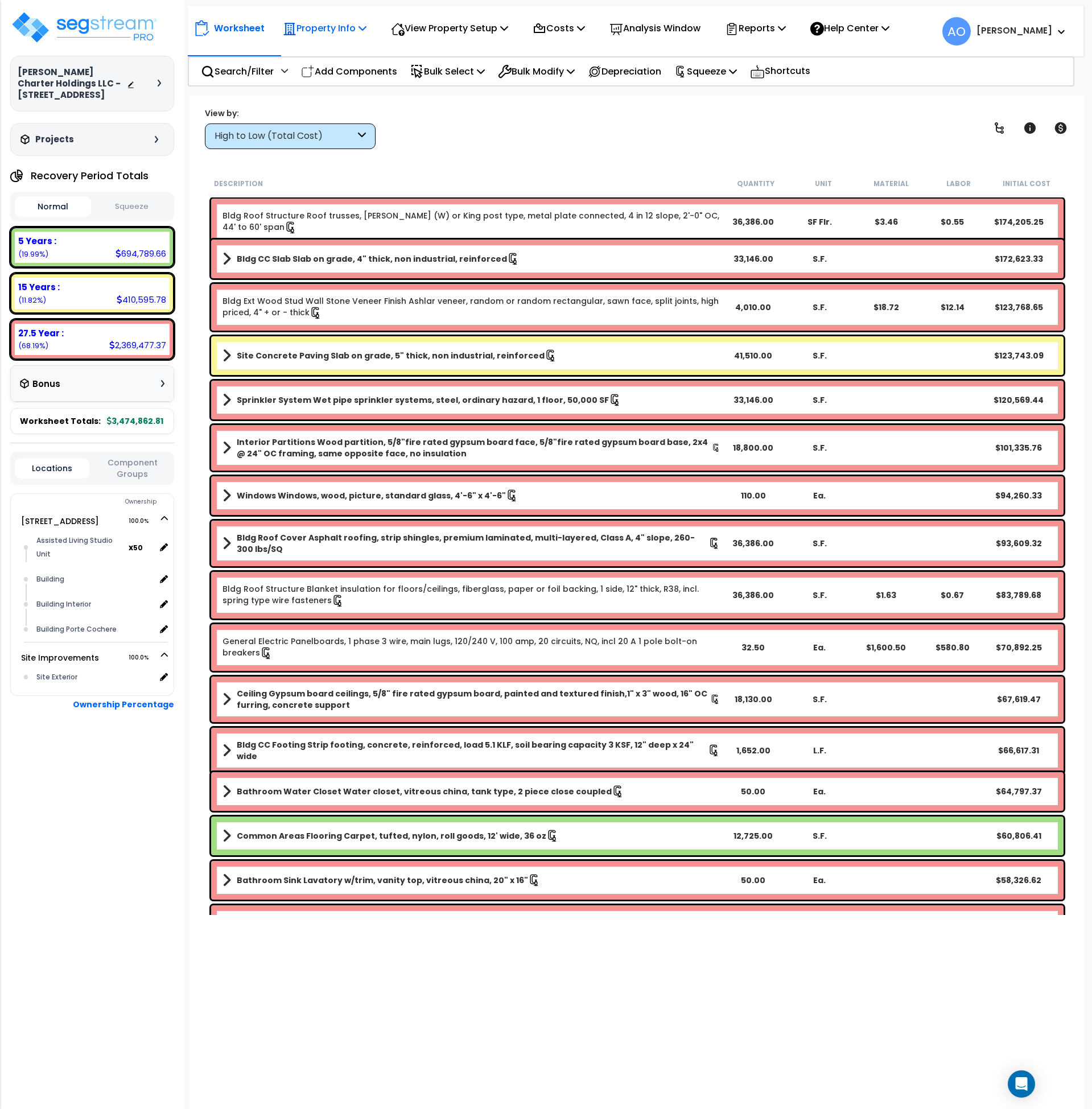
click at [334, 27] on p "Property Info" at bounding box center [324, 28] width 84 height 15
click at [417, 37] on div "View Property Setup" at bounding box center [450, 28] width 117 height 27
click at [434, 76] on link "View Questionnaire" at bounding box center [441, 77] width 113 height 23
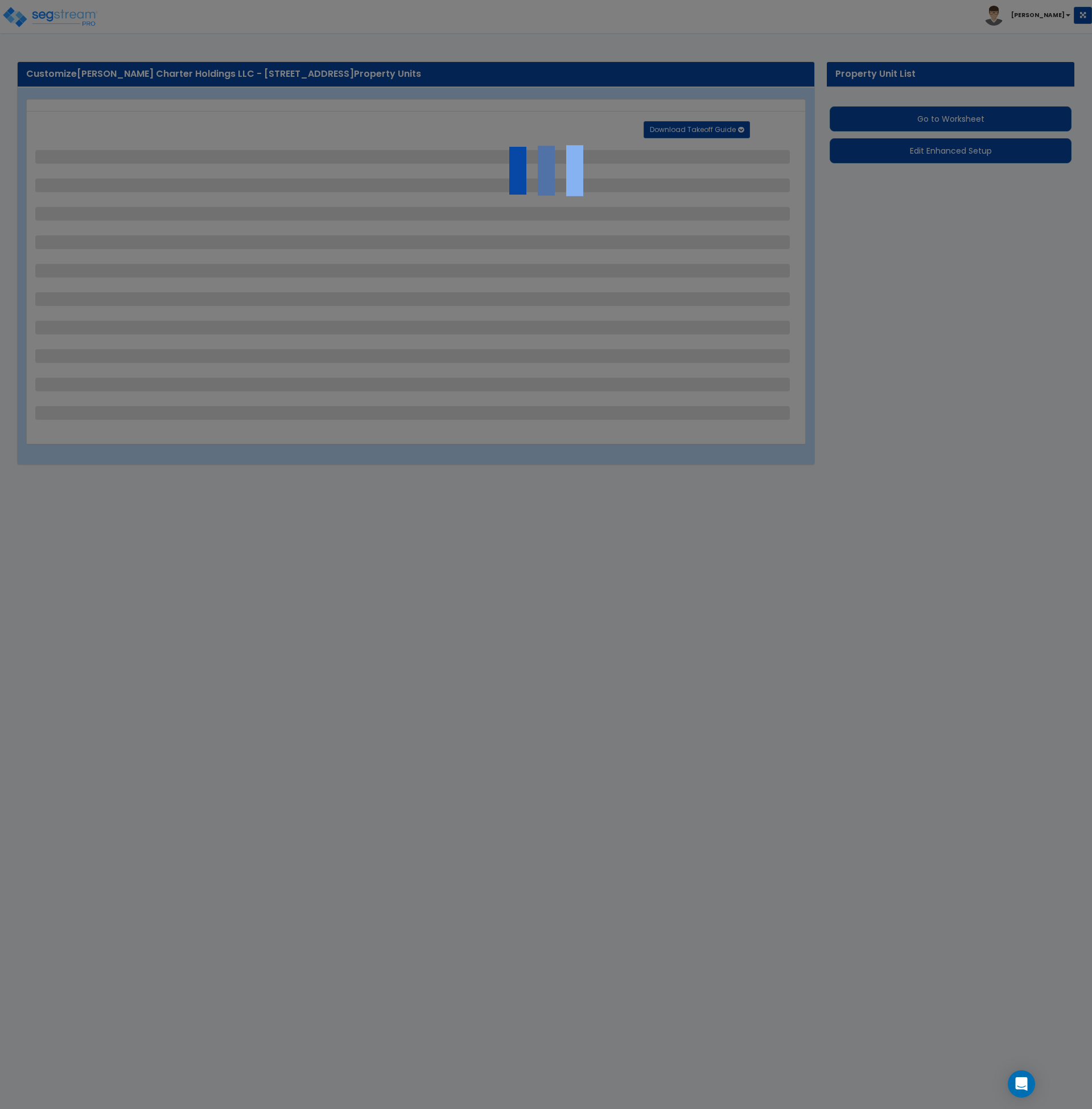
select select "2"
select select "1"
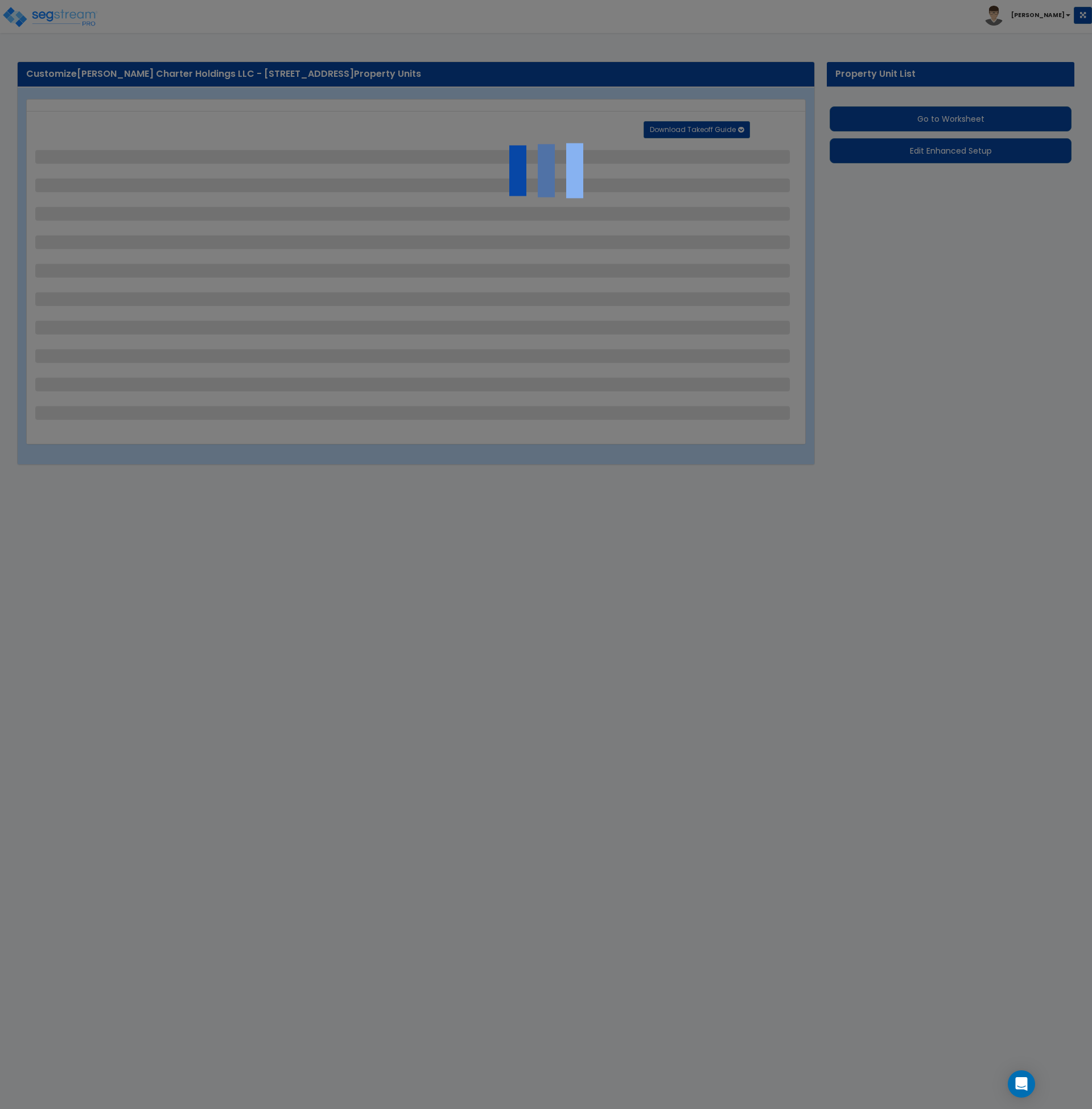
select select "1"
select select "2"
select select "1"
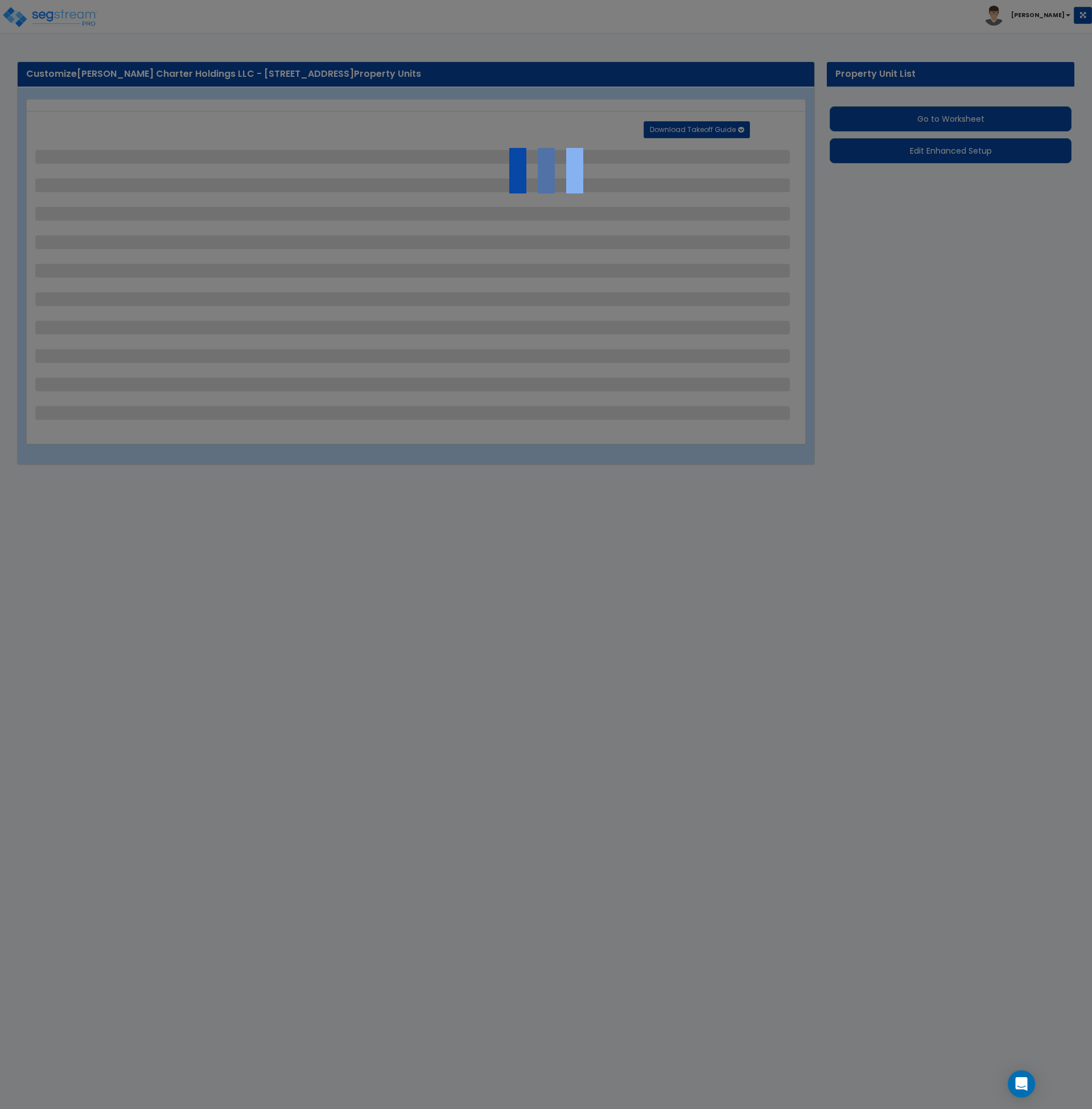
select select "1"
select select "3"
select select "2"
select select "1"
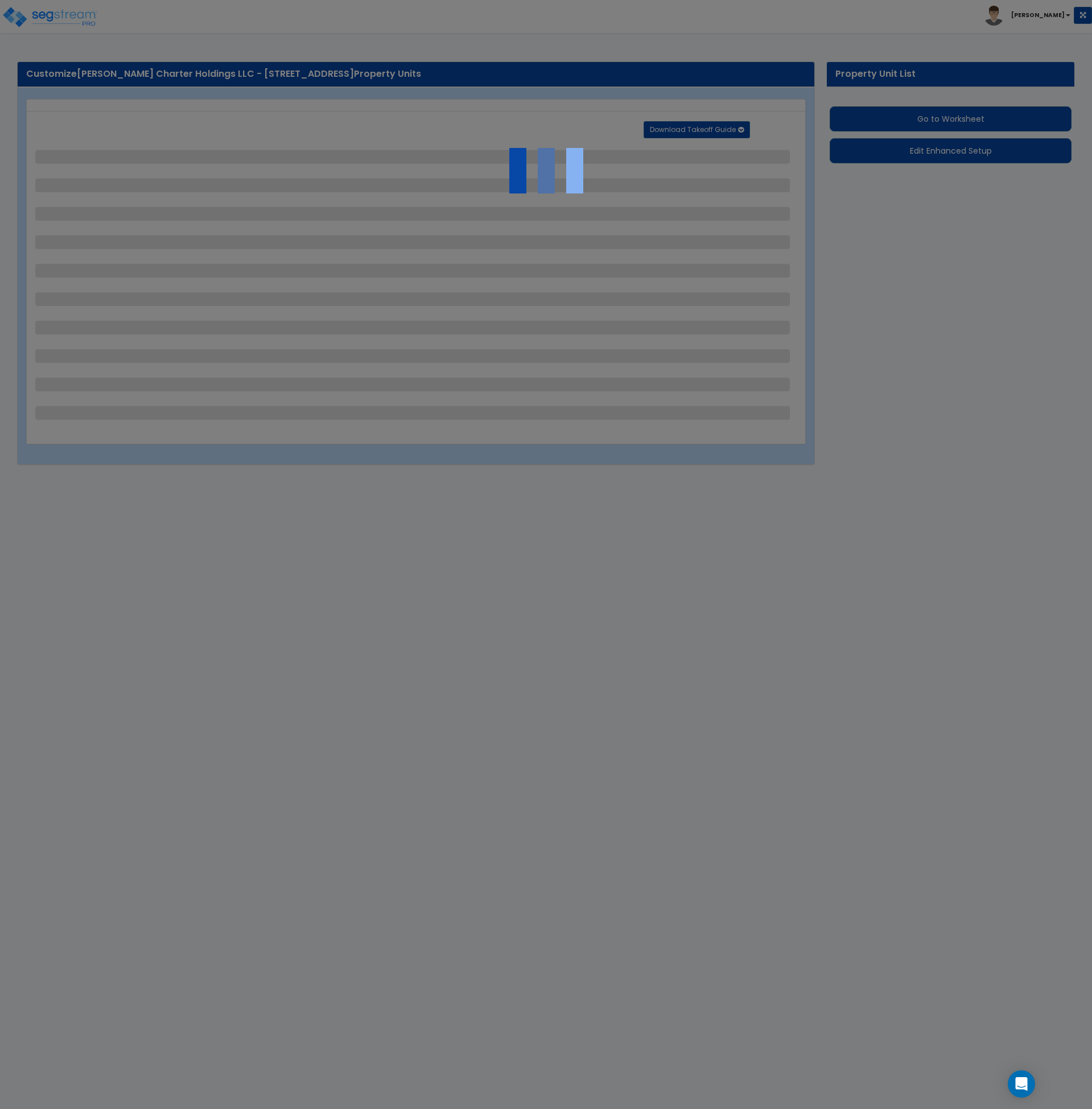
select select "1"
select select "2"
select select "3"
select select "2"
select select "4"
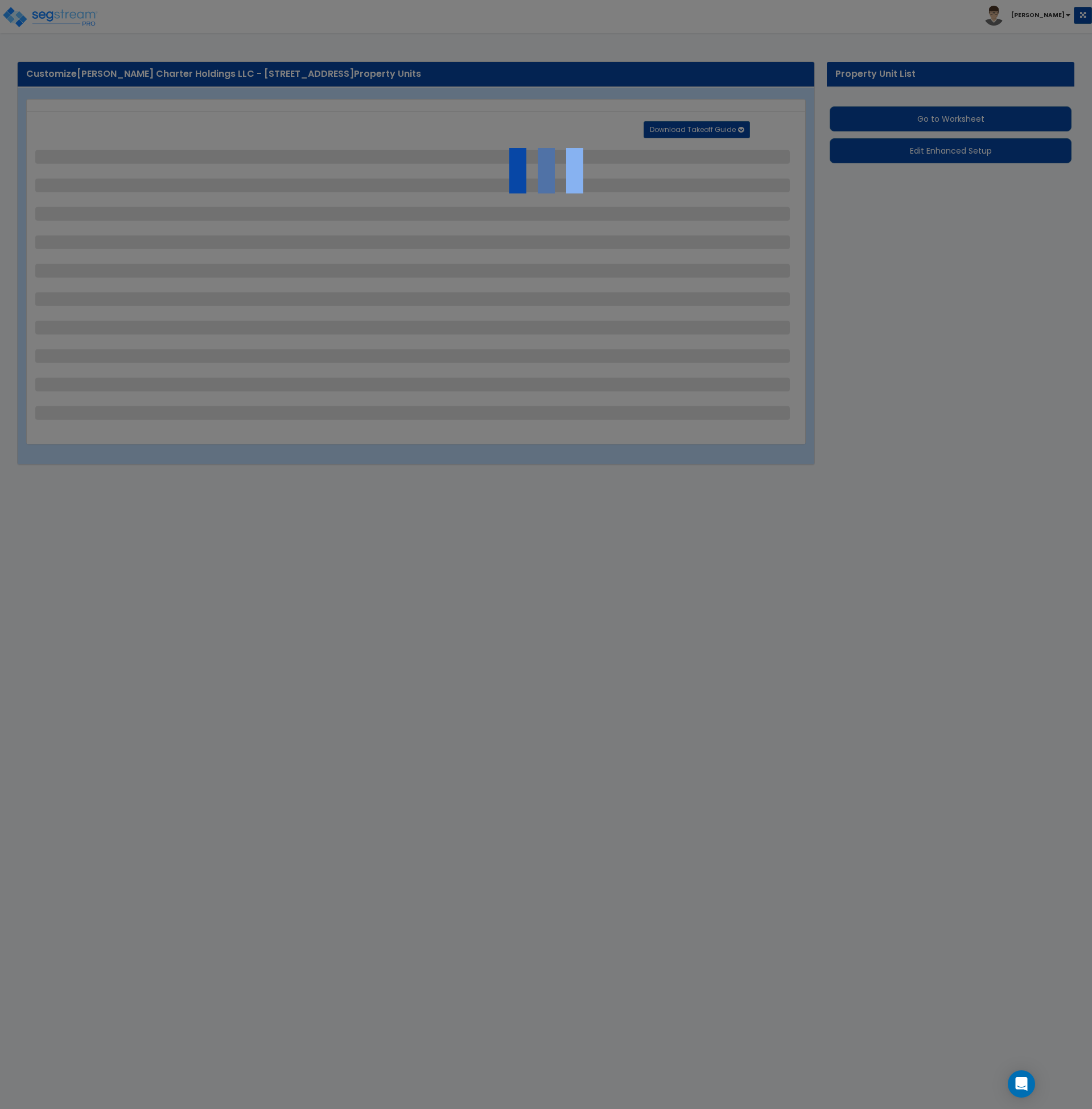
select select "1"
select select "2"
select select "4"
select select "1"
select select "2"
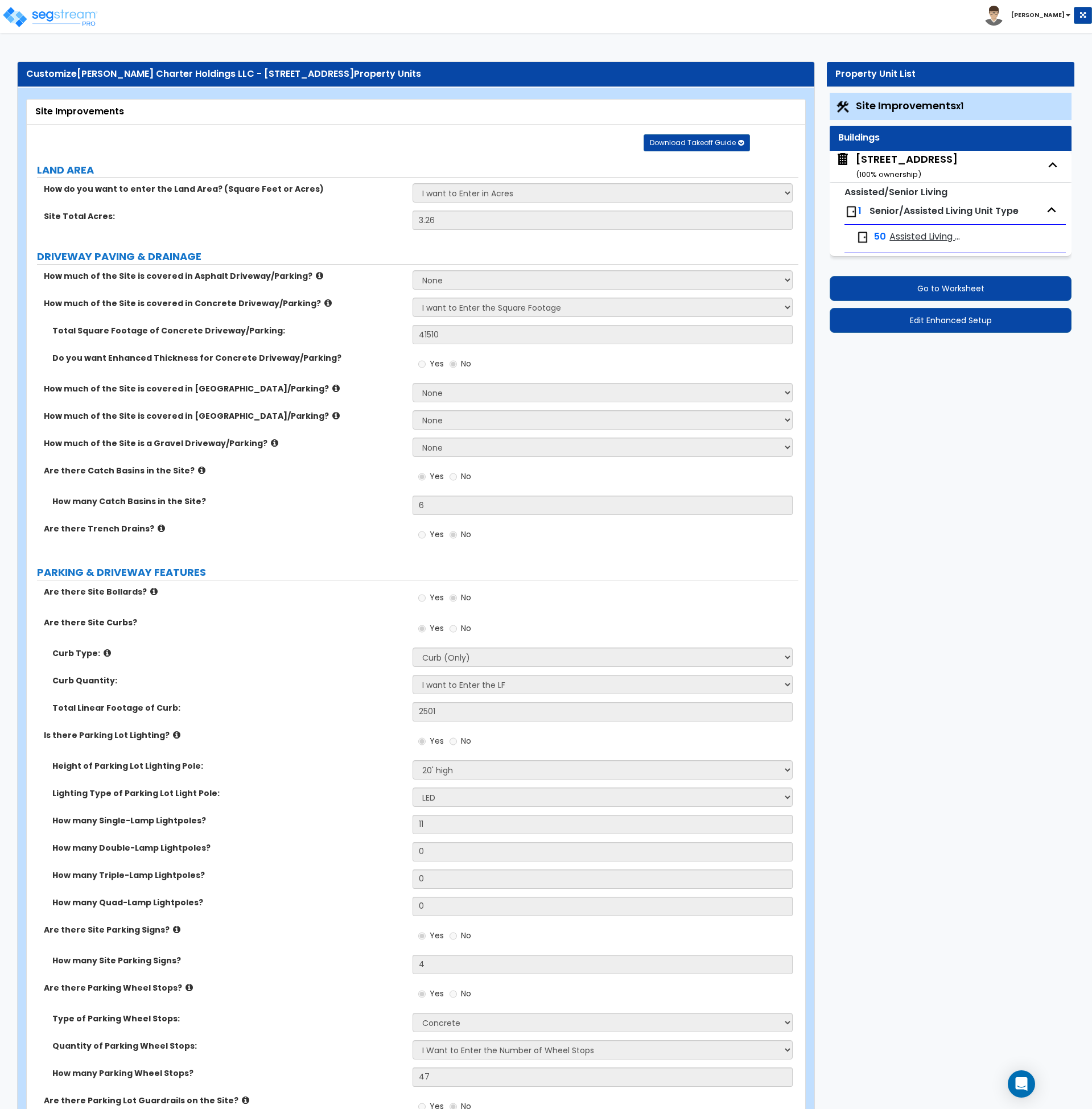
click at [898, 232] on span "Assisted Living Studio Unit" at bounding box center [927, 237] width 76 height 13
select select "1"
select select "3"
select select "1"
select select "3"
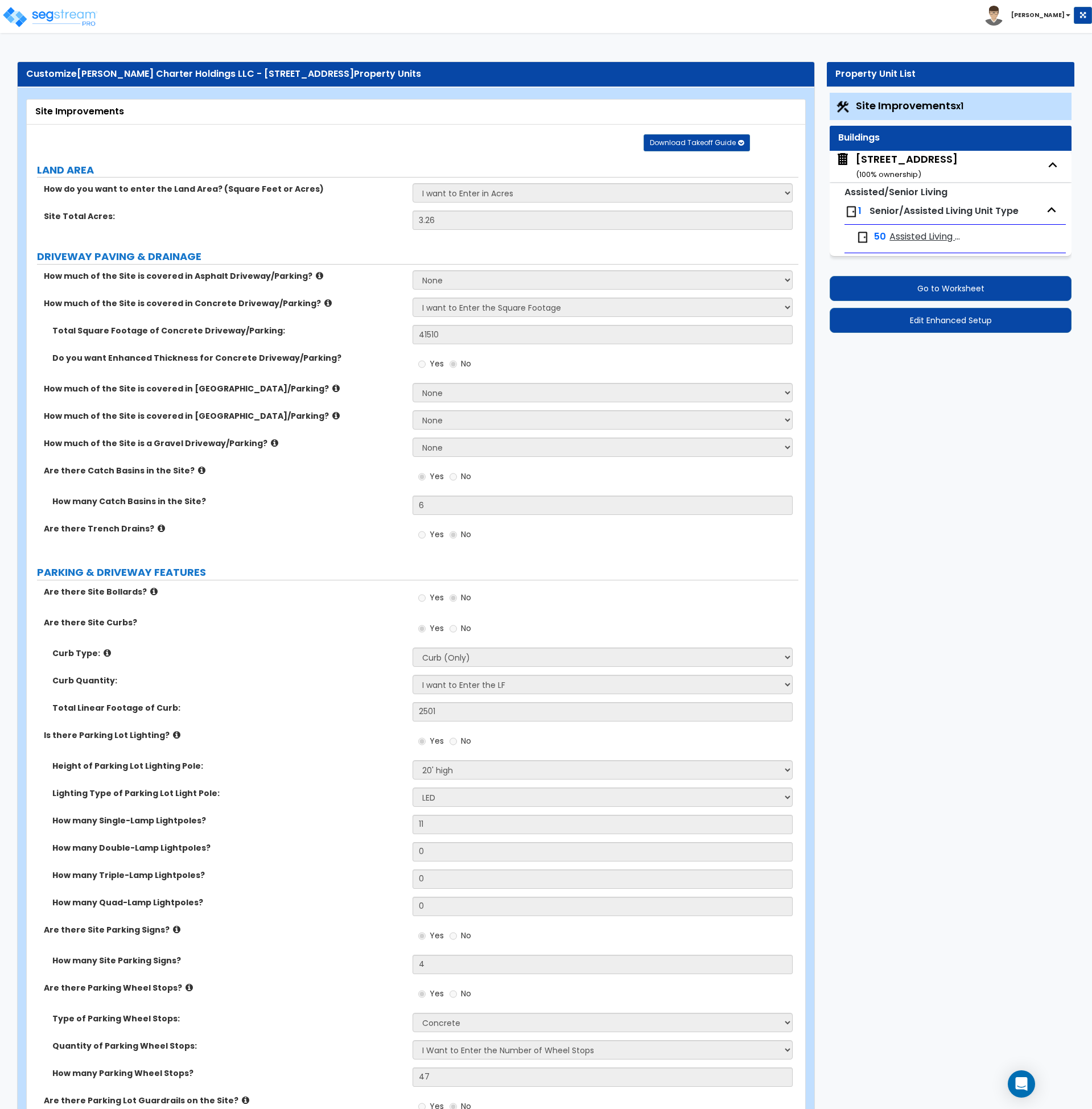
select select "3"
select select "1"
select select "2"
select select "1"
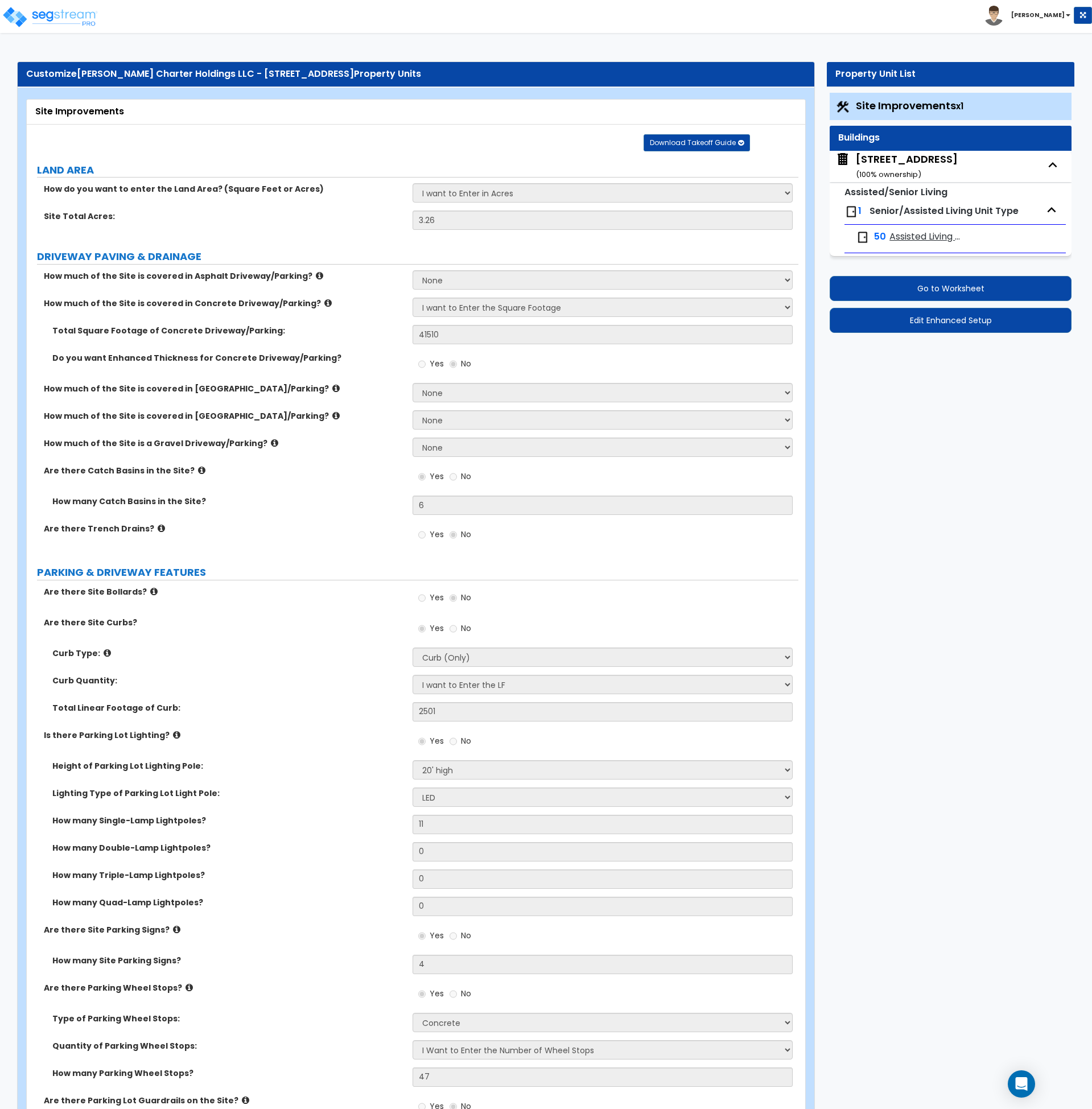
select select "5"
select select "1"
select select "2"
select select "1"
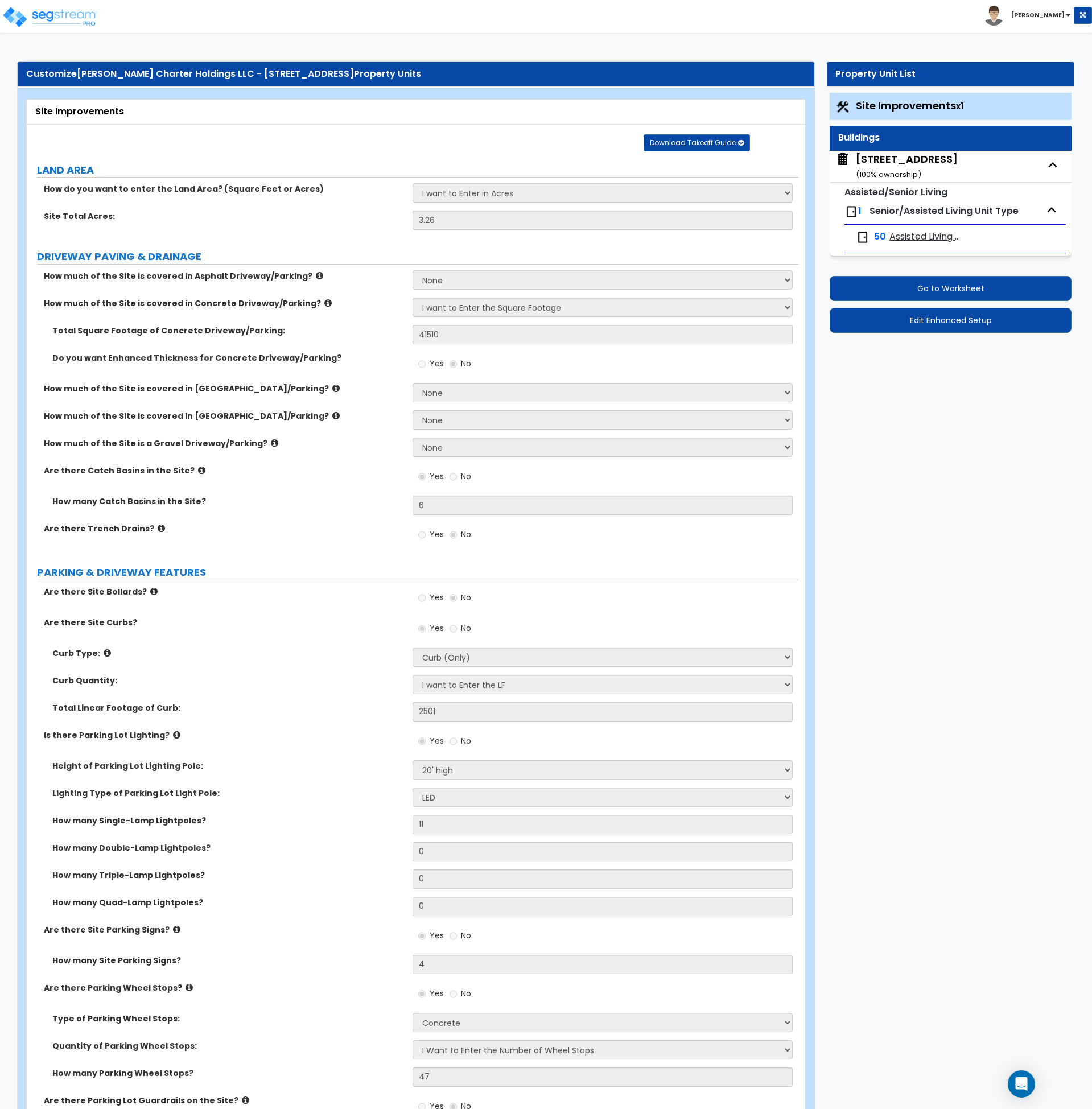
select select "1"
select select "6"
select select "2"
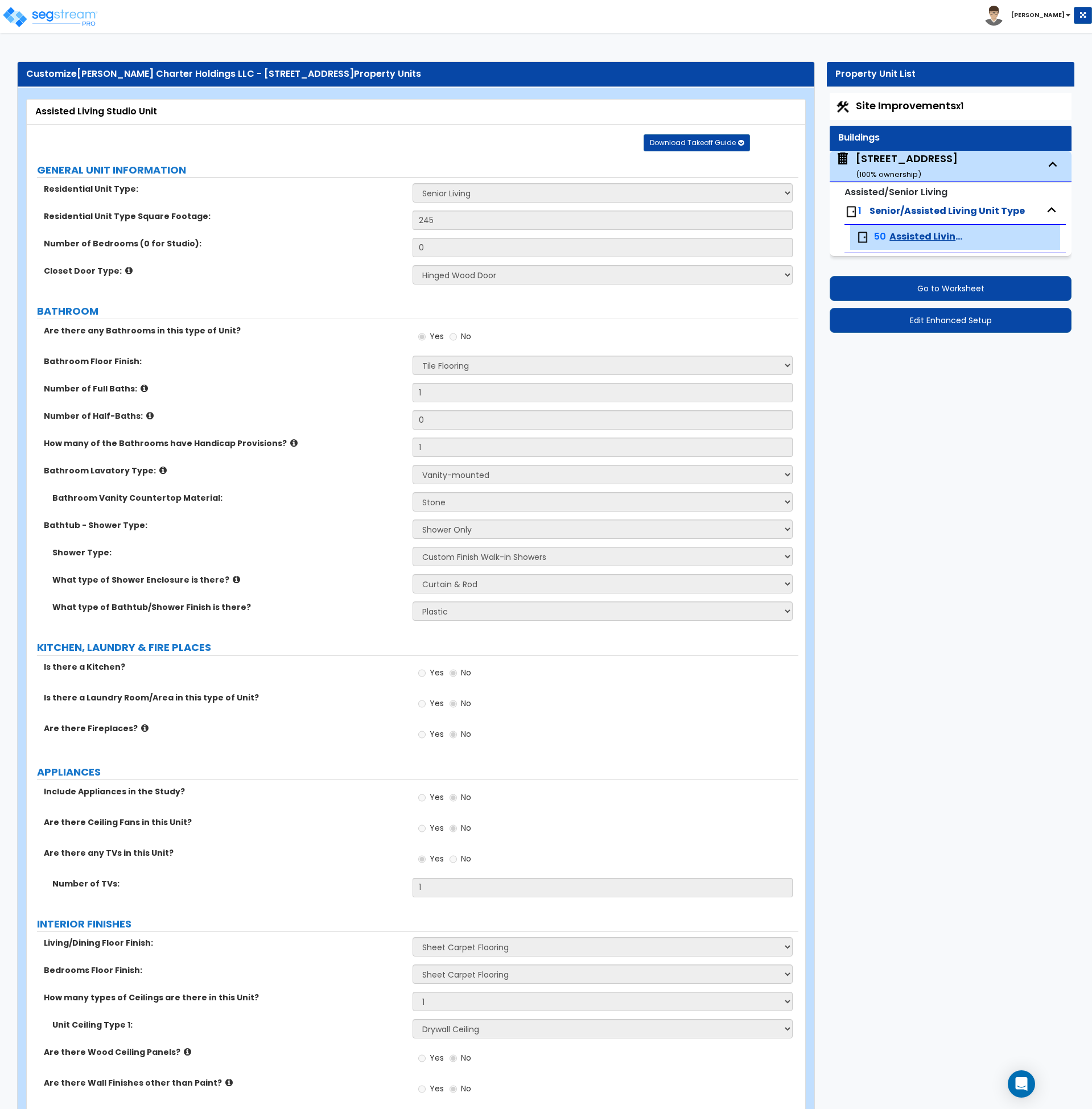
click at [316, 352] on div "Are there any Bathrooms in this type of Unit? Yes No" at bounding box center [413, 340] width 772 height 31
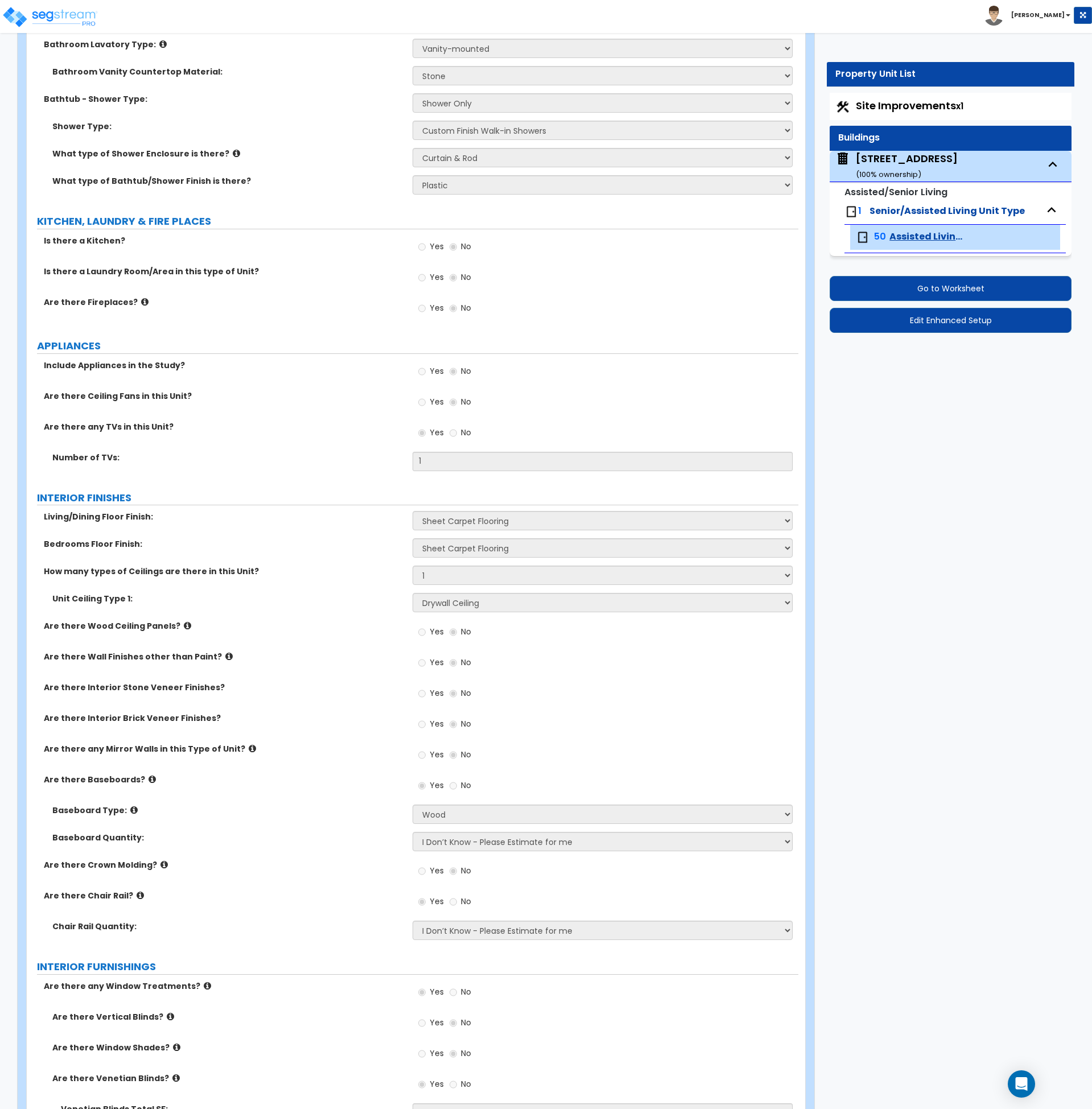
scroll to position [427, 0]
click at [896, 159] on div "[STREET_ADDRESS] ( 100 % ownership)" at bounding box center [907, 165] width 102 height 29
select select "3"
select select "5"
select select "2"
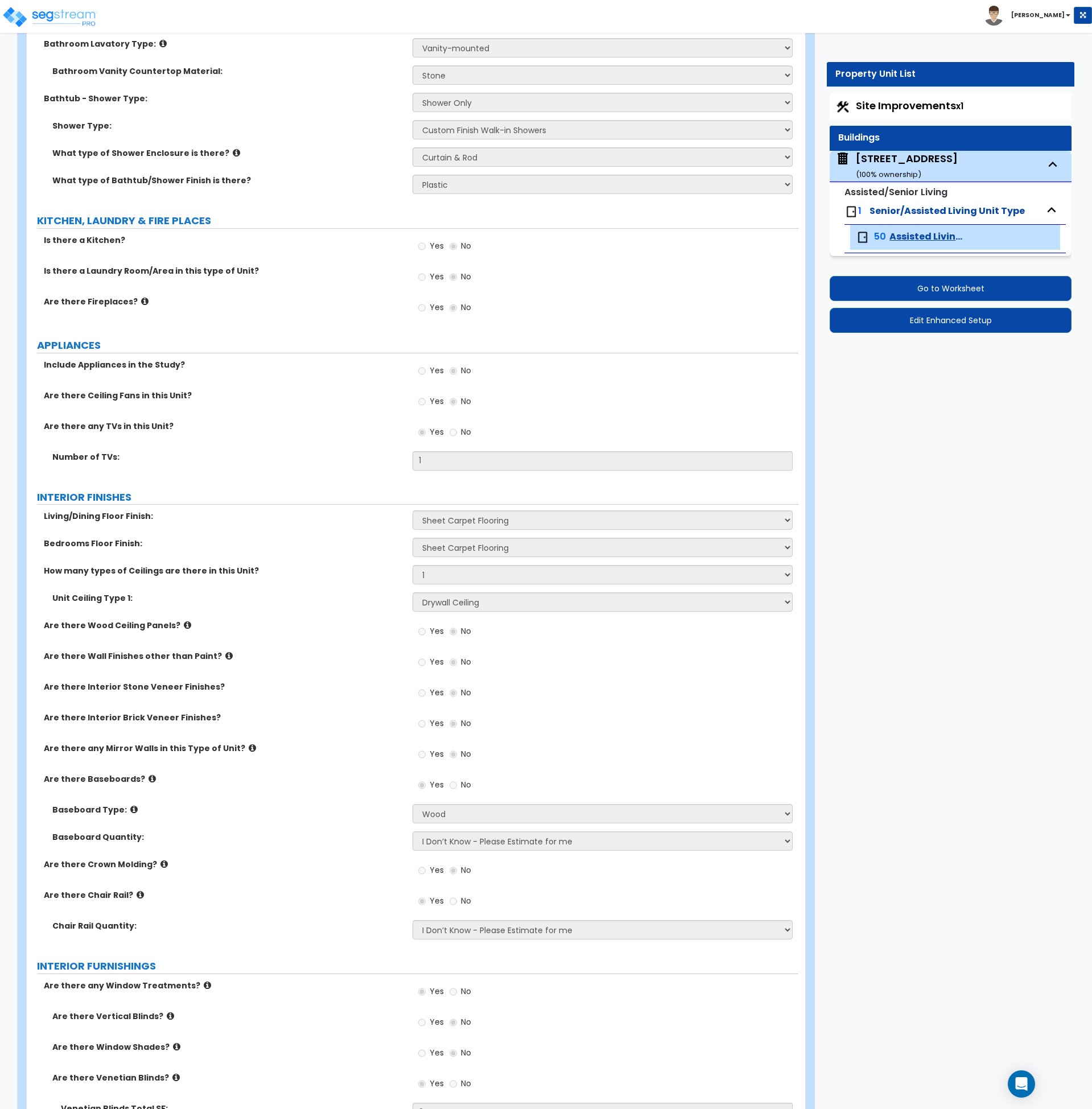
select select "1"
select select "2"
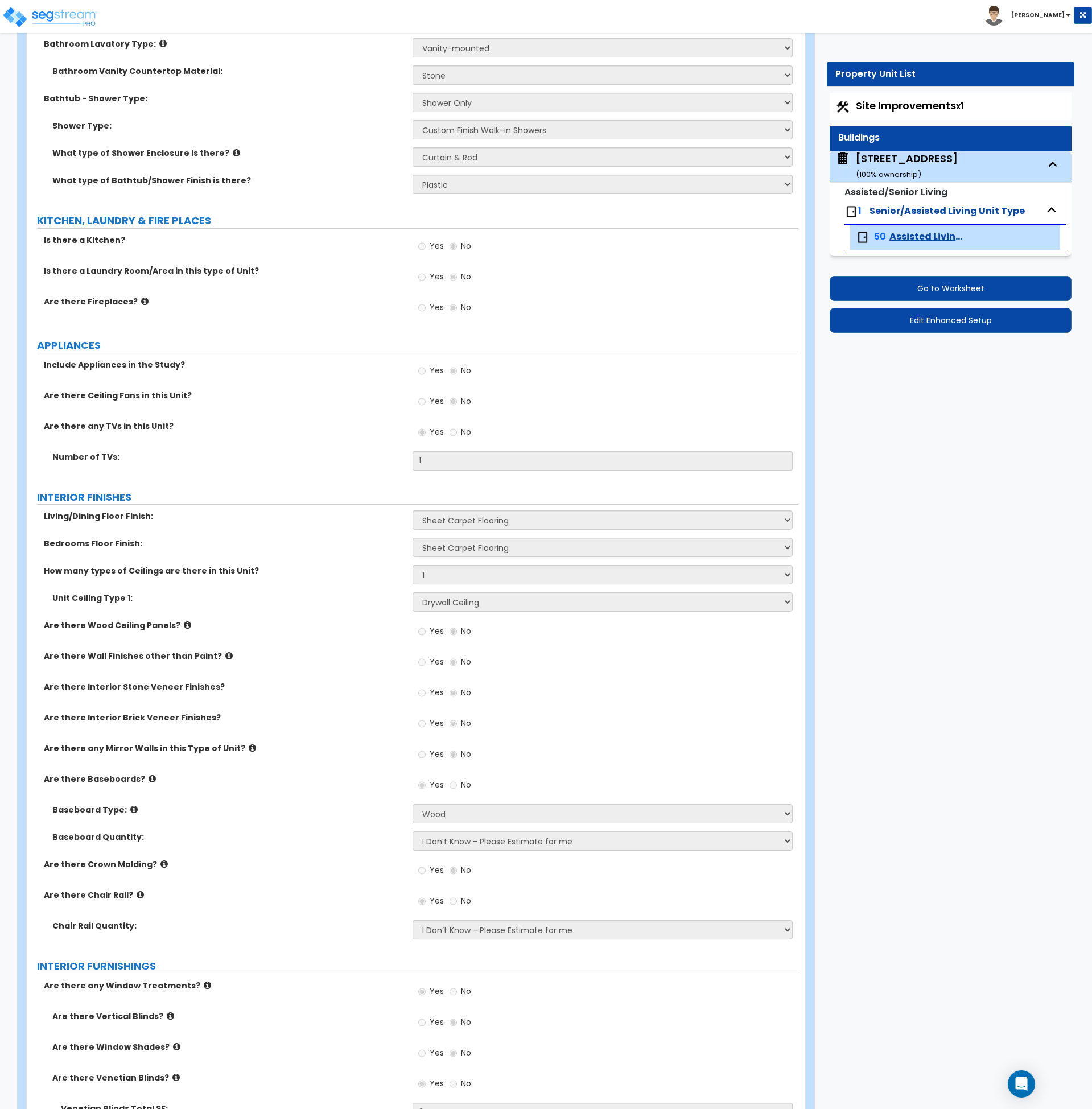
select select "7"
select select "2"
select select "3"
select select "7"
select select "1"
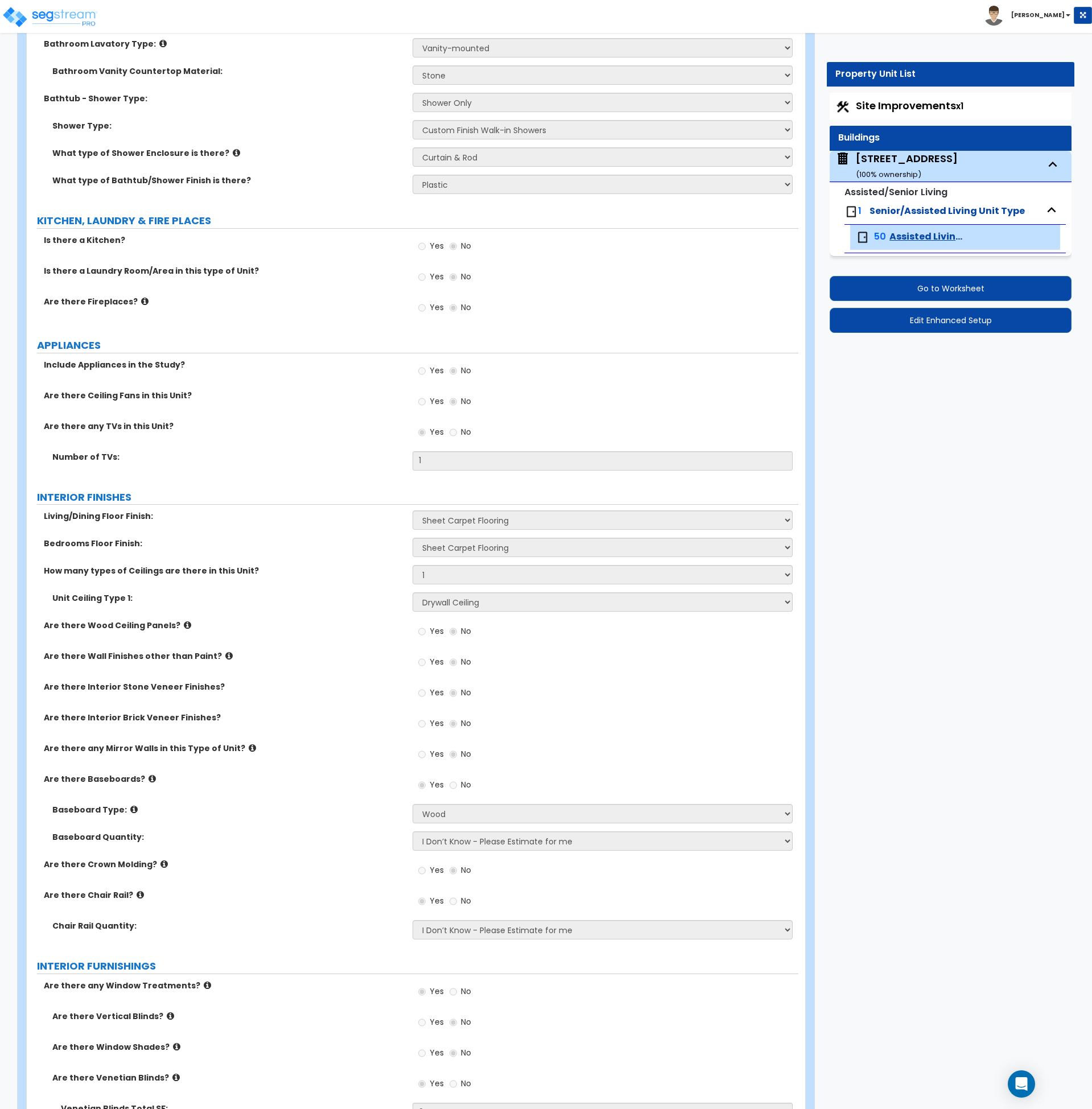
select select "2"
select select "1"
select select "2"
select select "3"
select select "1"
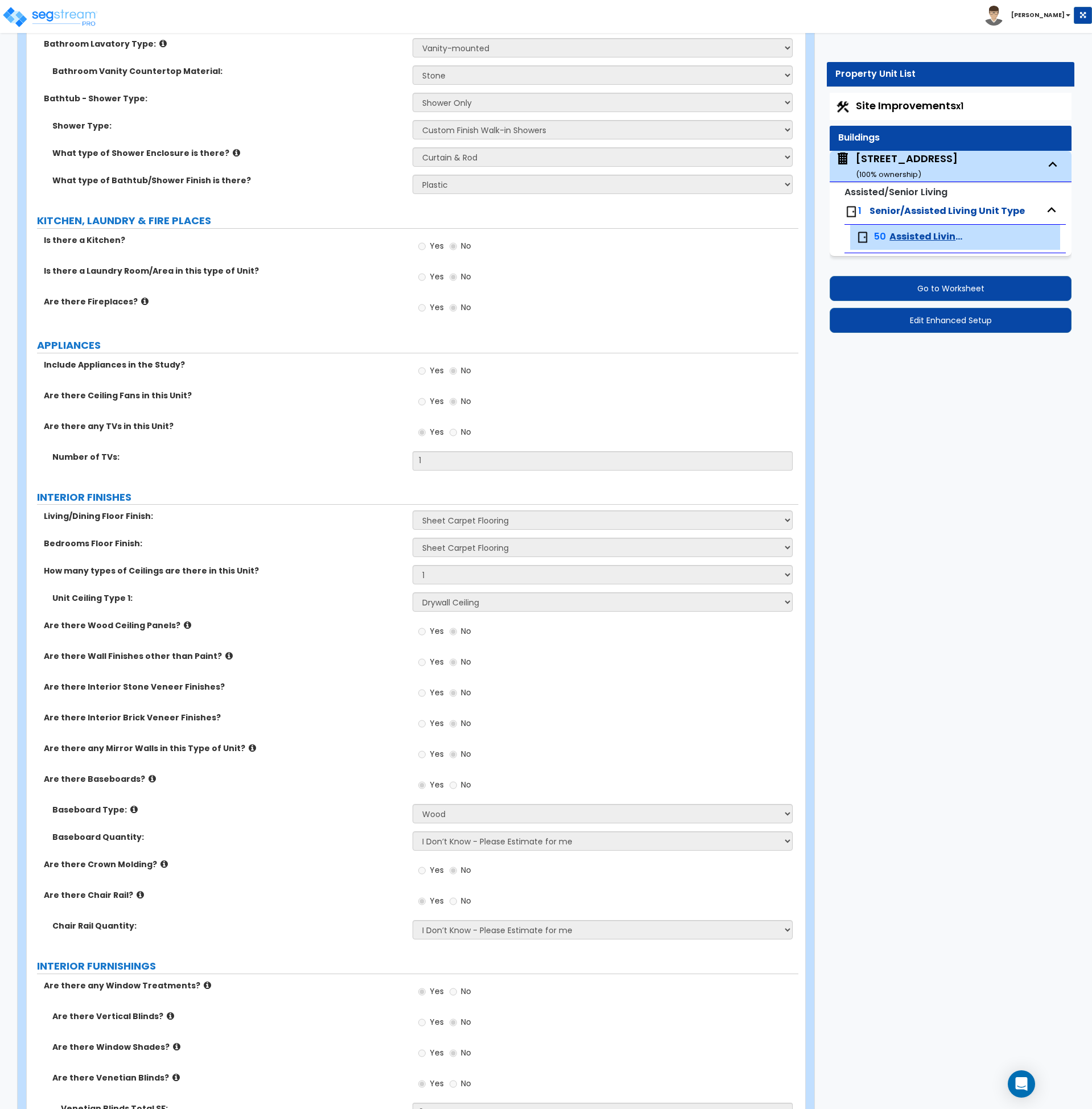
select select "2"
select select "1"
select select "5"
select select "1"
select select "5"
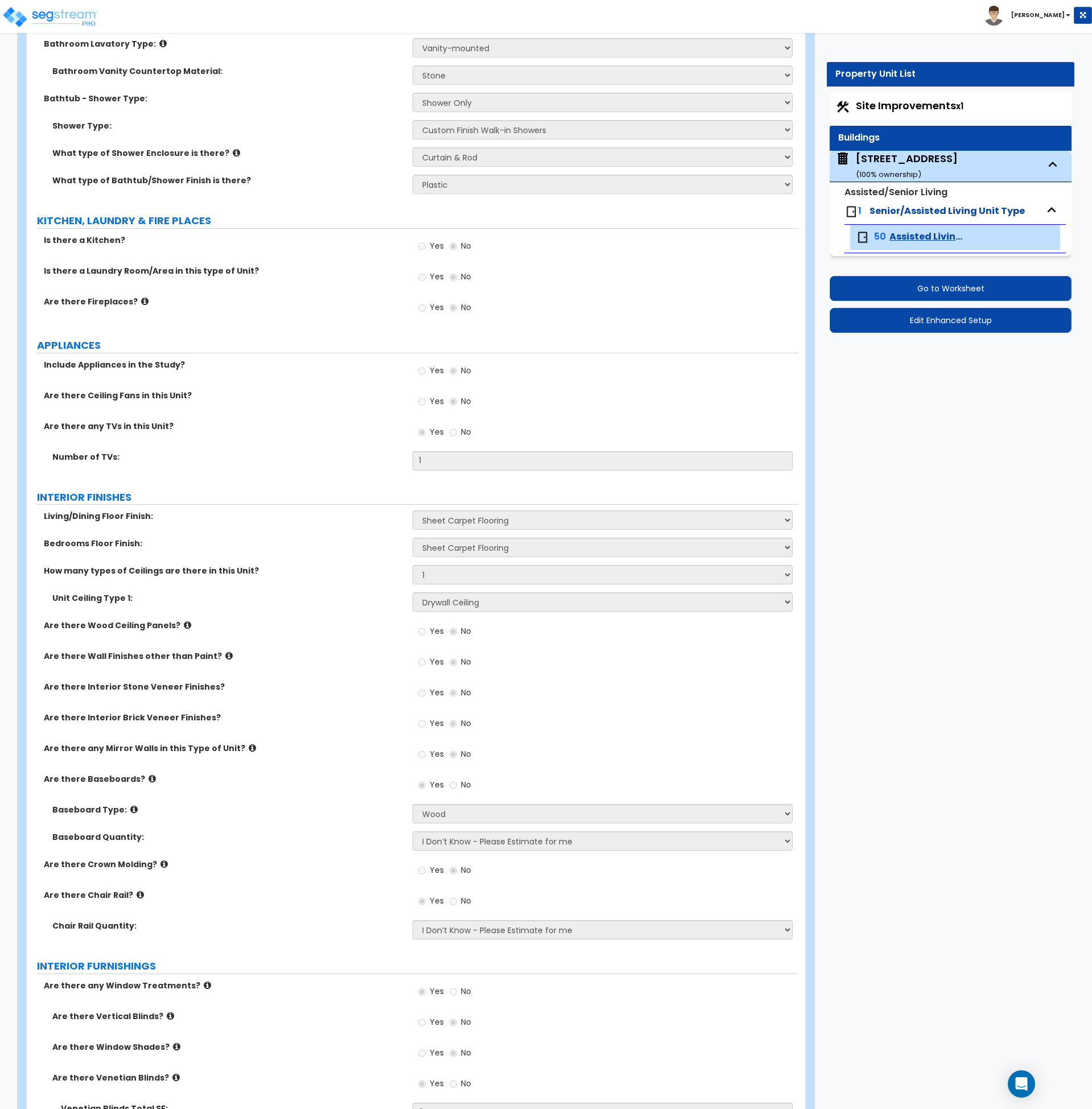
select select "1"
select select "5"
select select "1"
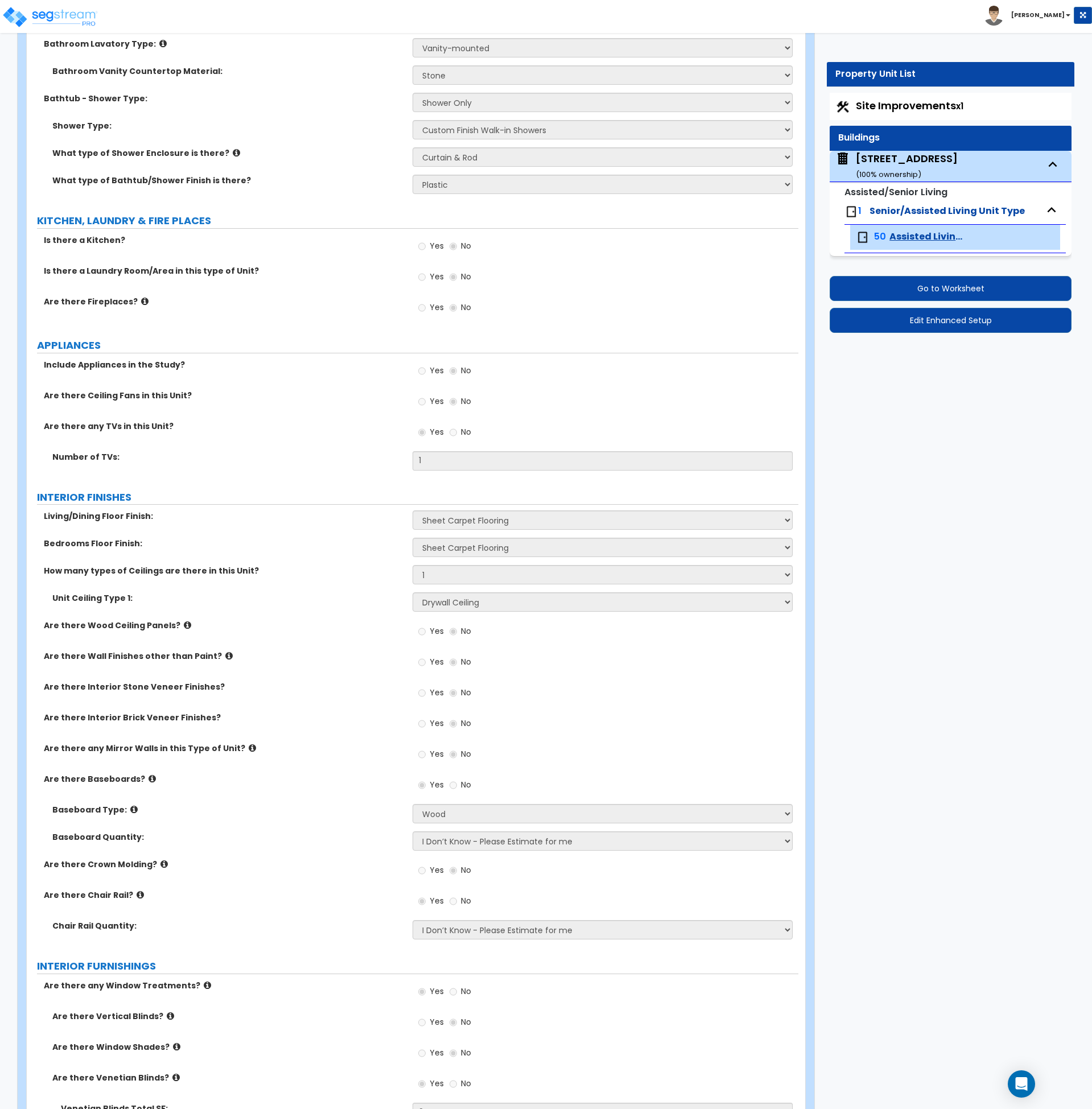
select select "1"
select select "5"
select select "4"
select select "5"
select select "3"
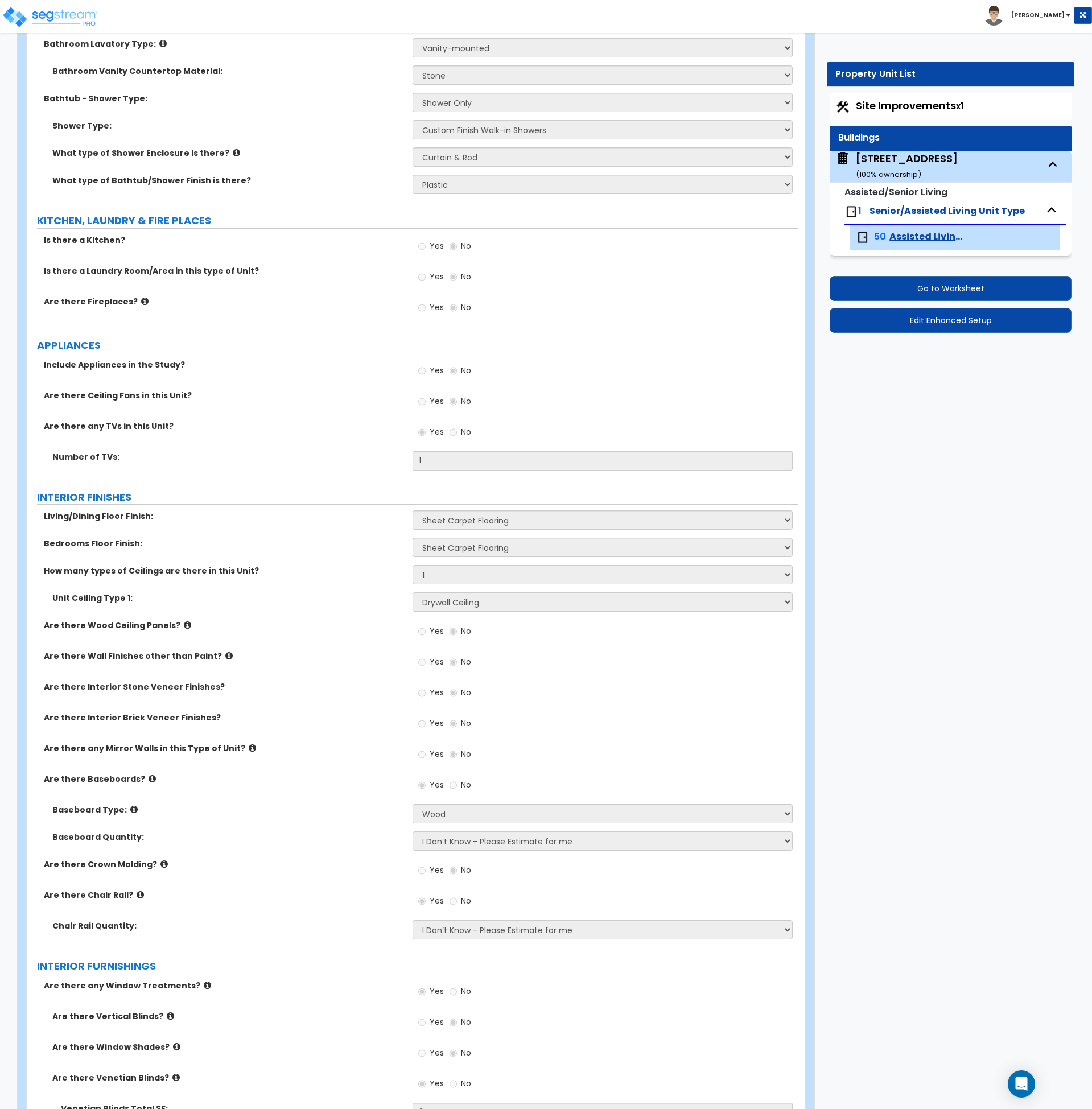
select select "3"
select select "1"
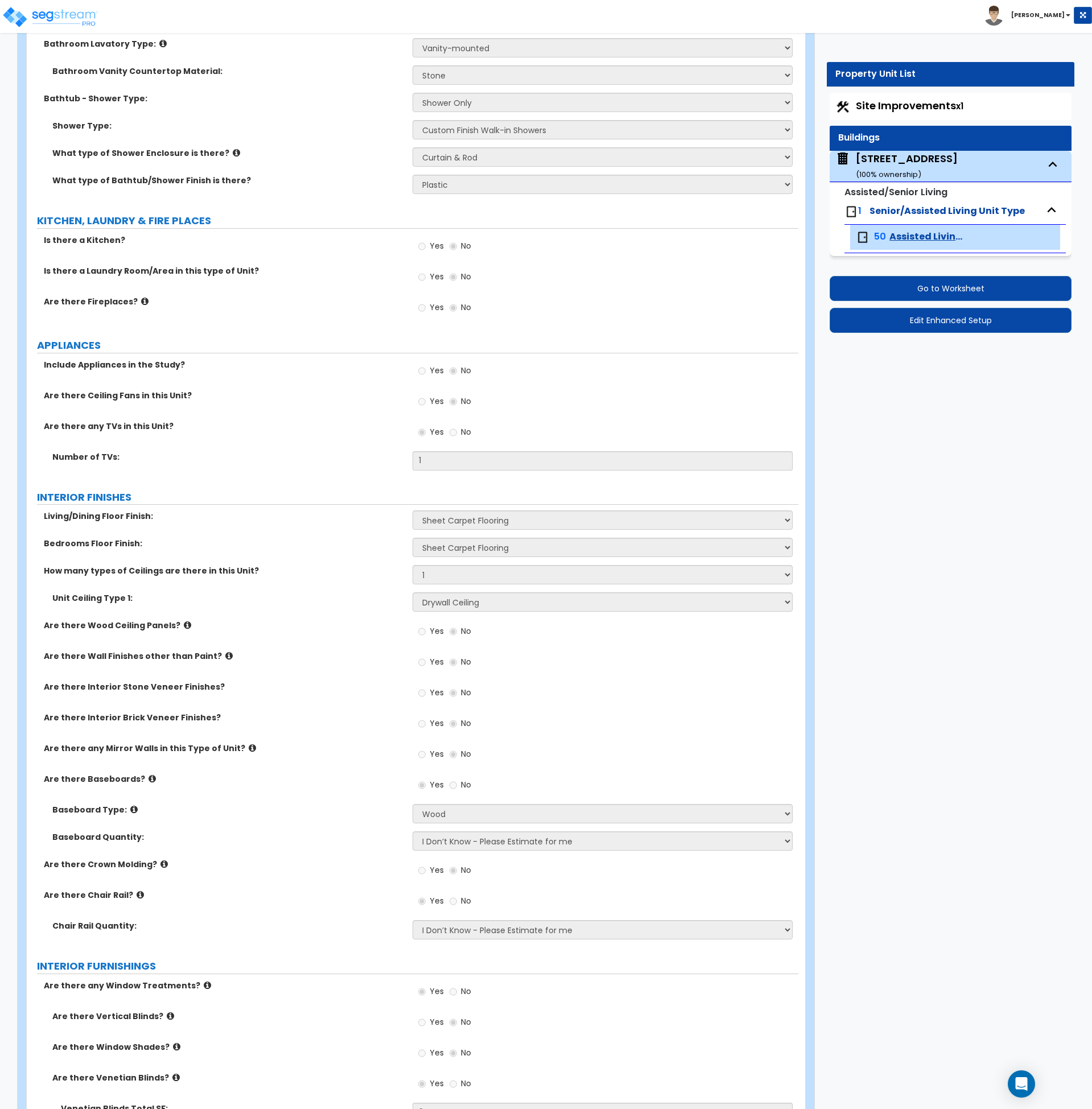
select select "2"
select select "1"
select select "4"
select select "1"
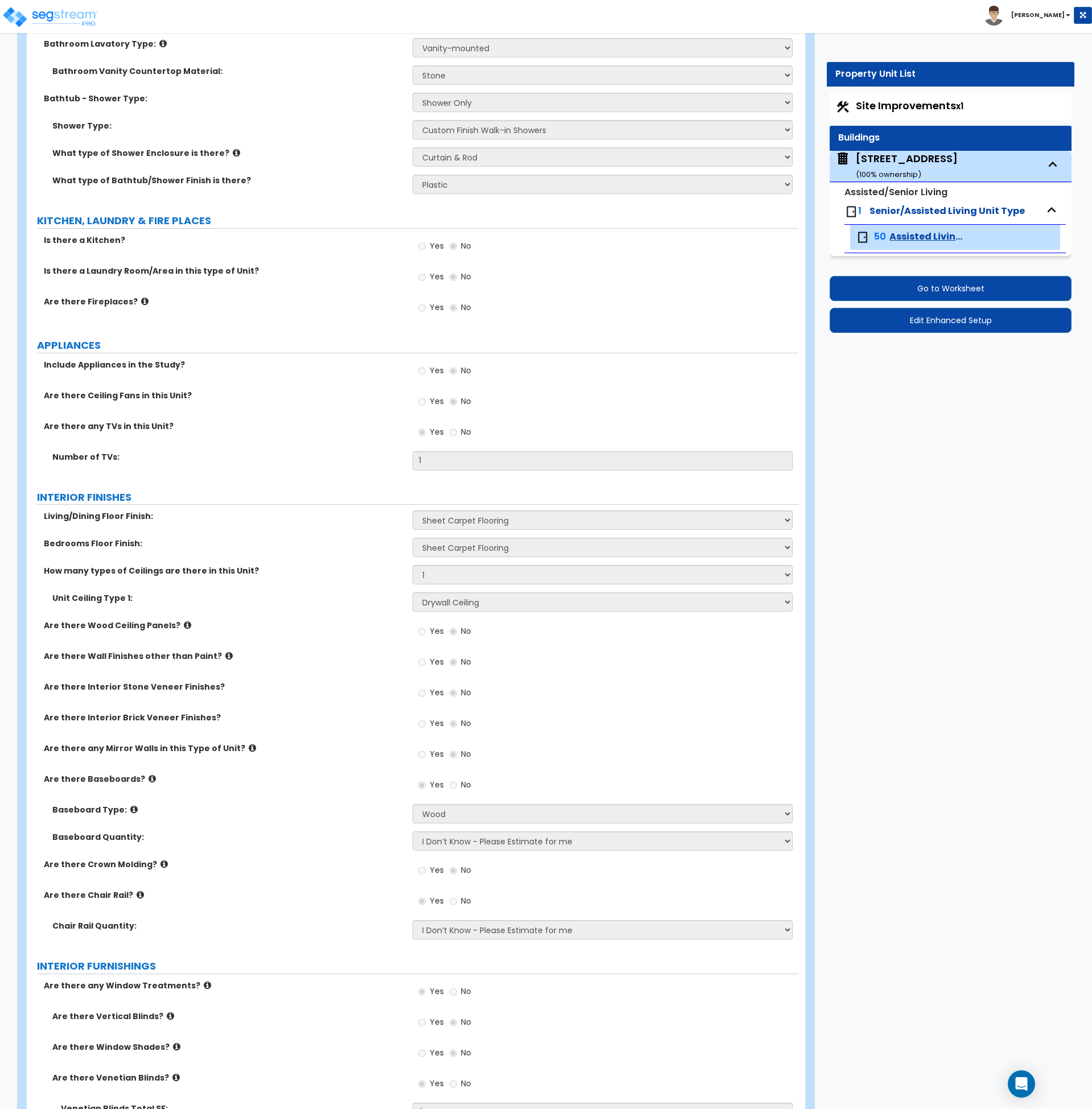
select select "1"
select select "2"
select select "3"
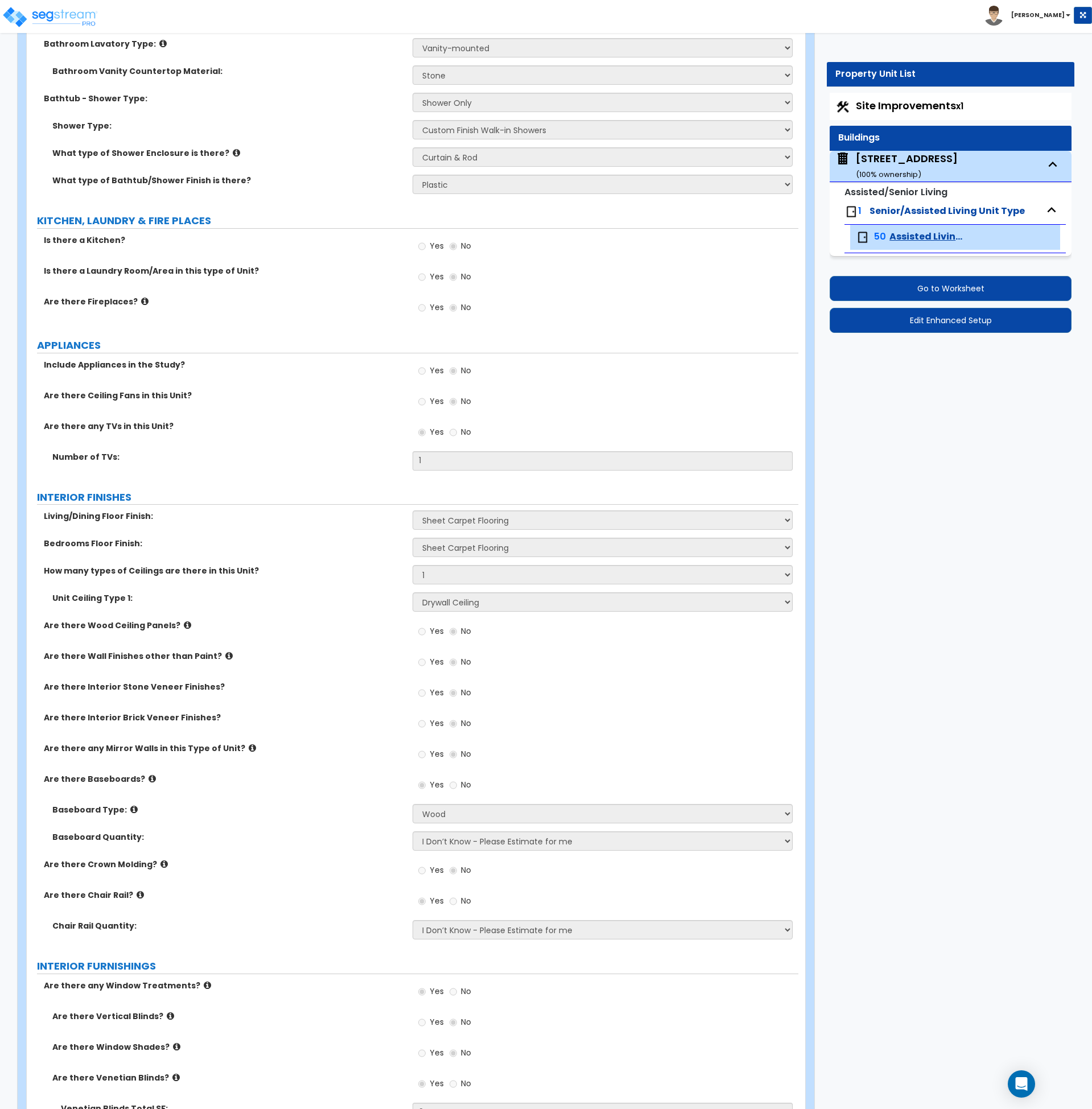
select select "5"
select select "3"
select select "1"
select select "2"
select select "3"
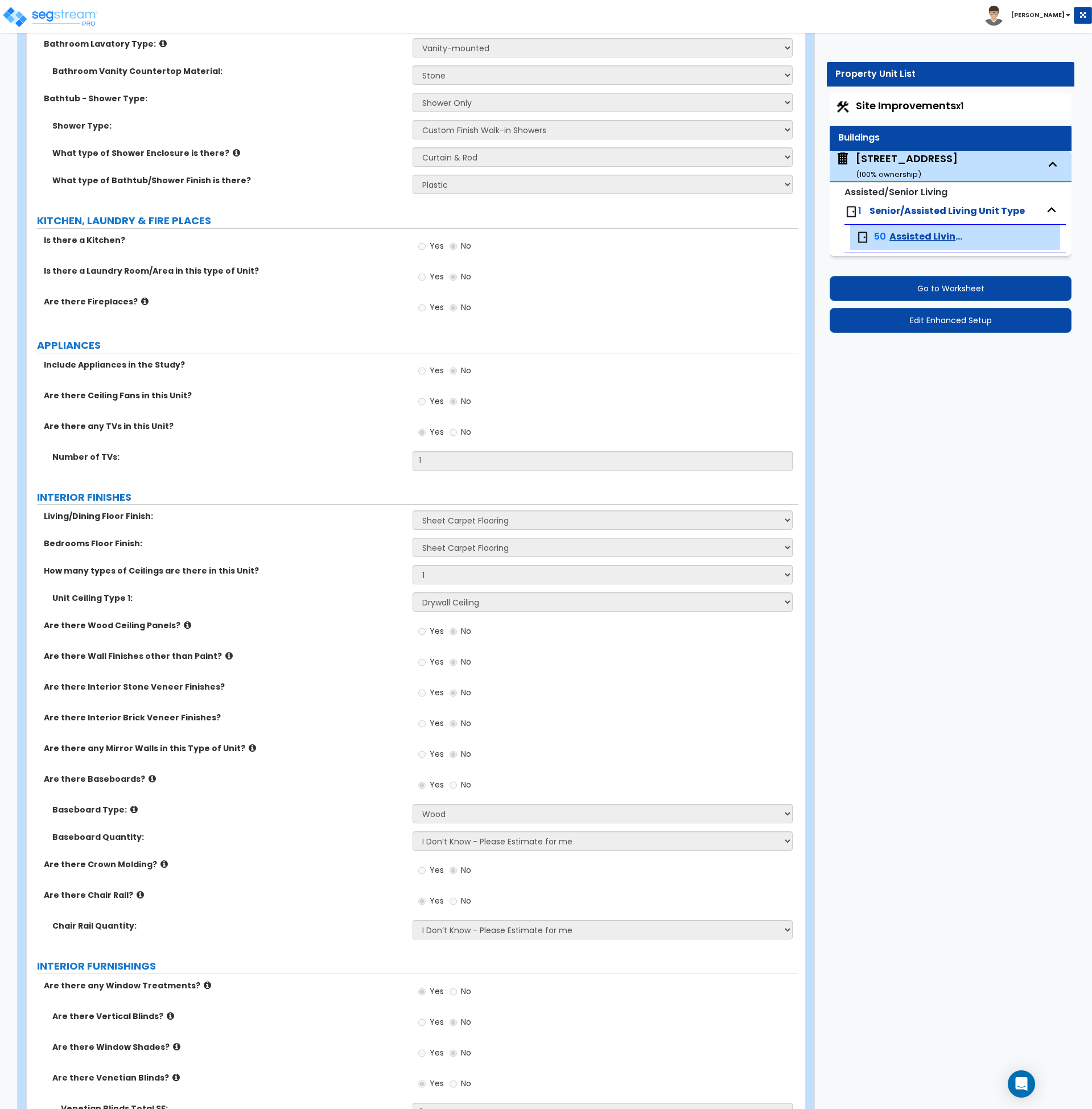
select select "4"
select select "3"
select select "2"
select select "1"
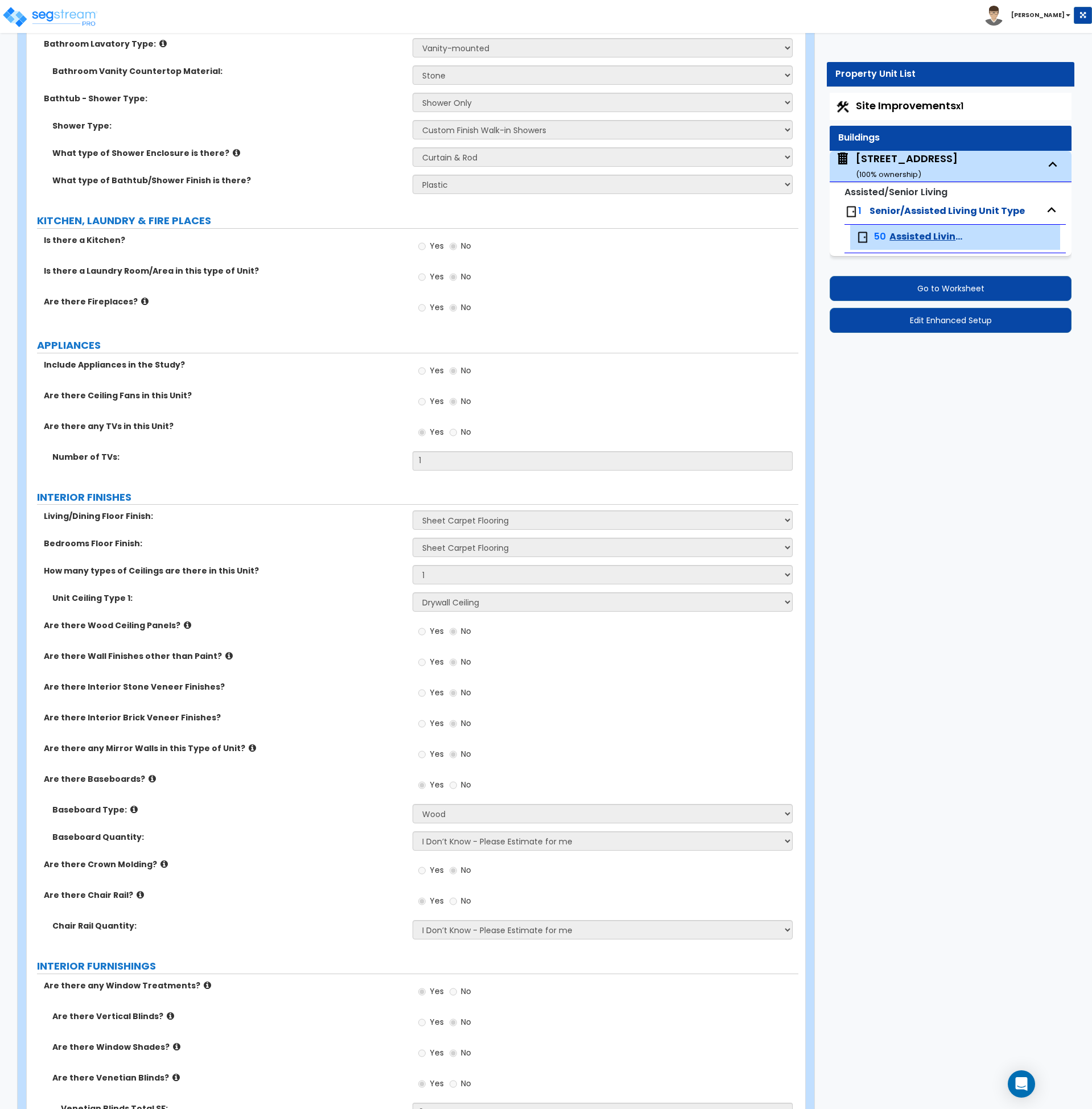
select select "1"
select select "3"
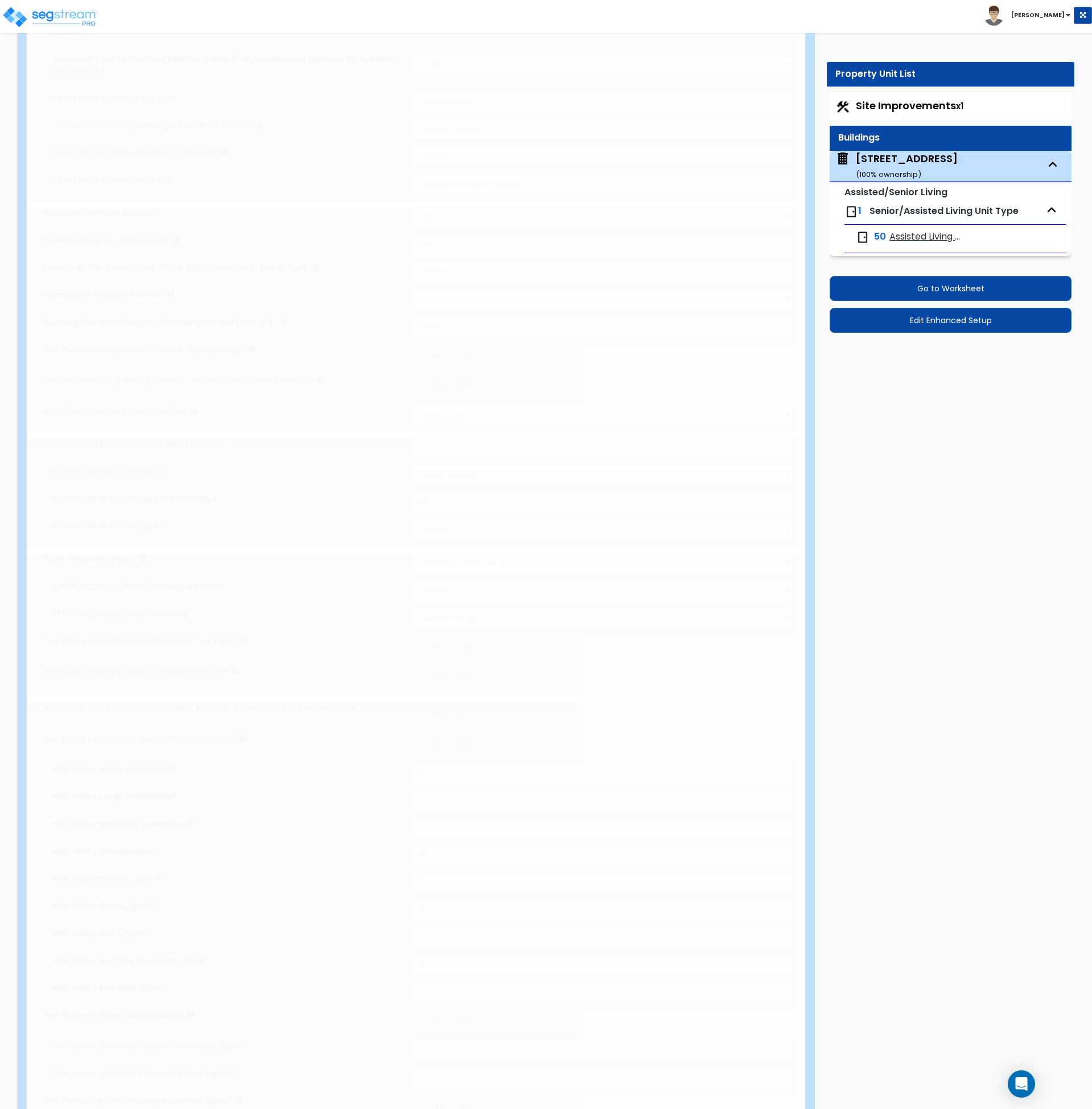
type input "35"
select select "5"
select select "1"
radio input "true"
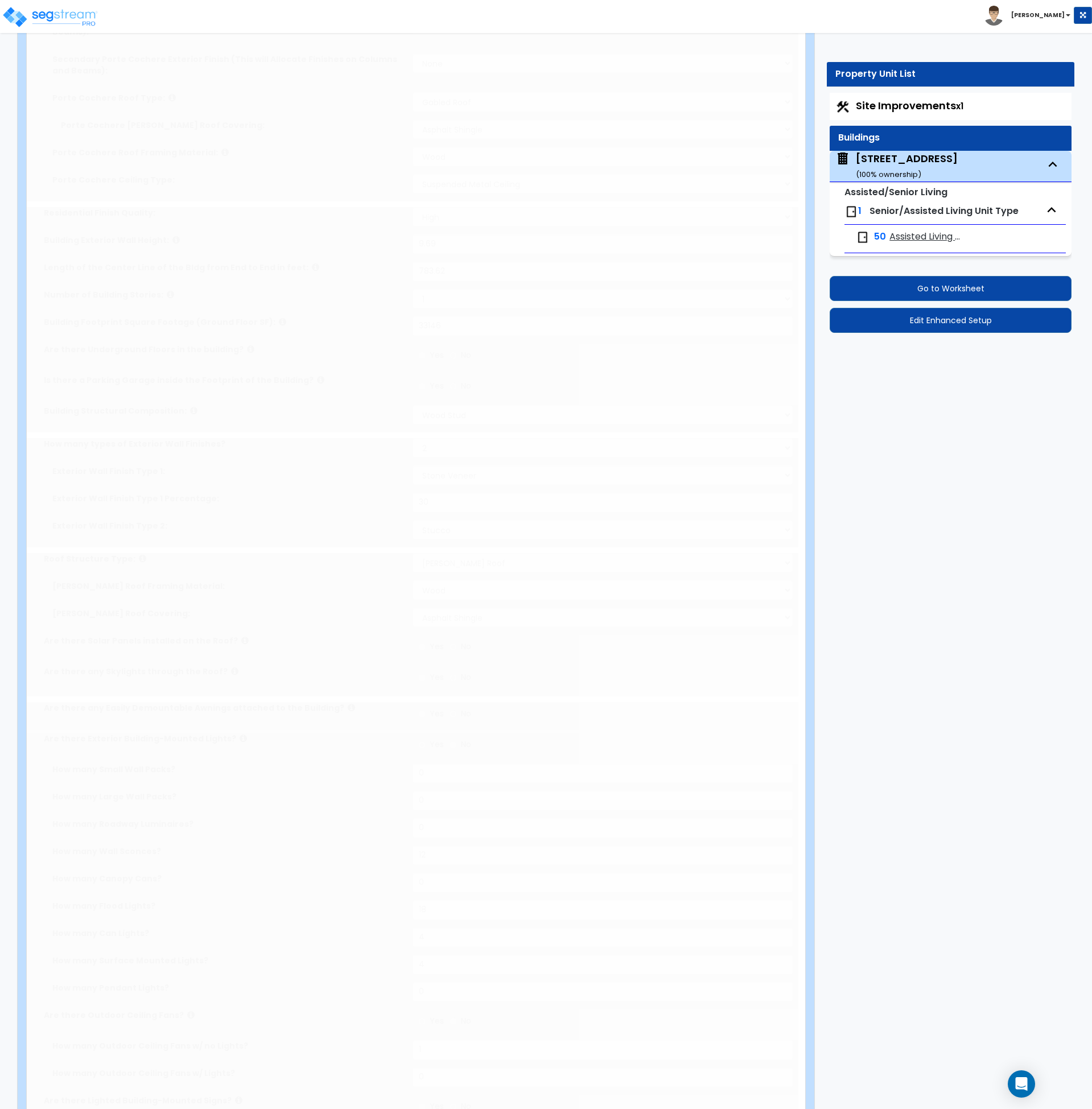
radio input "true"
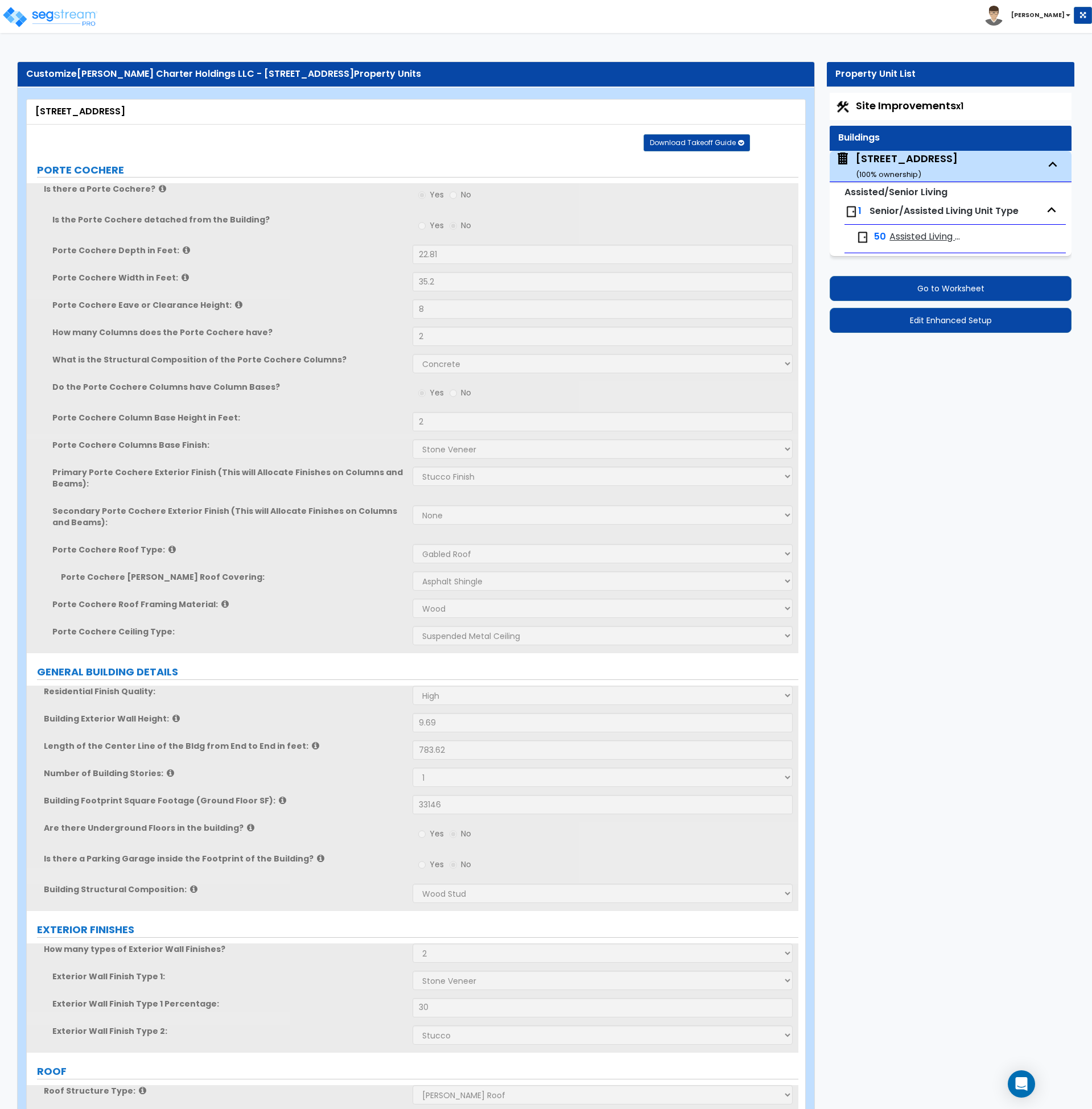
click at [379, 409] on div "Do the Porte Cochere Columns have Column Bases? Yes No" at bounding box center [413, 396] width 772 height 31
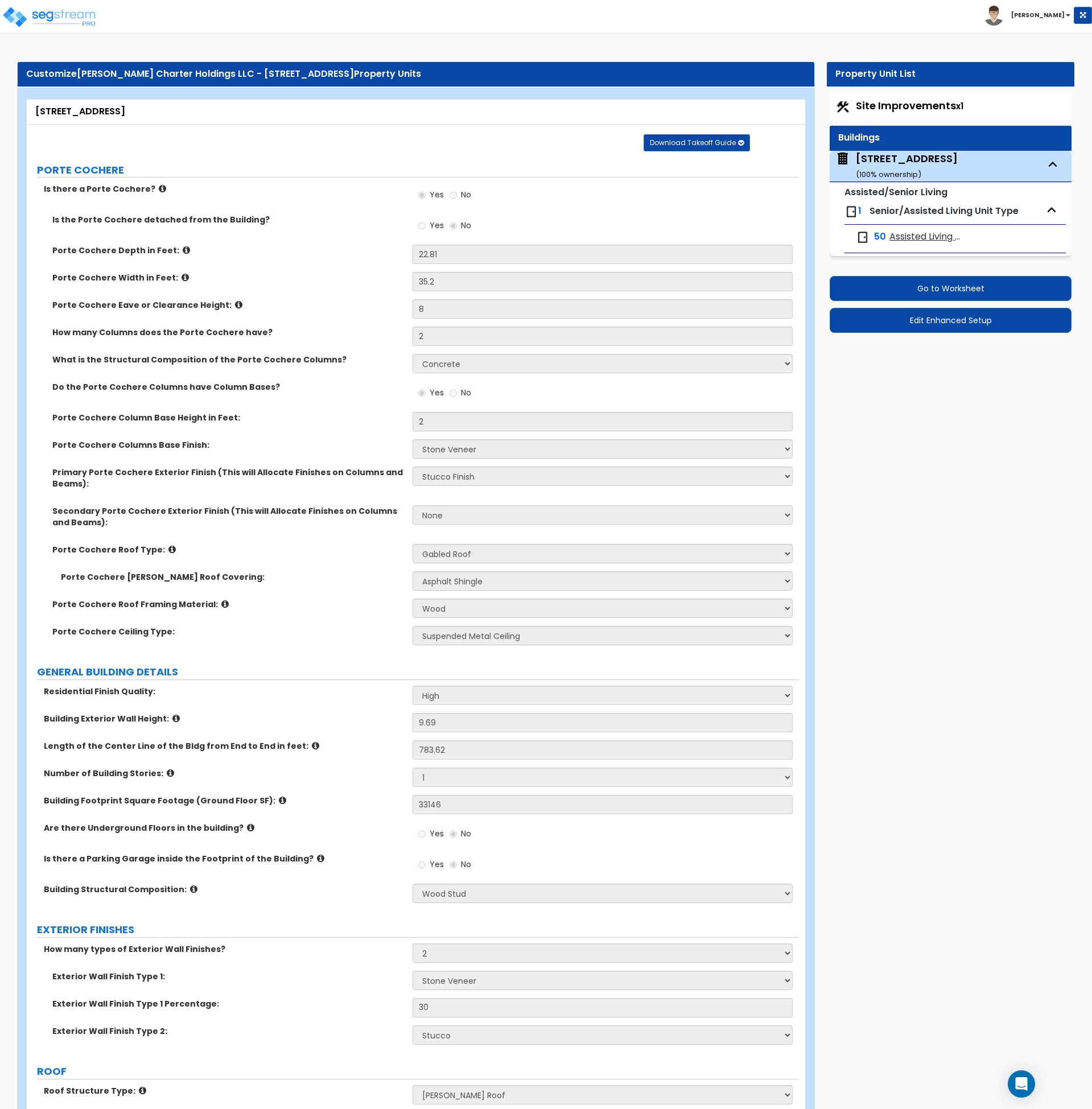
scroll to position [7591, 0]
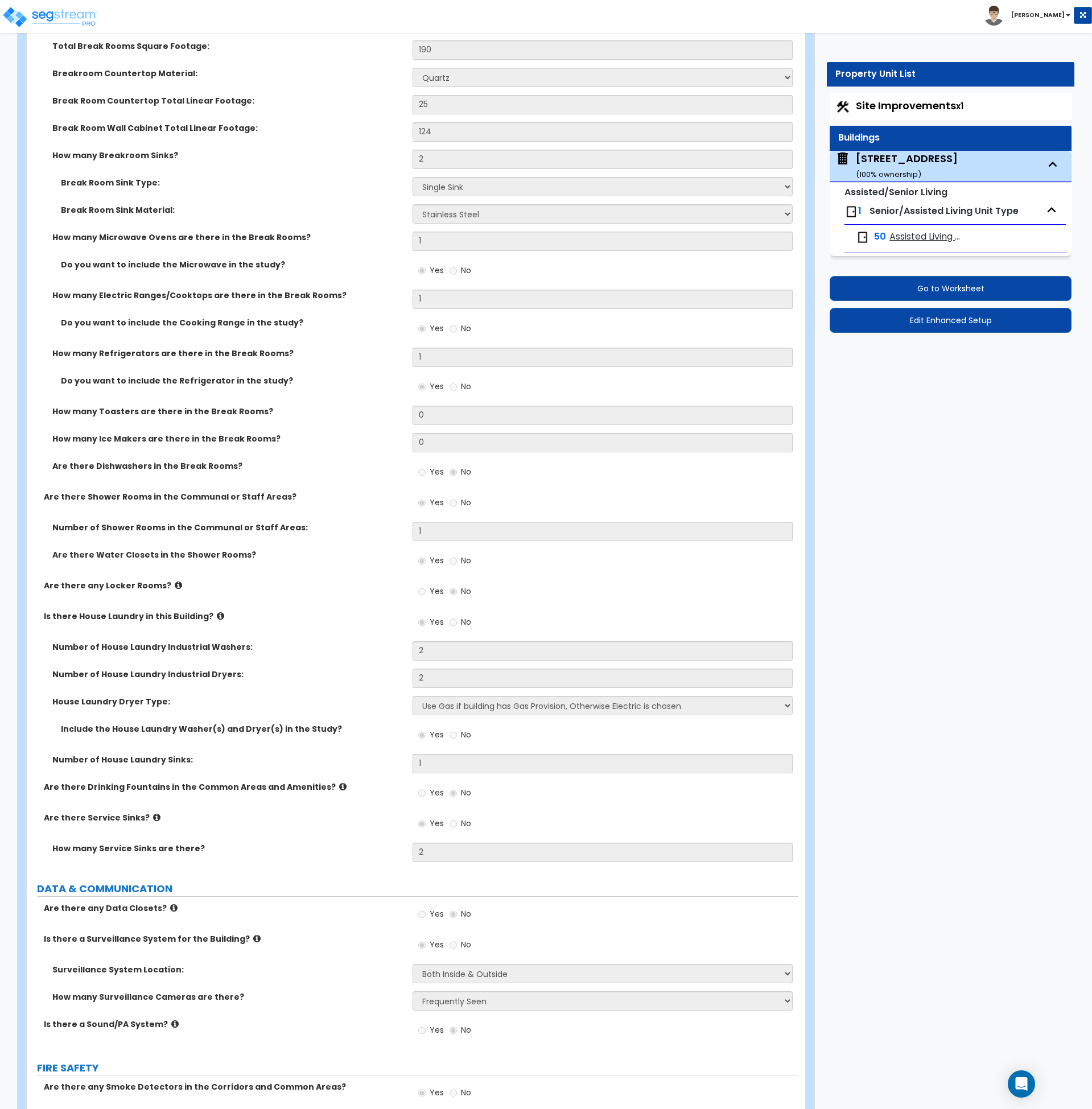
click at [904, 213] on span "Senior/Assisted Living Unit Type" at bounding box center [944, 210] width 149 height 13
click at [902, 195] on small "Assisted/Senior Living" at bounding box center [896, 192] width 103 height 13
click at [911, 238] on span "Assisted Living Studio Unit" at bounding box center [927, 237] width 76 height 13
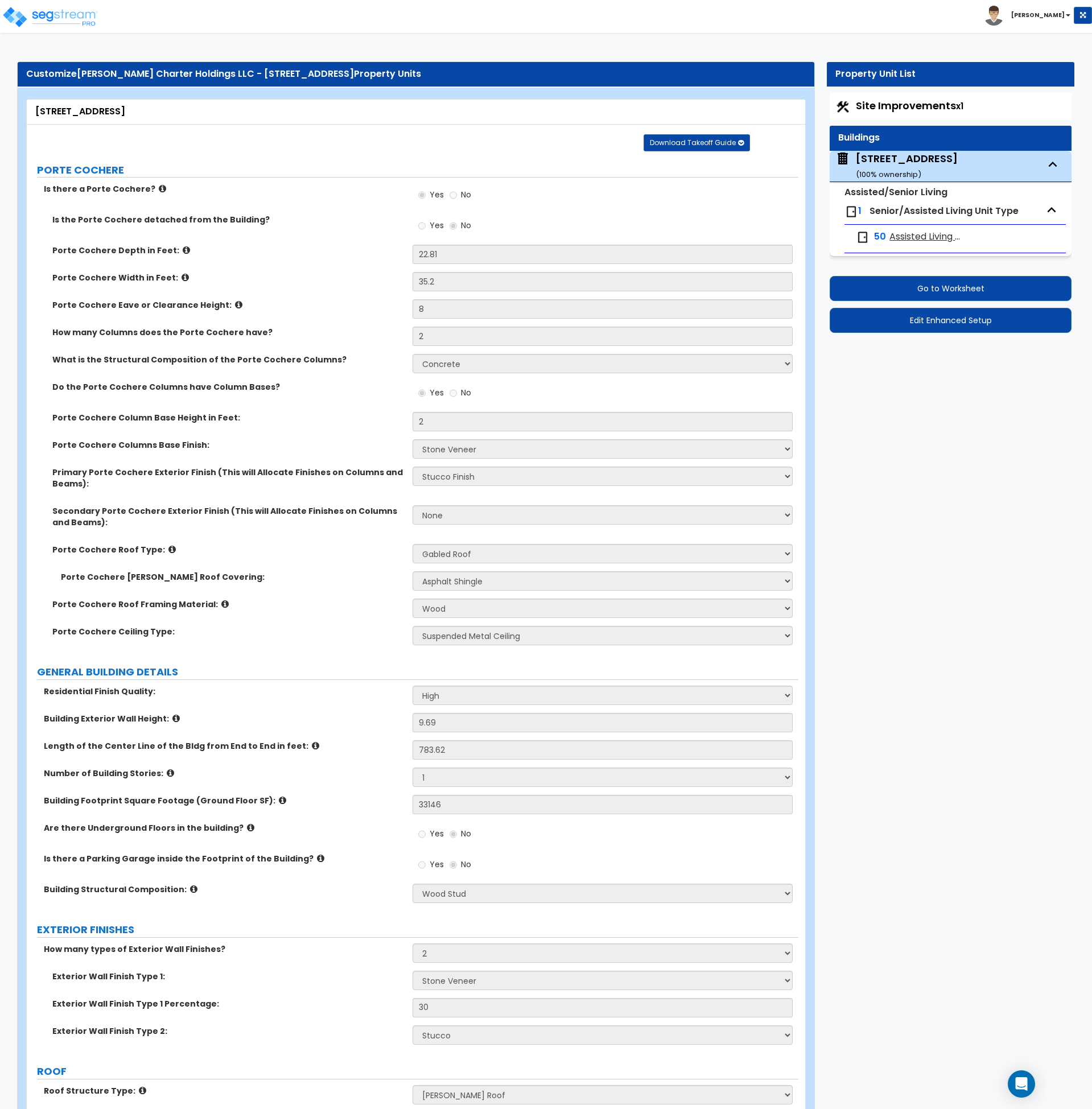
select select "1"
select select "3"
select select "1"
select select "3"
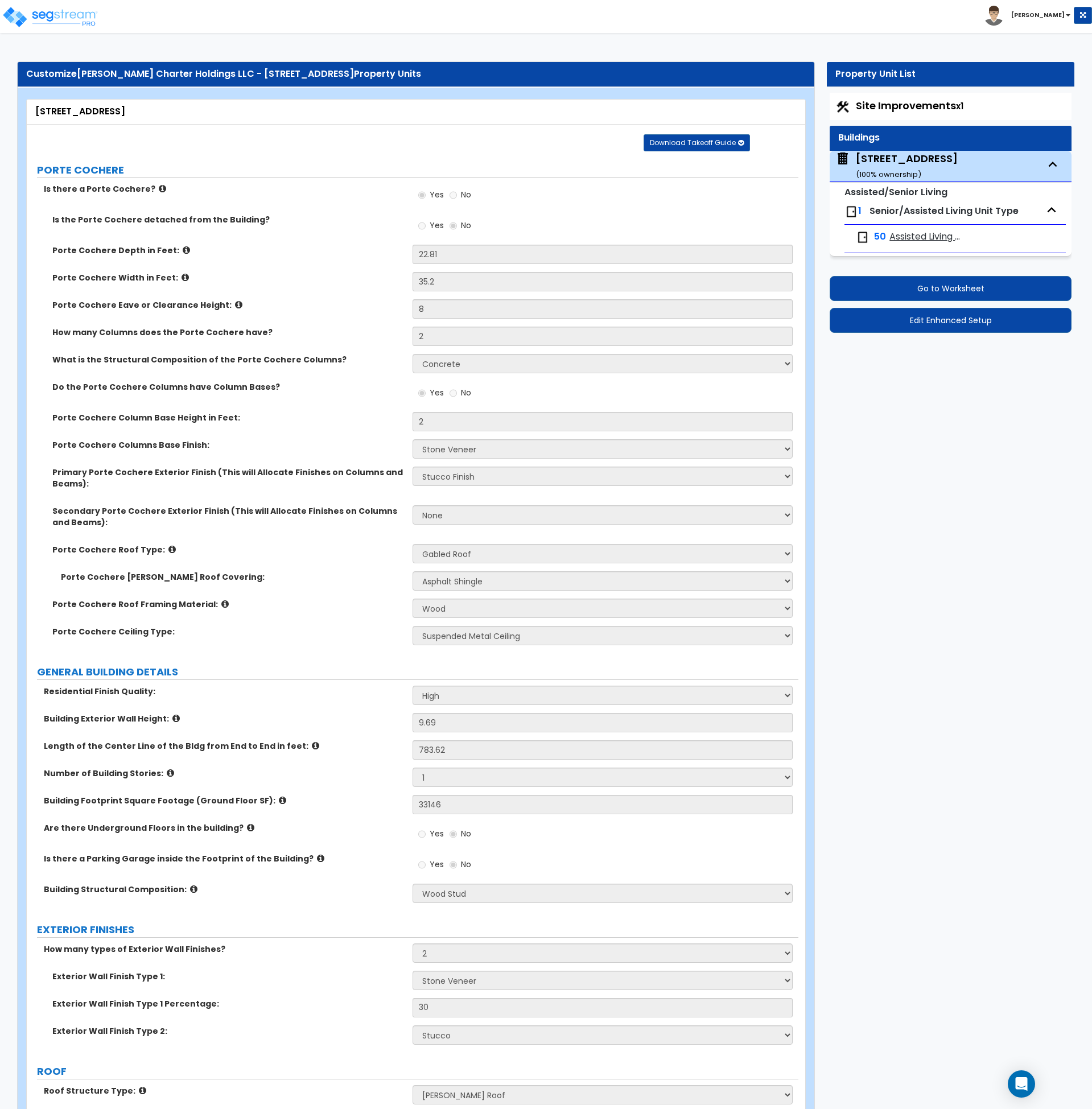
select select "1"
select select "2"
select select "1"
select select "5"
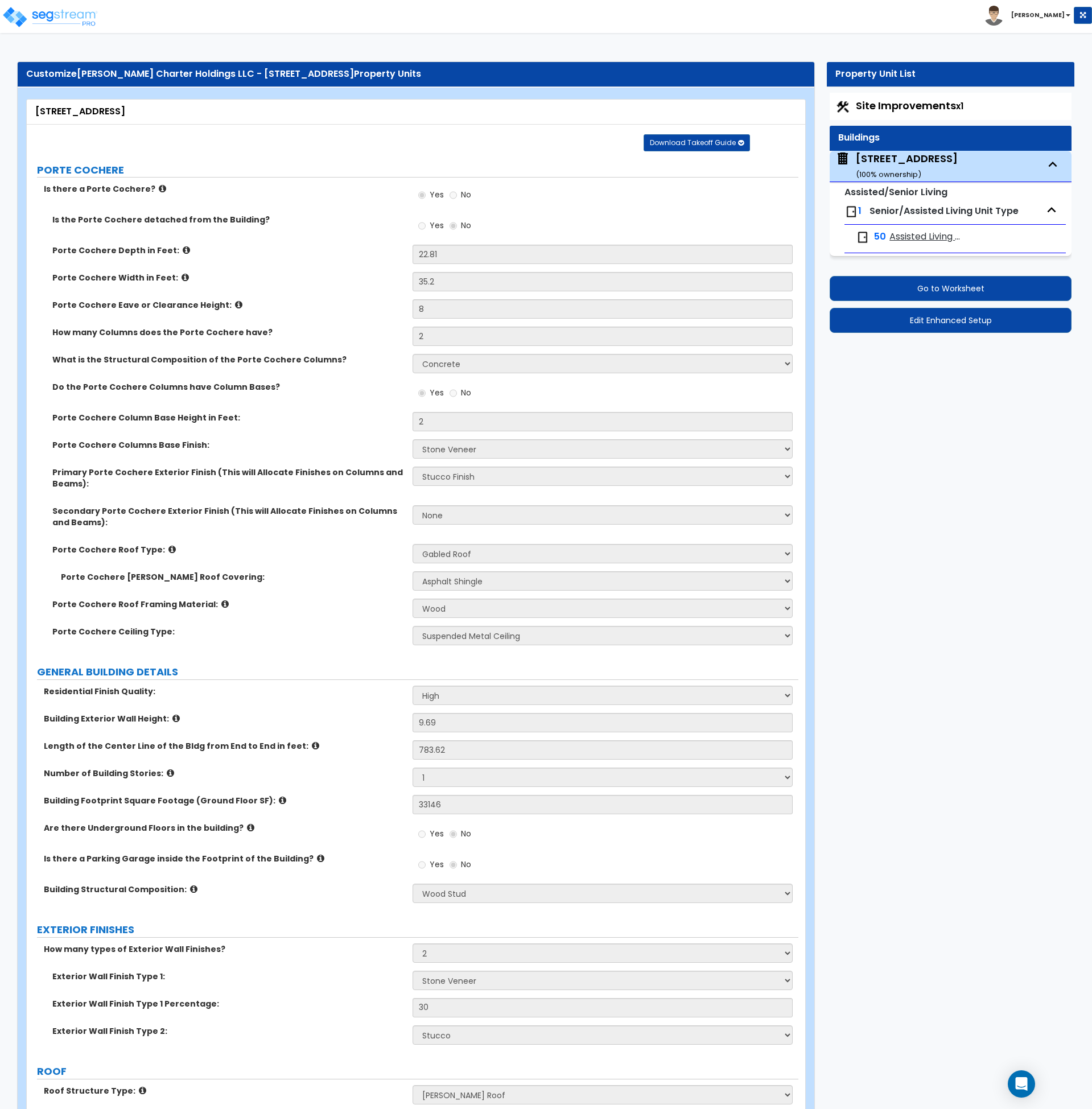
select select "5"
select select "1"
select select "2"
select select "1"
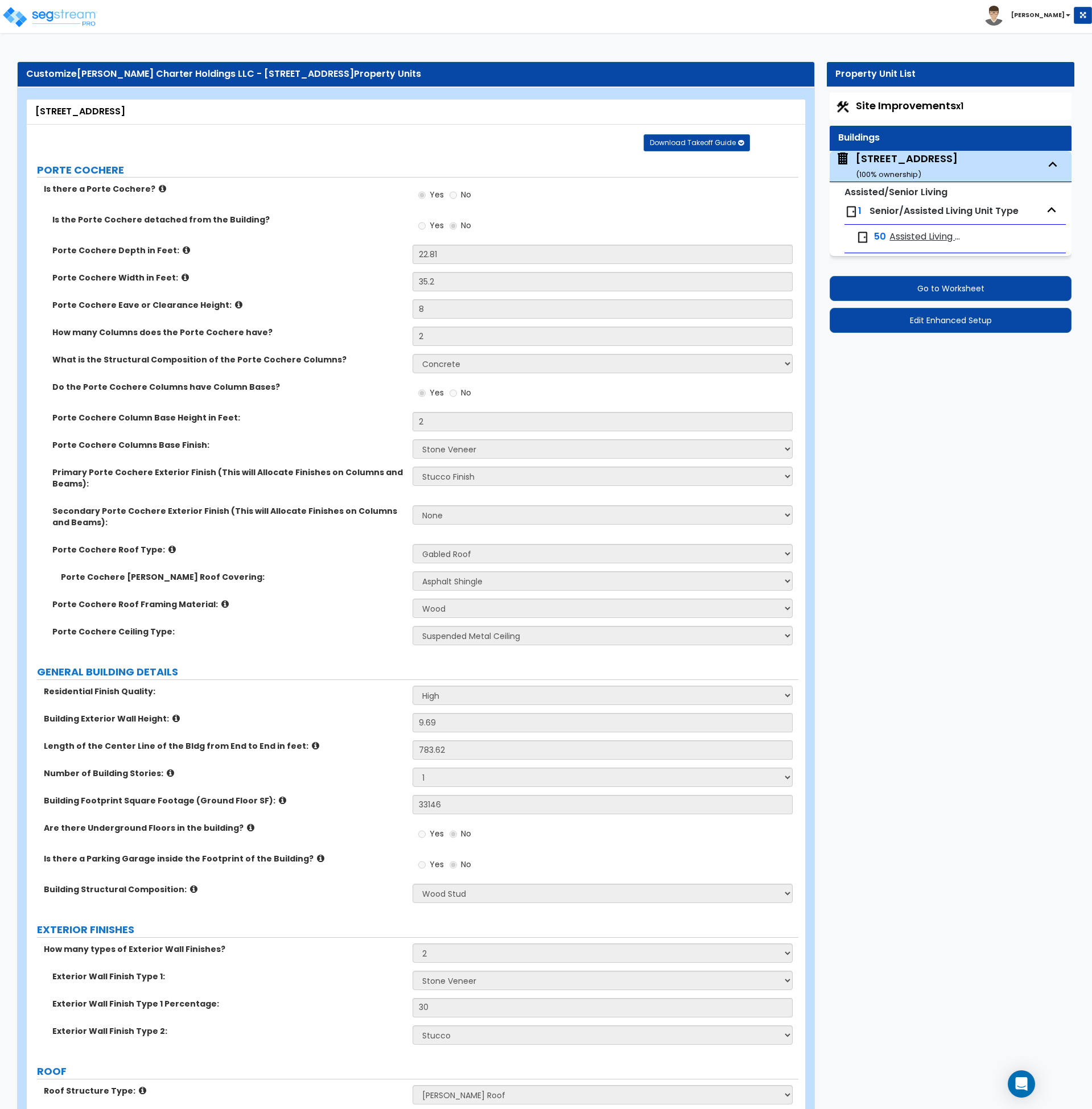
select select "6"
select select "2"
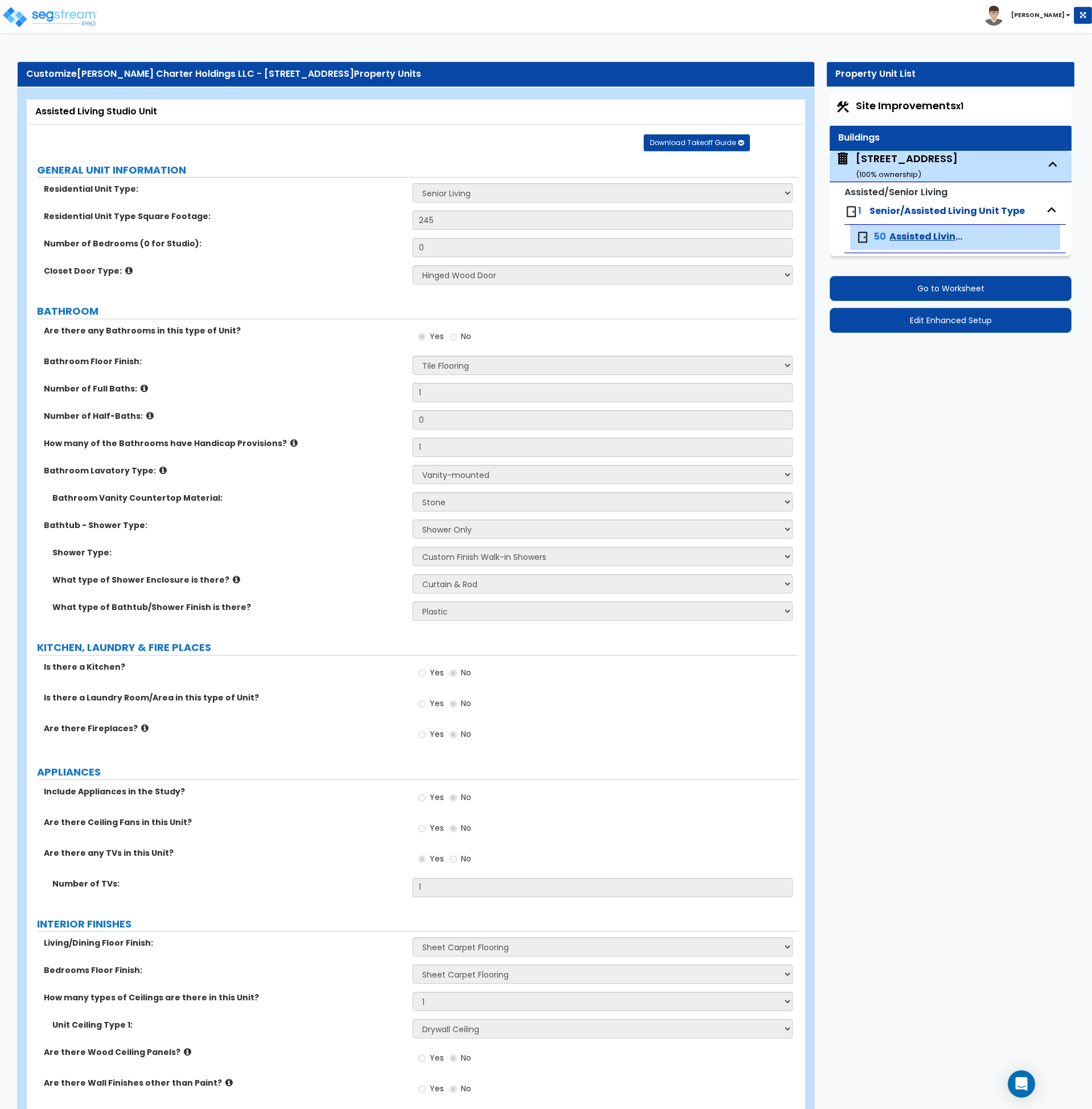
click at [355, 533] on div "Bathtub - Shower Type: No Showers or Bathtubs Shower Only Bathtub Only Shower-a…" at bounding box center [413, 533] width 772 height 27
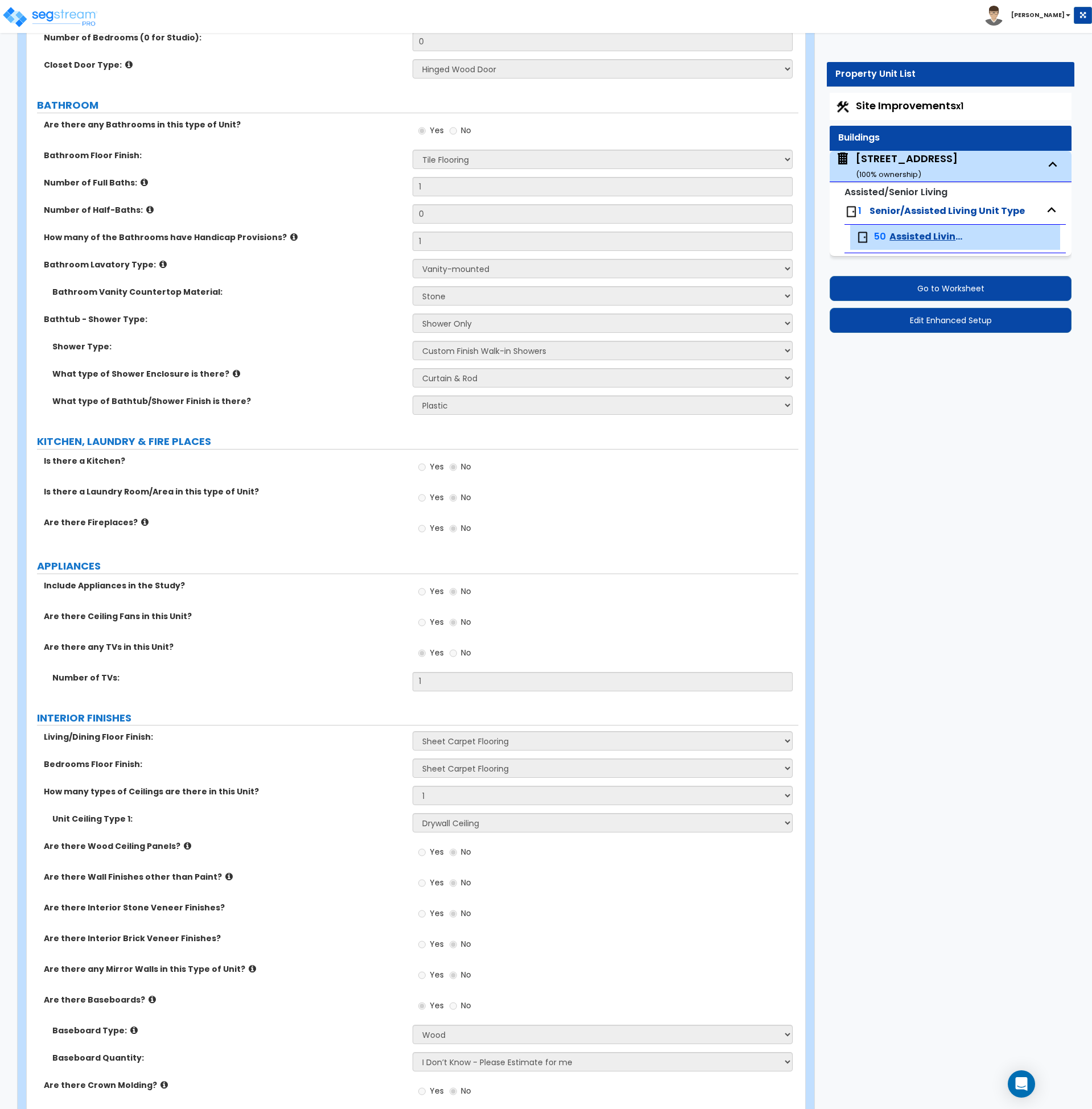
scroll to position [205, 0]
click at [294, 747] on div "Living/Dining Floor Finish: None Tile Flooring Hardwood Flooring Resilient Lami…" at bounding box center [413, 746] width 772 height 27
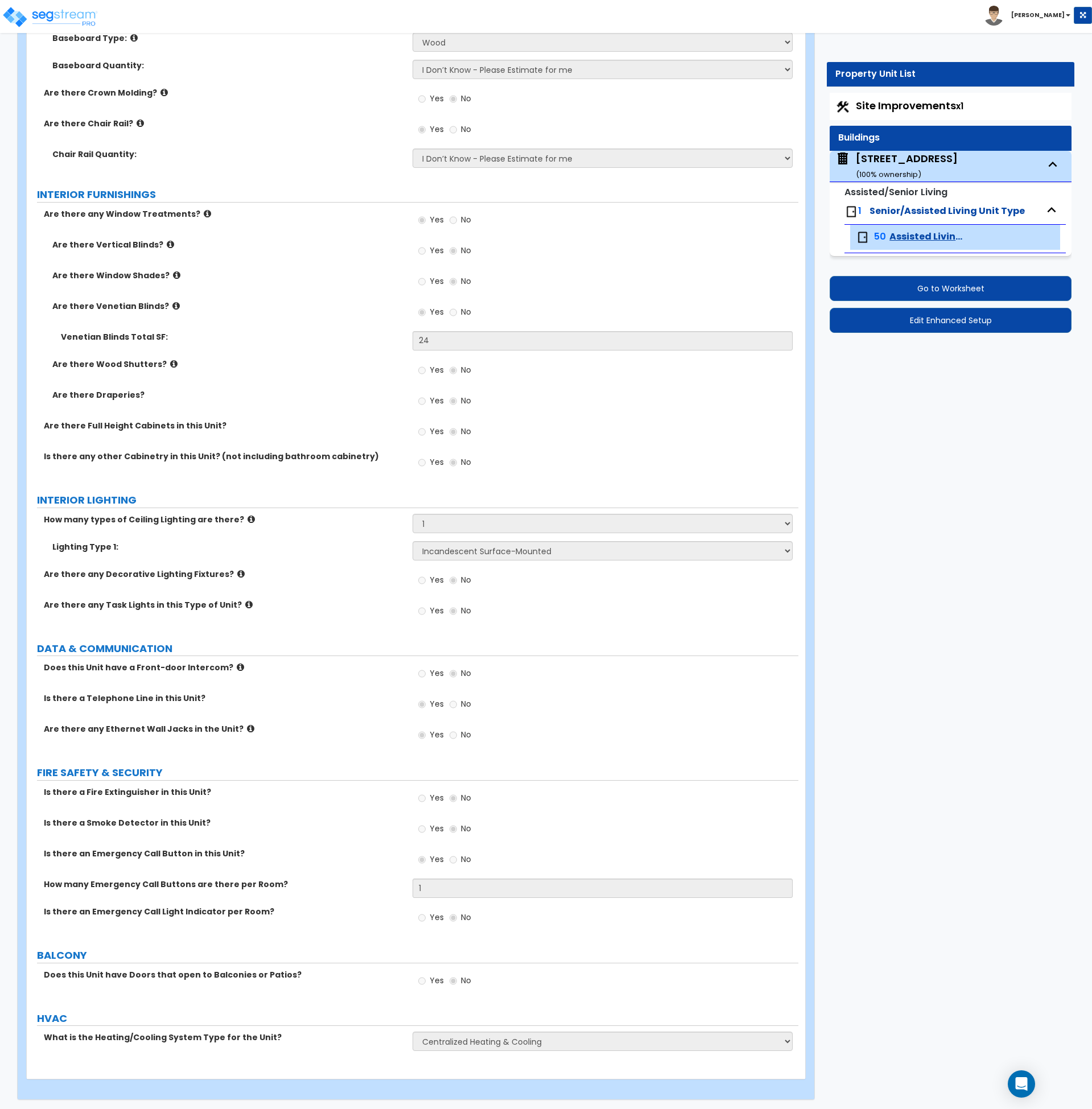
scroll to position [1201, 0]
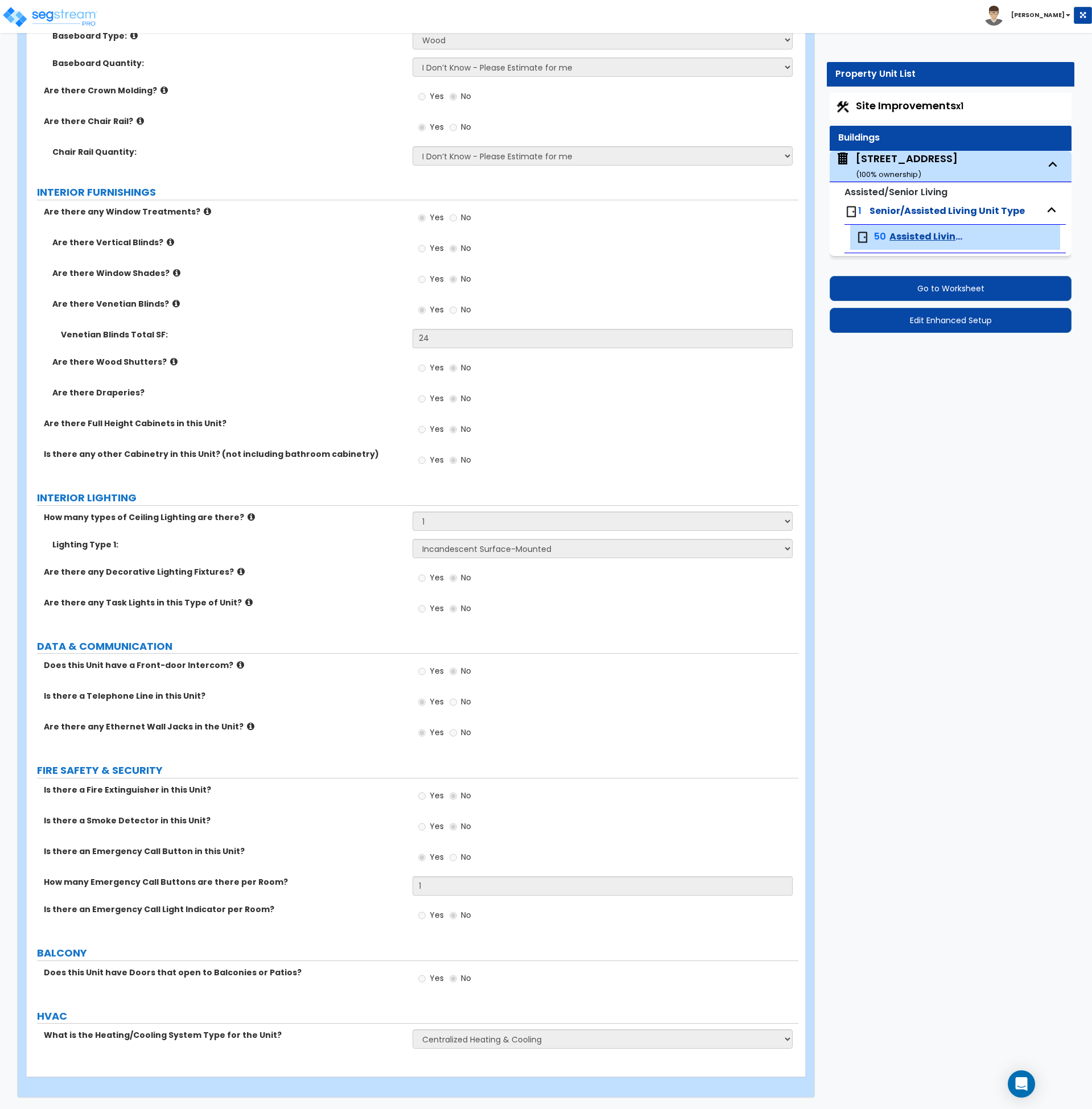
click at [876, 153] on div "10107 Military Drive West ( 100 % ownership)" at bounding box center [907, 165] width 102 height 29
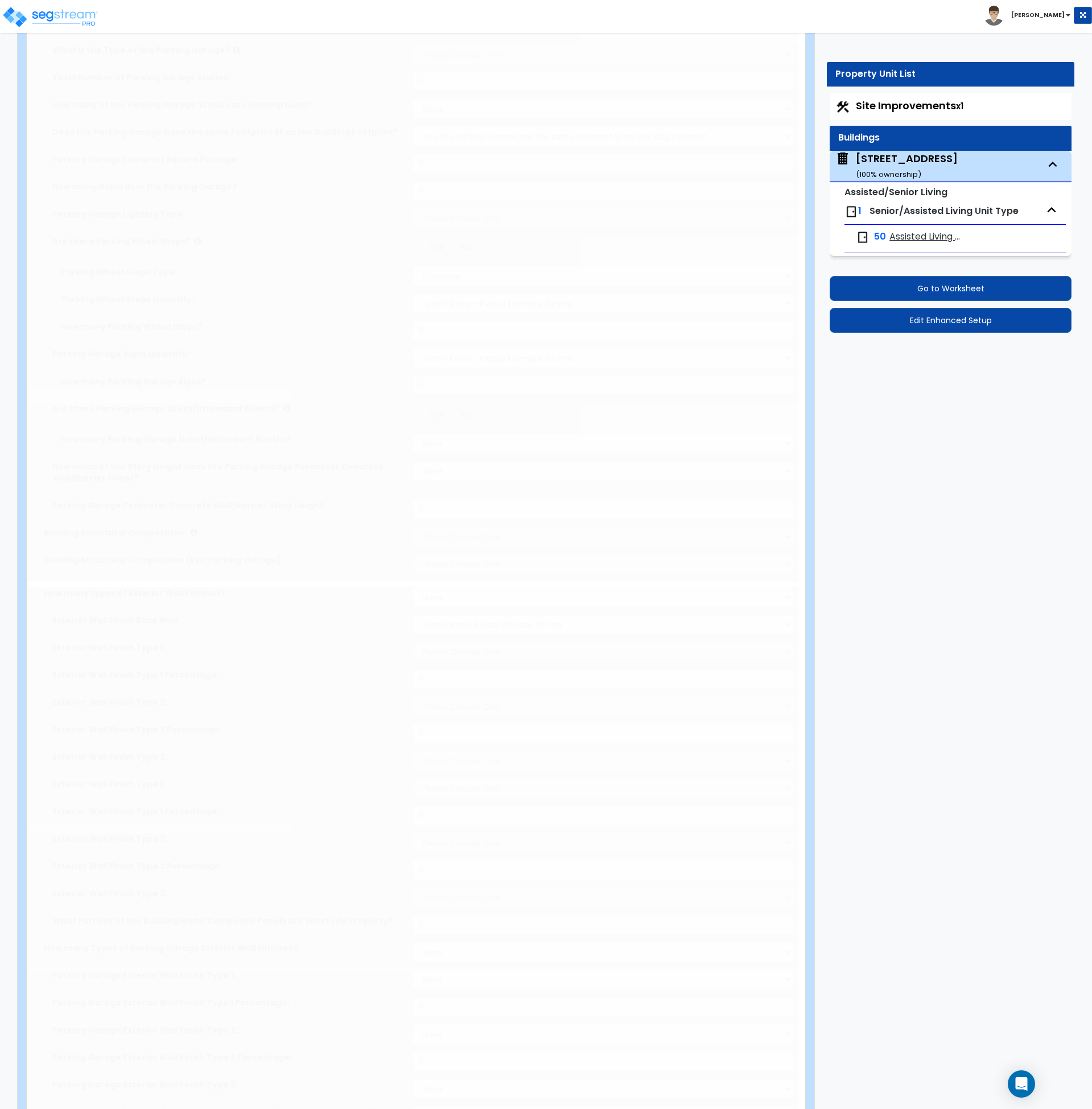
radio input "true"
type input "22.81"
type input "35.2"
type input "8"
type input "2"
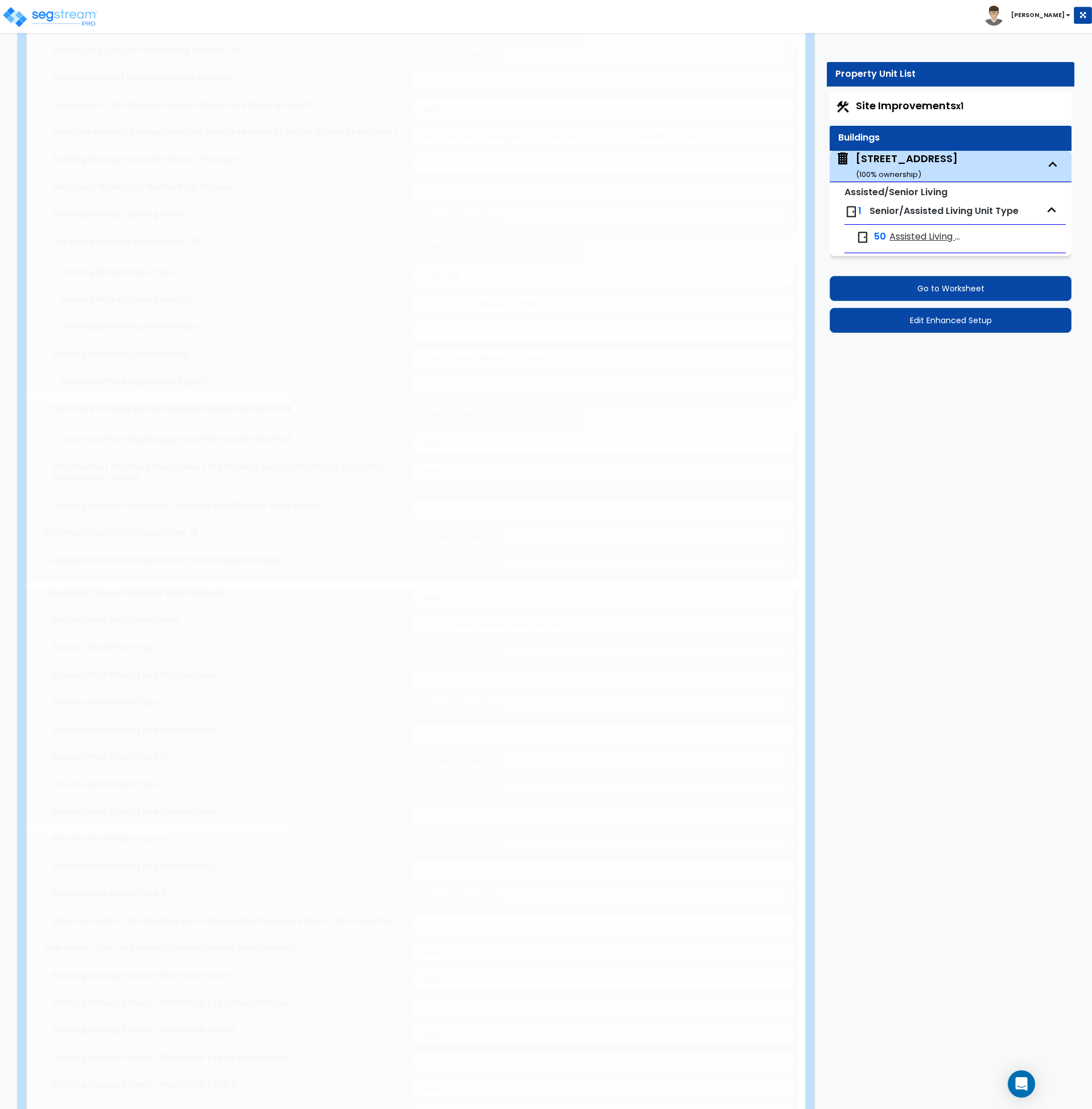
select select "3"
radio input "true"
type input "2"
select select "5"
select select "2"
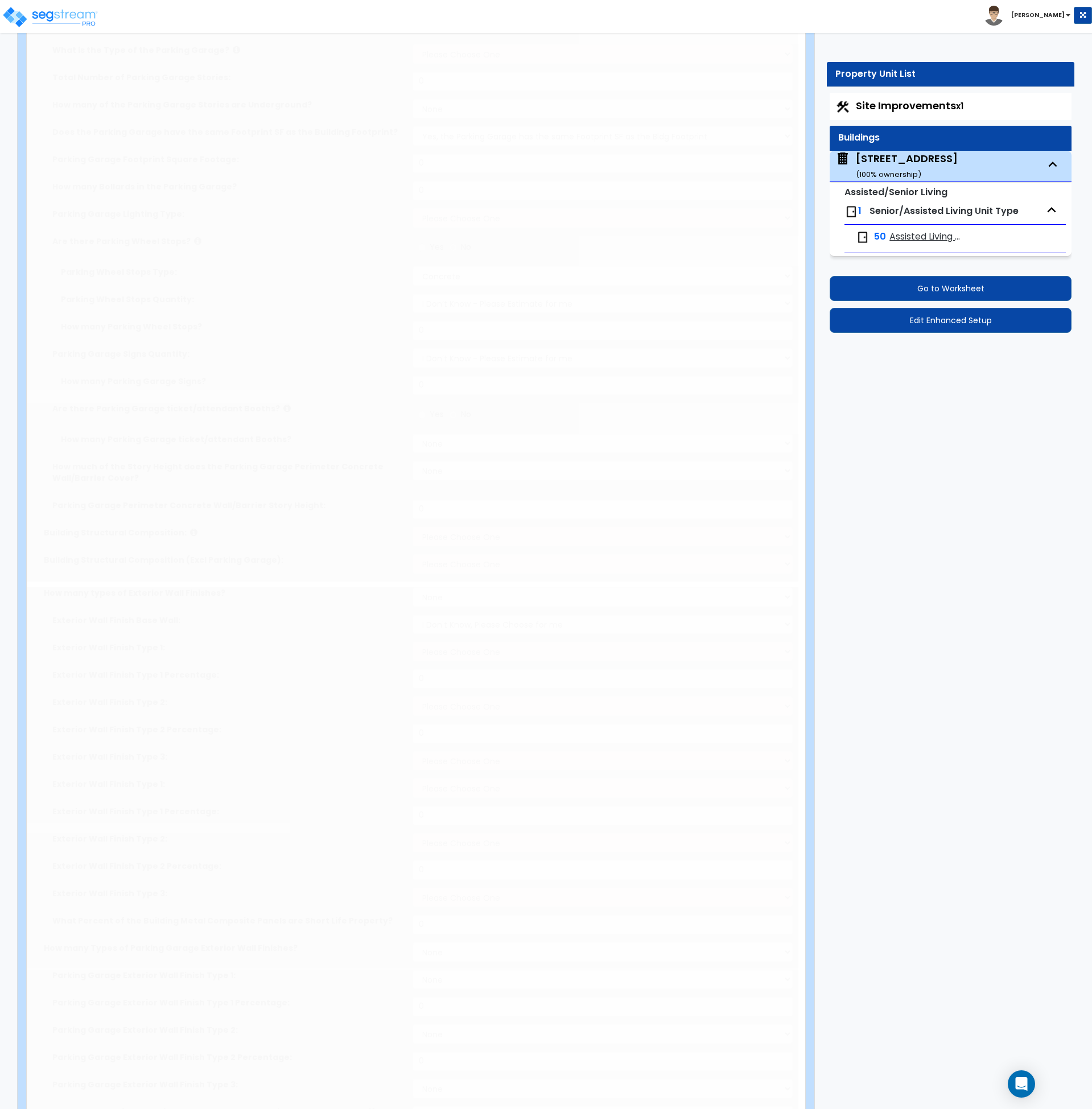
select select "1"
select select "2"
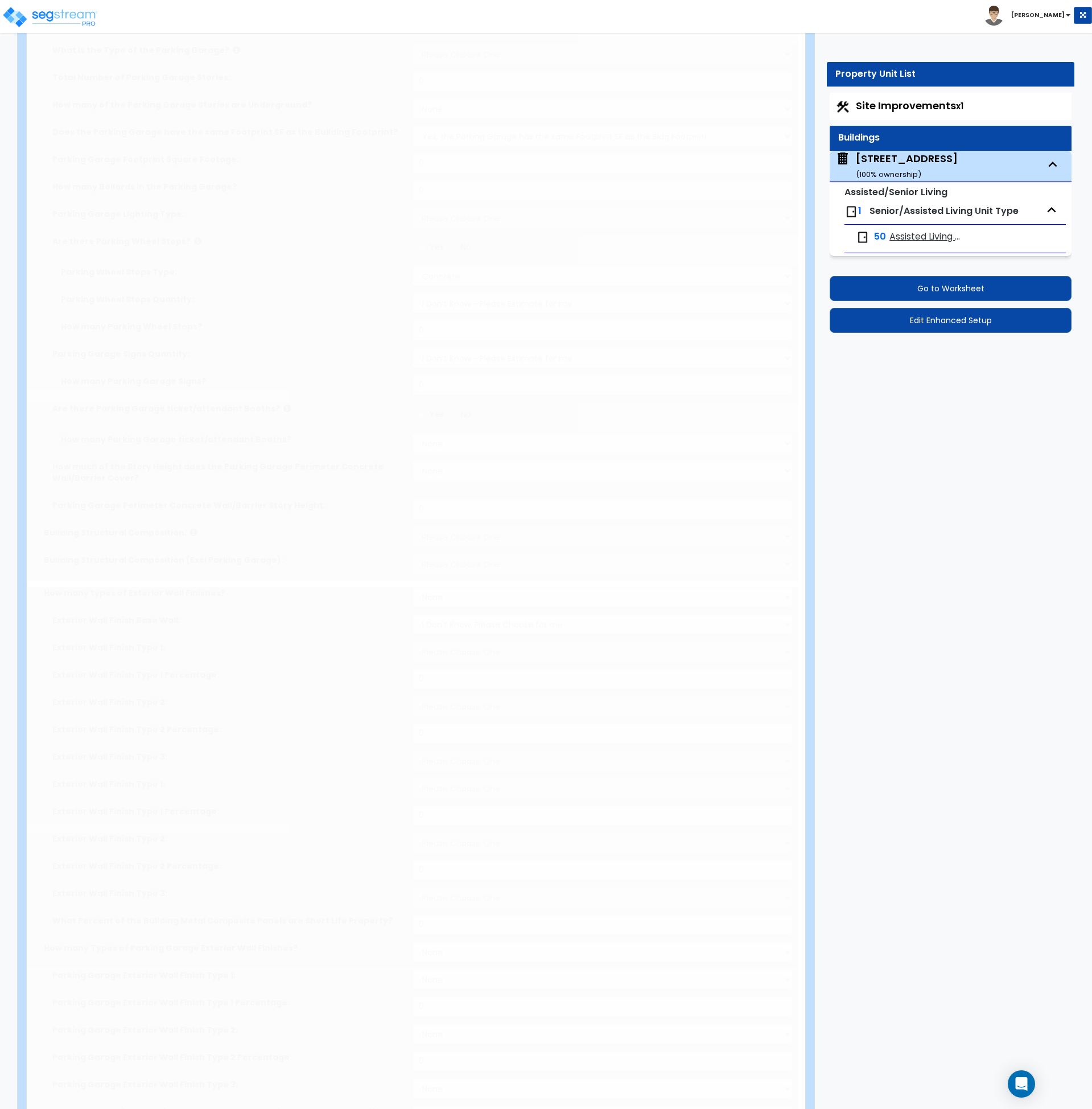
type input "9.69"
type input "783.62"
type input "33146"
select select "7"
select select "2"
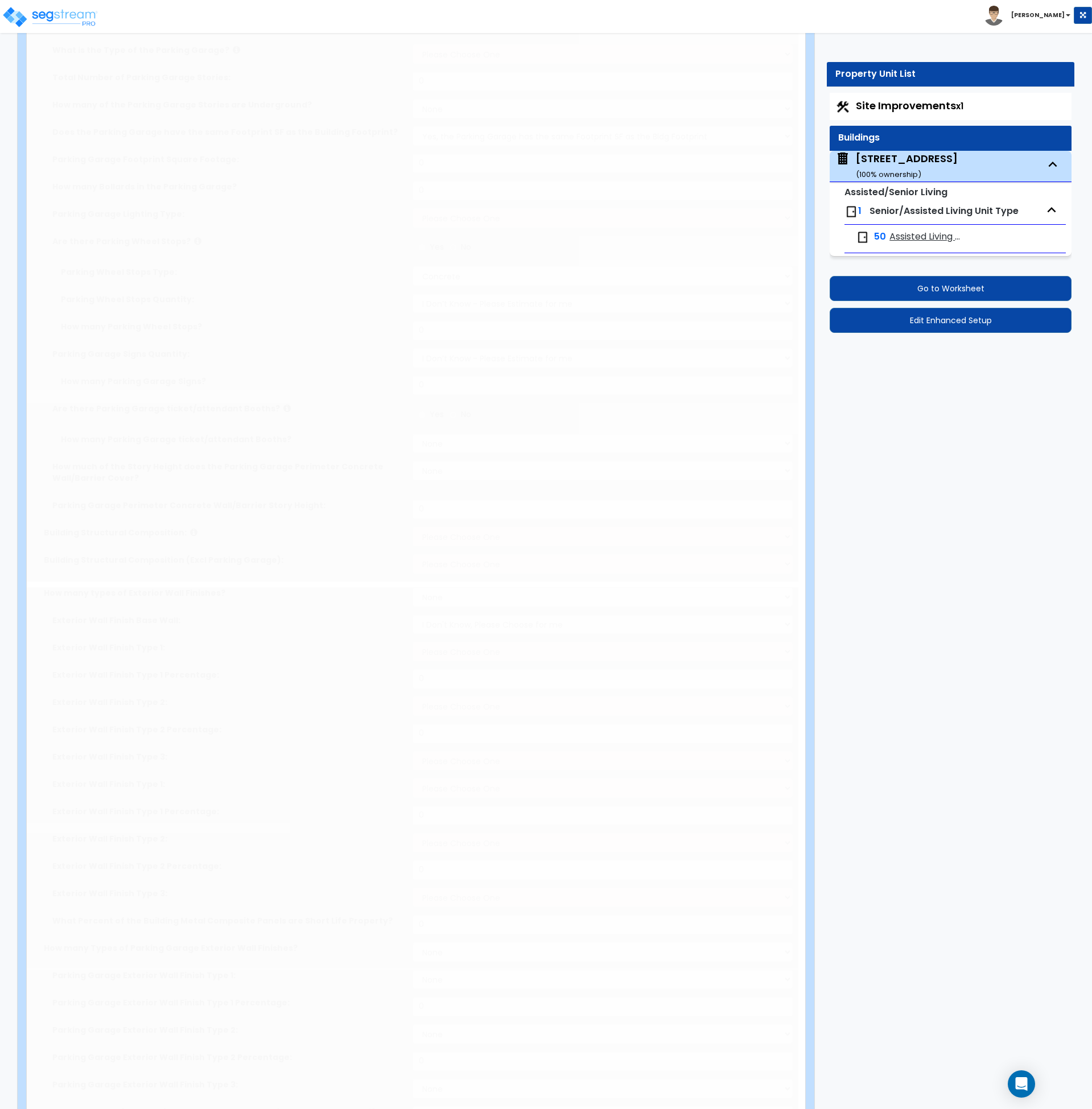
select select "3"
type input "30"
select select "7"
select select "1"
select select "2"
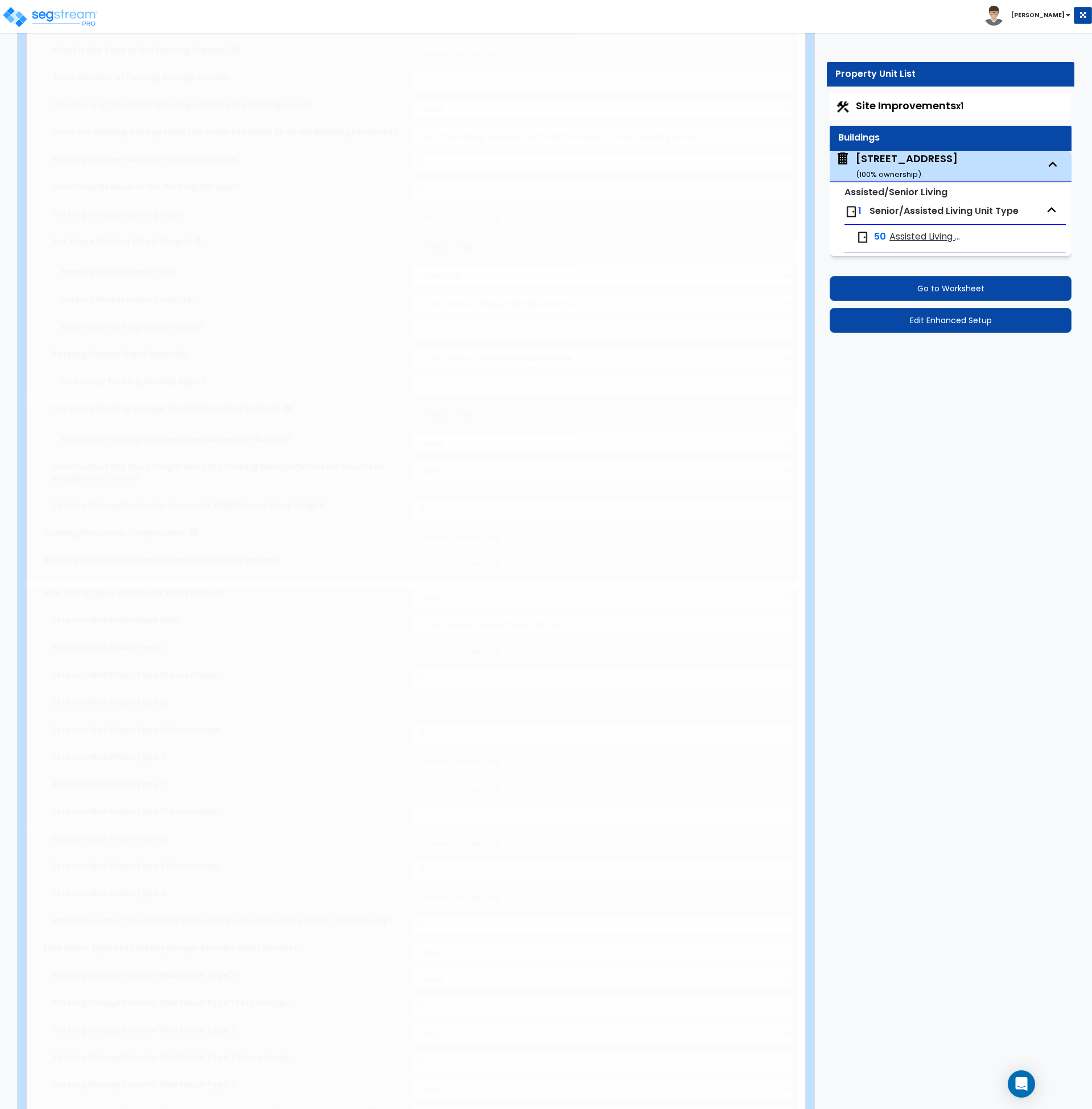
select select "1"
radio input "true"
type input "12"
type input "18"
type input "4"
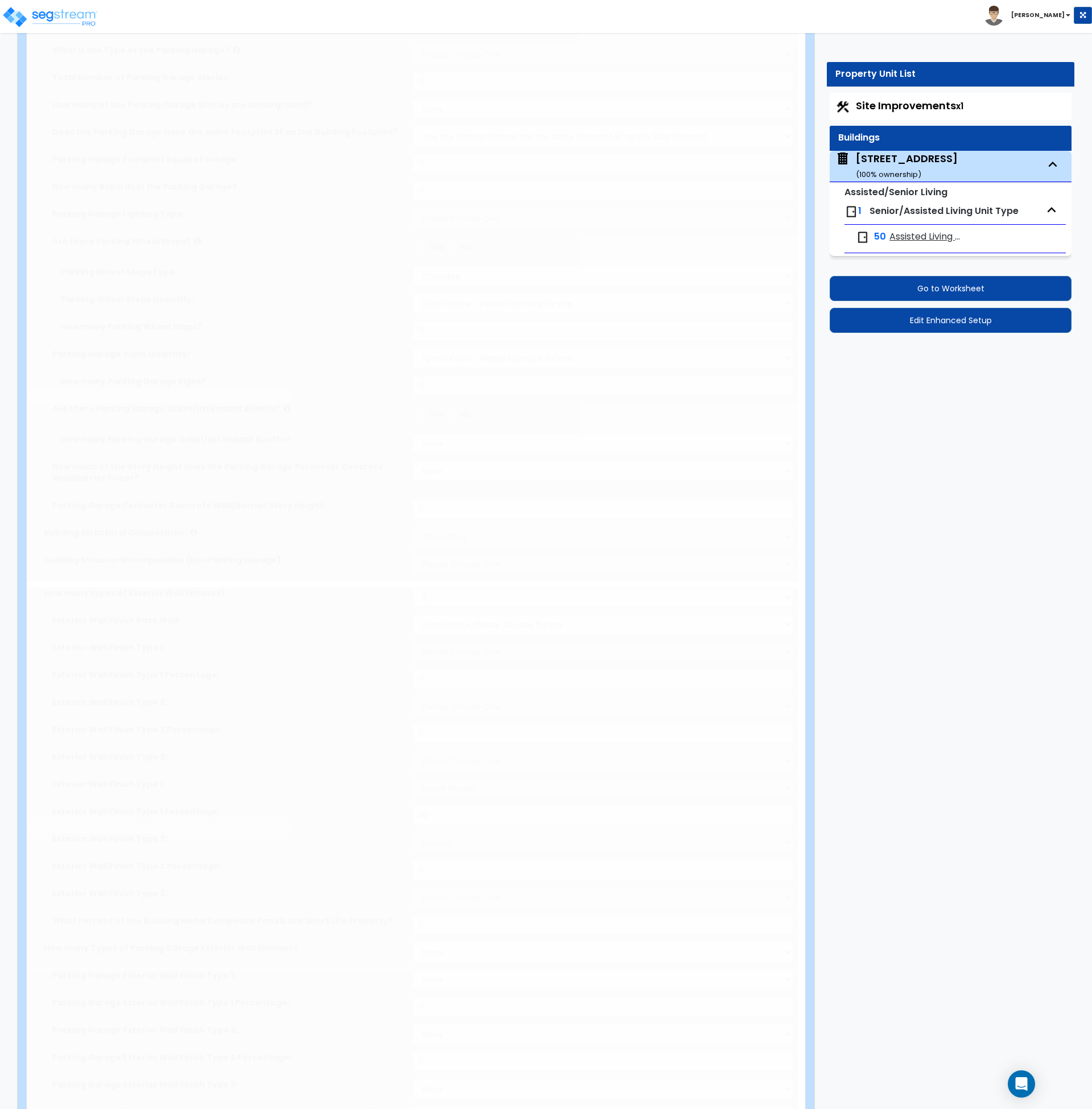
type input "4"
radio input "true"
type input "1"
radio input "true"
type input "11"
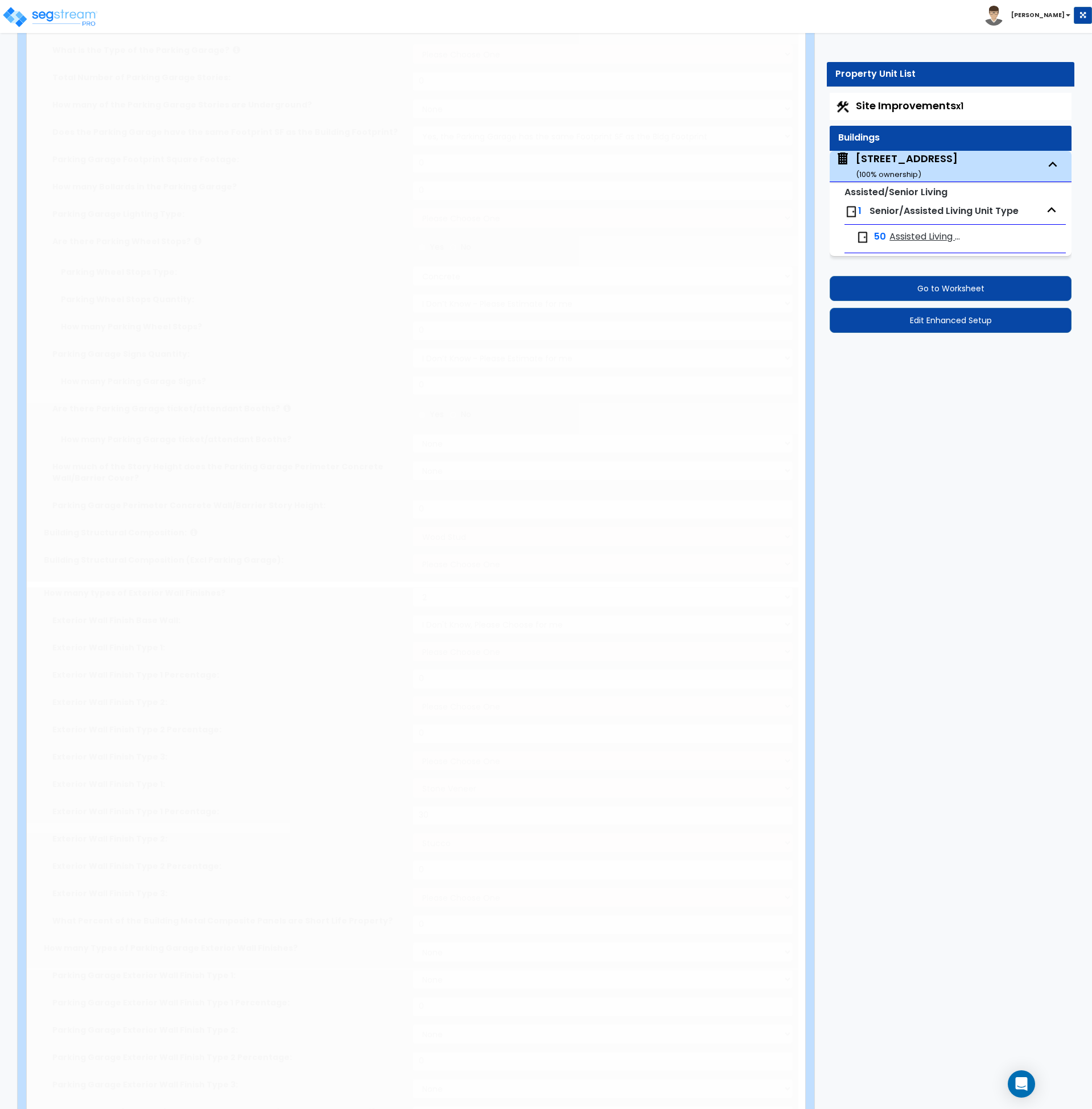
type input "5"
radio input "true"
select select "2"
select select "3"
select select "1"
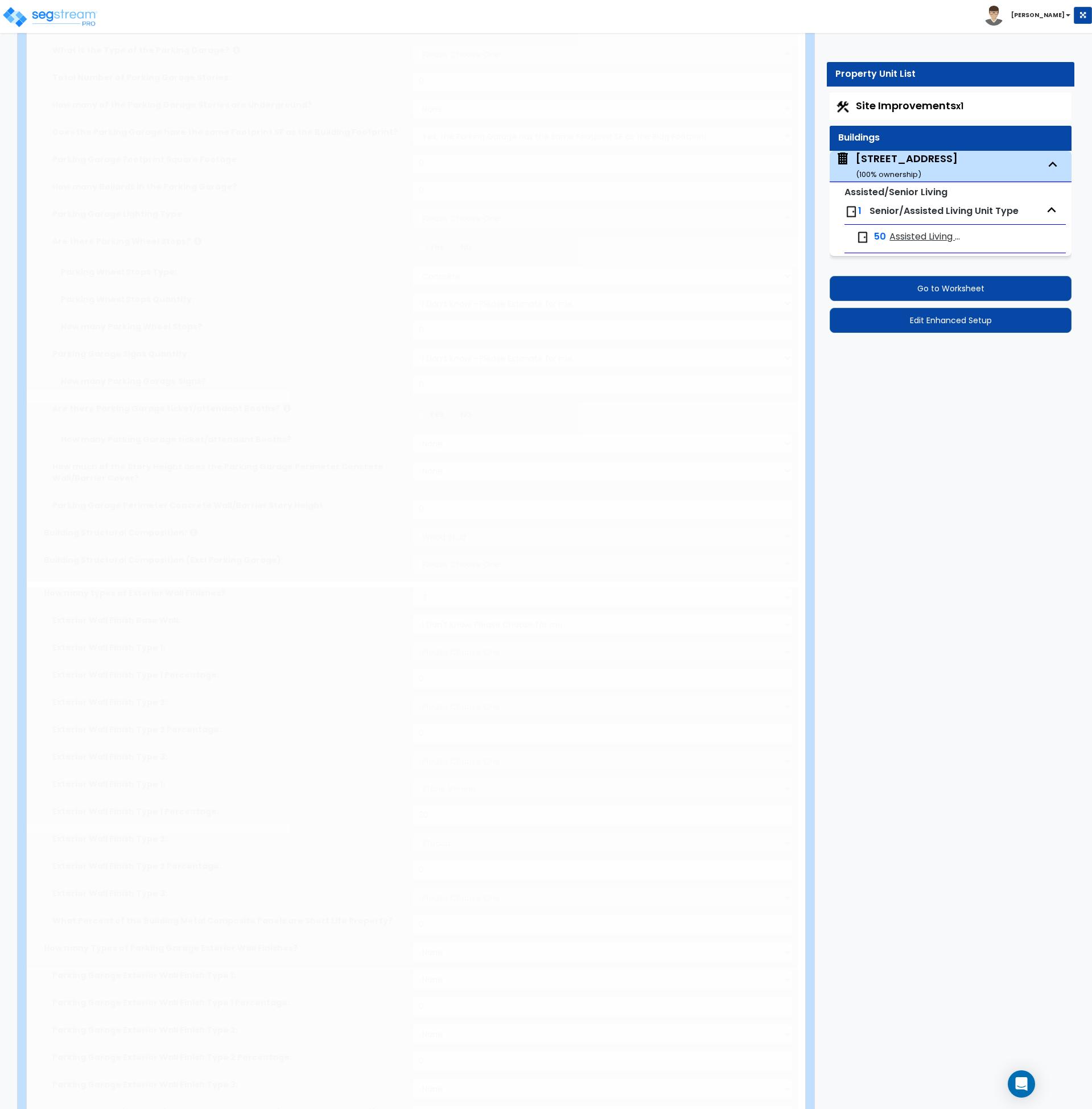
select select "2"
type input "110"
radio input "true"
type input "1025.71"
radio input "true"
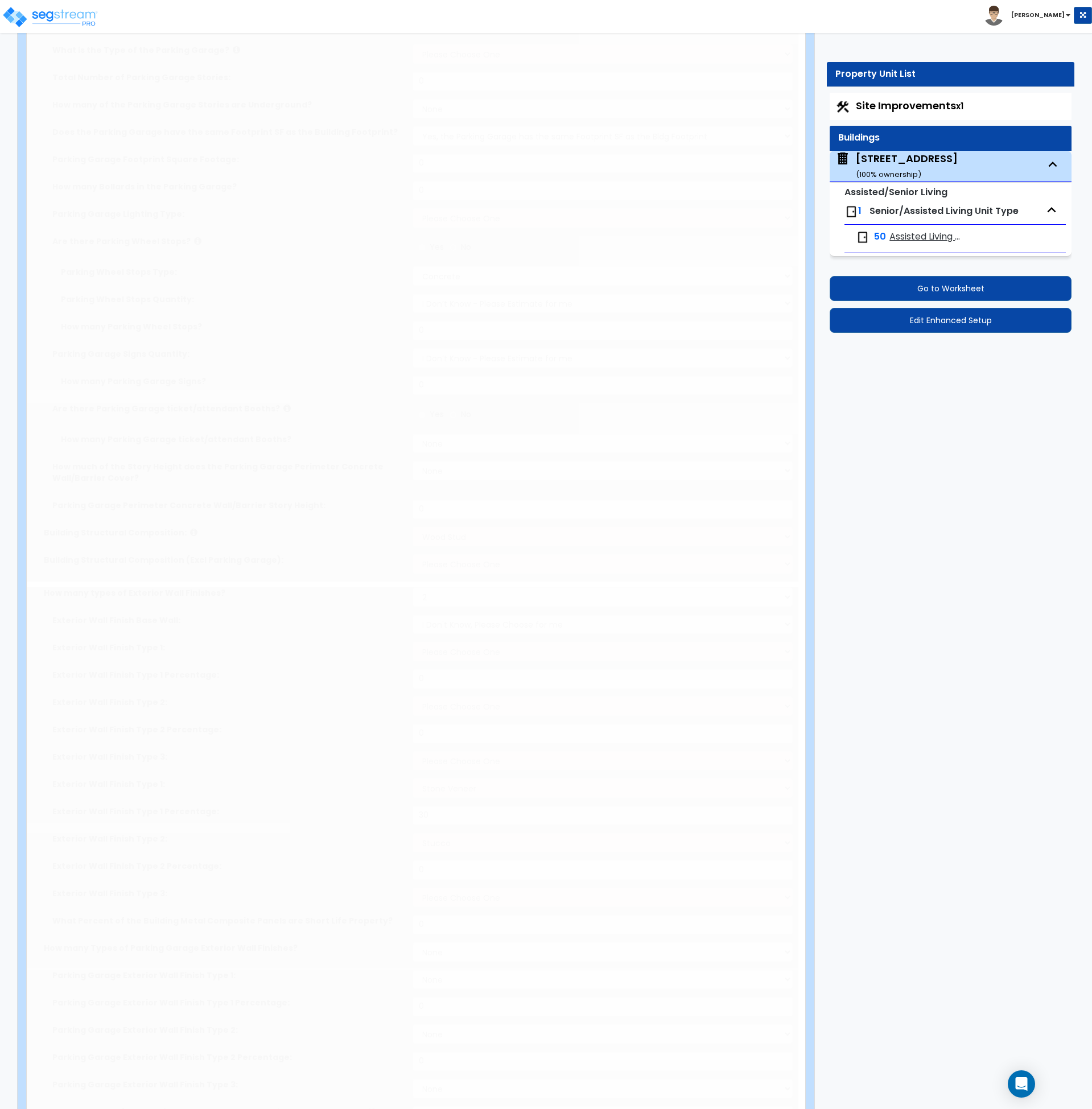
select select "1"
type input "14"
radio input "true"
type input "4"
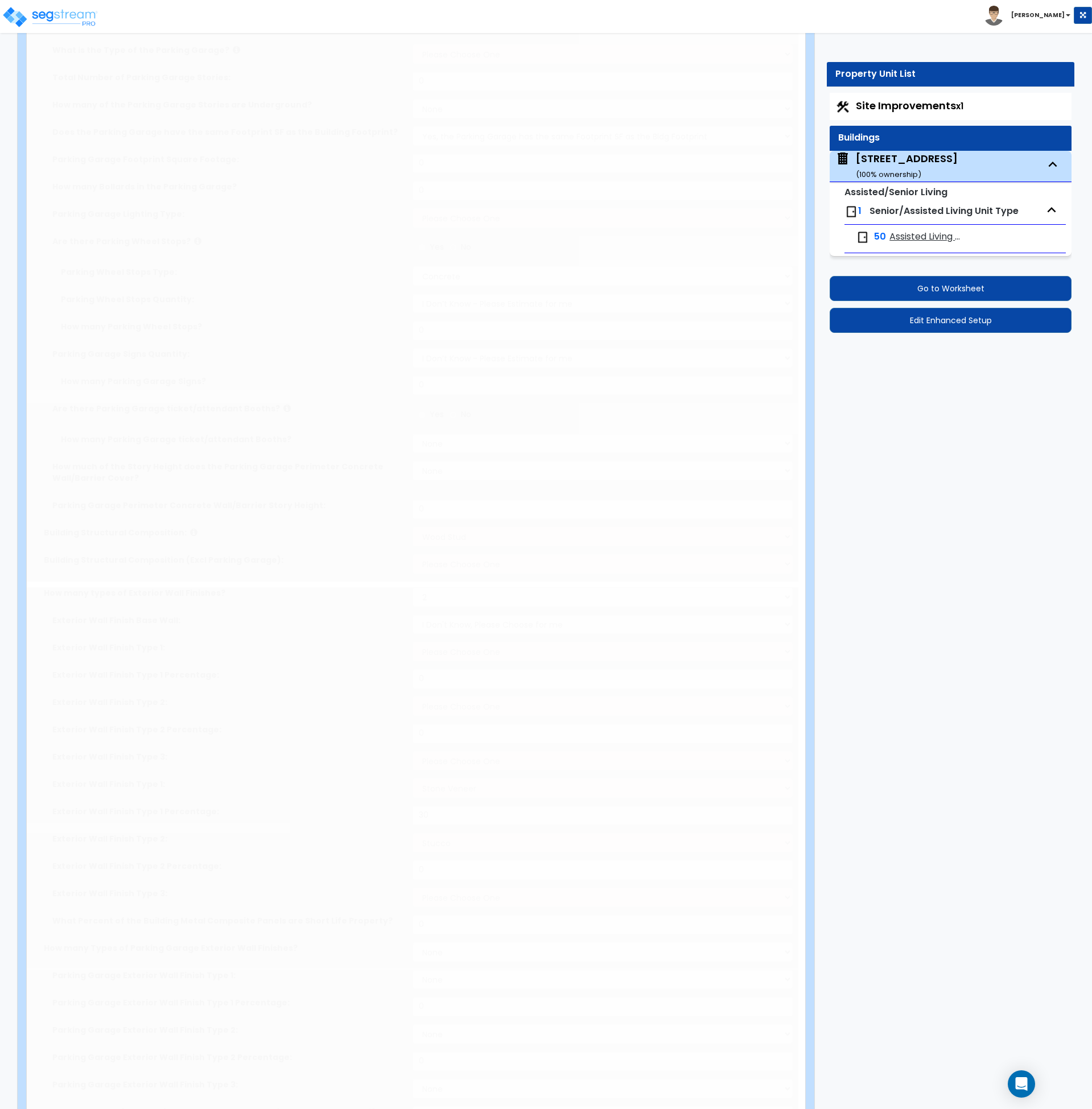
type input "1057"
select select "5"
radio input "true"
type input "1"
select select "1"
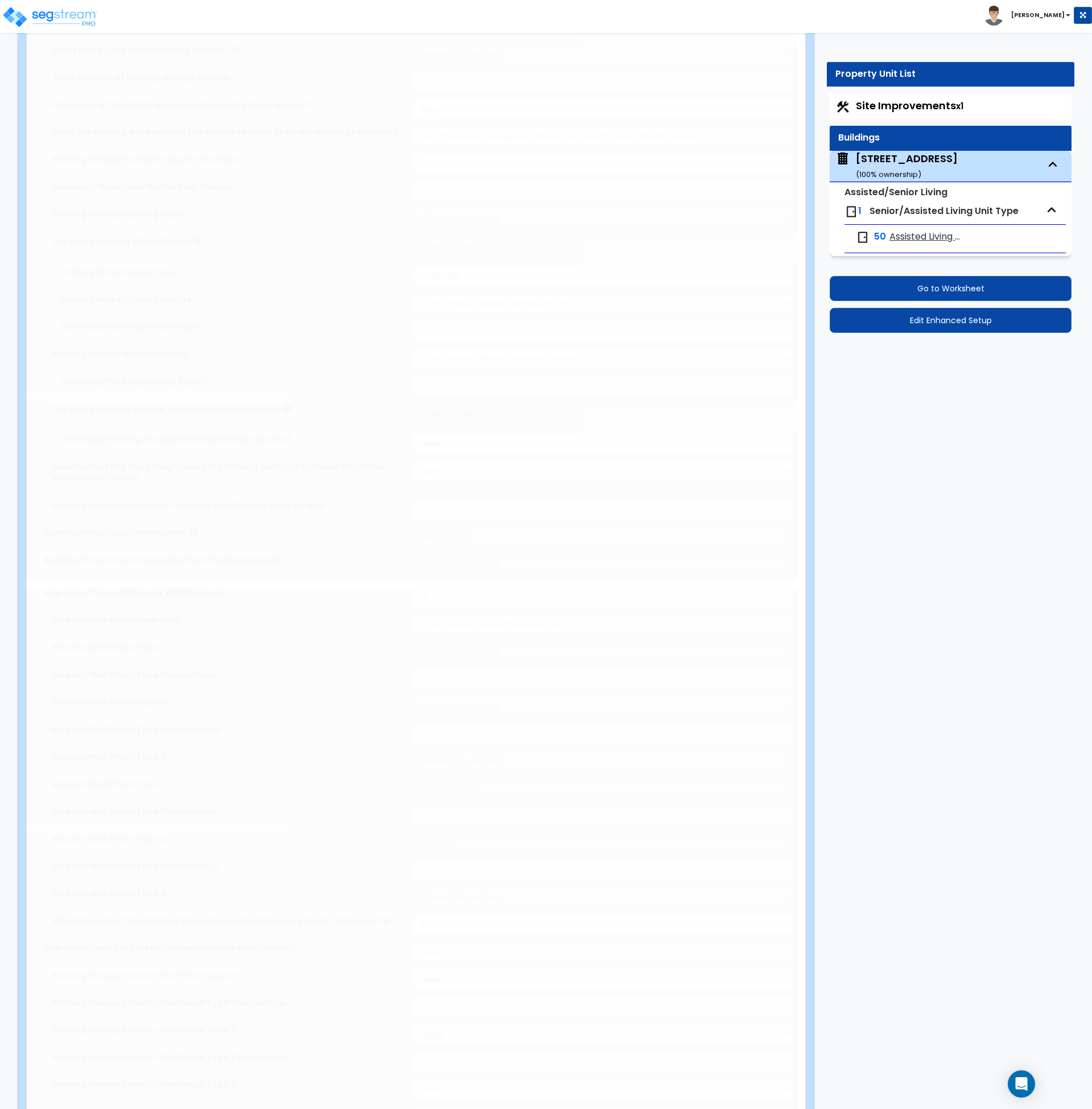
type input "7"
type input "17"
type input "1"
radio input "true"
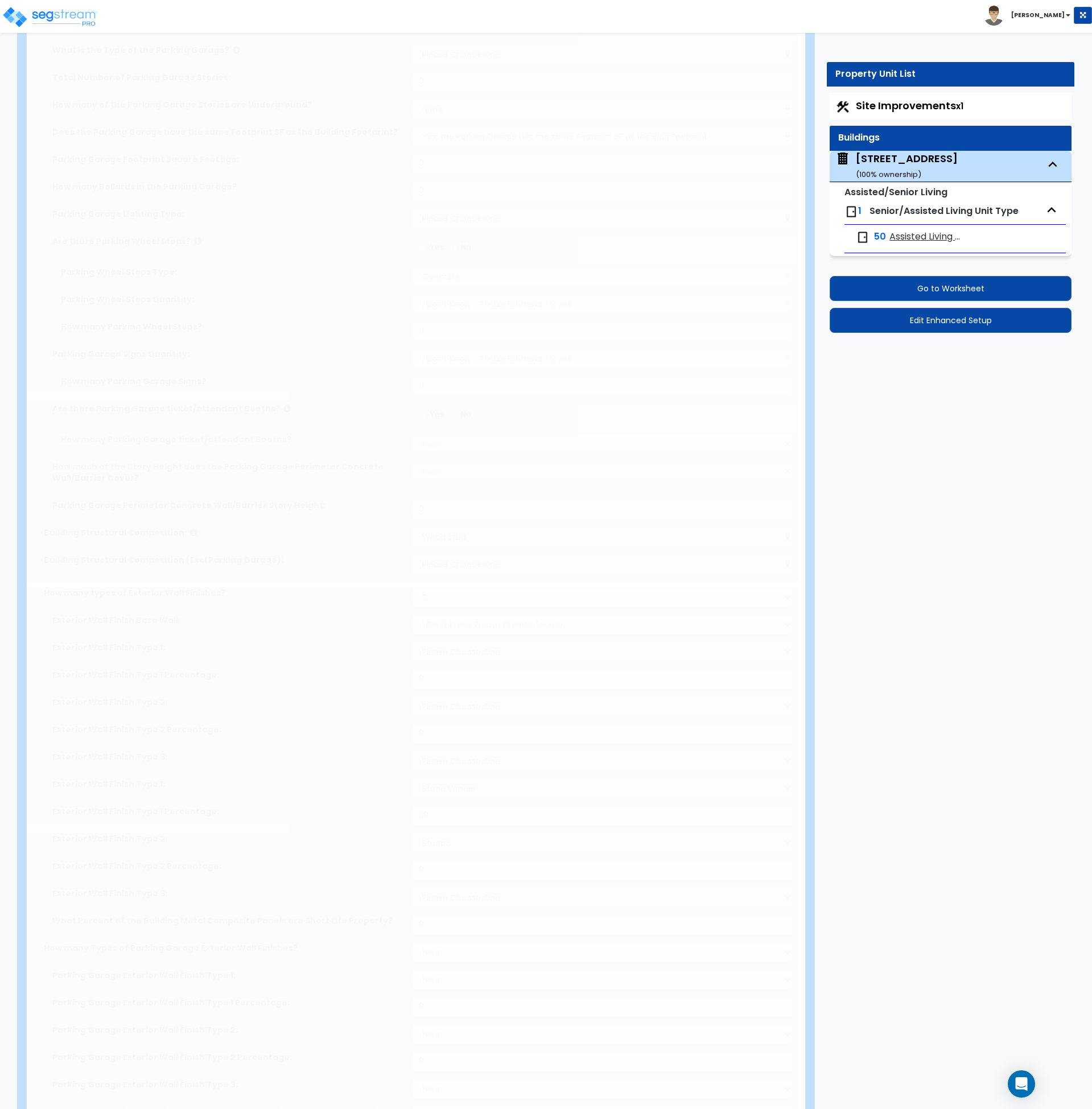
type input "1"
type input "135"
select select "5"
type input "4"
radio input "true"
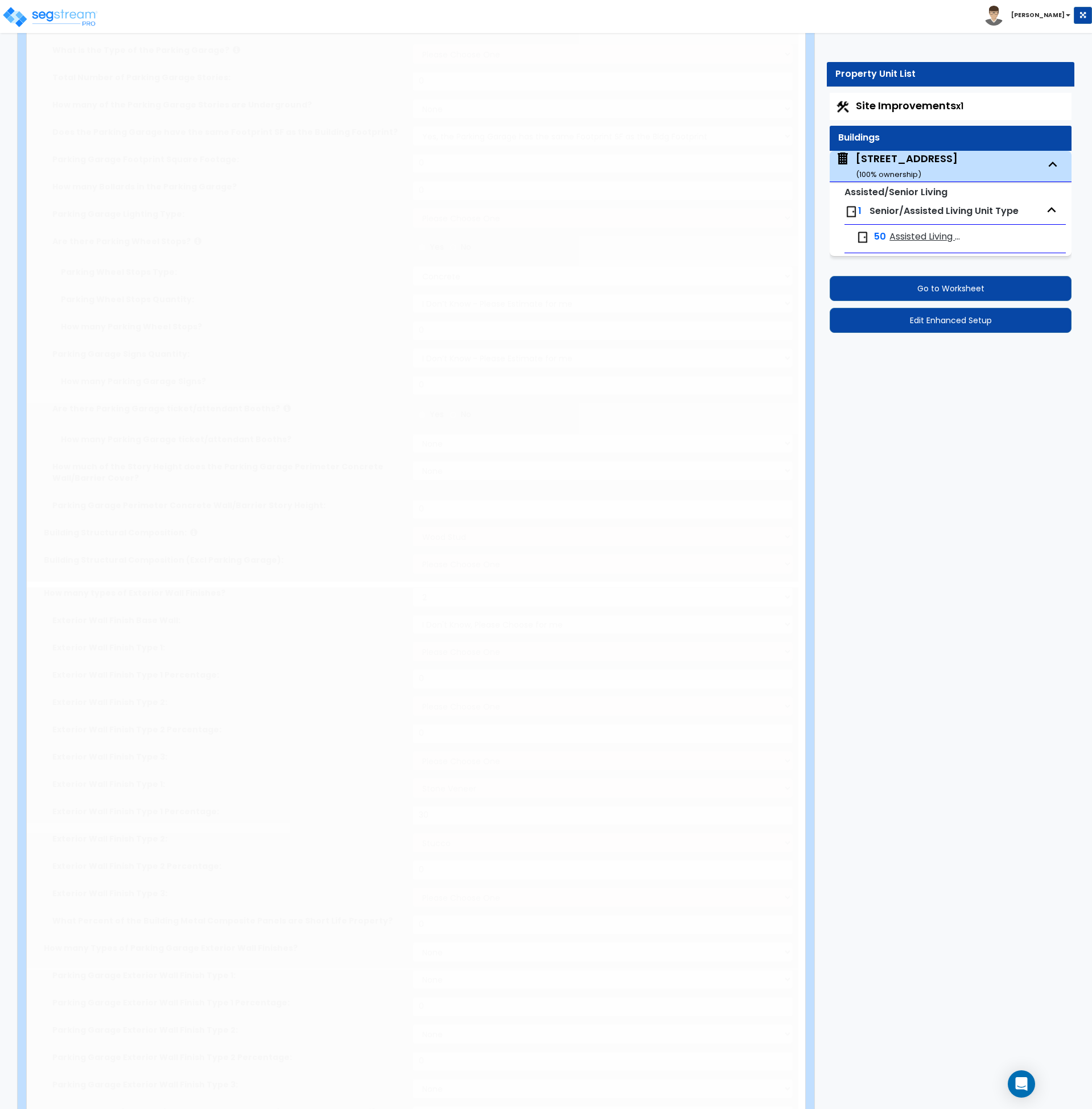
select select "1"
type input "12"
radio input "true"
type input "1"
type input "140.95"
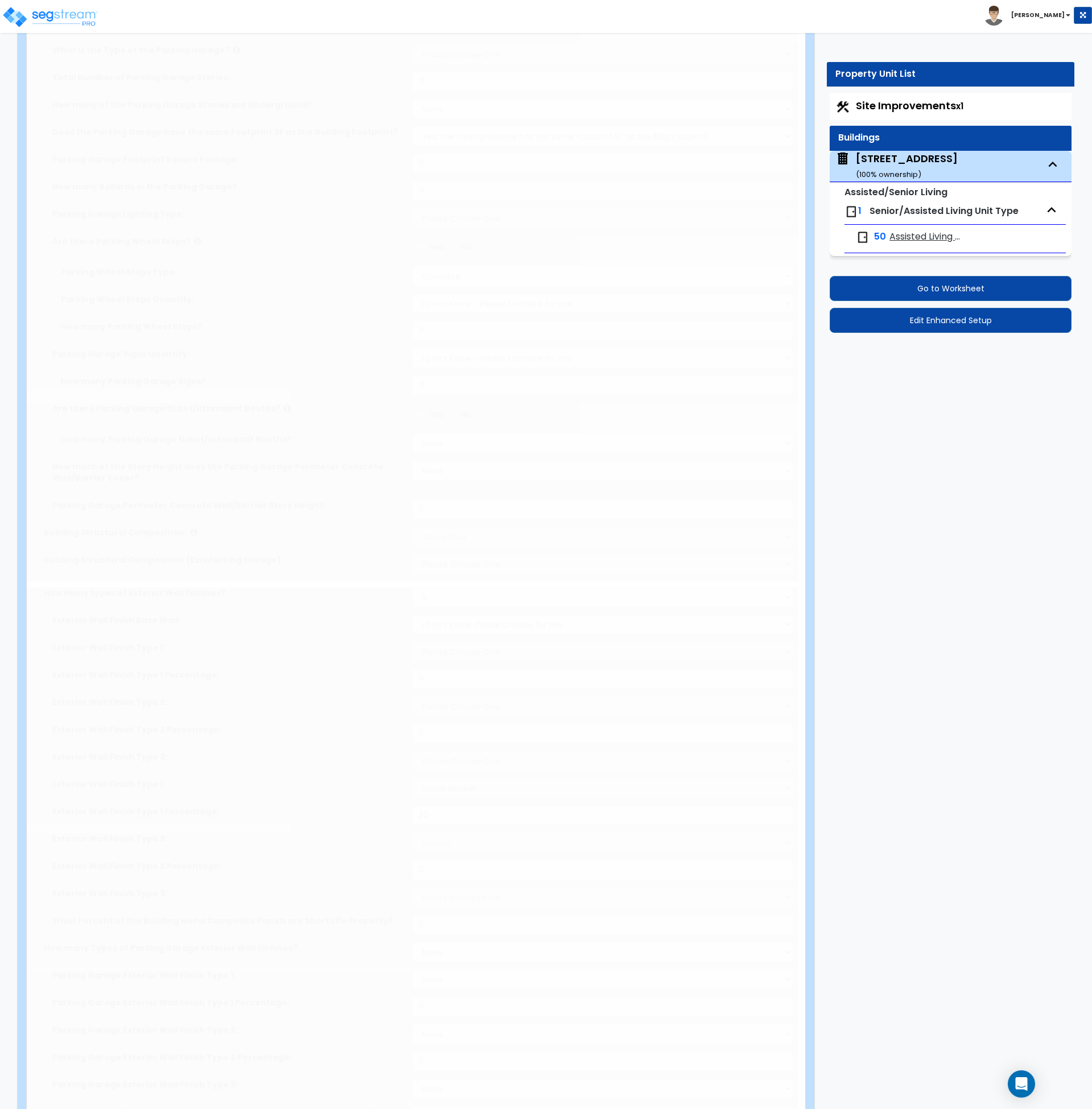
select select "5"
select select "1"
type input "7"
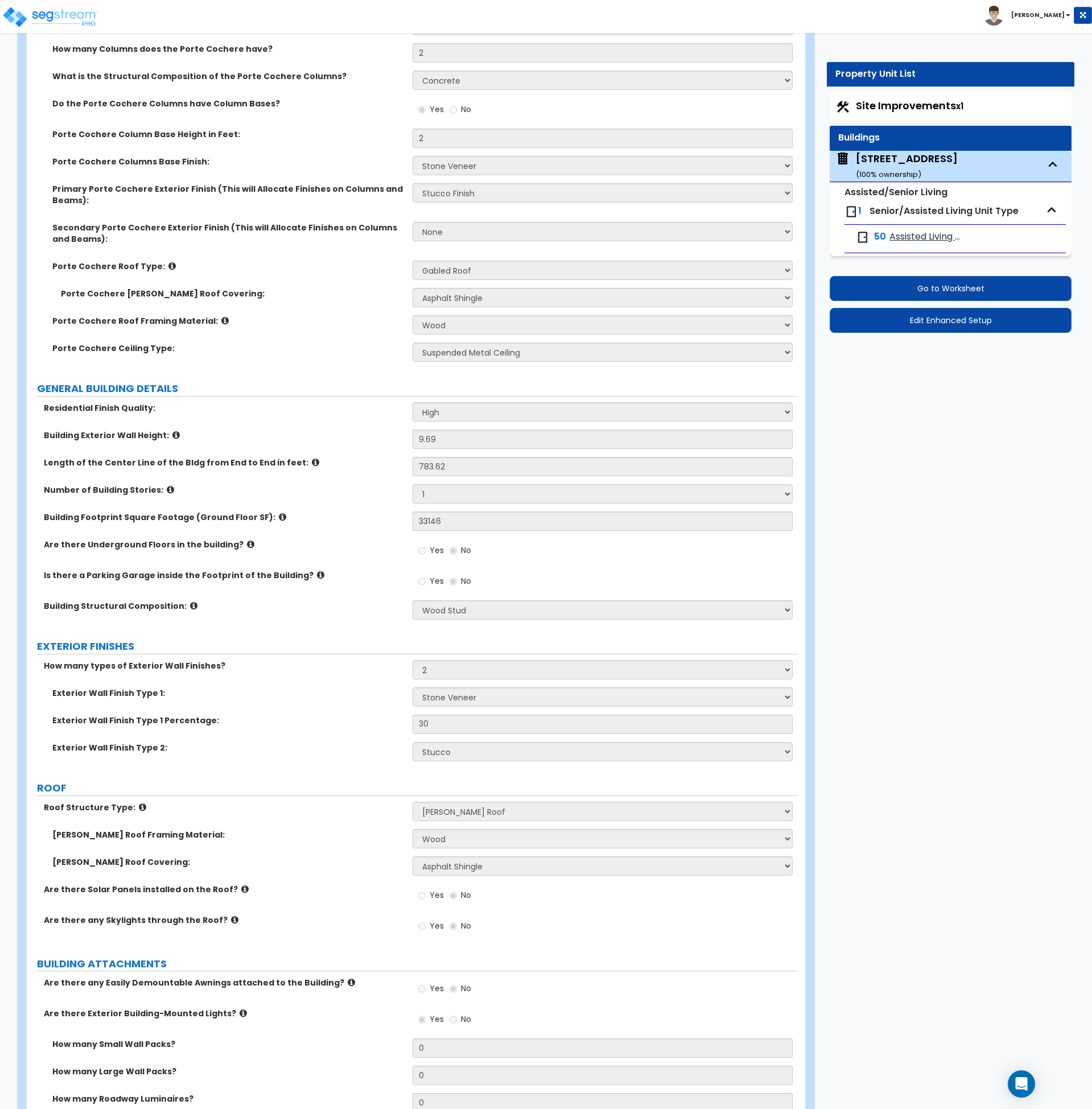
scroll to position [283, 0]
click at [312, 462] on icon at bounding box center [316, 463] width 8 height 8
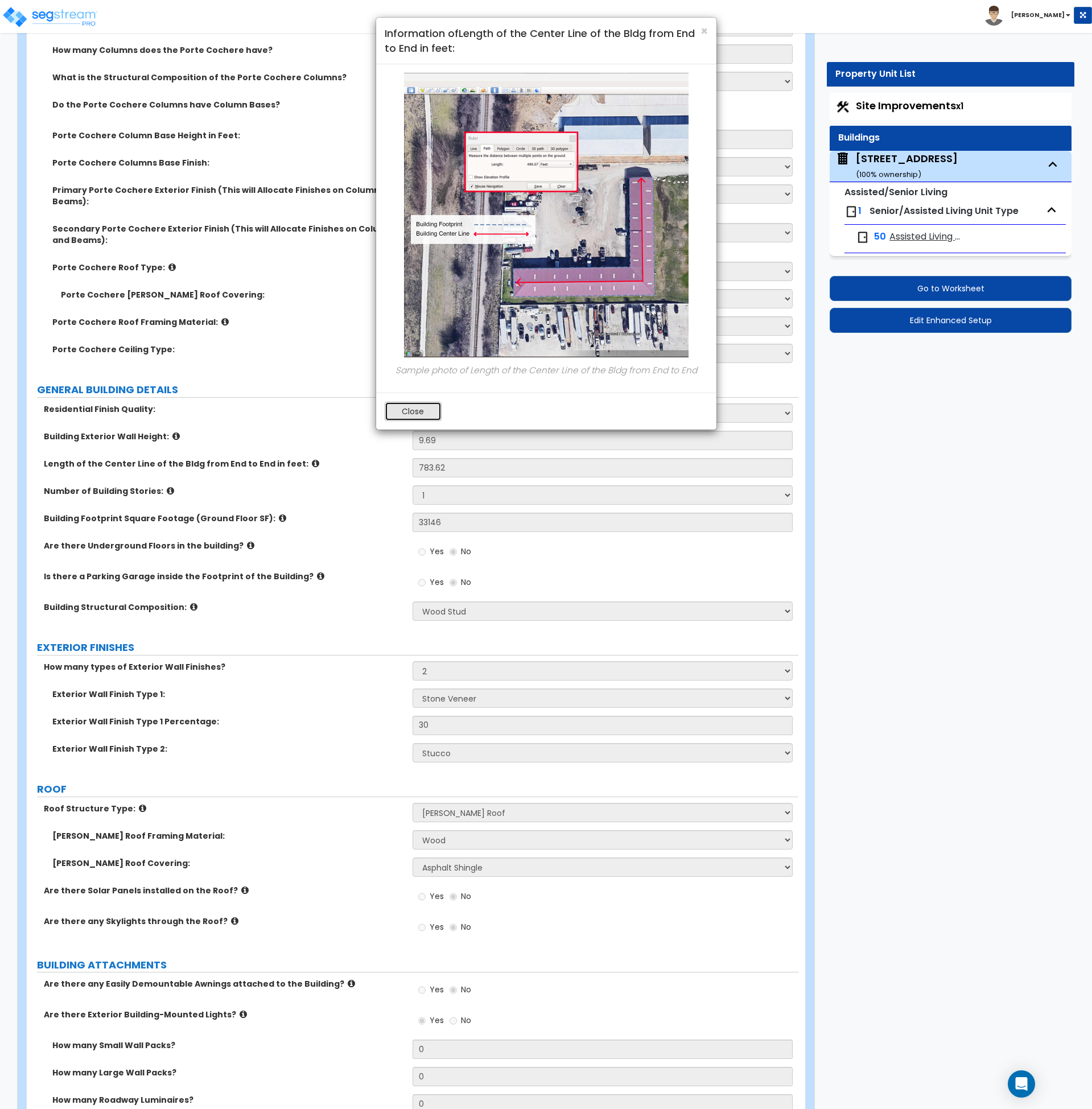
click at [413, 414] on button "Close" at bounding box center [412, 412] width 57 height 20
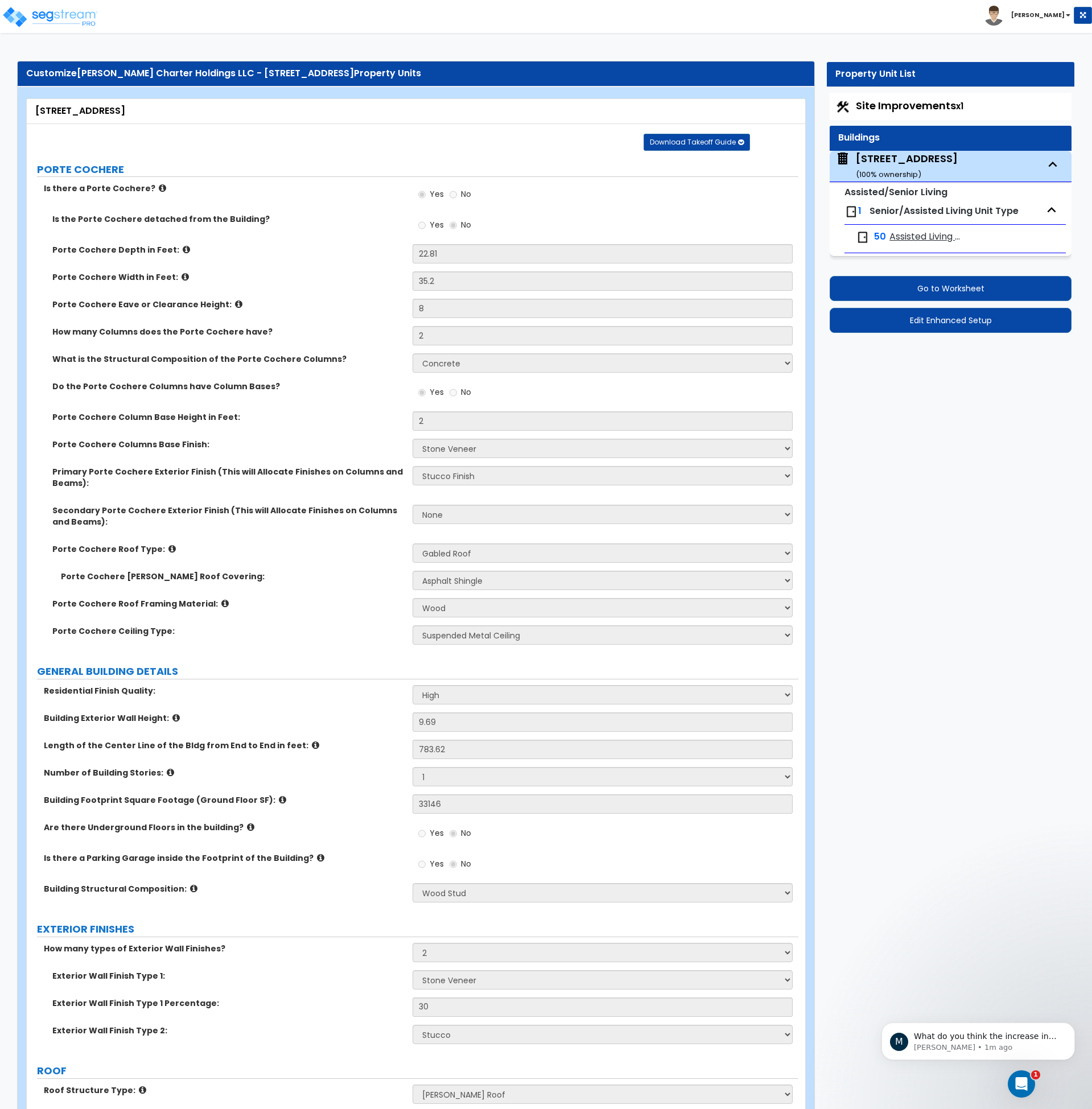
scroll to position [0, 0]
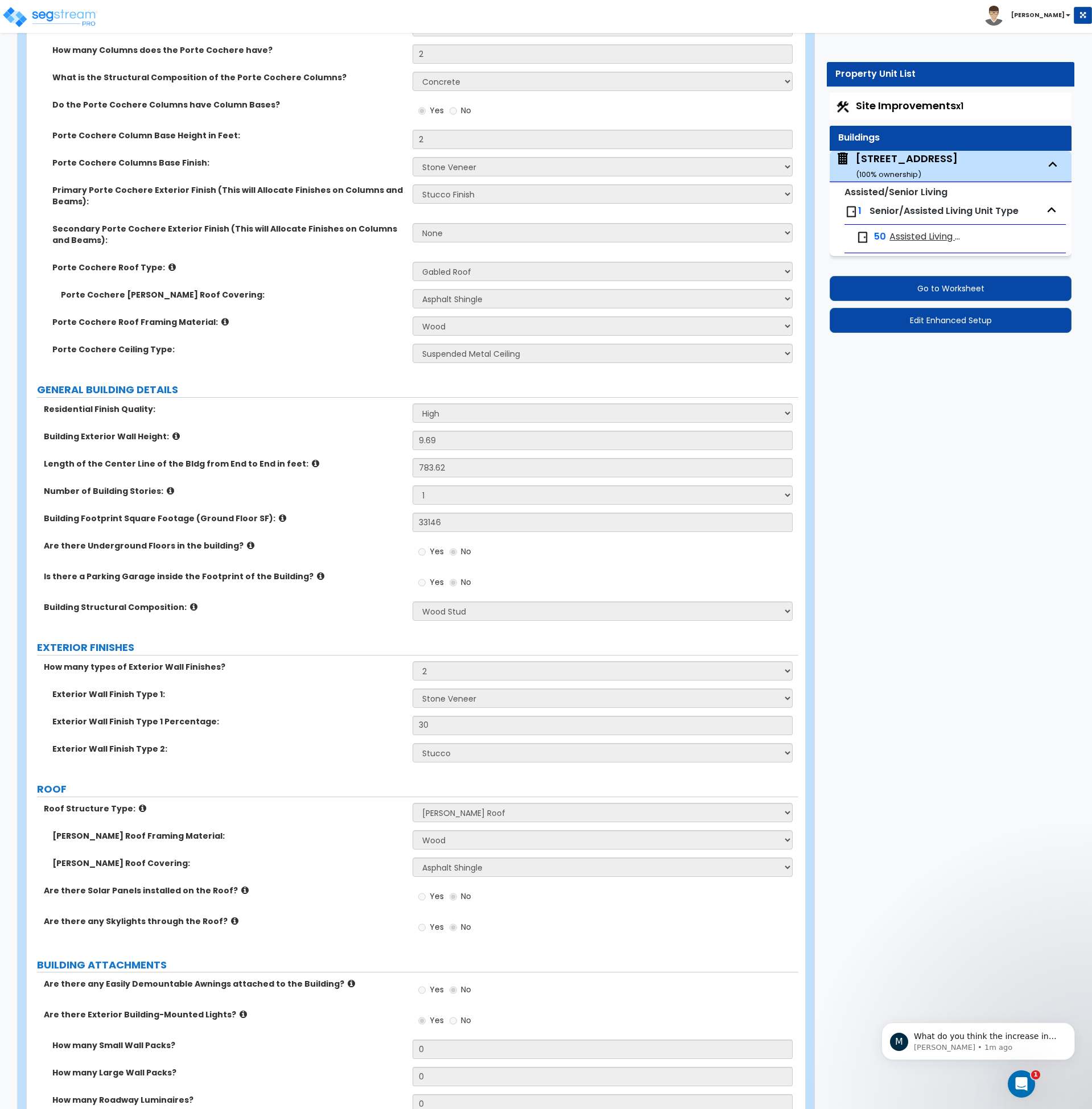
click at [172, 438] on icon at bounding box center [176, 436] width 8 height 8
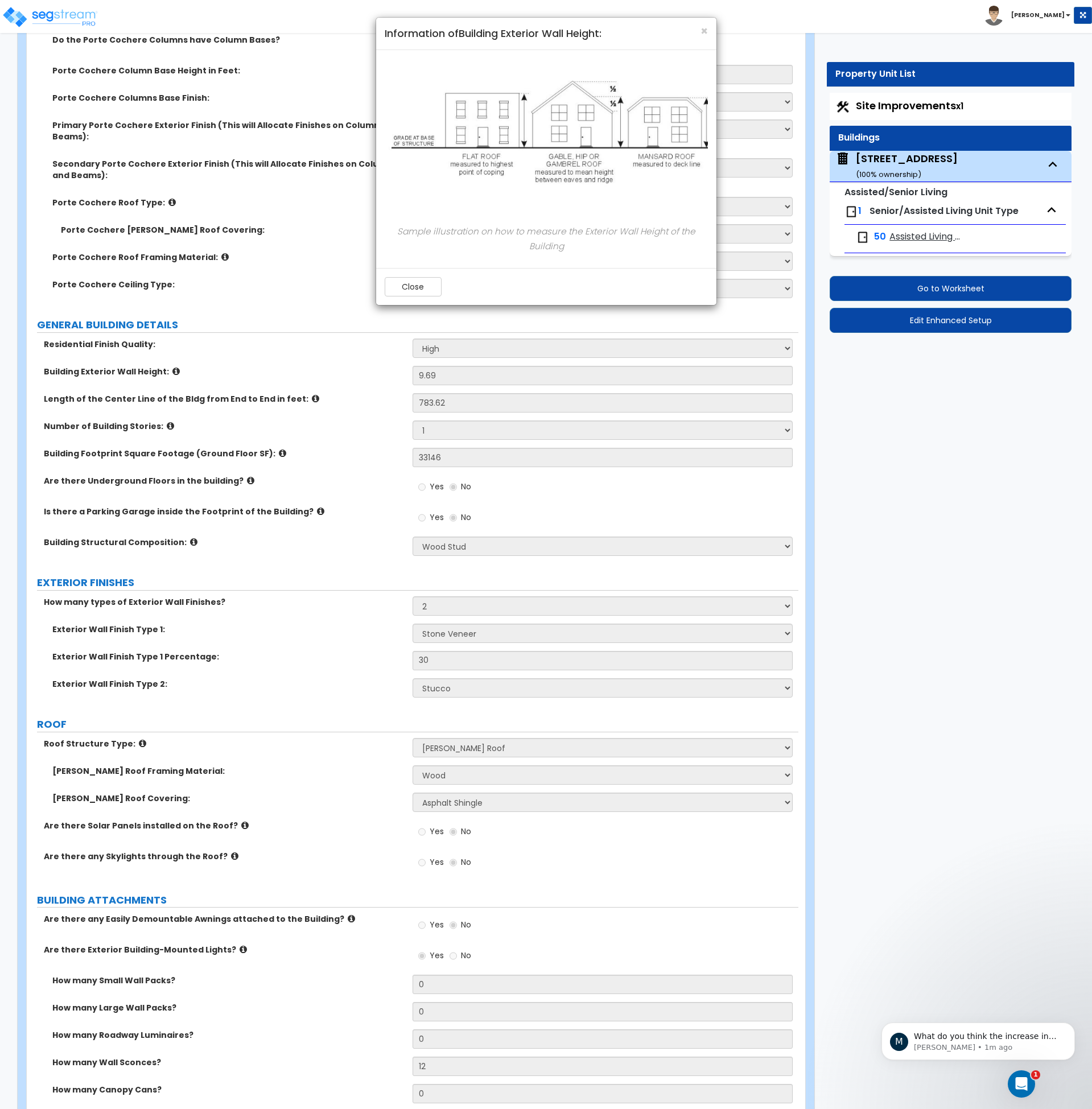
scroll to position [348, 0]
click at [1012, 1035] on p "What do you think the increase in depreciation should be?" at bounding box center [987, 1037] width 147 height 11
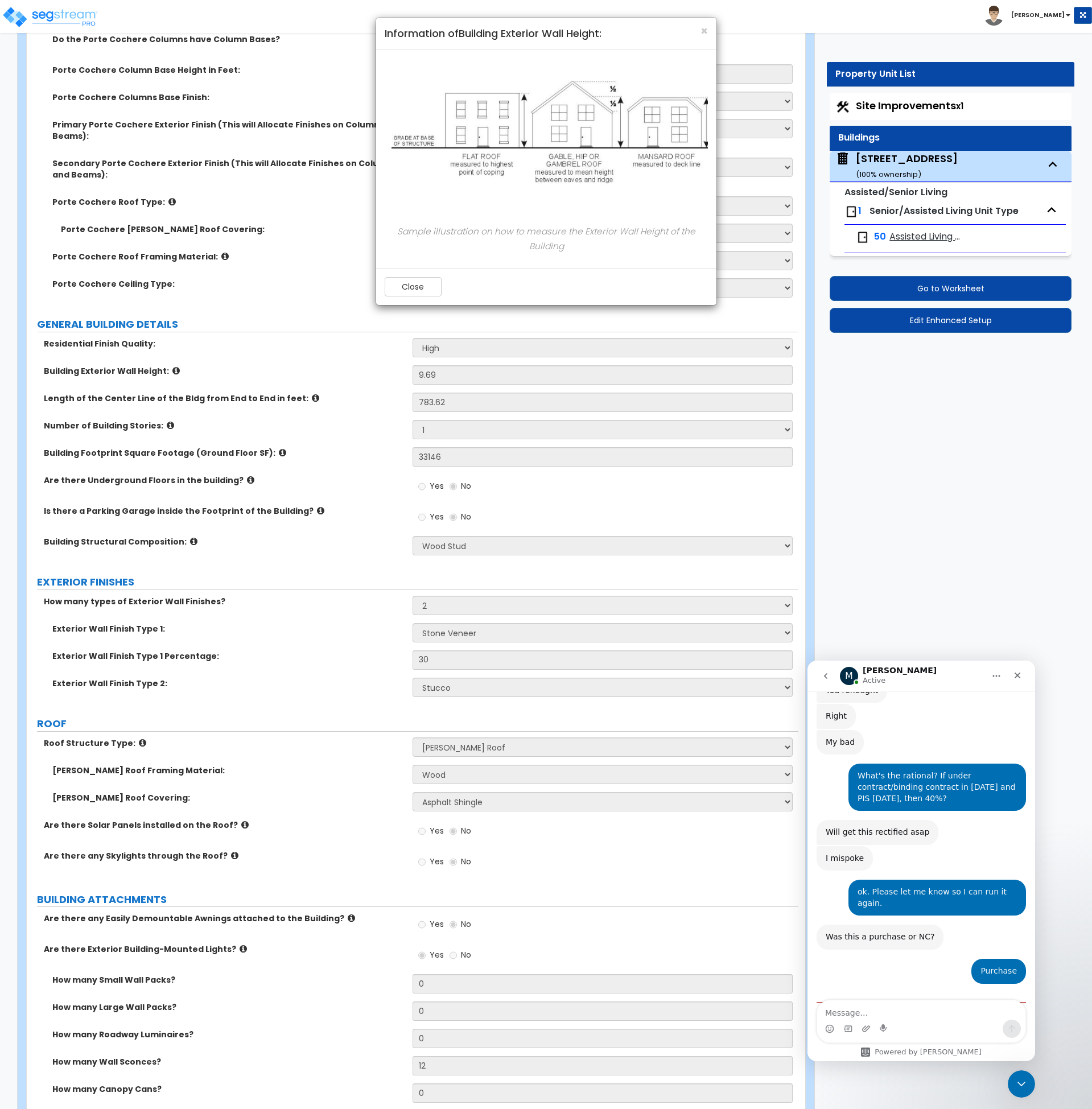
scroll to position [1790, 0]
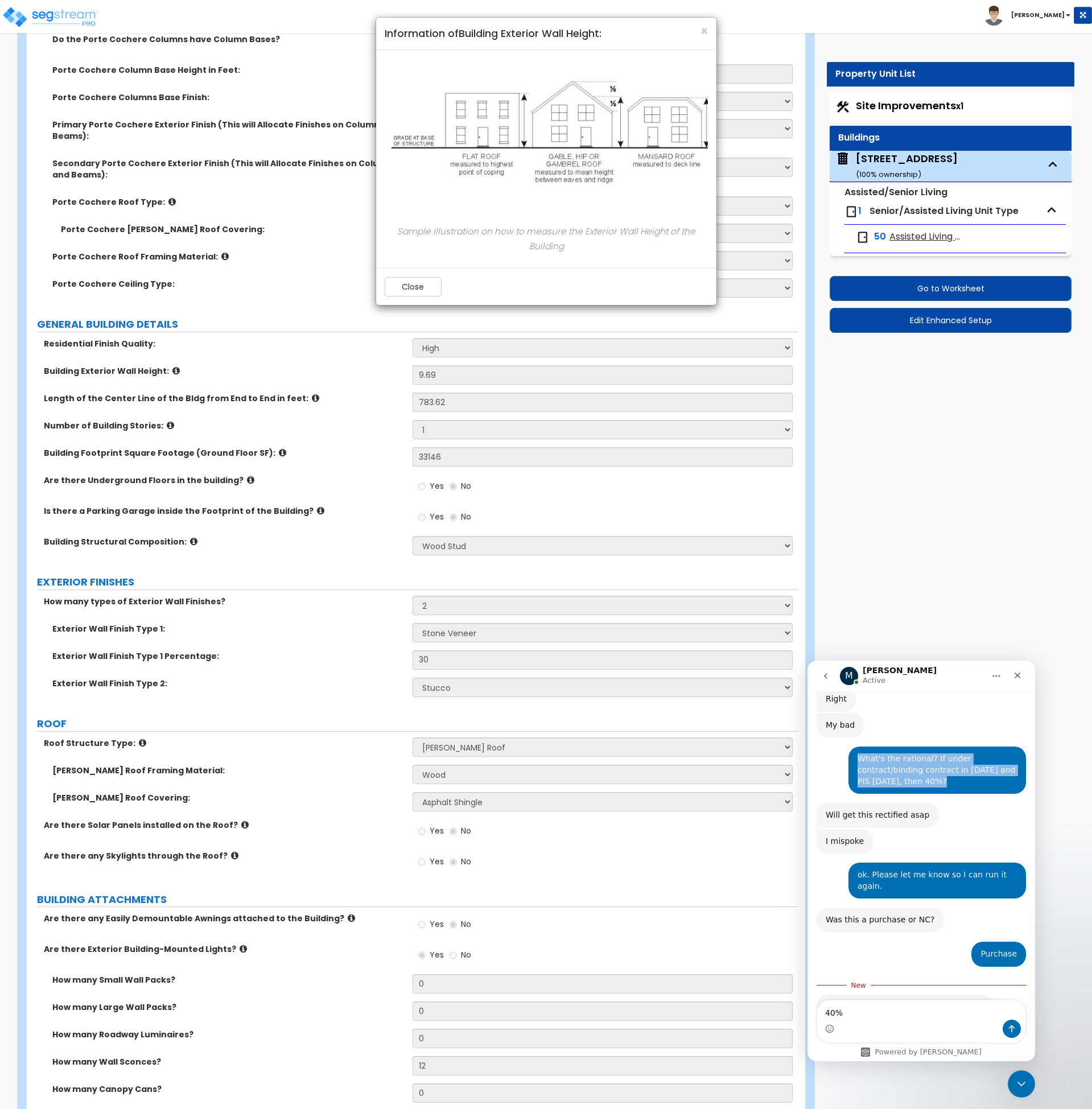
drag, startPoint x: 932, startPoint y: 739, endPoint x: 847, endPoint y: 717, distance: 87.8
click at [848, 747] on div "What's the rational? If under contract/binding contract in 2024 and PIS 02/28/2…" at bounding box center [937, 770] width 177 height 48
copy div "What's the rational? If under contract/binding contract in [DATE] and PIS [DATE…"
click at [859, 1018] on textarea "40%" at bounding box center [921, 1010] width 209 height 20
drag, startPoint x: 859, startPoint y: 1016, endPoint x: 791, endPoint y: 1013, distance: 68.1
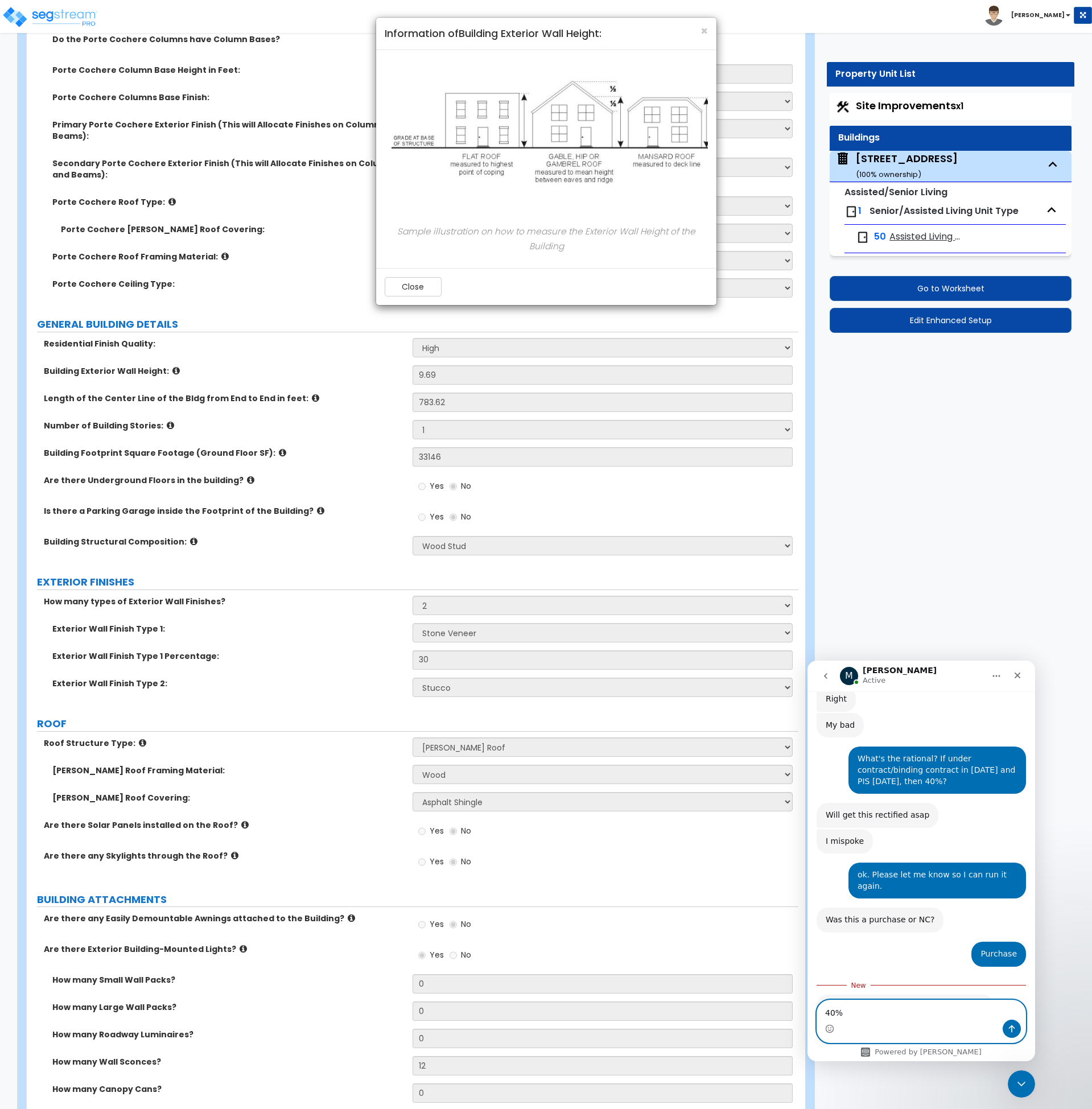
click at [808, 1013] on html "M Michael Active Ask us about anything SegStream, we're here for you. Hi there!…" at bounding box center [921, 861] width 227 height 400
click at [910, 1011] on textarea "40%" at bounding box center [921, 1010] width 209 height 20
click at [1014, 1026] on icon "Send a message…" at bounding box center [1011, 1029] width 9 height 9
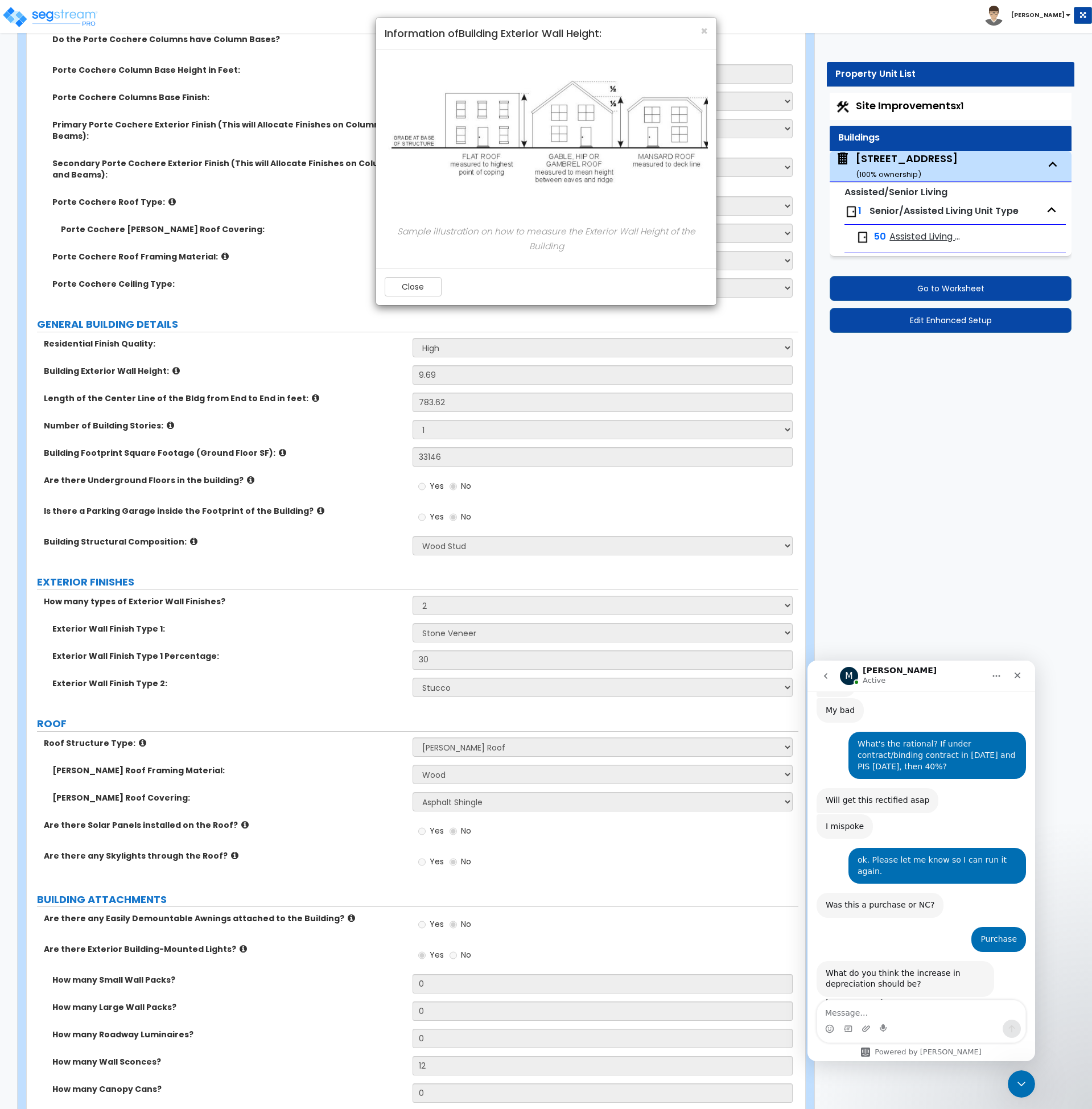
scroll to position [347, 0]
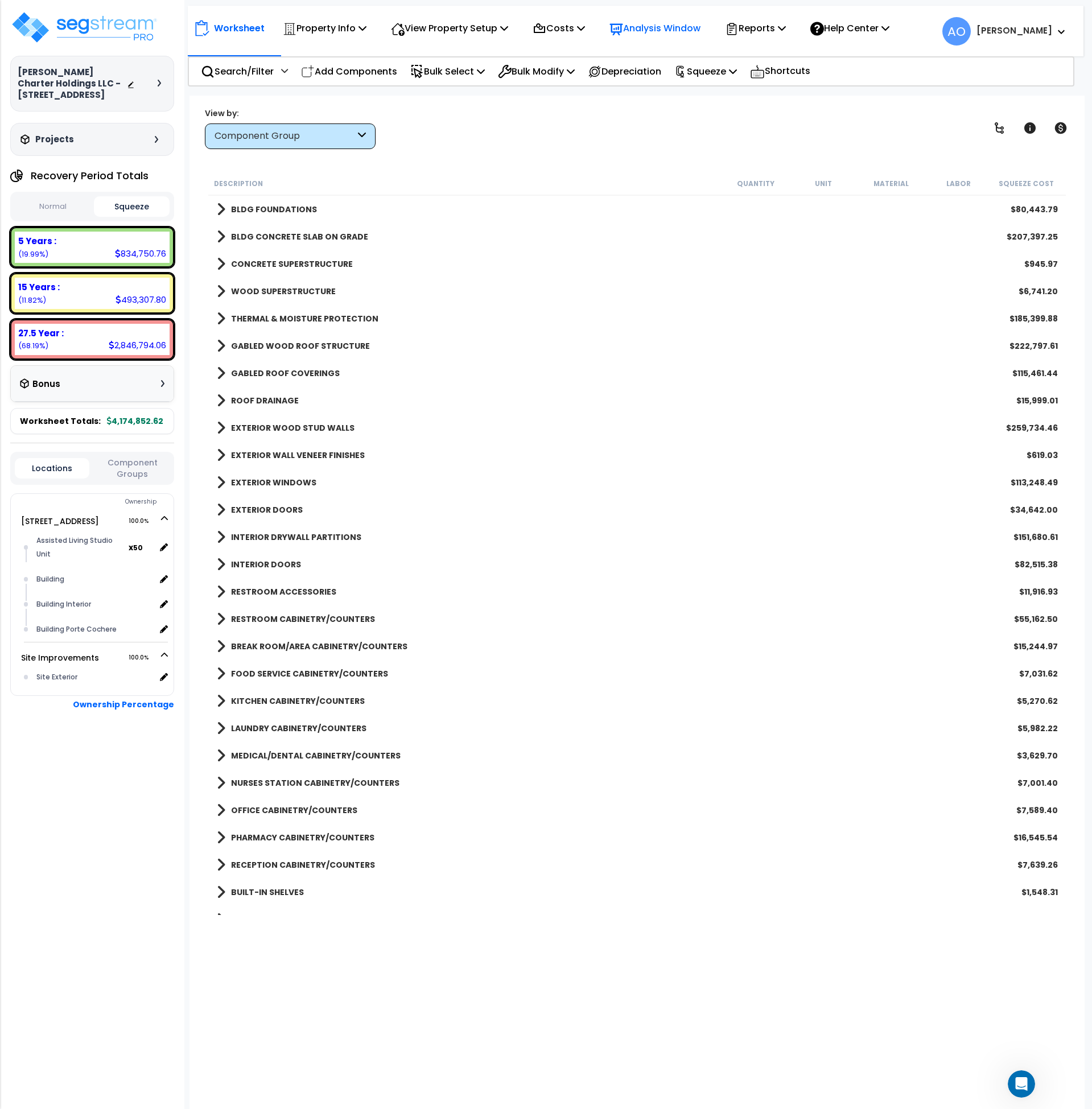
click at [652, 27] on p "Analysis Window" at bounding box center [654, 28] width 91 height 15
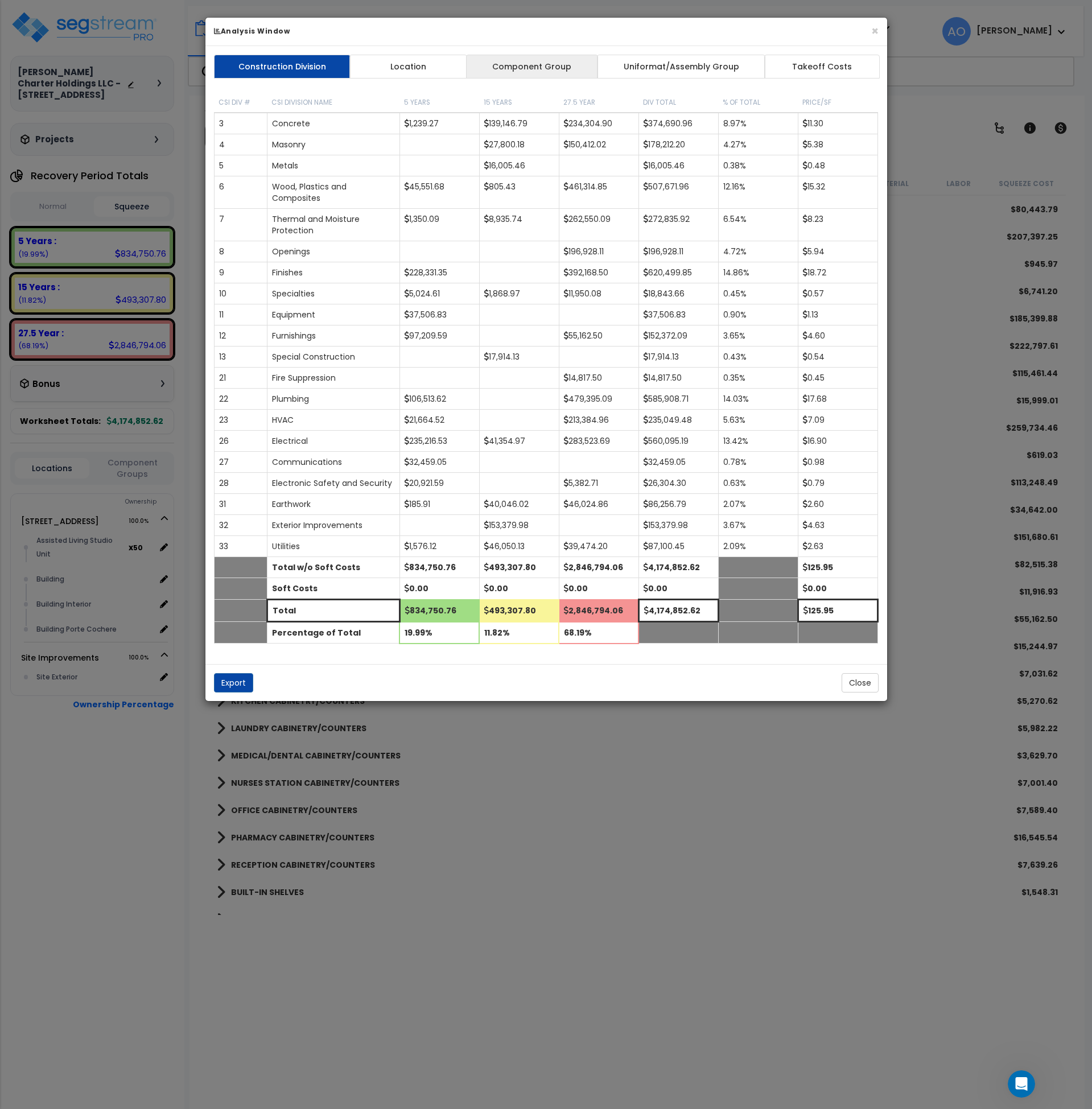
click at [514, 66] on link "Component Group" at bounding box center [532, 66] width 132 height 24
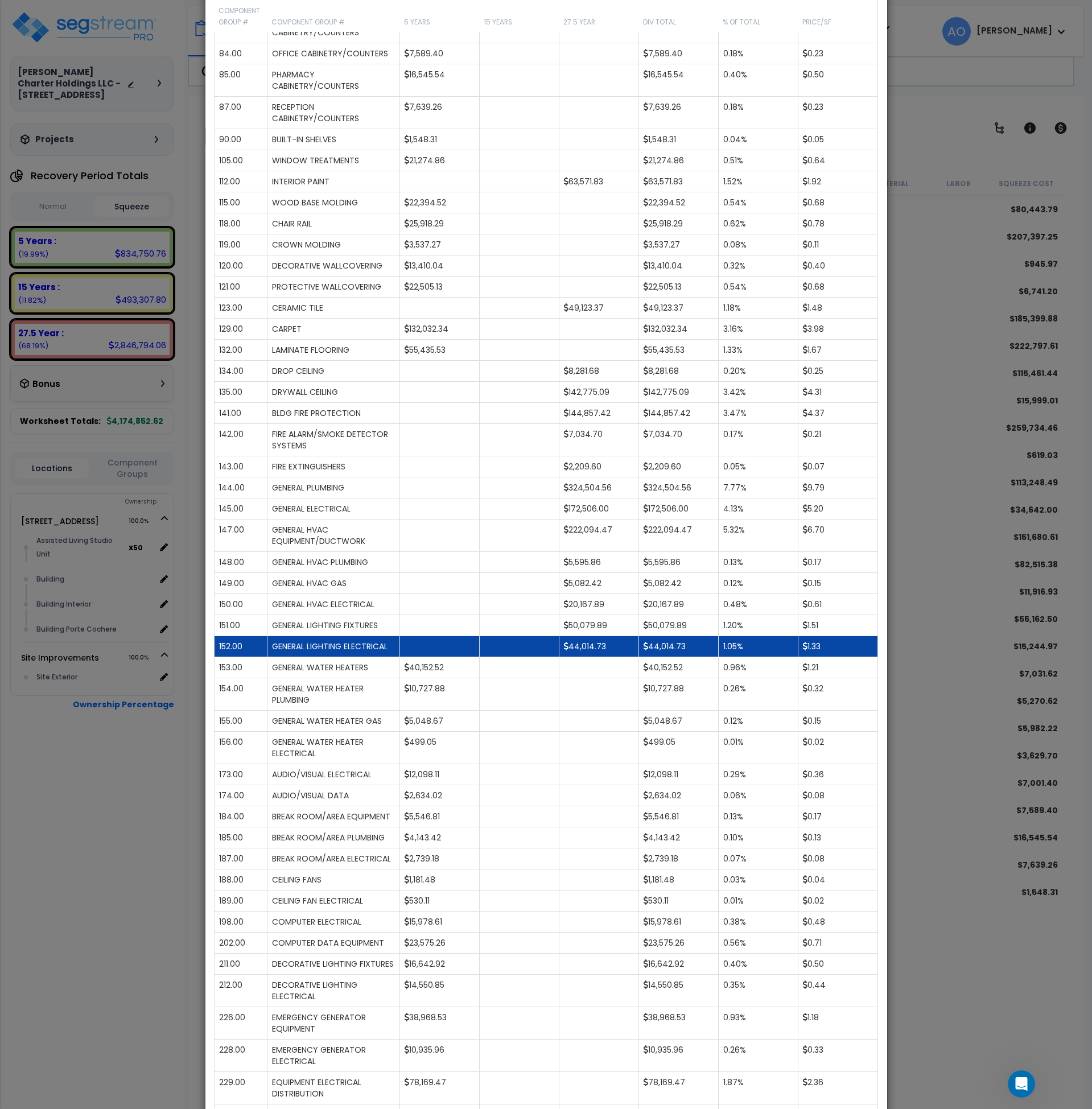
scroll to position [641, 0]
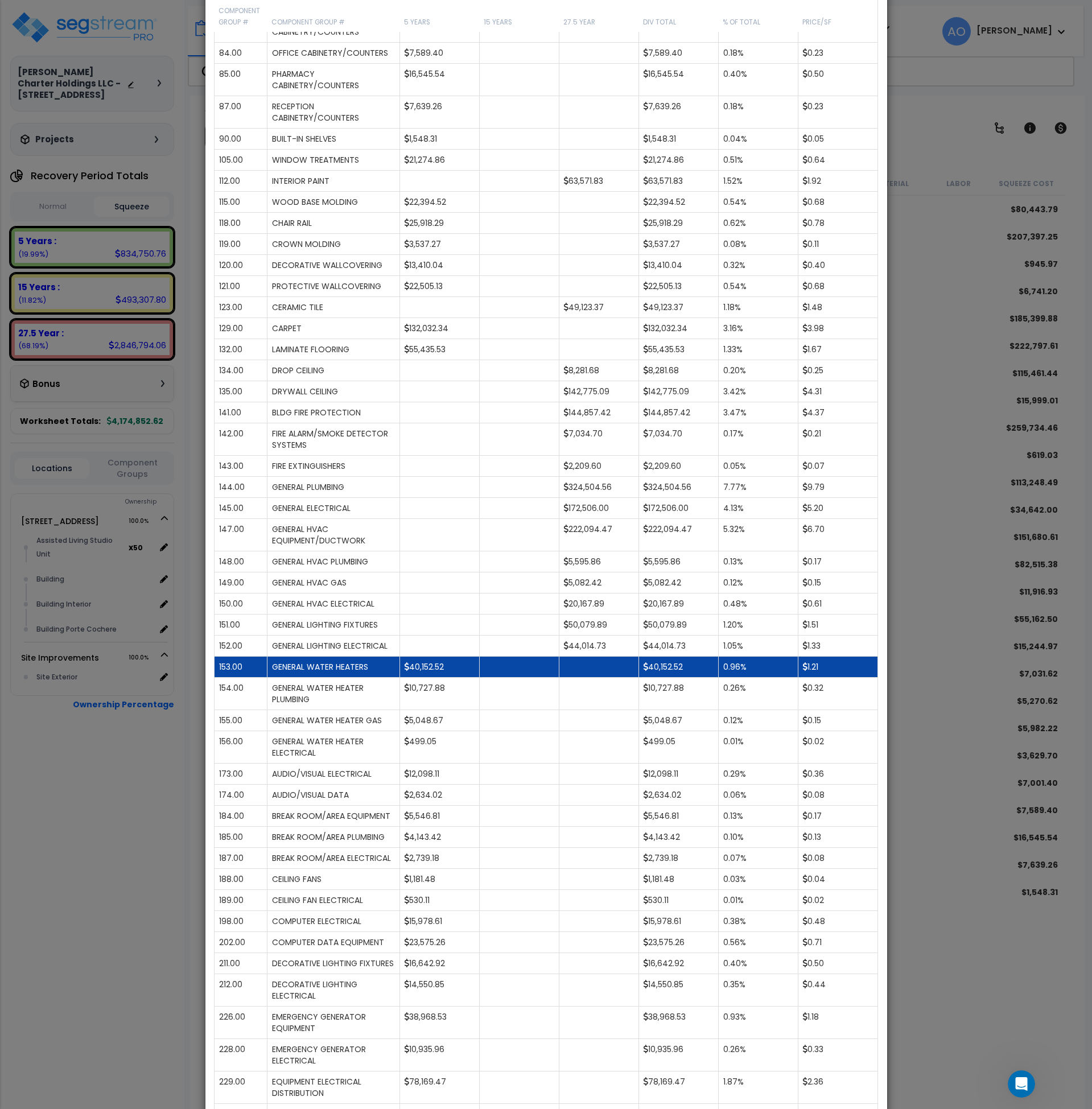
click at [444, 678] on td "40,152.52" at bounding box center [440, 667] width 80 height 21
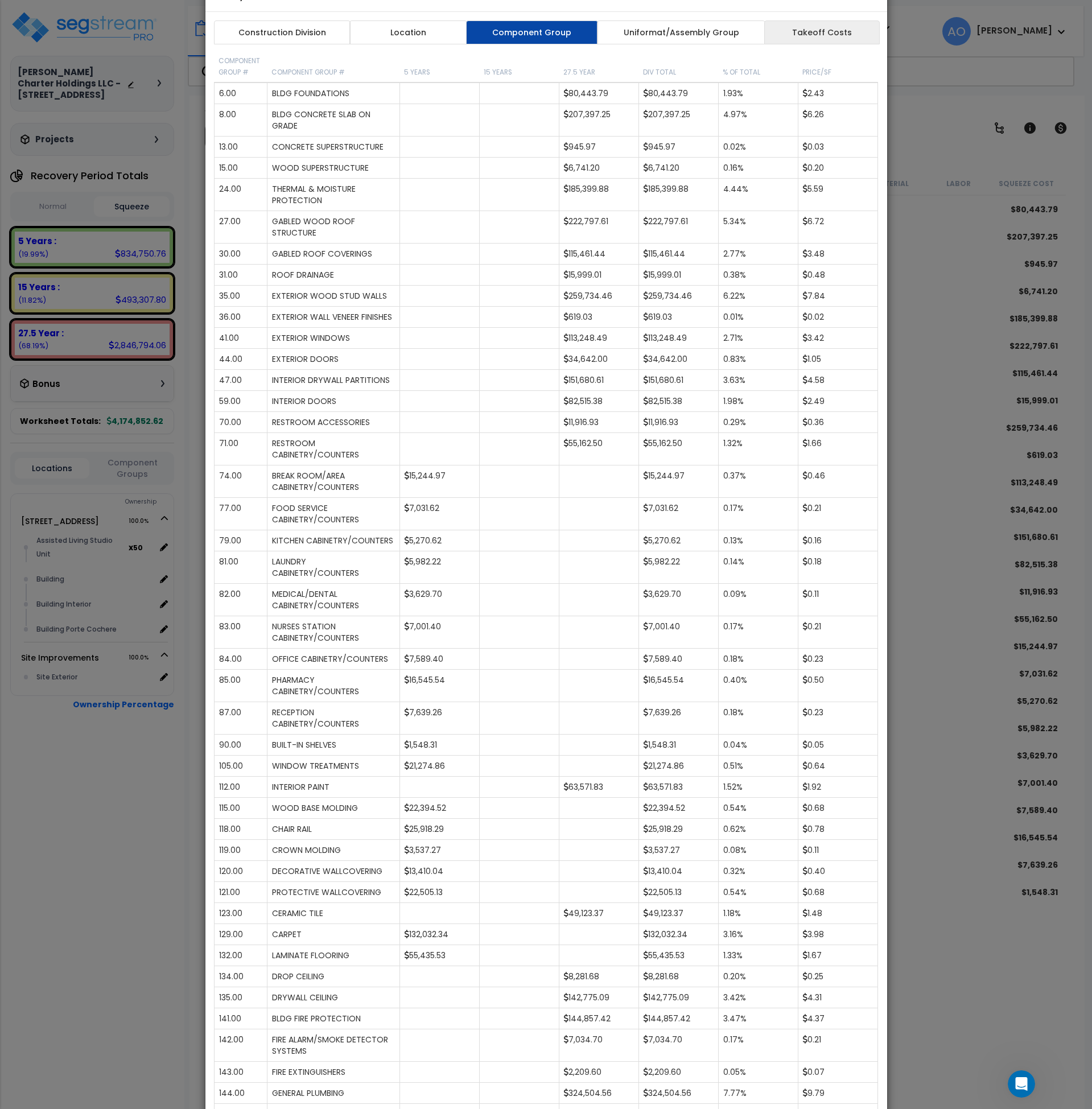
scroll to position [0, 0]
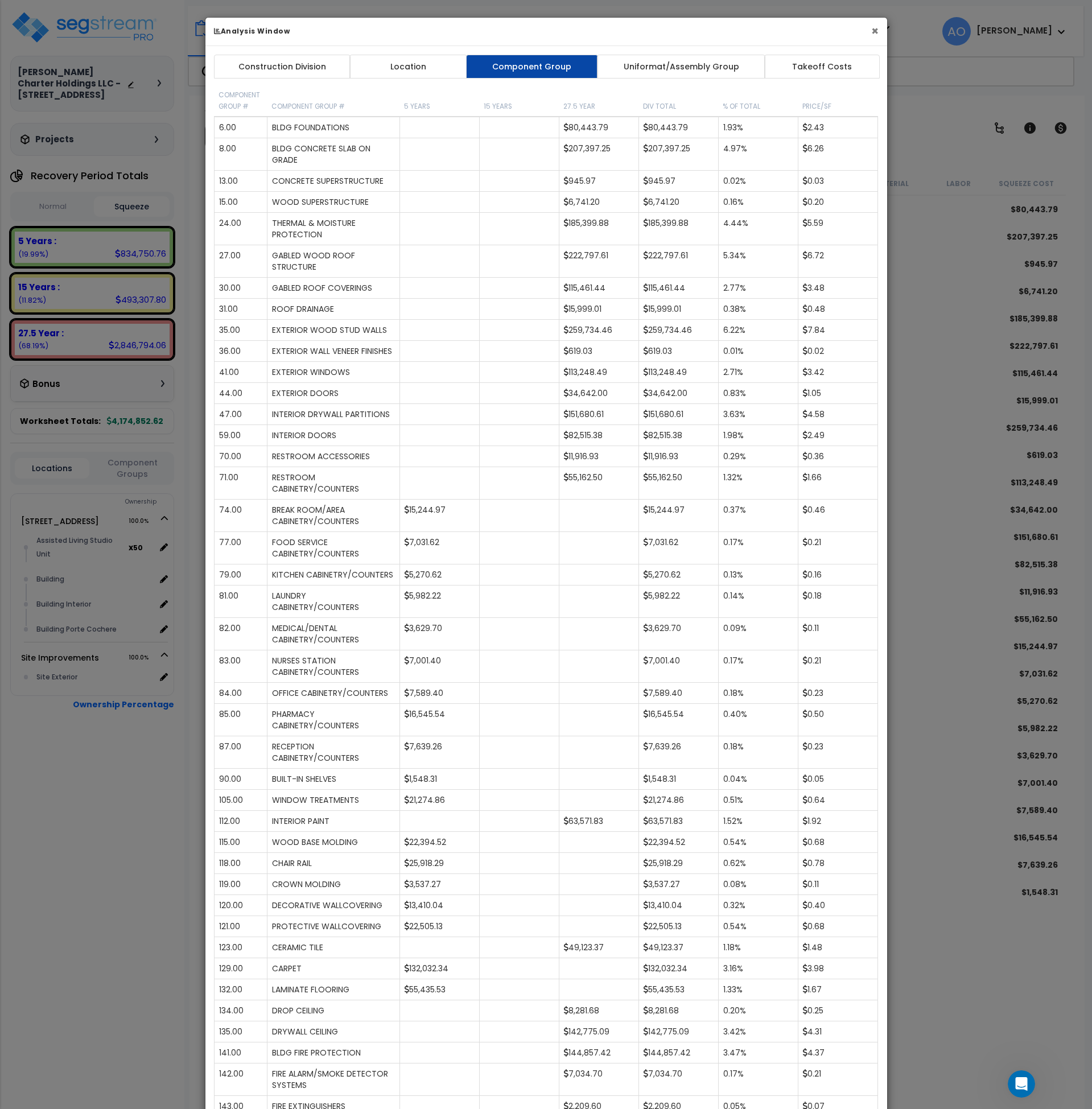
click at [877, 32] on button "×" at bounding box center [875, 31] width 8 height 12
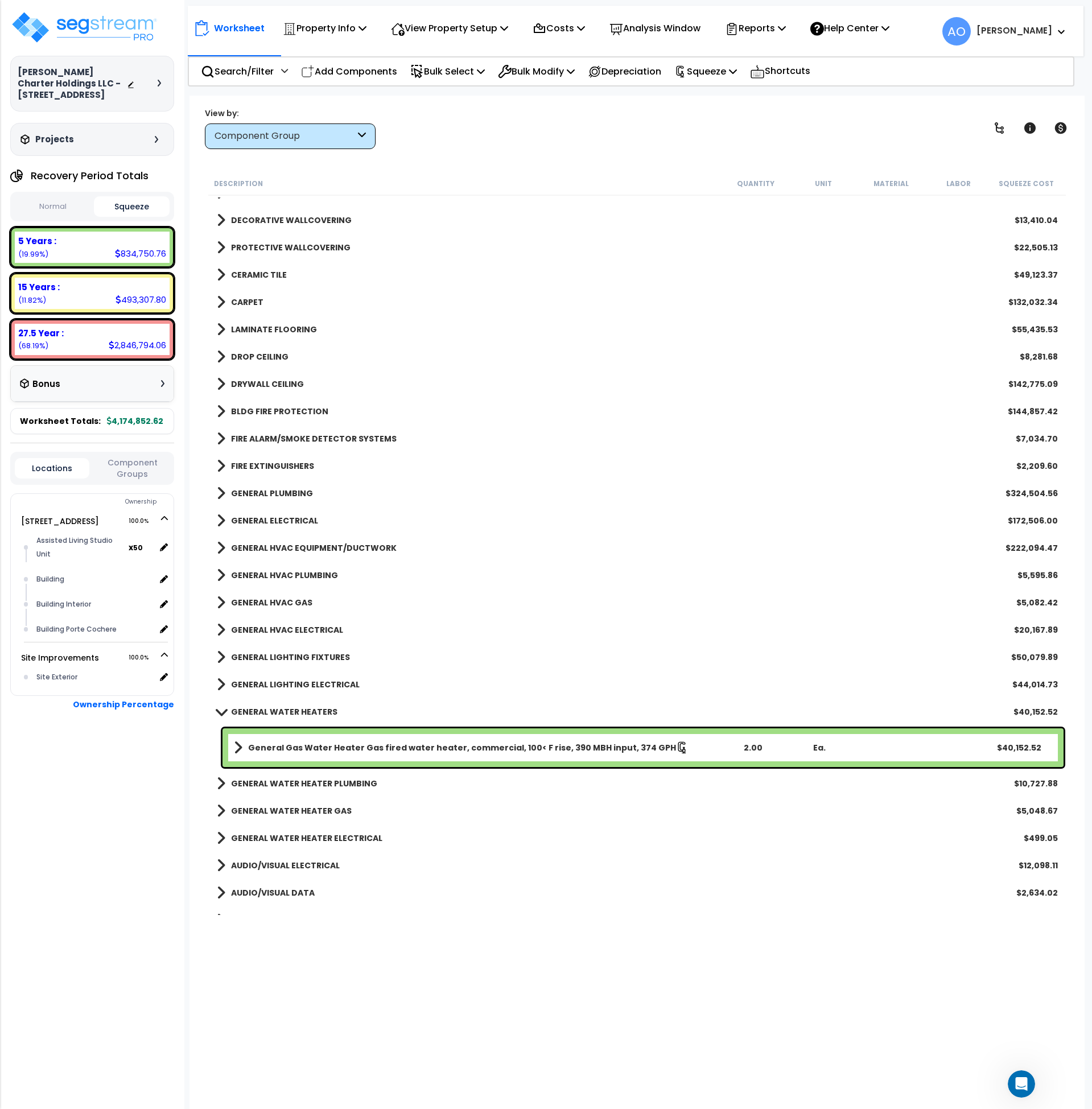
scroll to position [837, 0]
click at [299, 742] on b "General Gas Water Heater Gas fired water heater, commercial, 100< F rise, 390 M…" at bounding box center [462, 747] width 428 height 11
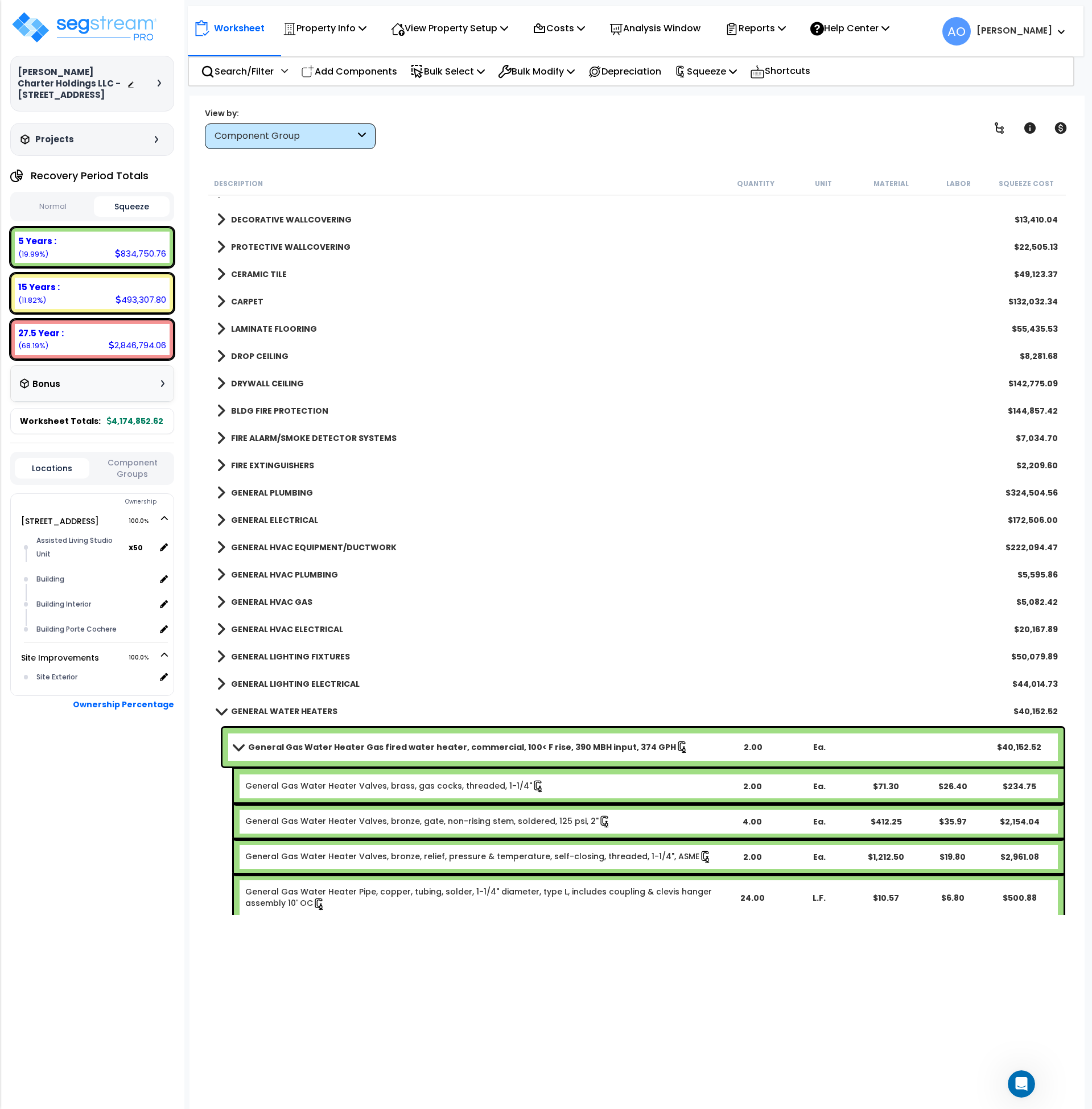
click at [299, 742] on b "General Gas Water Heater Gas fired water heater, commercial, 100< F rise, 390 M…" at bounding box center [462, 747] width 428 height 11
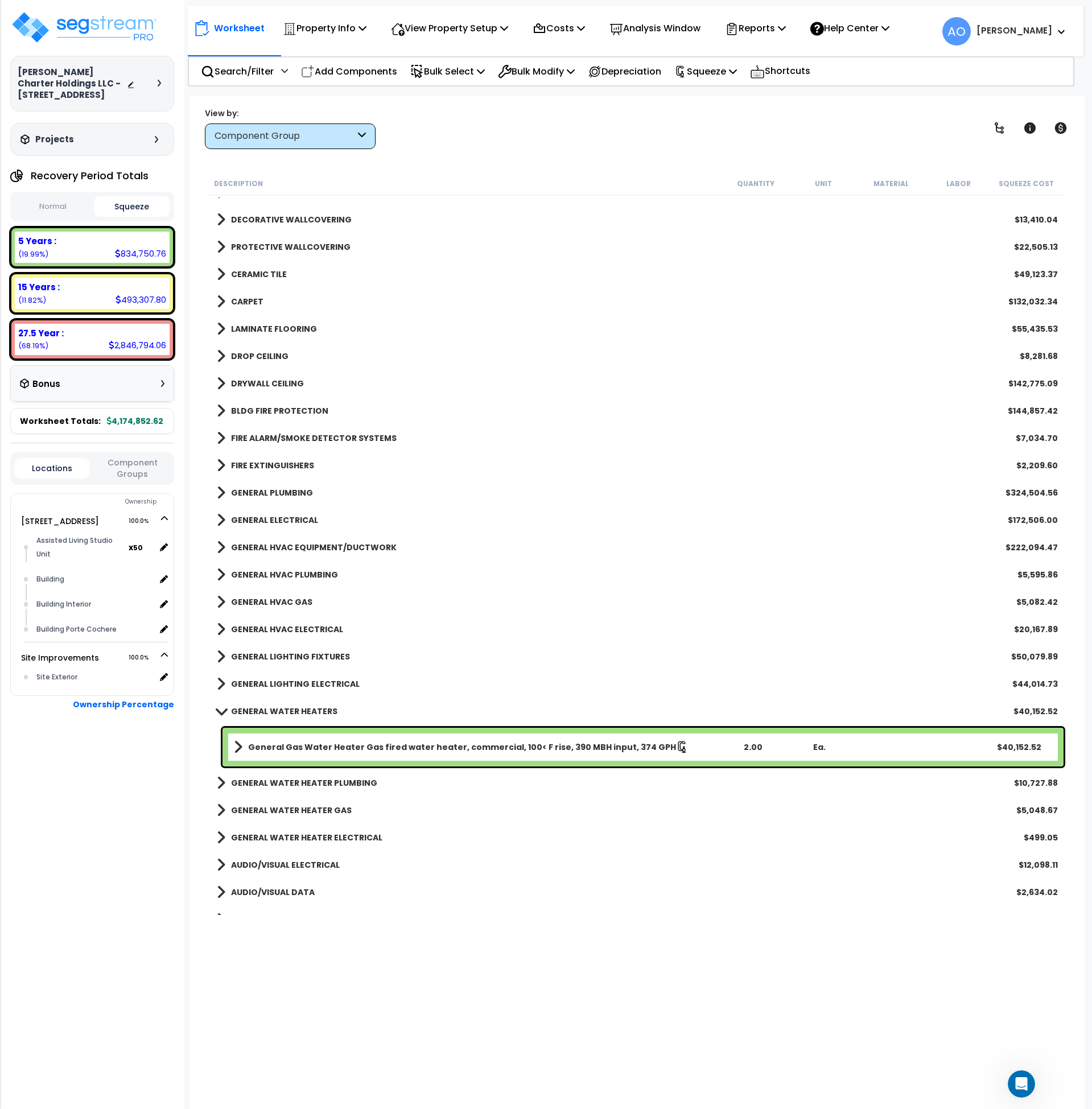
click at [294, 714] on b "GENERAL WATER HEATERS" at bounding box center [283, 711] width 106 height 11
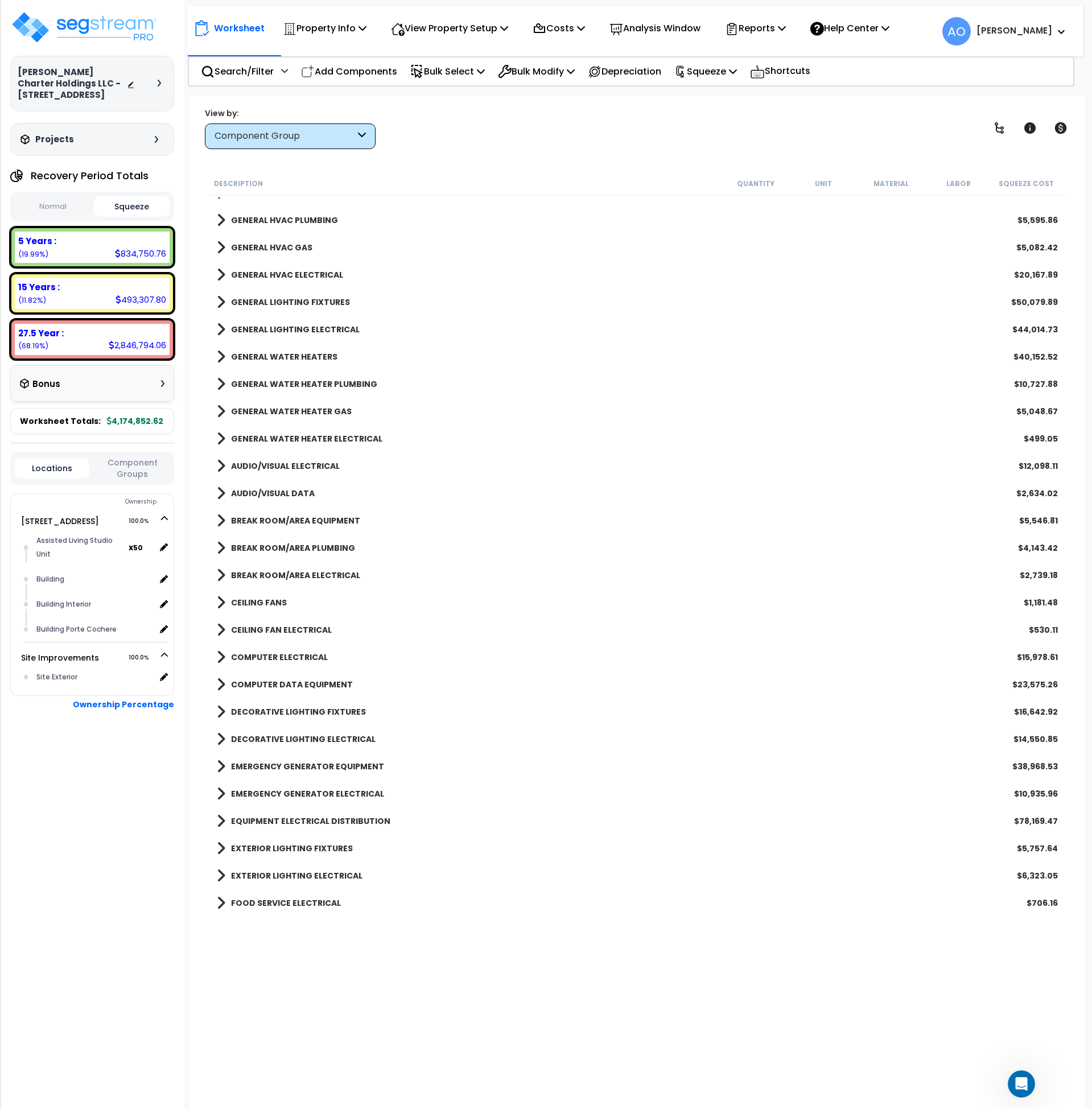
scroll to position [1192, 0]
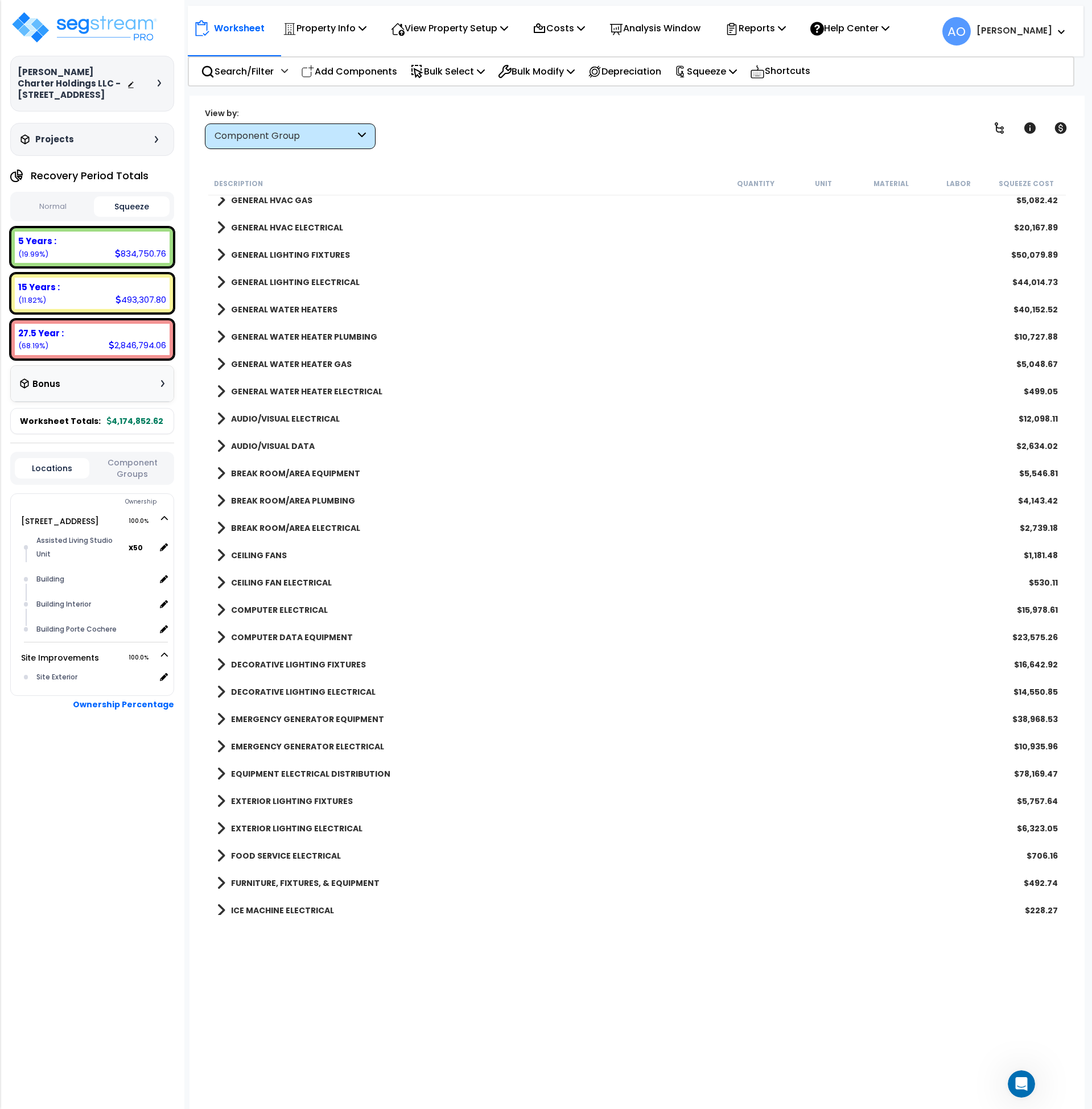
click at [322, 675] on div "FIRE EXTINGUISHERS $2,209.60 GENERAL PLUMBING $324,504.56 GENERAL ELECTRICAL $1…" at bounding box center [638, 951] width 859 height 3989
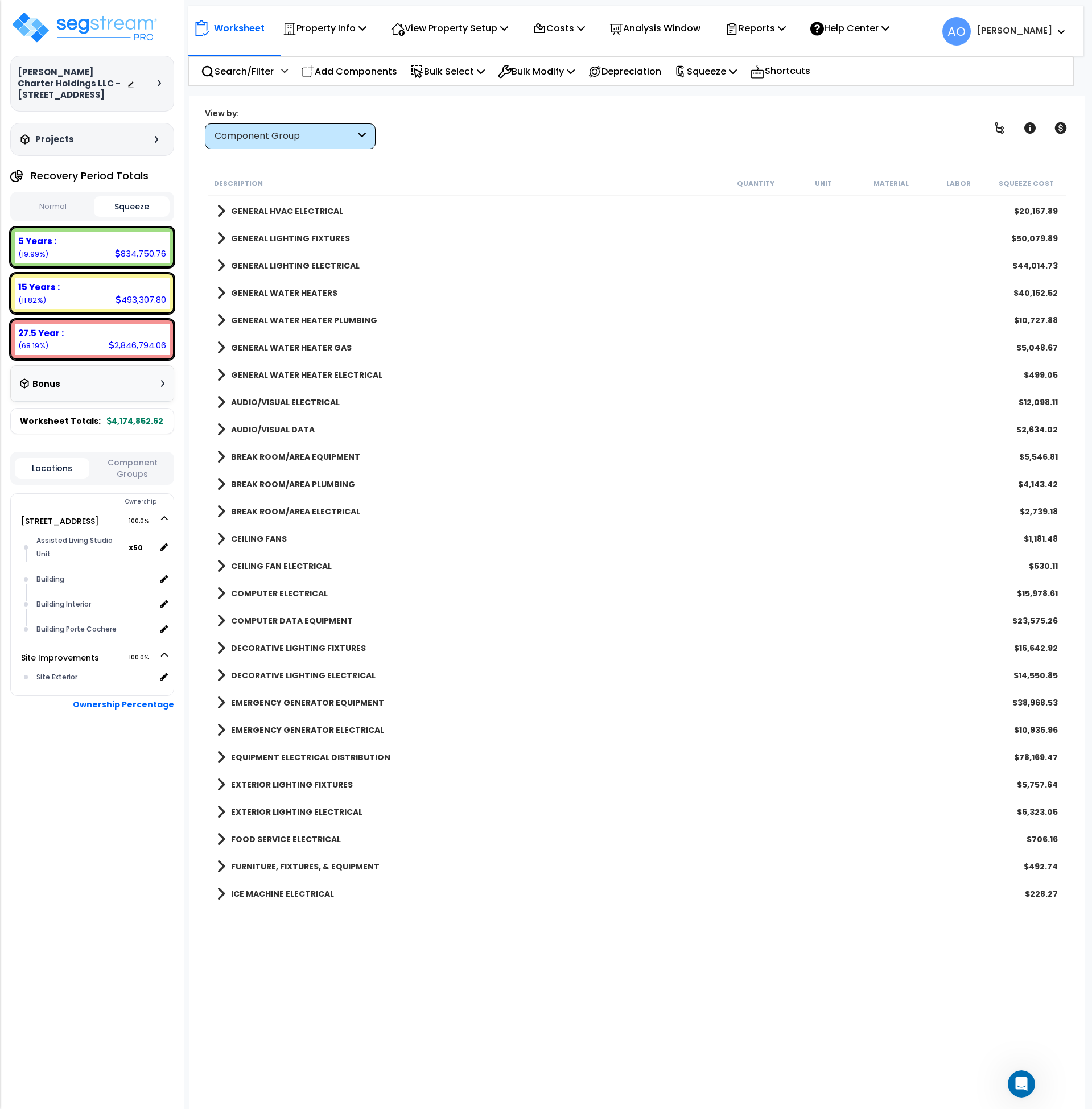
click at [322, 647] on b "DECORATIVE LIGHTING FIXTURES" at bounding box center [298, 647] width 135 height 11
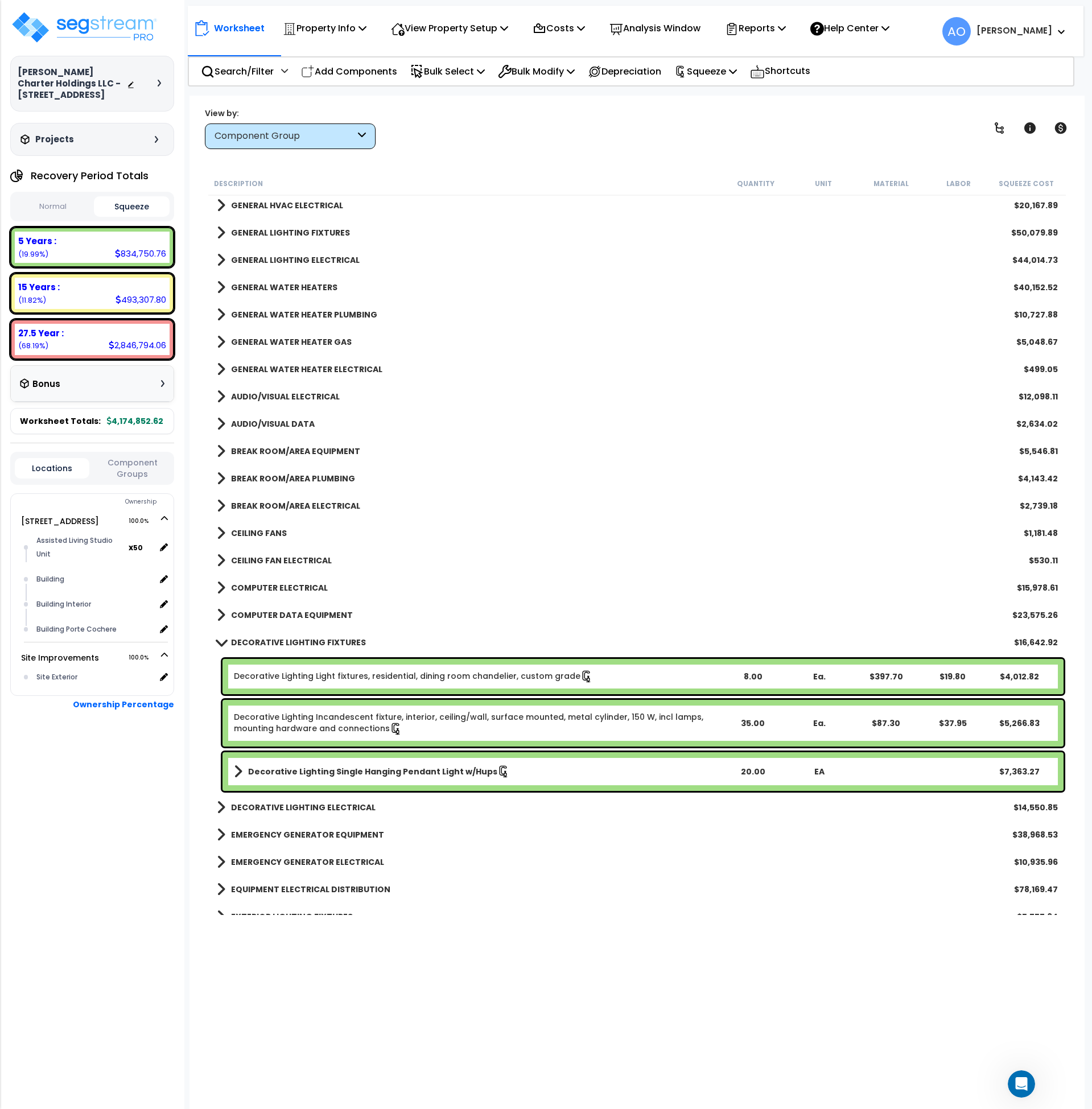
click at [322, 645] on b "DECORATIVE LIGHTING FIXTURES" at bounding box center [298, 642] width 135 height 11
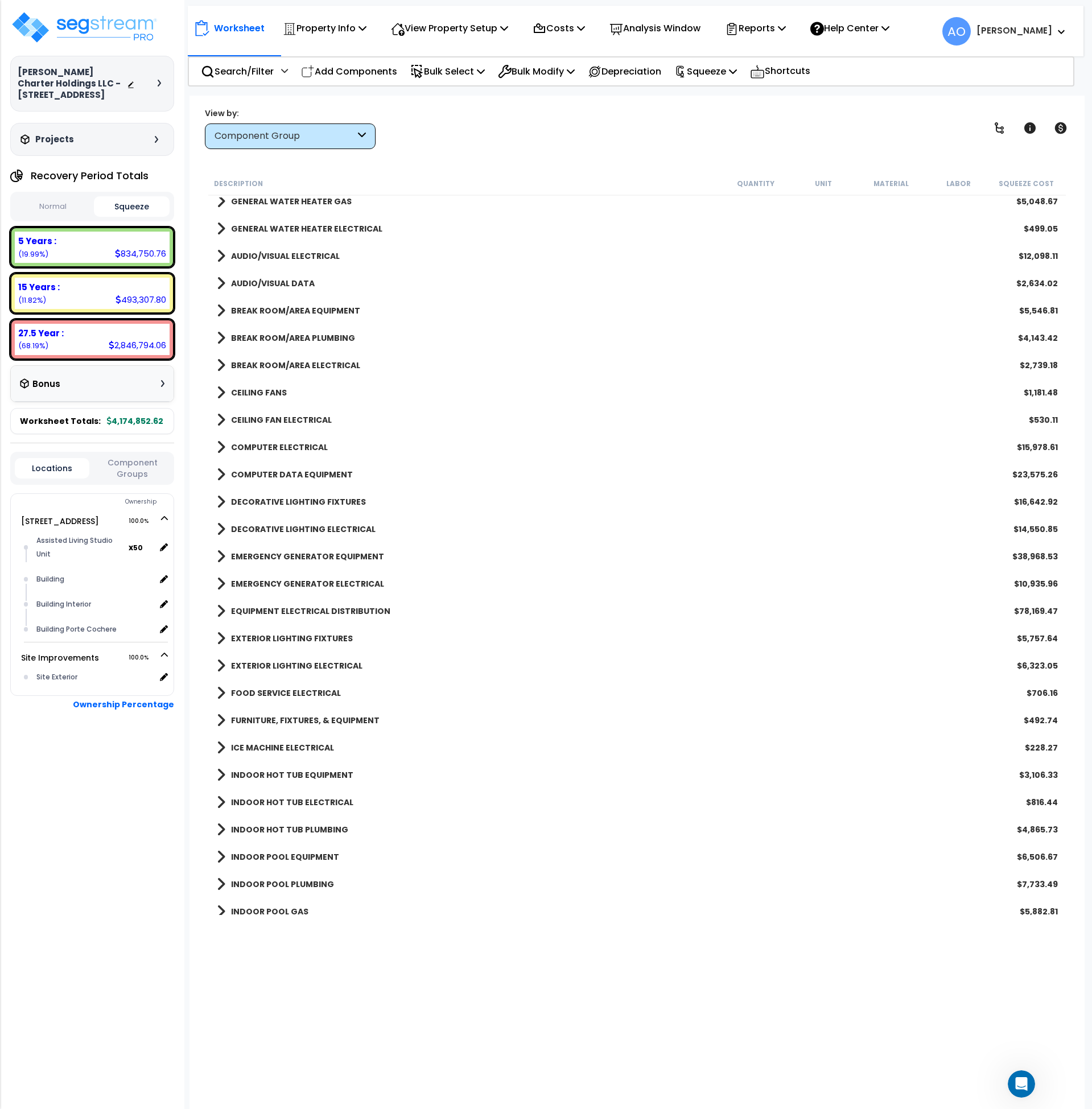
click at [317, 563] on link "EMERGENCY GENERATOR EQUIPMENT" at bounding box center [300, 557] width 167 height 16
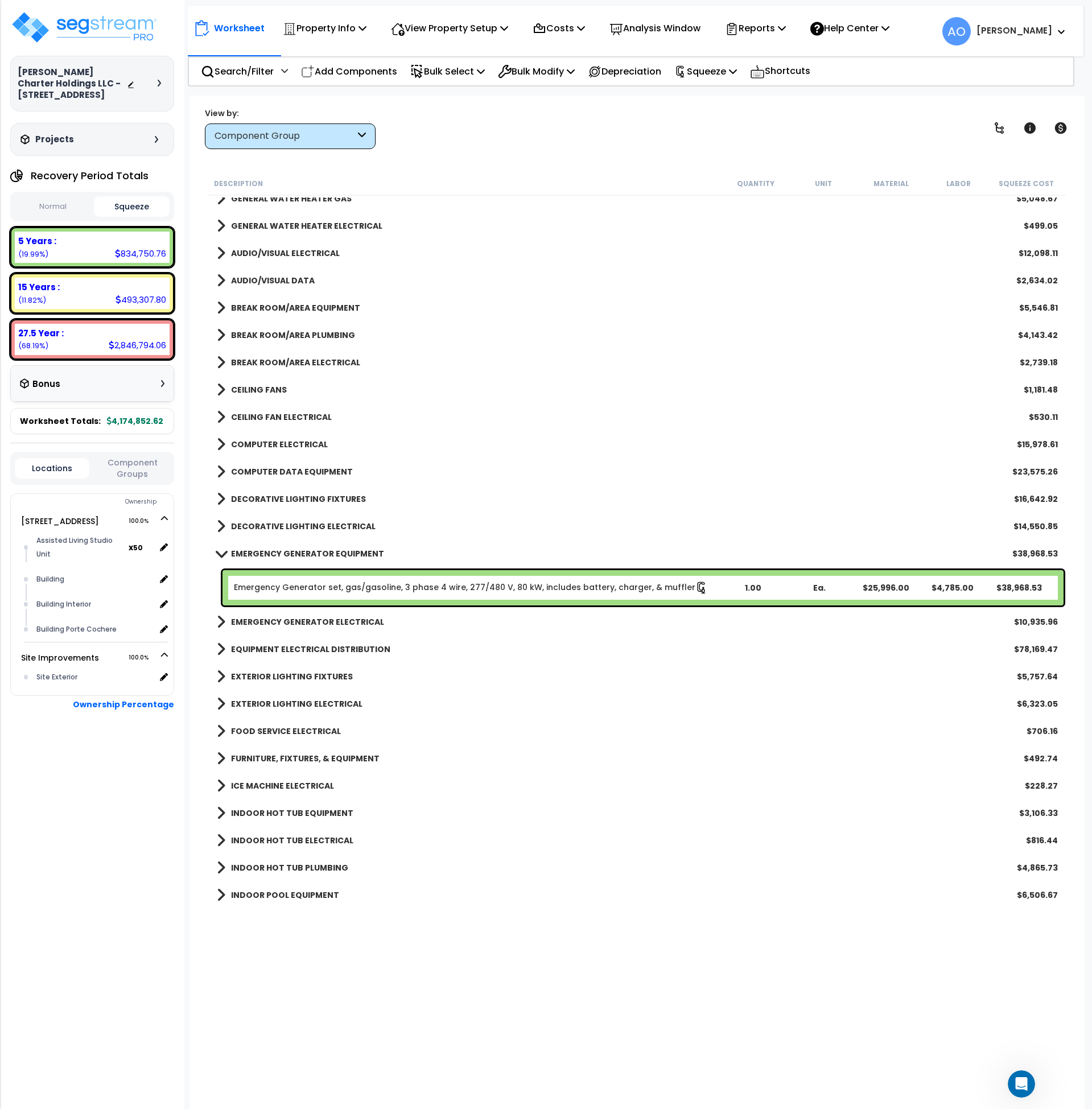
scroll to position [1405, 0]
click at [321, 555] on b "EMERGENCY GENERATOR EQUIPMENT" at bounding box center [307, 552] width 153 height 11
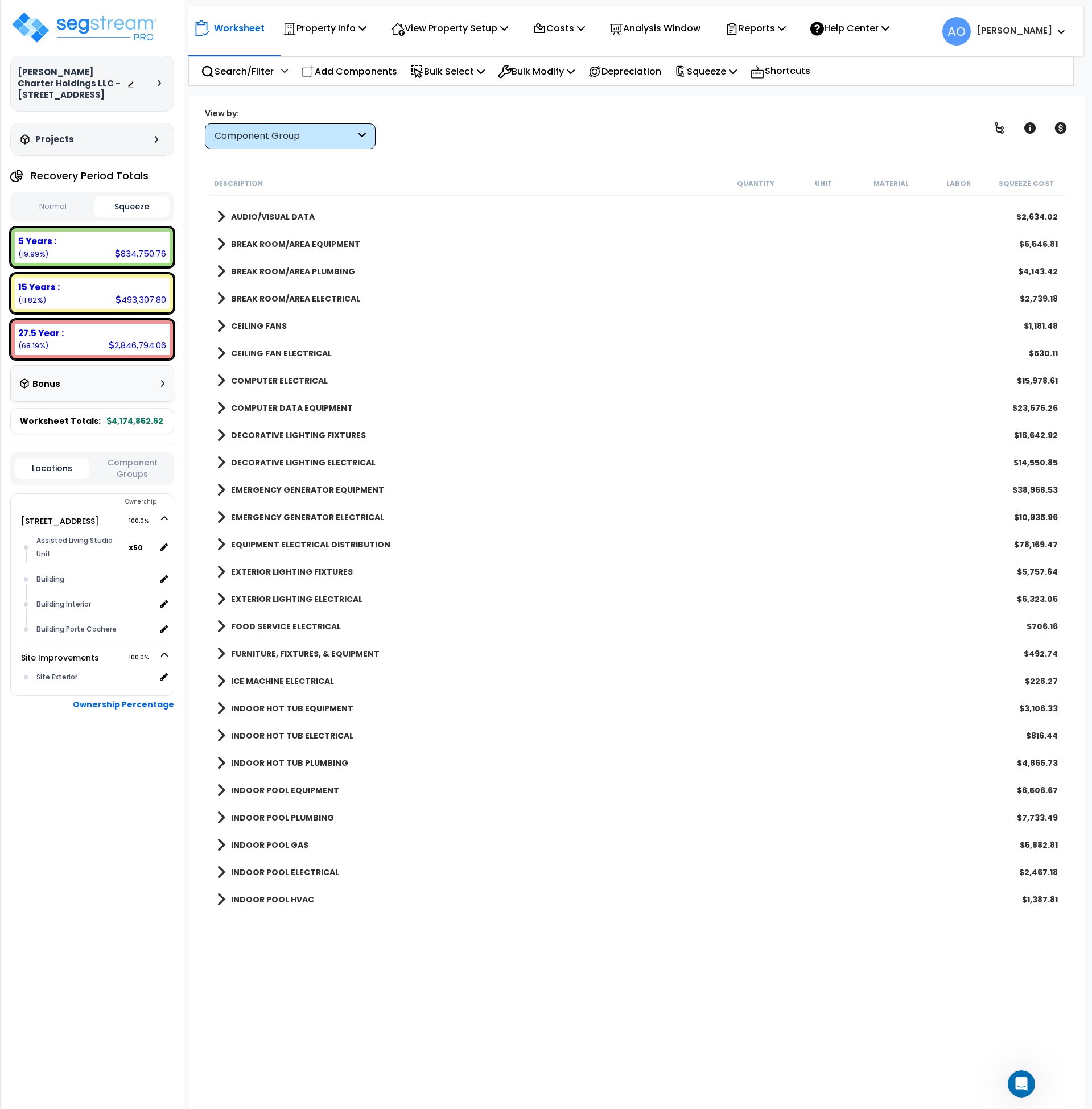
click at [314, 641] on div "FURNITURE, FIXTURES, & EQUIPMENT $492.74" at bounding box center [637, 654] width 853 height 27
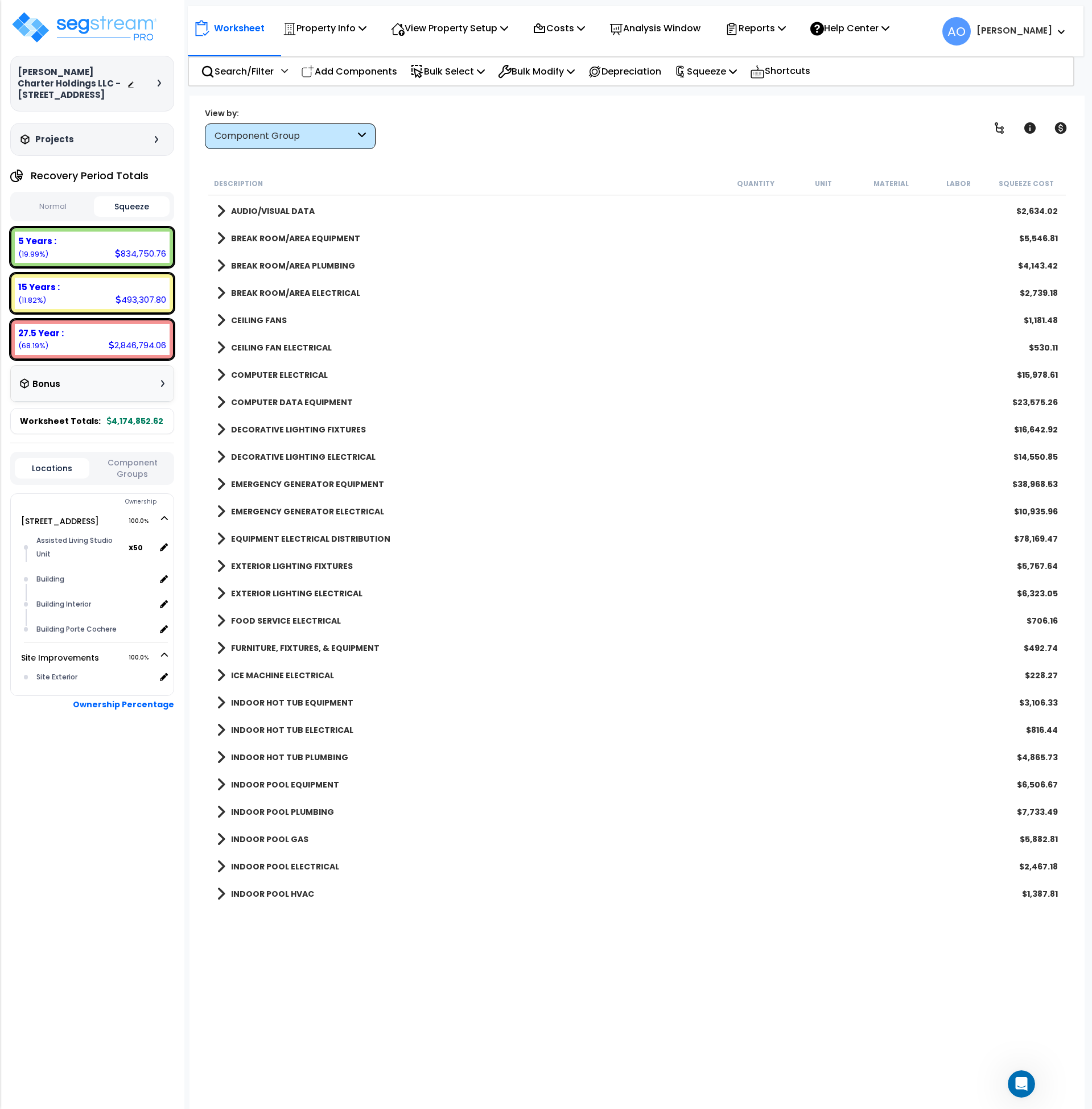
click at [321, 643] on b "FURNITURE, FIXTURES, & EQUIPMENT" at bounding box center [305, 647] width 148 height 11
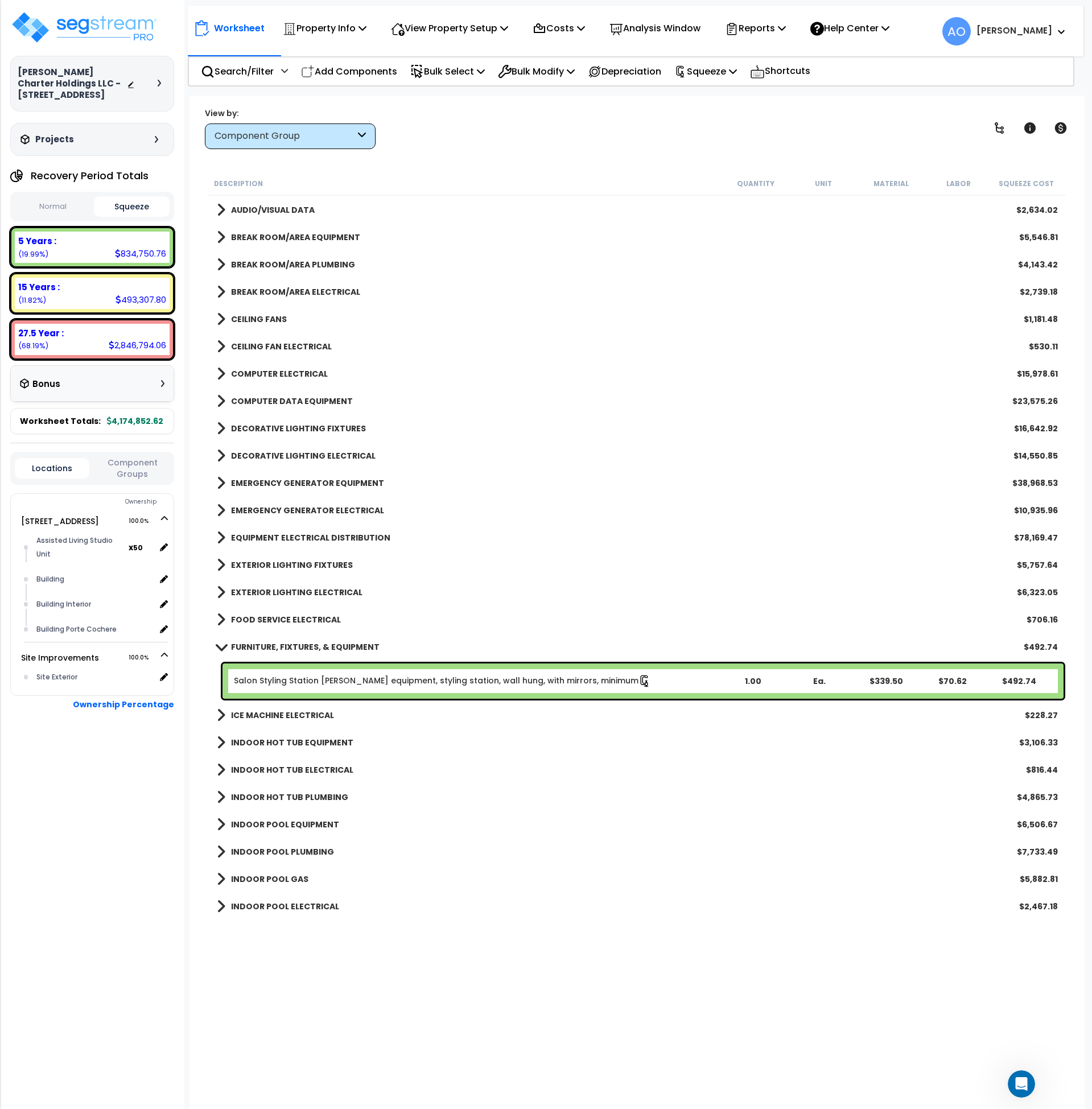
scroll to position [1476, 0]
click at [321, 643] on b "FURNITURE, FIXTURES, & EQUIPMENT" at bounding box center [305, 646] width 148 height 11
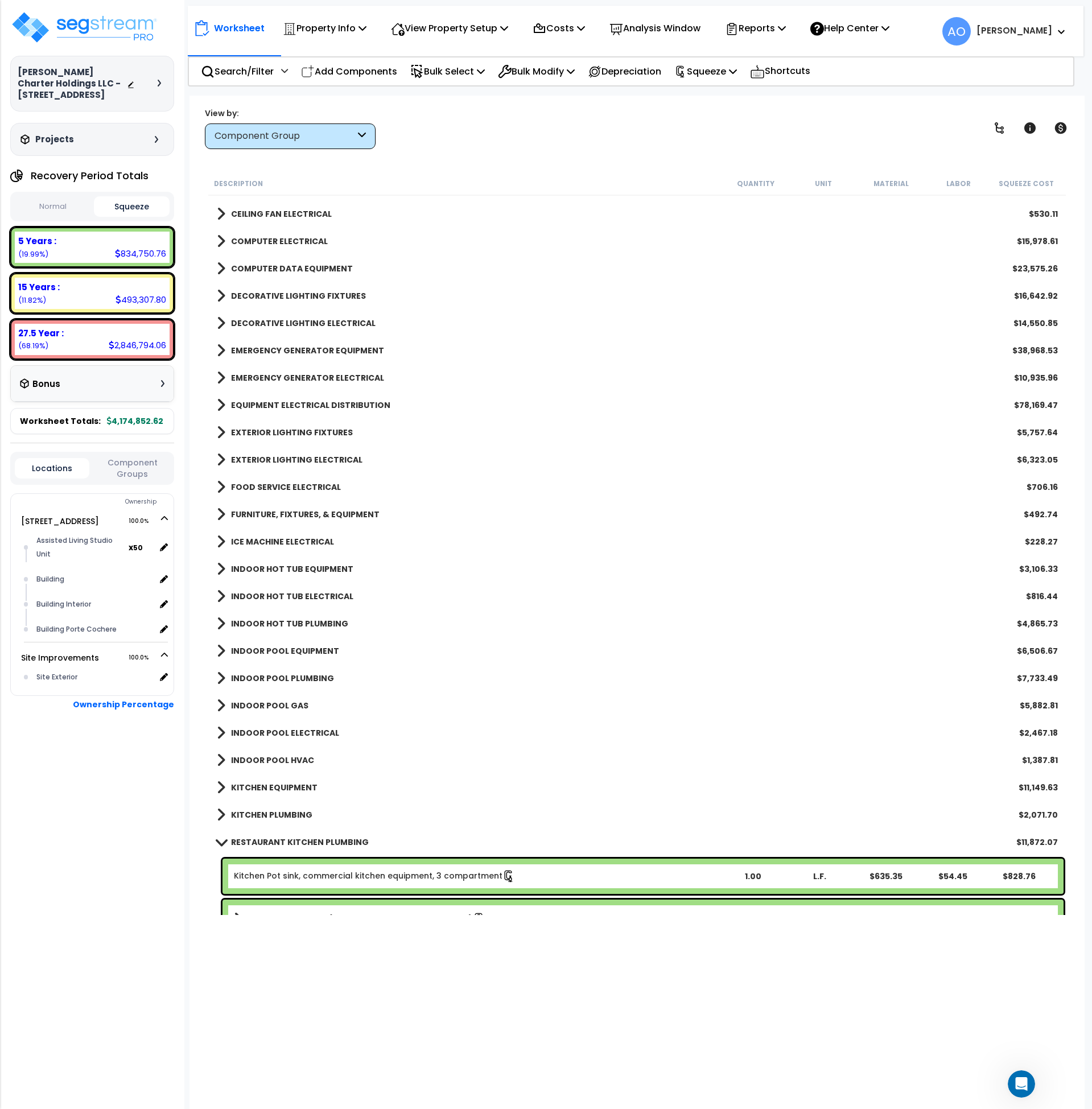
click at [314, 579] on div "INDOOR HOT TUB EQUIPMENT $3,106.33" at bounding box center [637, 569] width 853 height 27
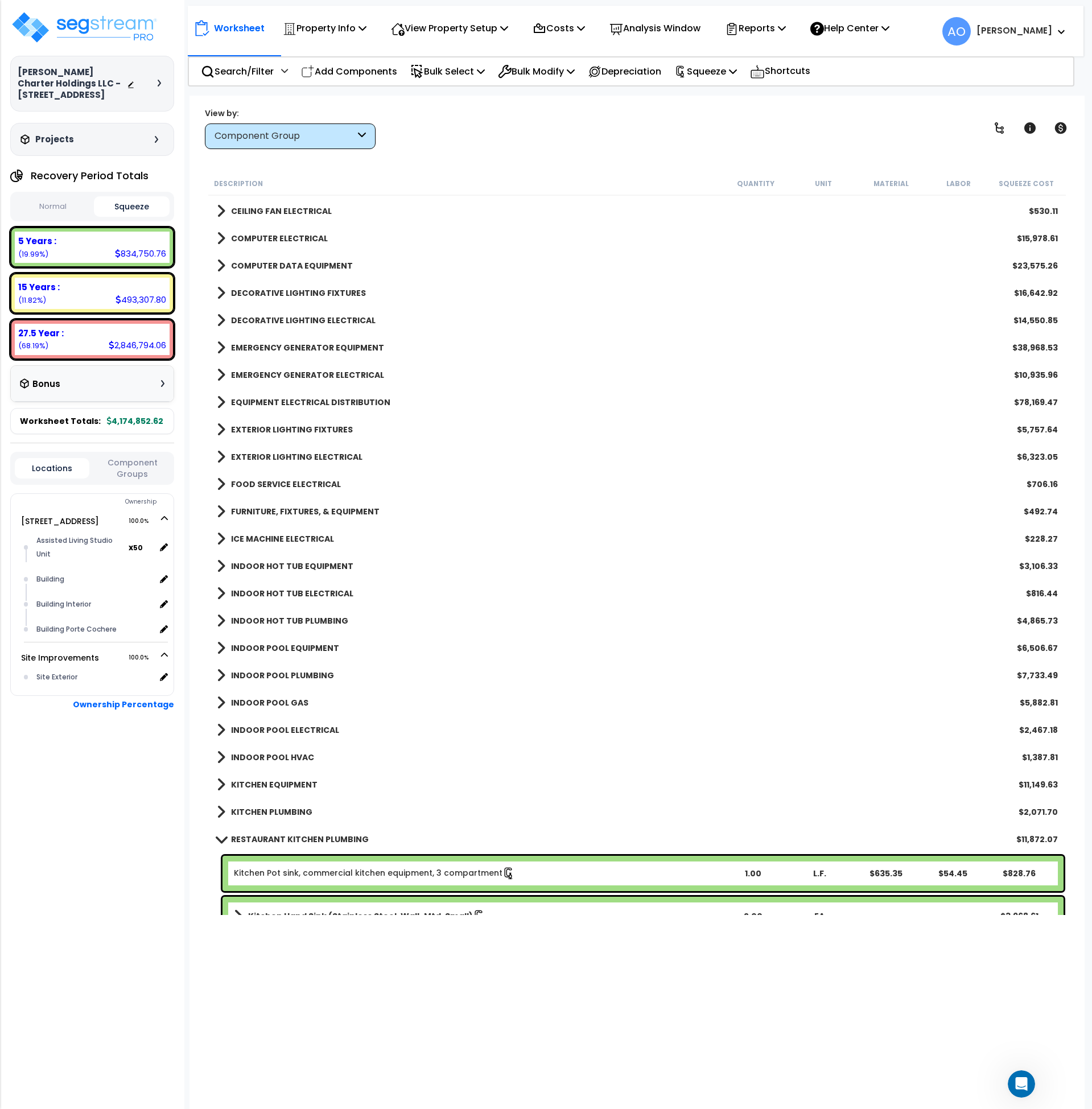
click at [314, 563] on b "INDOOR HOT TUB EQUIPMENT" at bounding box center [292, 566] width 122 height 11
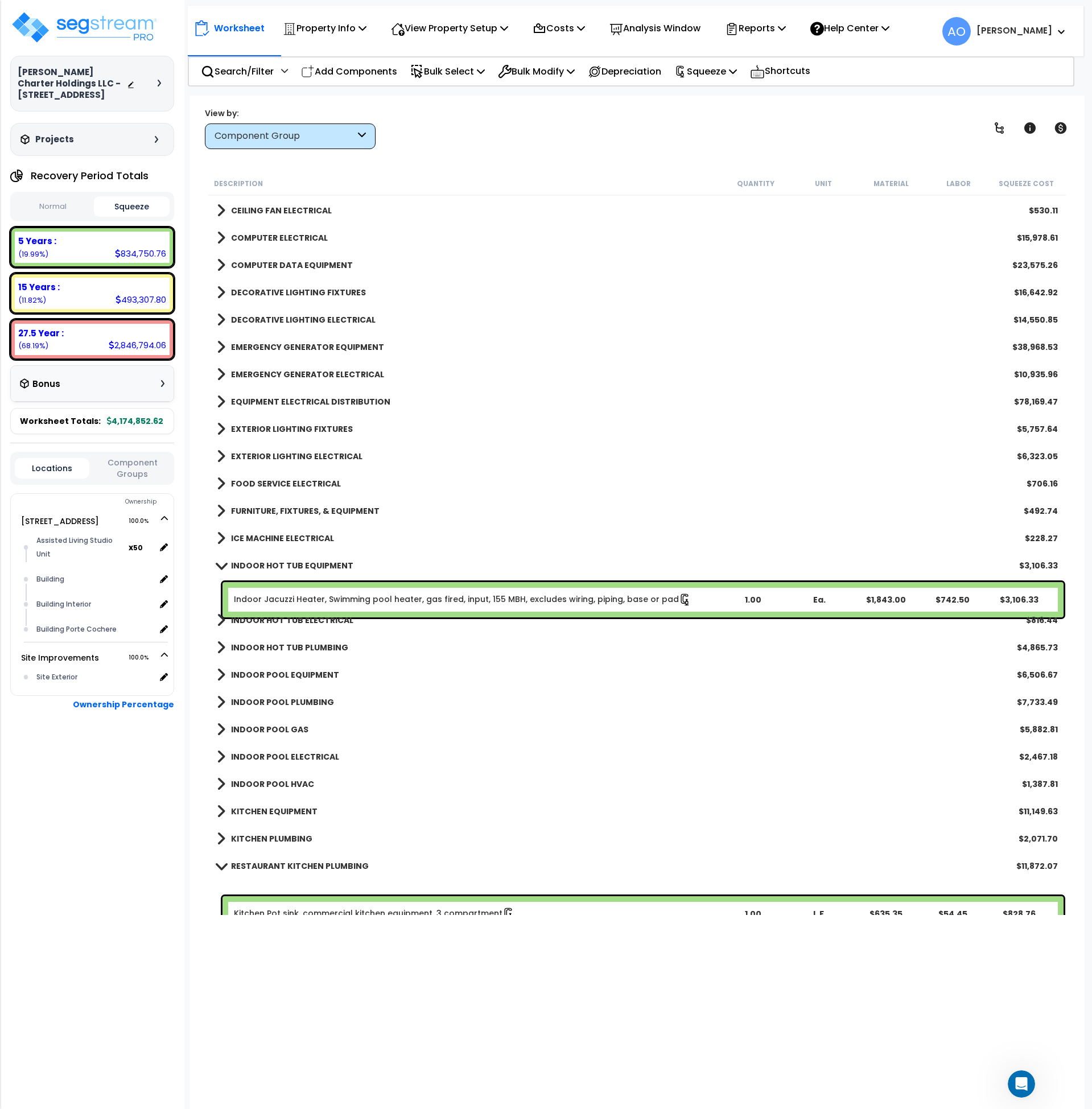
scroll to position [1611, 0]
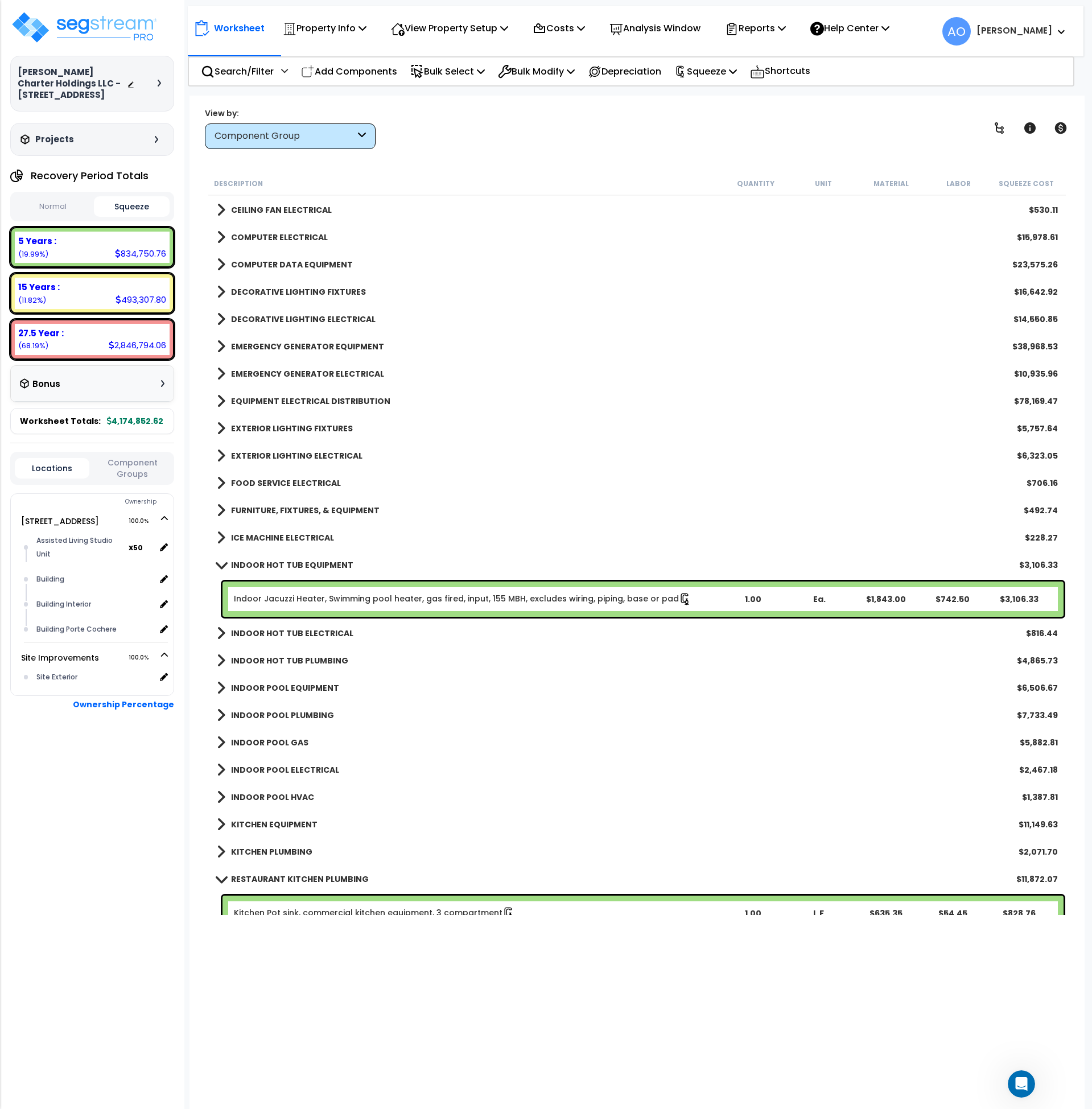
click at [314, 563] on b "INDOOR HOT TUB EQUIPMENT" at bounding box center [292, 564] width 122 height 11
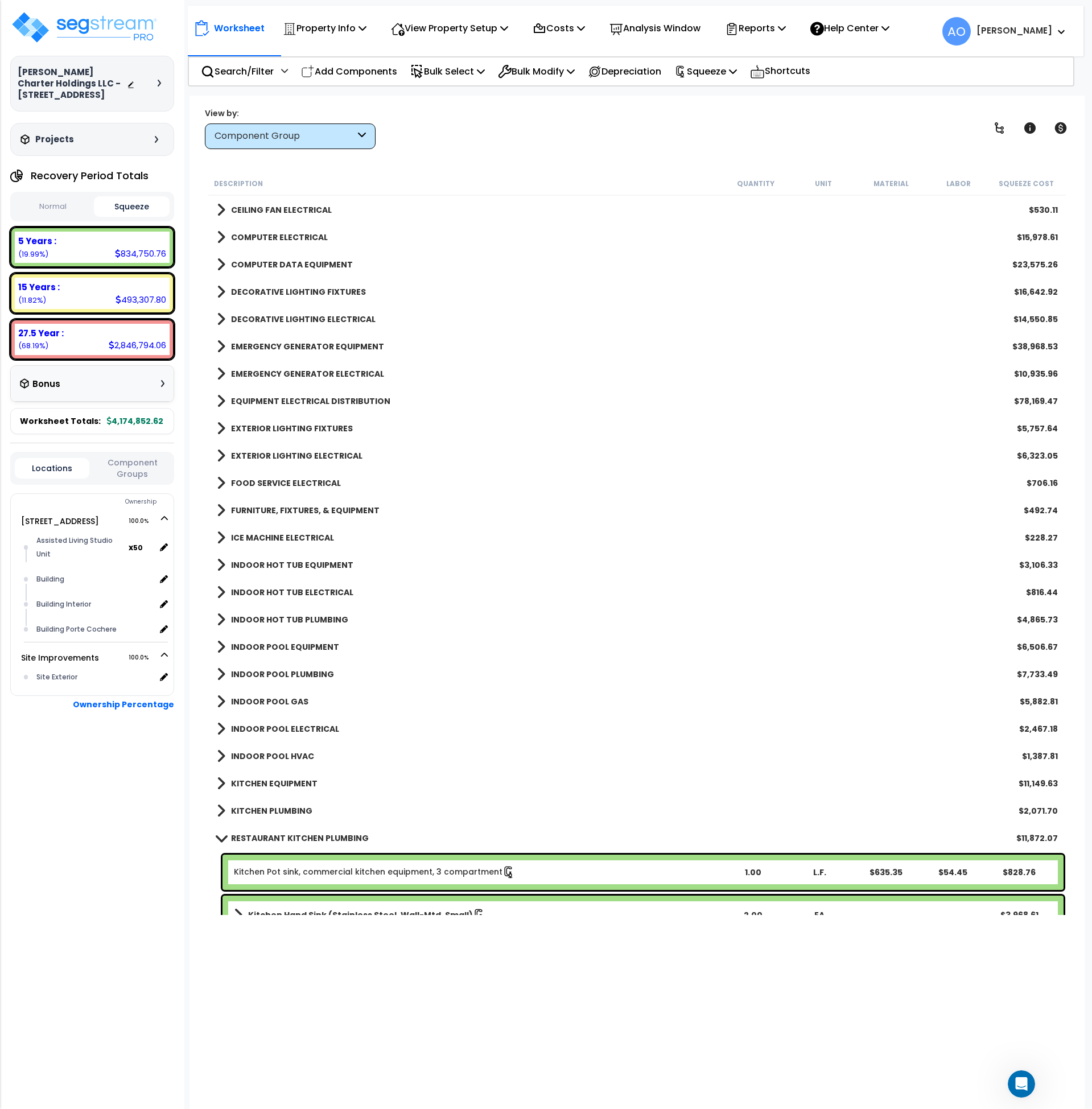
click at [312, 592] on b "INDOOR HOT TUB ELECTRICAL" at bounding box center [292, 592] width 122 height 11
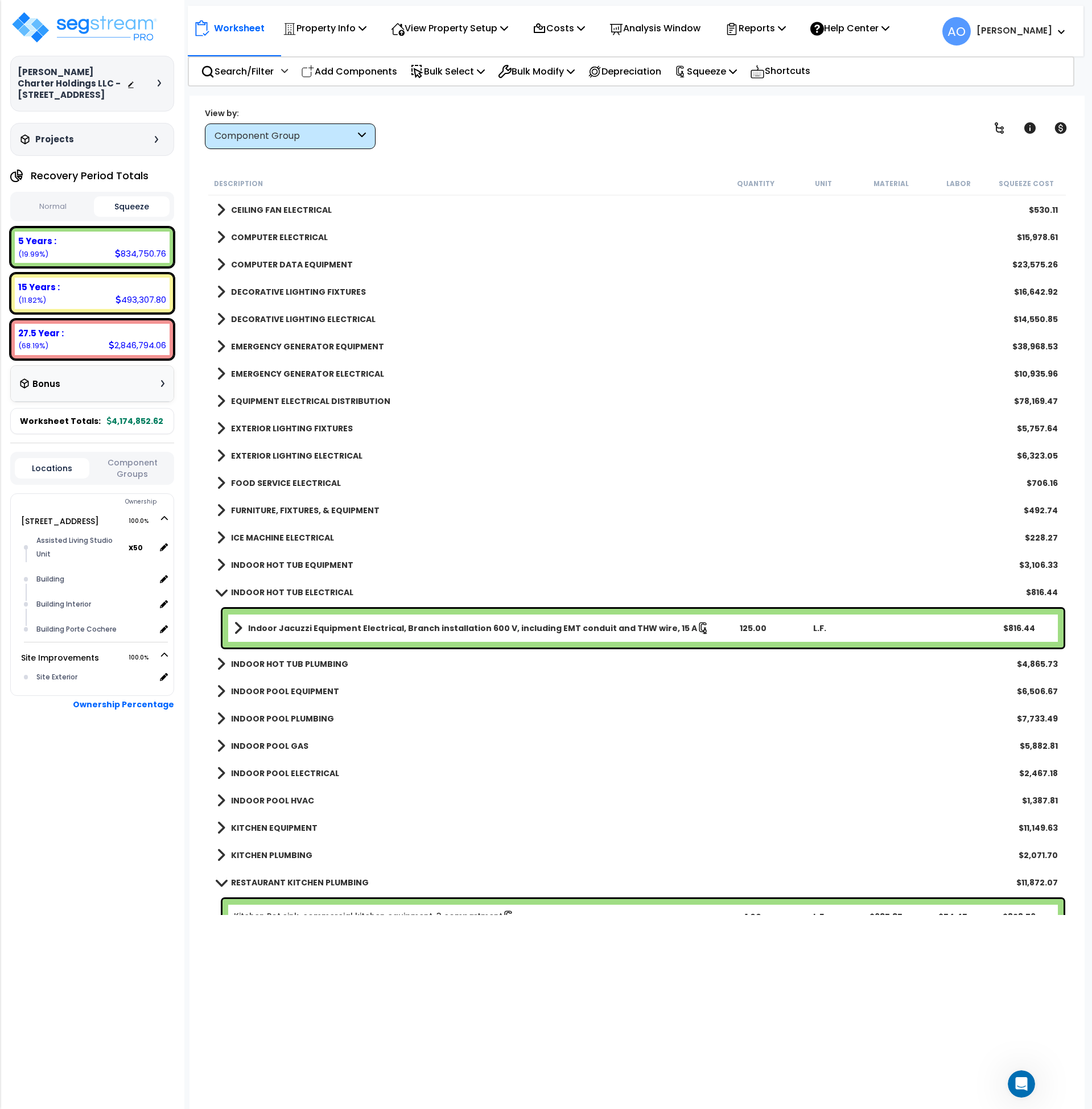
click at [313, 592] on b "INDOOR HOT TUB ELECTRICAL" at bounding box center [292, 592] width 122 height 11
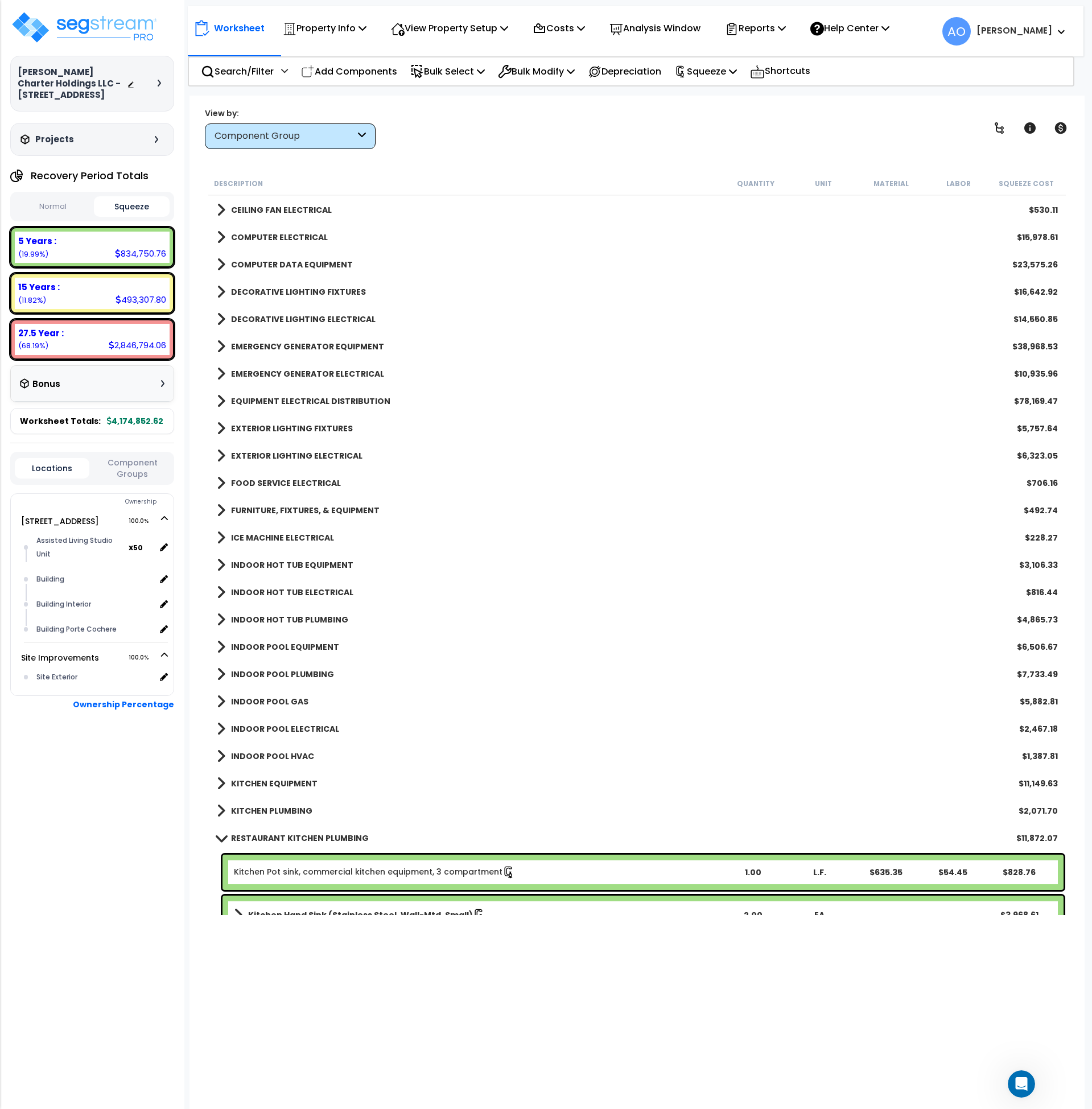
click at [310, 618] on b "INDOOR HOT TUB PLUMBING" at bounding box center [289, 619] width 117 height 11
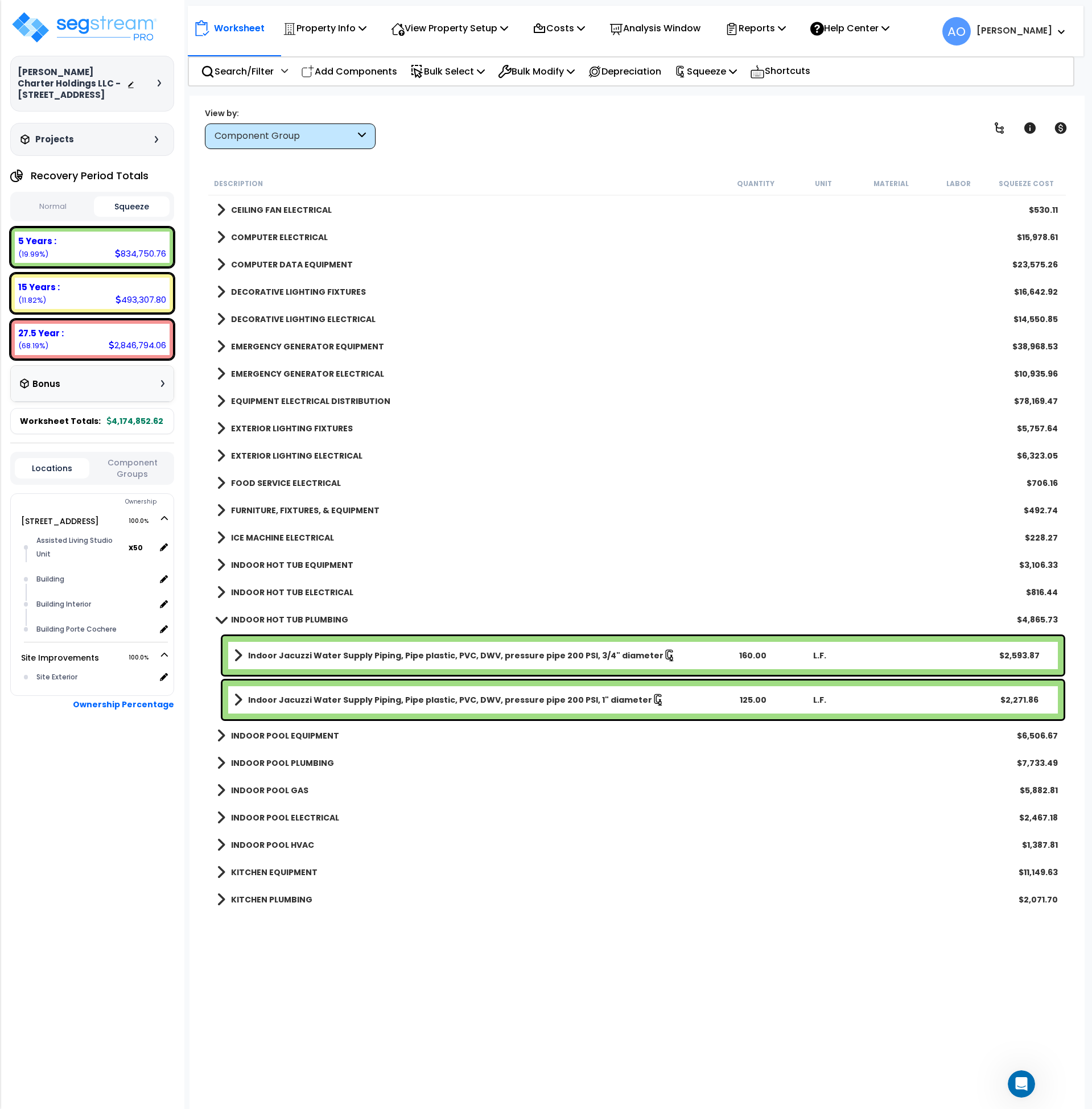
click at [310, 618] on b "INDOOR HOT TUB PLUMBING" at bounding box center [289, 619] width 117 height 11
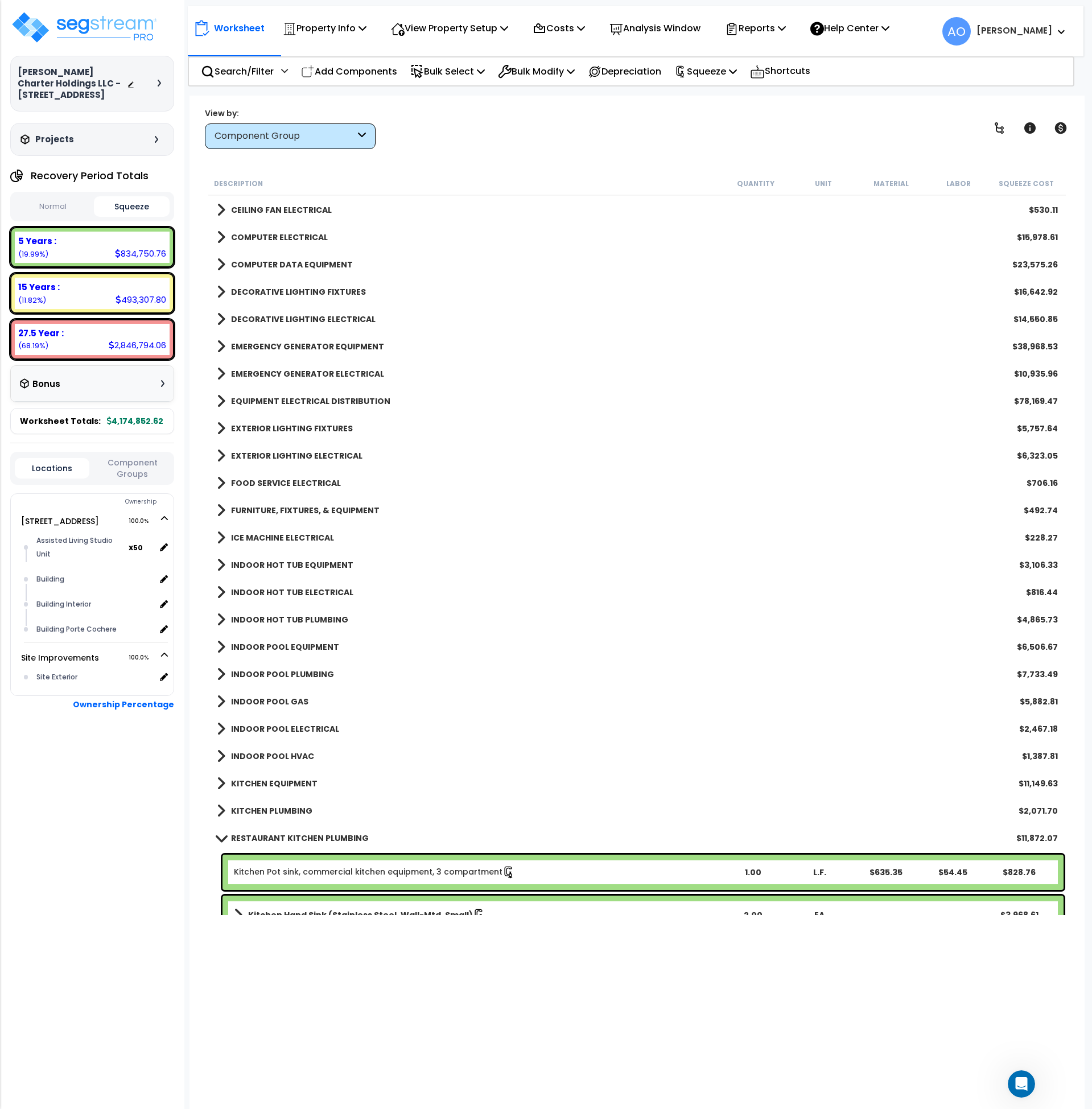
click at [311, 647] on b "INDOOR POOL EQUIPMENT" at bounding box center [284, 647] width 108 height 11
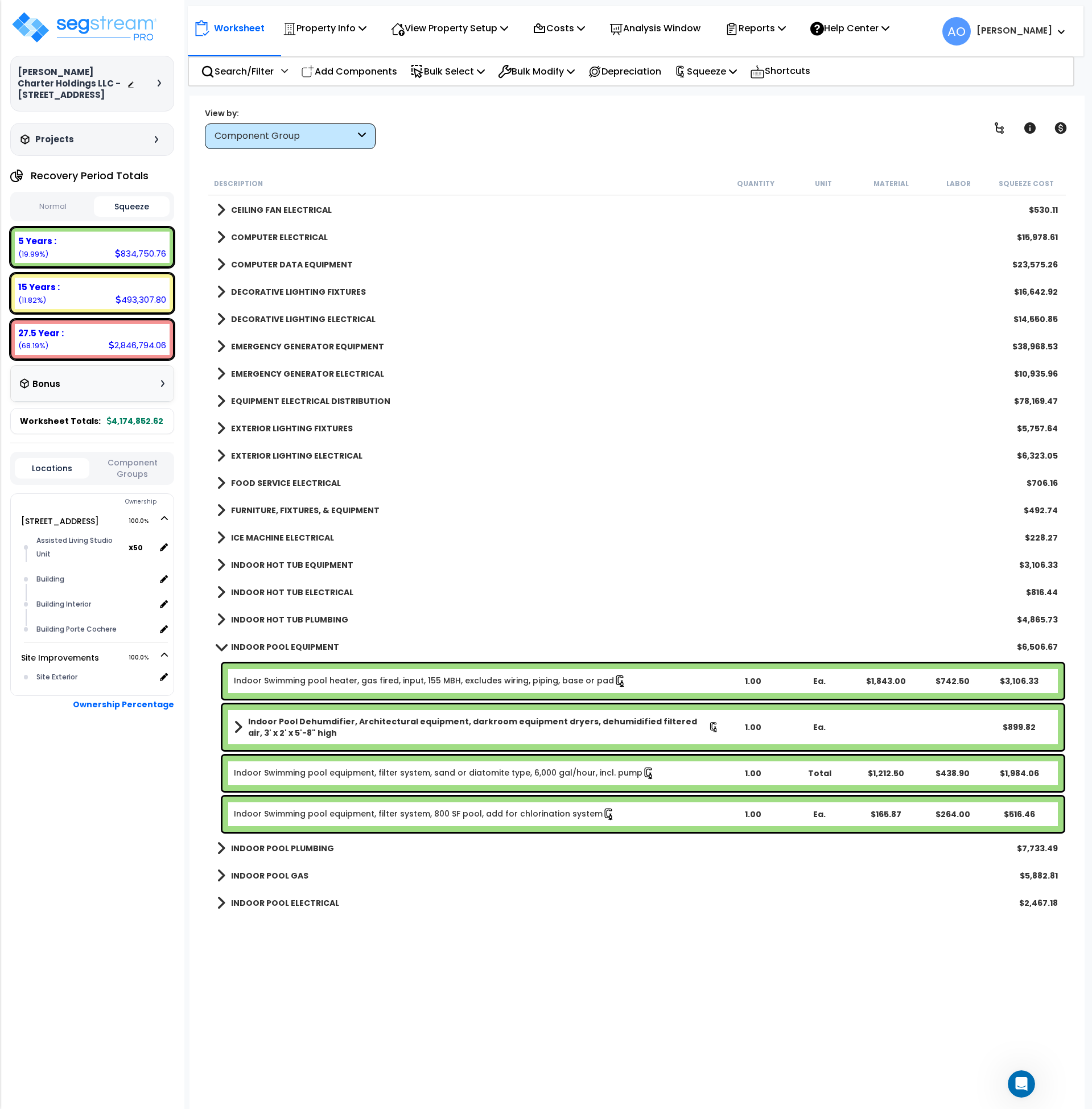
click at [311, 647] on b "INDOOR POOL EQUIPMENT" at bounding box center [284, 647] width 108 height 11
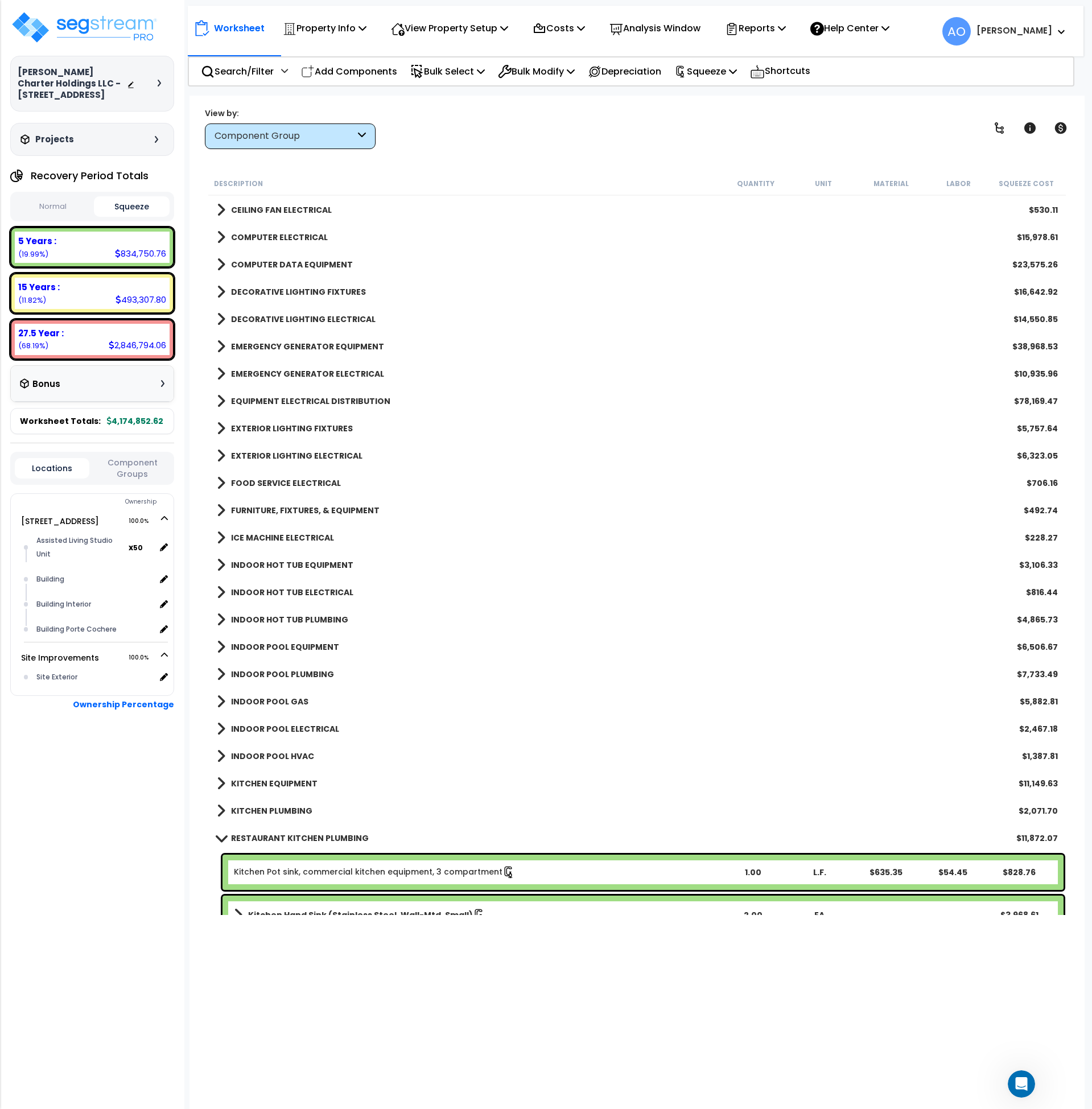
click at [301, 676] on b "INDOOR POOL PLUMBING" at bounding box center [282, 674] width 103 height 11
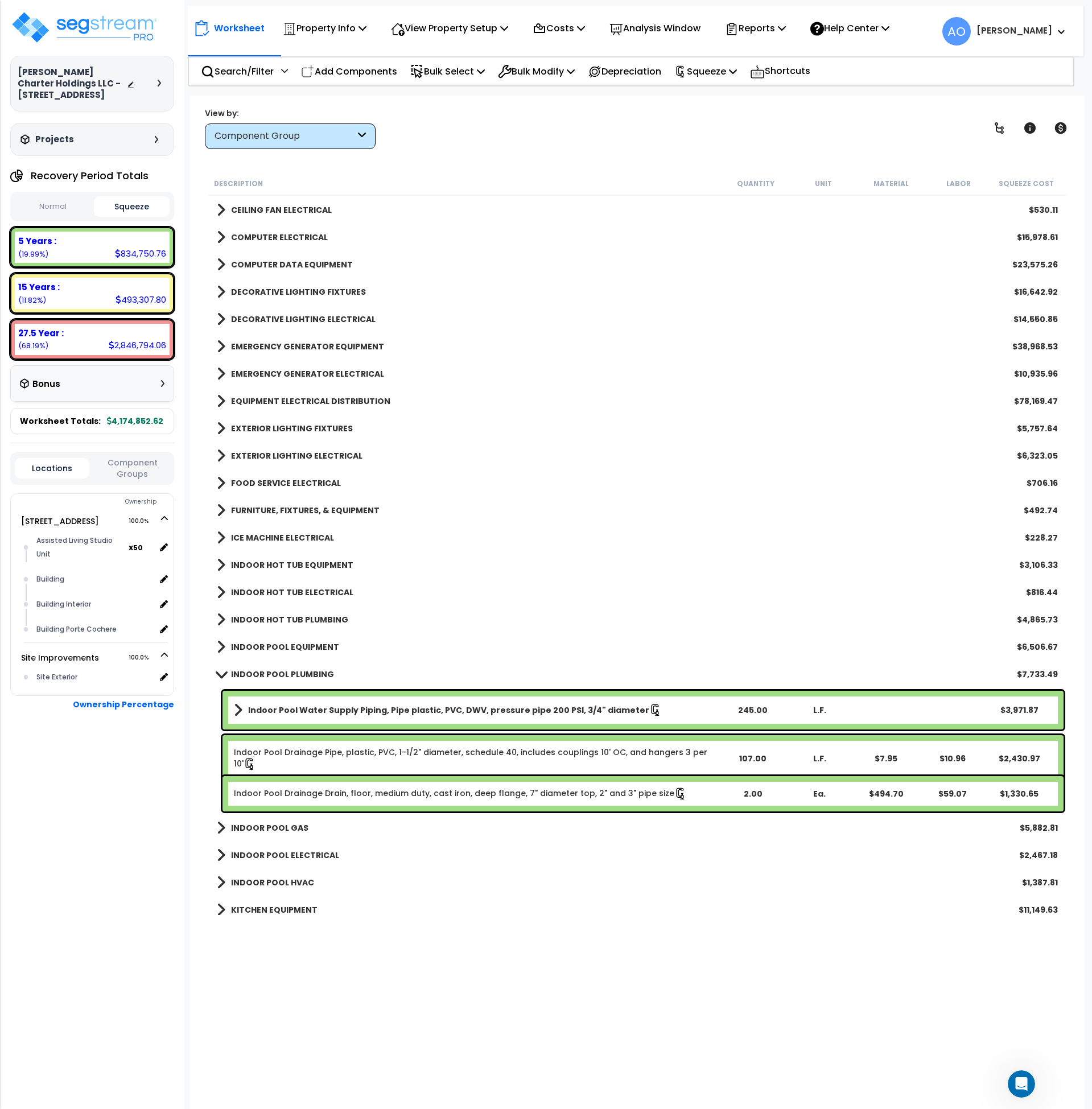
click at [301, 676] on b "INDOOR POOL PLUMBING" at bounding box center [282, 674] width 103 height 11
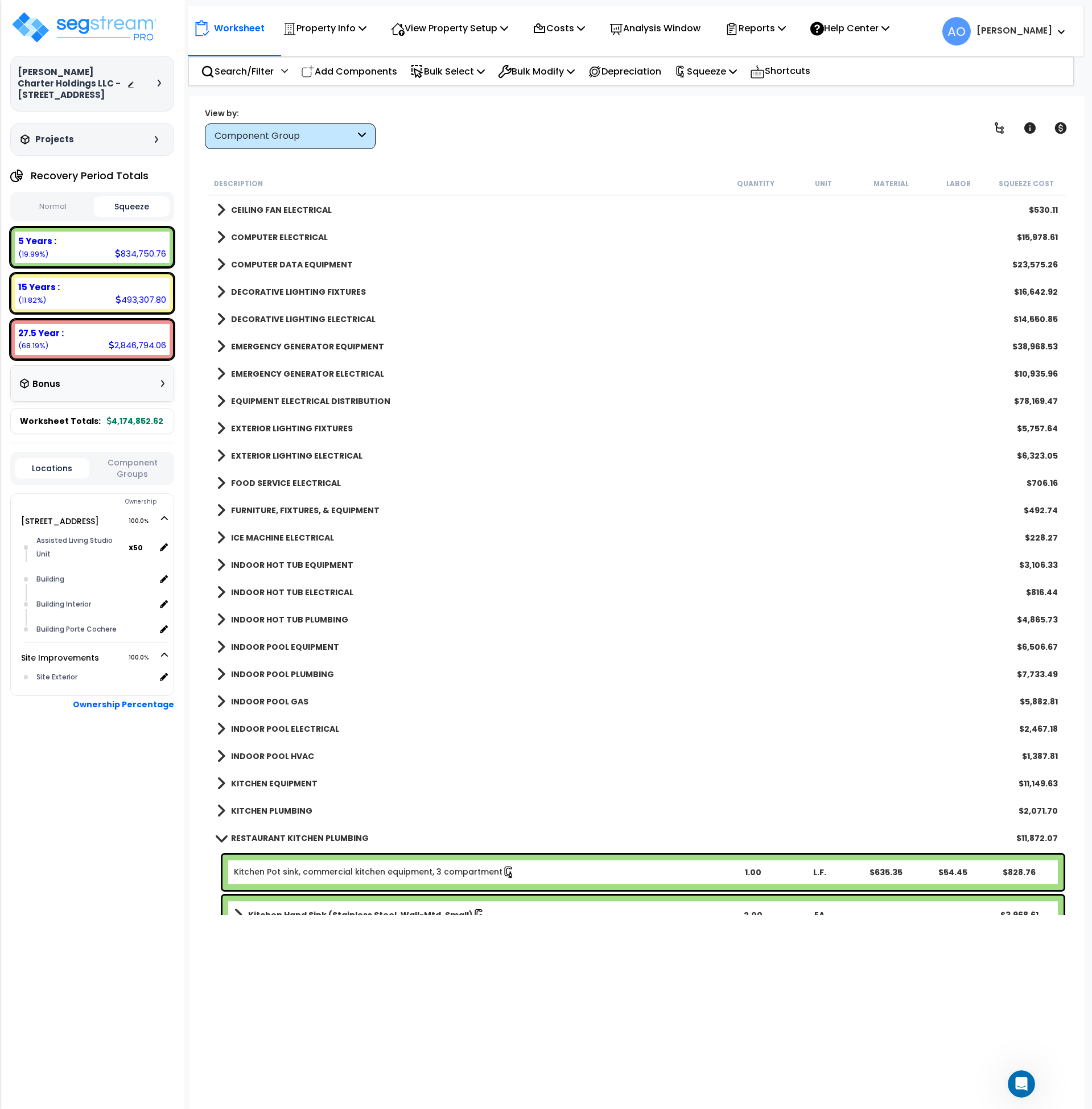
click at [299, 697] on b "INDOOR POOL GAS" at bounding box center [269, 701] width 77 height 11
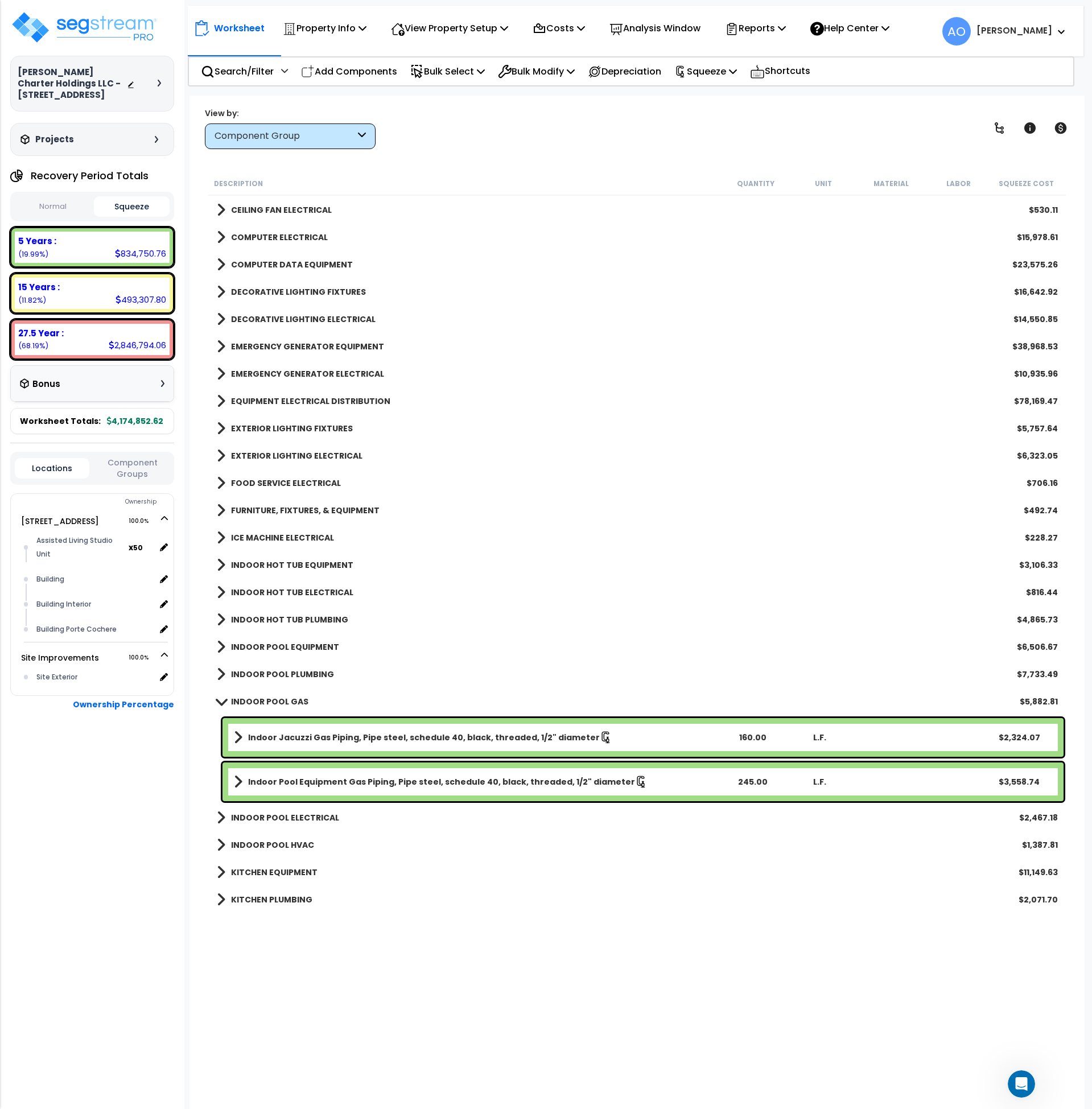
click at [298, 697] on b "INDOOR POOL GAS" at bounding box center [269, 701] width 77 height 11
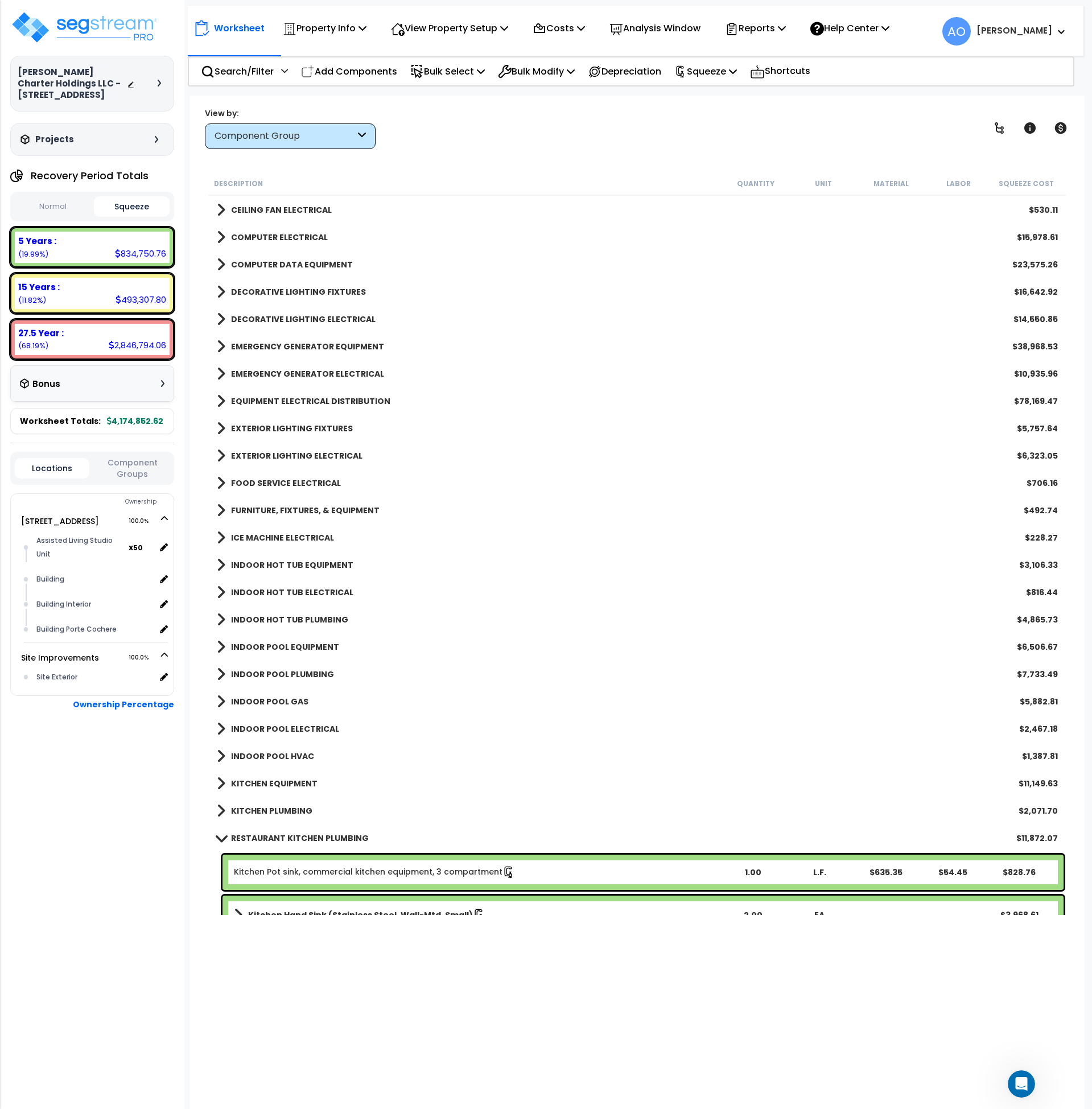
click at [300, 727] on b "INDOOR POOL ELECTRICAL" at bounding box center [284, 729] width 108 height 11
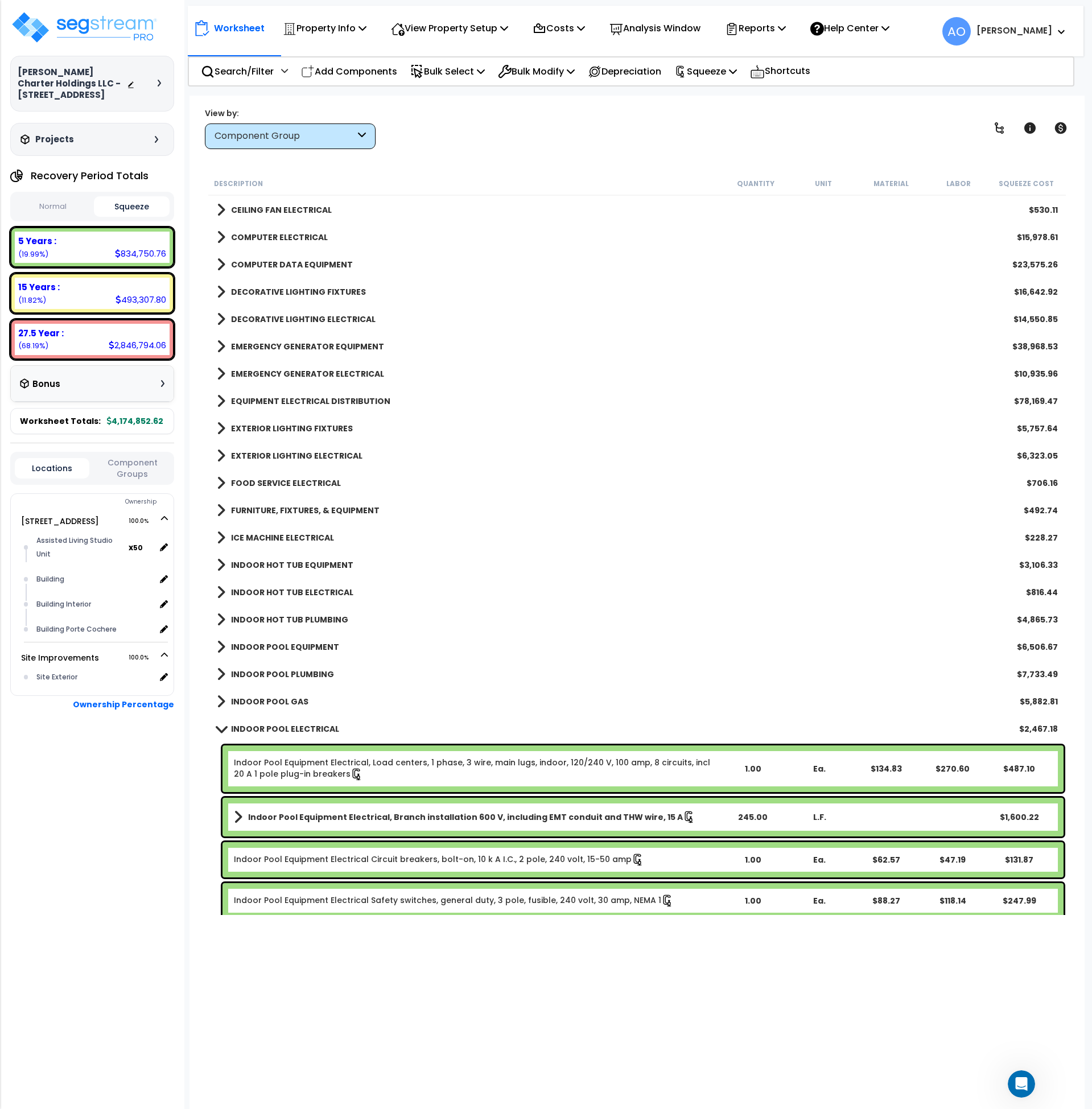
click at [301, 727] on b "INDOOR POOL ELECTRICAL" at bounding box center [284, 729] width 108 height 11
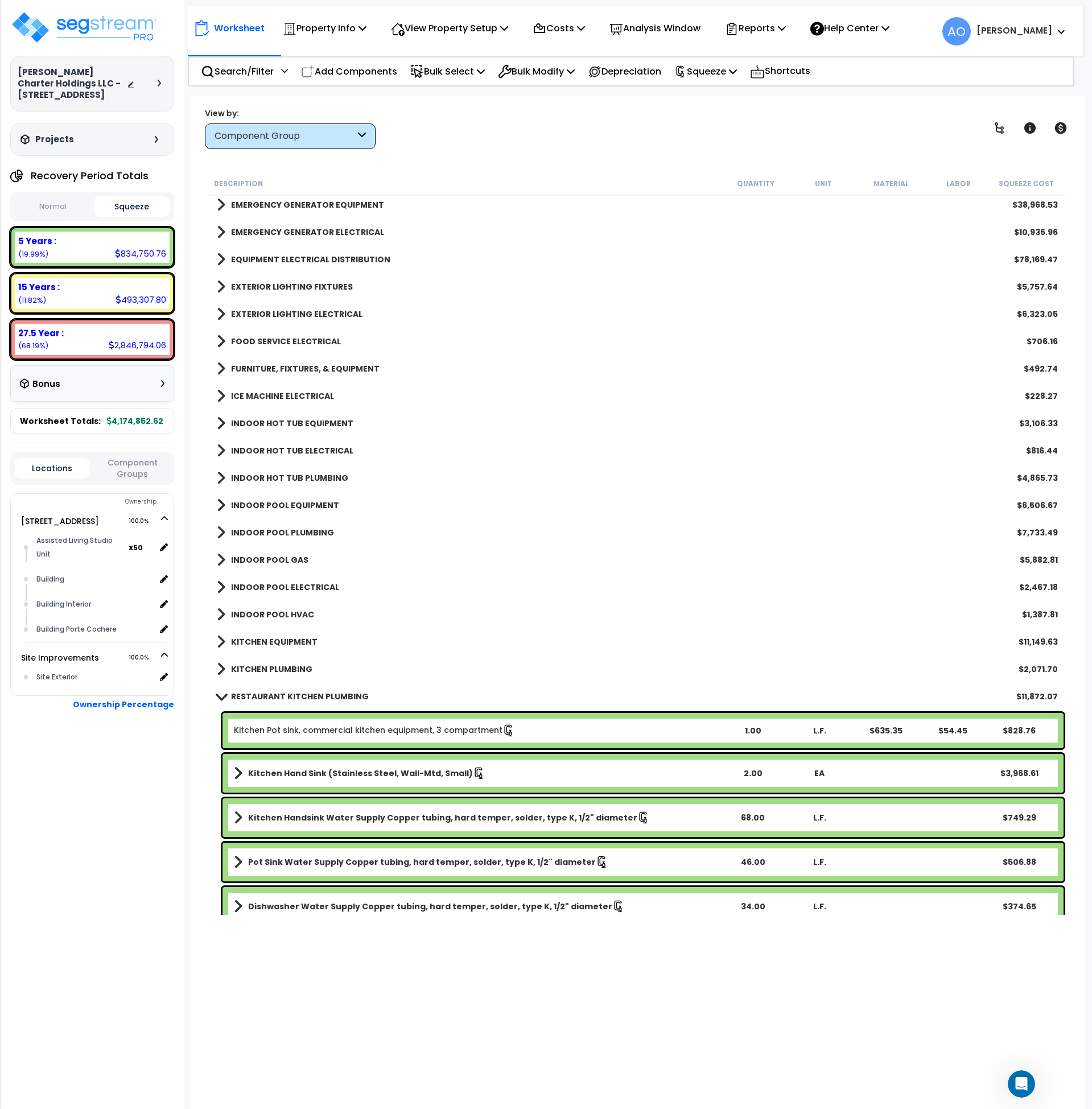
click at [283, 636] on b "KITCHEN EQUIPMENT" at bounding box center [274, 641] width 87 height 11
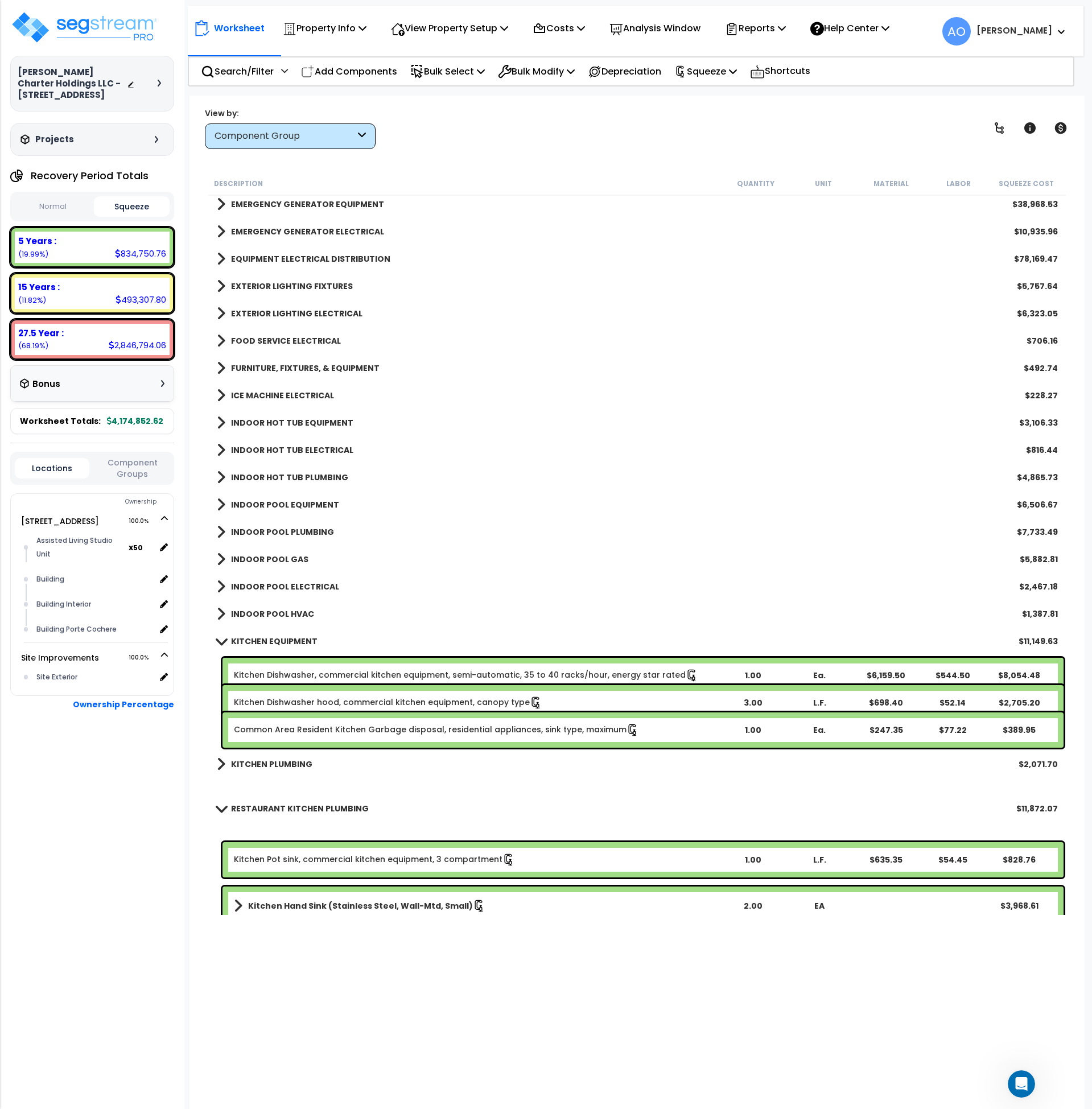
click at [283, 636] on b "KITCHEN EQUIPMENT" at bounding box center [274, 641] width 87 height 11
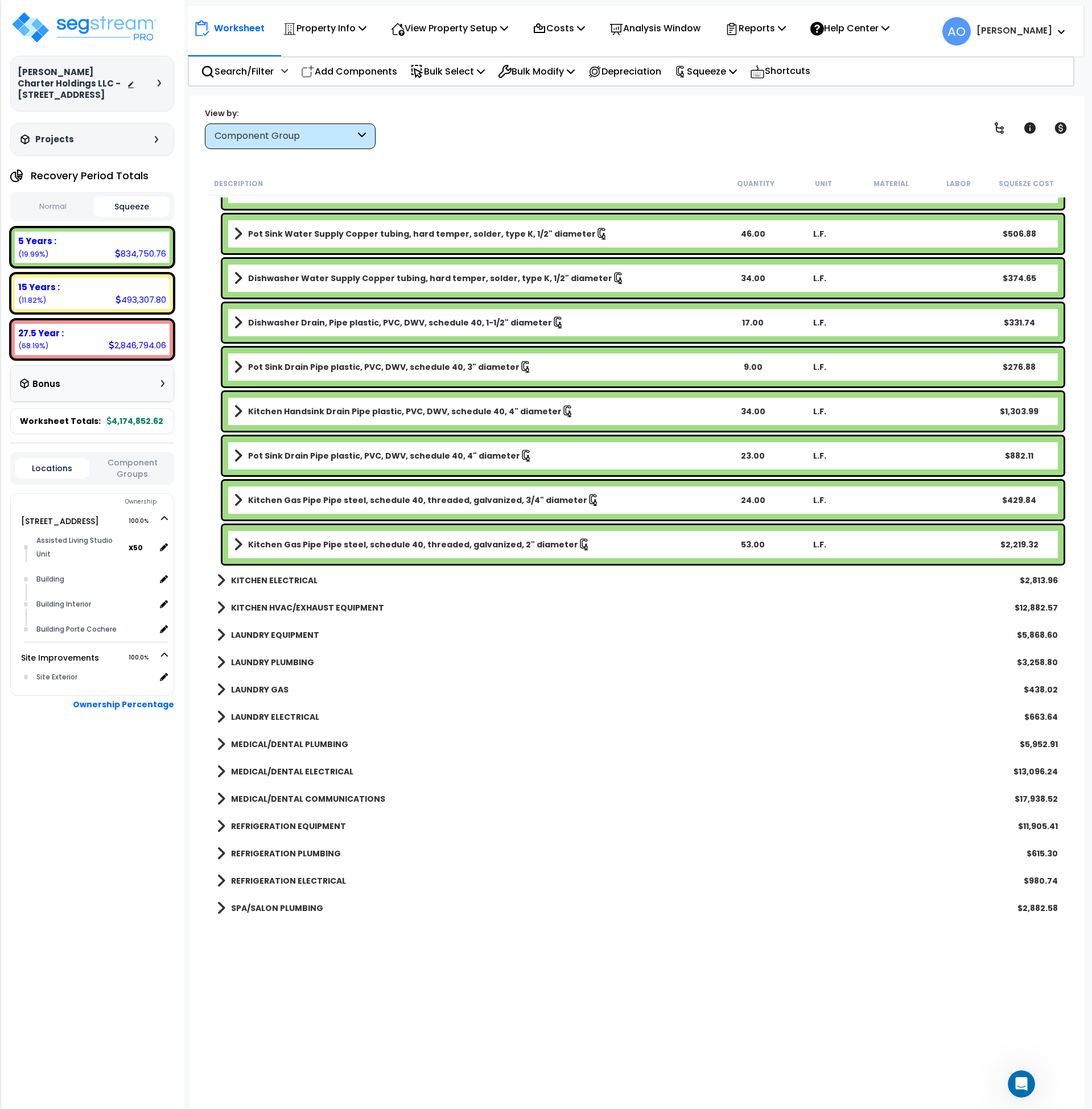
scroll to position [2382, 0]
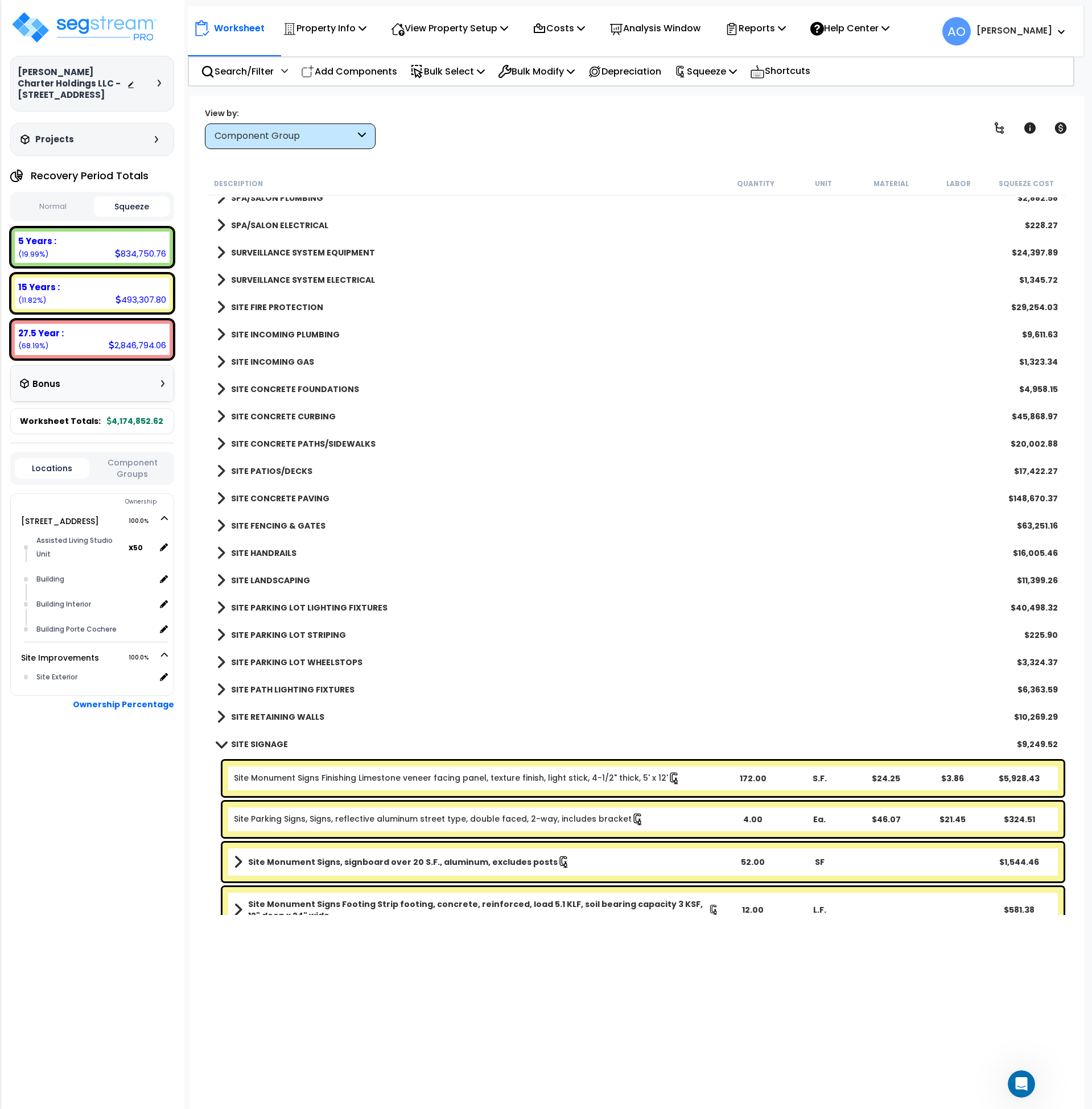
click at [274, 714] on b "SITE RETAINING WALLS" at bounding box center [277, 717] width 93 height 11
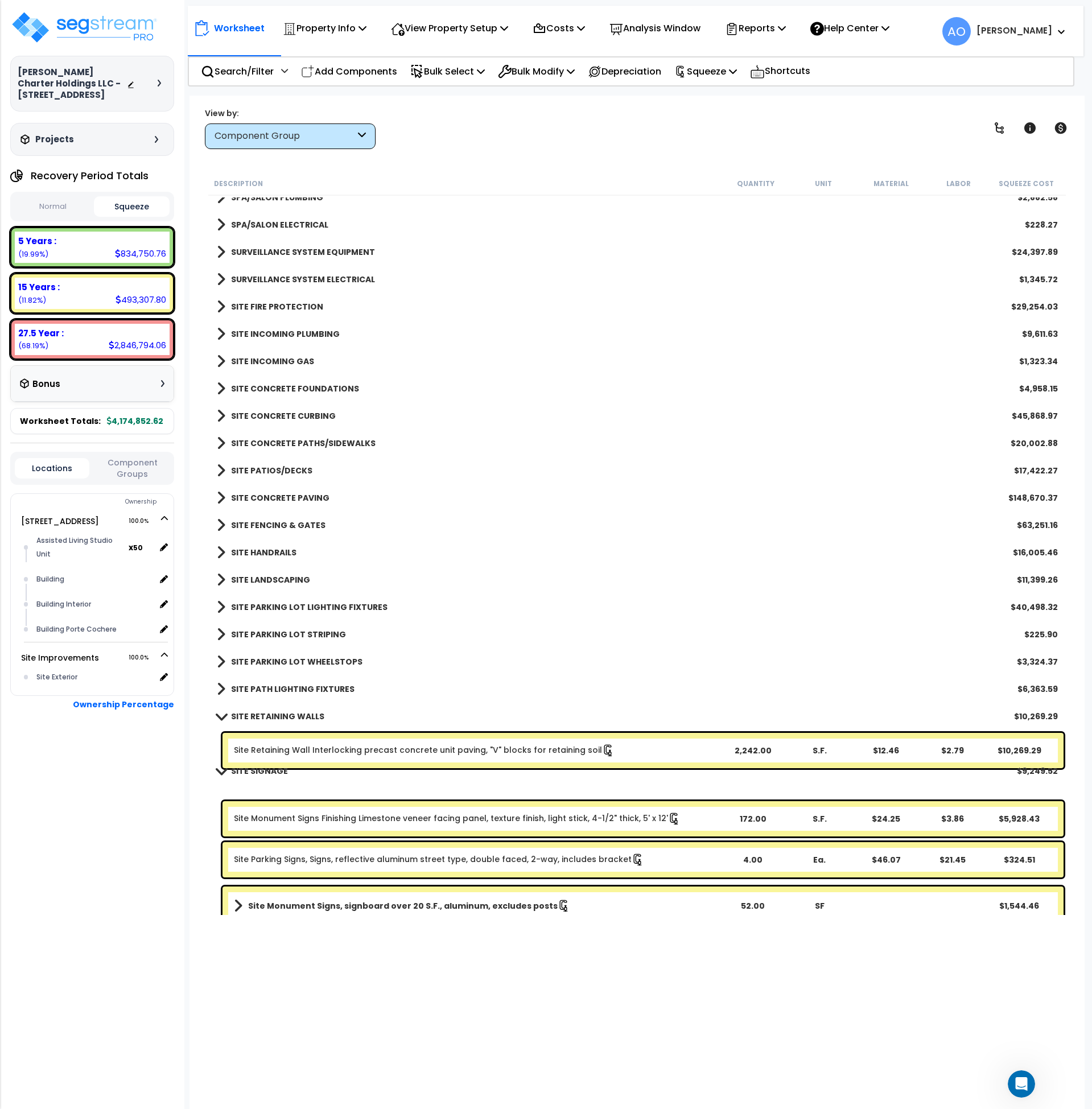
scroll to position [3093, 0]
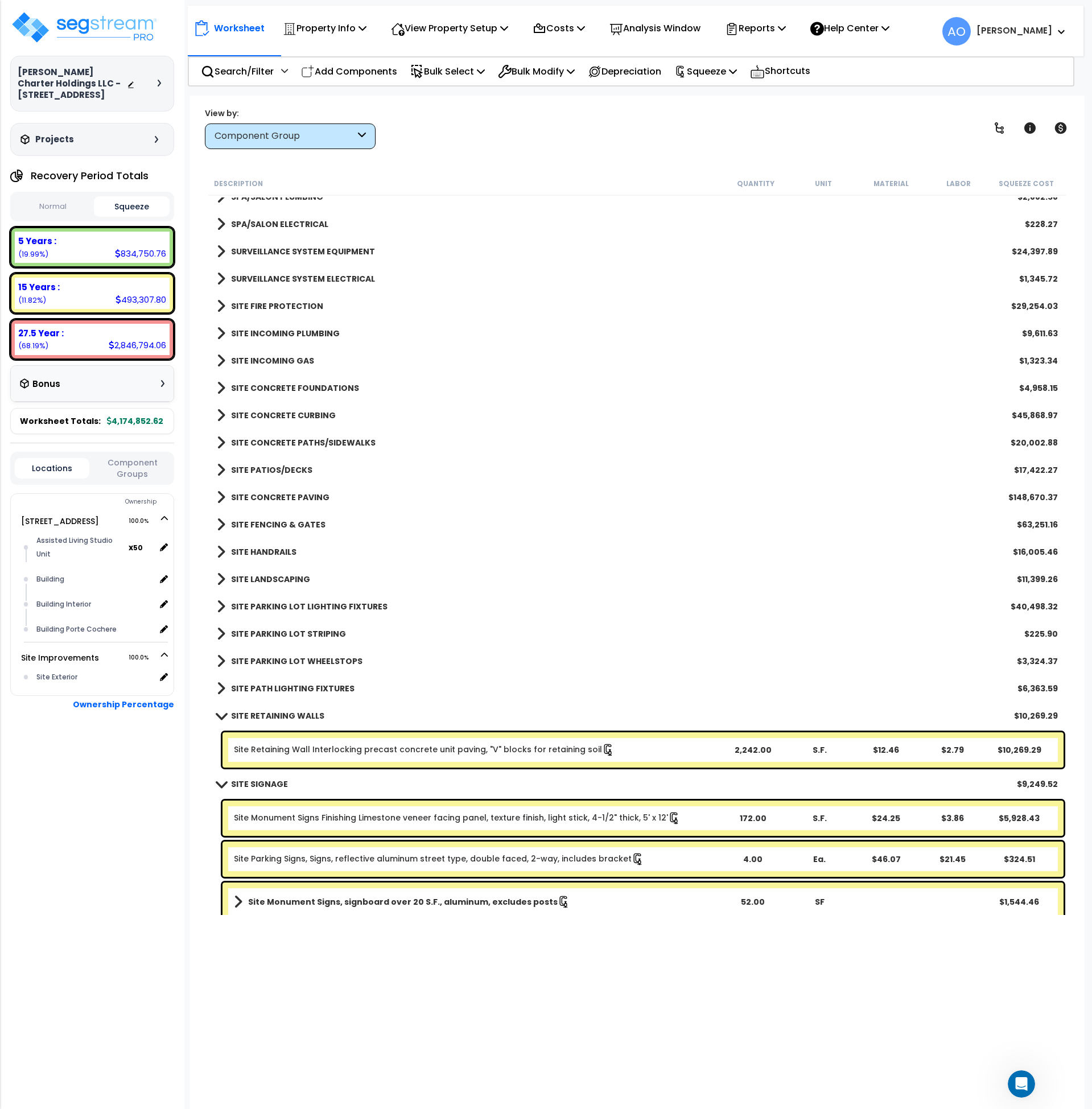
click at [293, 748] on link "Site Retaining Wall Interlocking precast concrete unit paving, "V" blocks for r…" at bounding box center [424, 750] width 381 height 13
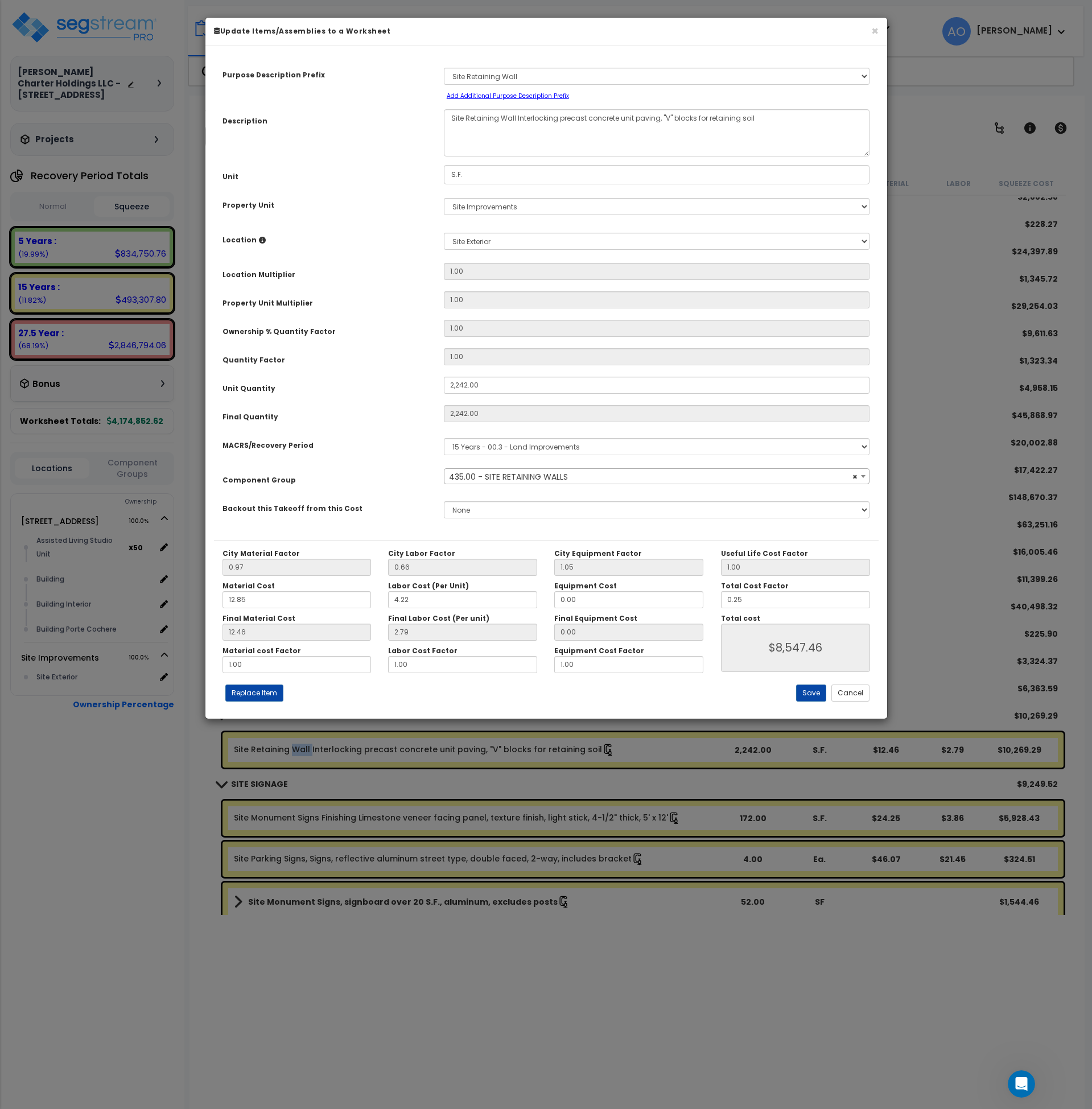
select select "45833"
click at [841, 690] on button "Cancel" at bounding box center [850, 693] width 38 height 17
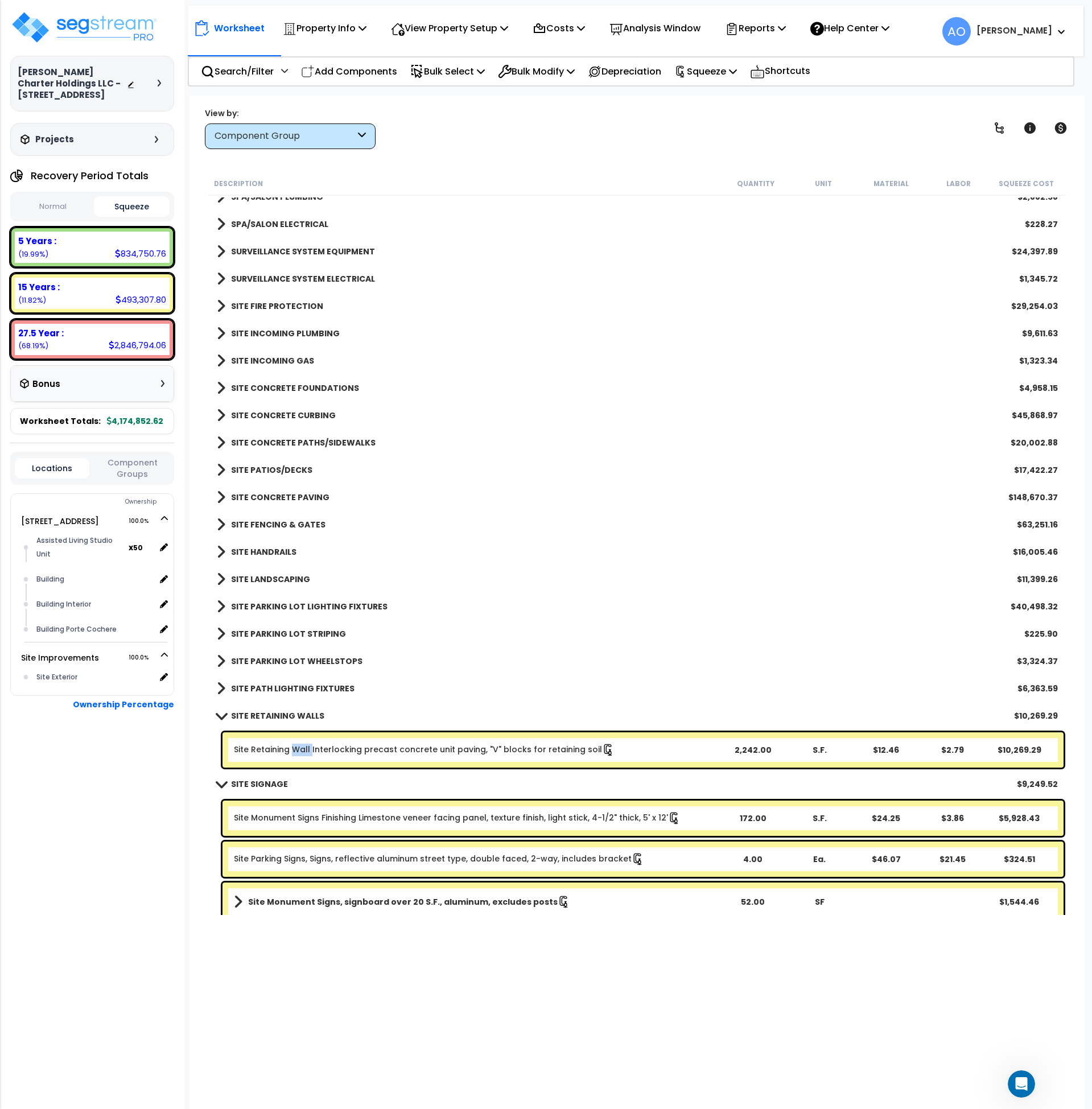
click at [237, 712] on b "SITE RETAINING WALLS" at bounding box center [277, 715] width 93 height 11
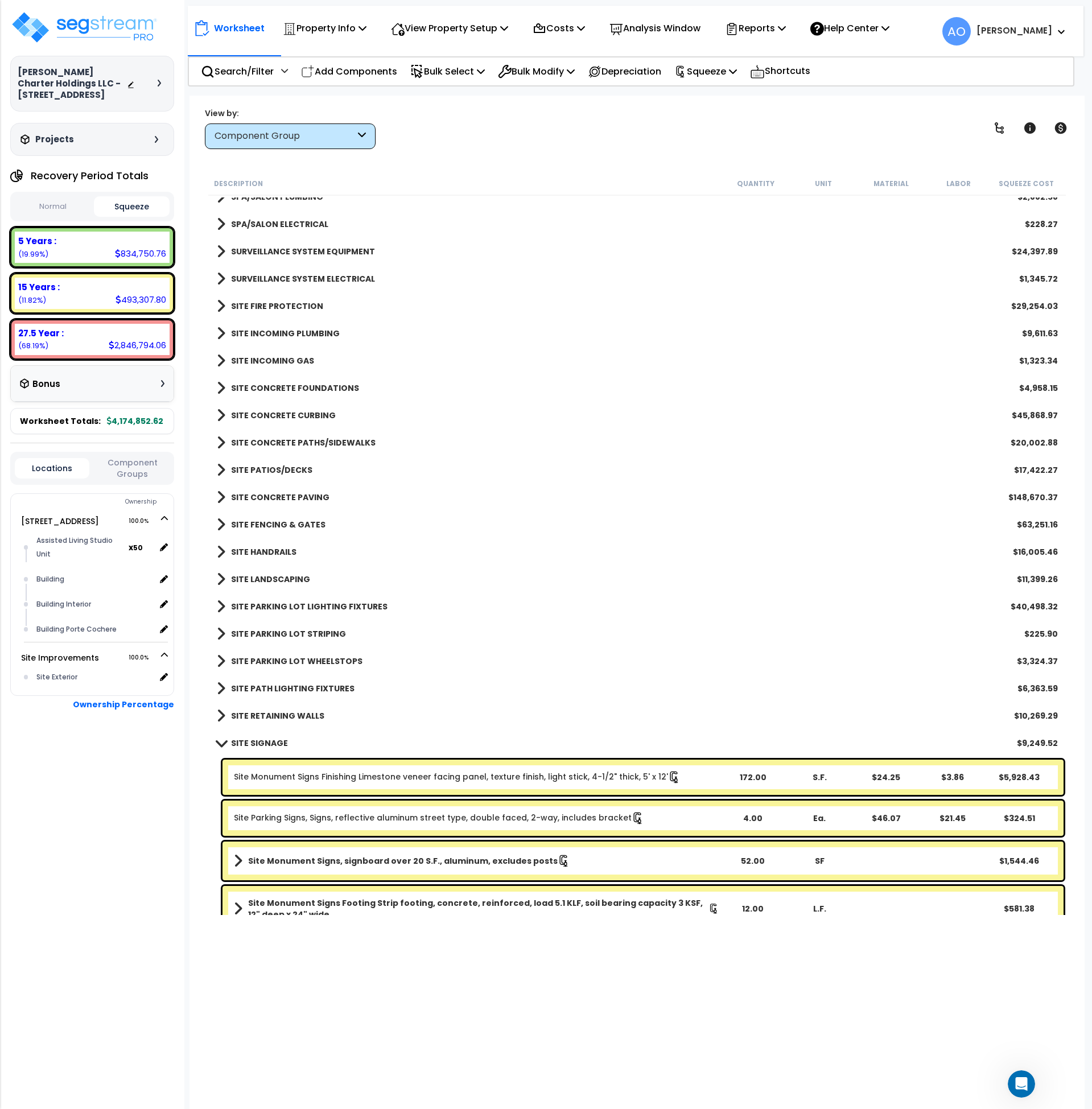
click at [253, 737] on b "SITE SIGNAGE" at bounding box center [259, 742] width 57 height 11
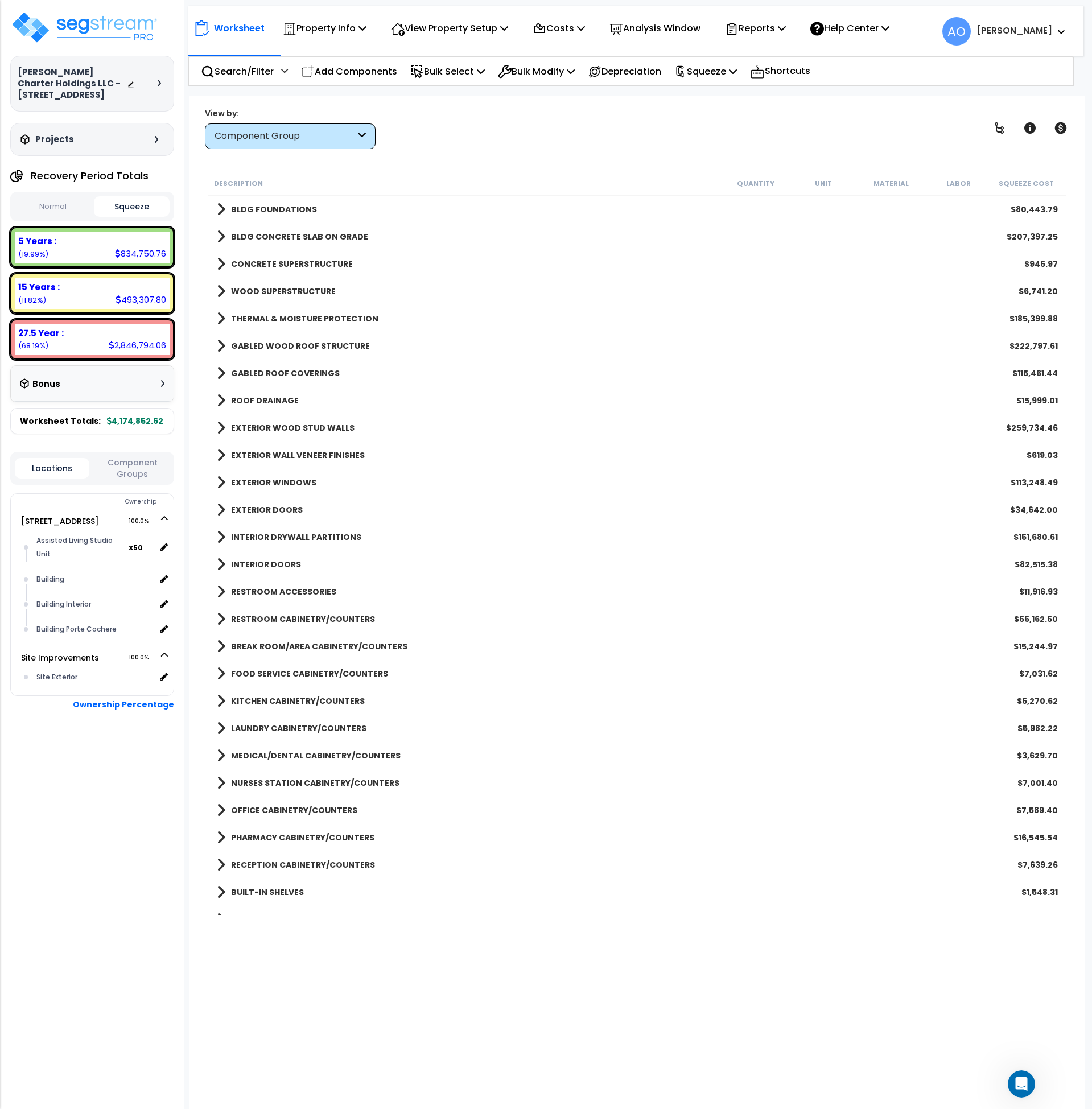
scroll to position [49, 0]
click at [288, 289] on b "WOOD SUPERSTRUCTURE" at bounding box center [283, 291] width 104 height 11
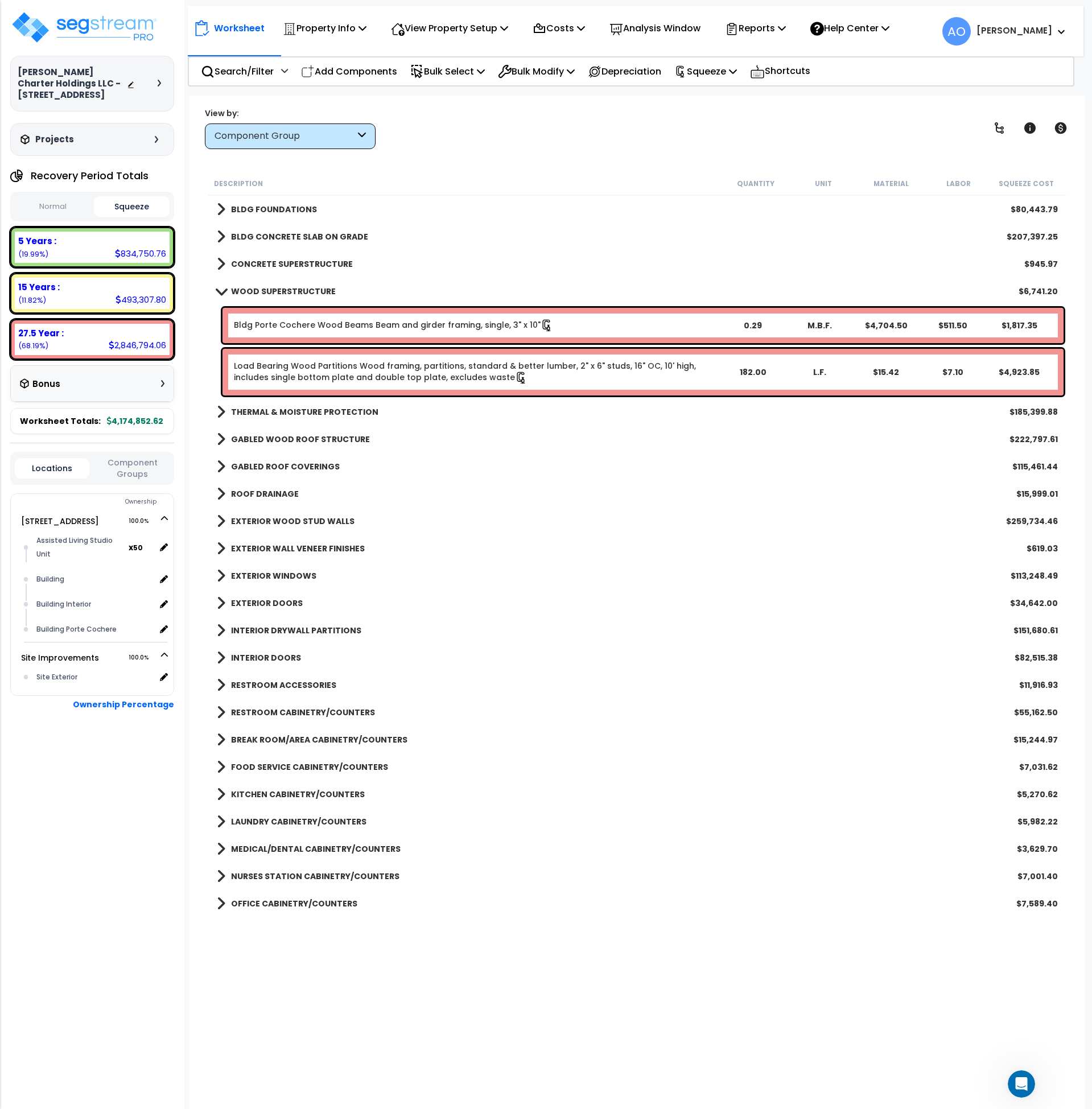
click at [303, 408] on b "THERMAL & MOISTURE PROTECTION" at bounding box center [305, 412] width 148 height 11
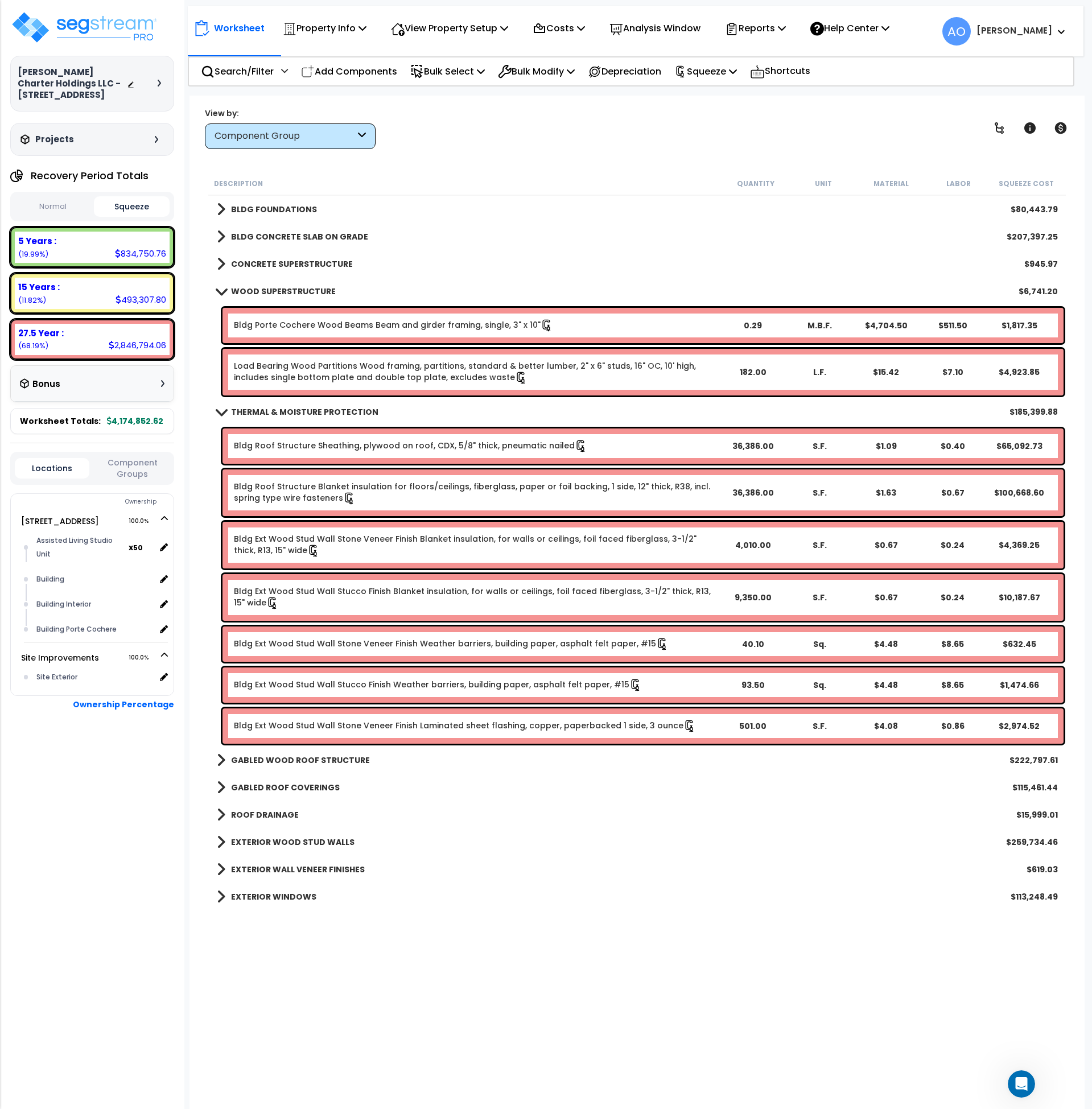
click at [291, 412] on b "THERMAL & MOISTURE PROTECTION" at bounding box center [305, 412] width 148 height 11
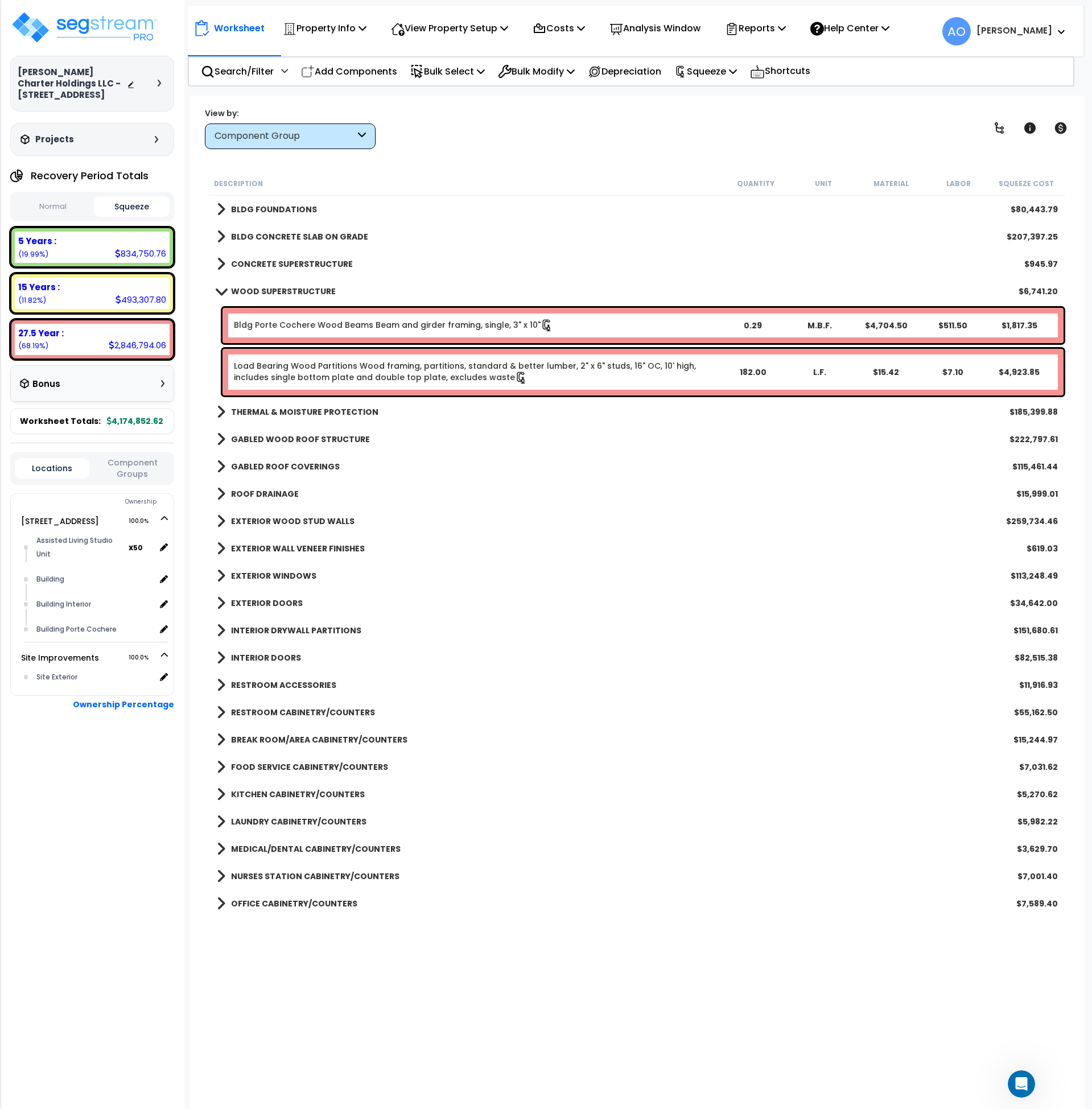
click at [296, 439] on b "GABLED WOOD ROOF STRUCTURE" at bounding box center [300, 439] width 139 height 11
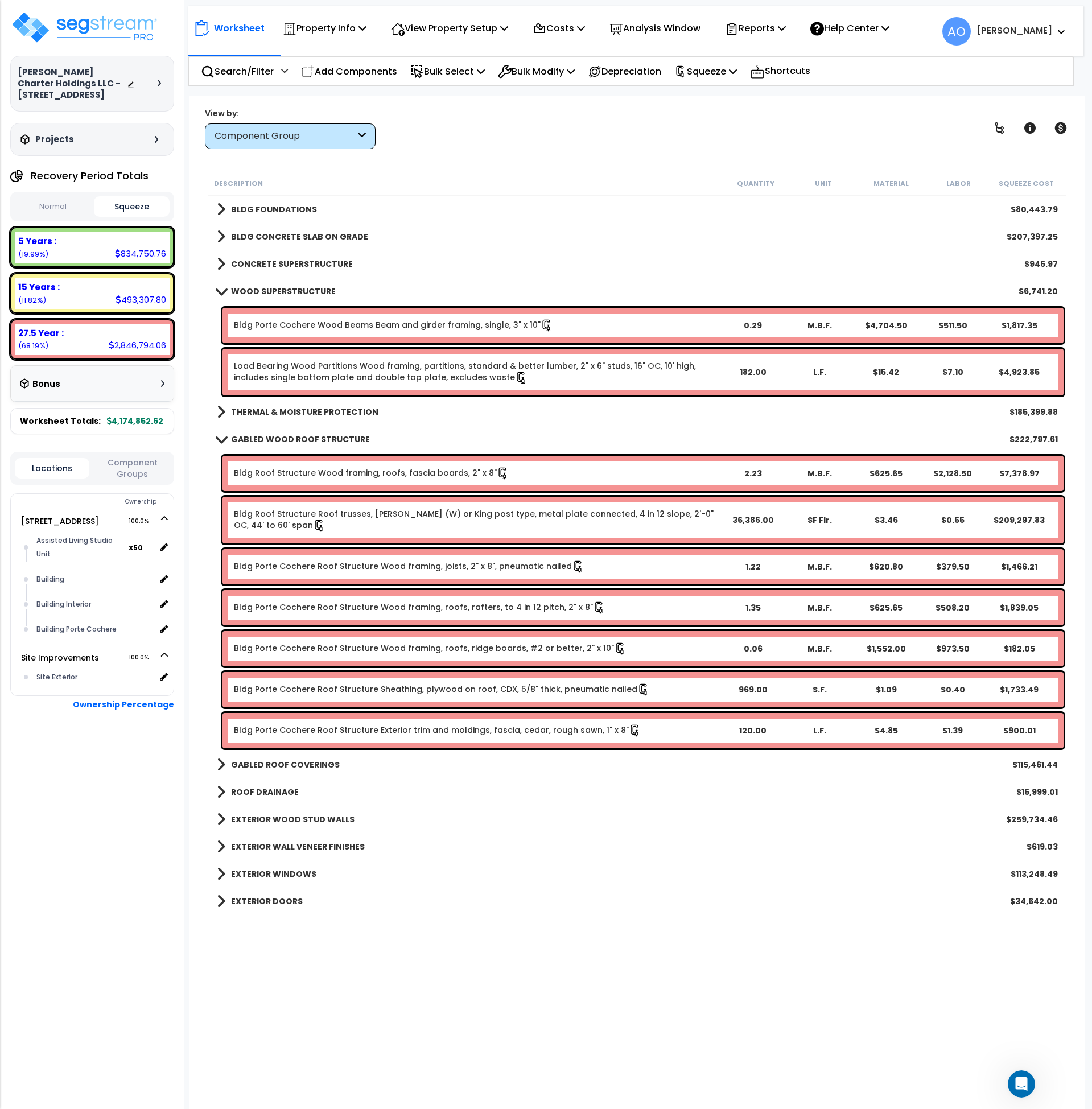
click at [296, 439] on b "GABLED WOOD ROOF STRUCTURE" at bounding box center [300, 439] width 139 height 11
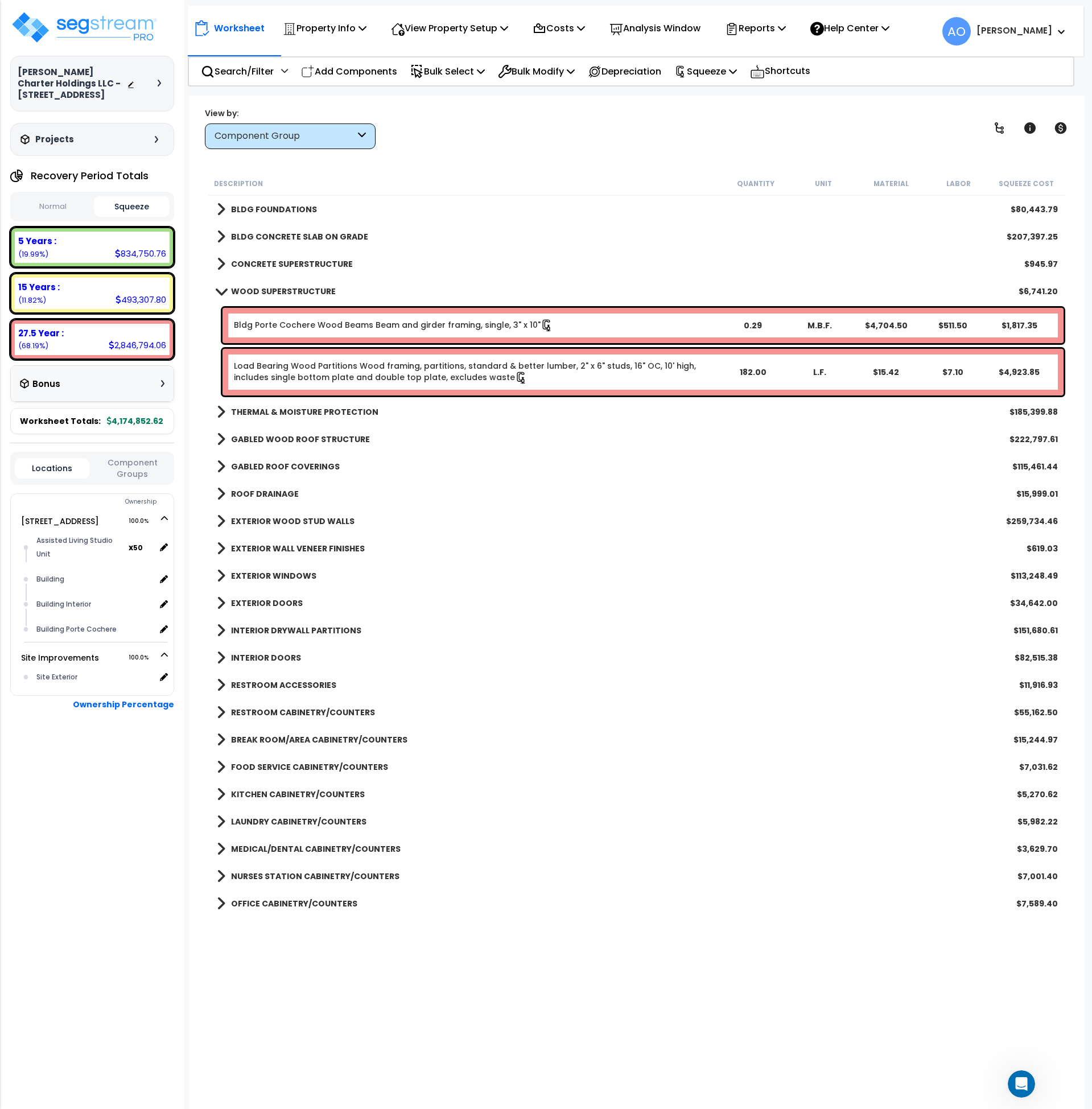
click at [280, 518] on b "EXTERIOR WOOD STUD WALLS" at bounding box center [293, 521] width 124 height 11
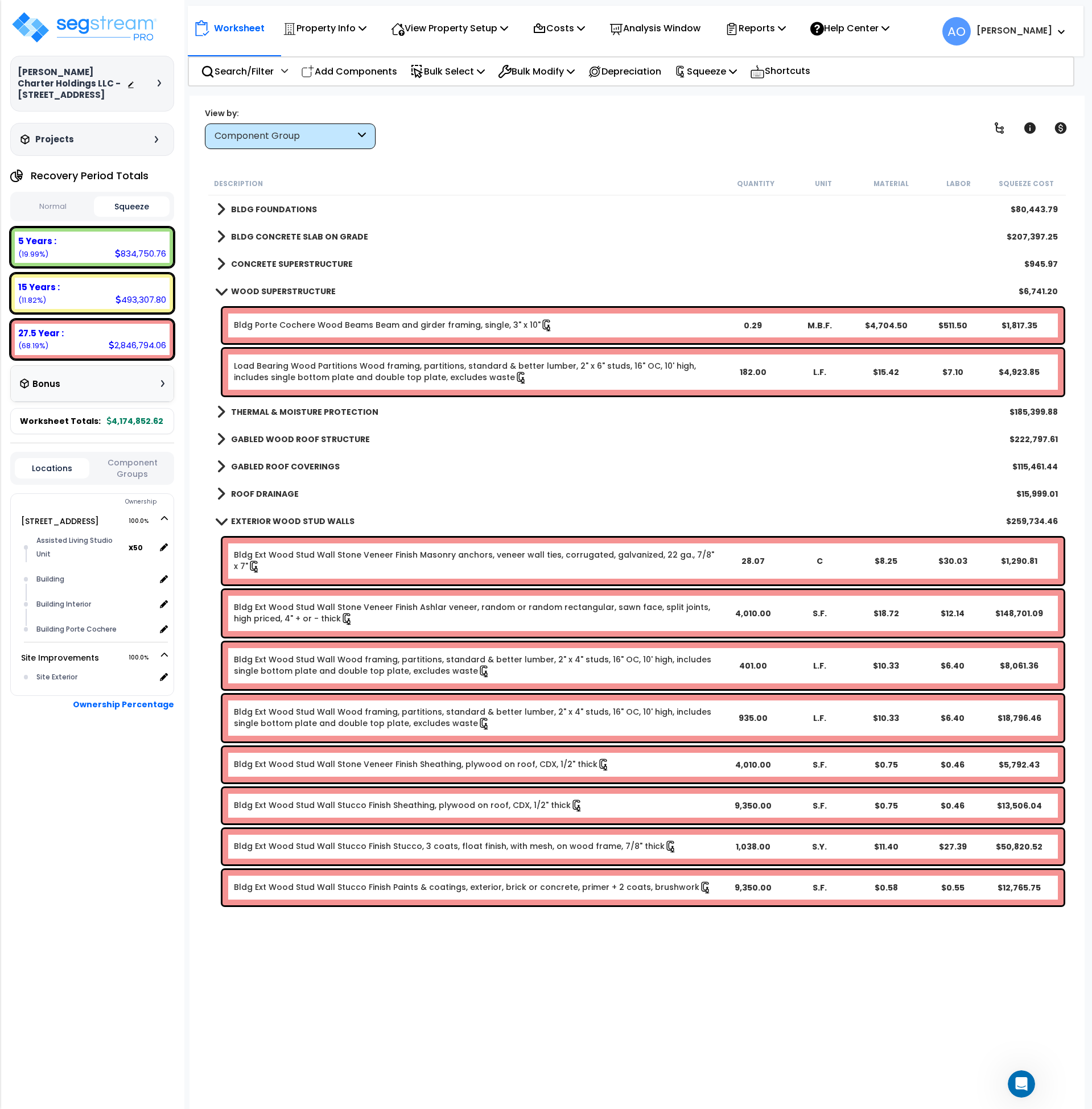
click at [280, 518] on b "EXTERIOR WOOD STUD WALLS" at bounding box center [293, 521] width 124 height 11
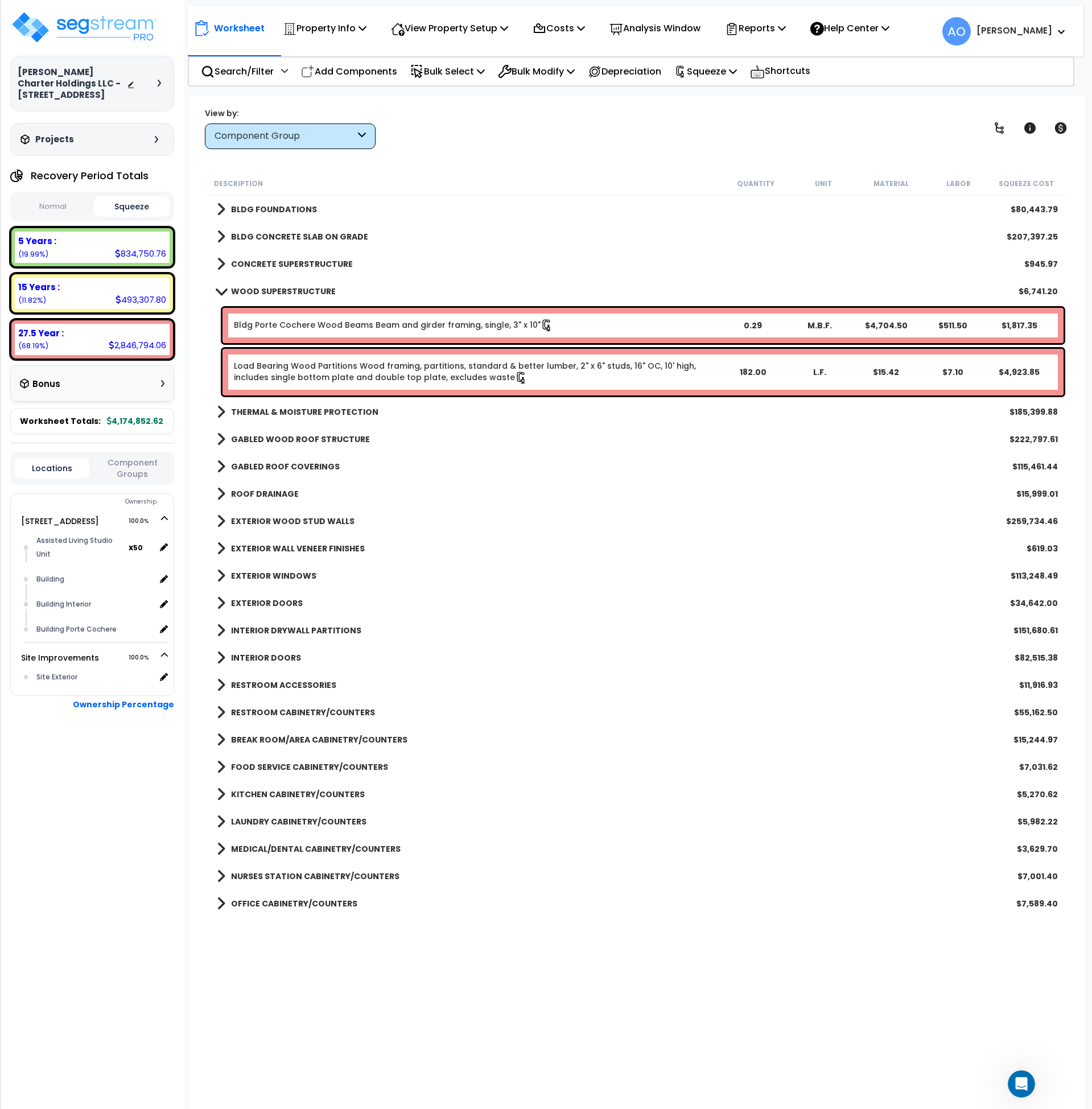
click at [293, 263] on b "CONCRETE SUPERSTRUCTURE" at bounding box center [292, 264] width 122 height 11
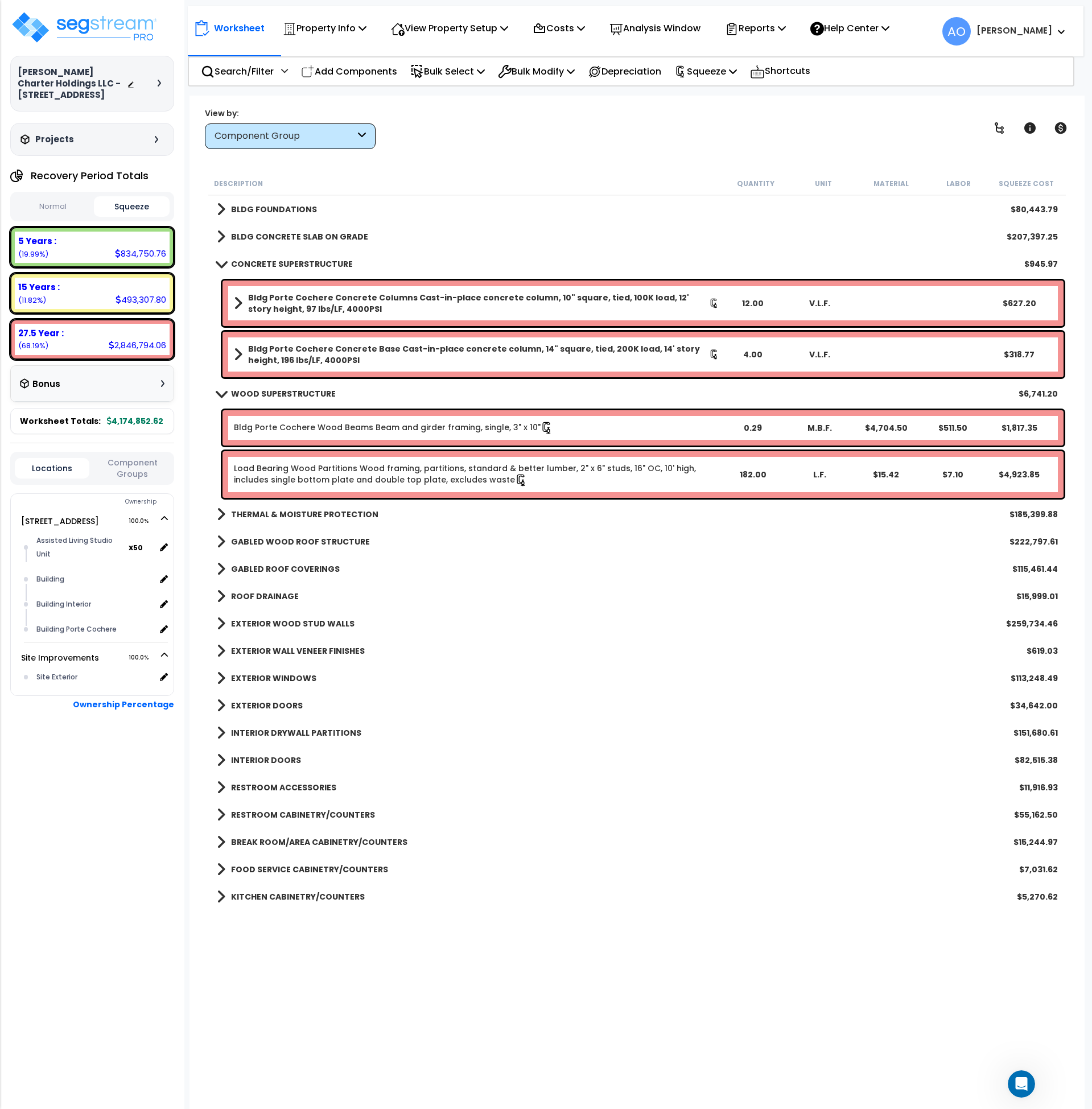
click at [293, 261] on b "CONCRETE SUPERSTRUCTURE" at bounding box center [292, 264] width 122 height 11
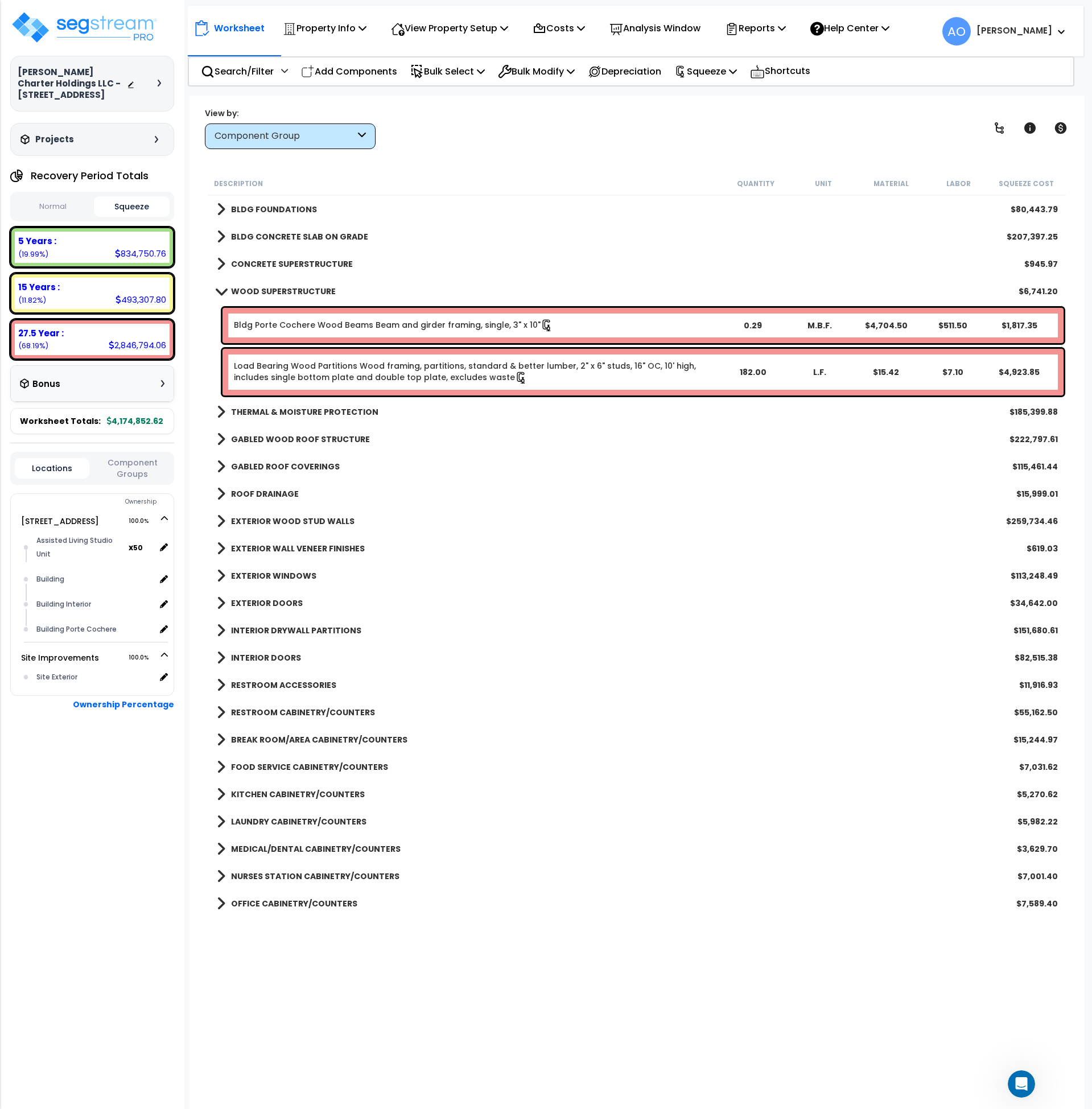
click at [288, 291] on b "WOOD SUPERSTRUCTURE" at bounding box center [283, 291] width 104 height 11
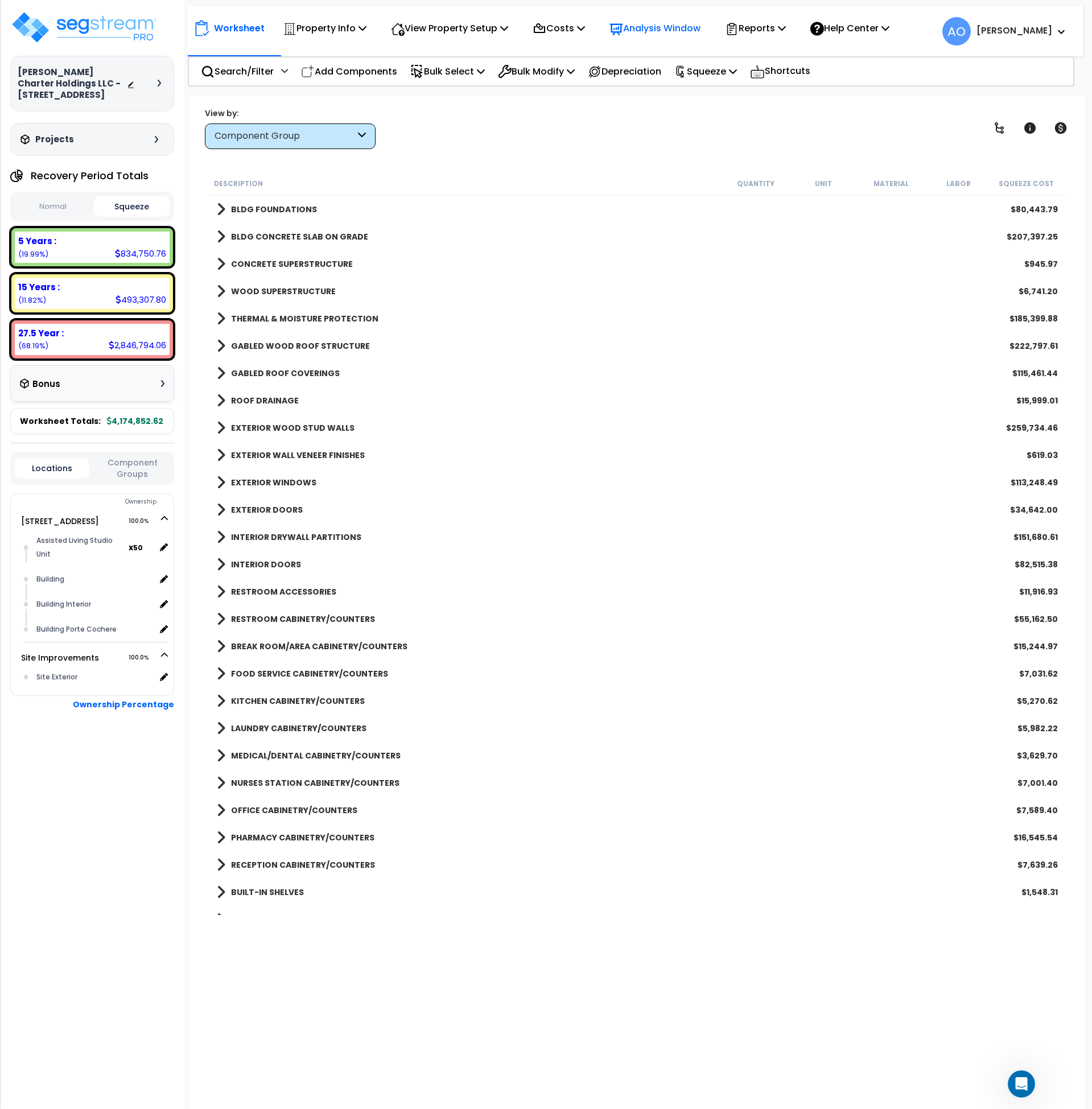
click at [670, 25] on p "Analysis Window" at bounding box center [654, 28] width 91 height 15
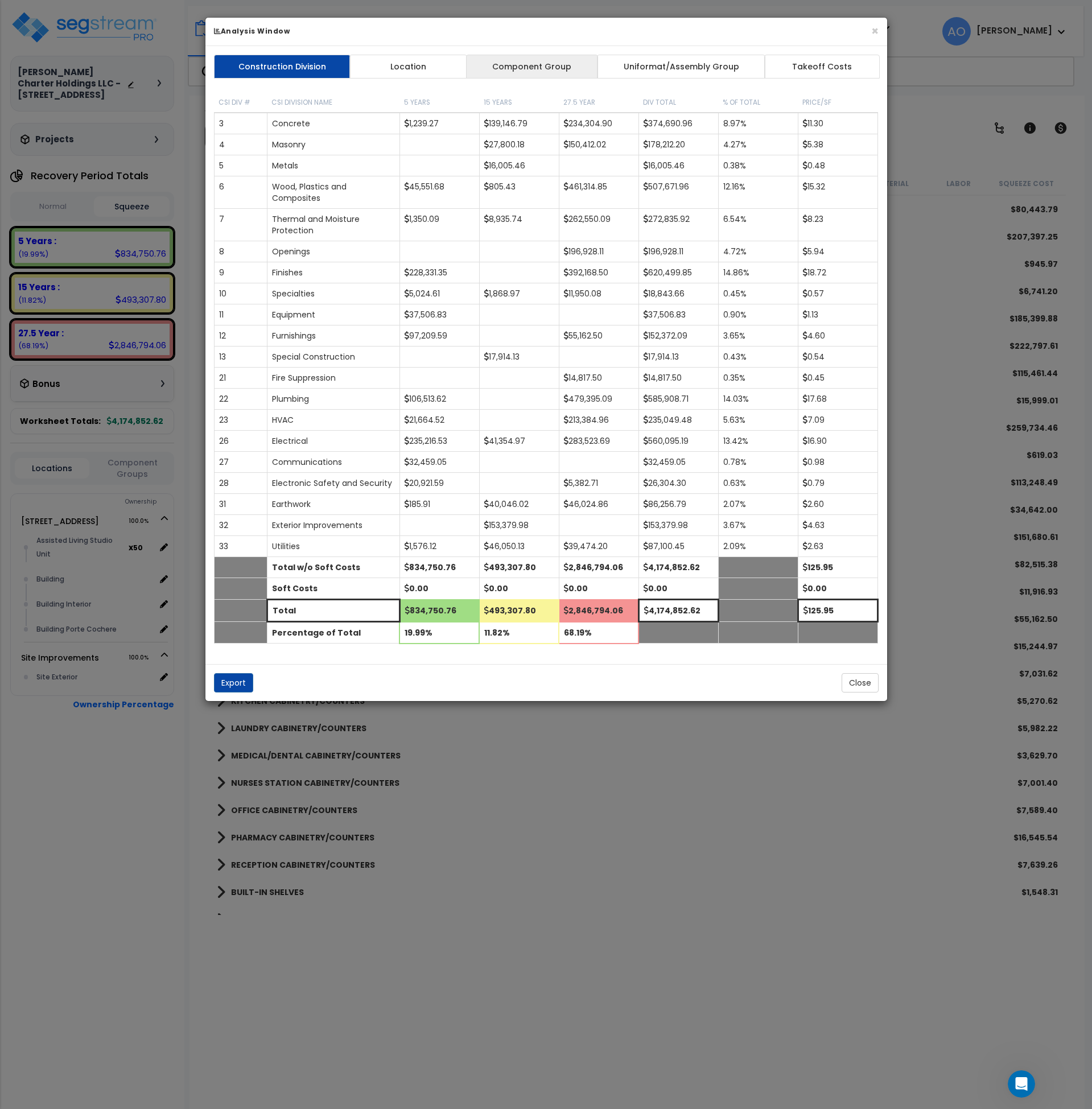
click at [530, 65] on link "Component Group" at bounding box center [532, 66] width 132 height 24
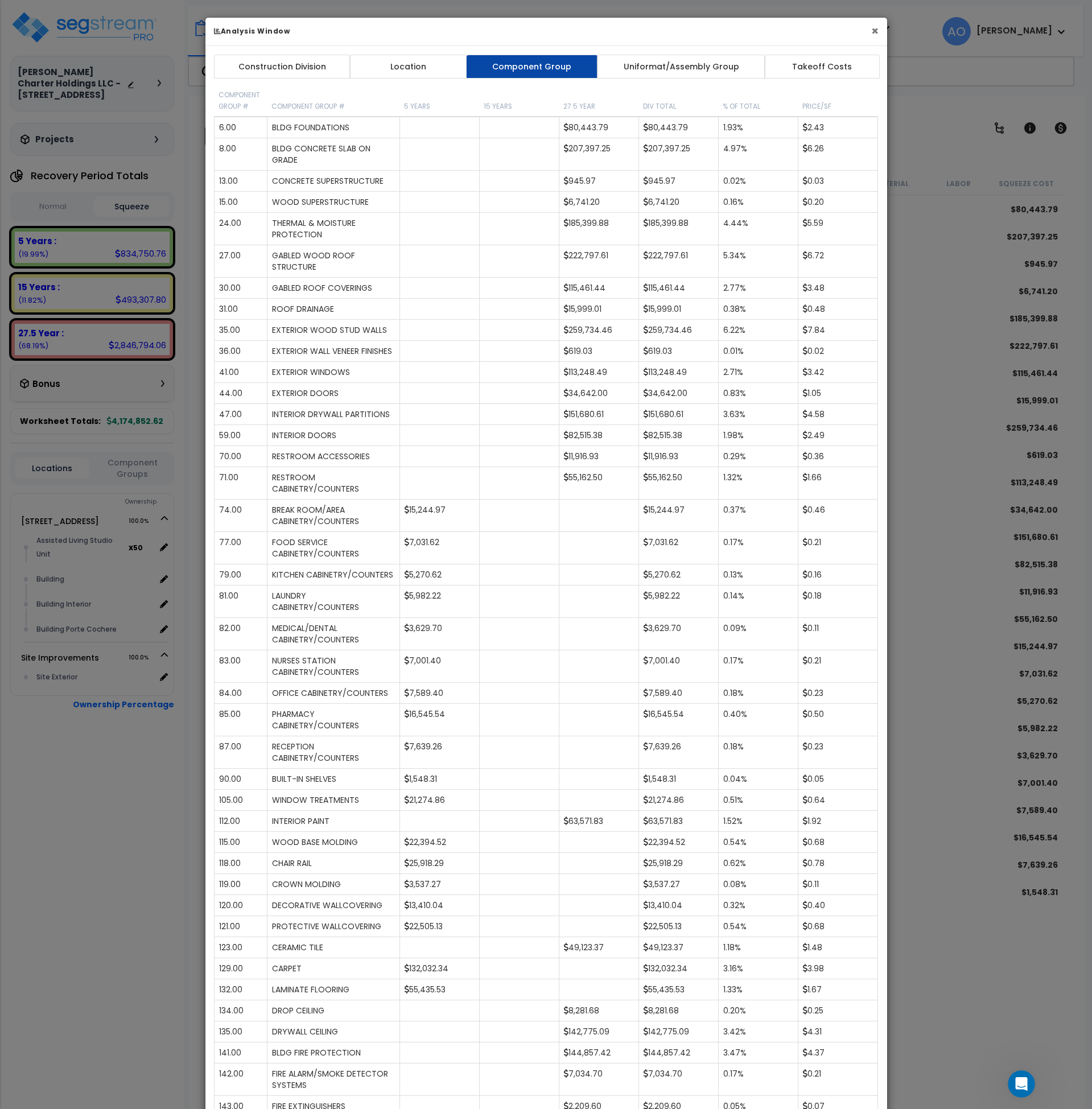
click at [877, 31] on button "×" at bounding box center [875, 31] width 8 height 12
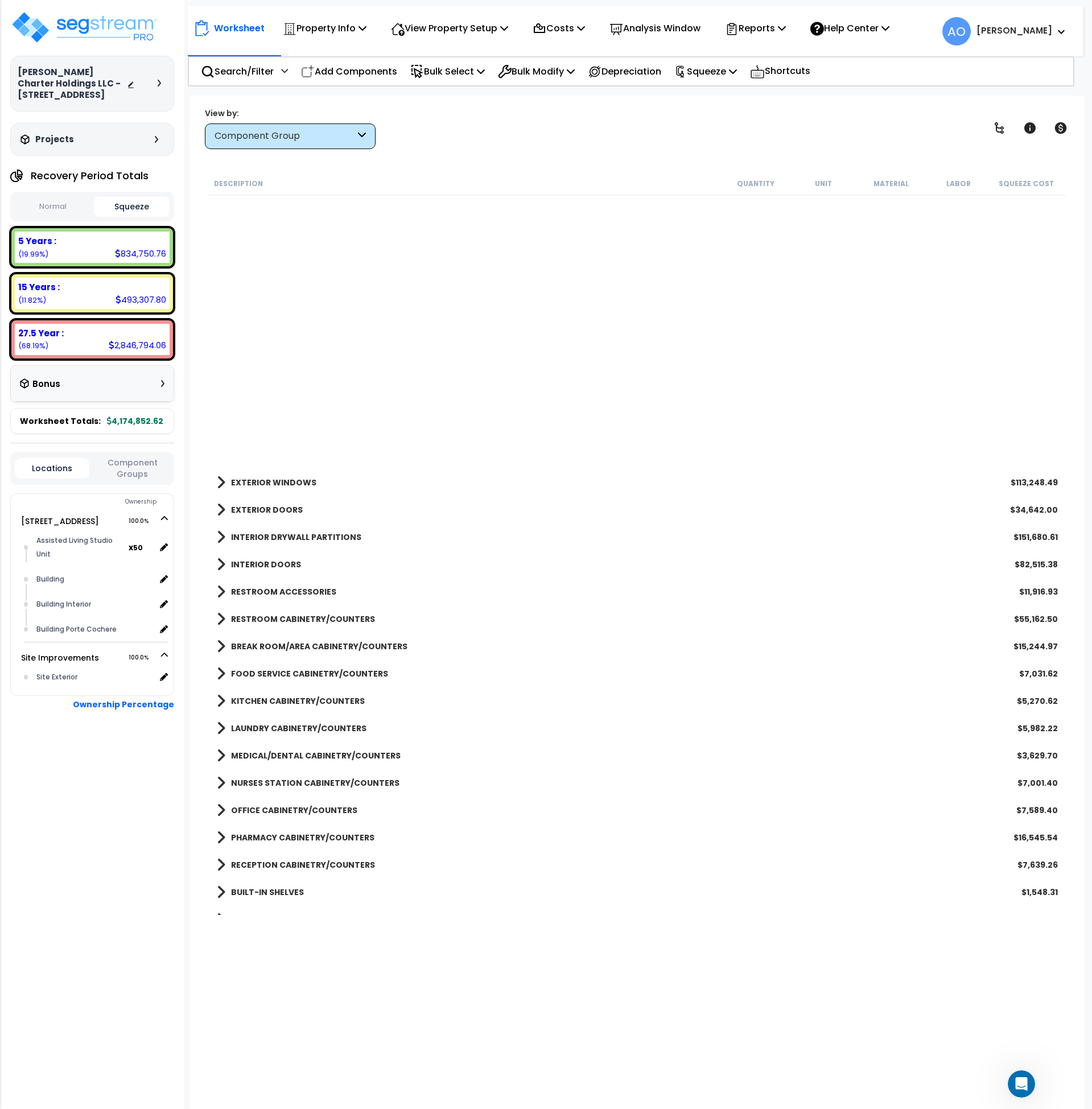
scroll to position [419, 0]
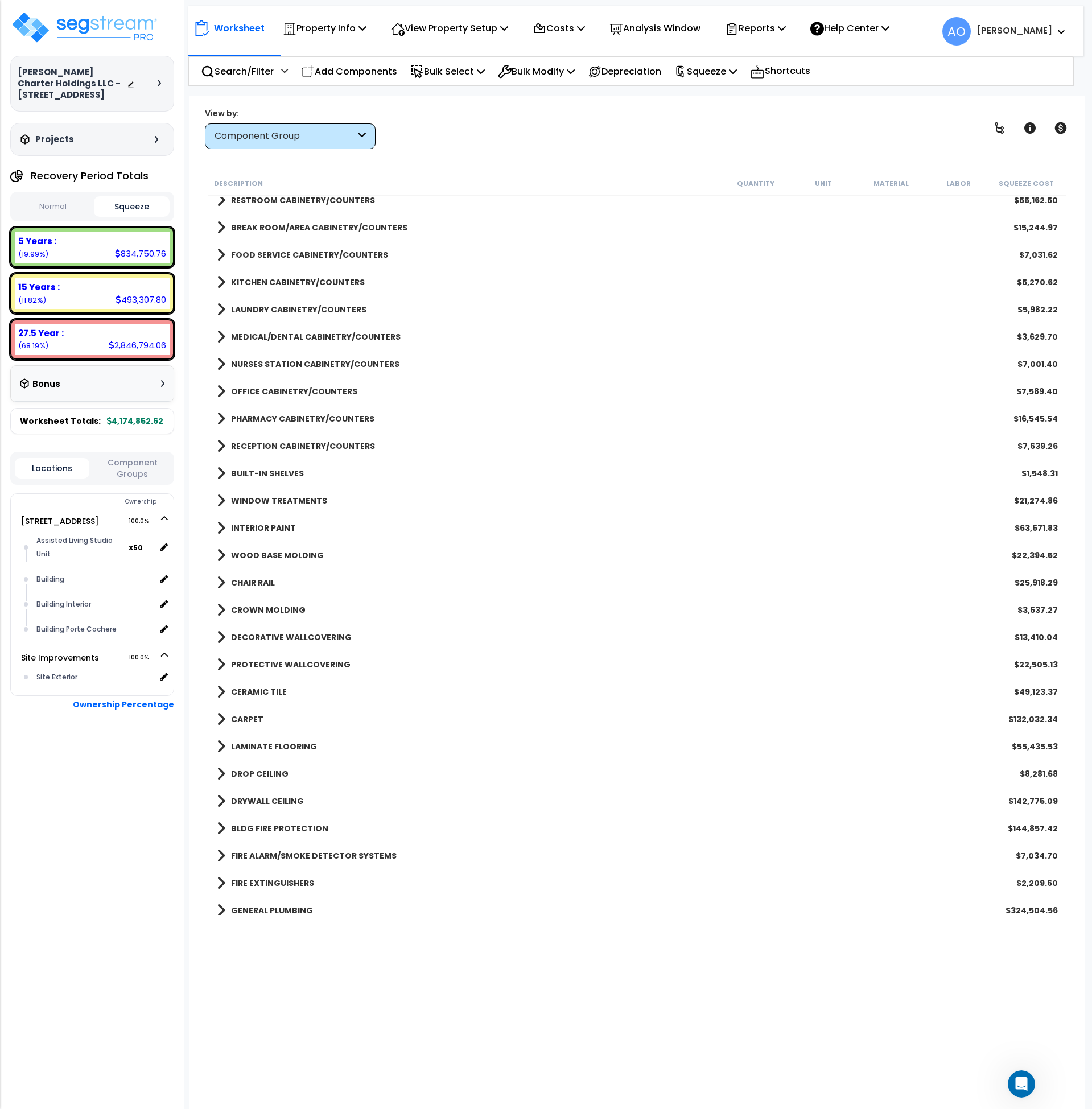
click at [283, 549] on link "WOOD BASE MOLDING" at bounding box center [271, 555] width 107 height 16
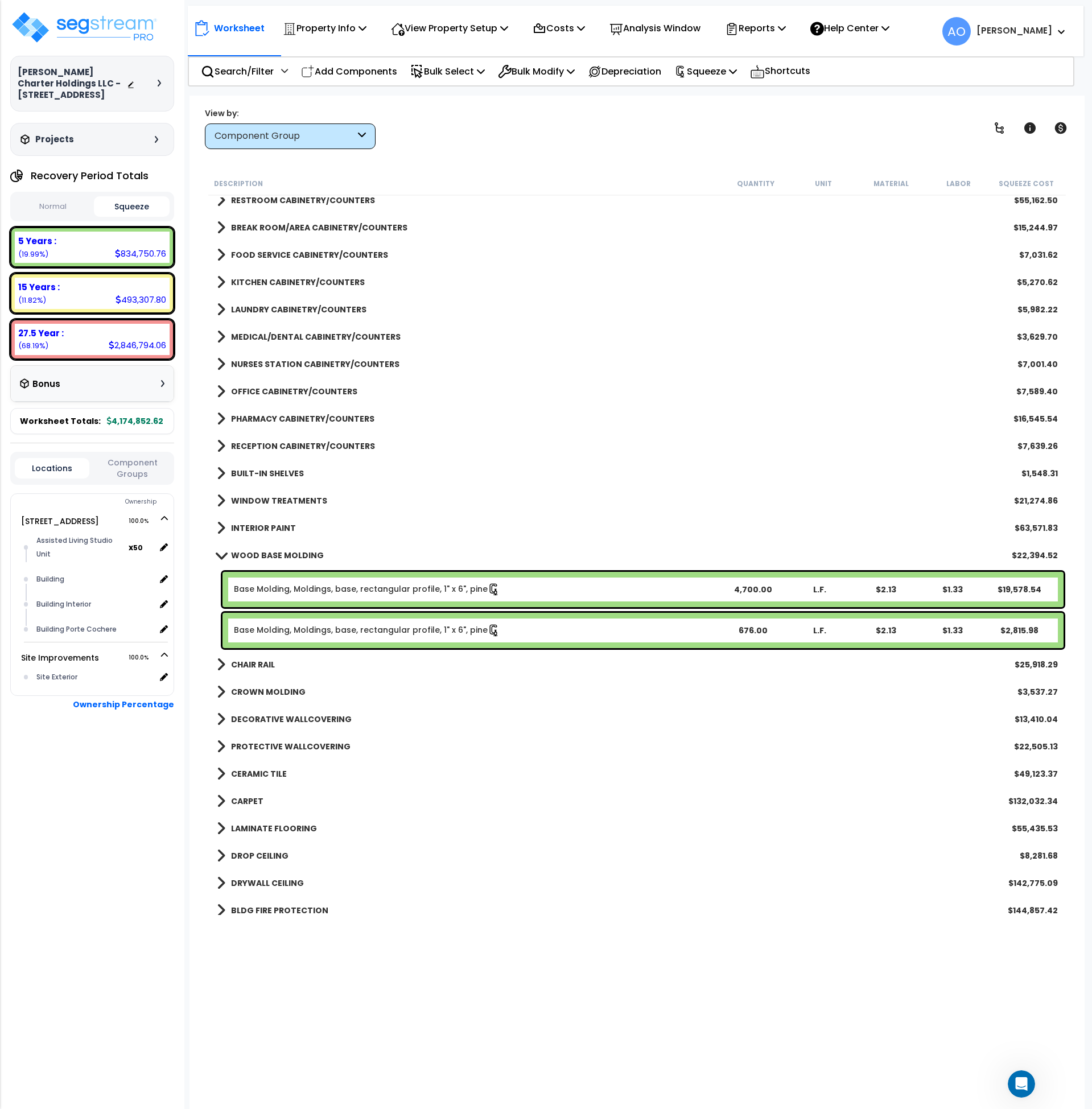
click at [271, 670] on b "CHAIR RAIL" at bounding box center [253, 664] width 44 height 11
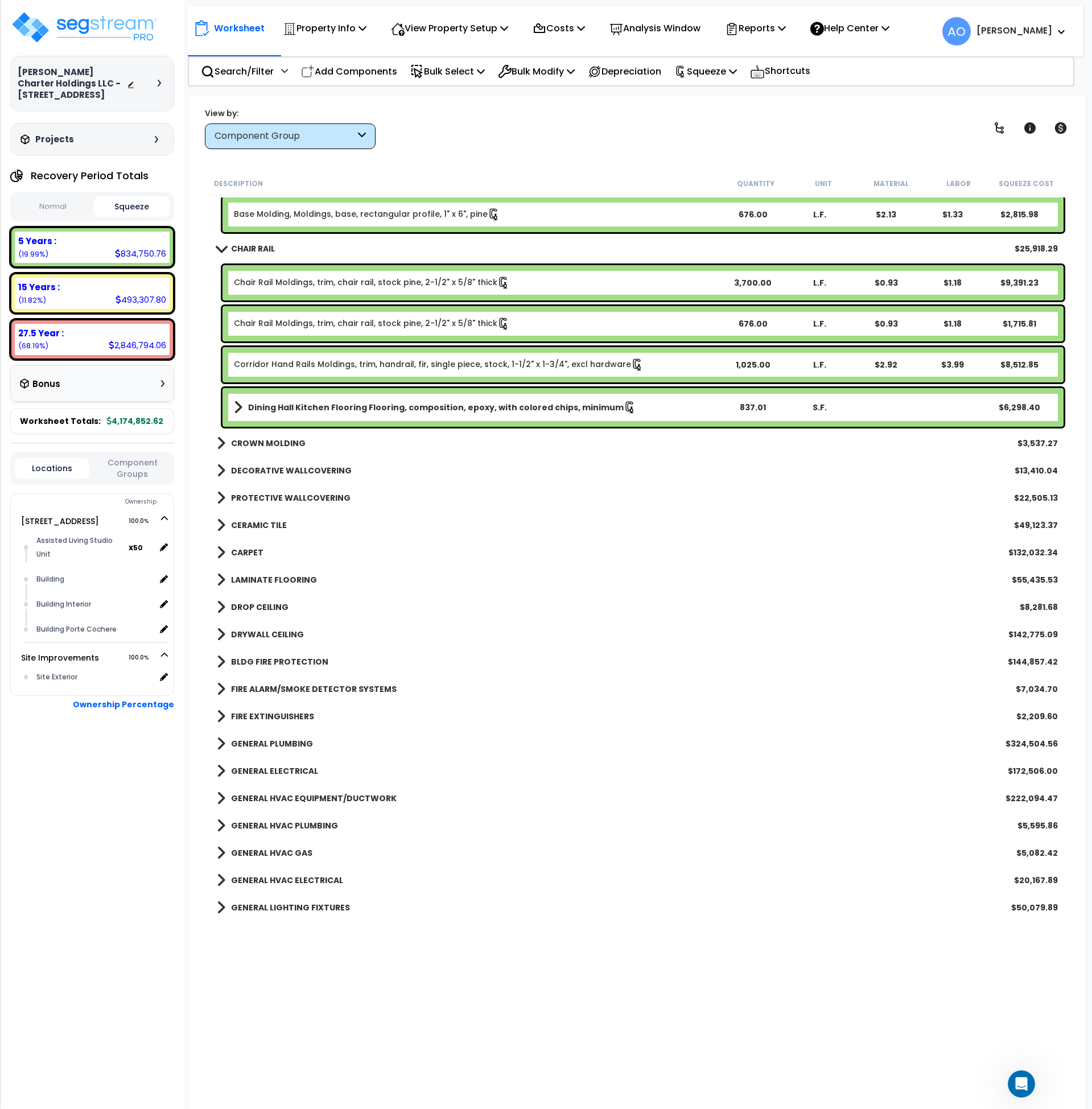
scroll to position [846, 0]
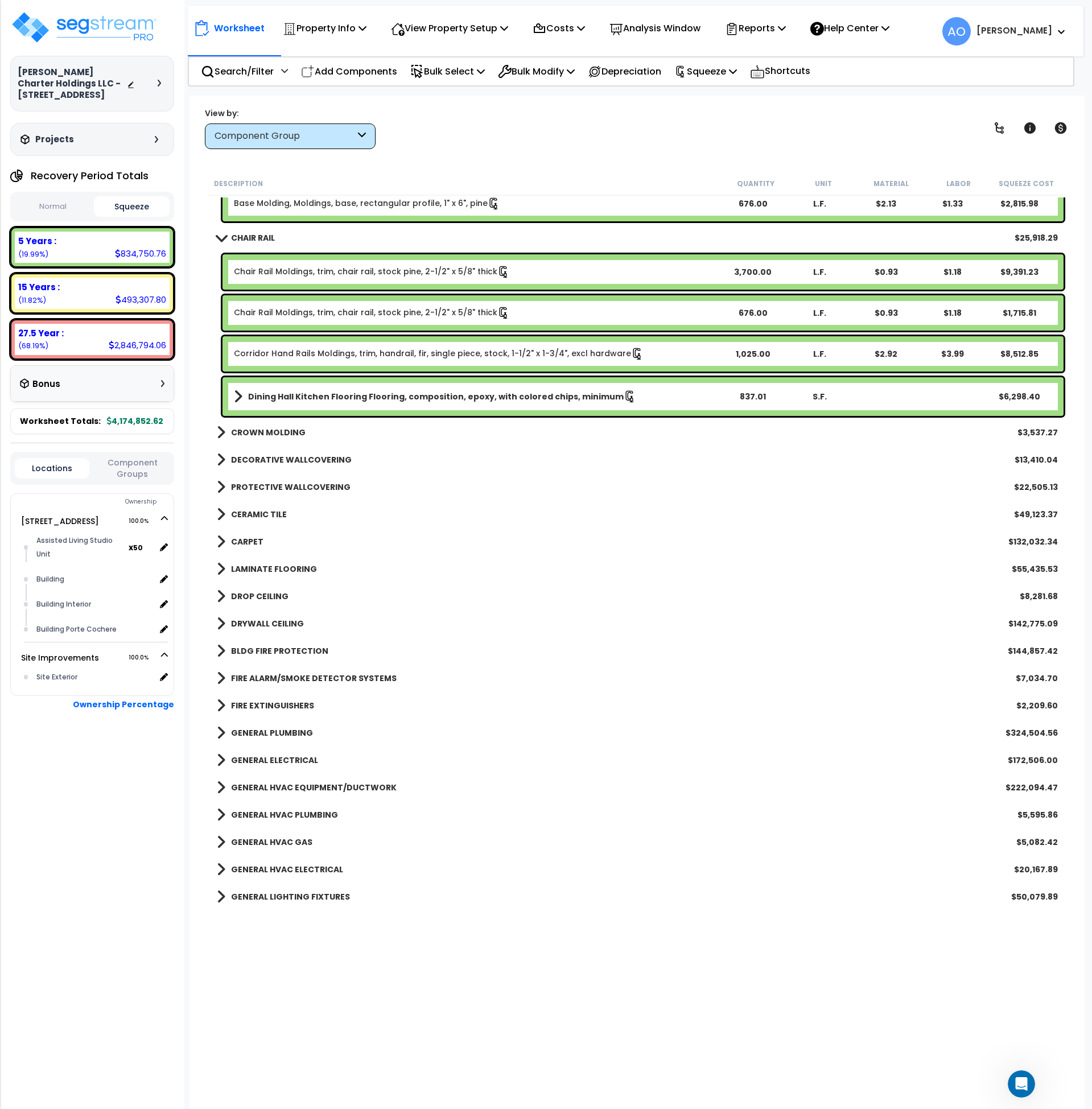
click at [278, 427] on b "CROWN MOLDING" at bounding box center [268, 432] width 75 height 11
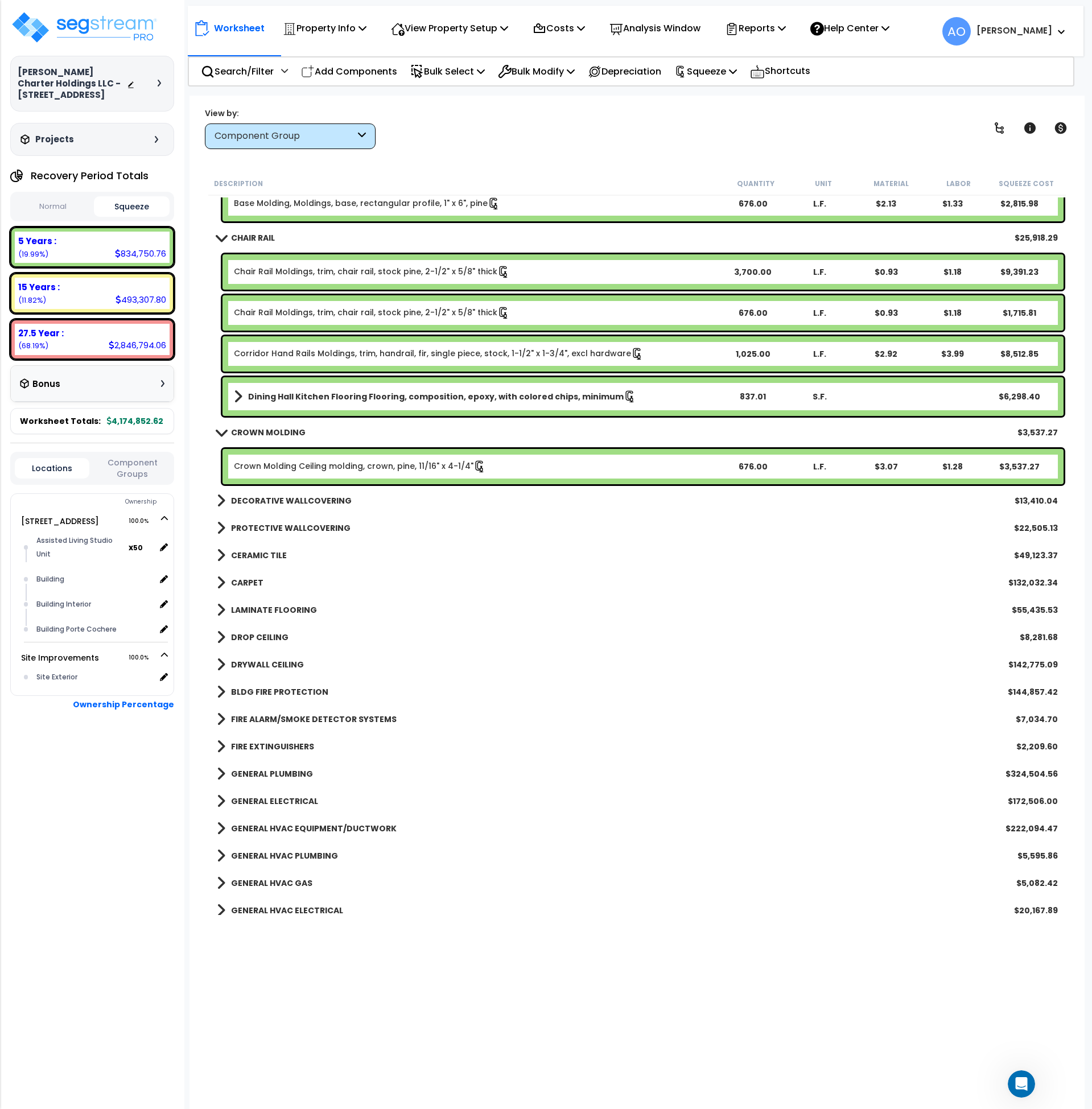
click at [277, 428] on b "CROWN MOLDING" at bounding box center [268, 432] width 75 height 11
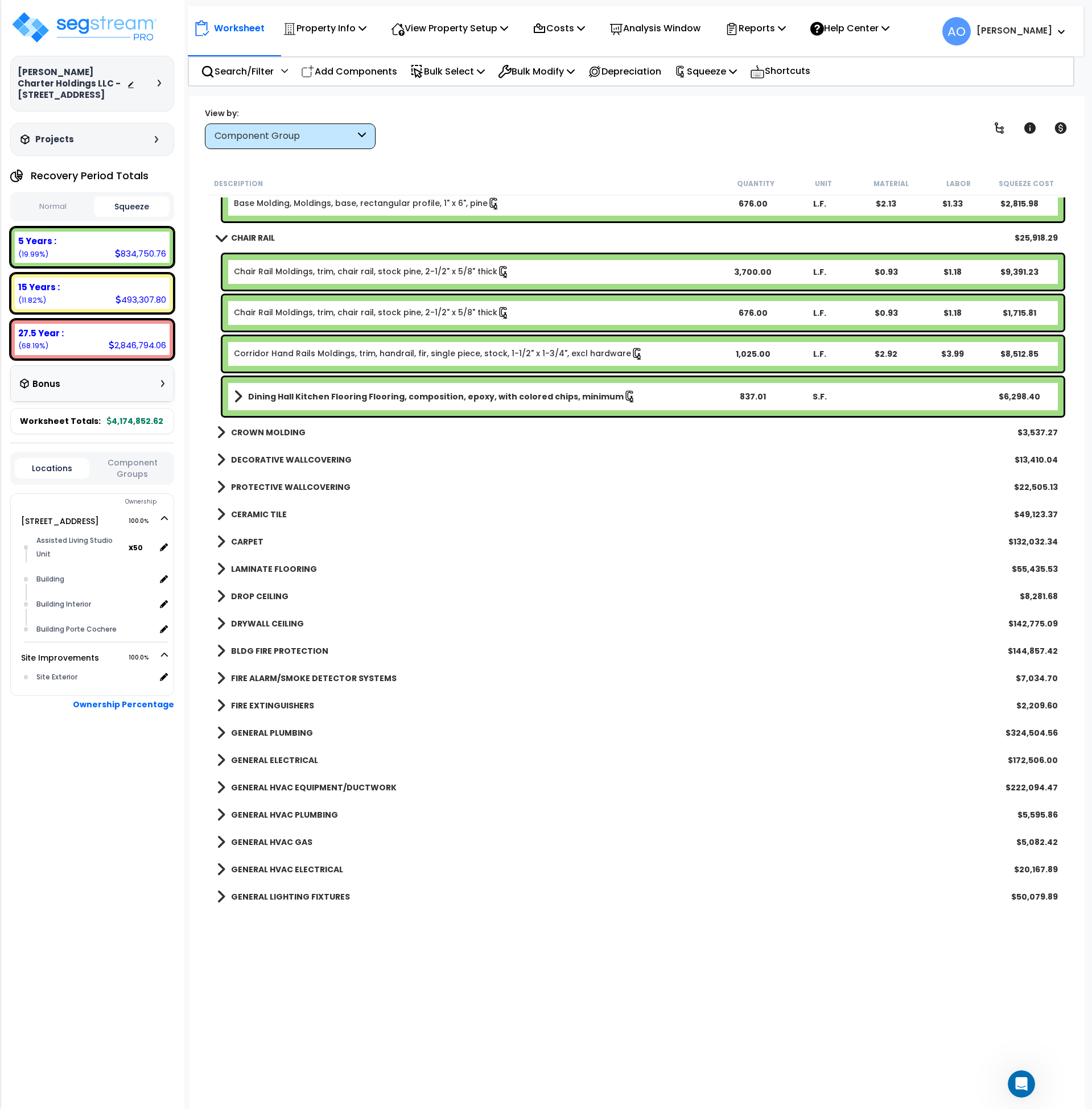
scroll to position [0, 0]
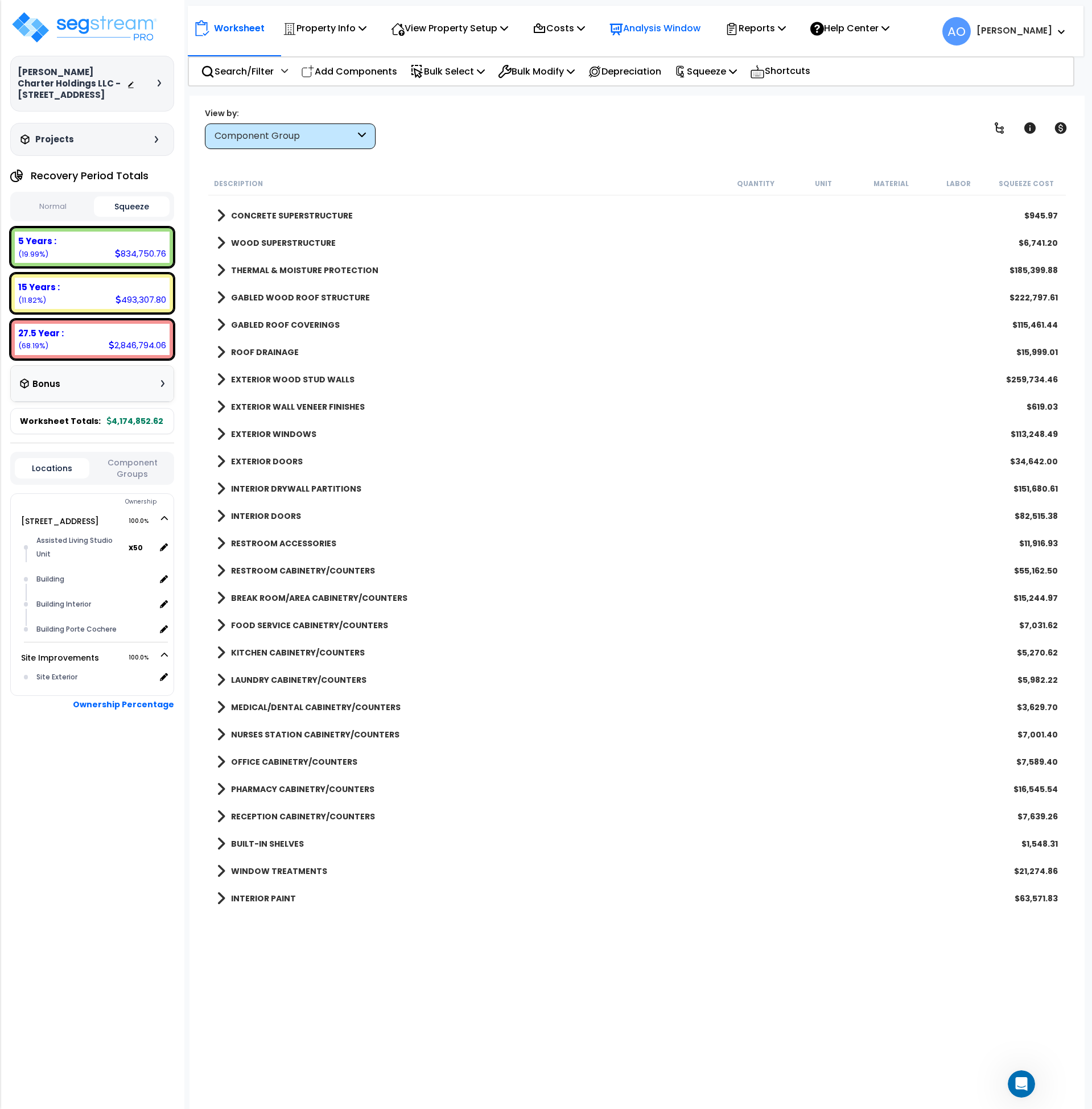
click at [634, 28] on p "Analysis Window" at bounding box center [654, 28] width 91 height 15
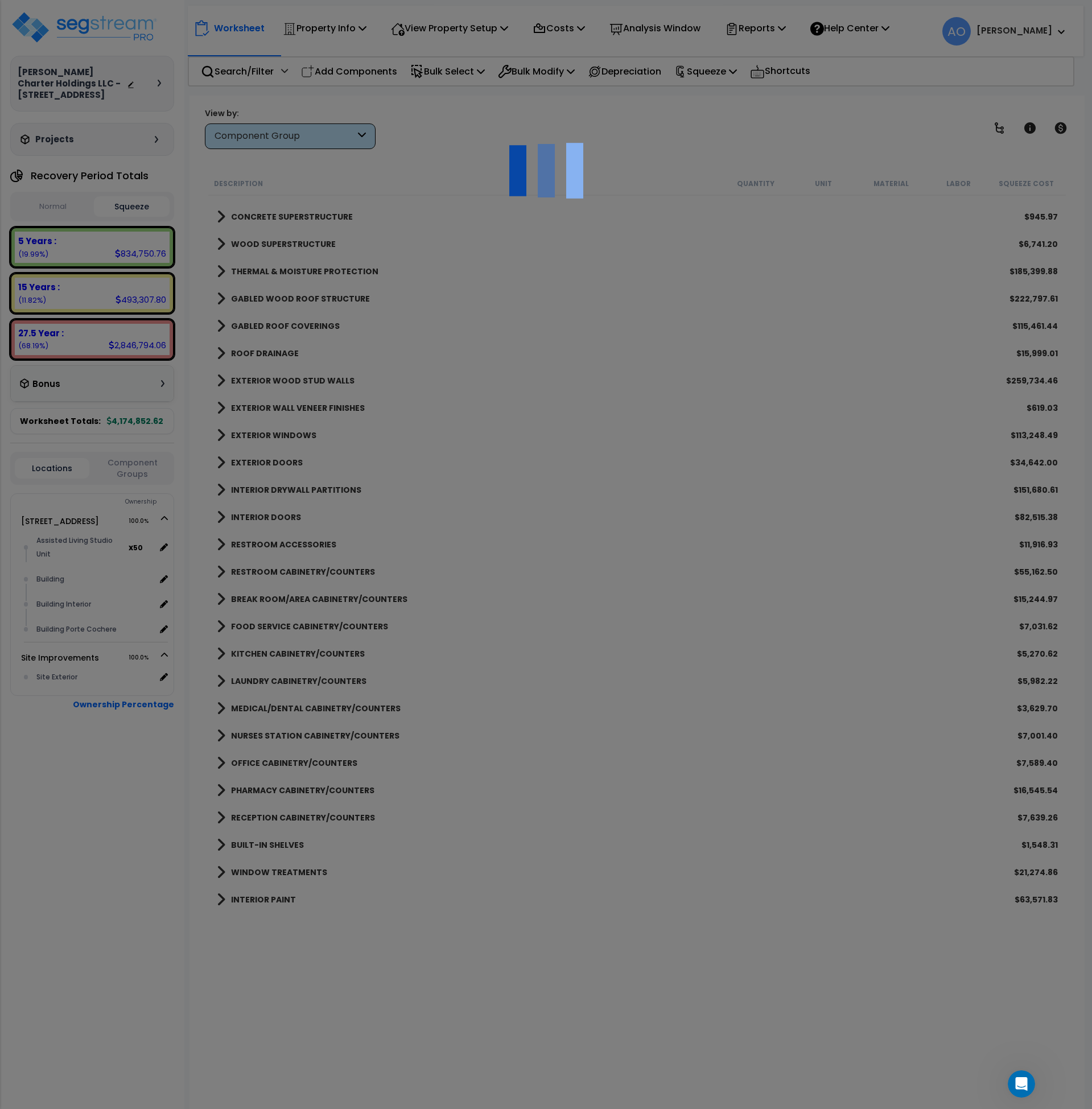
scroll to position [47, 0]
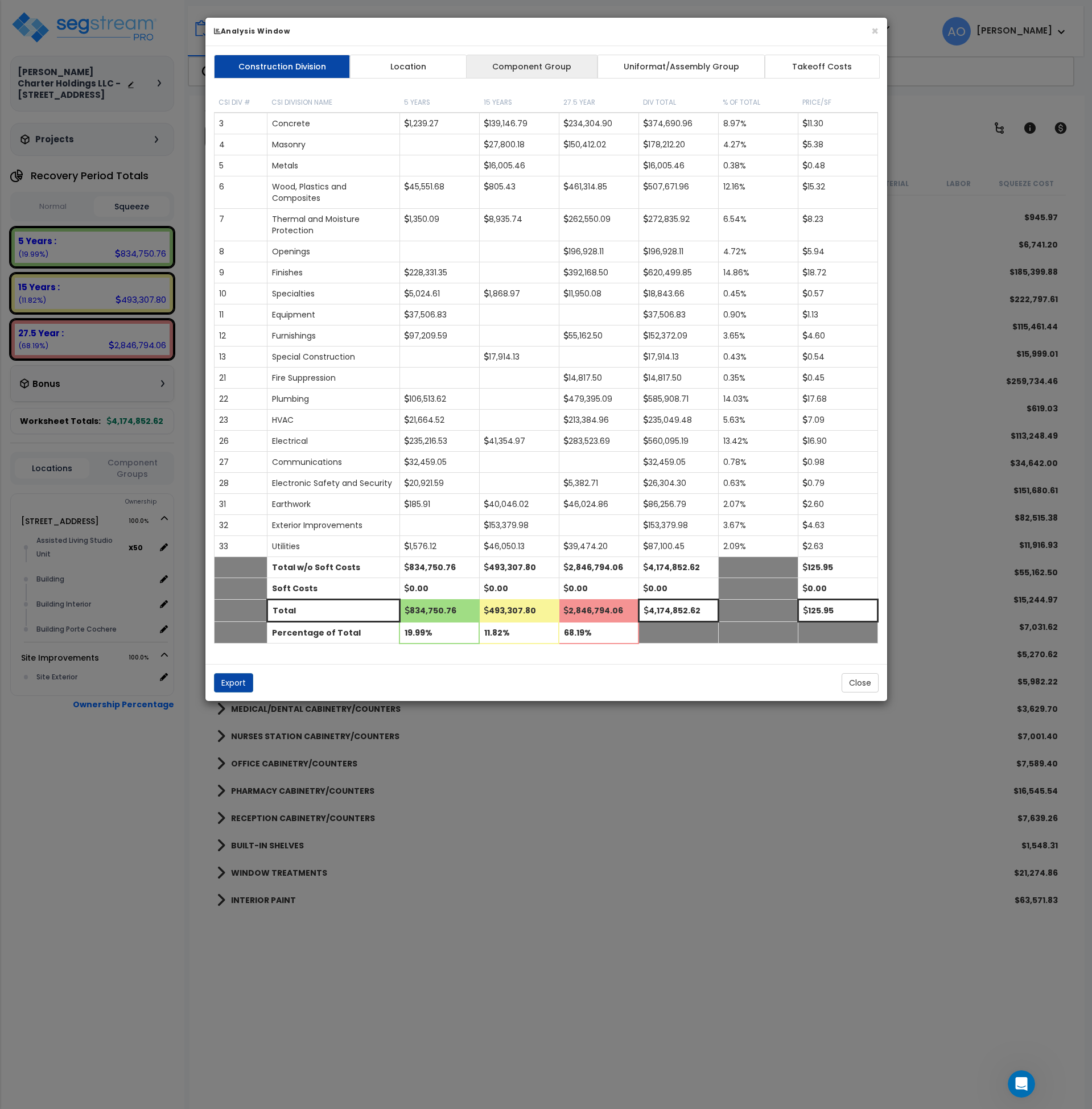
click at [531, 74] on link "Component Group" at bounding box center [532, 66] width 132 height 24
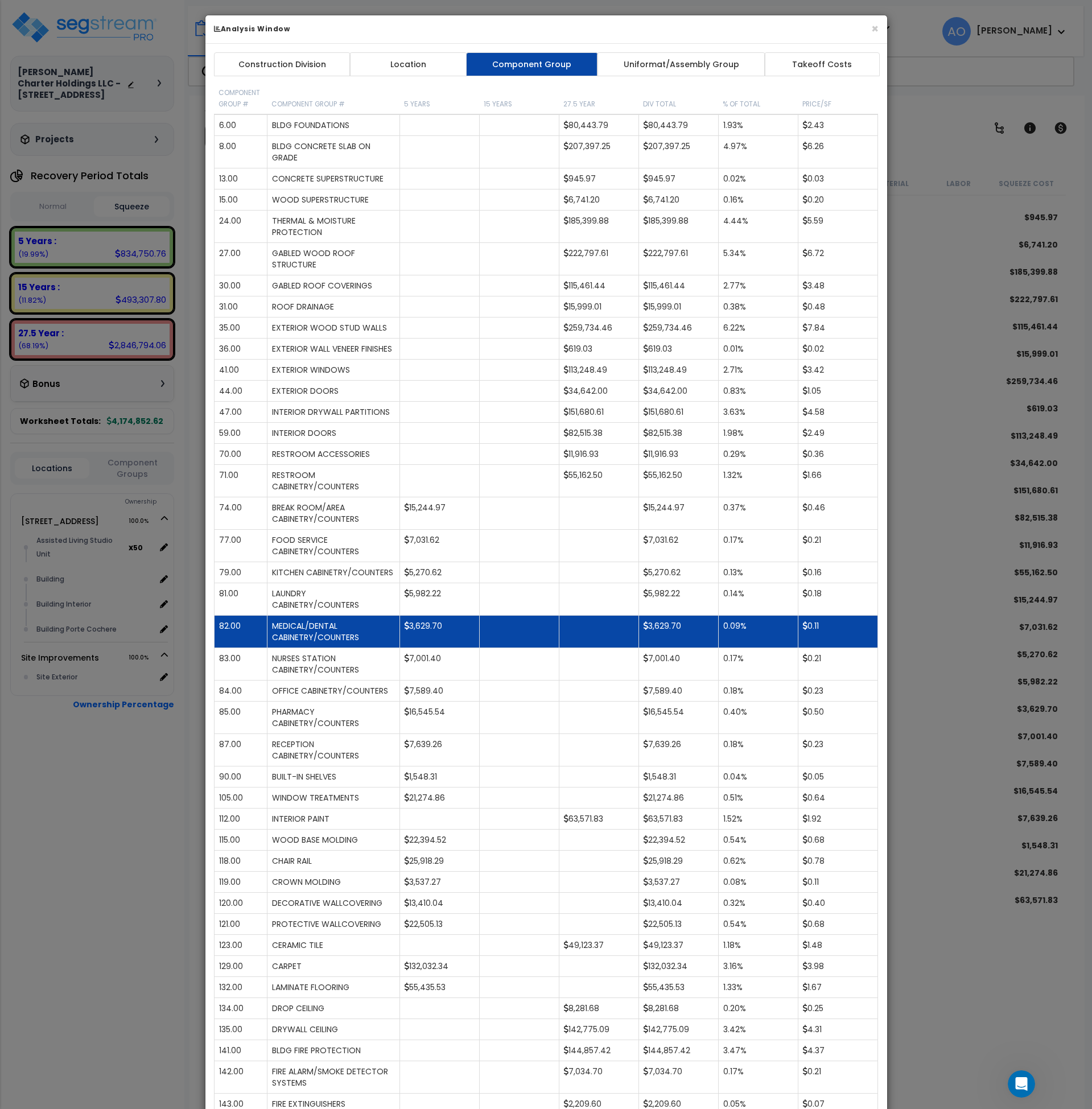
scroll to position [0, 0]
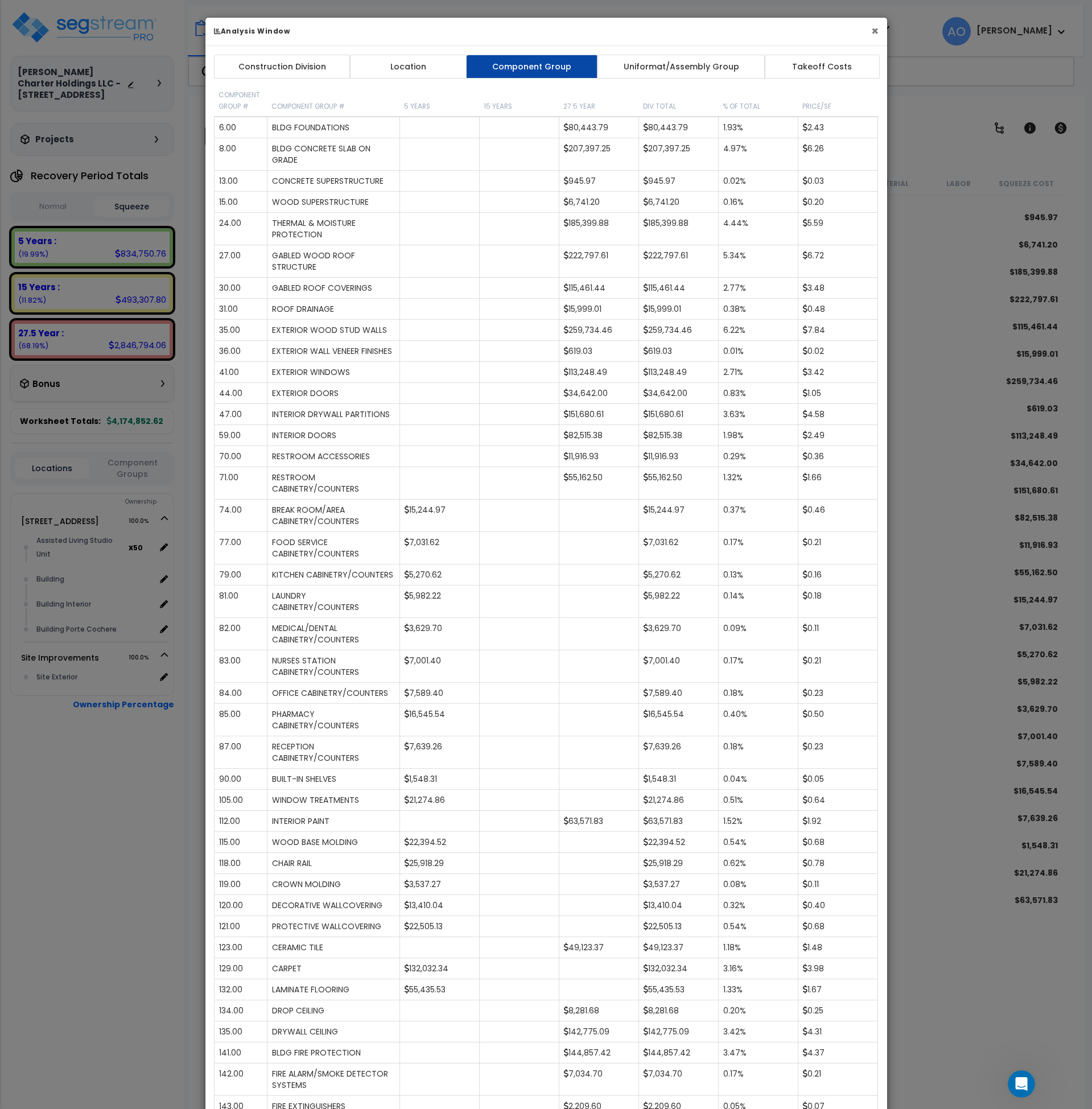
click at [874, 31] on button "×" at bounding box center [875, 31] width 8 height 12
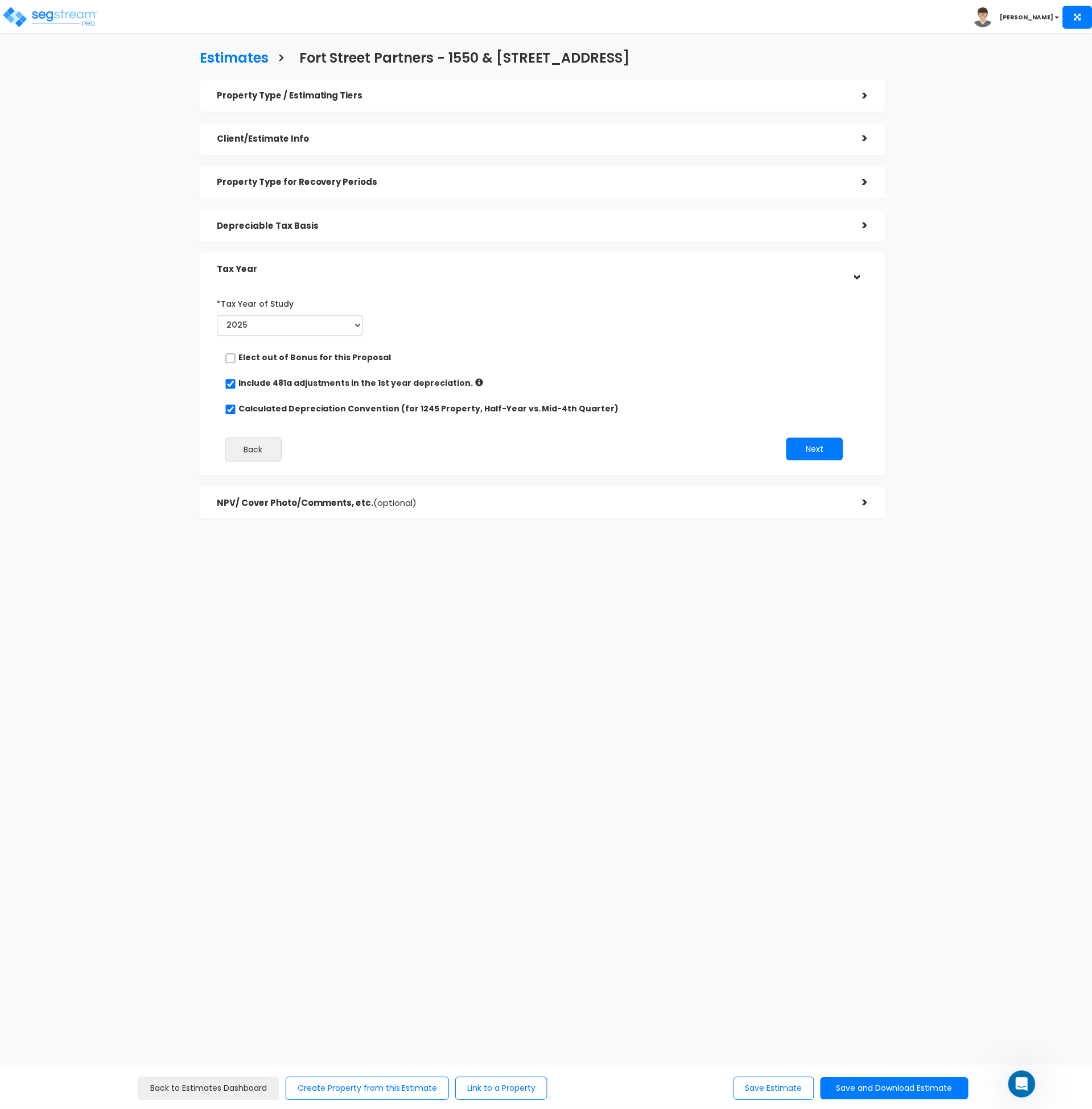
scroll to position [1727, 0]
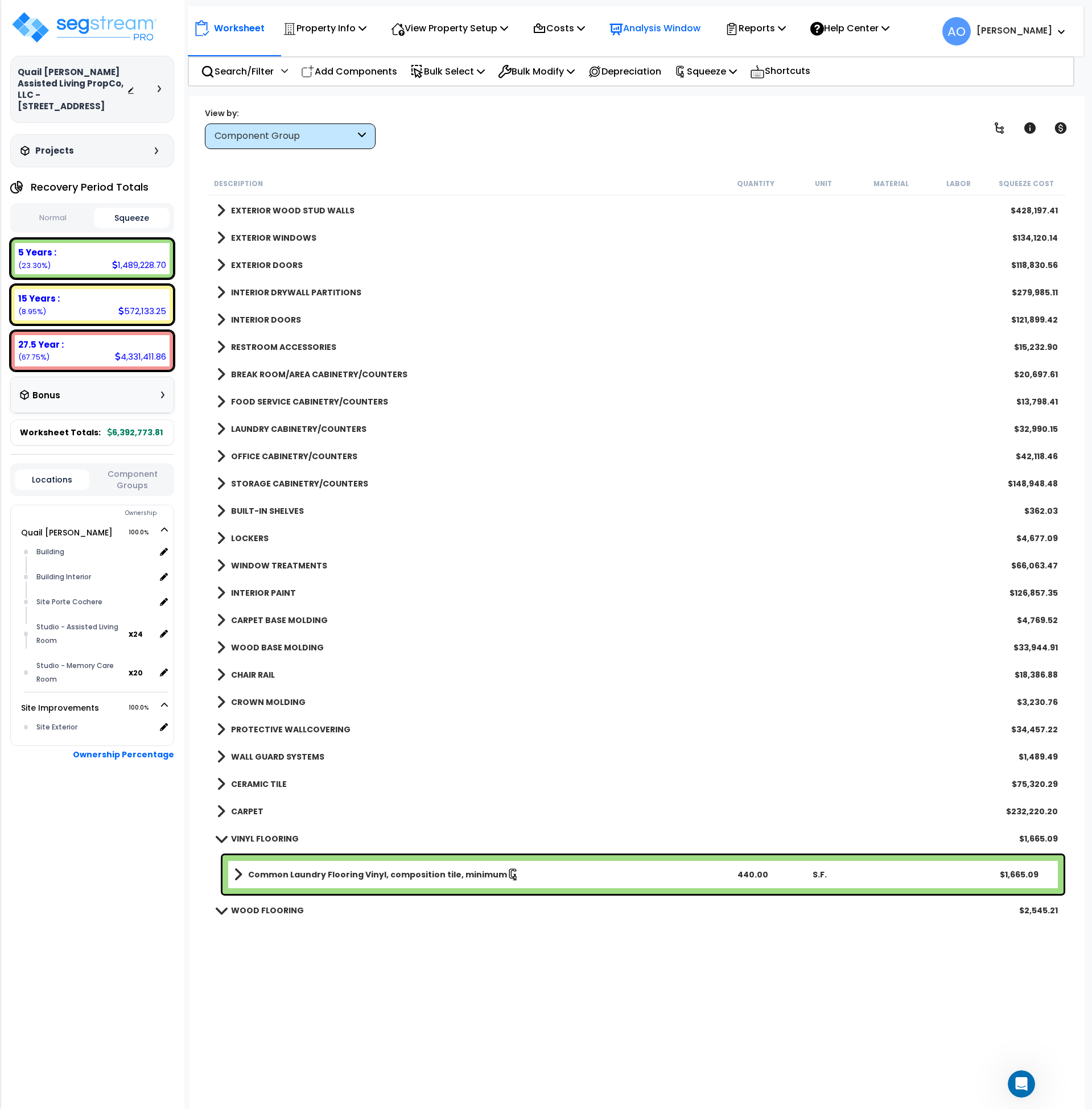
click at [642, 27] on p "Analysis Window" at bounding box center [654, 28] width 91 height 15
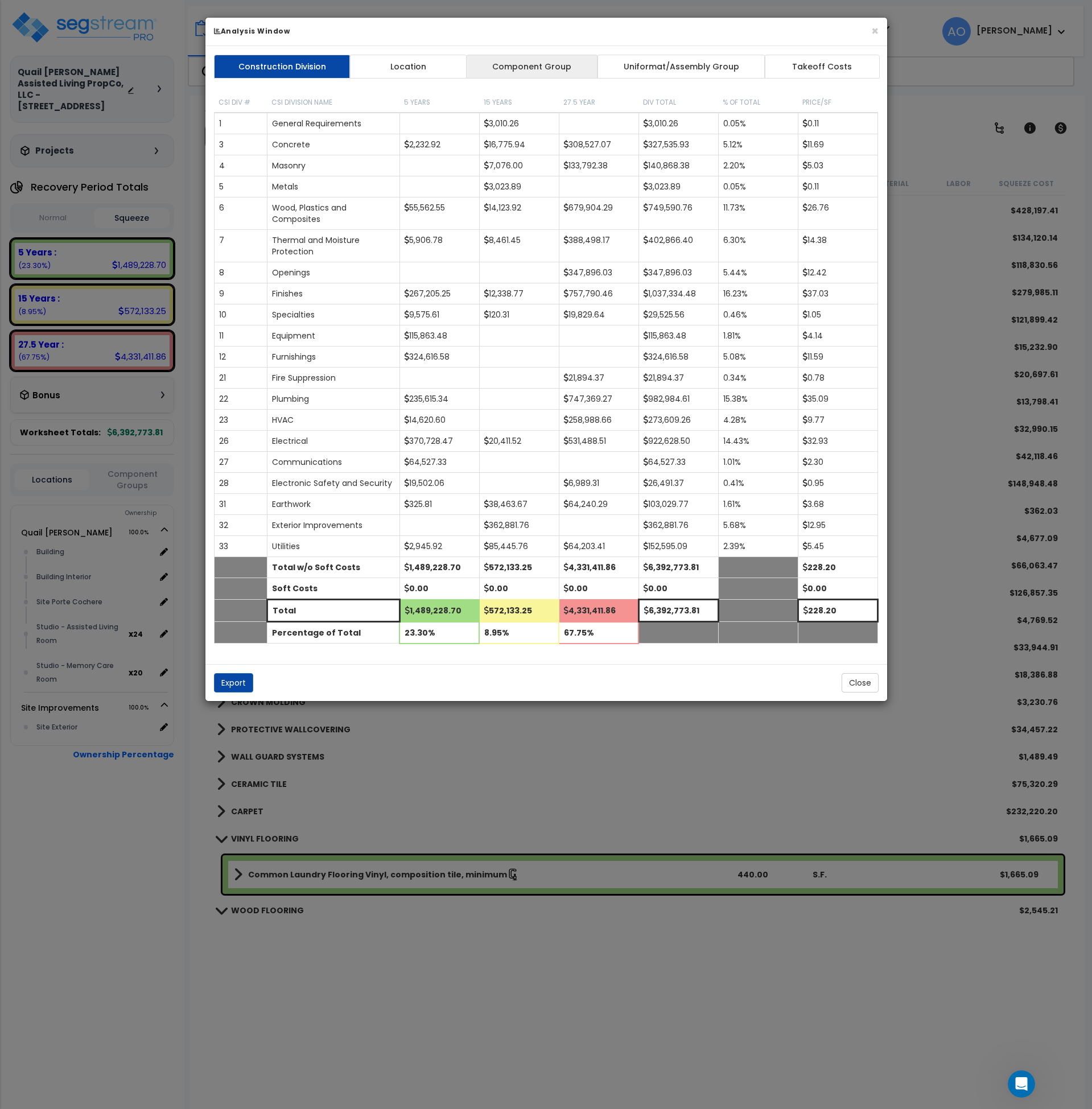
click at [524, 66] on link "Component Group" at bounding box center [532, 66] width 132 height 24
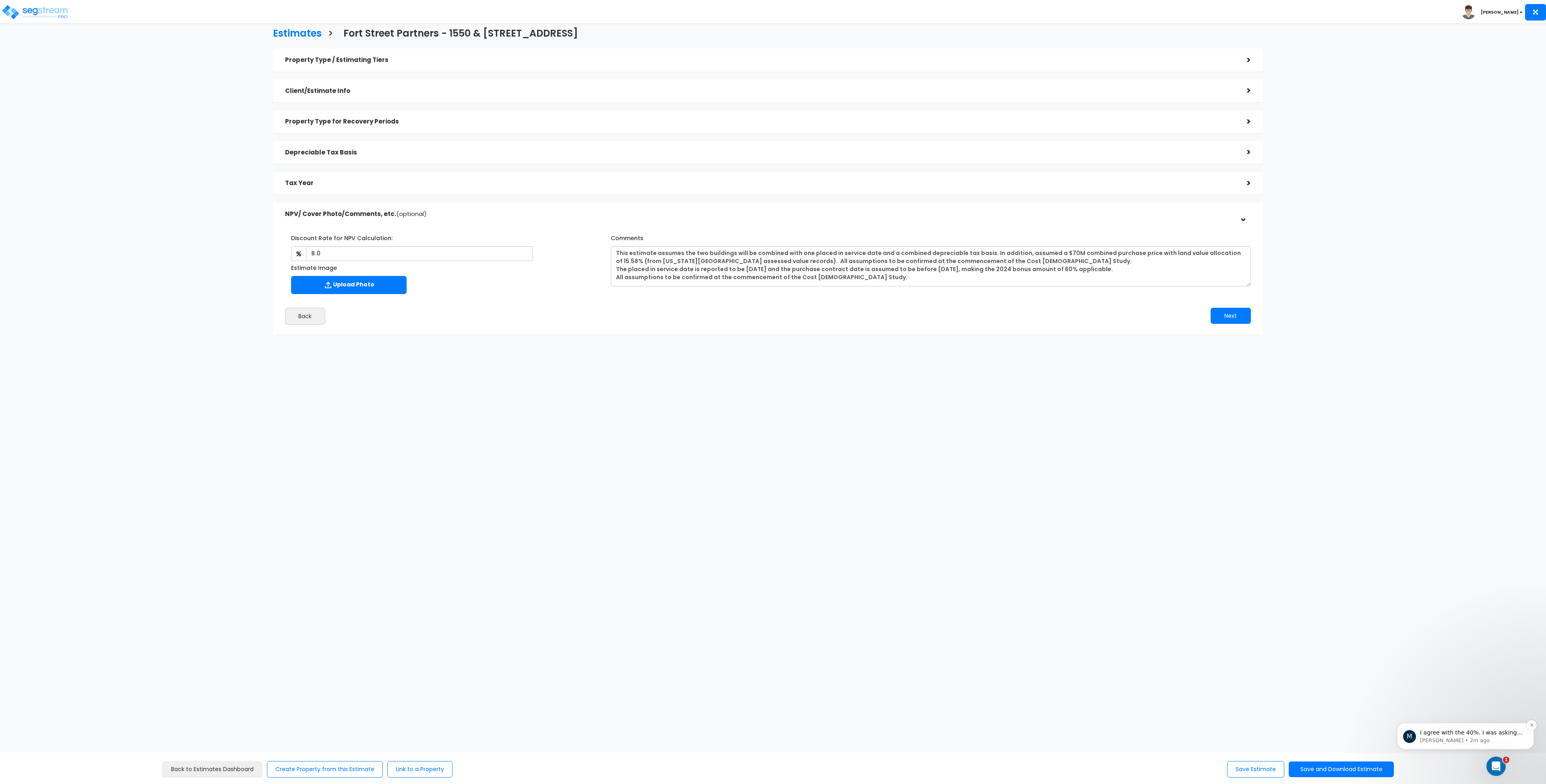
click at [1431, 728] on div "M I agree with the 40%. I was asking the dollar amount. Is that what you were s…" at bounding box center [1466, 736] width 125 height 16
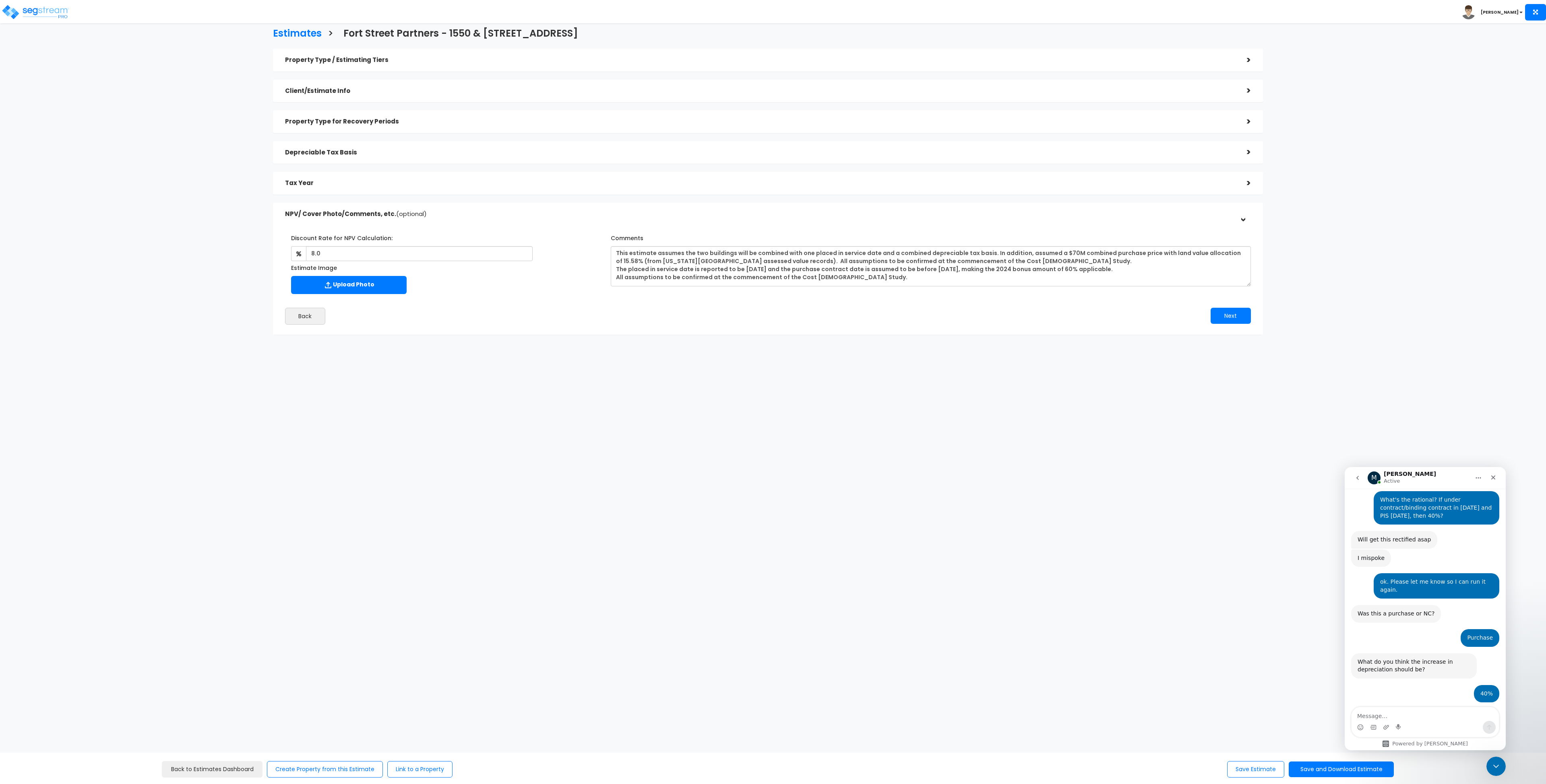
scroll to position [1329, 0]
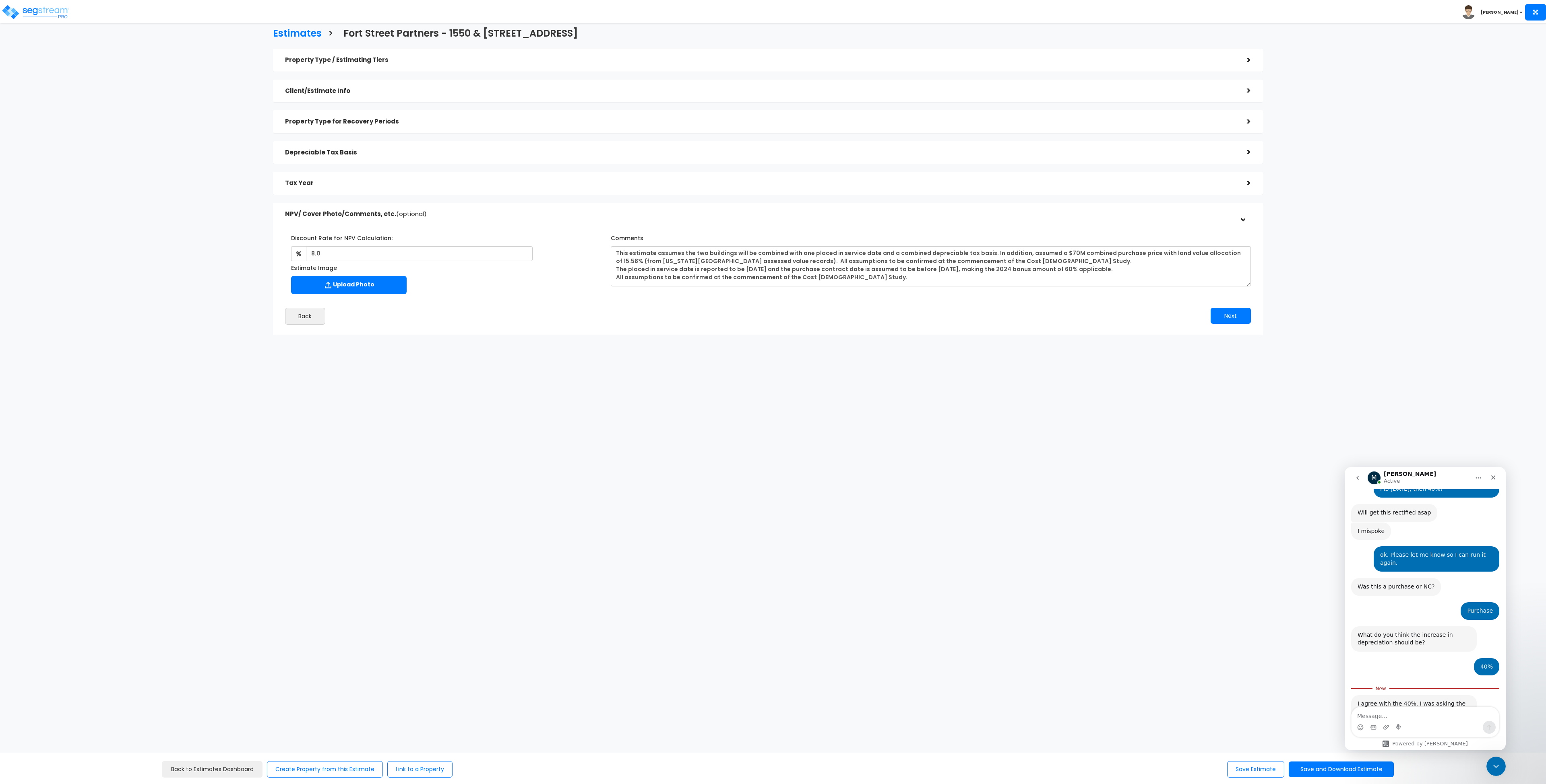
click at [1405, 712] on textarea "Message…" at bounding box center [1425, 714] width 148 height 14
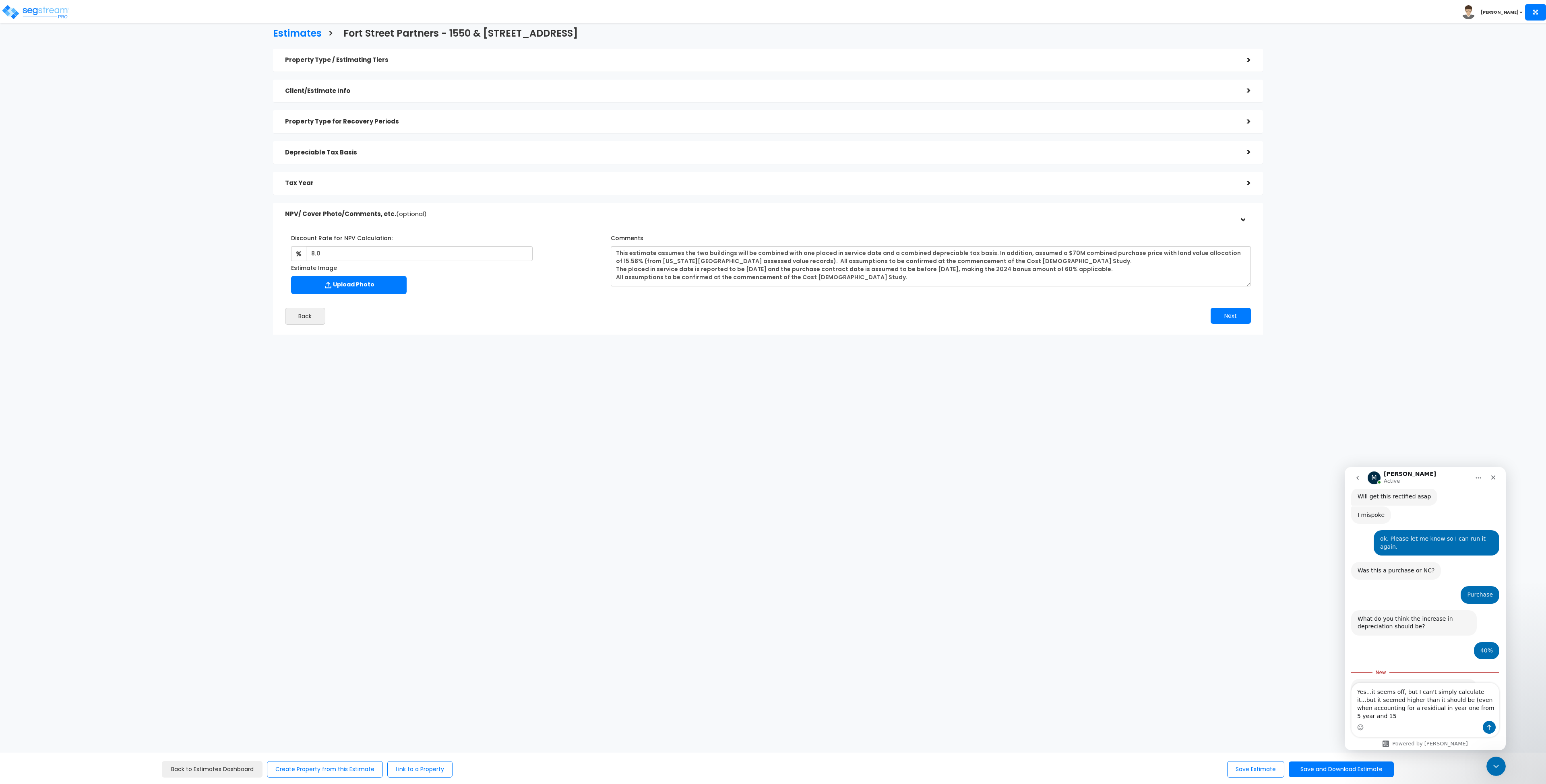
scroll to position [1353, 0]
type textarea "Yes...it seems off, but I can't simply calculate it...but it seemed higher than…"
click at [1492, 725] on icon "Send a message…" at bounding box center [1489, 728] width 7 height 7
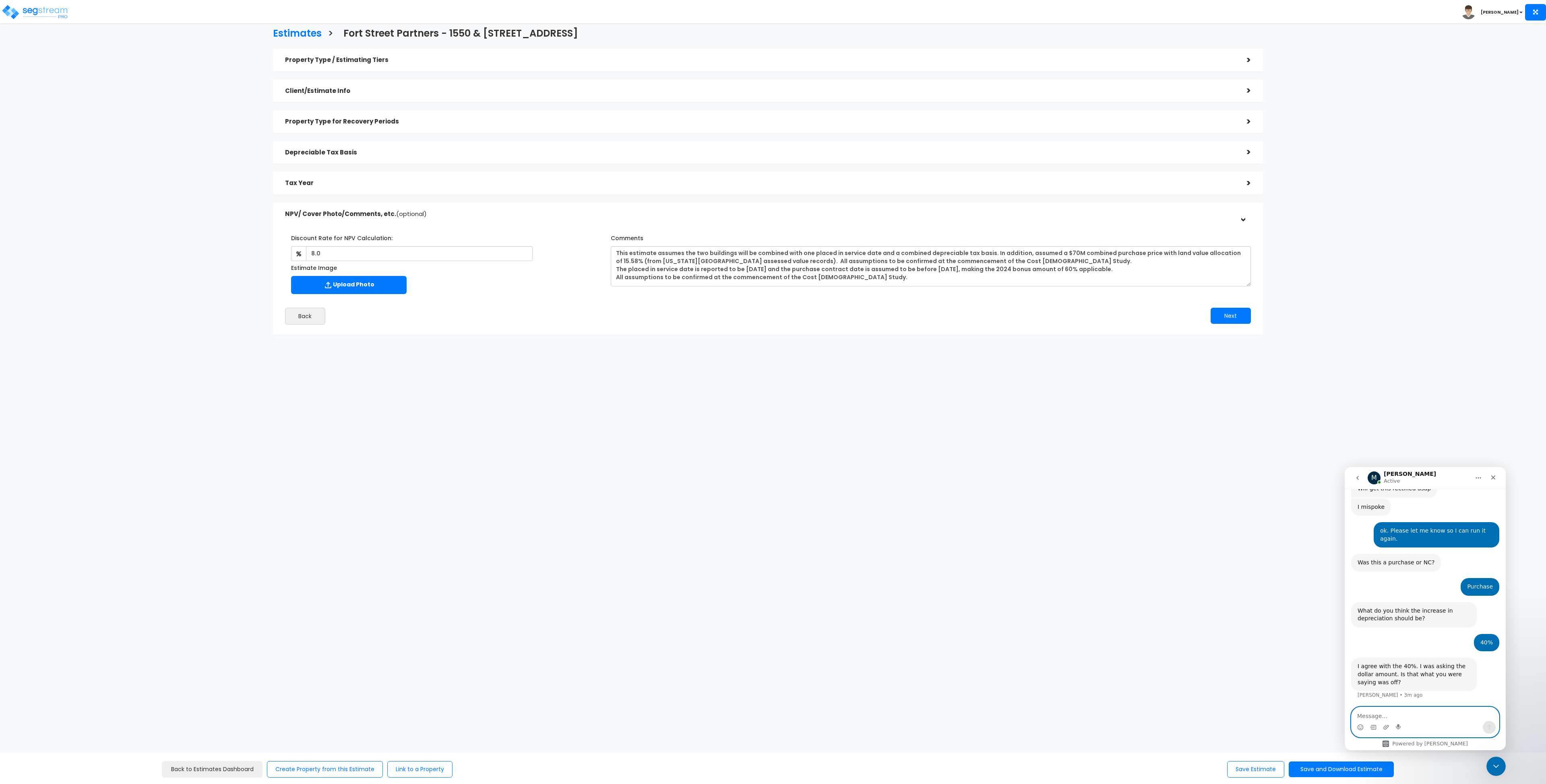
scroll to position [1363, 0]
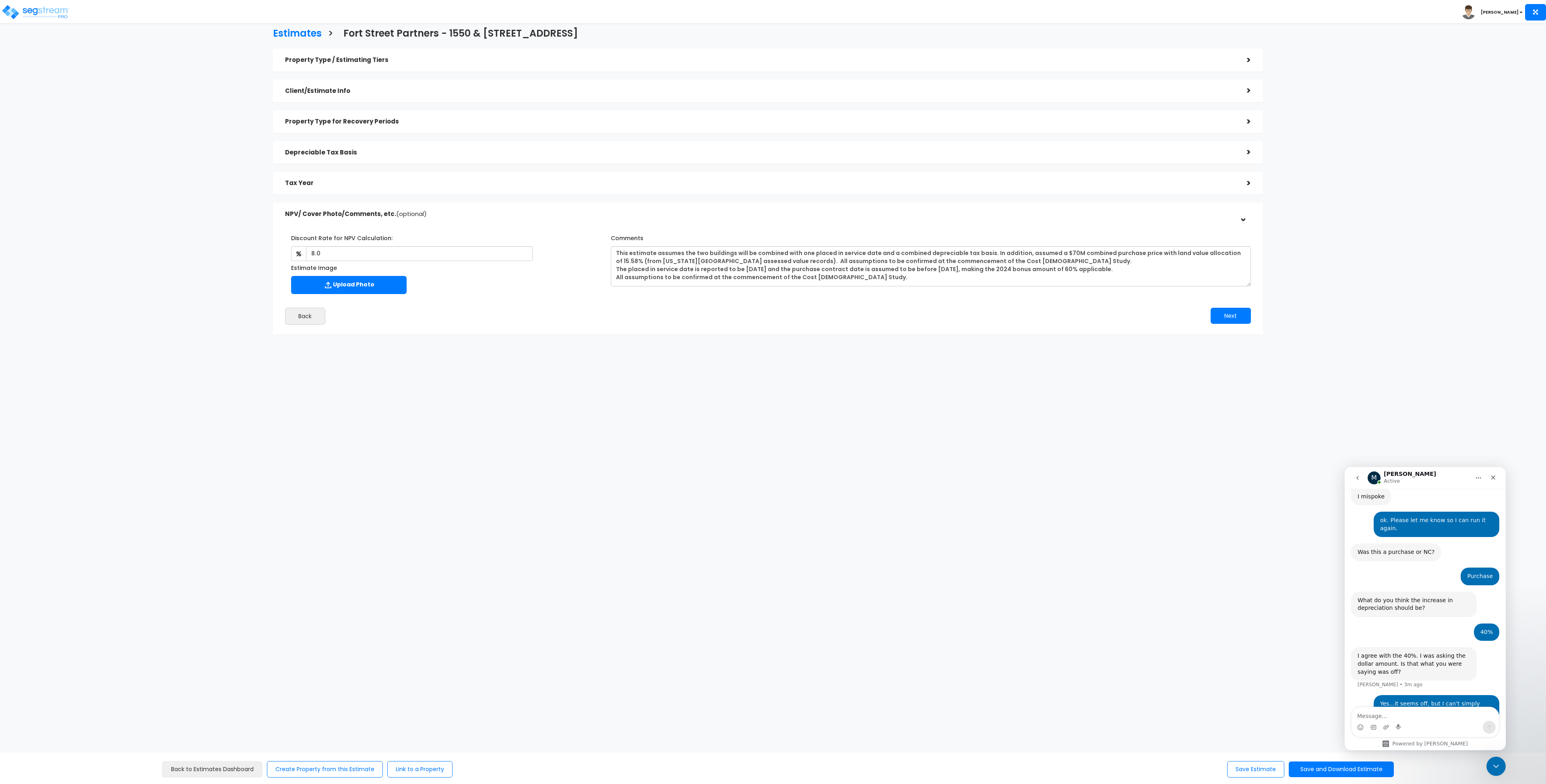
click at [1138, 485] on html "Toggle navigation [PERSON_NAME]" at bounding box center [773, 242] width 1546 height 485
